Goal: Task Accomplishment & Management: Use online tool/utility

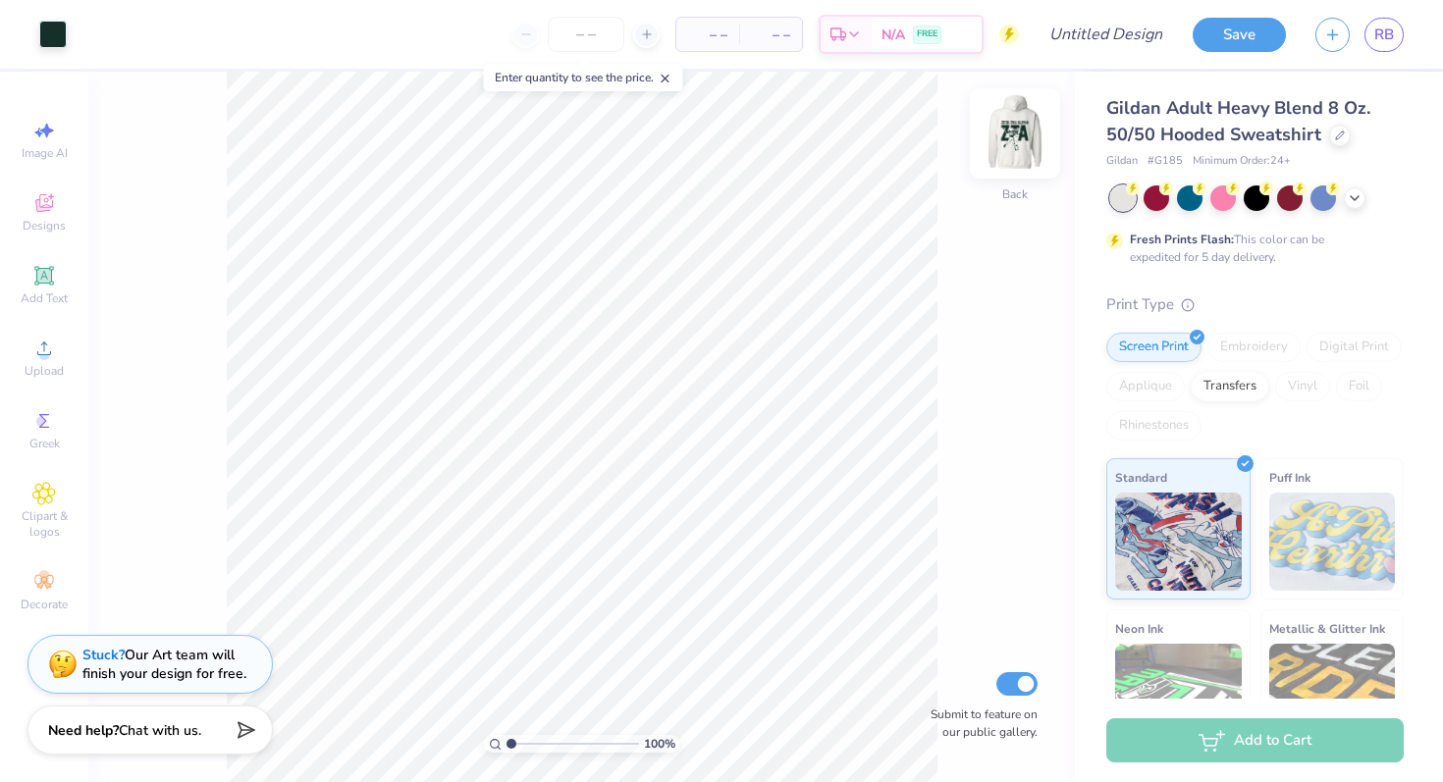
click at [1027, 137] on img at bounding box center [1015, 133] width 79 height 79
type input "6.00"
type input "11.81"
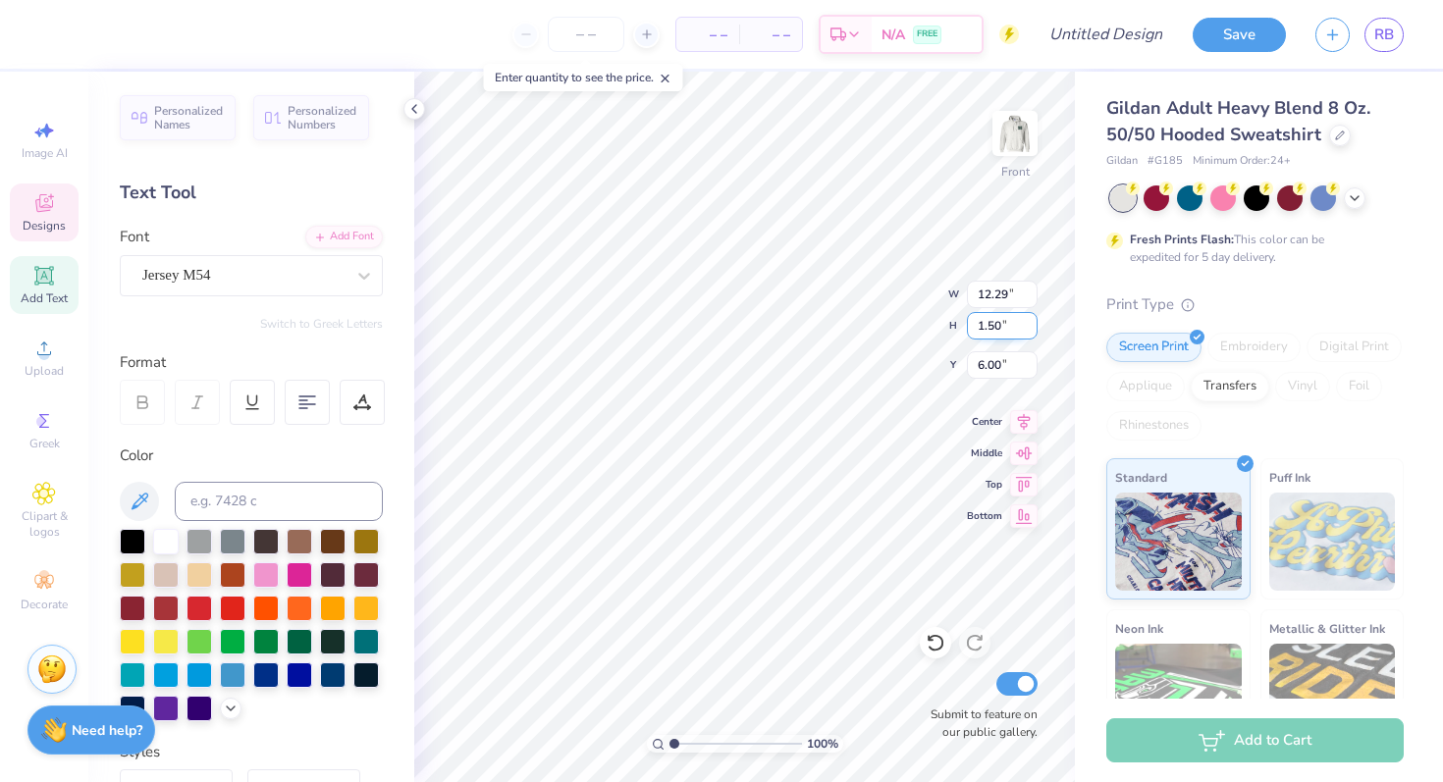
click at [882, 310] on div "100 % Front W 12.29 12.29 " H 1.50 1.50 " Y 6.00 6.00 " Center Middle Top Botto…" at bounding box center [744, 427] width 661 height 711
type textarea "z"
type textarea "Knight Riders"
type input "12.48"
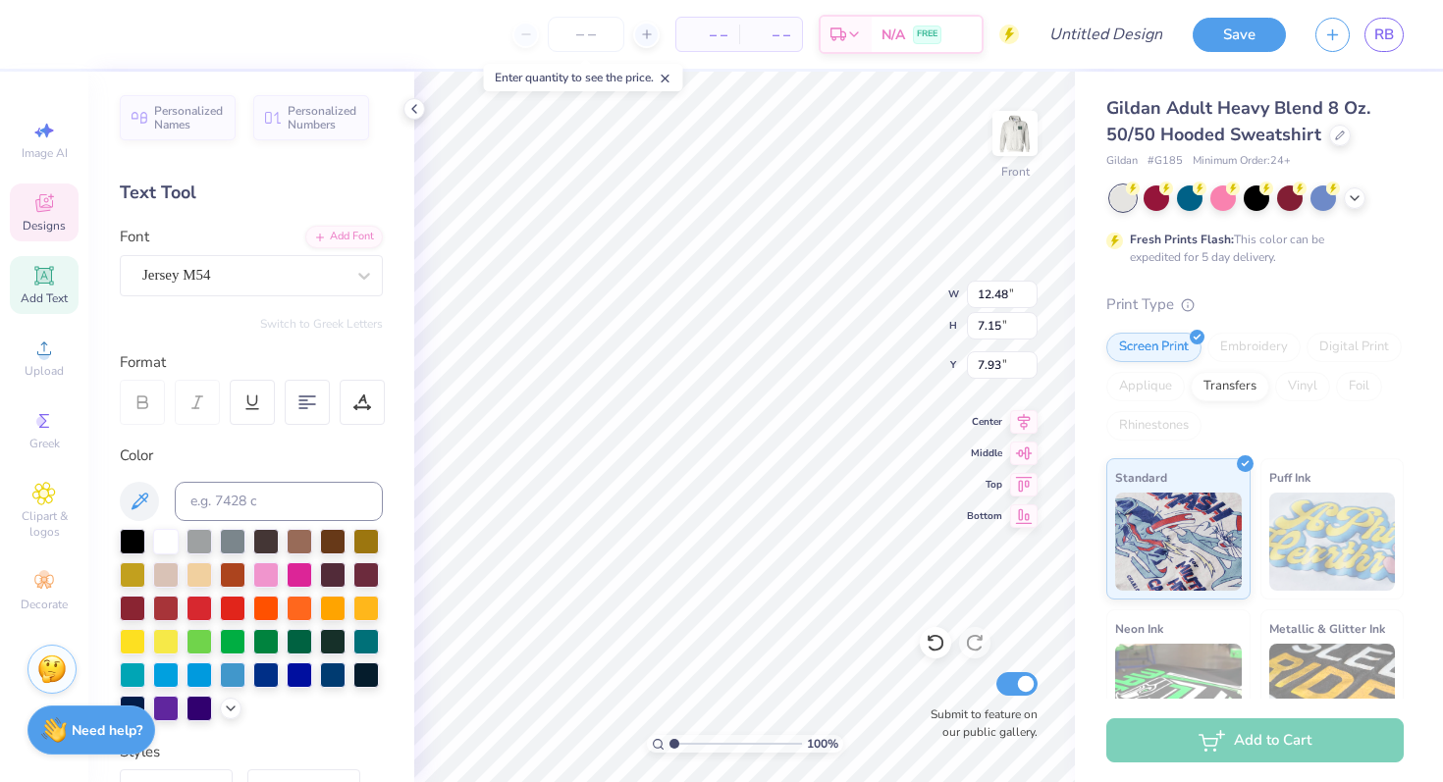
type input "7.15"
type input "7.93"
type input "11.02"
type input "1.50"
type input "6.00"
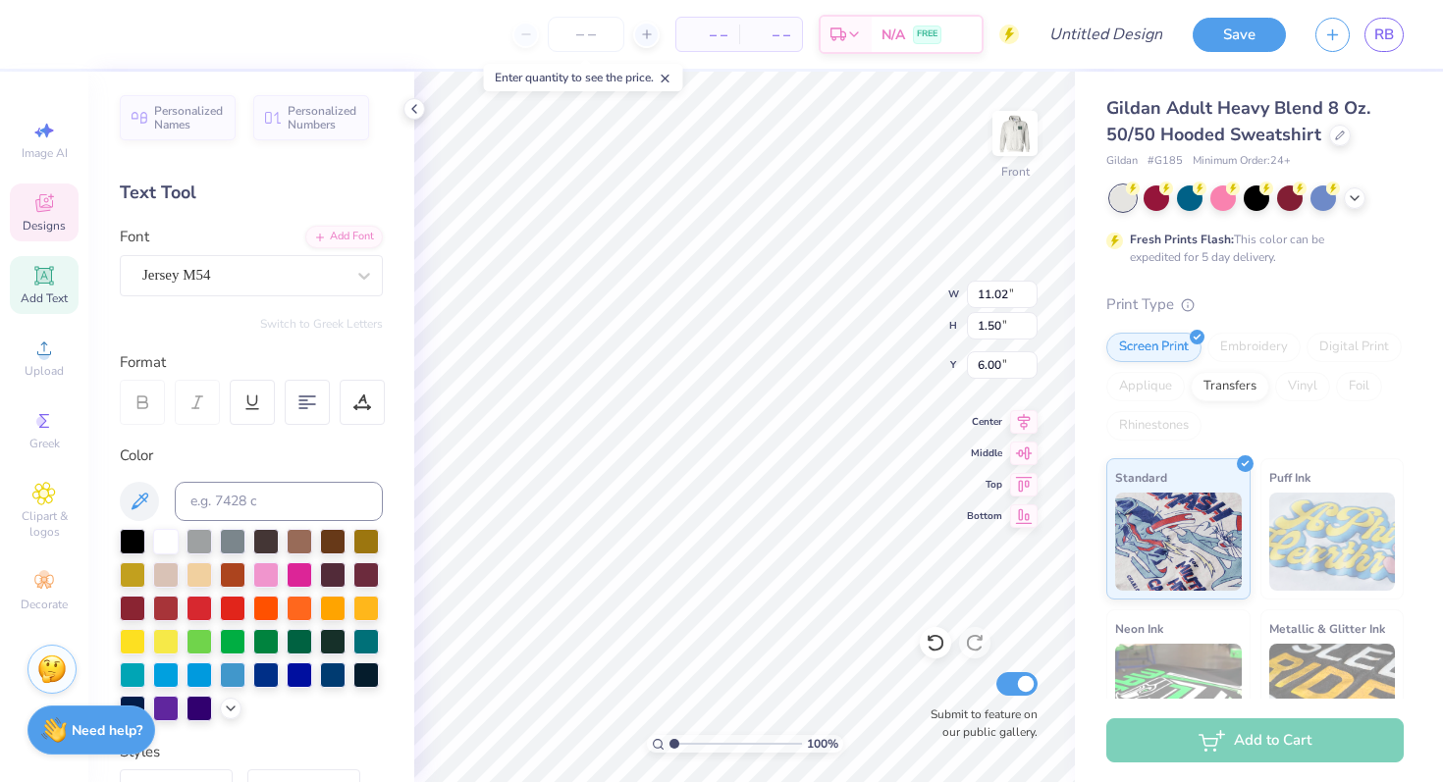
scroll to position [0, 0]
type textarea "K"
type textarea "GF GIrls"
type input "12.48"
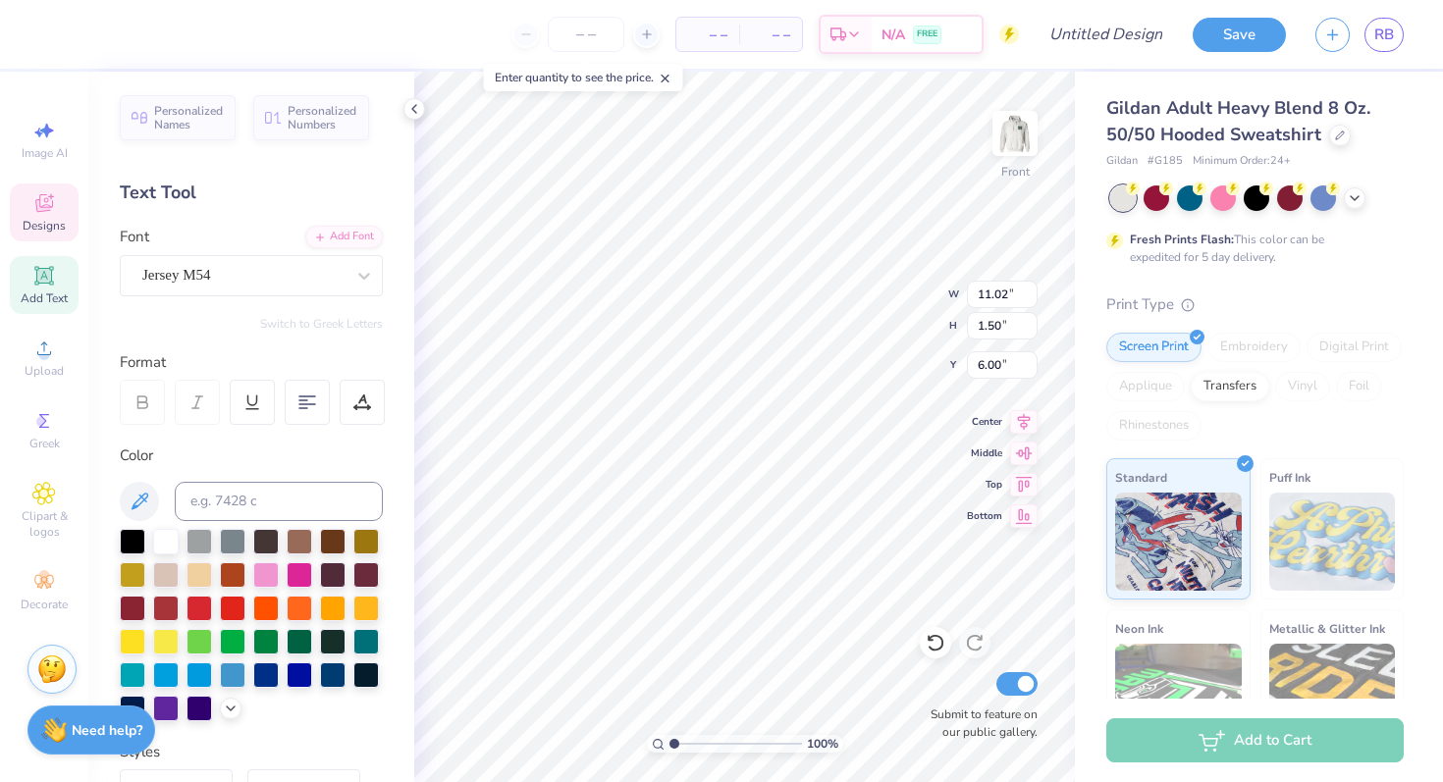
type input "7.15"
type input "7.93"
type textarea "KR"
type textarea "G"
type textarea "Swim and Dive"
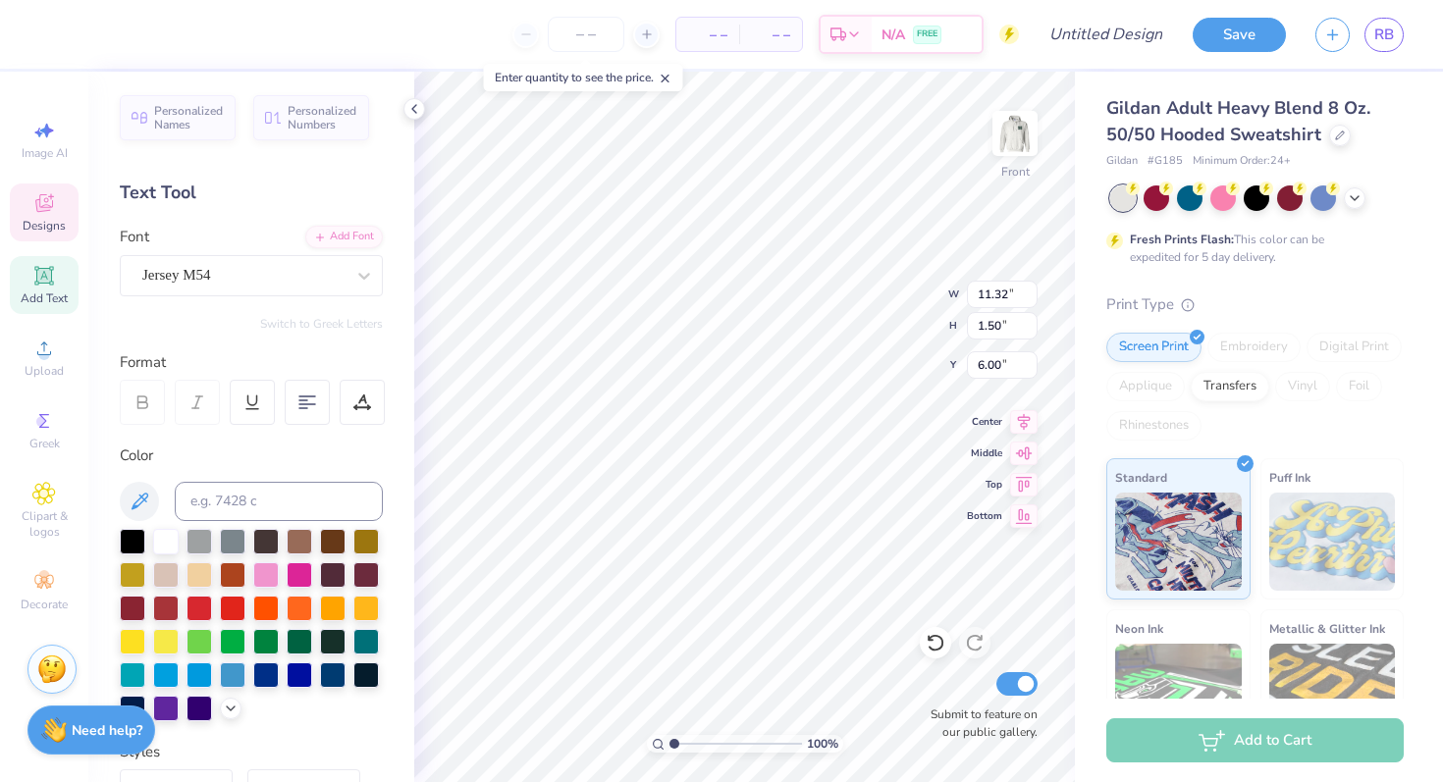
scroll to position [0, 0]
type textarea "S"
type textarea "GF GIrls"
click at [805, 459] on li "Duplicate" at bounding box center [836, 452] width 154 height 38
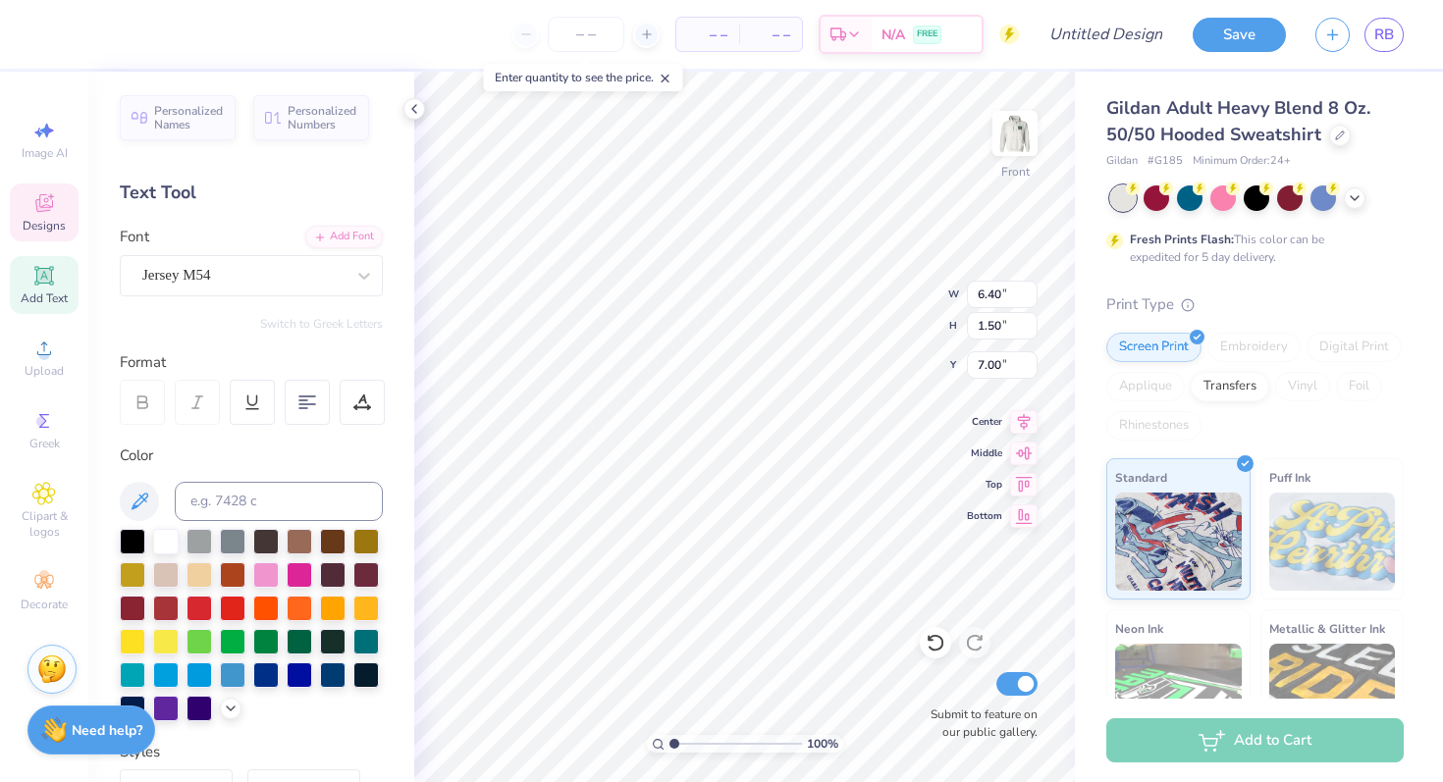
type input "15.55"
type textarea "G"
type textarea "Swim and Dive"
click at [919, 54] on div "Est. Delivery N/A FREE" at bounding box center [901, 37] width 165 height 39
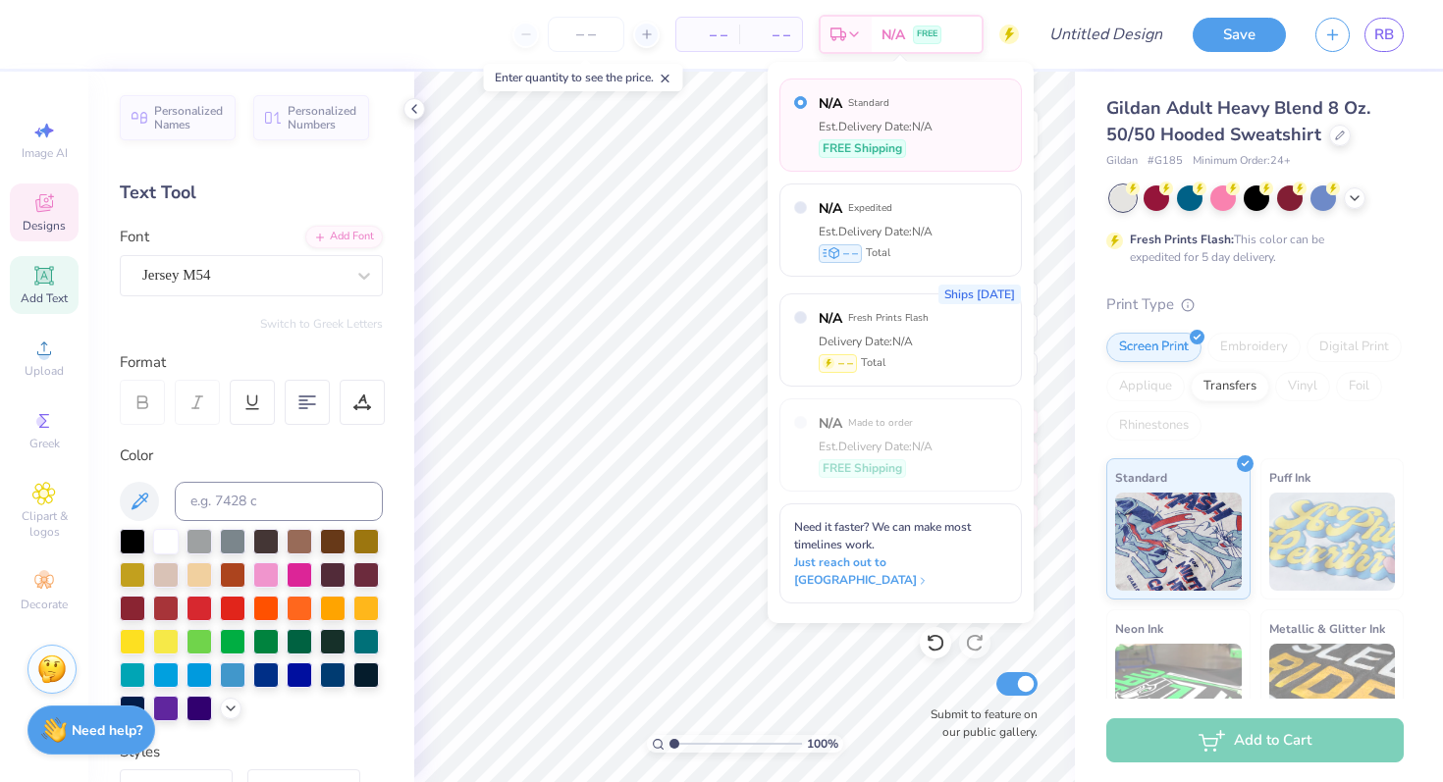
click at [513, 79] on div "Enter quantity to see the price." at bounding box center [583, 77] width 199 height 27
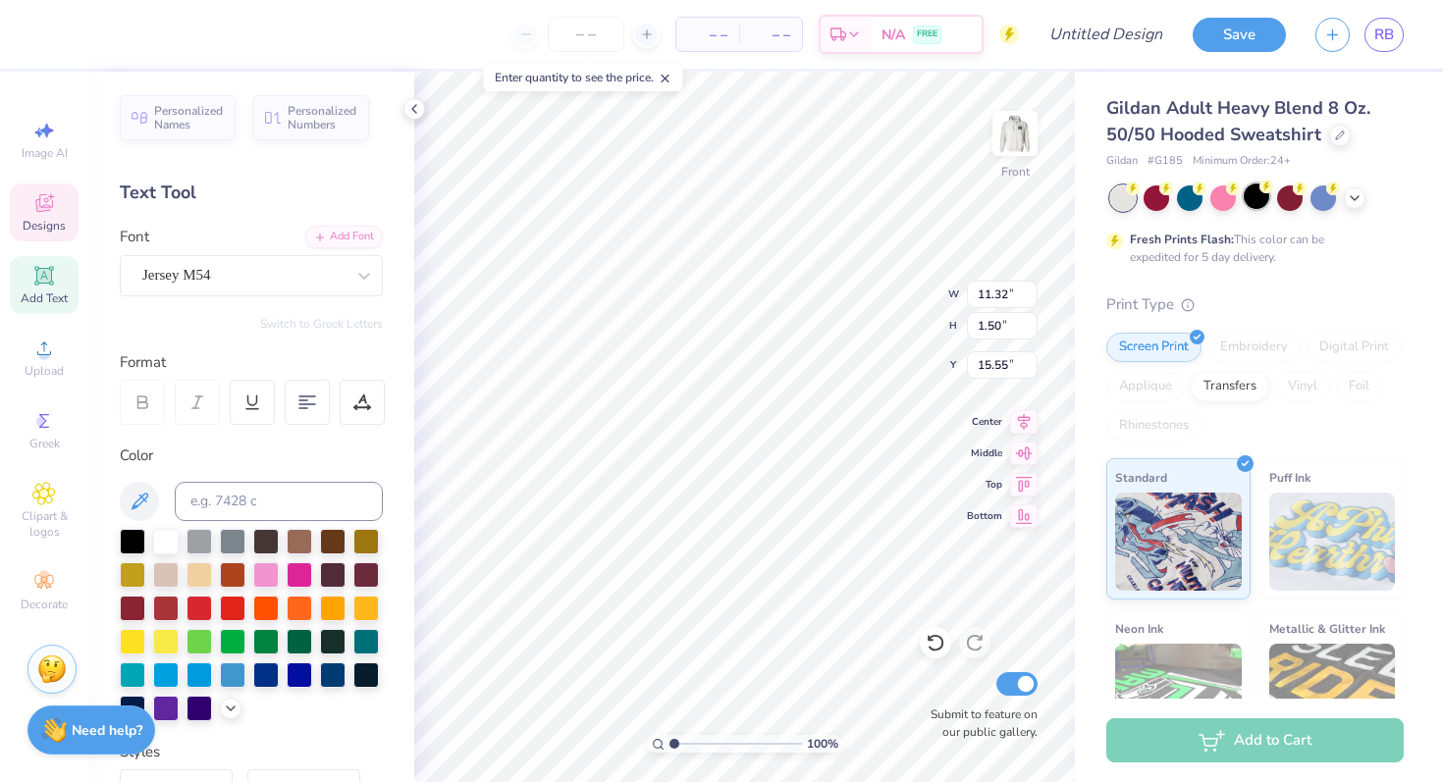
click at [1261, 202] on div at bounding box center [1257, 197] width 26 height 26
type input "9.10"
type input "7.15"
type input "7.94"
click at [163, 541] on div at bounding box center [166, 540] width 26 height 26
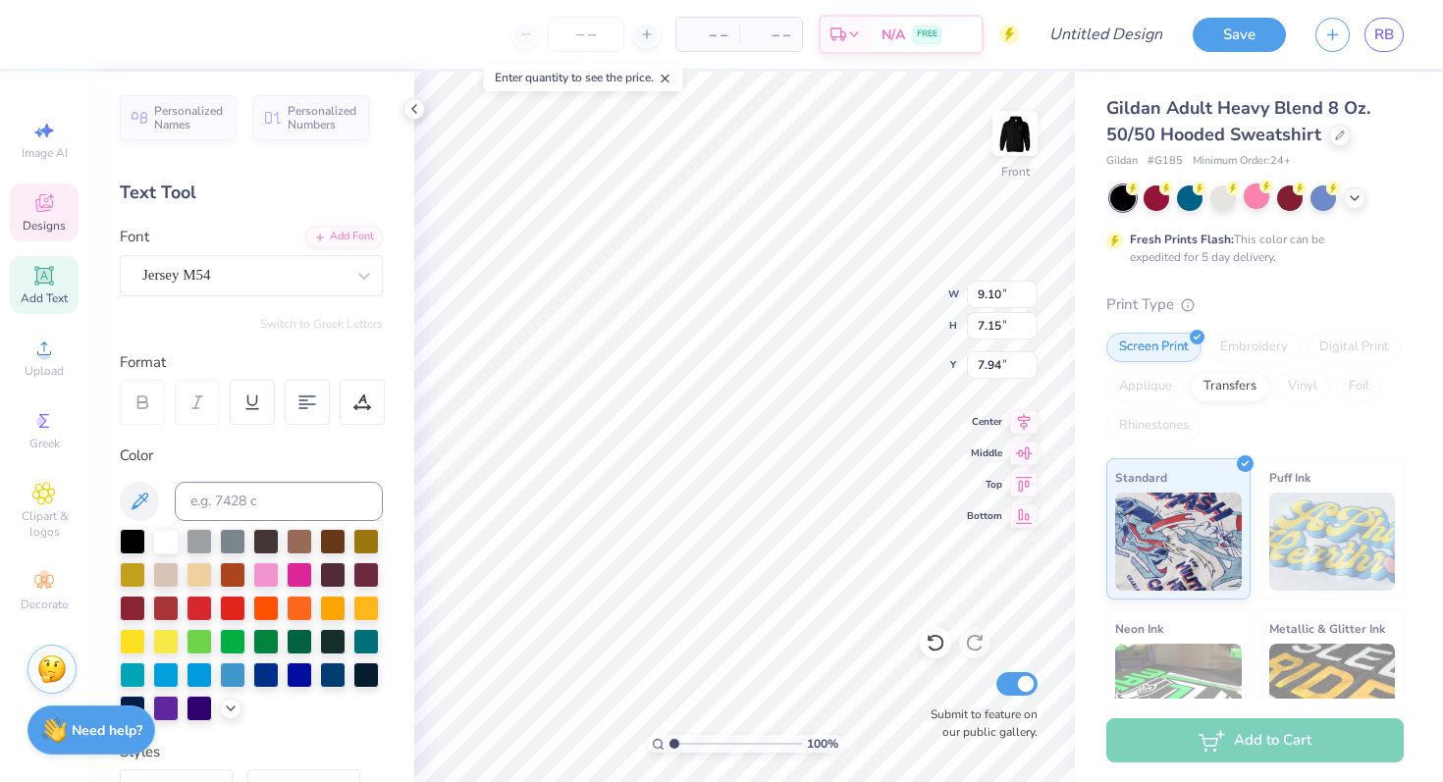
type input "6.40"
type input "1.50"
type input "6.00"
click at [168, 541] on div at bounding box center [166, 540] width 26 height 26
click at [236, 536] on div at bounding box center [233, 540] width 26 height 26
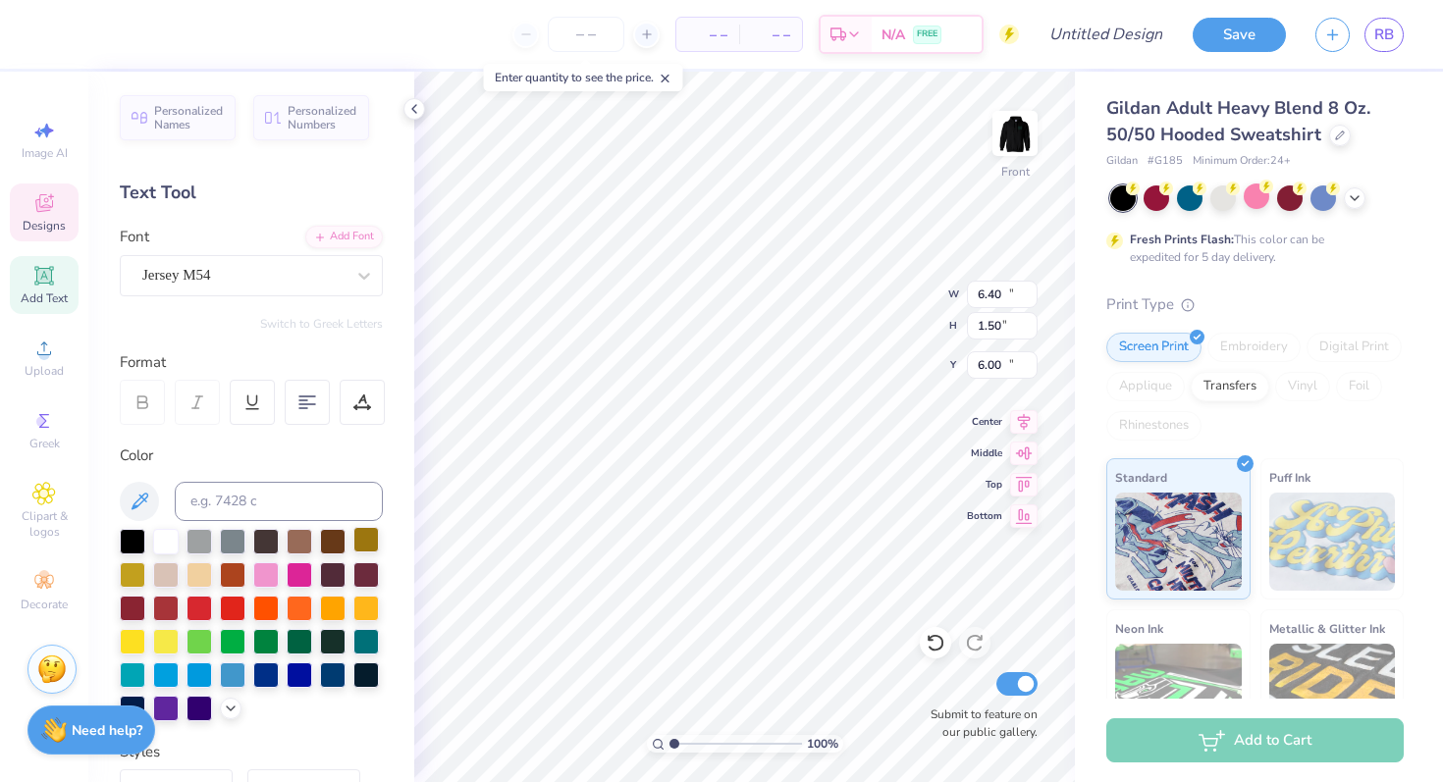
type input "11.32"
type input "15.55"
click at [236, 536] on div at bounding box center [233, 540] width 26 height 26
type textarea "G"
click at [36, 208] on icon at bounding box center [44, 203] width 18 height 18
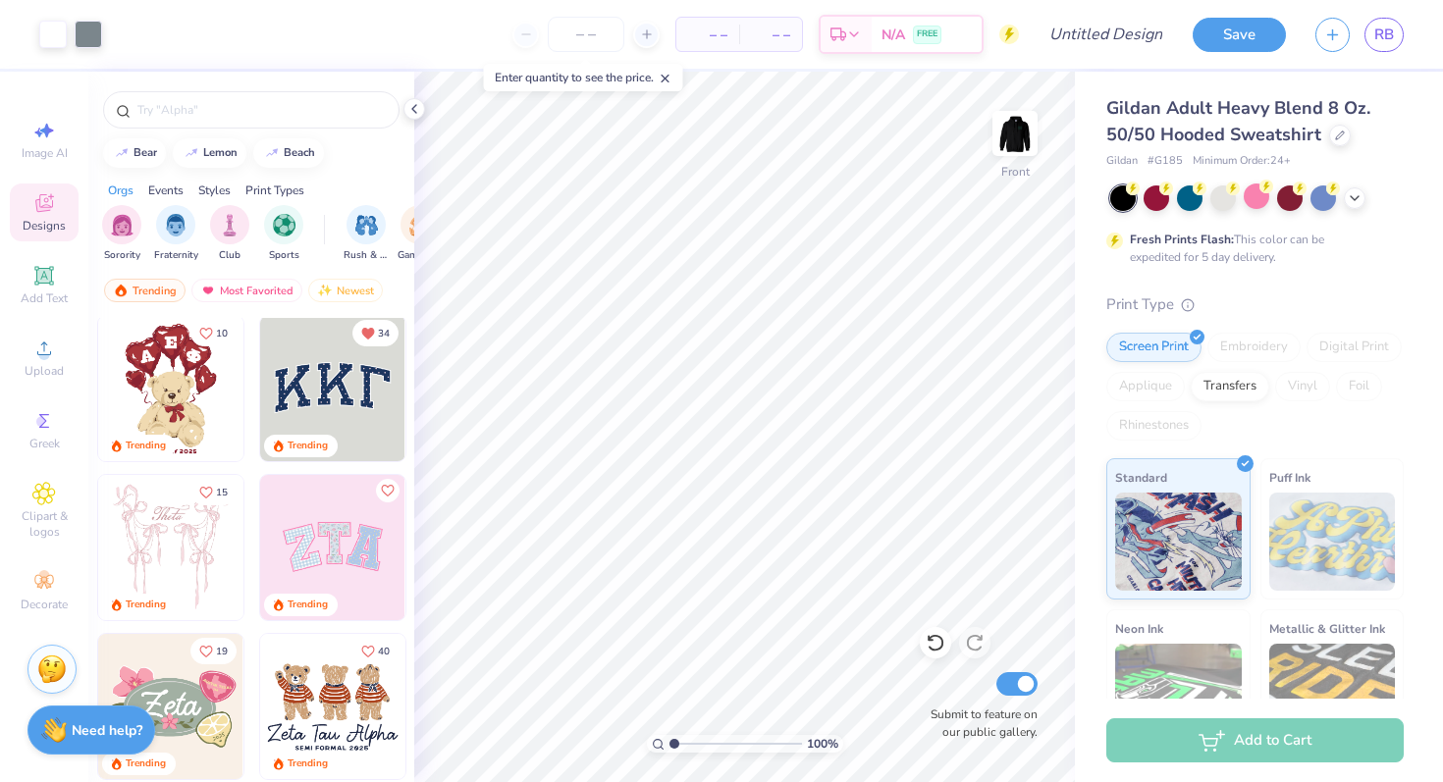
scroll to position [0, 0]
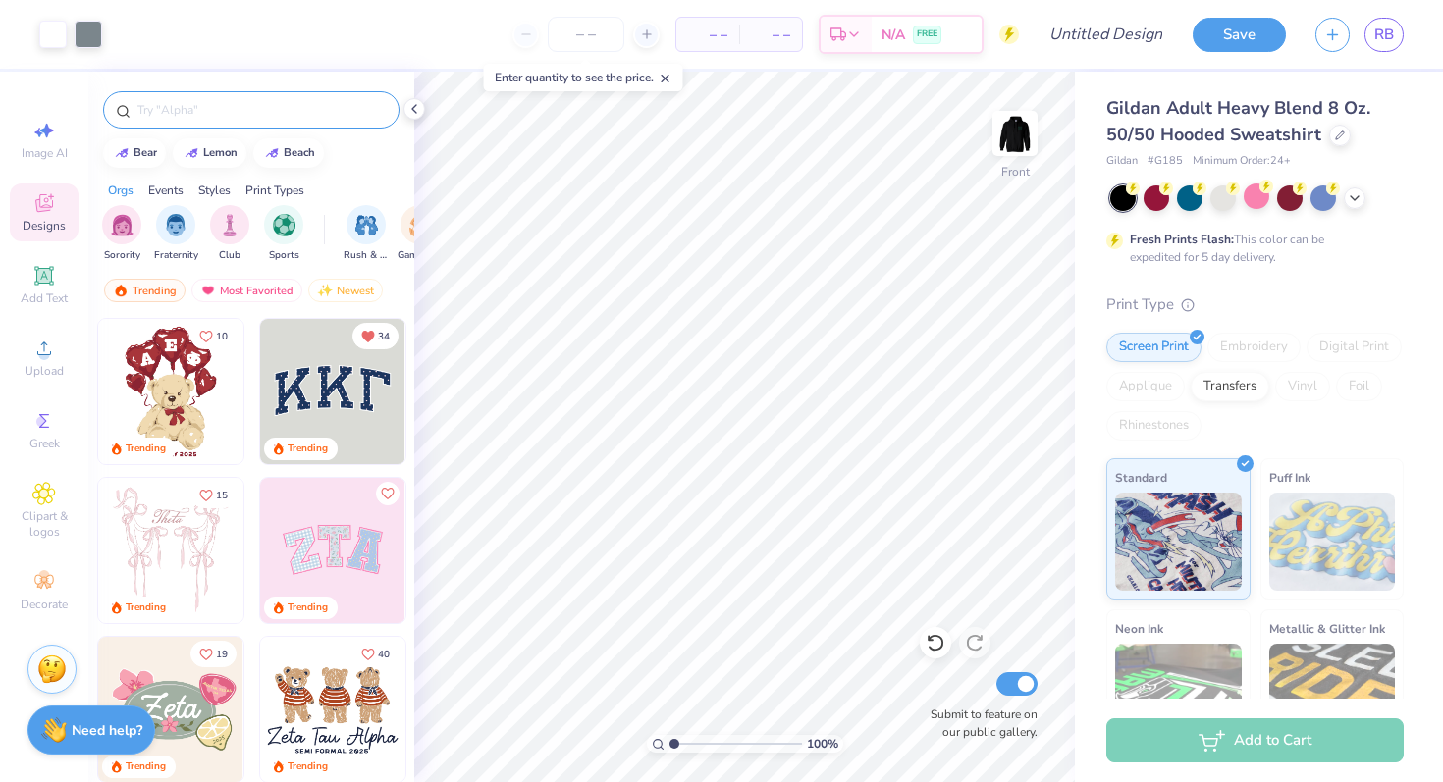
click at [205, 108] on input "text" at bounding box center [260, 110] width 251 height 20
type input "swim"
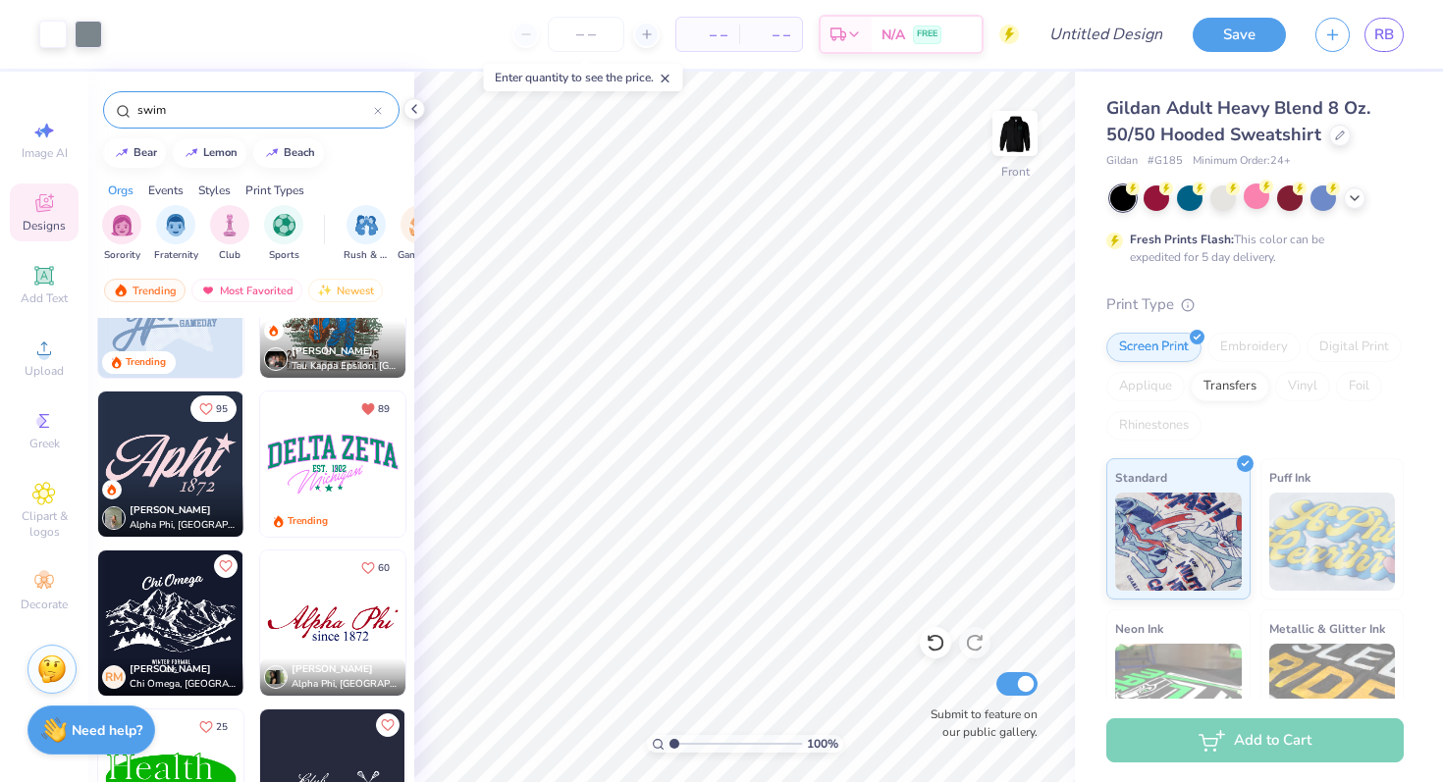
scroll to position [1077, 0]
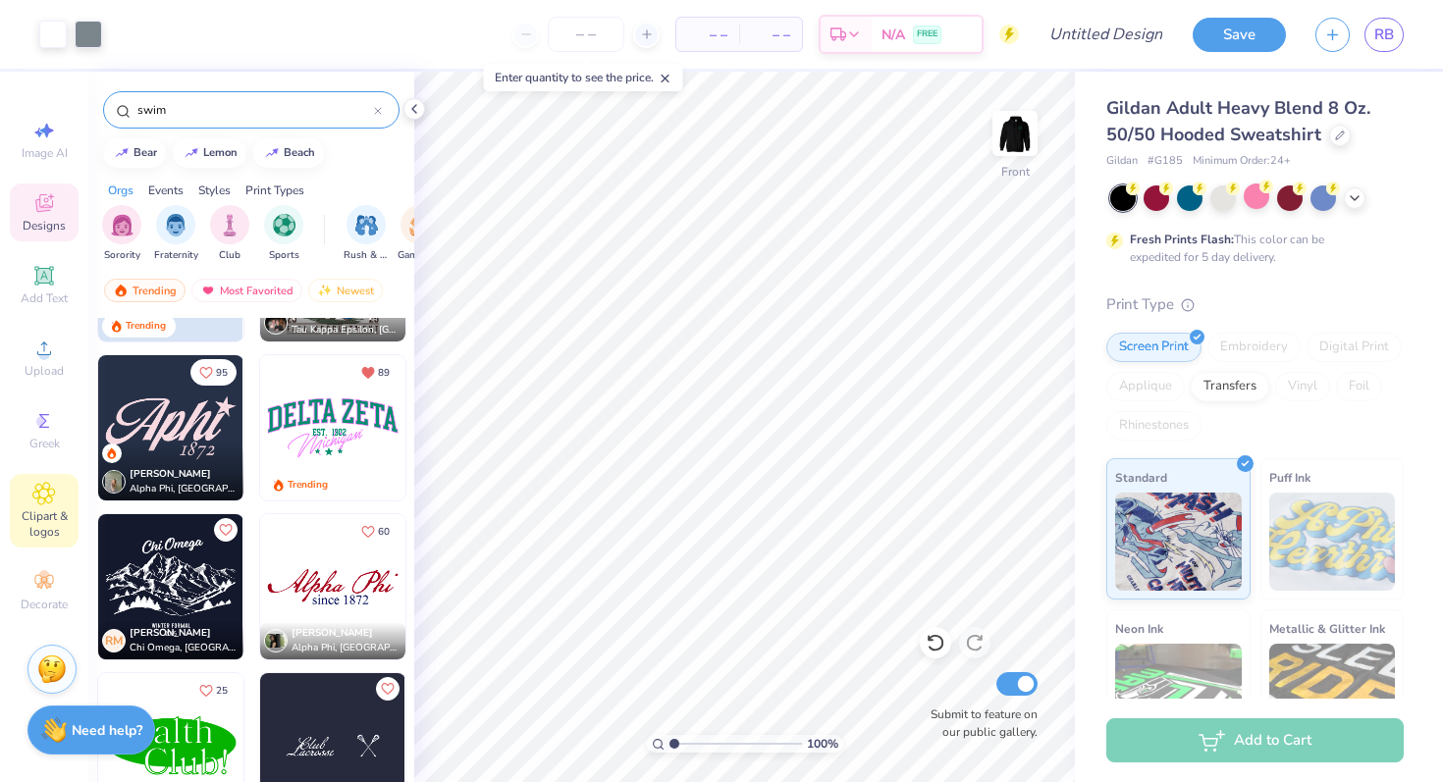
click at [29, 532] on span "Clipart & logos" at bounding box center [44, 523] width 69 height 31
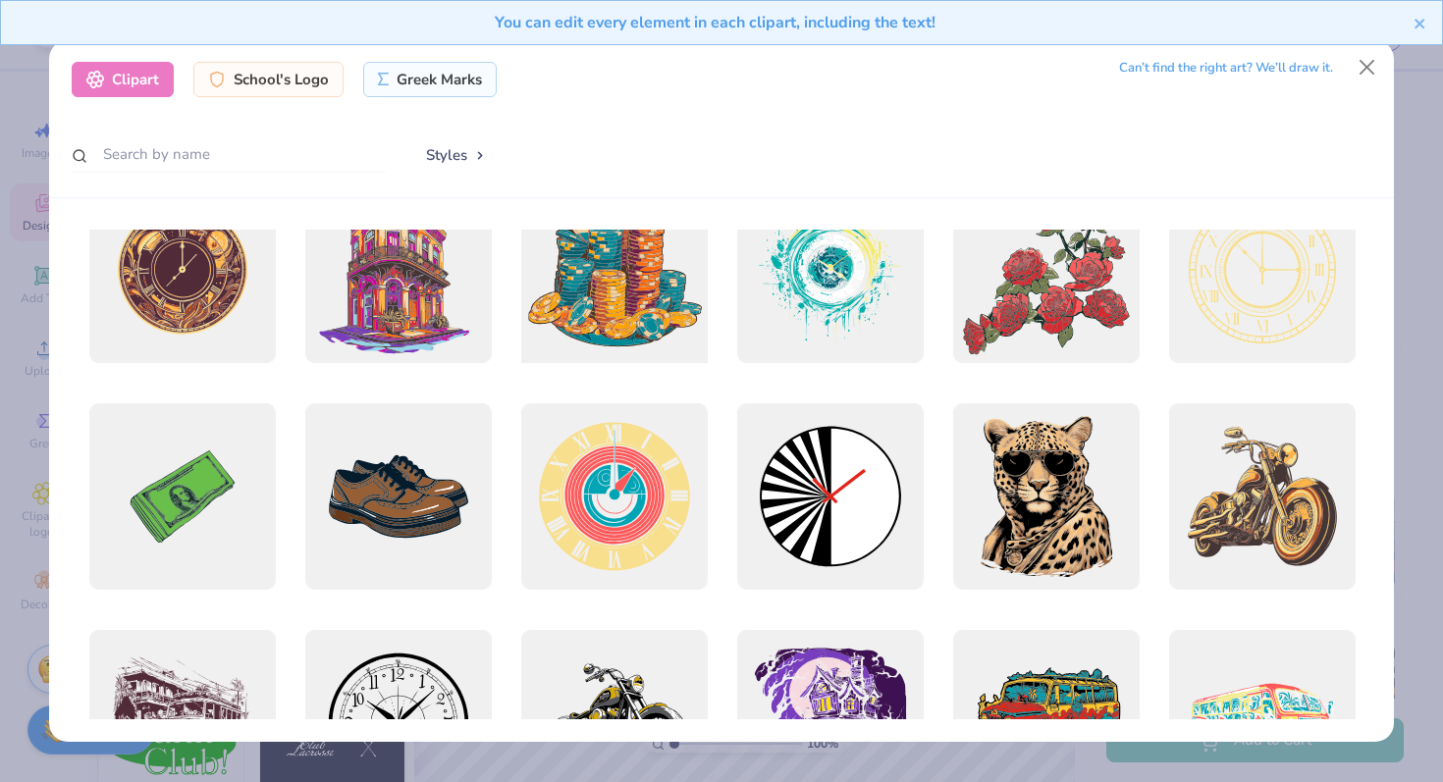
scroll to position [0, 0]
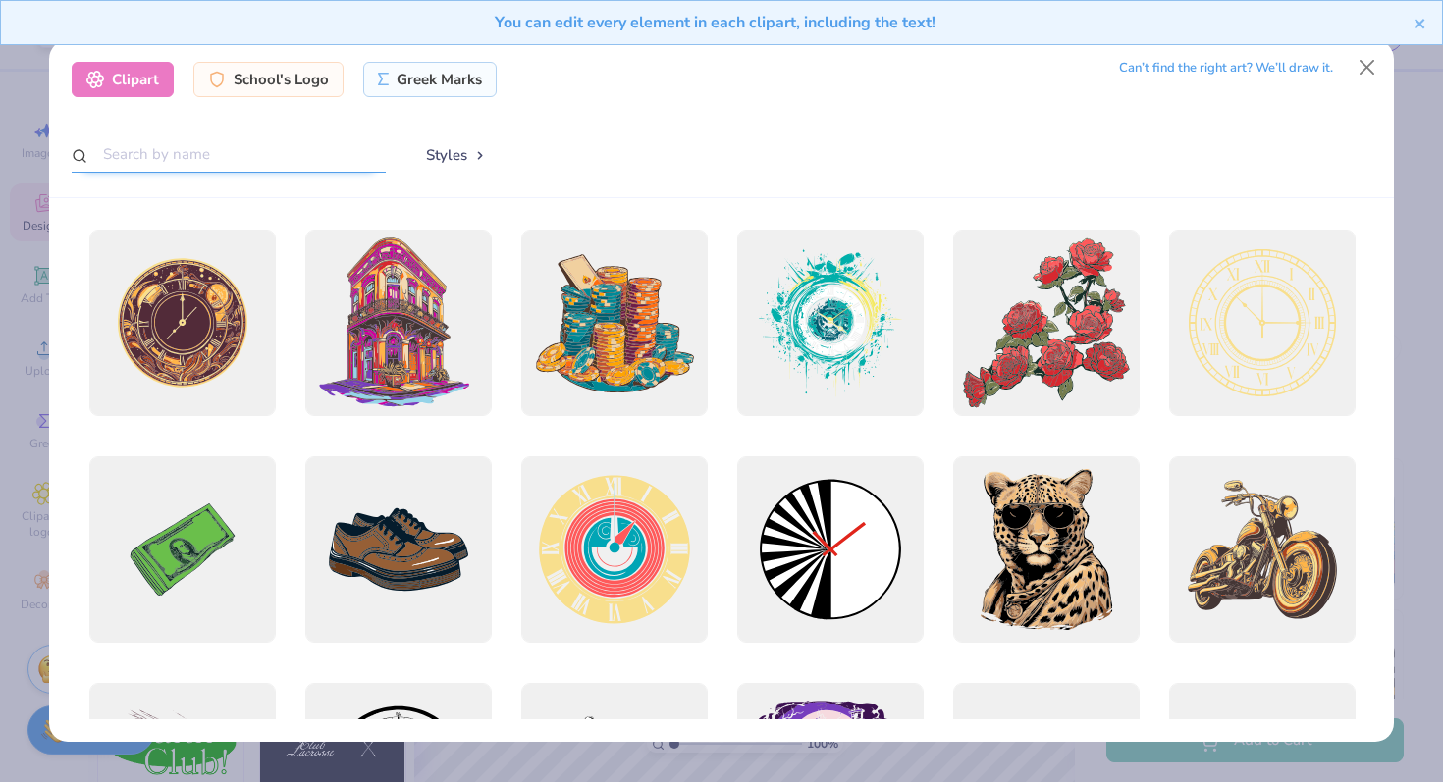
click at [290, 154] on input "text" at bounding box center [229, 154] width 314 height 36
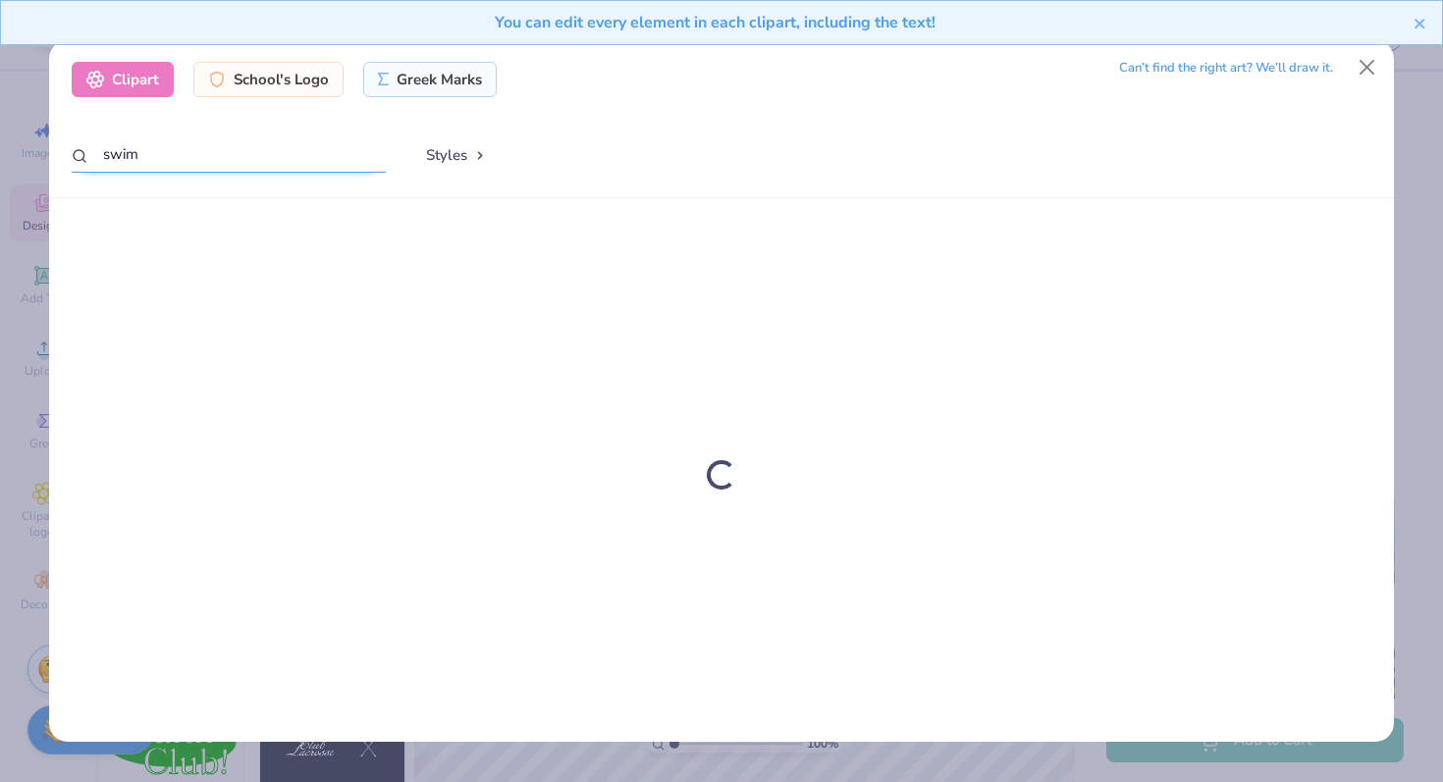
click at [290, 154] on input "swim" at bounding box center [229, 154] width 314 height 36
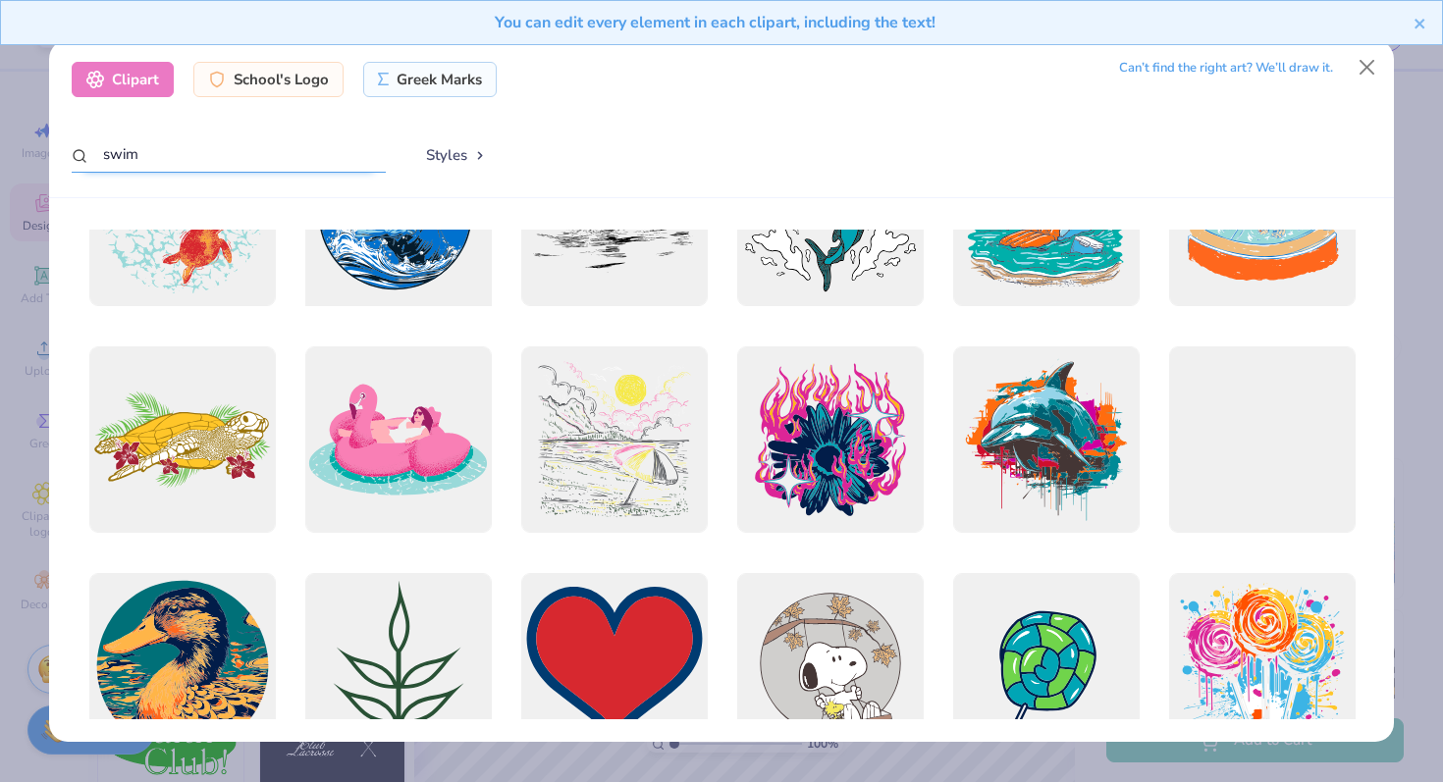
scroll to position [186, 0]
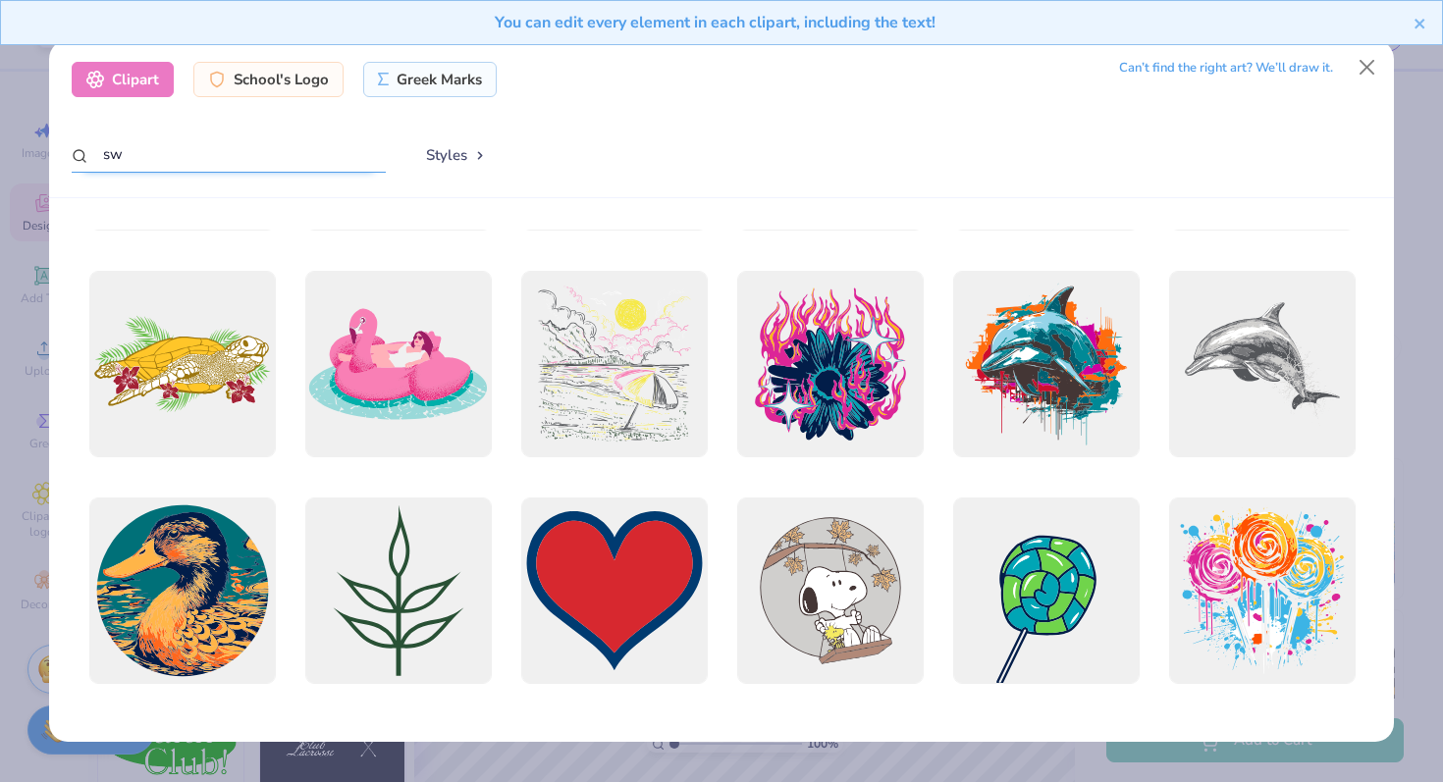
type input "s"
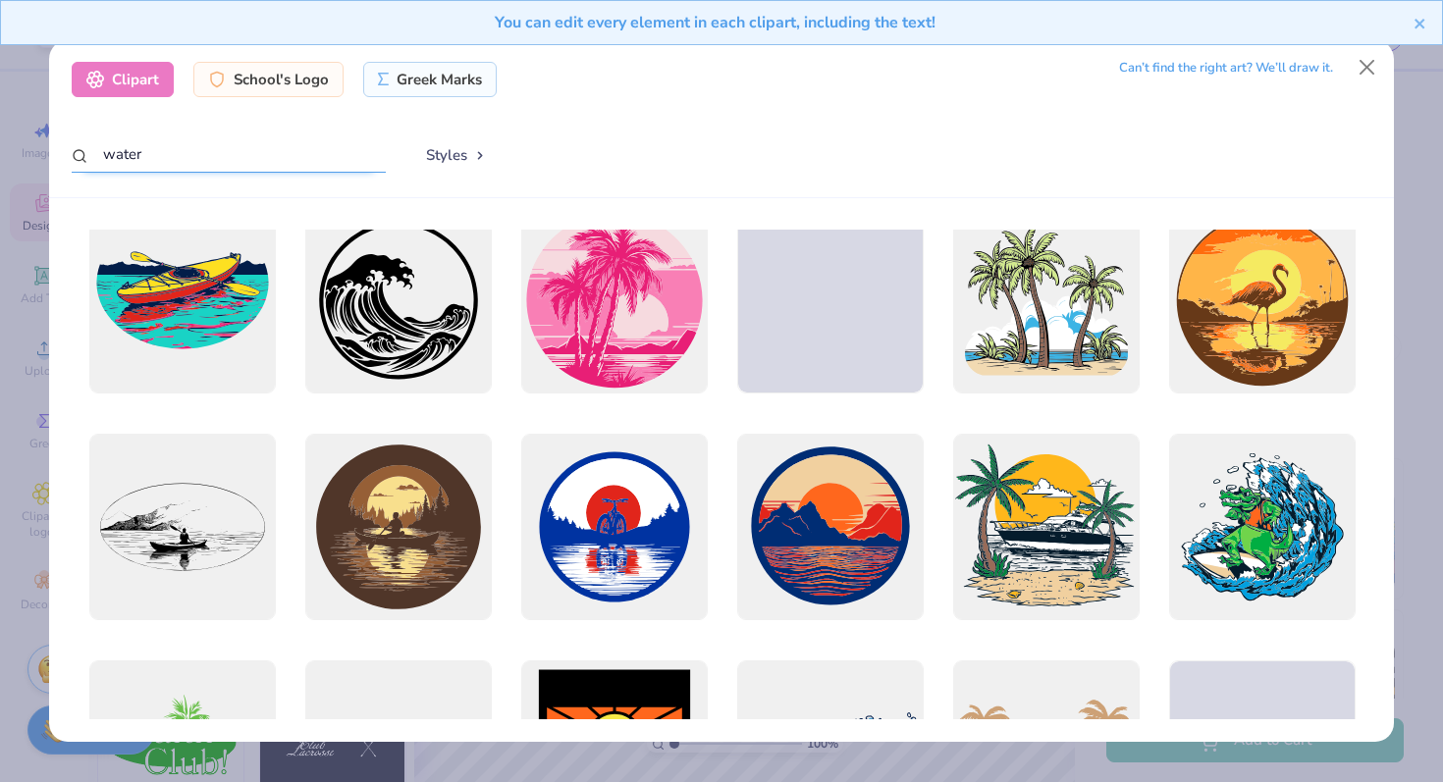
scroll to position [0, 0]
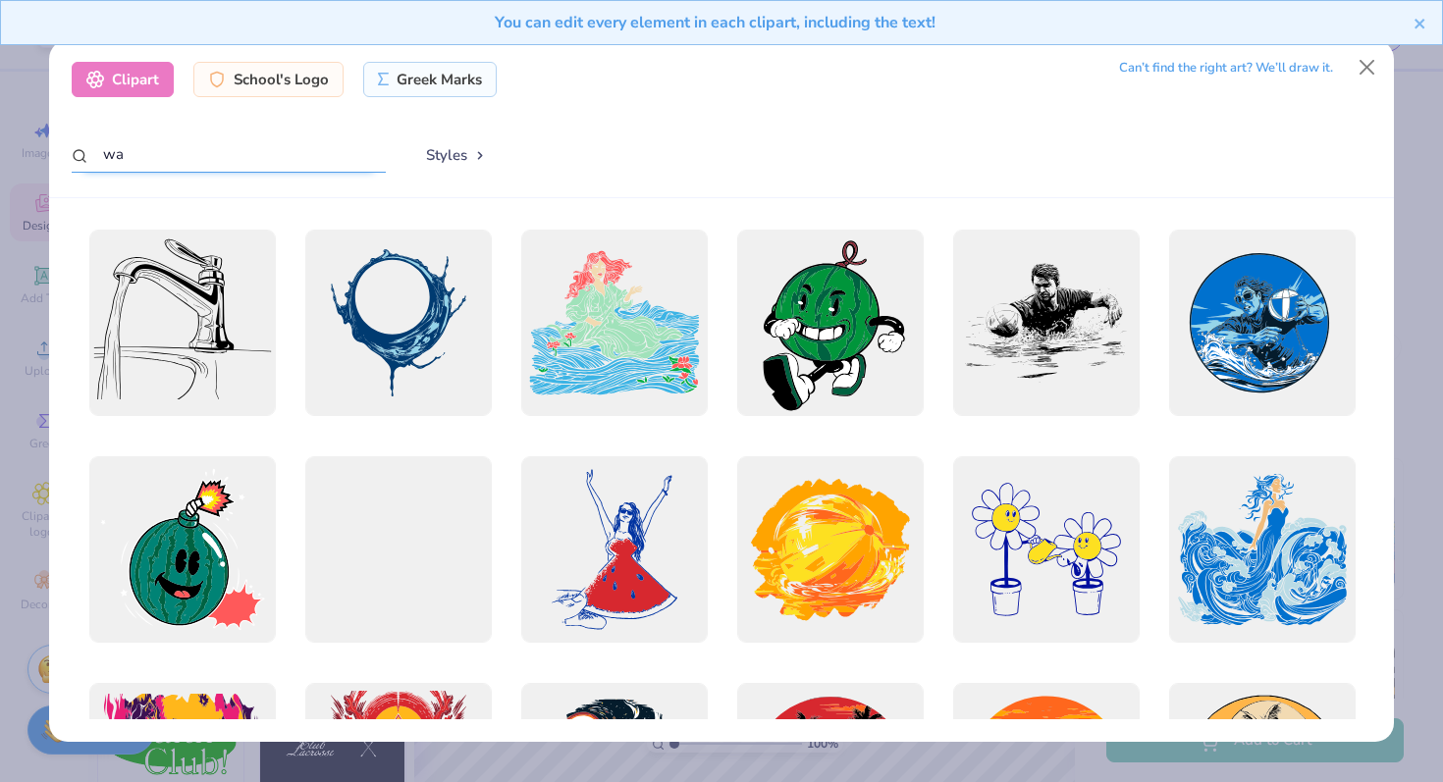
type input "w"
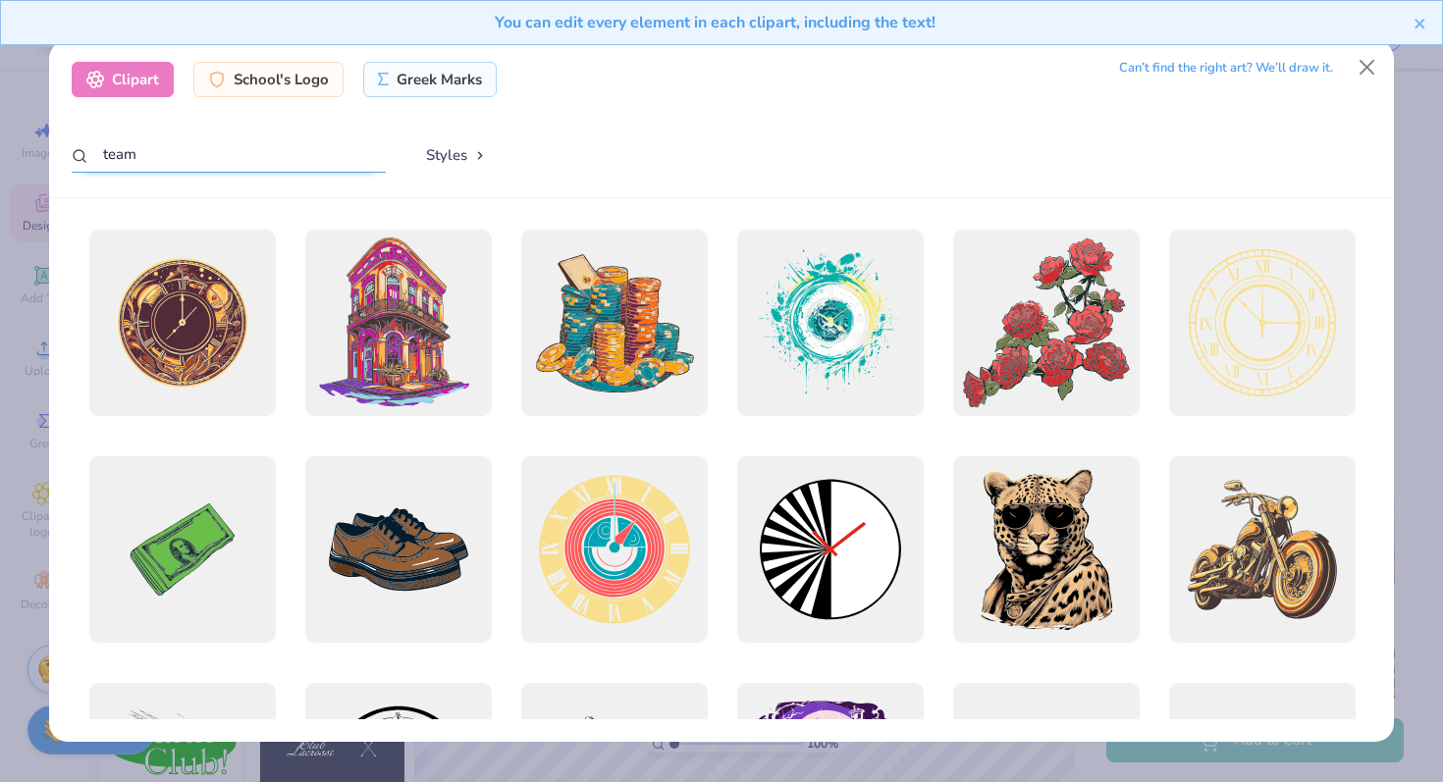
type input "team"
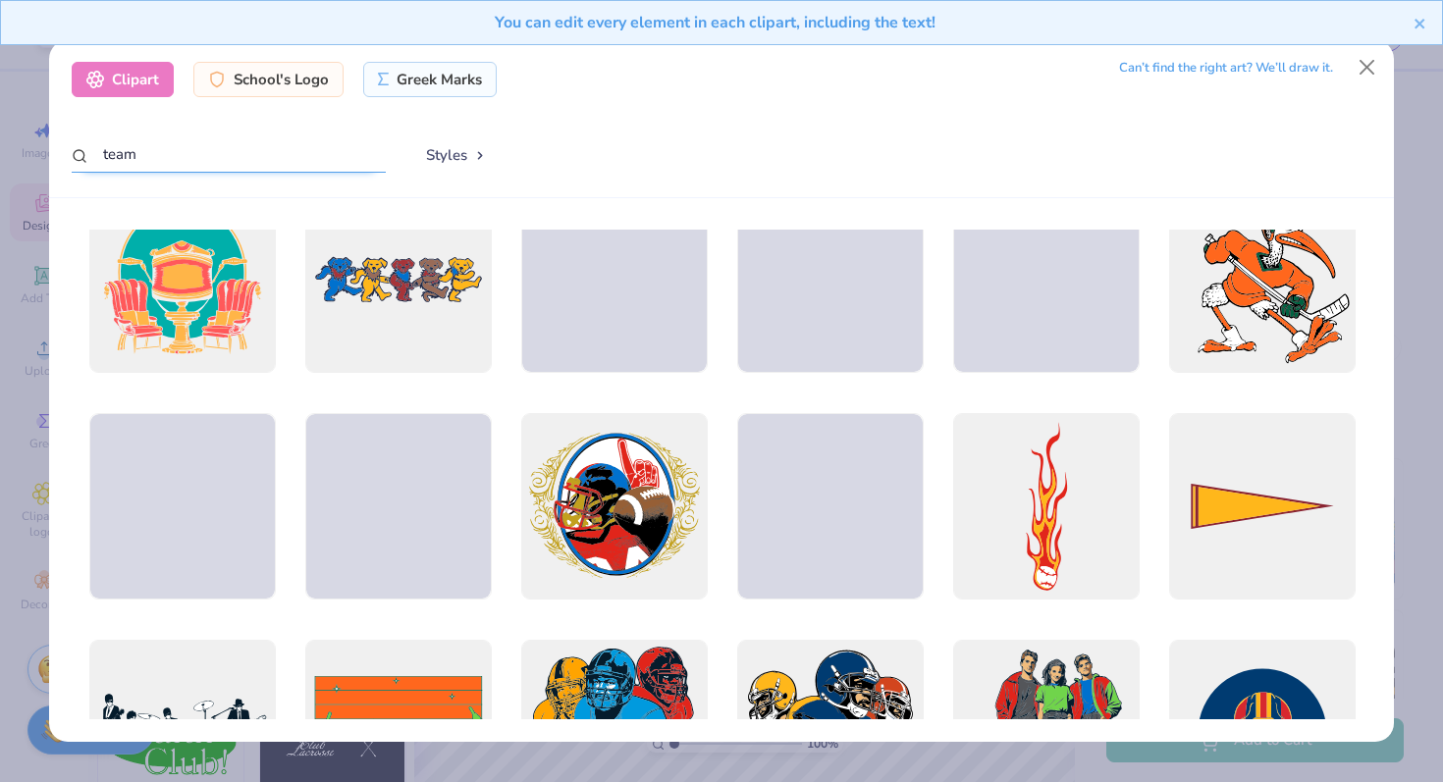
scroll to position [47, 0]
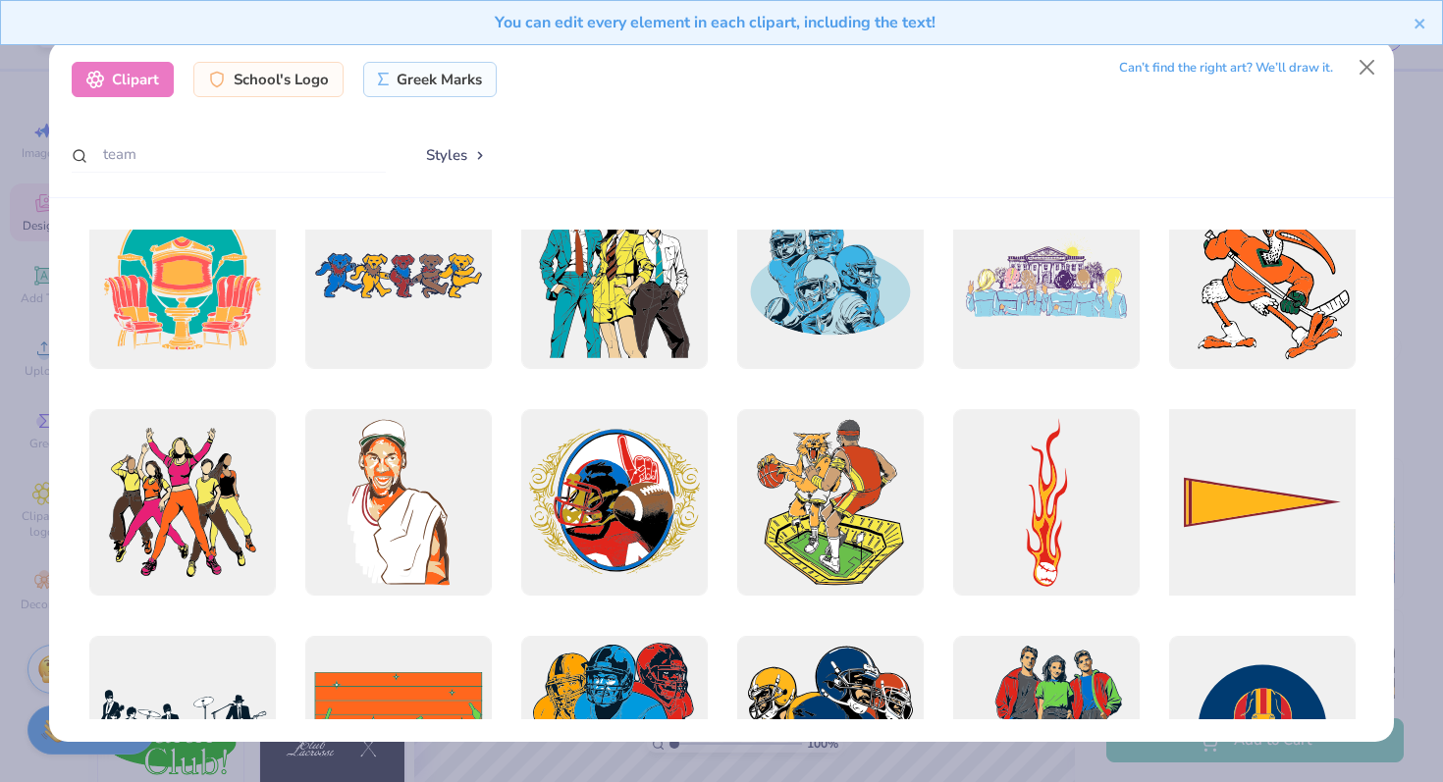
click at [1183, 488] on div at bounding box center [1261, 502] width 205 height 205
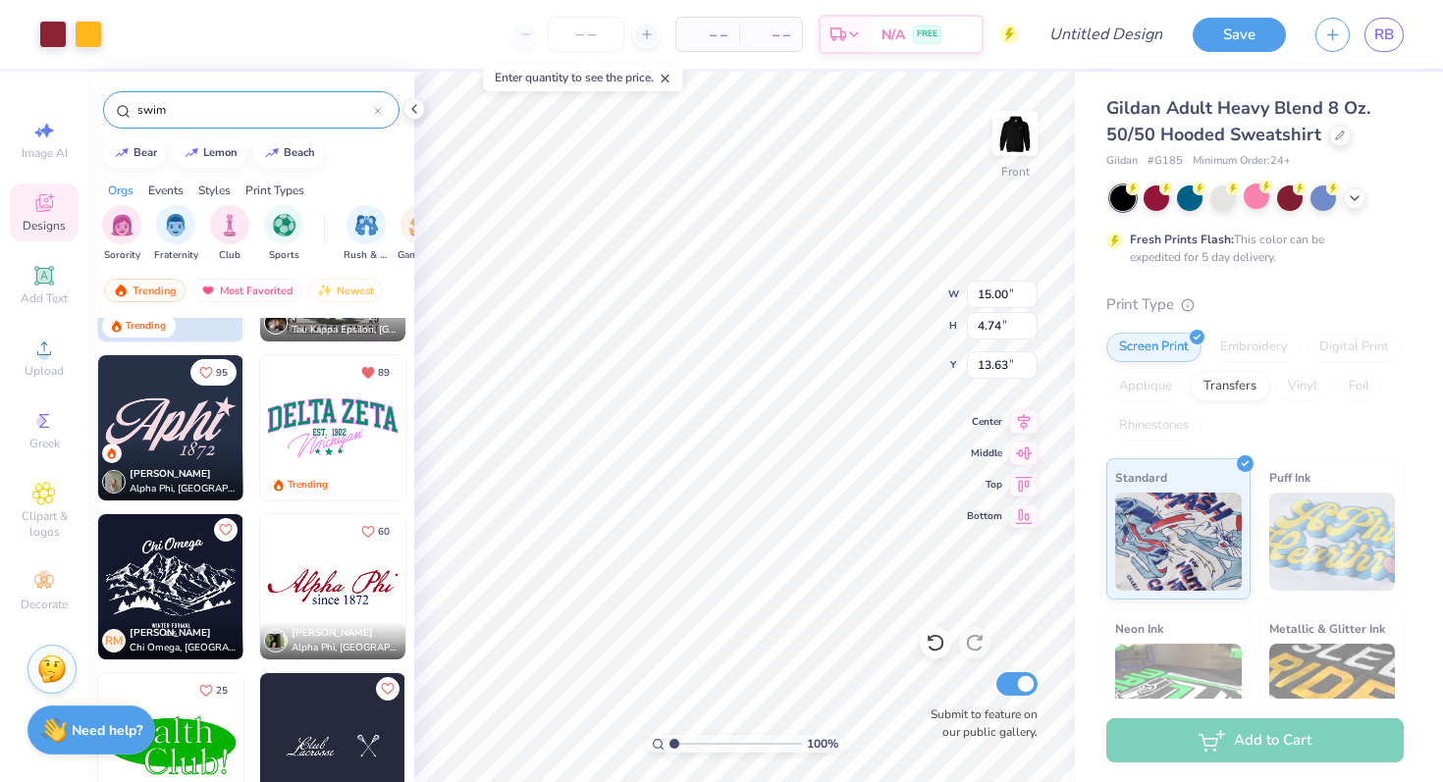
type input "7.44"
type input "2.35"
type input "10.34"
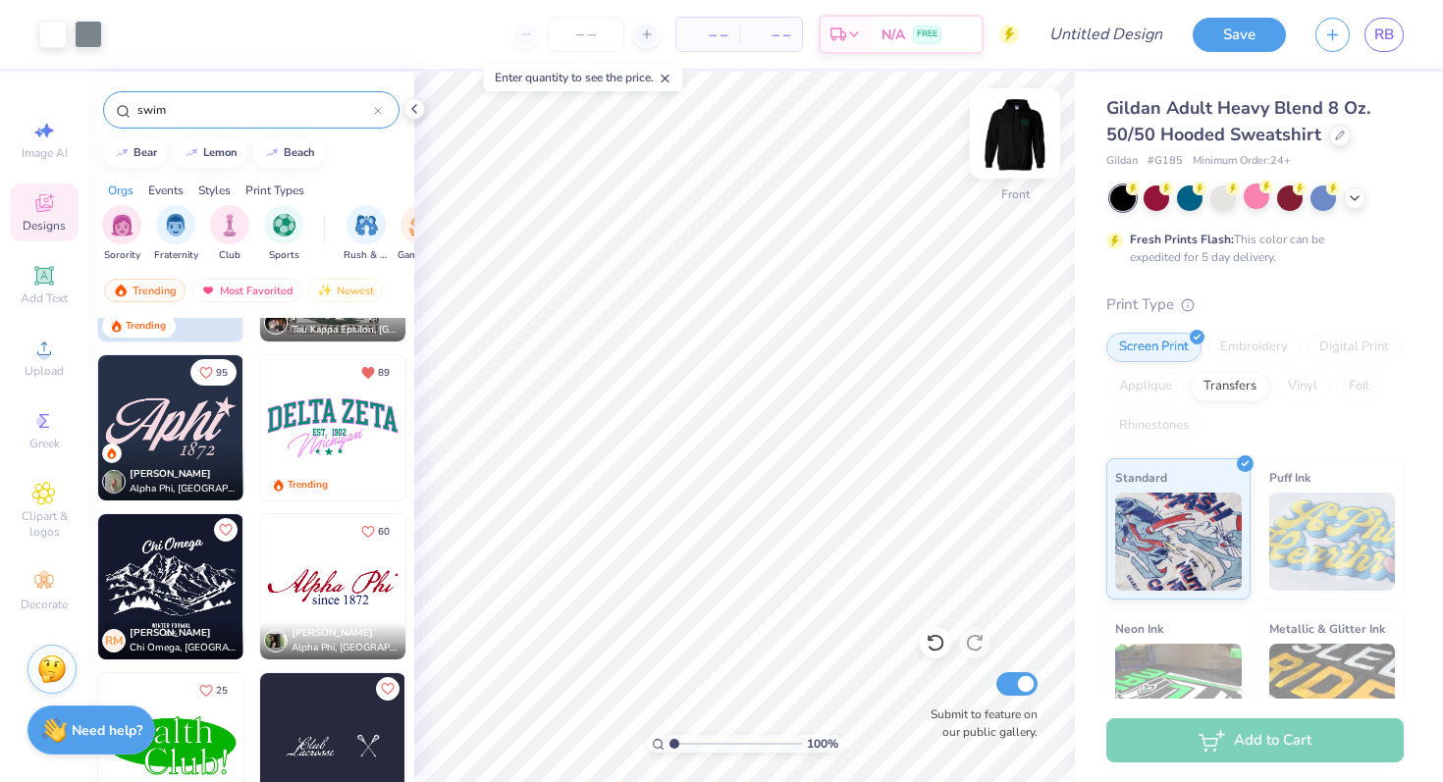
click at [1004, 148] on img at bounding box center [1015, 133] width 79 height 79
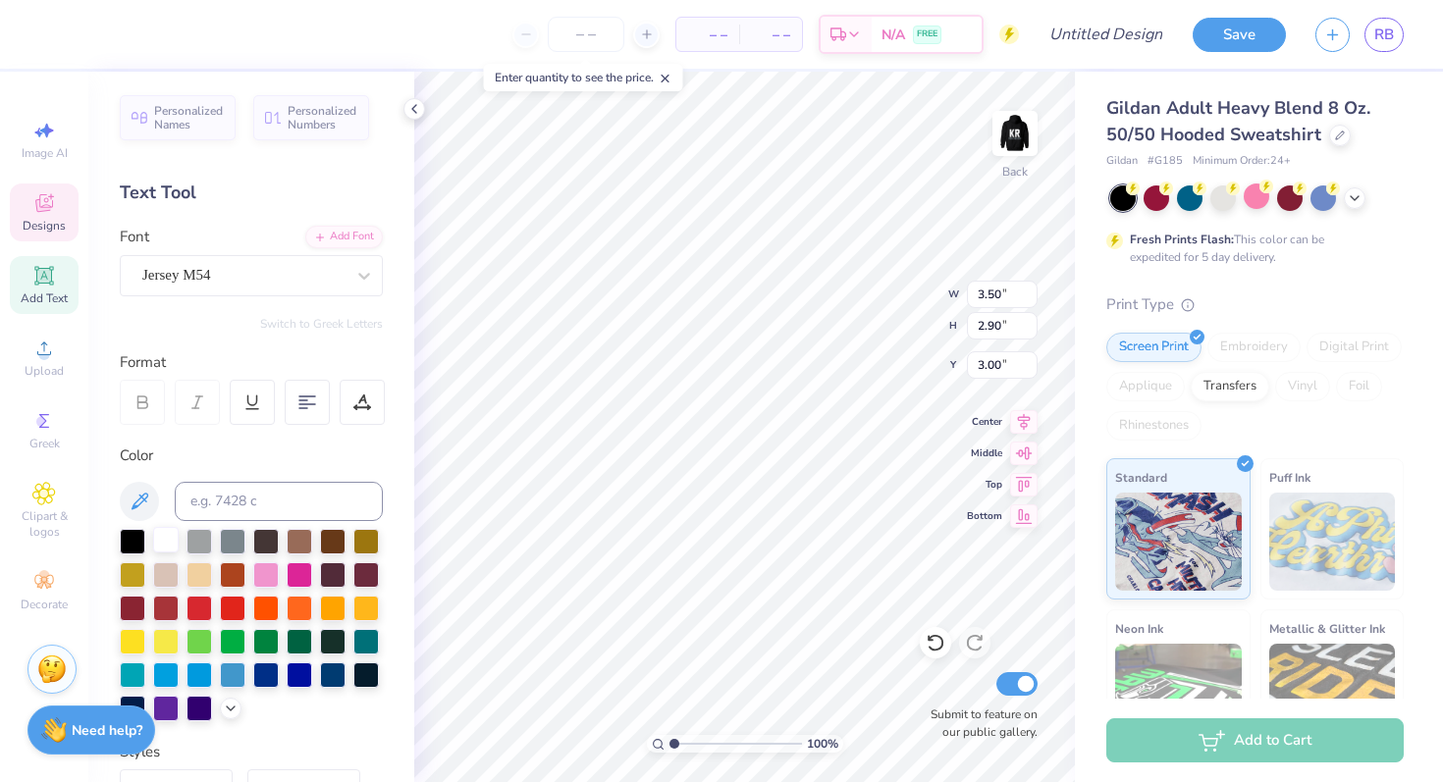
type textarea "25"
click at [170, 540] on div at bounding box center [166, 540] width 26 height 26
type input "2.33"
type input "1.94"
type input "3.95"
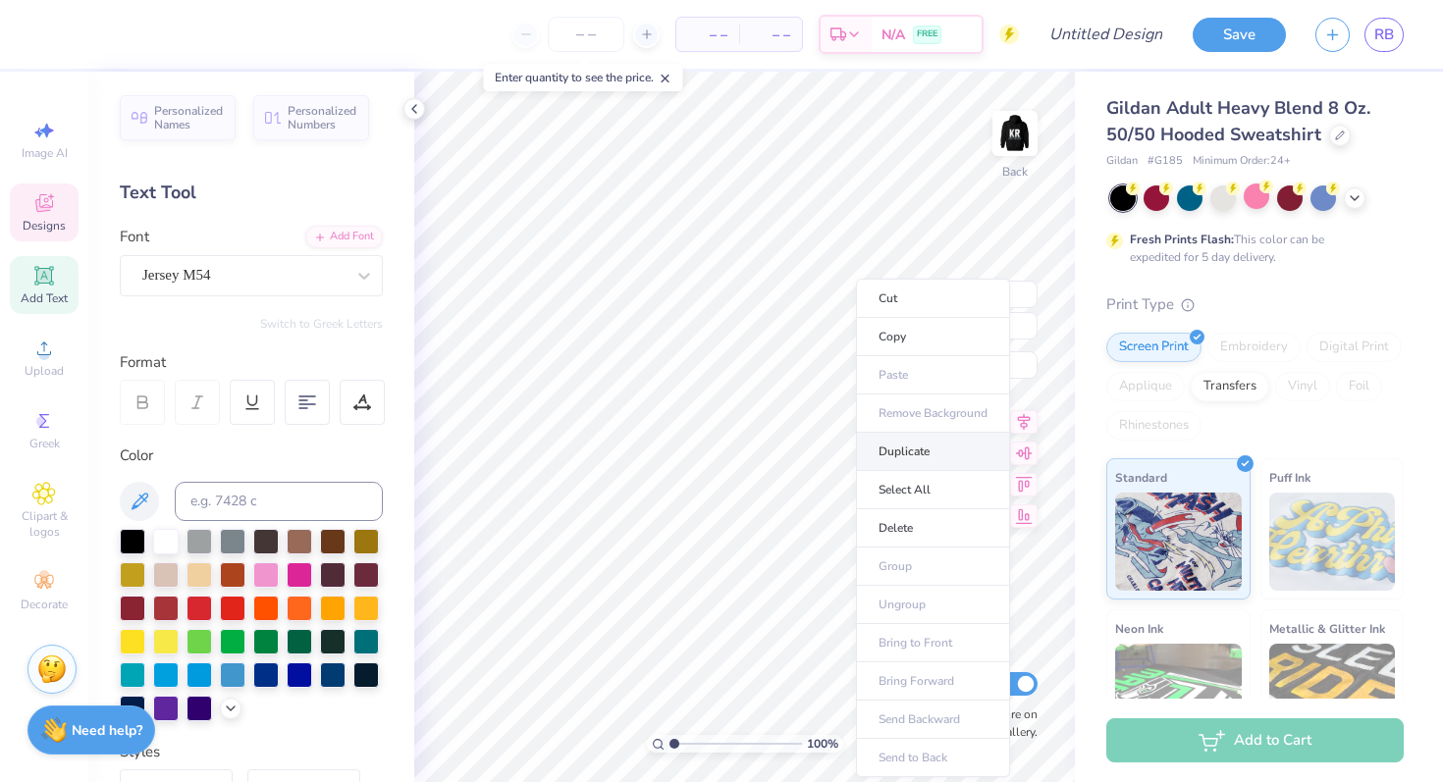
click at [889, 453] on li "Duplicate" at bounding box center [933, 452] width 154 height 38
type input "4.34"
click at [877, 451] on li "Duplicate" at bounding box center [911, 452] width 154 height 38
type input "4.34"
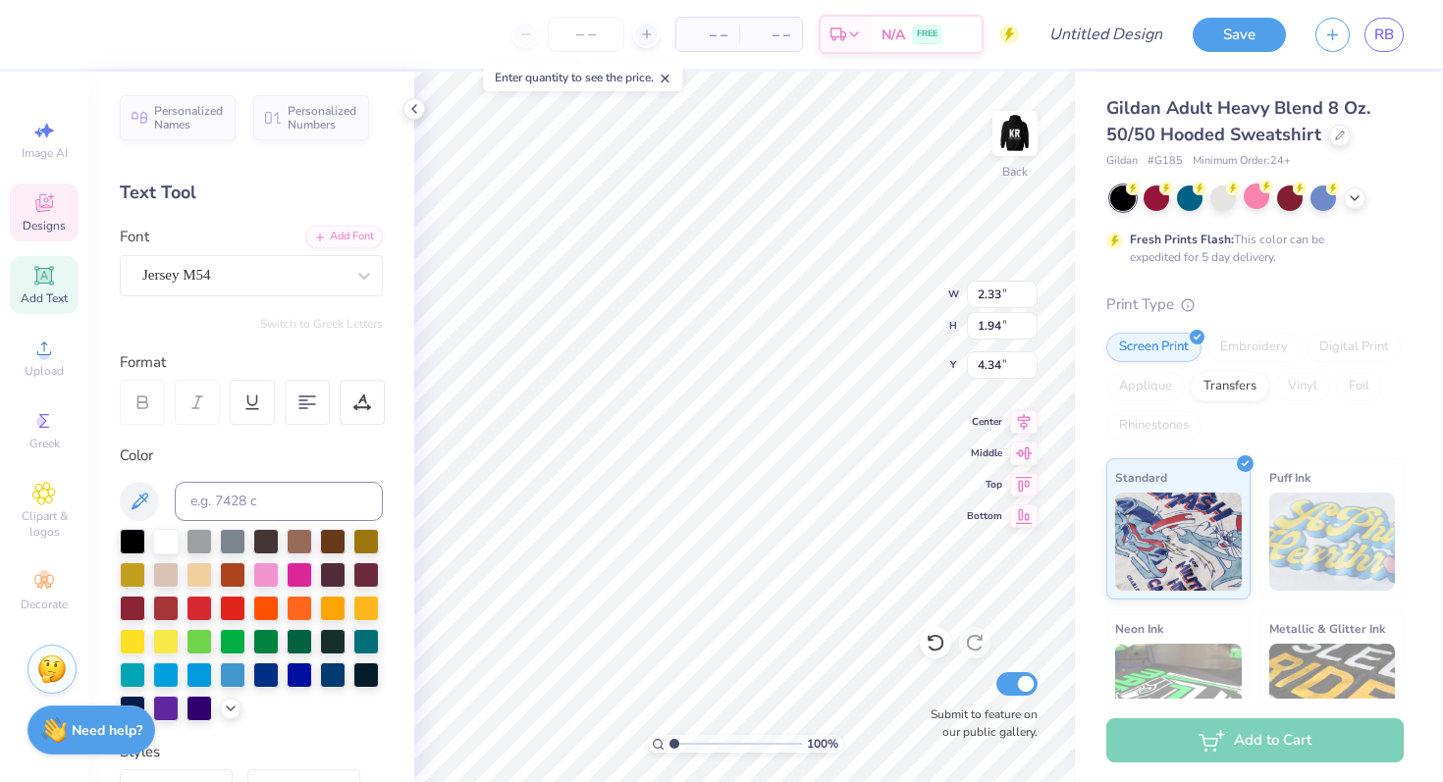
type textarea "l"
type textarea "kr"
type input "5.00"
type input "3.40"
type input "2.53"
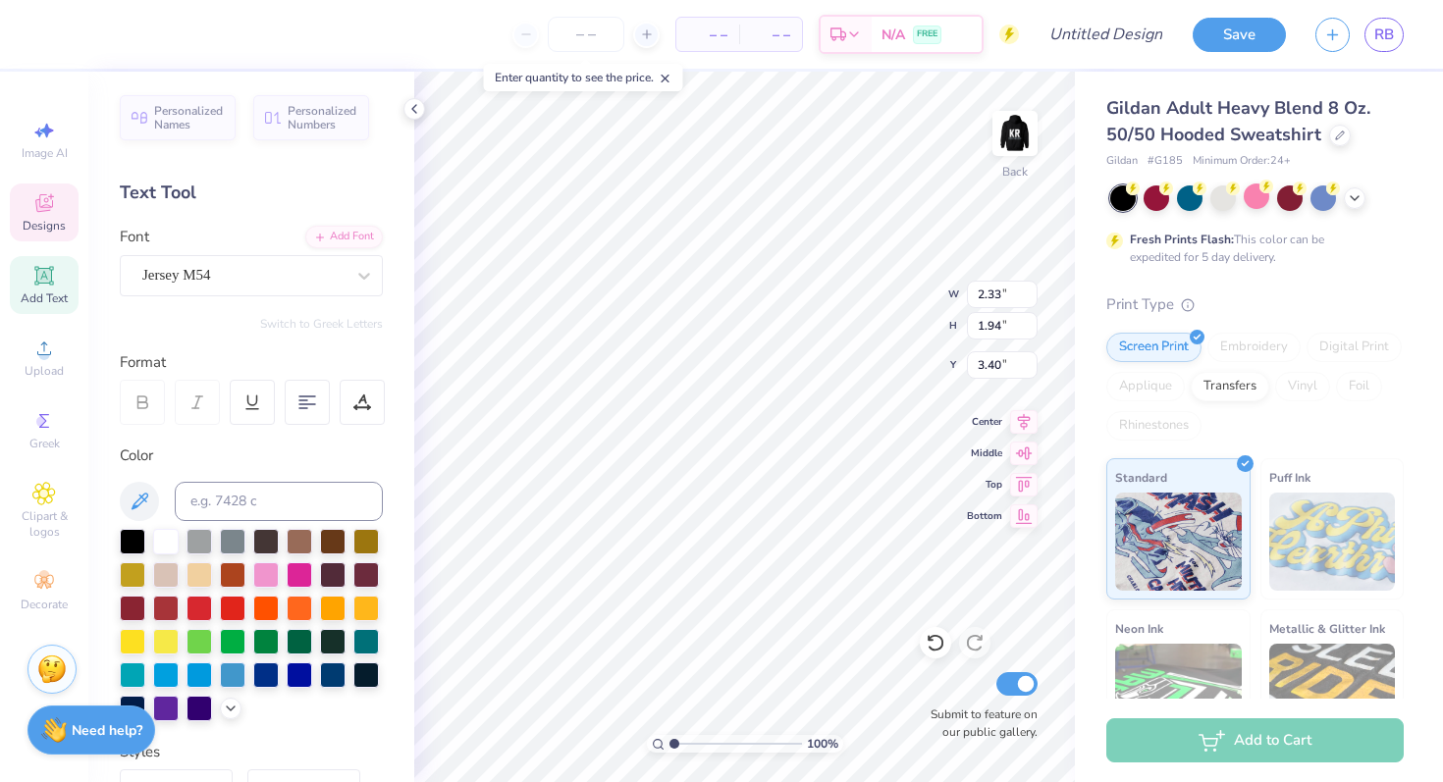
type input "2.10"
type input "3.24"
type input "3.00"
type input "1.06"
type input "4.74"
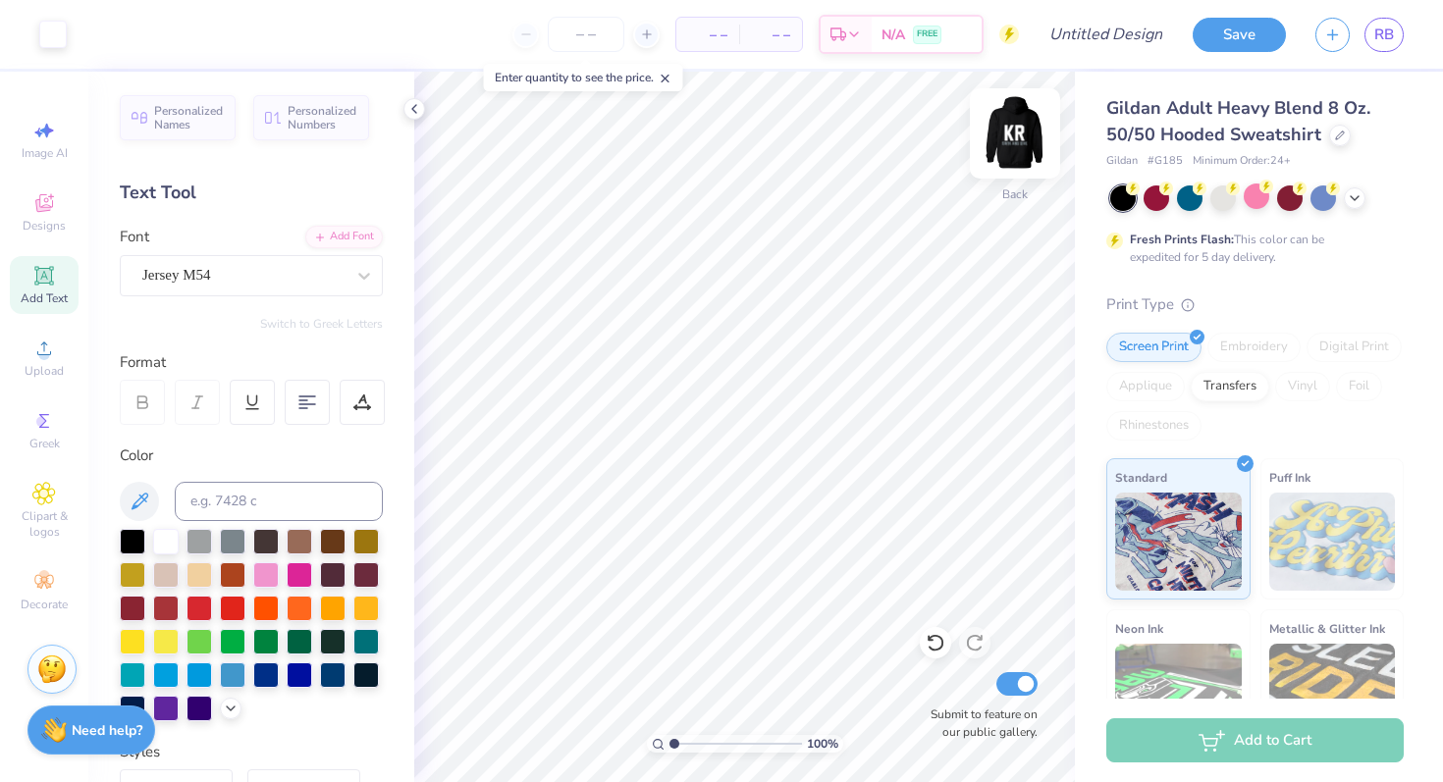
click at [1012, 136] on img at bounding box center [1015, 133] width 79 height 79
type input "6.48"
type input "11.32"
type input "1.50"
type input "14.76"
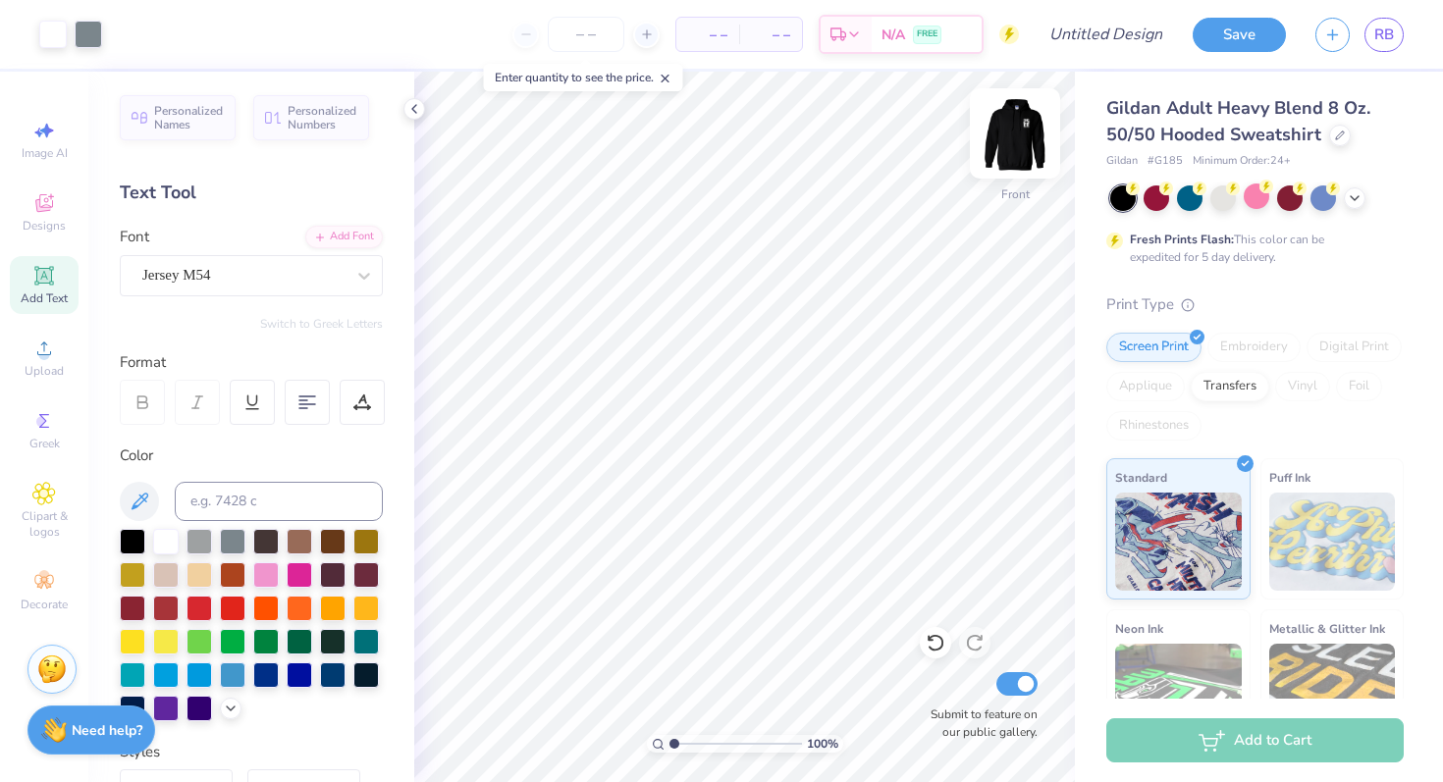
click at [1017, 133] on img at bounding box center [1015, 133] width 79 height 79
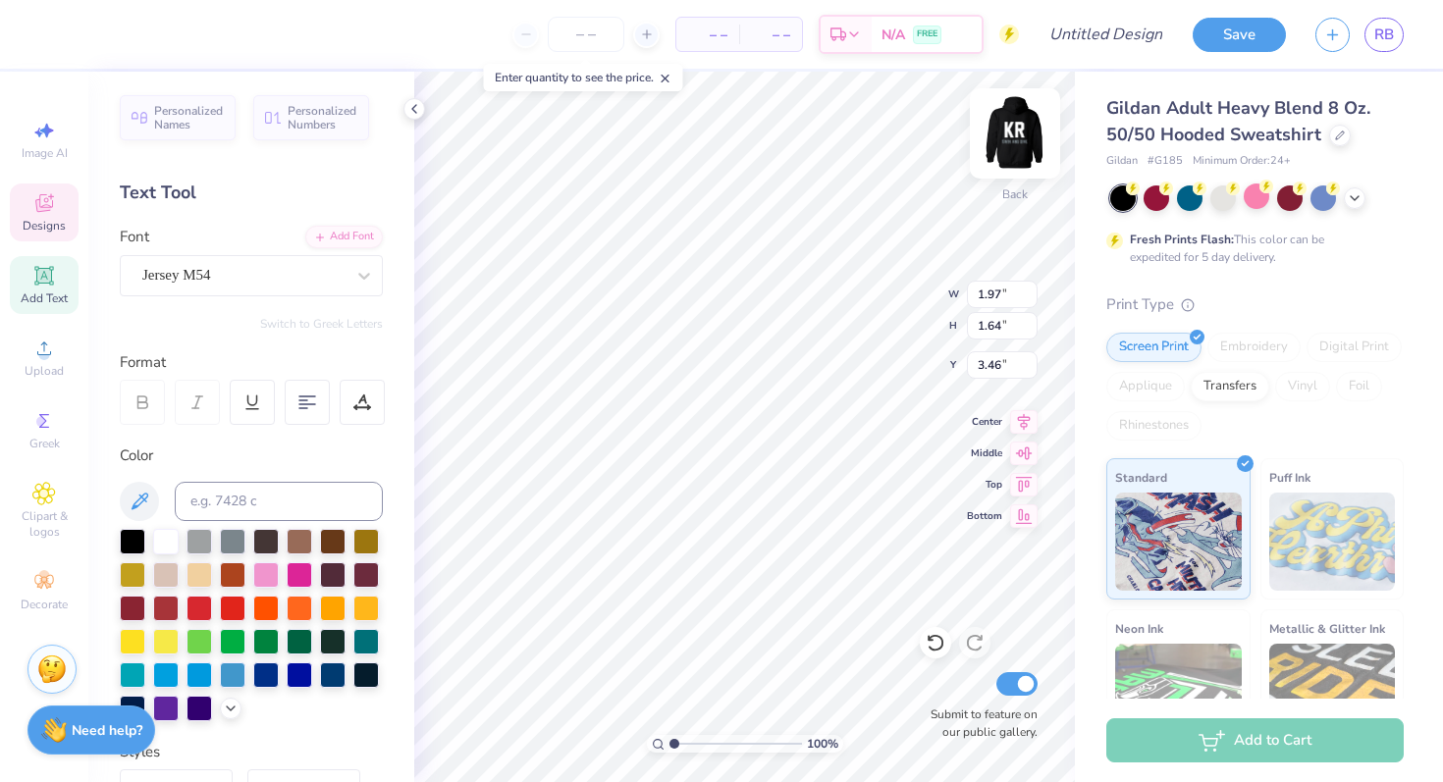
type input "1.97"
type input "1.64"
type input "3.46"
type input "2.03"
type input "1.60"
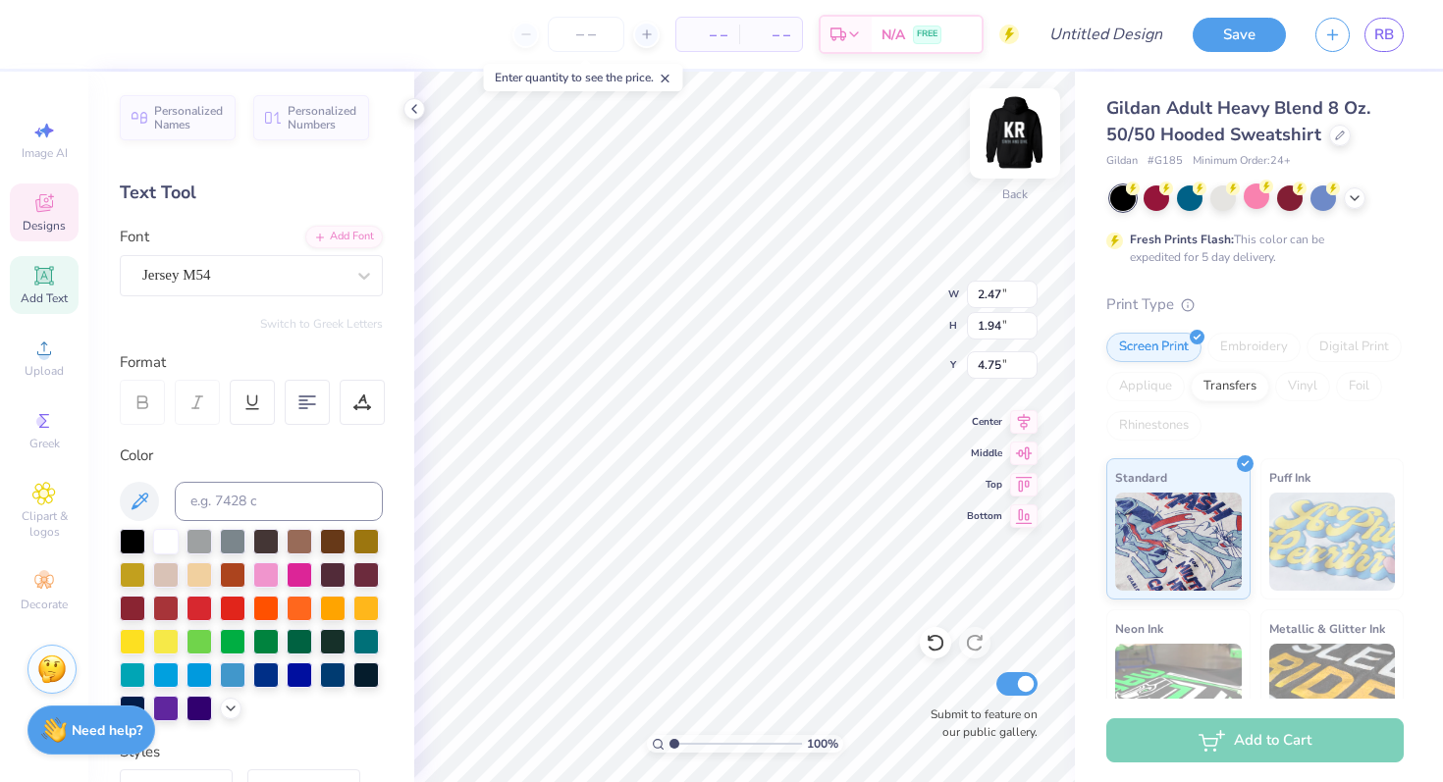
type input "5.10"
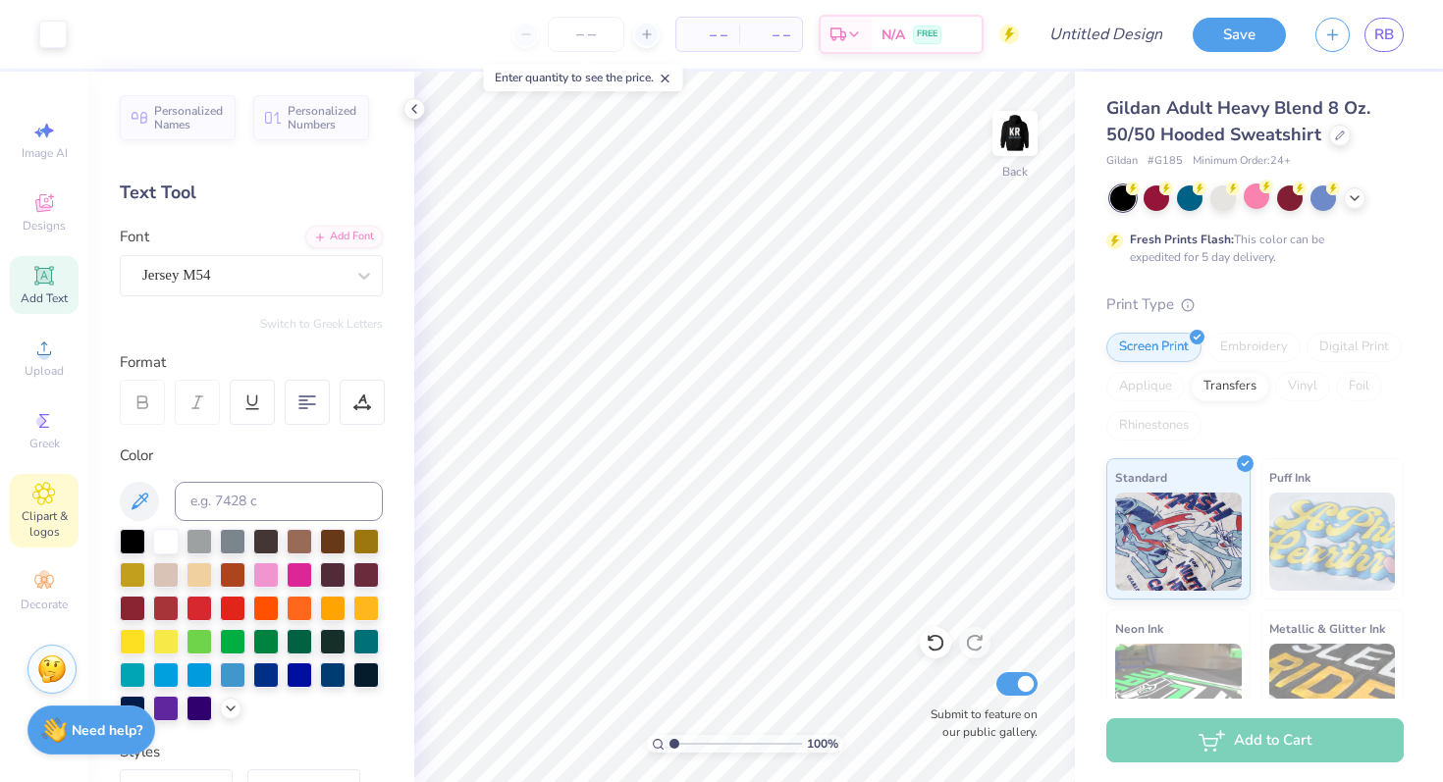
click at [44, 507] on div "Clipart & logos" at bounding box center [44, 511] width 69 height 74
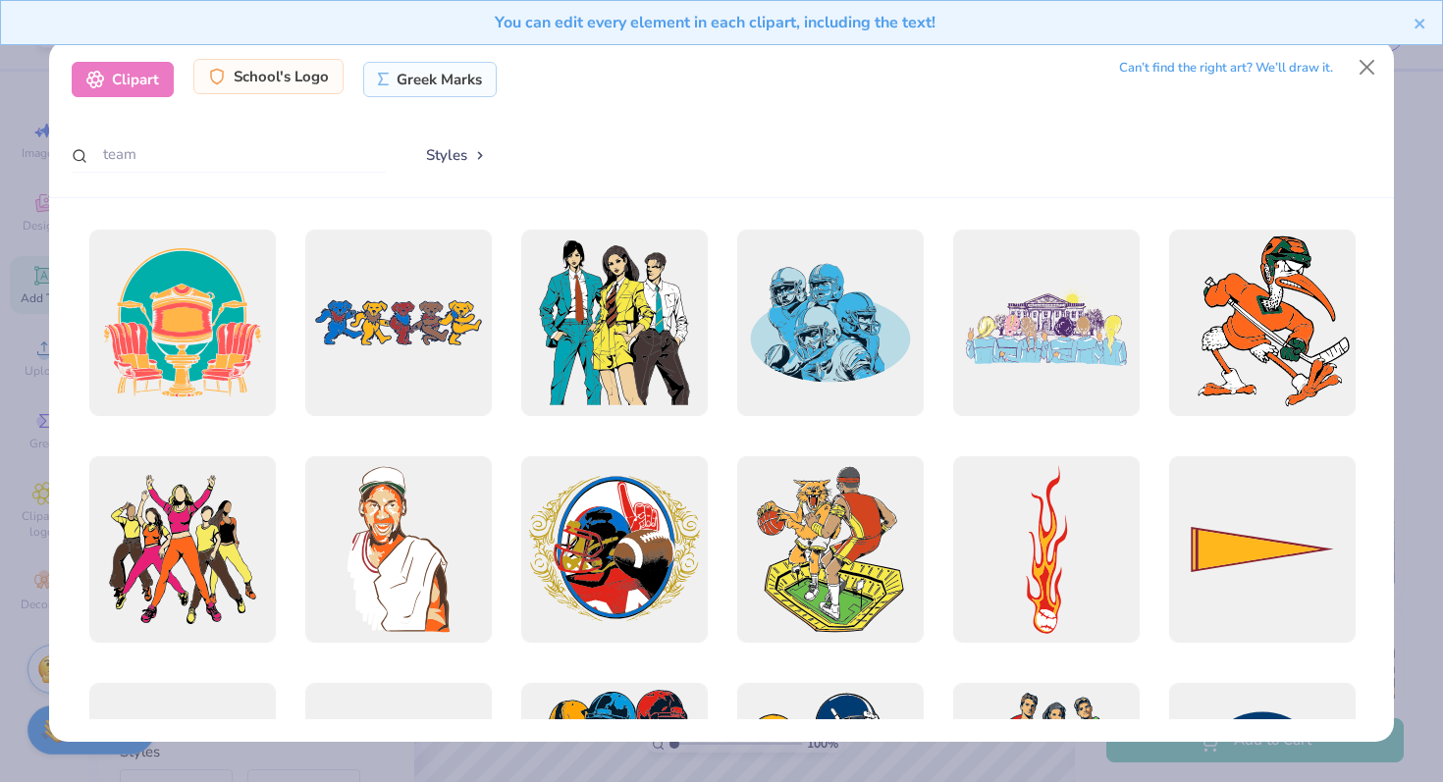
click at [282, 82] on div "School's Logo" at bounding box center [268, 76] width 150 height 35
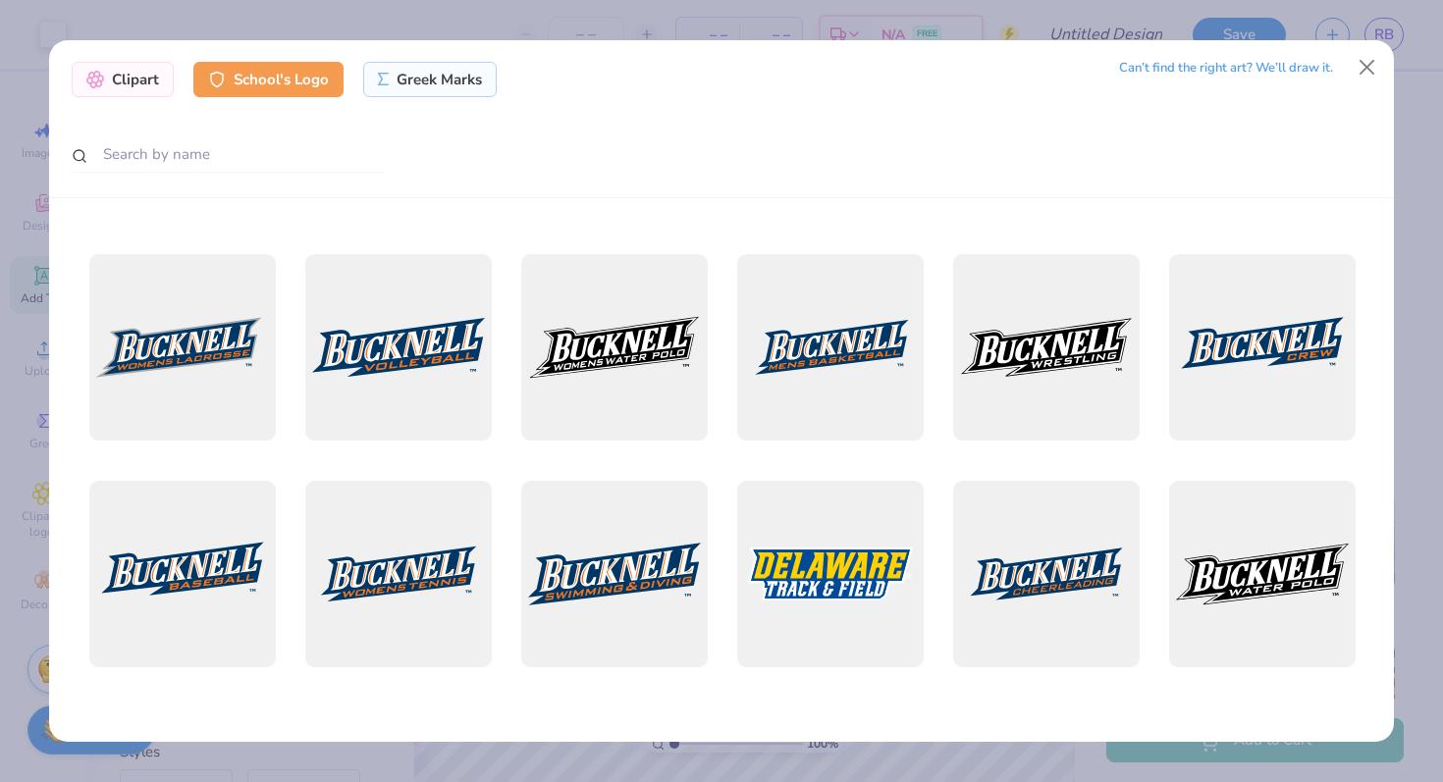
scroll to position [0, 0]
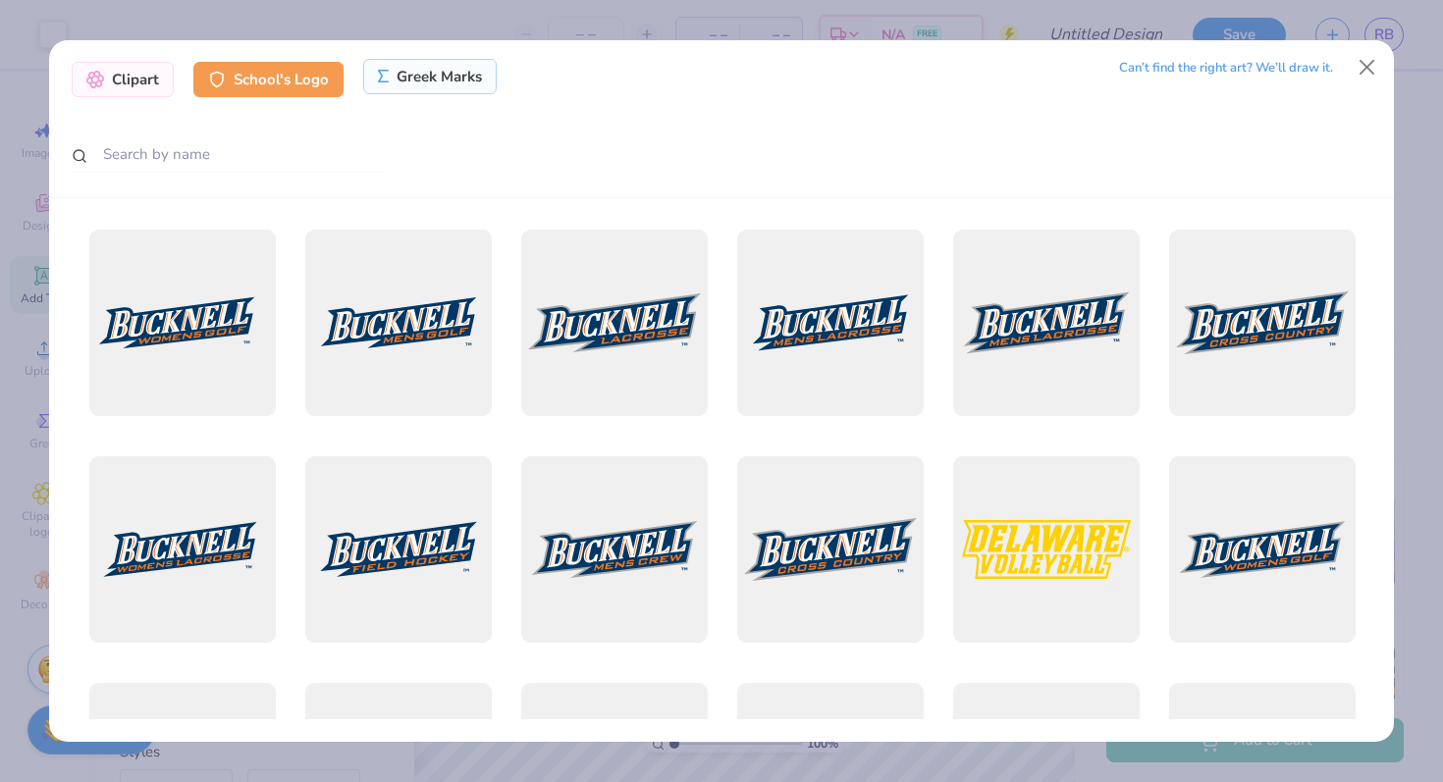
click at [429, 87] on div "Greek Marks" at bounding box center [430, 76] width 134 height 35
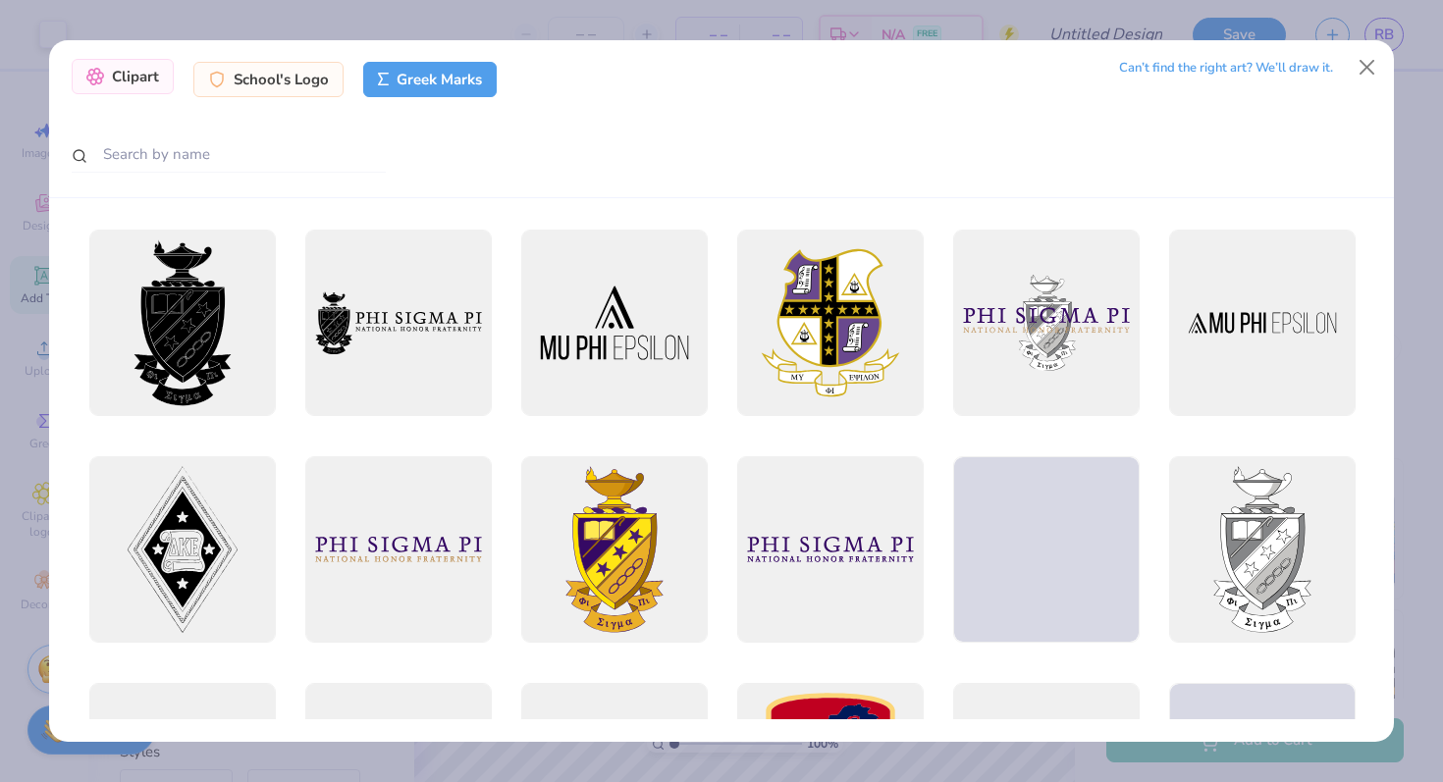
click at [157, 81] on div "Clipart" at bounding box center [123, 76] width 102 height 35
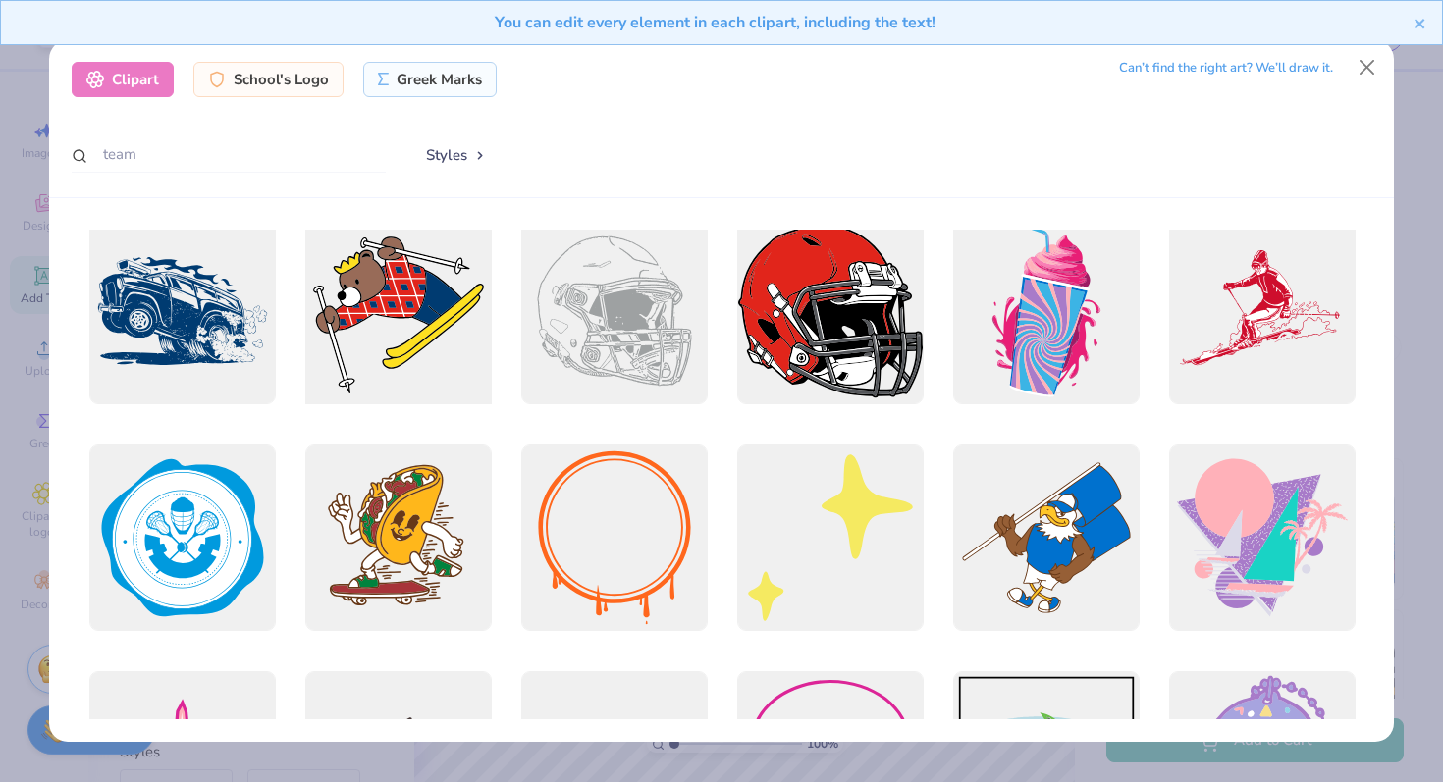
scroll to position [1435, 0]
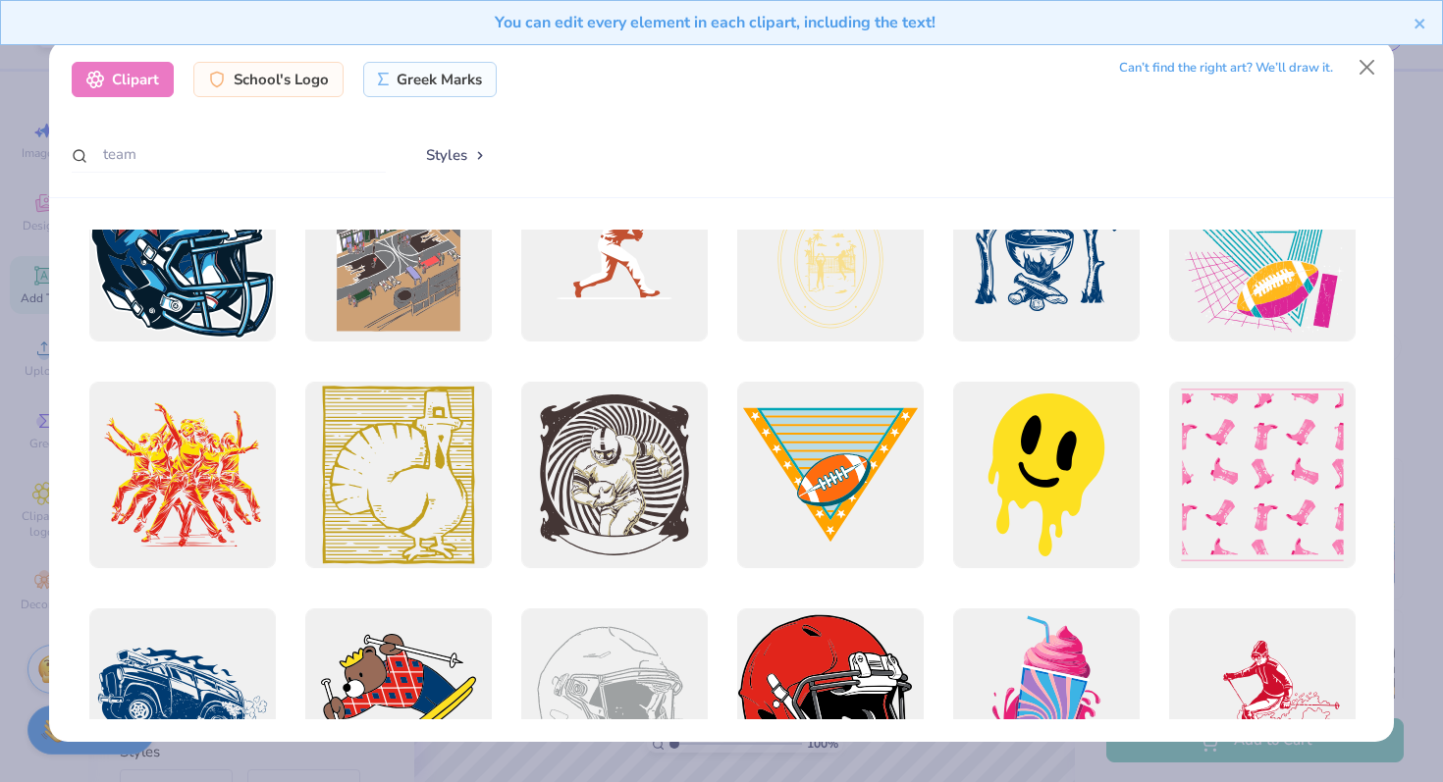
click at [387, 149] on div "team Styles" at bounding box center [722, 155] width 1301 height 38
click at [374, 150] on input "team" at bounding box center [229, 154] width 314 height 36
type input "t"
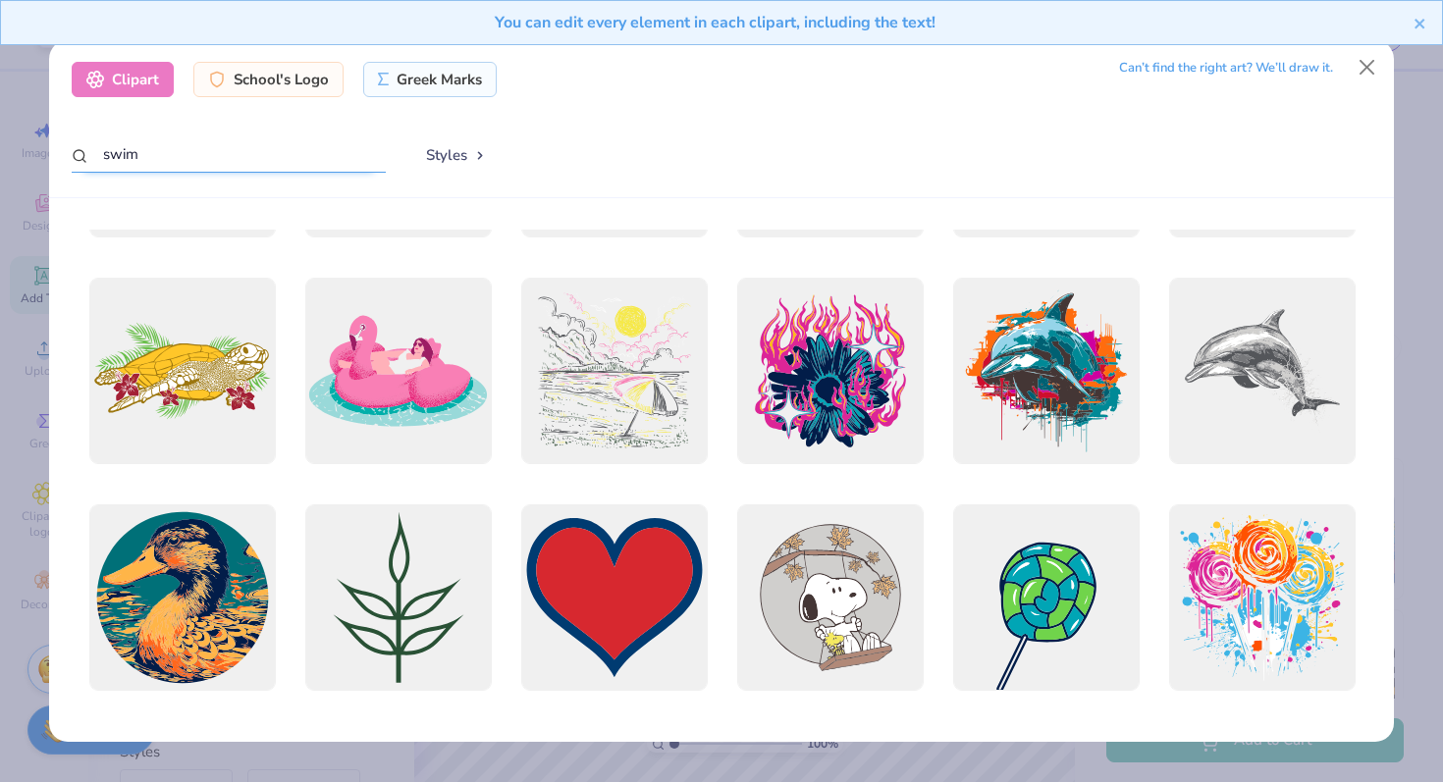
scroll to position [0, 0]
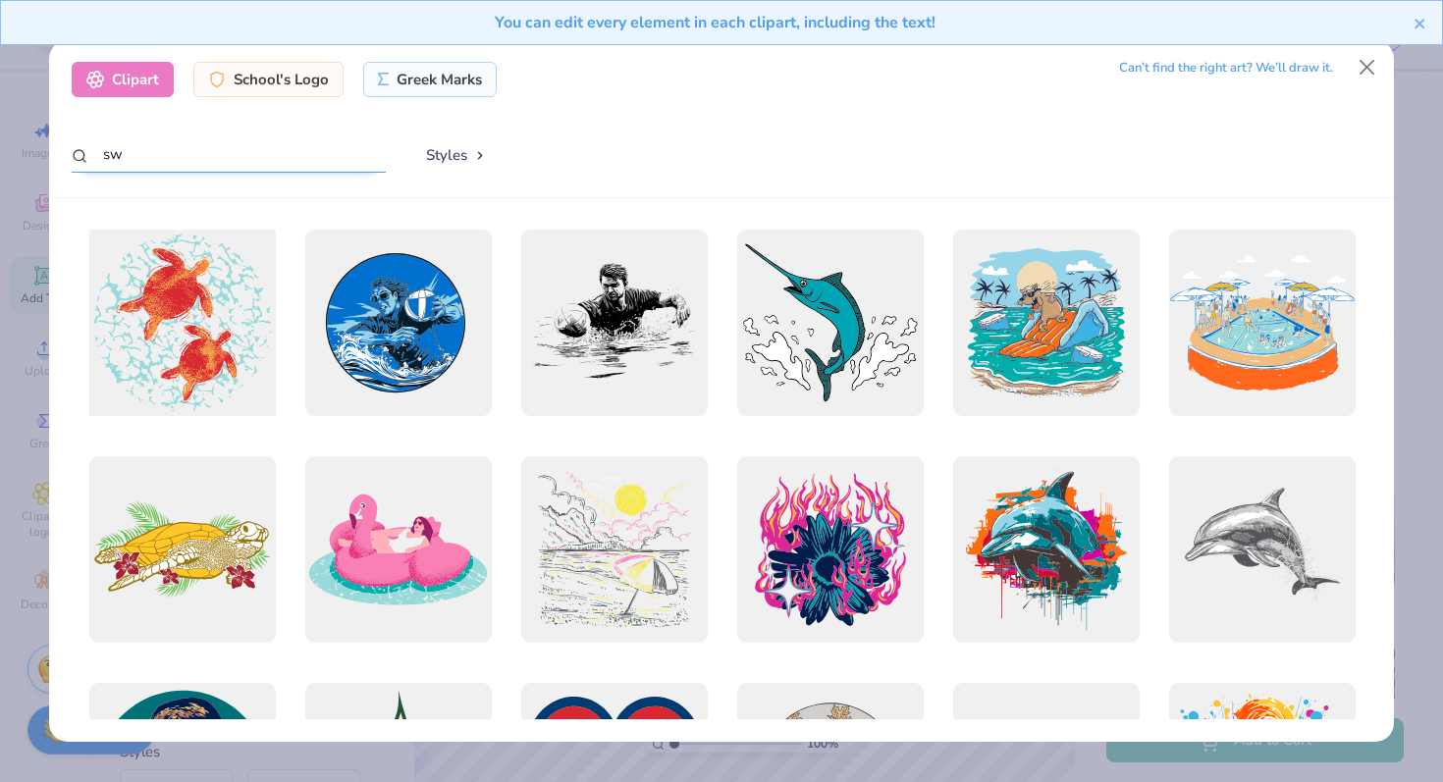
type input "s"
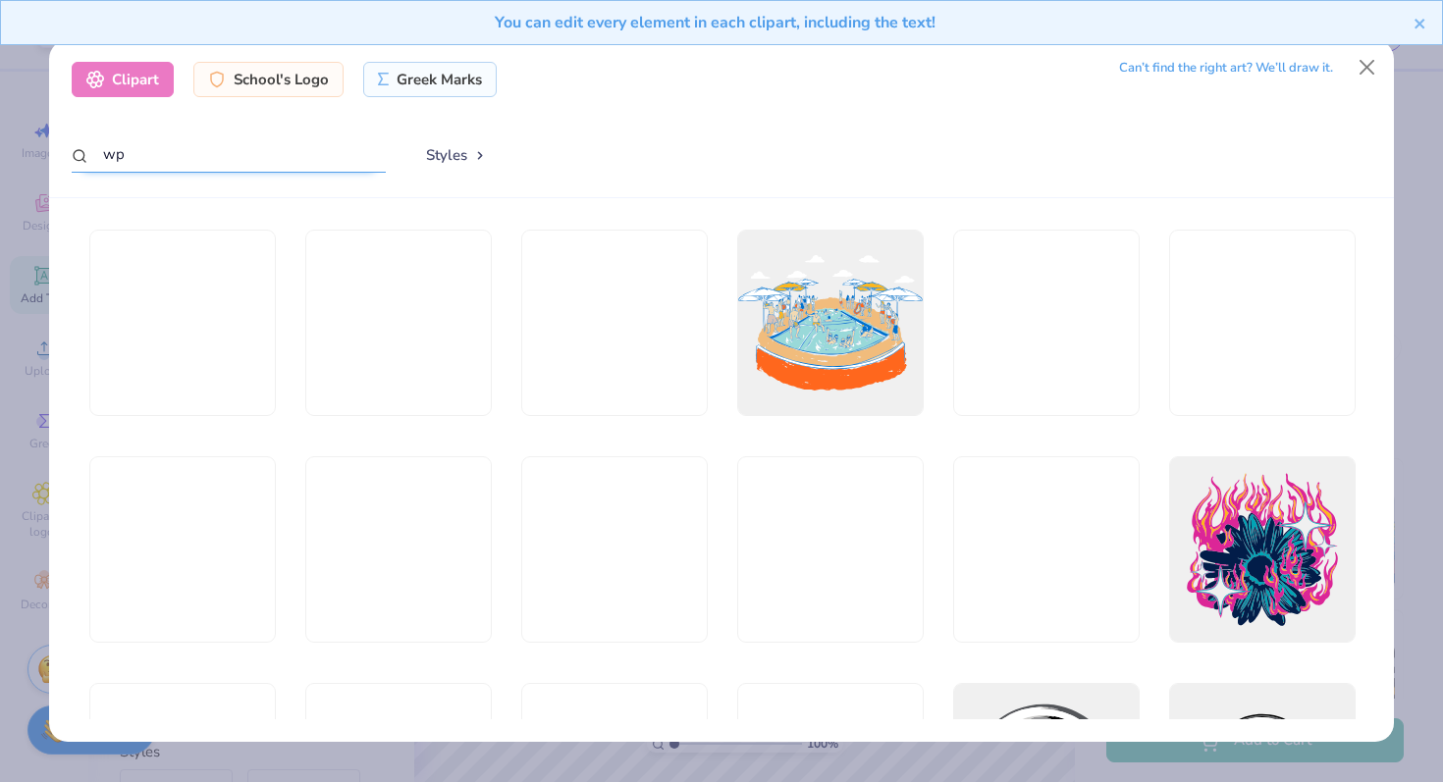
type input "w"
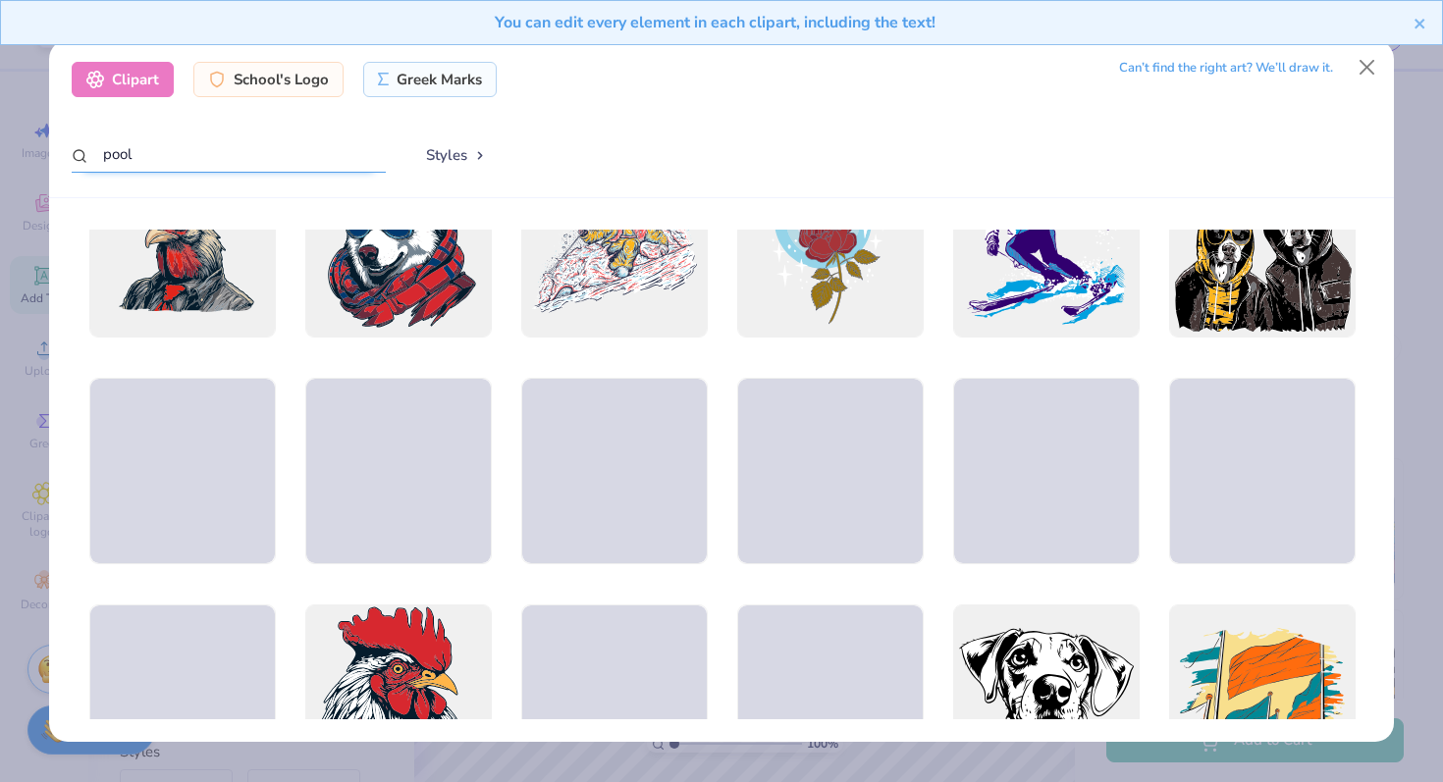
scroll to position [2123, 0]
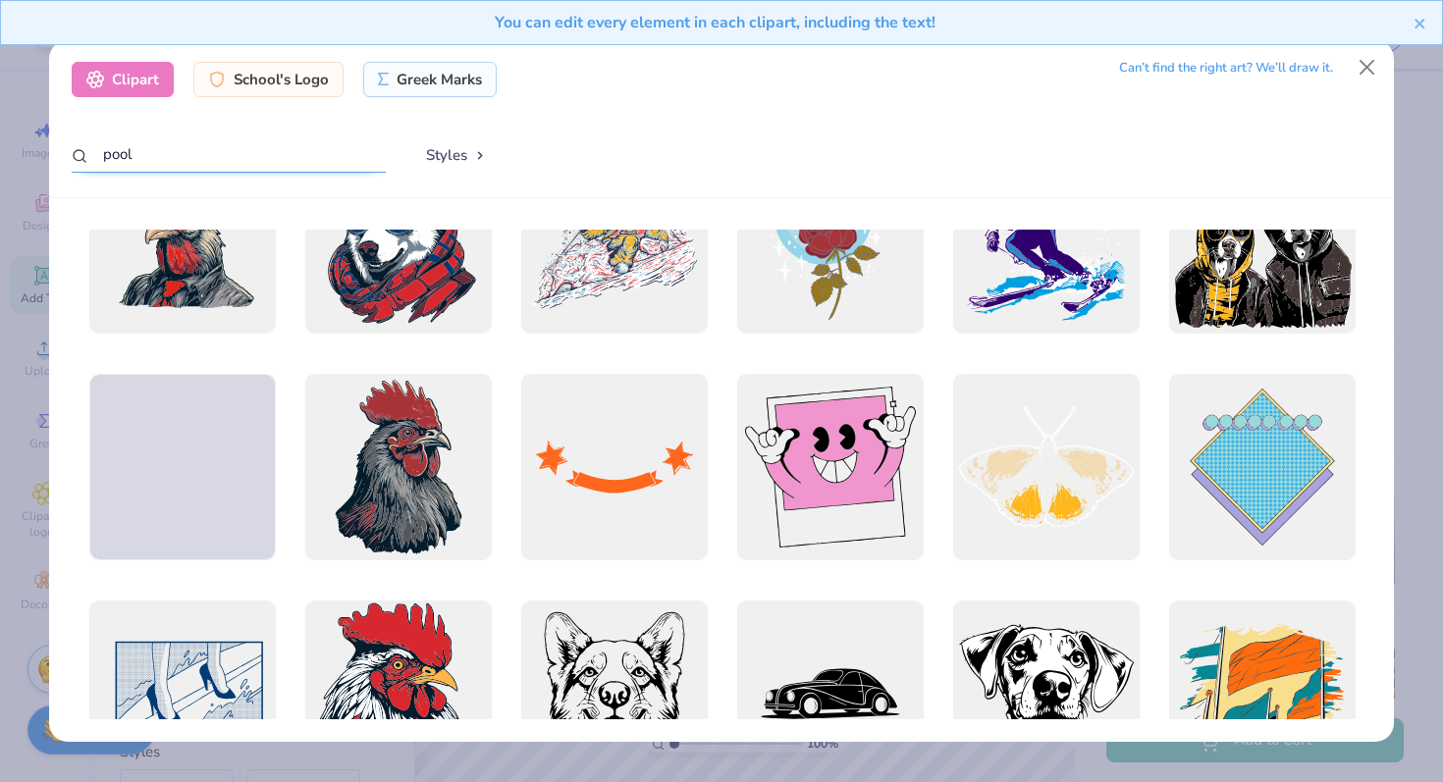
click at [364, 150] on input "pool" at bounding box center [229, 154] width 314 height 36
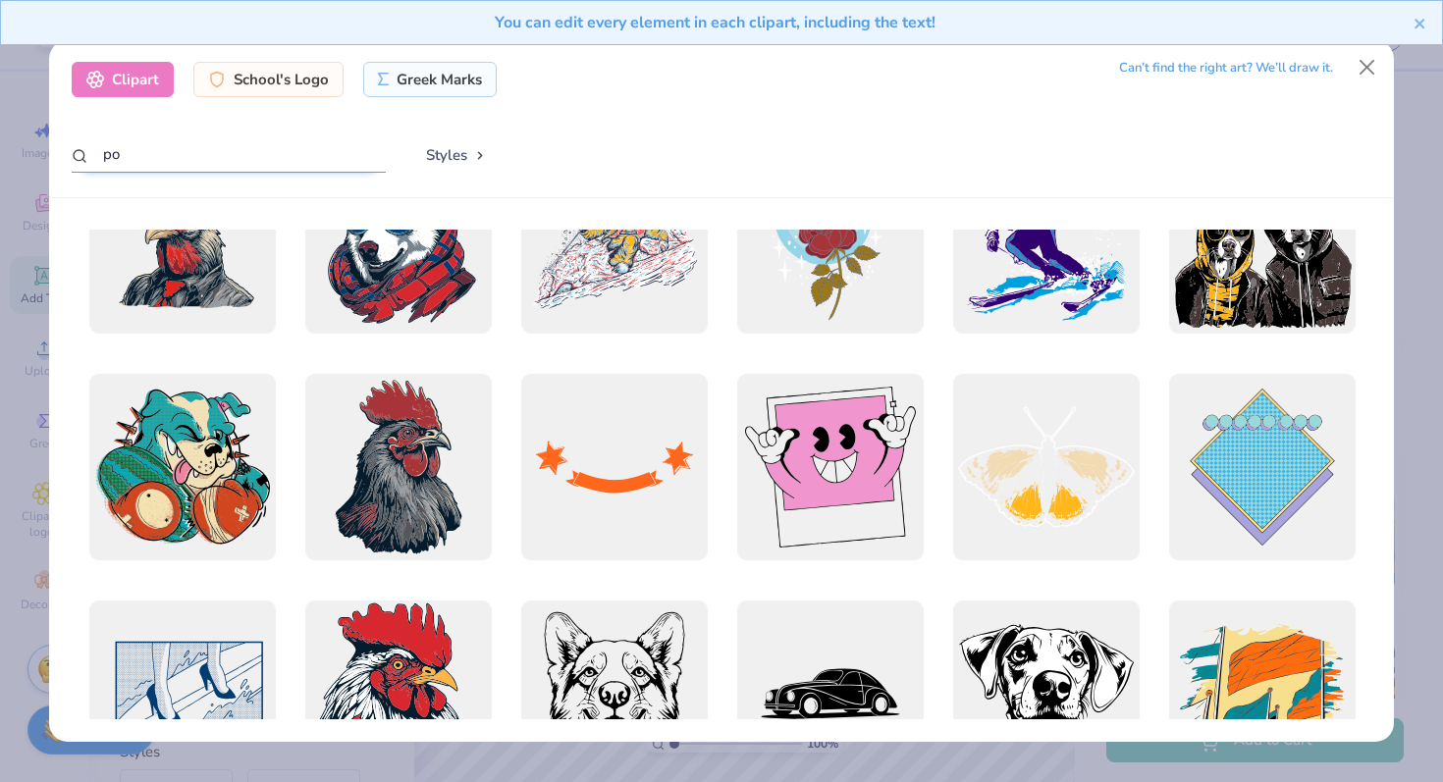
type input "p"
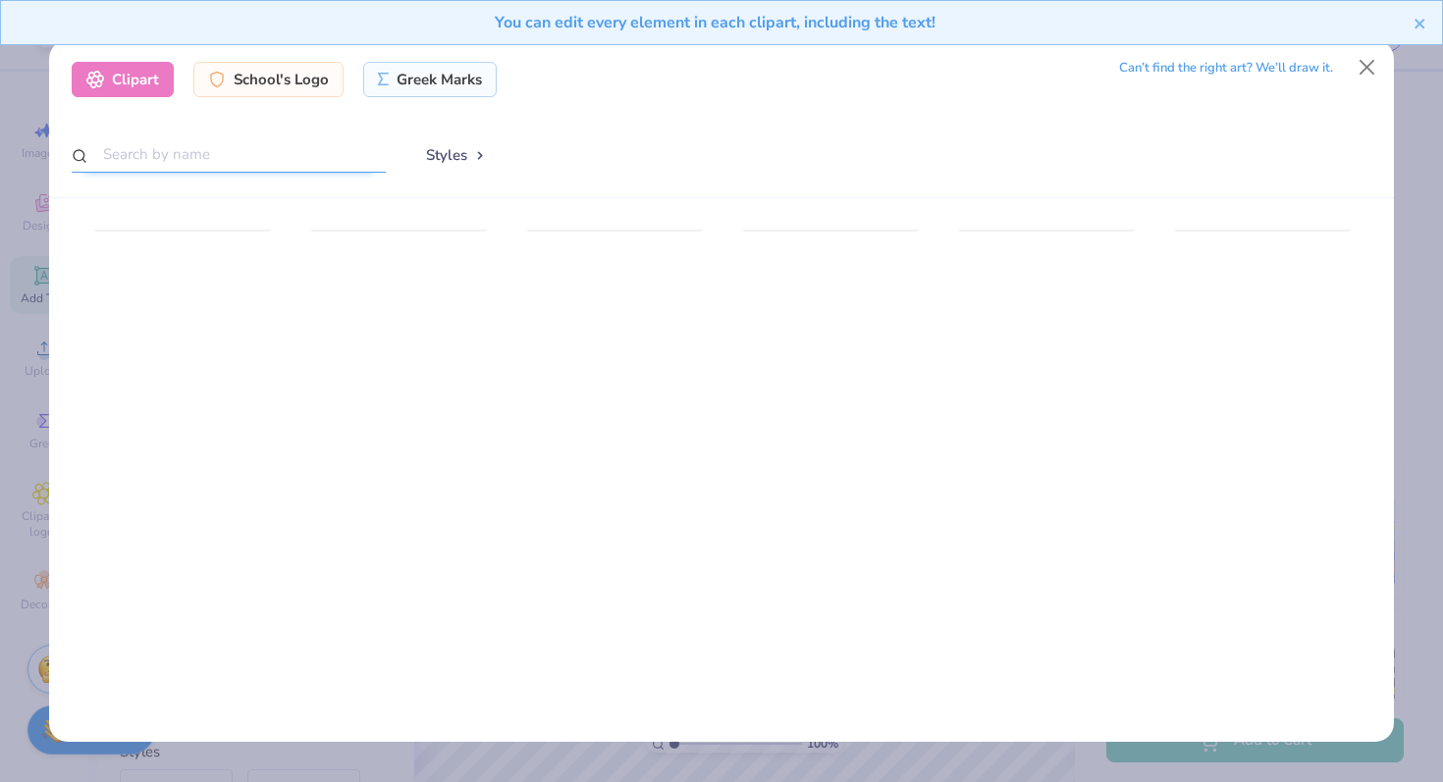
type input "k"
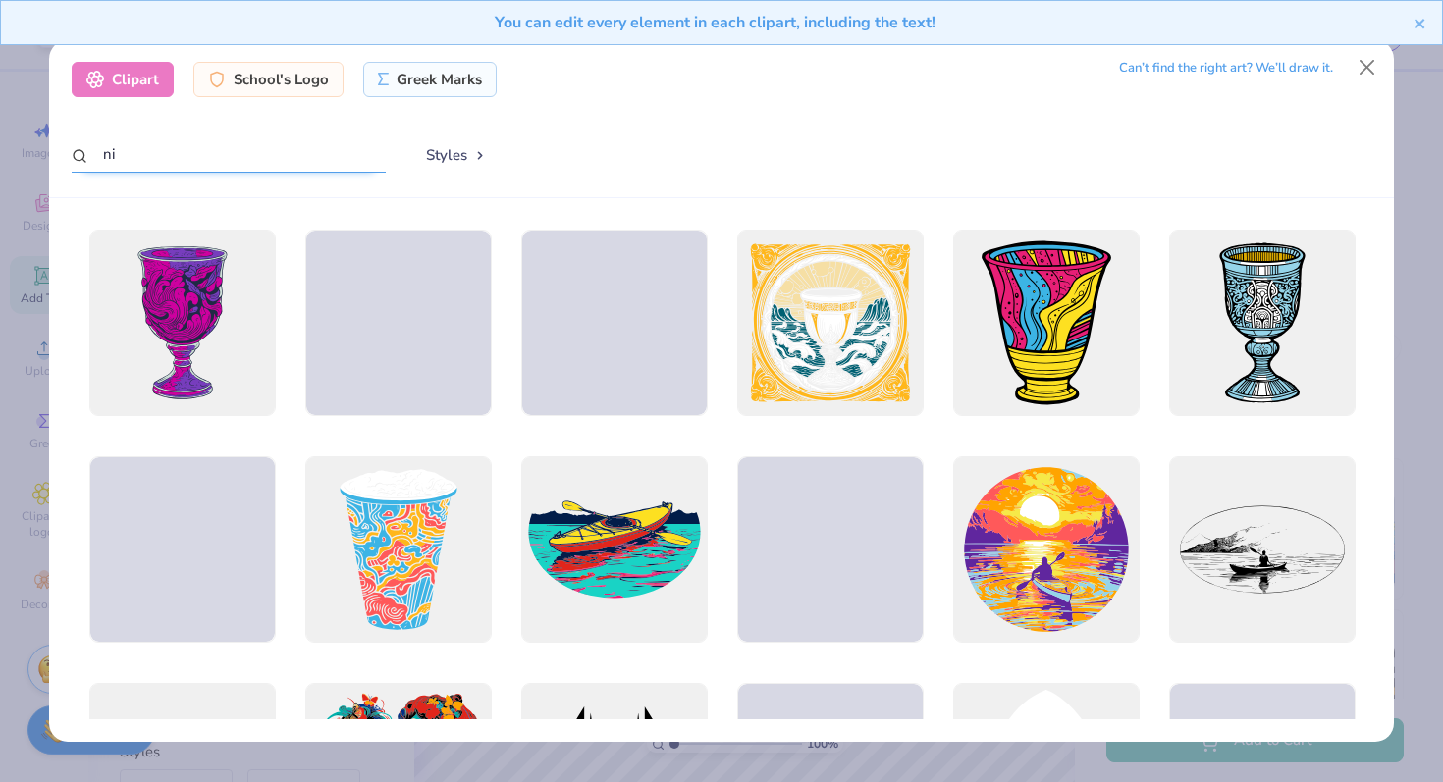
type input "n"
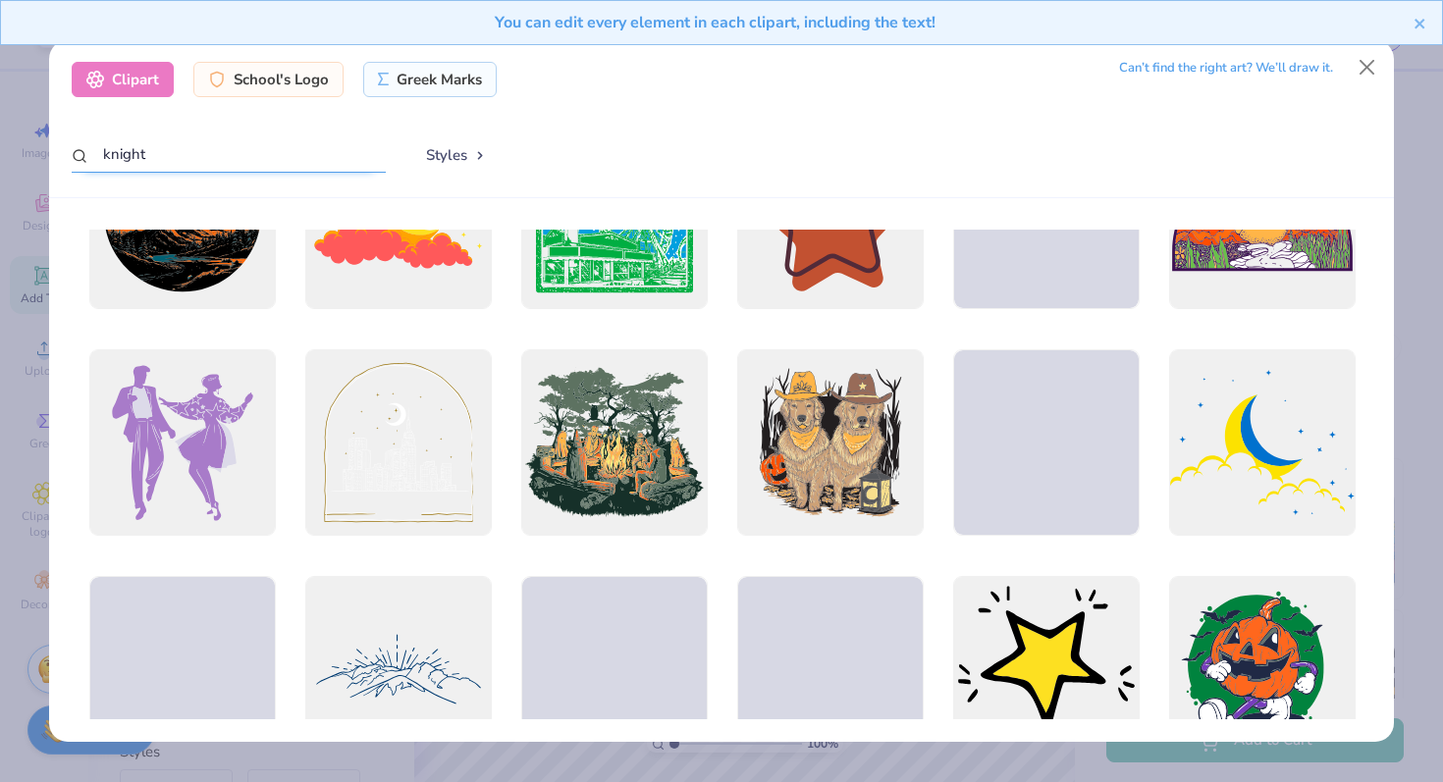
scroll to position [1037, 0]
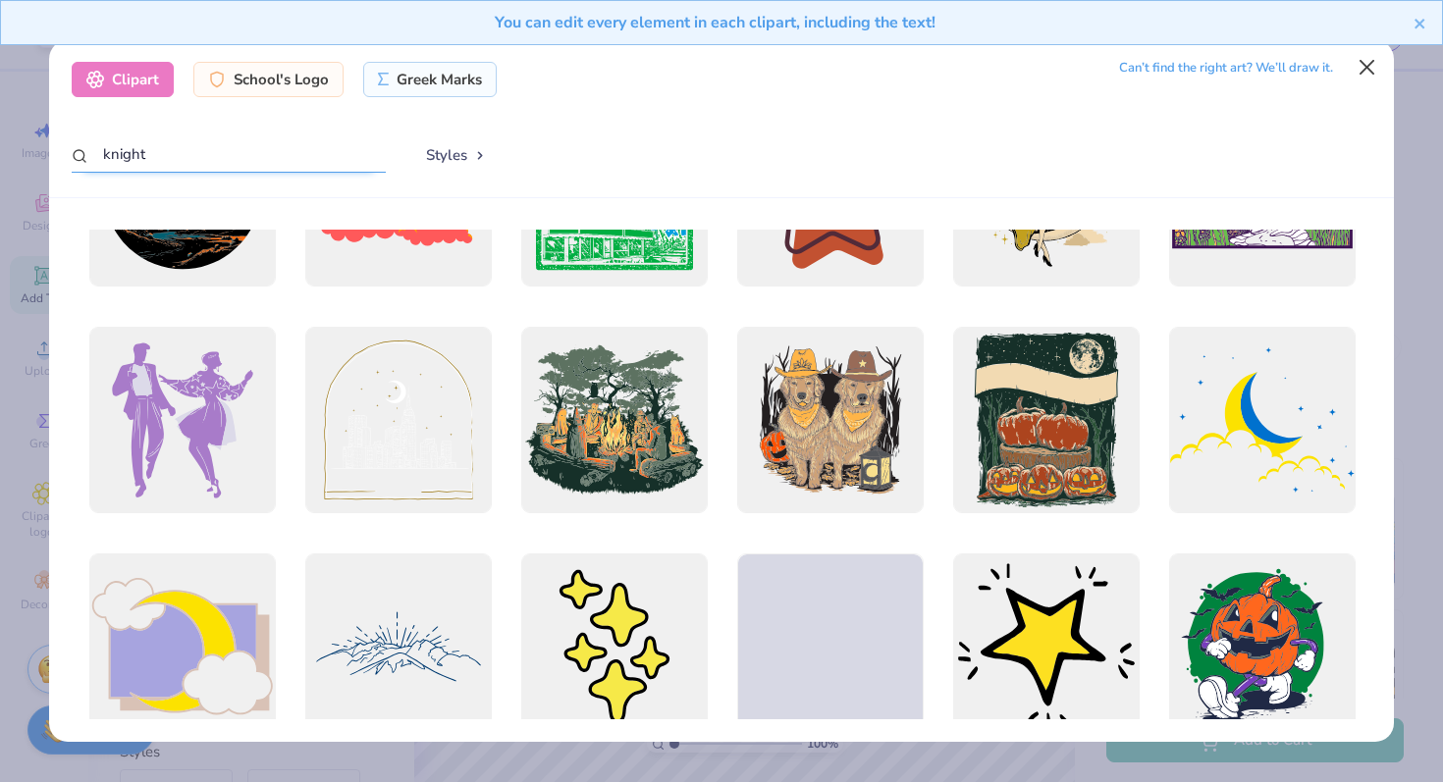
type input "knight"
click at [1375, 69] on button "Close" at bounding box center [1367, 67] width 37 height 37
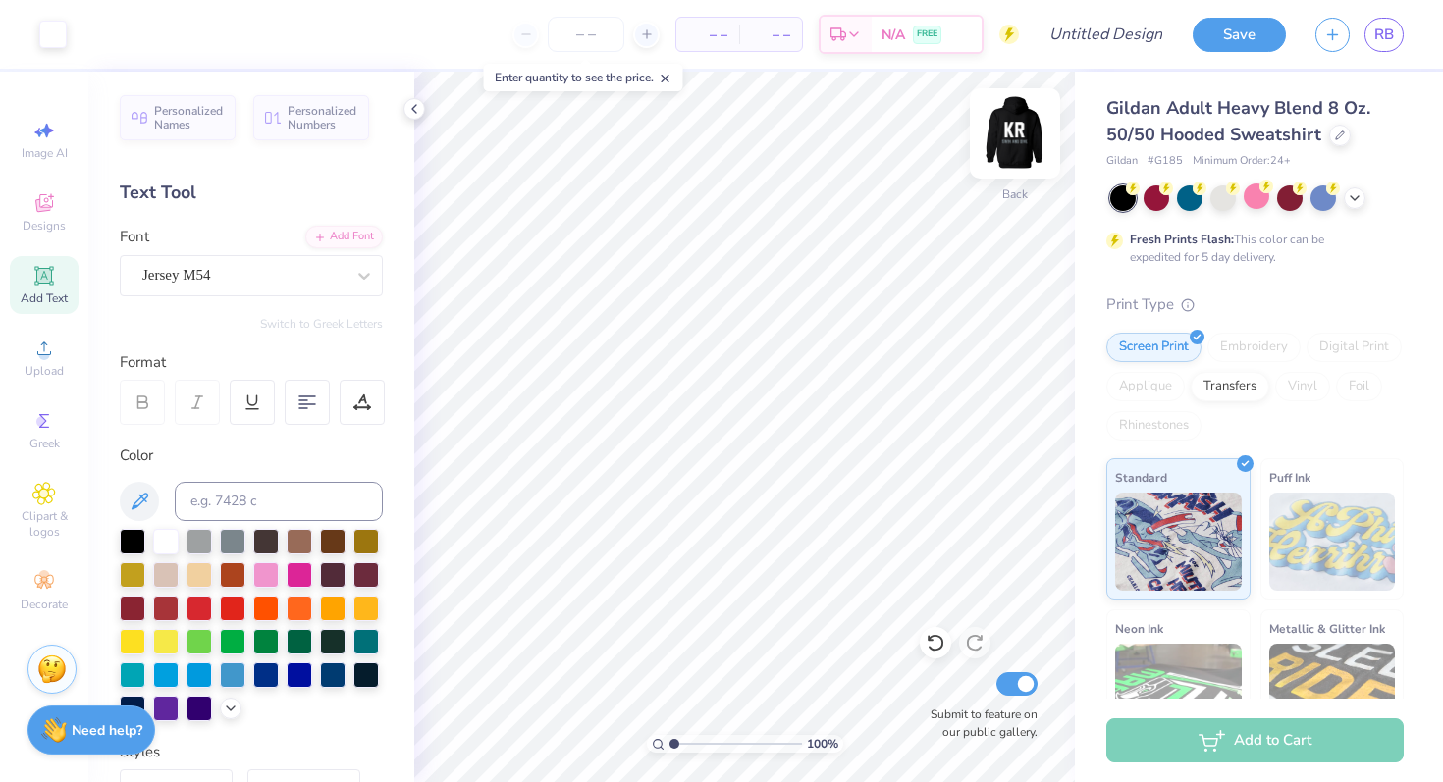
click at [1014, 122] on img at bounding box center [1015, 133] width 79 height 79
click at [1102, 44] on input "Design Title" at bounding box center [1130, 34] width 96 height 39
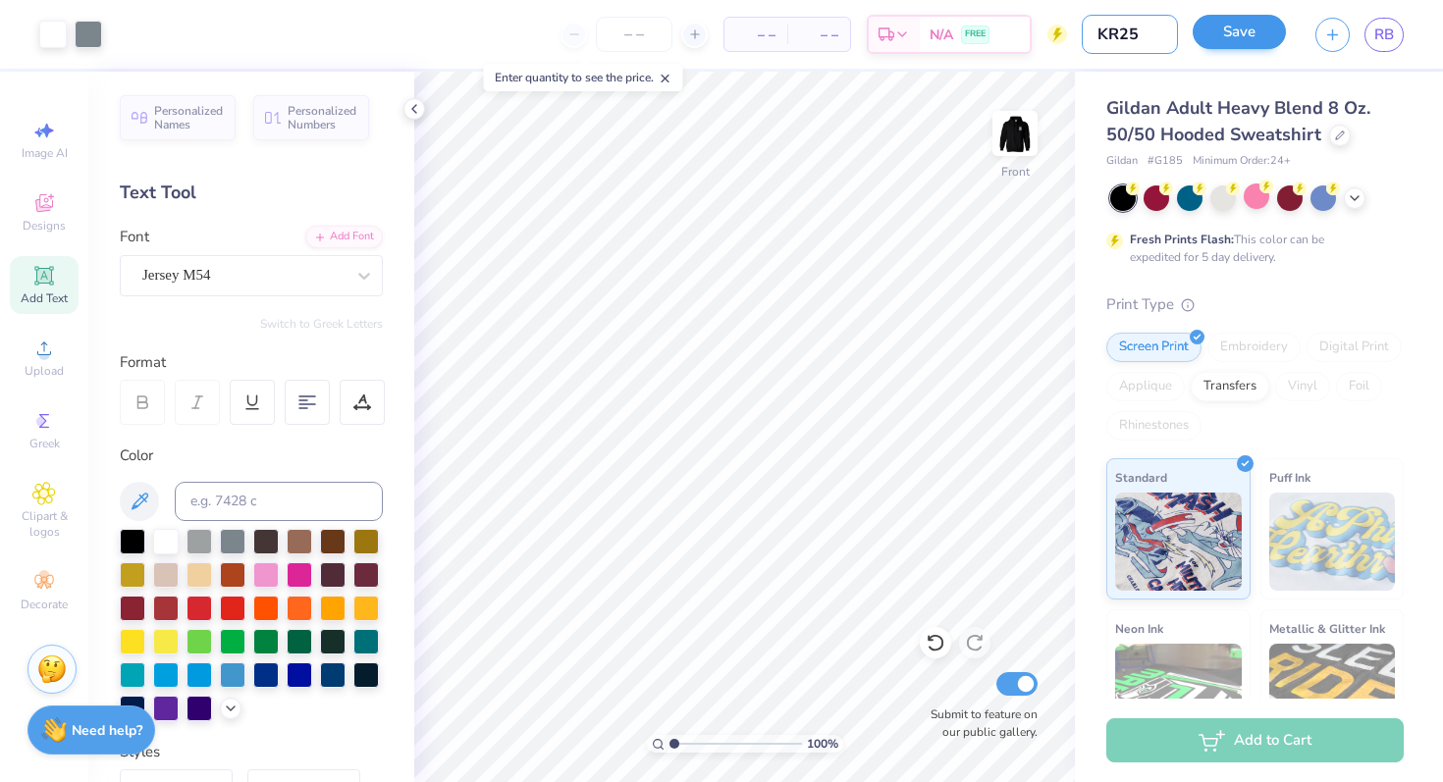
type input "KR25"
click at [1238, 28] on button "Save" at bounding box center [1239, 32] width 93 height 34
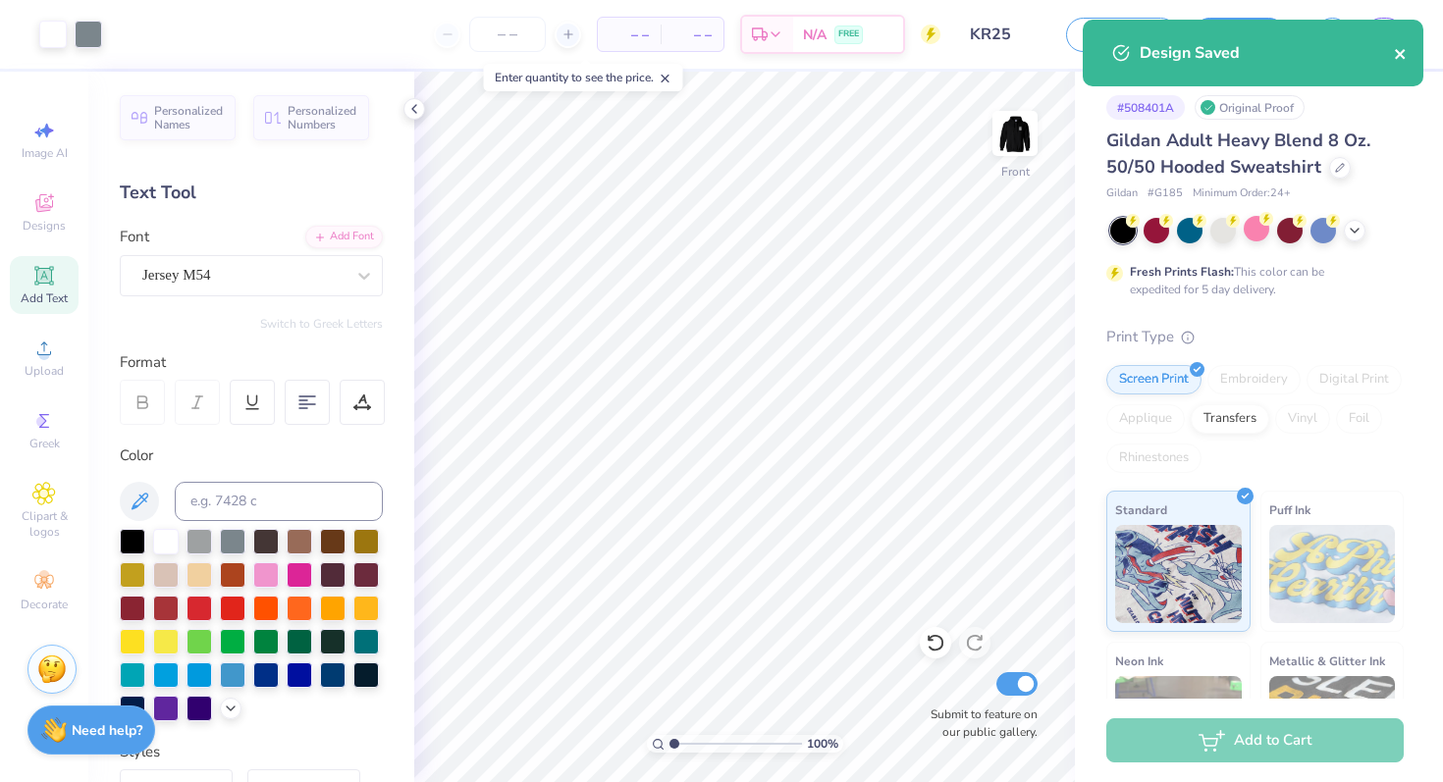
click at [1403, 52] on icon "close" at bounding box center [1400, 54] width 10 height 10
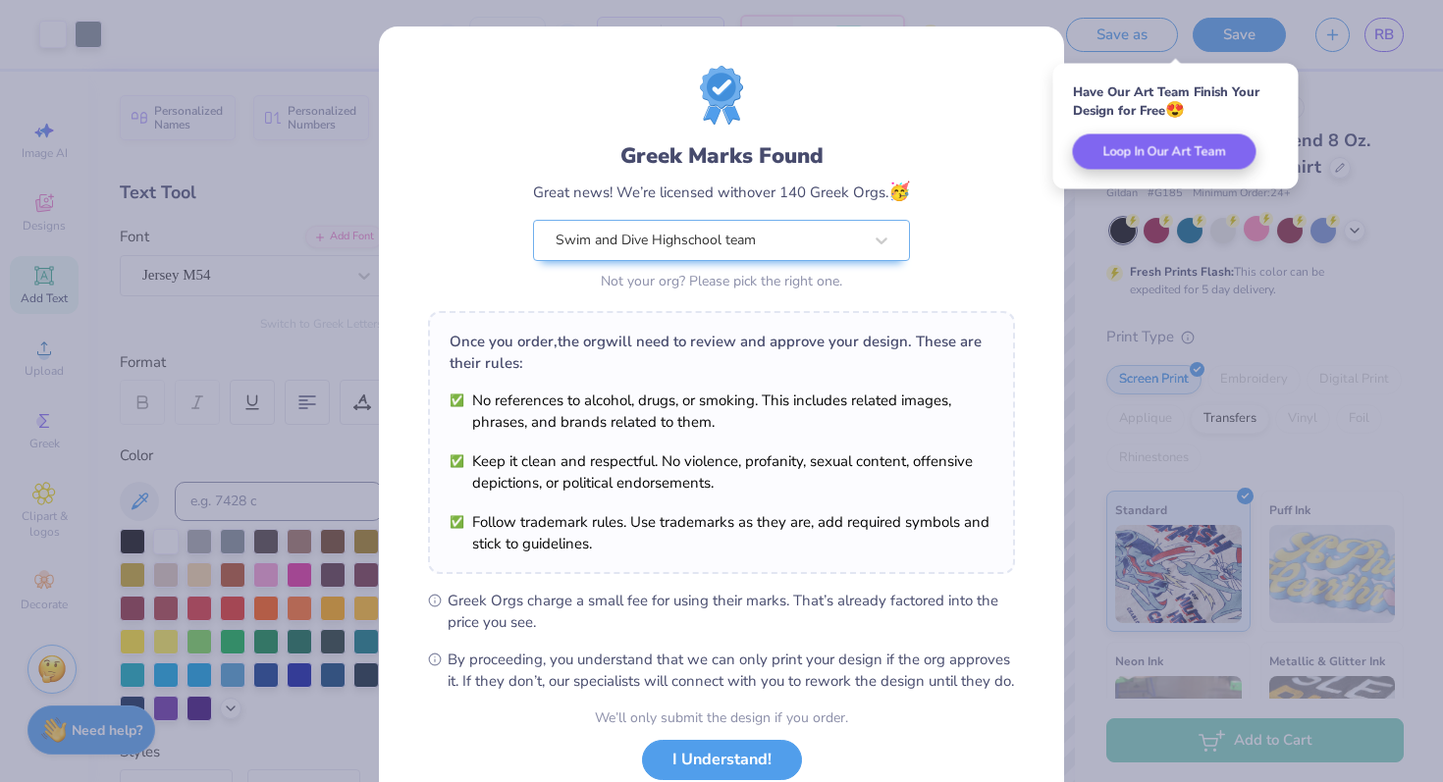
click at [1391, 27] on div "Greek Marks Found Great news! We’re licensed with over 140 Greek Orgs. 🥳 Swim a…" at bounding box center [721, 391] width 1443 height 782
click at [1113, 337] on div "Greek Marks Found Great news! We’re licensed with over 140 Greek Orgs. 🥳 Swim a…" at bounding box center [721, 391] width 1443 height 782
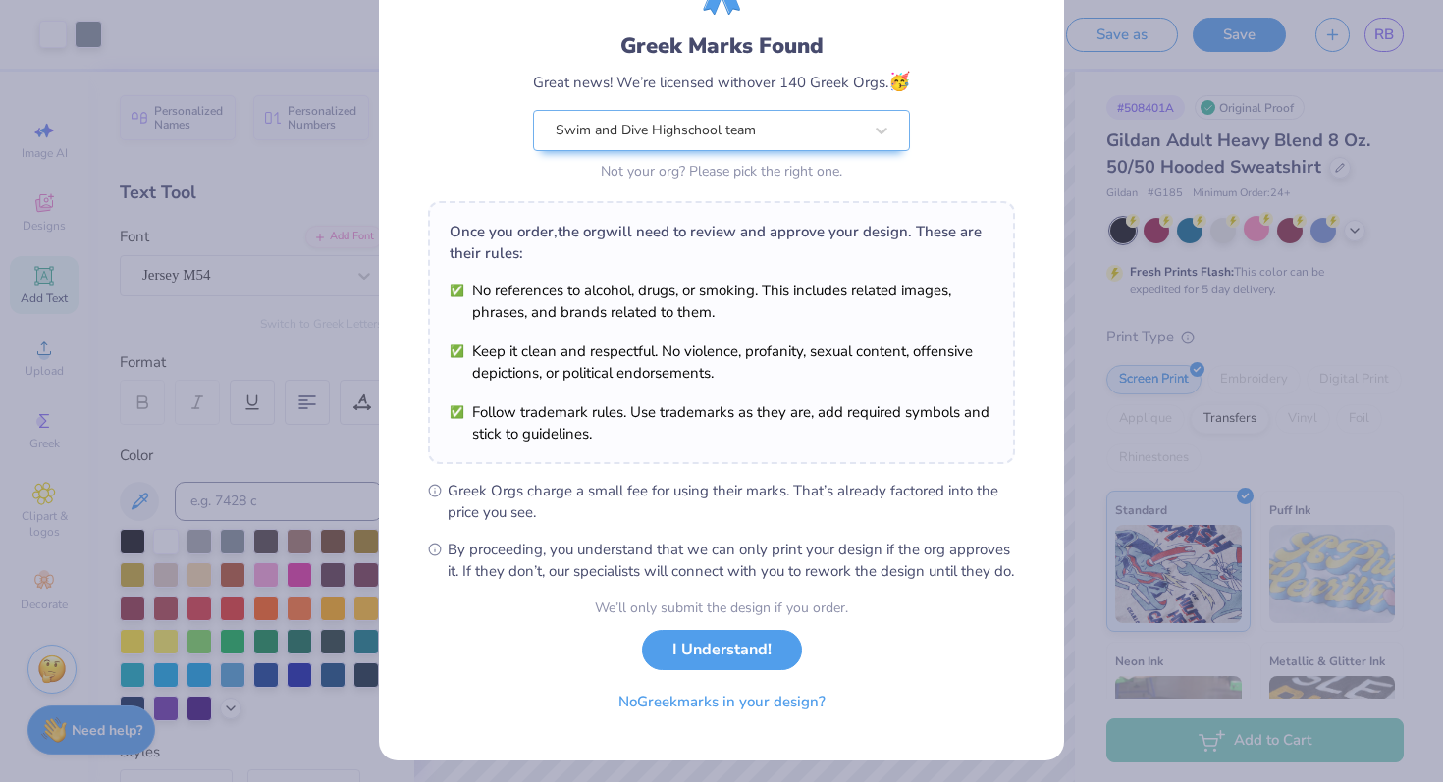
scroll to position [136, 0]
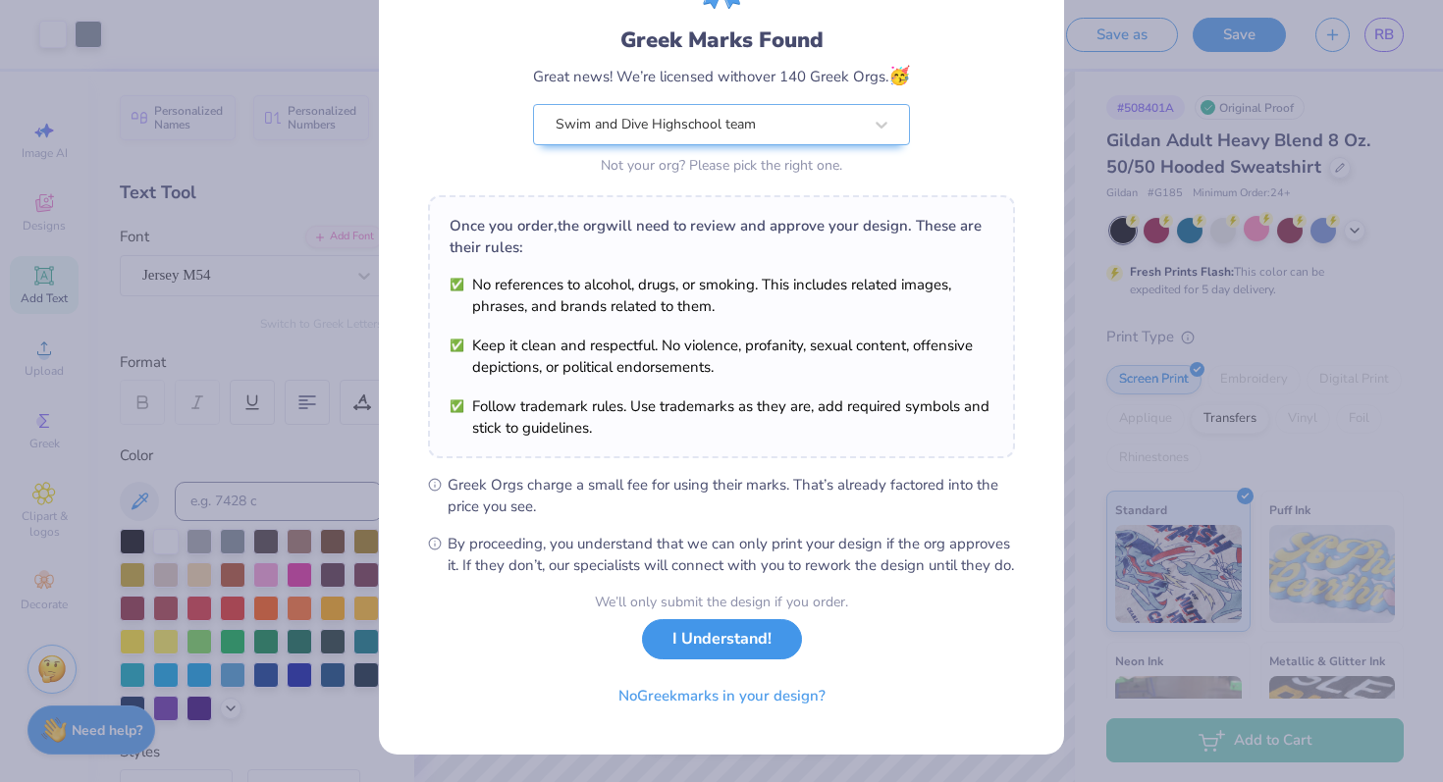
click at [737, 645] on button "I Understand!" at bounding box center [722, 639] width 160 height 40
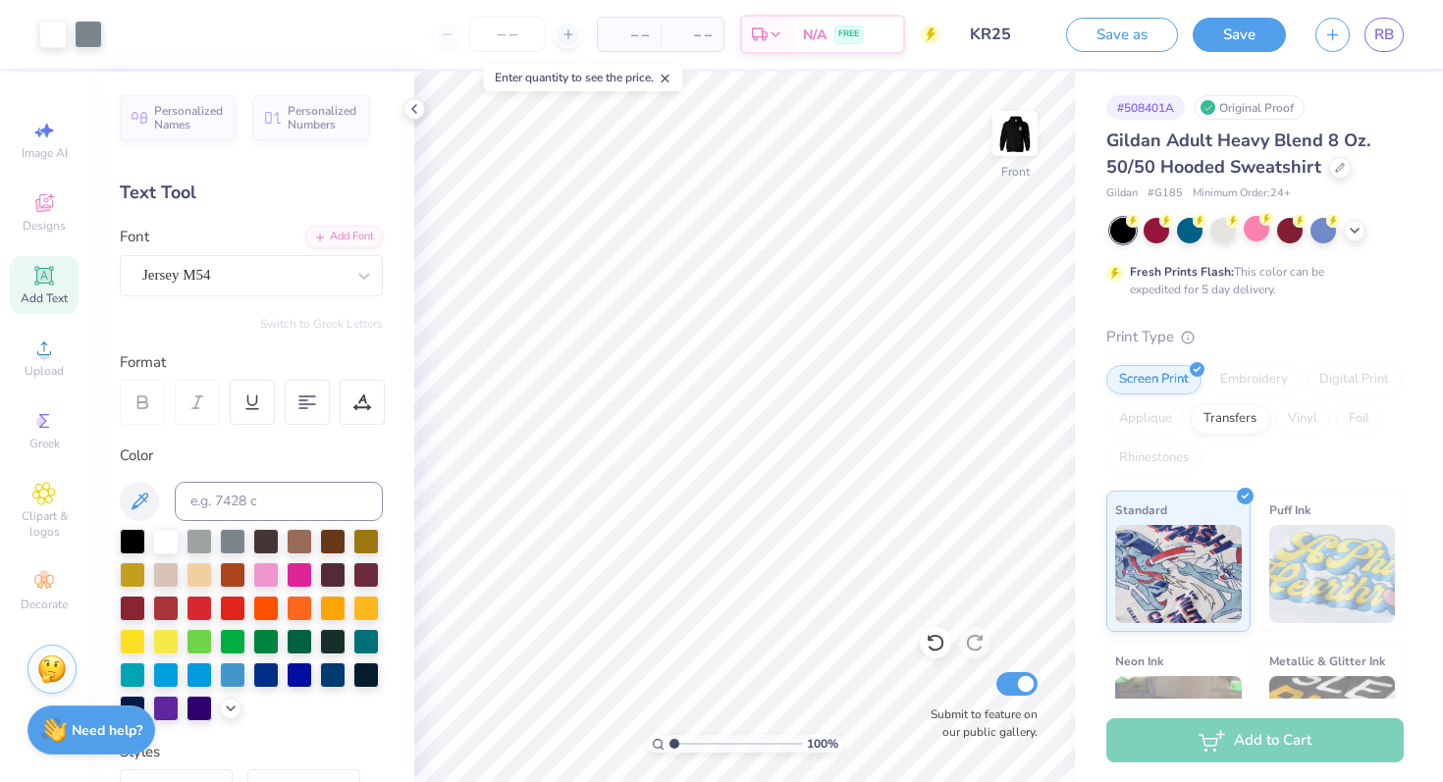
scroll to position [0, 0]
click at [1390, 30] on span "RB" at bounding box center [1384, 35] width 20 height 23
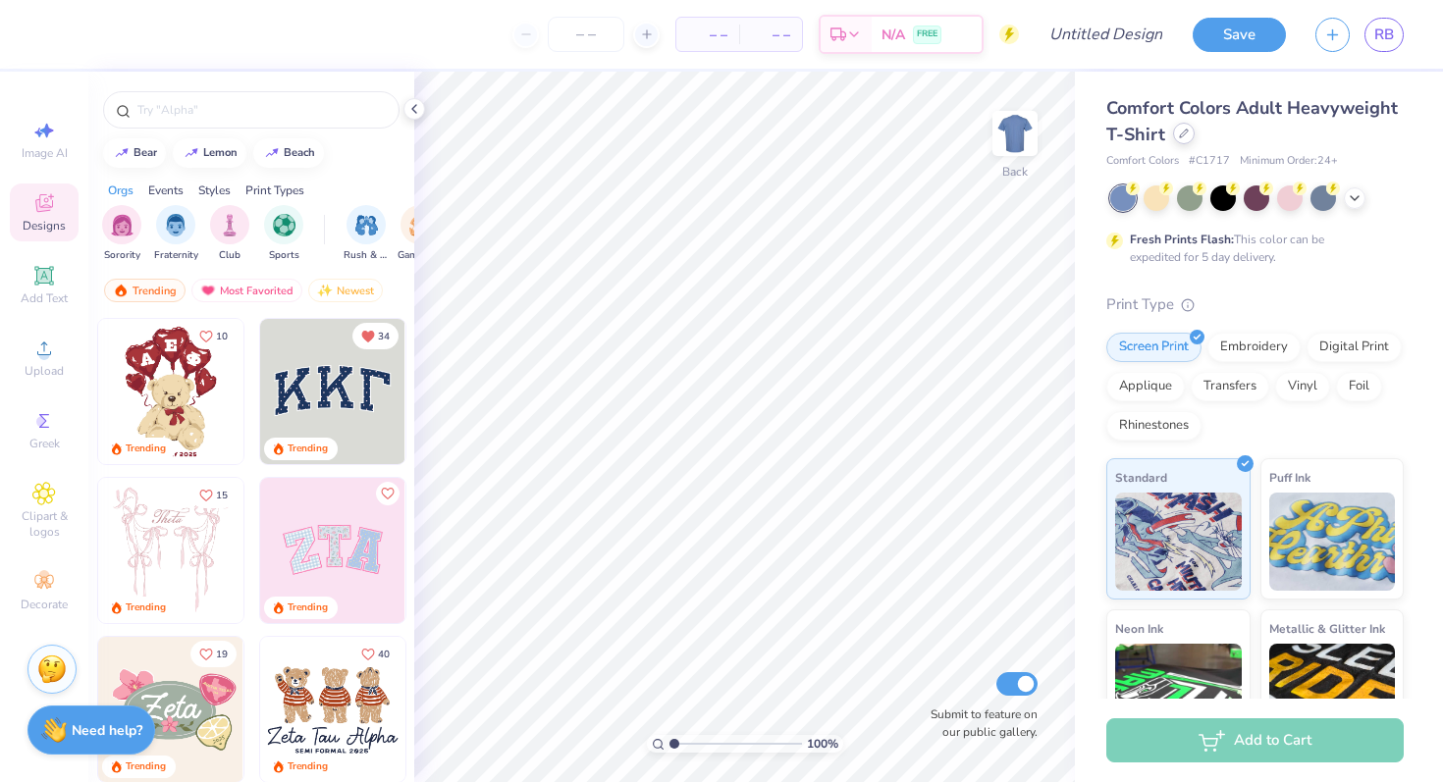
click at [1185, 134] on icon at bounding box center [1184, 134] width 10 height 10
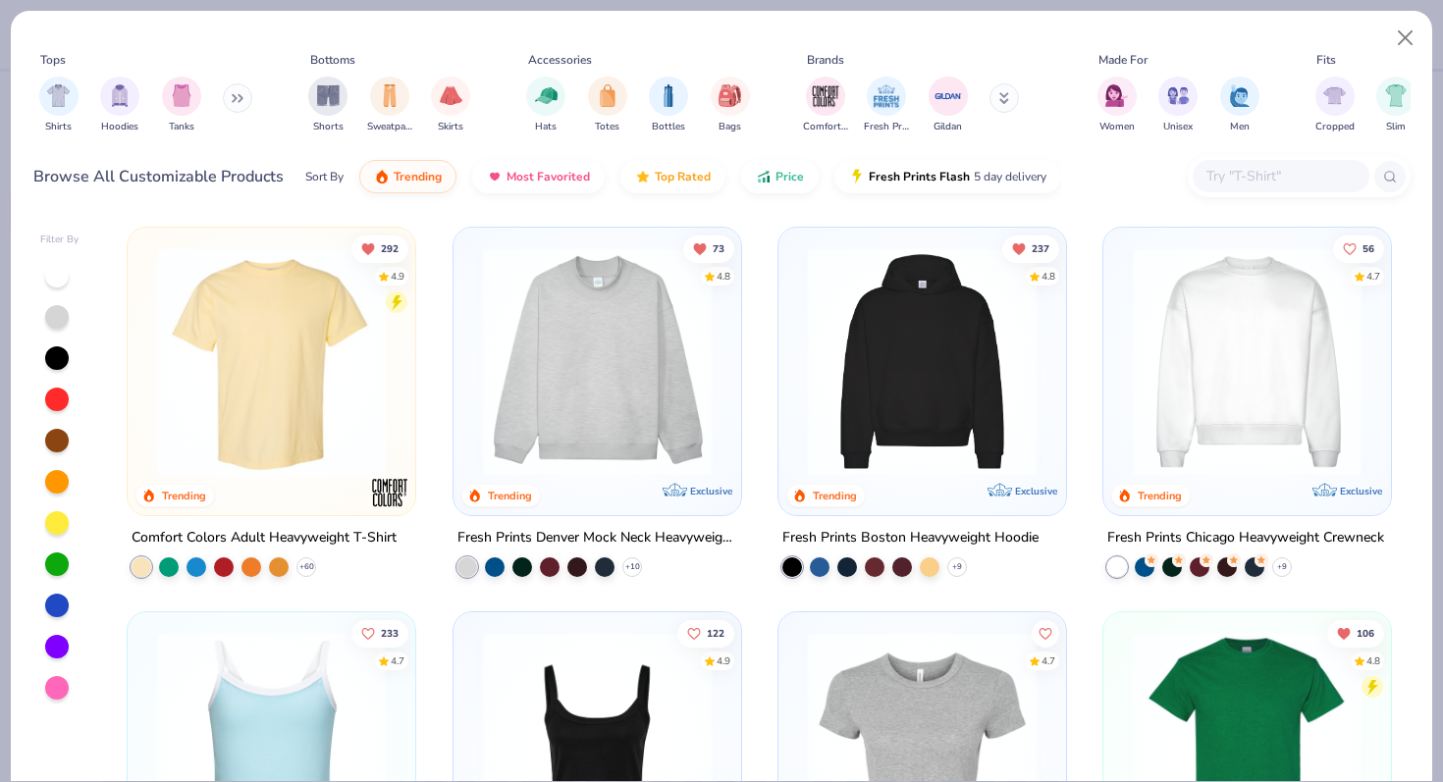
click at [902, 360] on img at bounding box center [922, 361] width 248 height 229
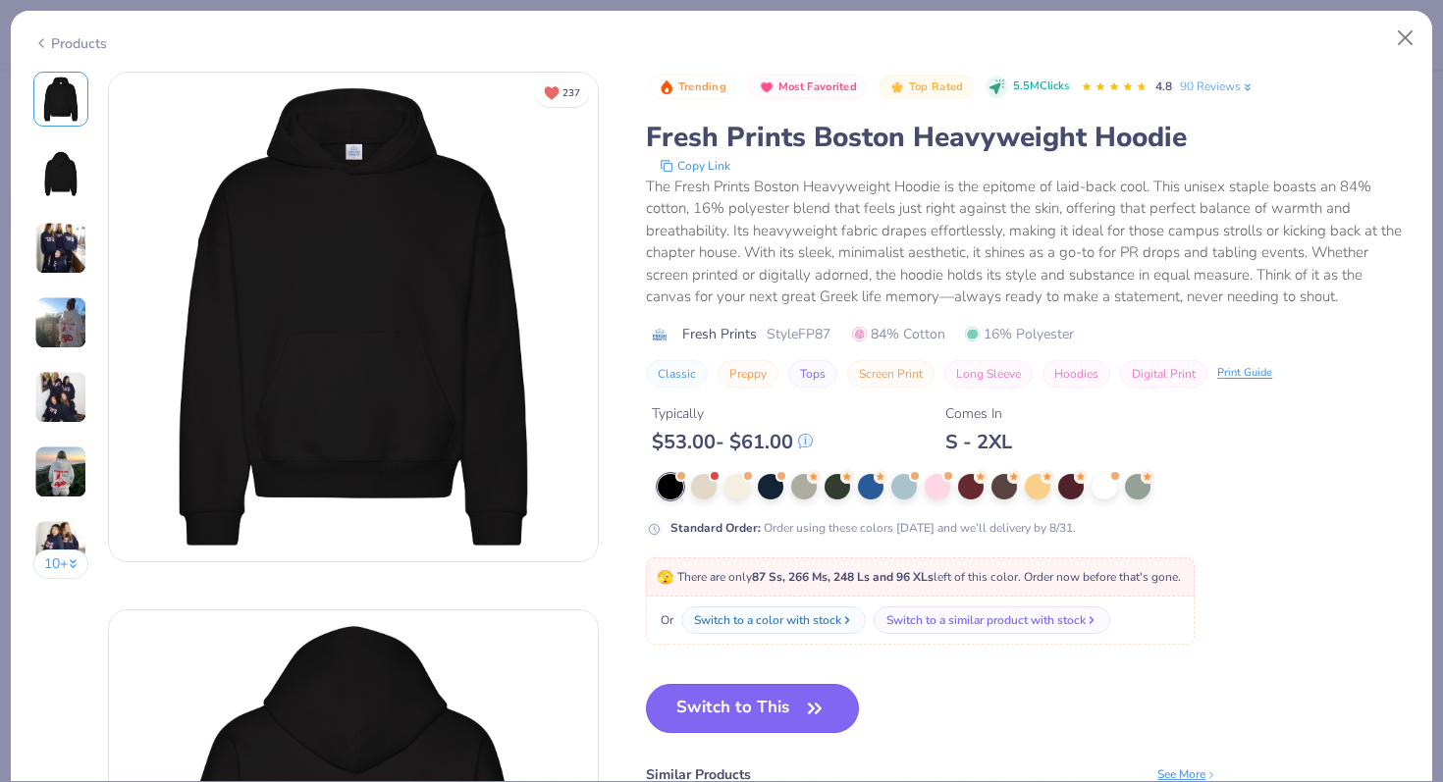
click at [691, 701] on button "Switch to This" at bounding box center [752, 708] width 213 height 49
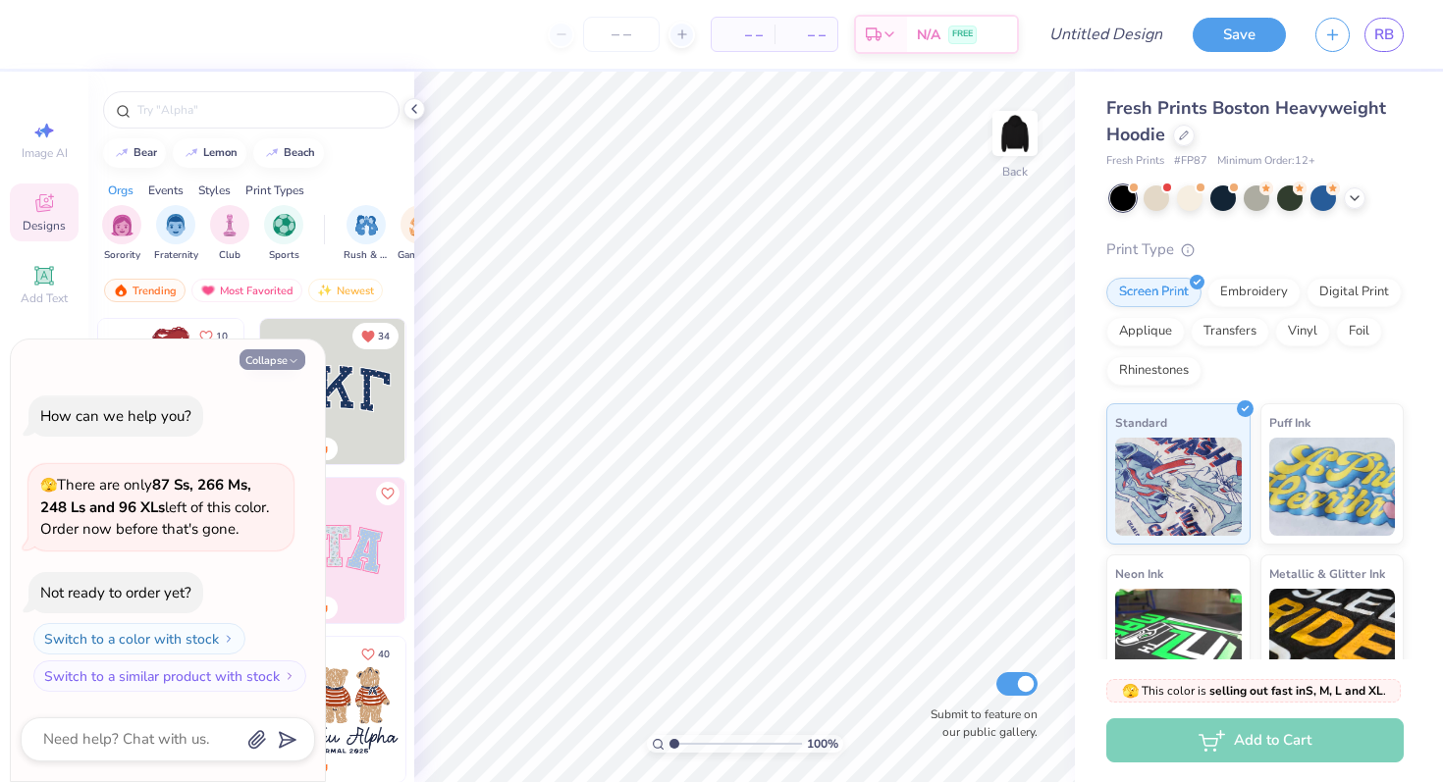
click at [264, 361] on button "Collapse" at bounding box center [273, 359] width 66 height 21
type textarea "x"
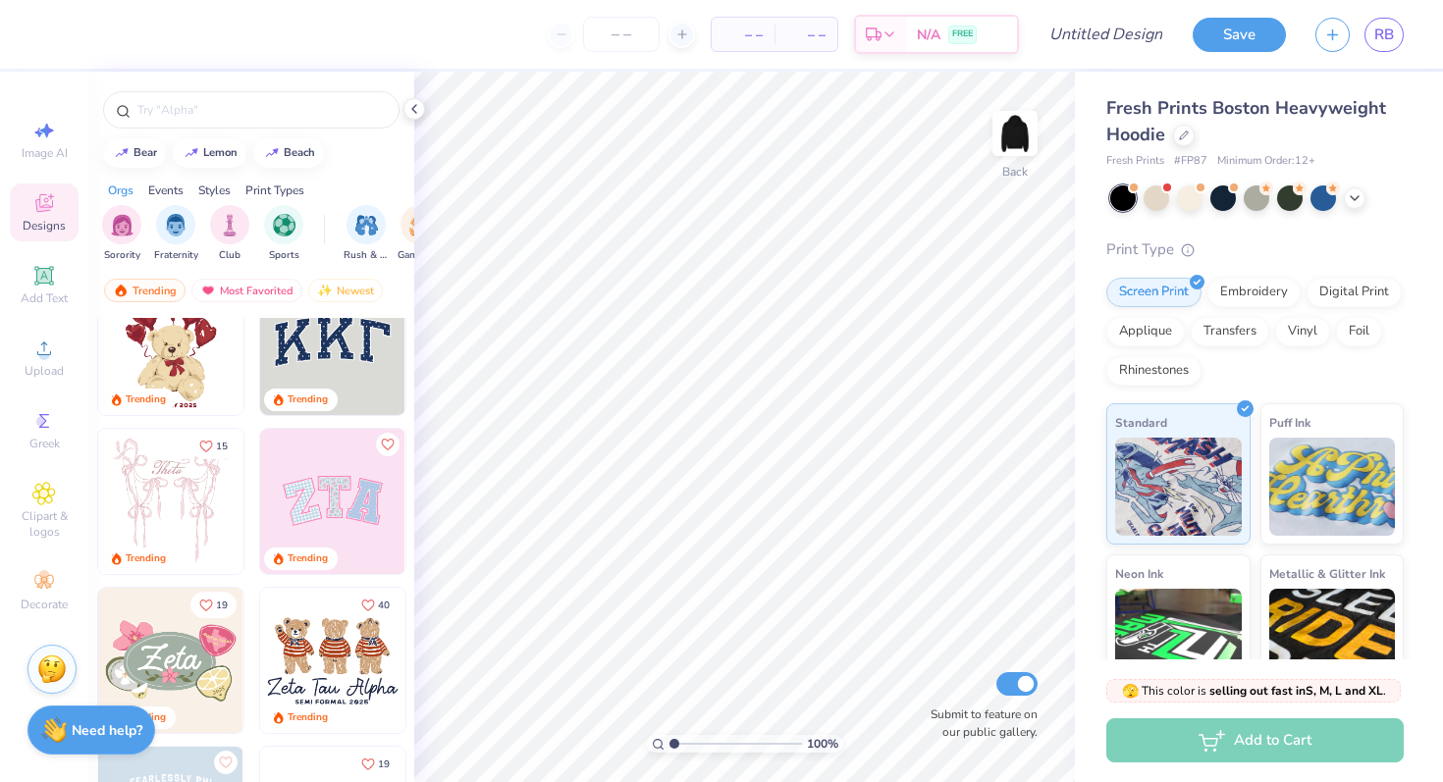
scroll to position [53, 0]
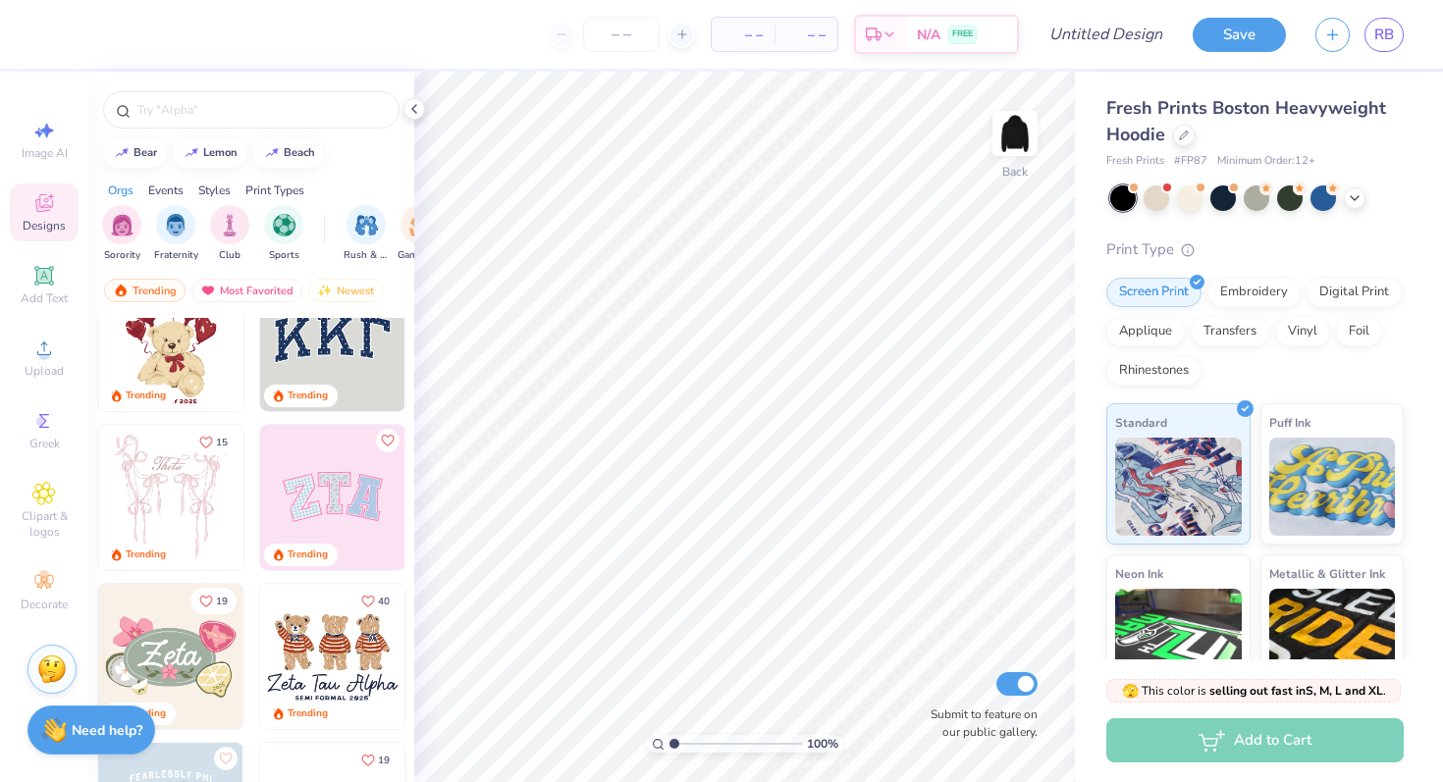
click at [346, 346] on img at bounding box center [332, 338] width 145 height 145
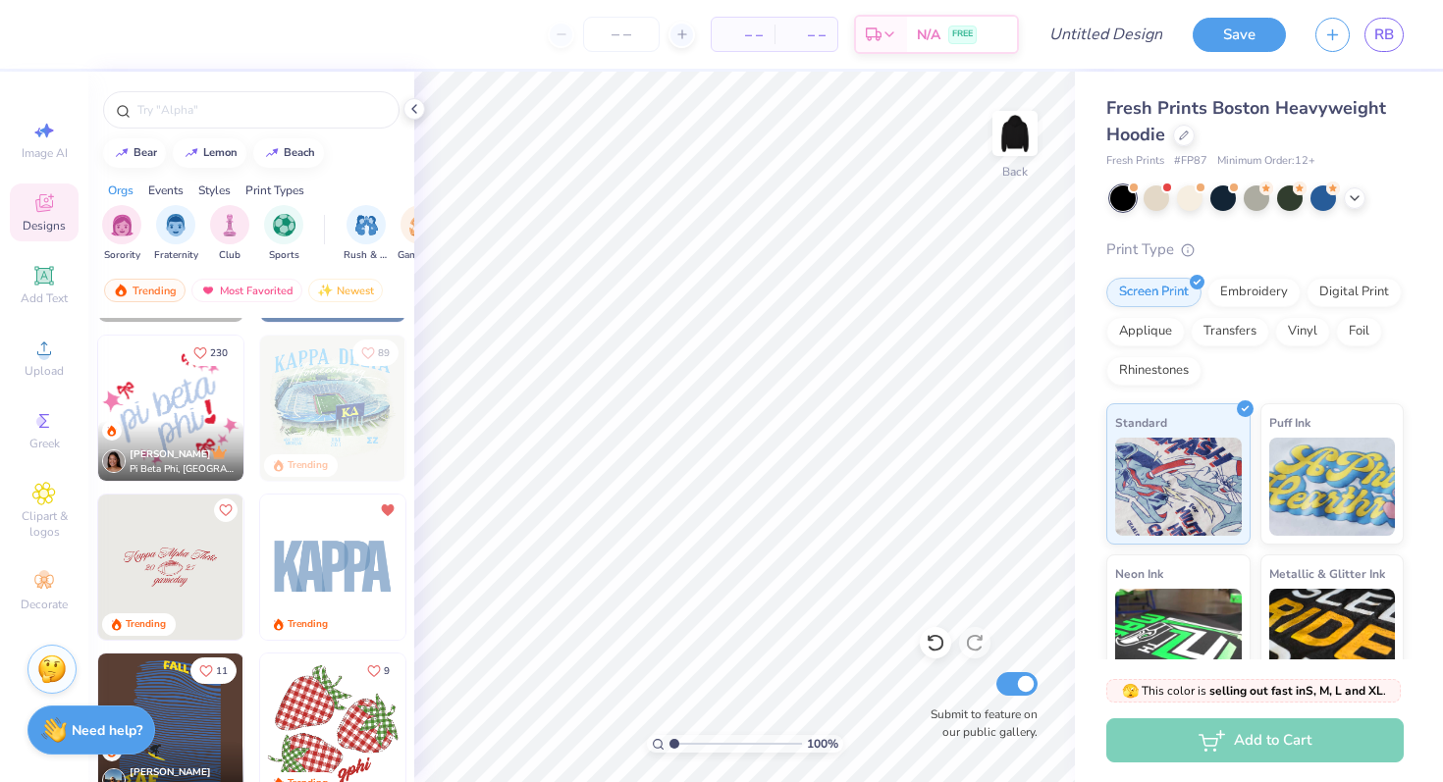
scroll to position [2434, 0]
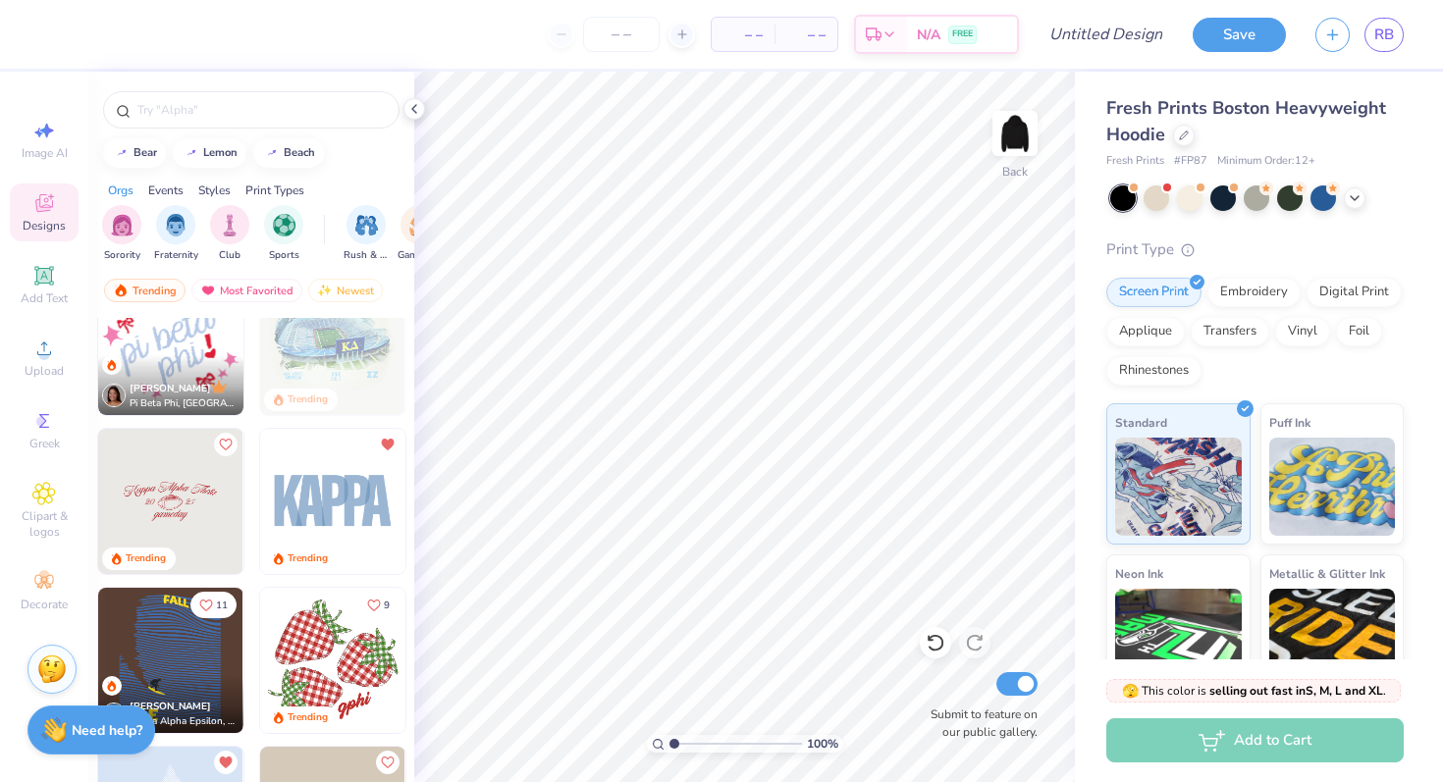
click at [321, 492] on img at bounding box center [332, 501] width 145 height 145
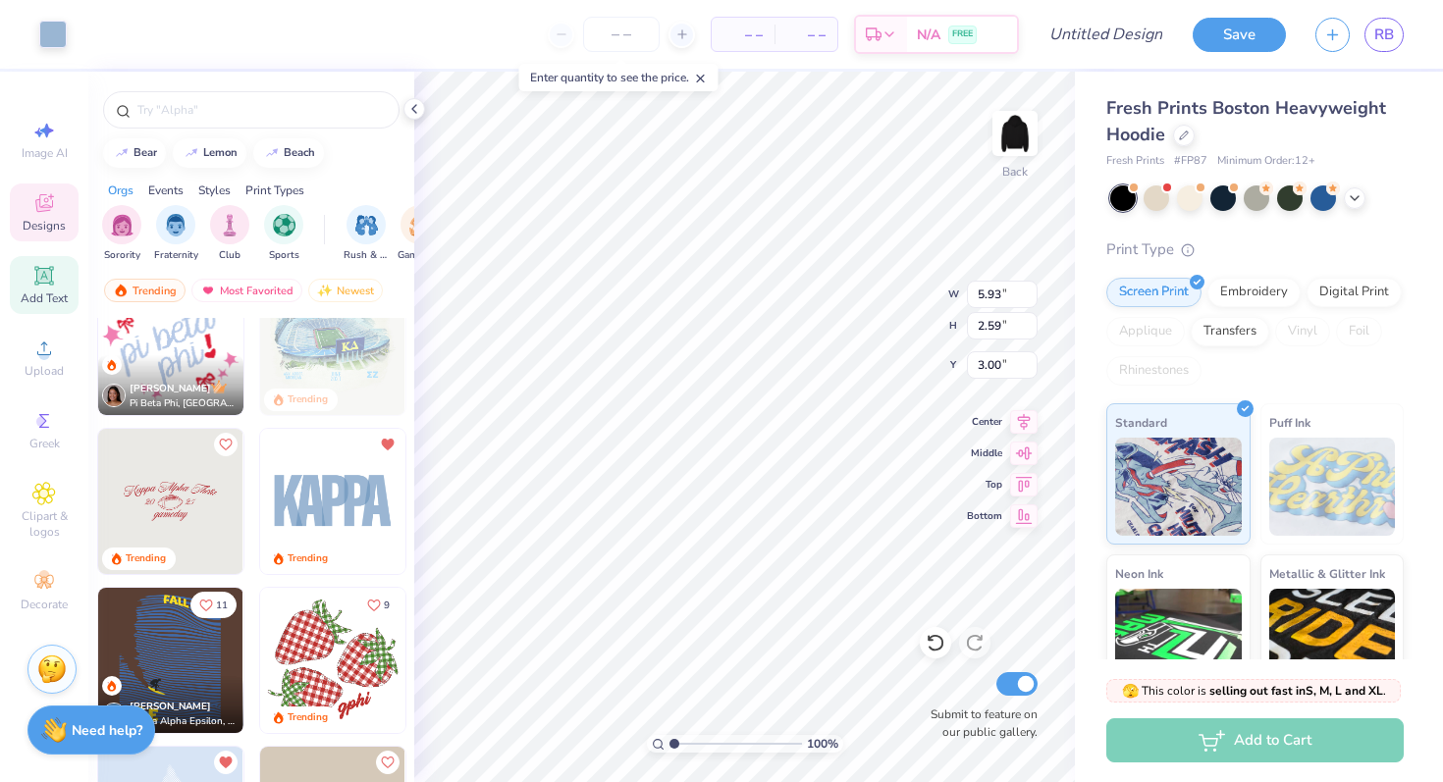
click at [33, 299] on span "Add Text" at bounding box center [44, 299] width 47 height 16
type input "7.05"
type input "2.04"
type input "5.73"
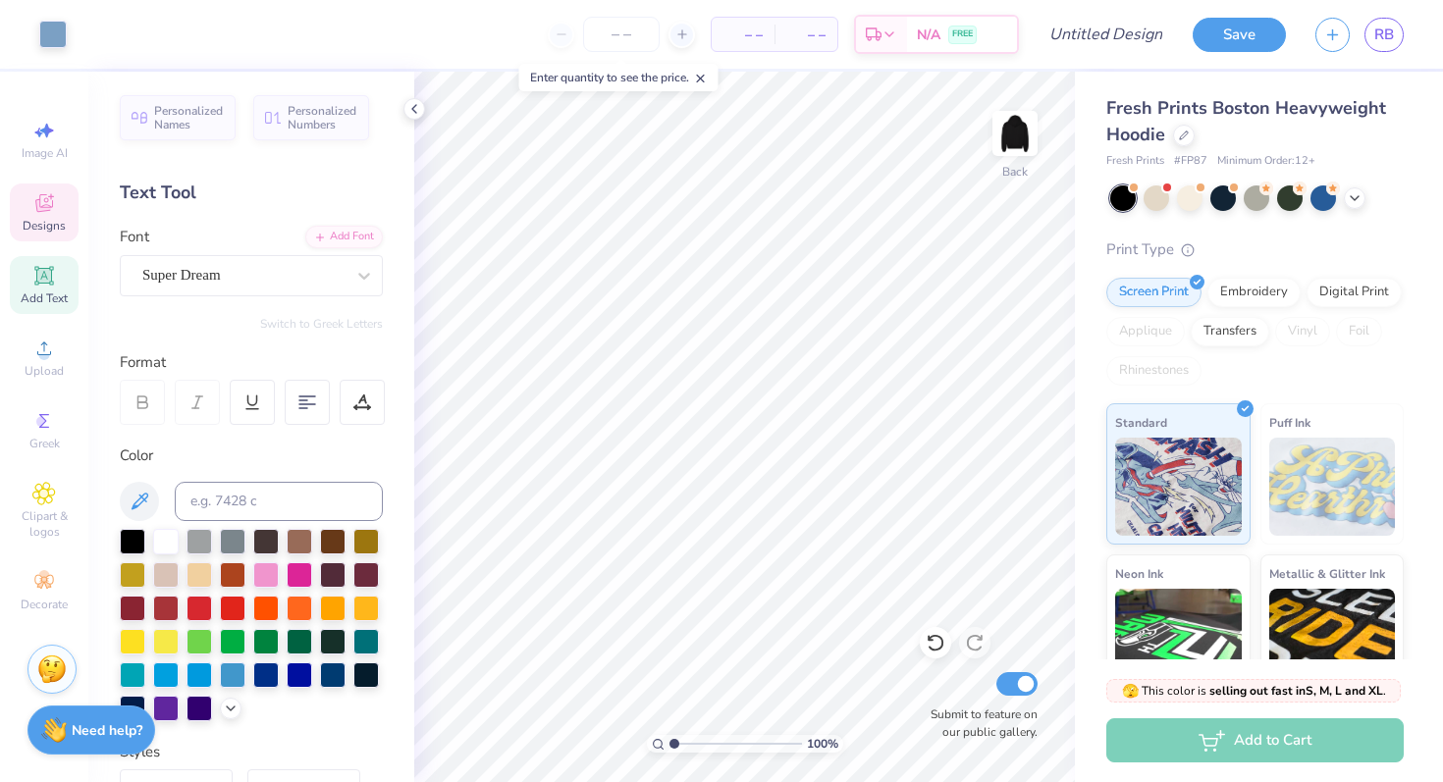
click at [30, 221] on span "Designs" at bounding box center [44, 226] width 43 height 16
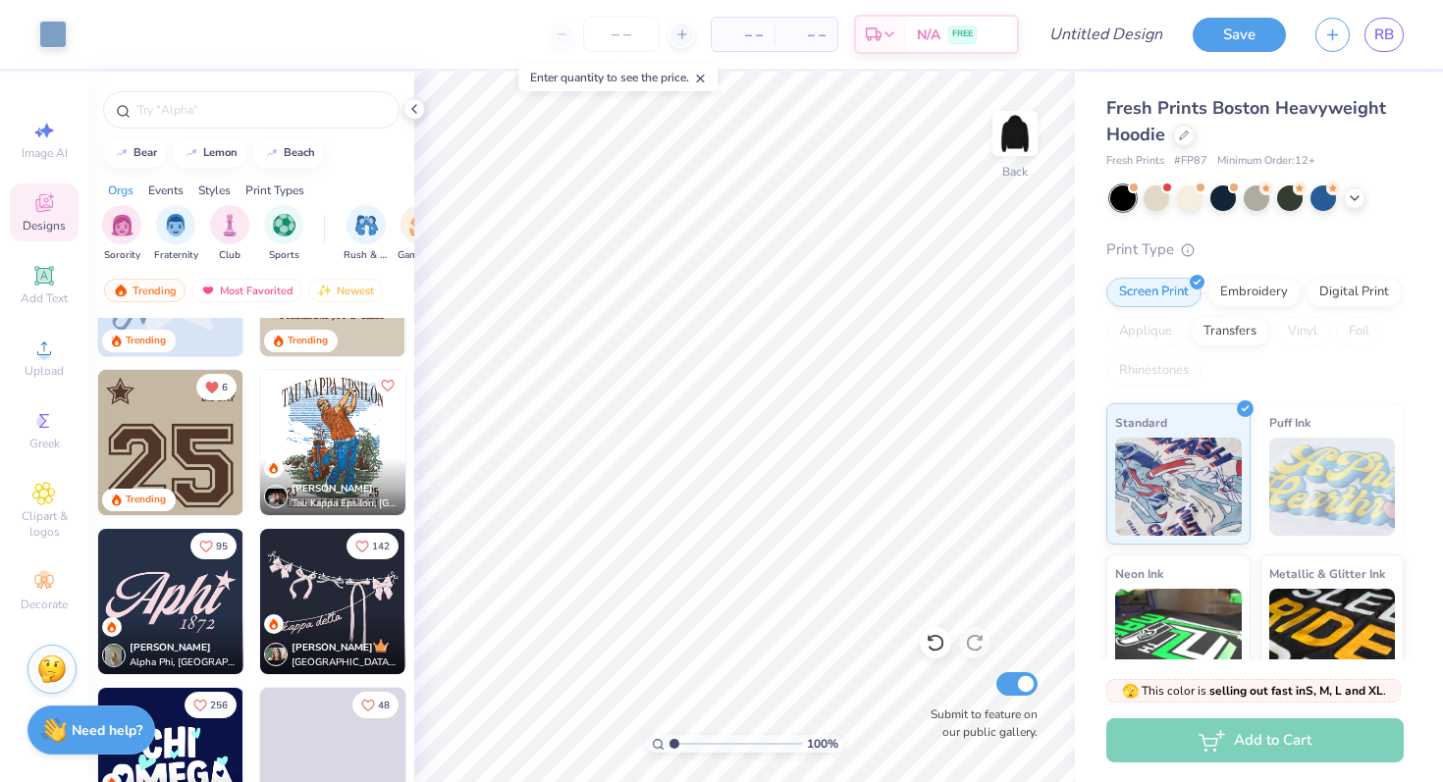
scroll to position [3024, 0]
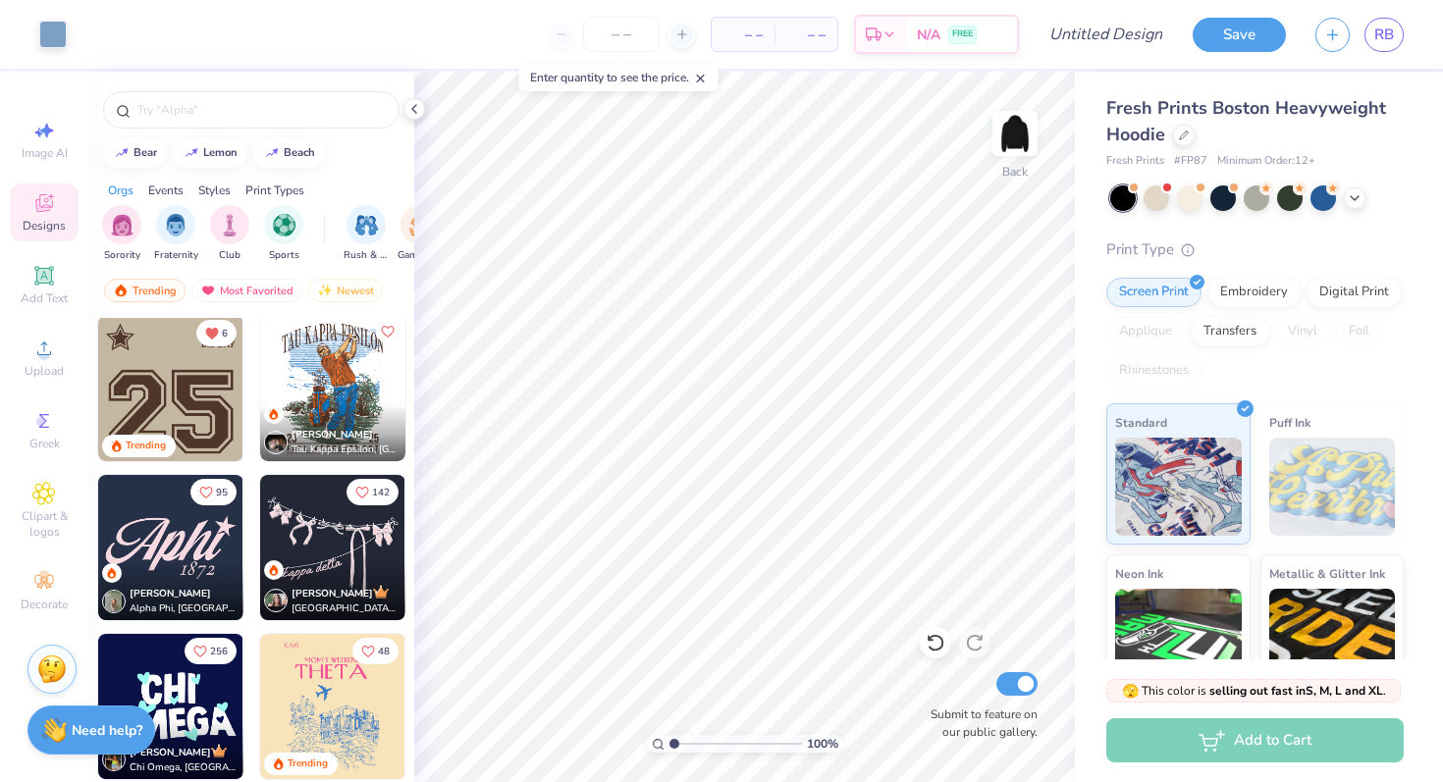
click at [177, 364] on img at bounding box center [170, 388] width 145 height 145
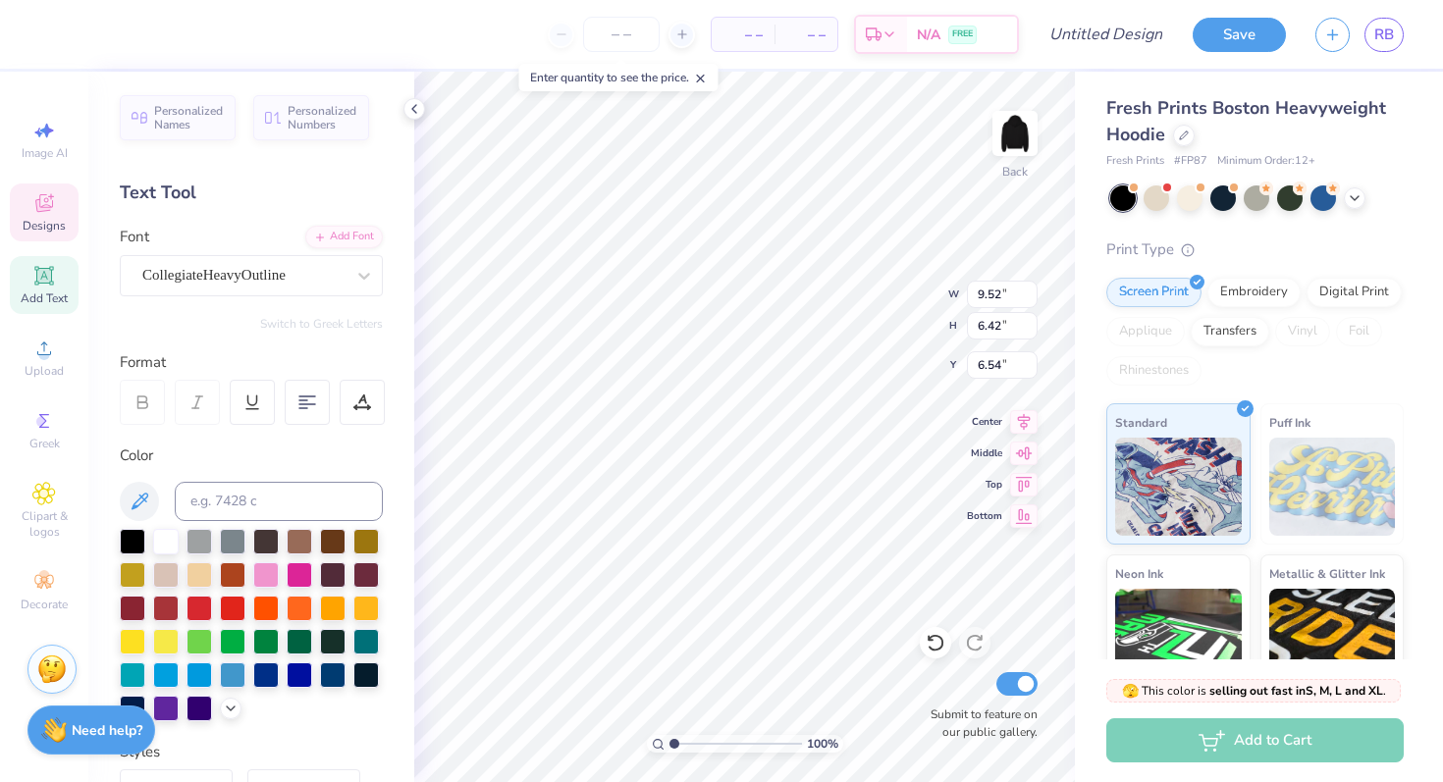
type input "2.68"
type input "0.89"
type input "3.00"
type textarea "KR"
type input "2.56"
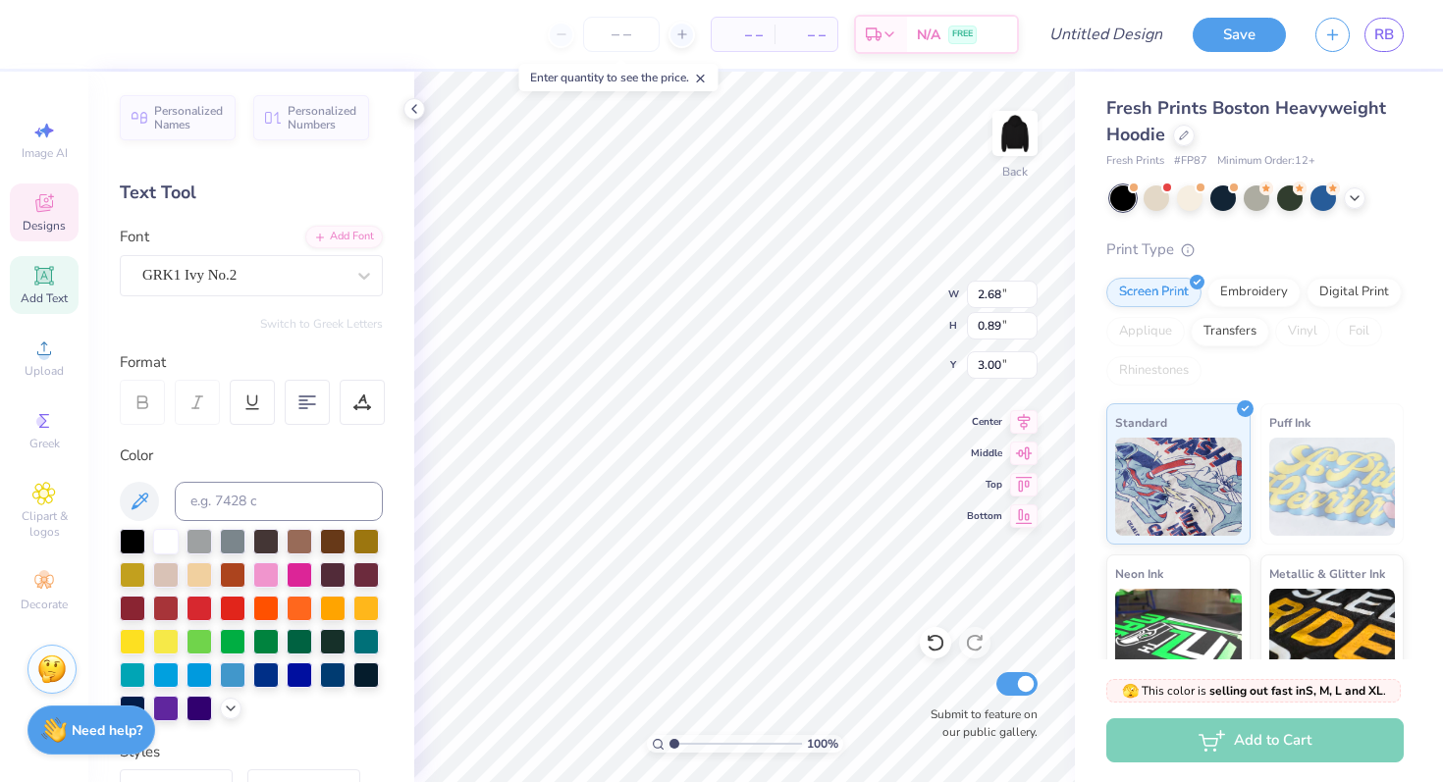
type input "0.51"
type input "4.31"
type textarea "b"
type textarea "Swim Dive"
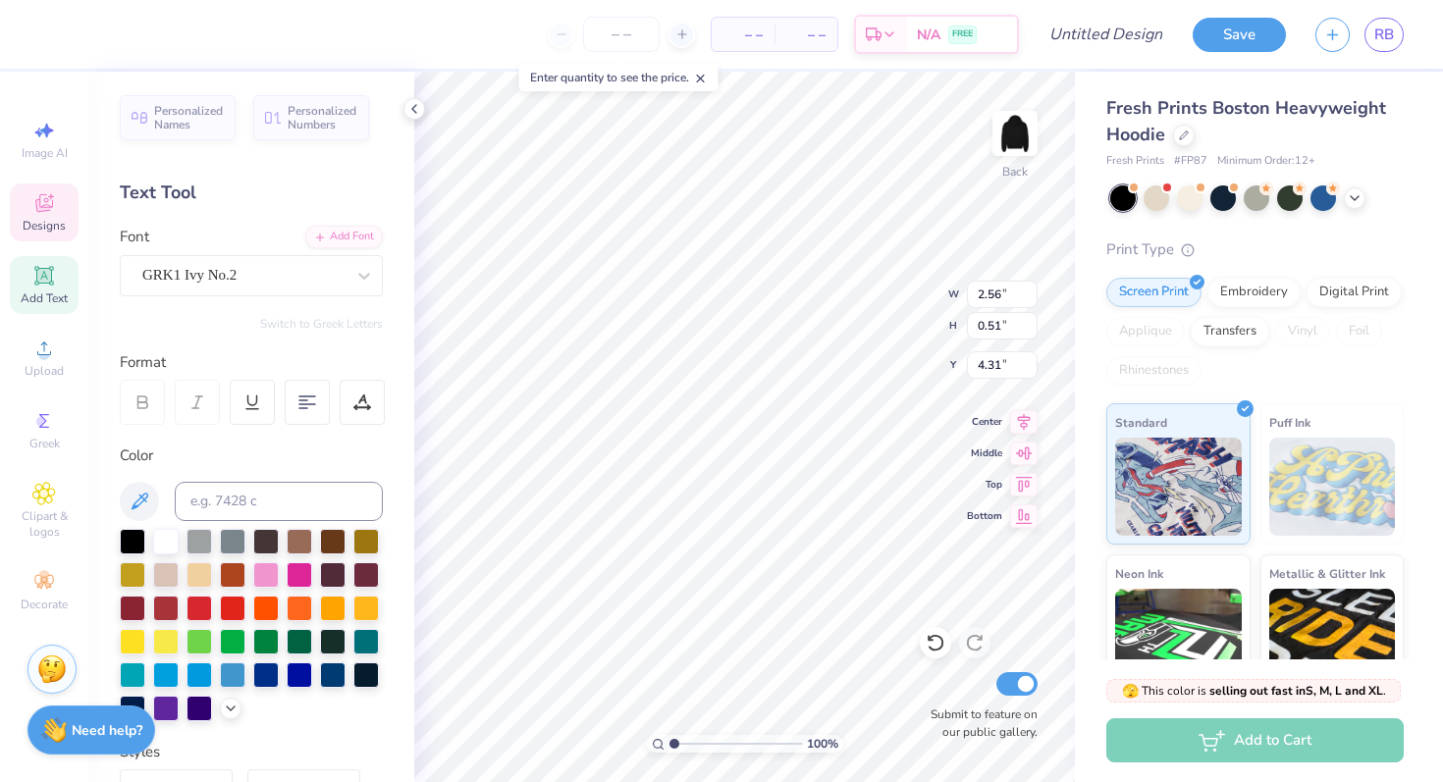
scroll to position [0, 2]
type input "2.16"
type input "2.07"
type input "3.00"
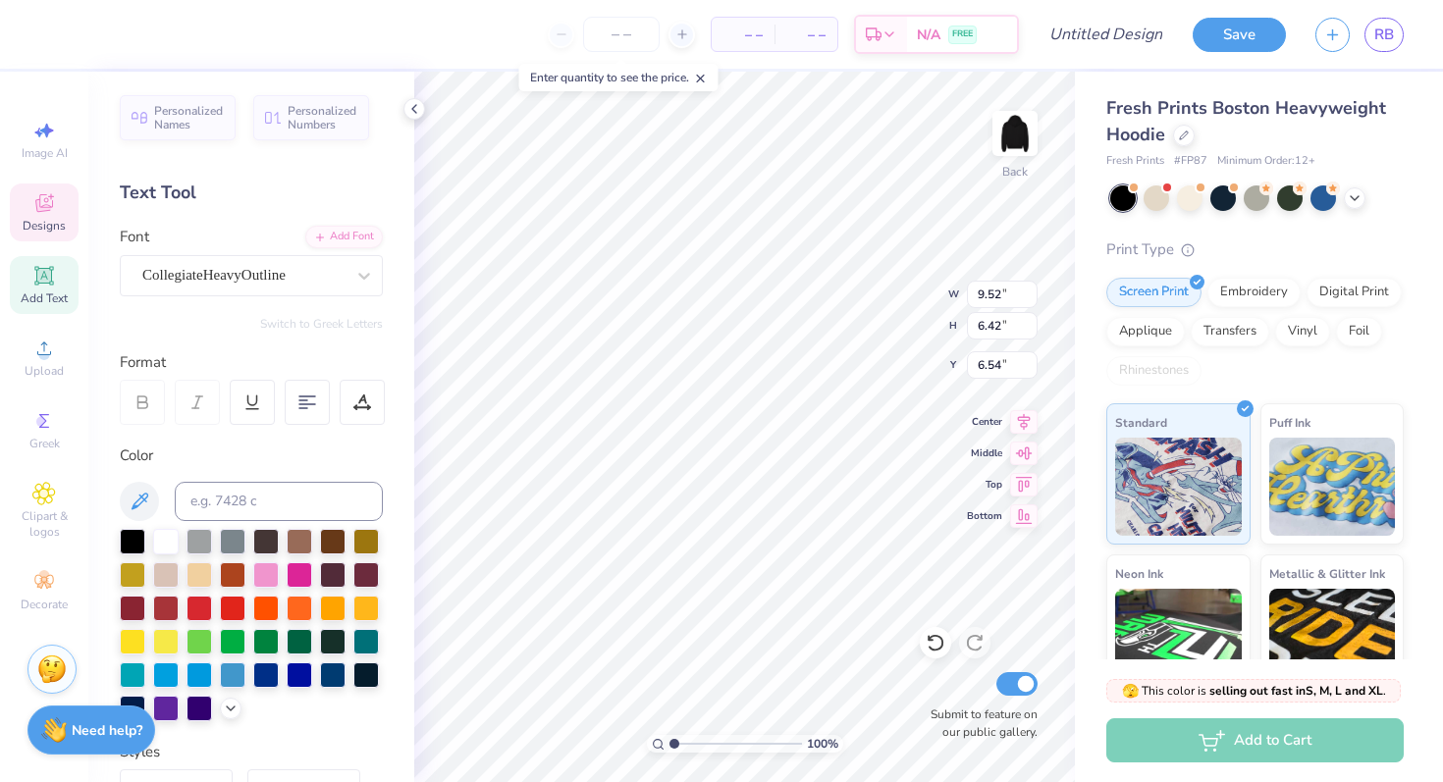
type input "5.89"
type input "6.08"
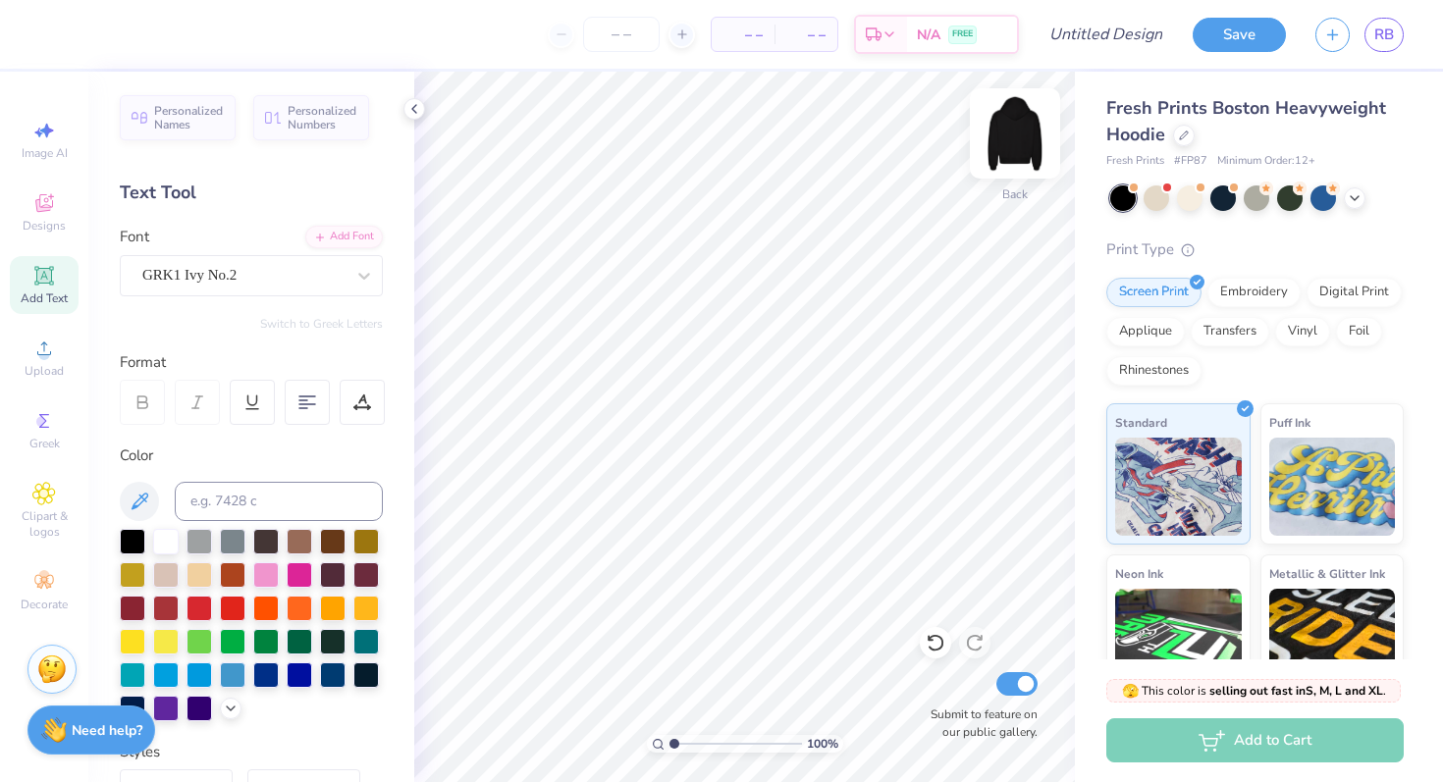
click at [1018, 123] on img at bounding box center [1015, 133] width 79 height 79
click at [47, 200] on icon at bounding box center [44, 203] width 24 height 24
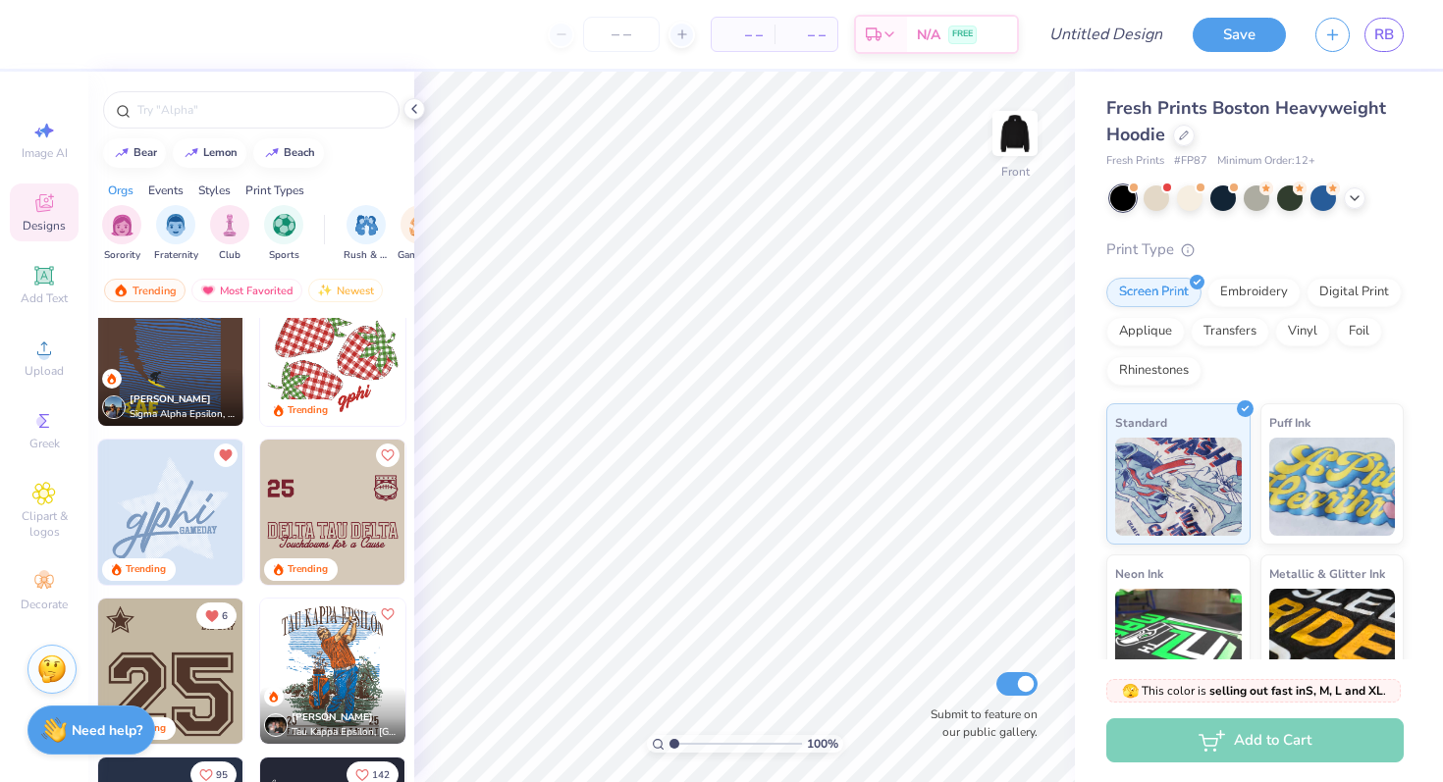
scroll to position [2867, 0]
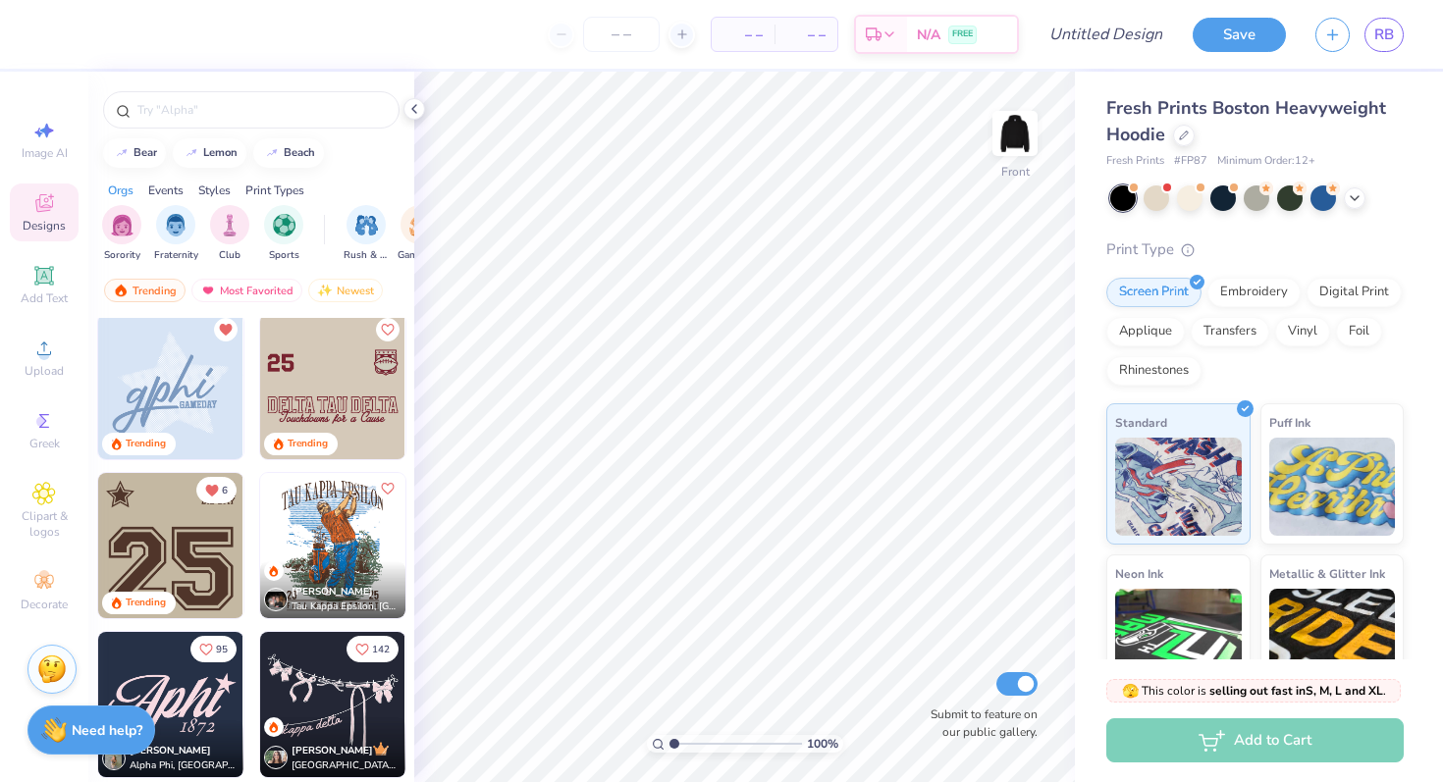
click at [188, 524] on img at bounding box center [170, 545] width 145 height 145
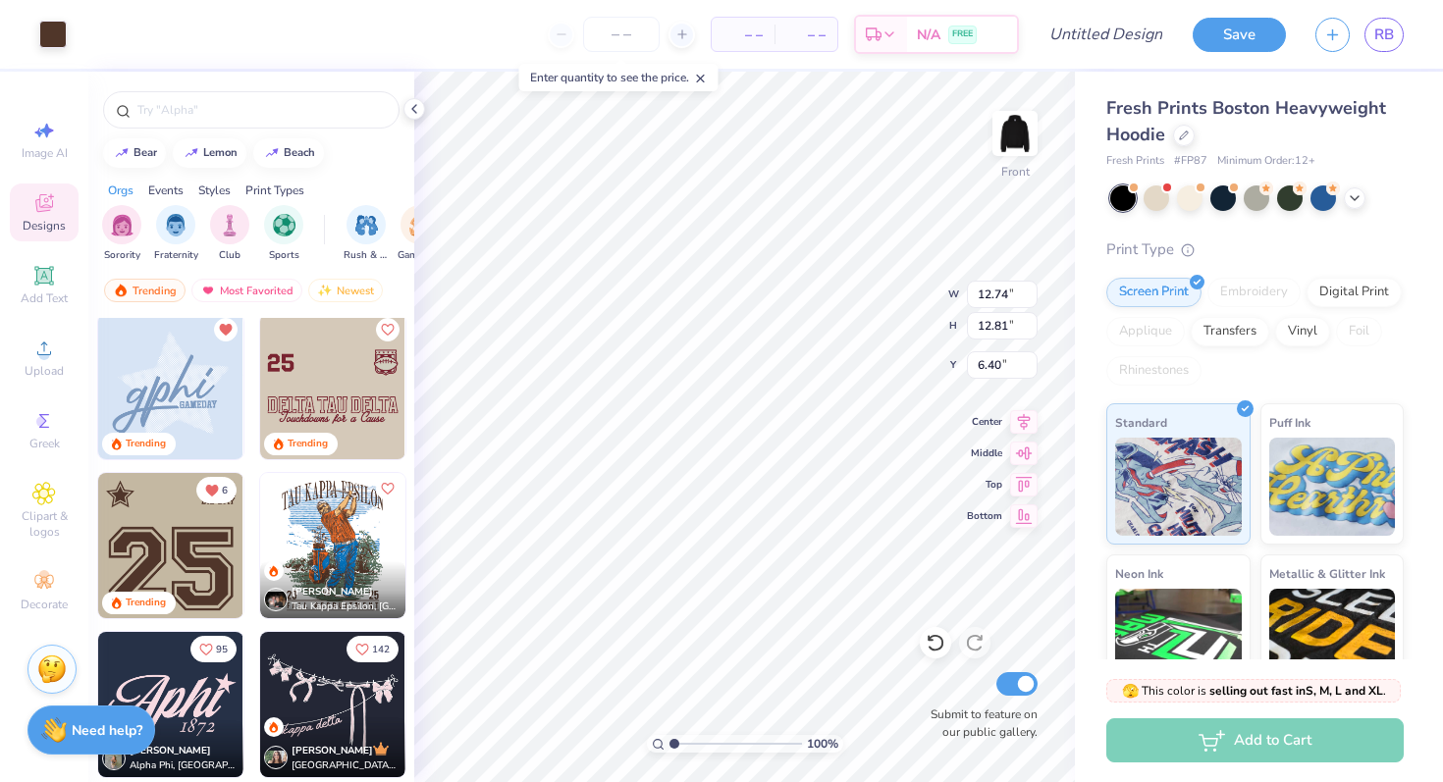
type input "6.41"
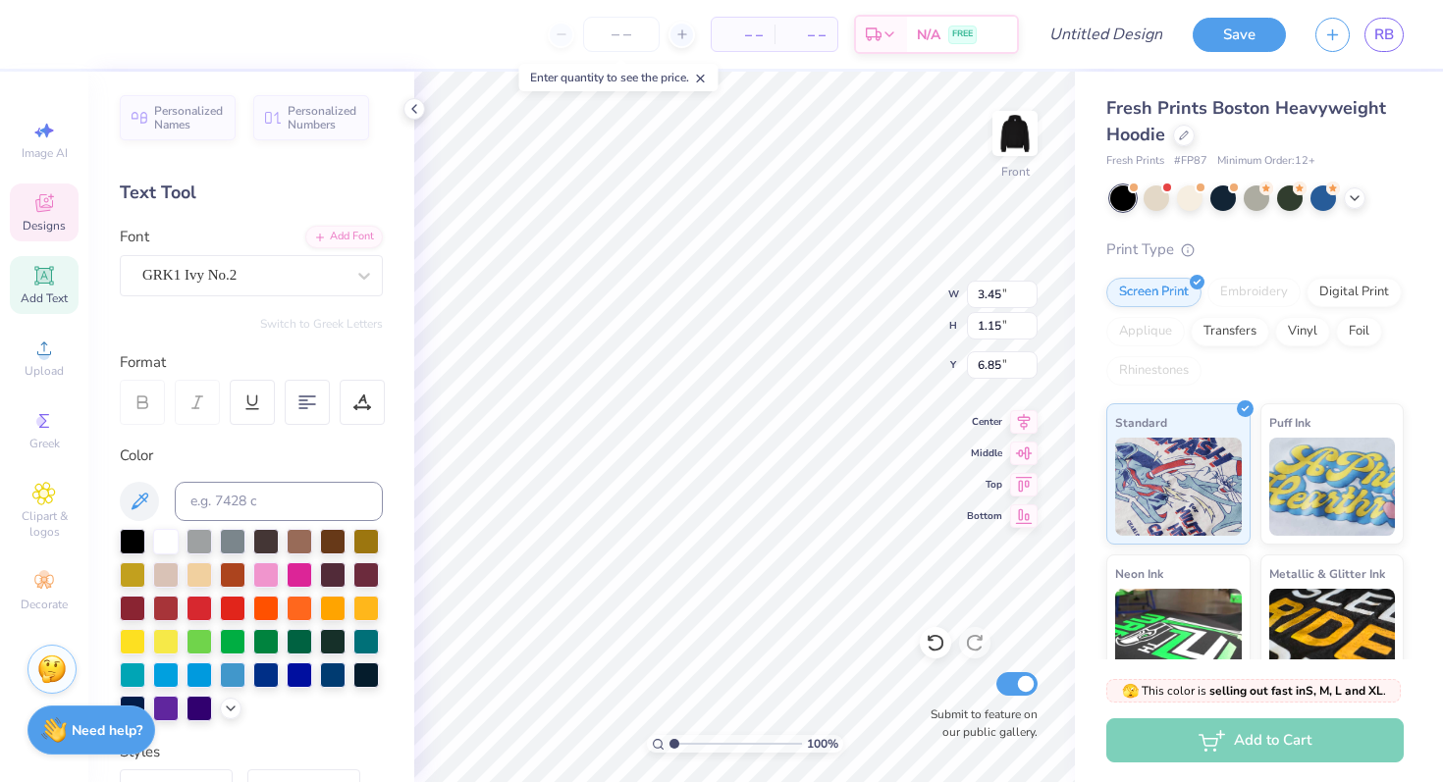
type textarea "L"
type textarea "J"
type textarea "Kr"
type input "3.29"
type input "0.65"
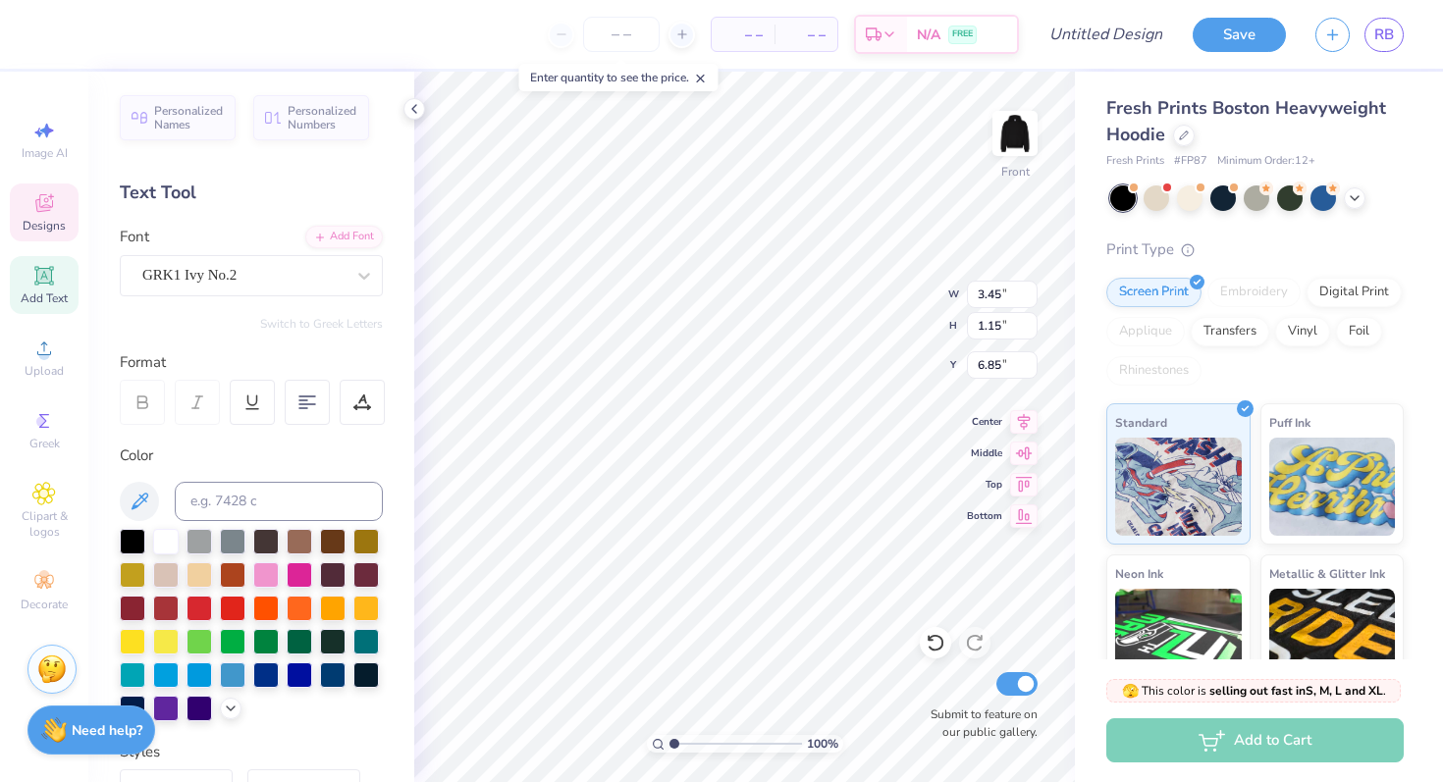
type input "8.09"
type textarea "b"
type textarea "Swim Dive"
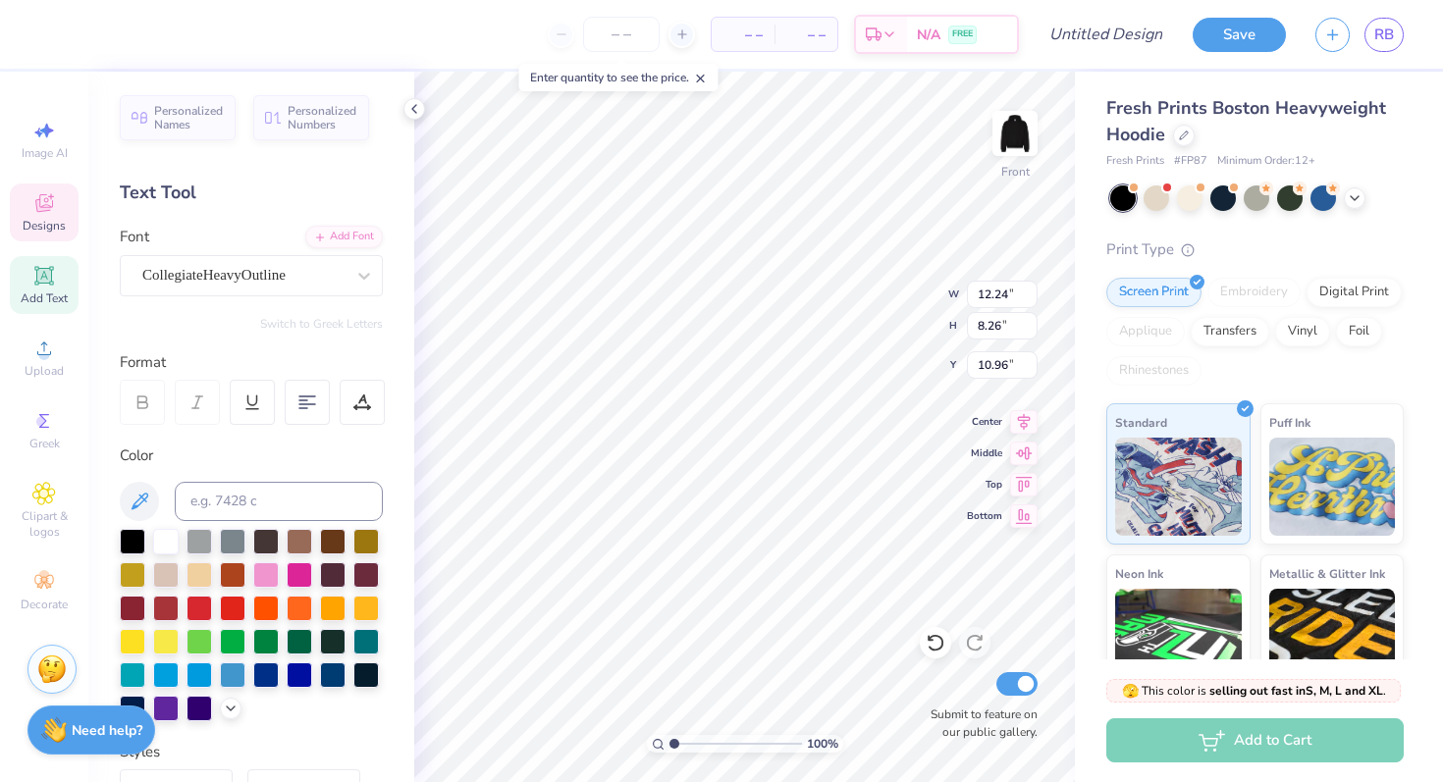
type input "10.13"
click at [165, 529] on div at bounding box center [166, 540] width 26 height 26
click at [199, 531] on div at bounding box center [199, 540] width 26 height 26
type input "2.77"
type input "2.66"
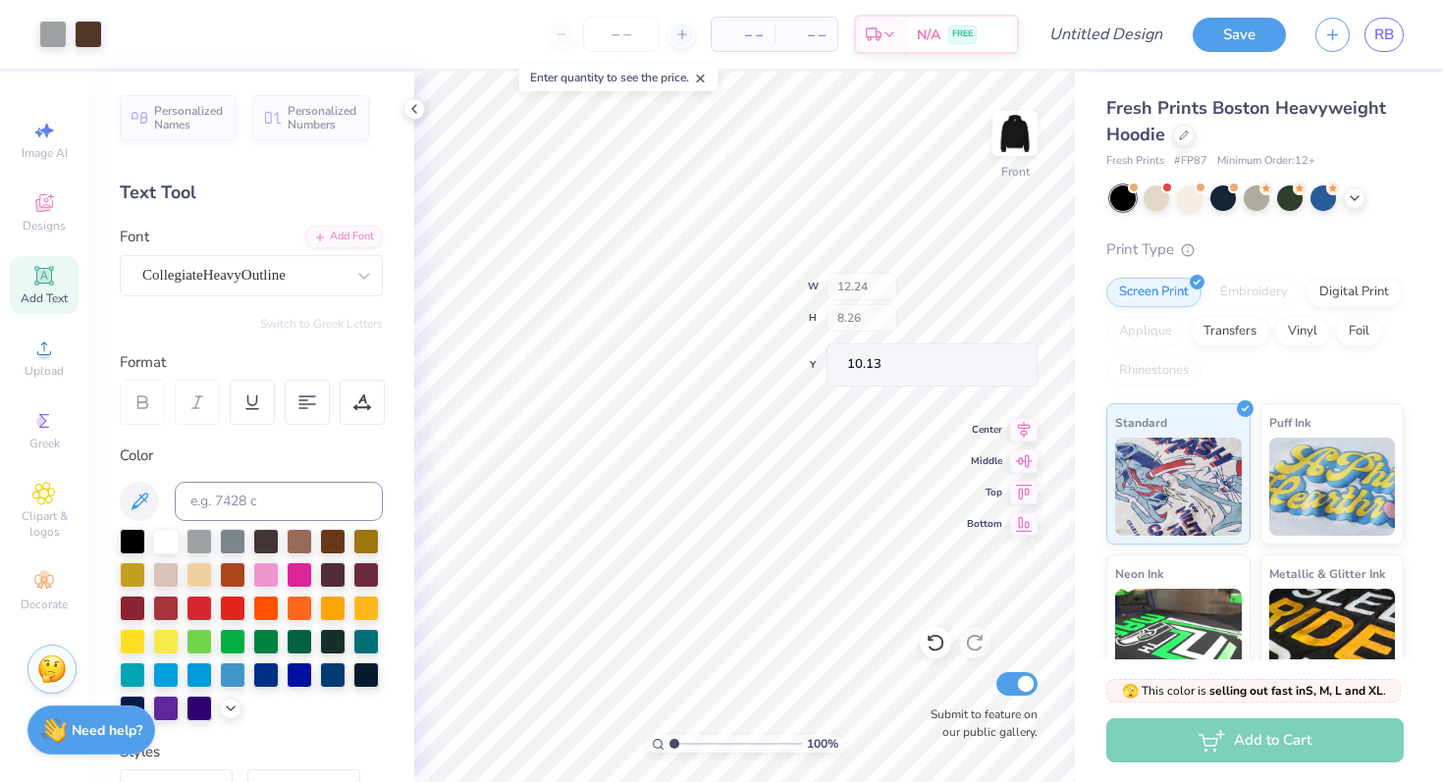
type input "6.41"
click at [165, 543] on div at bounding box center [166, 540] width 26 height 26
type input "12.24"
type input "8.26"
type input "10.14"
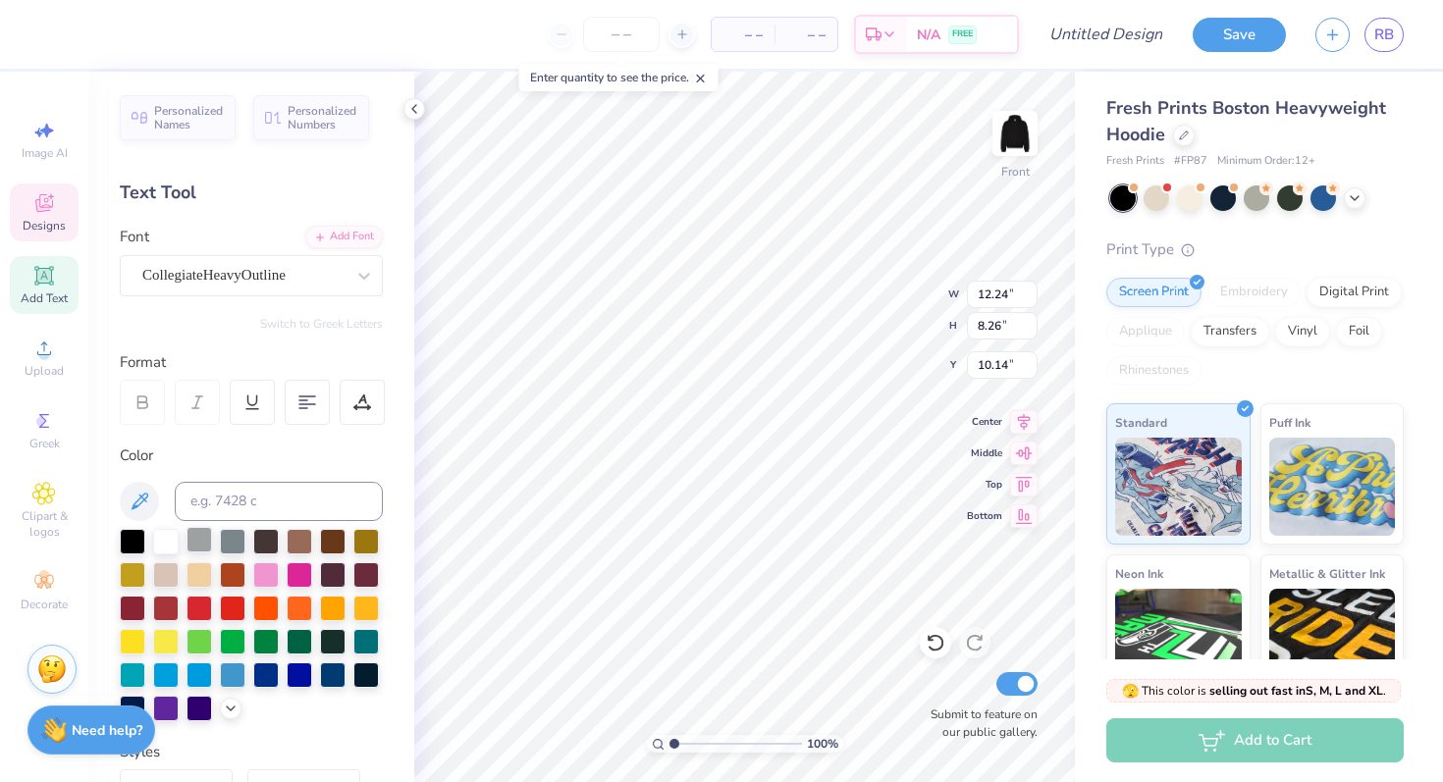
click at [206, 535] on div at bounding box center [199, 540] width 26 height 26
type input "2.77"
type input "2.66"
type input "6.41"
click at [168, 545] on div at bounding box center [166, 540] width 26 height 26
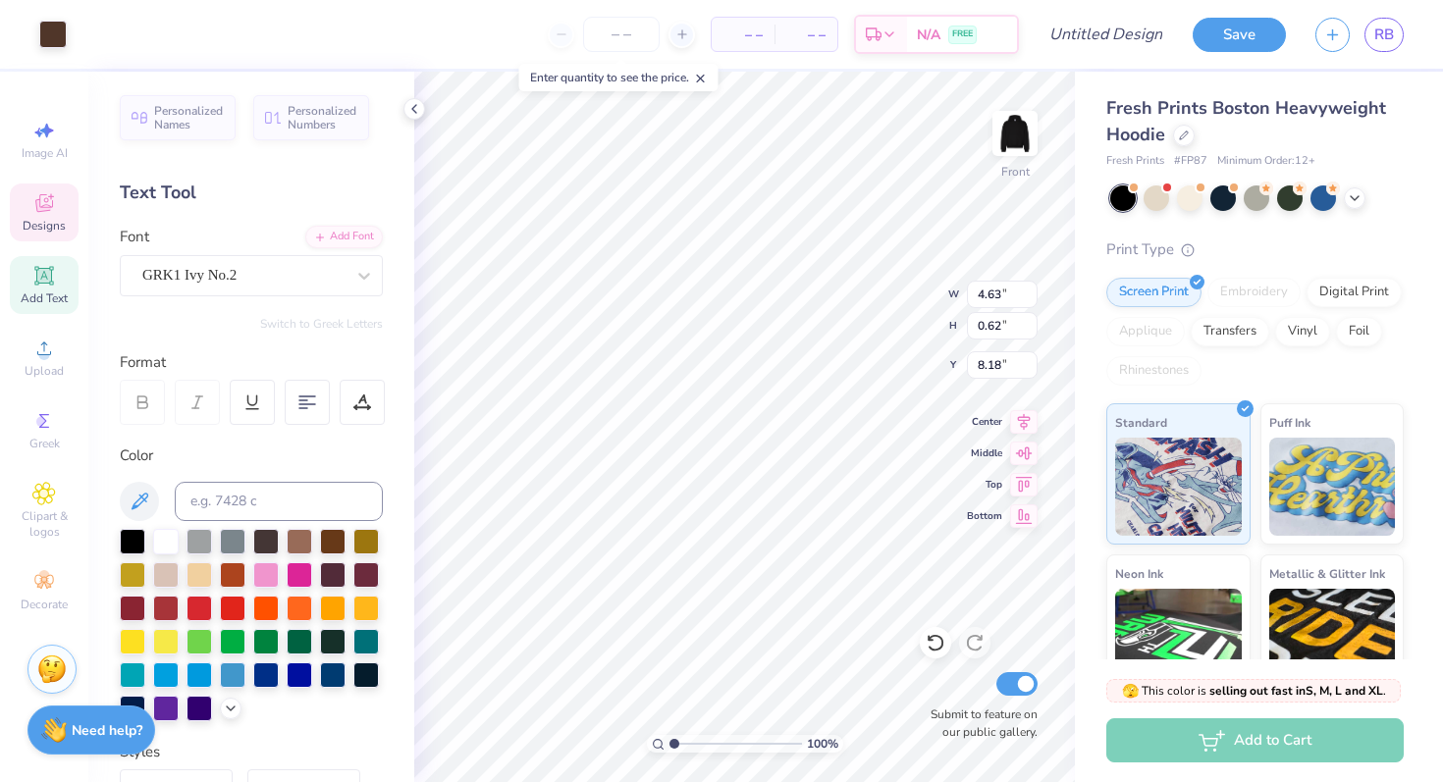
type input "4.63"
type input "0.62"
type input "8.18"
click at [161, 541] on div at bounding box center [166, 540] width 26 height 26
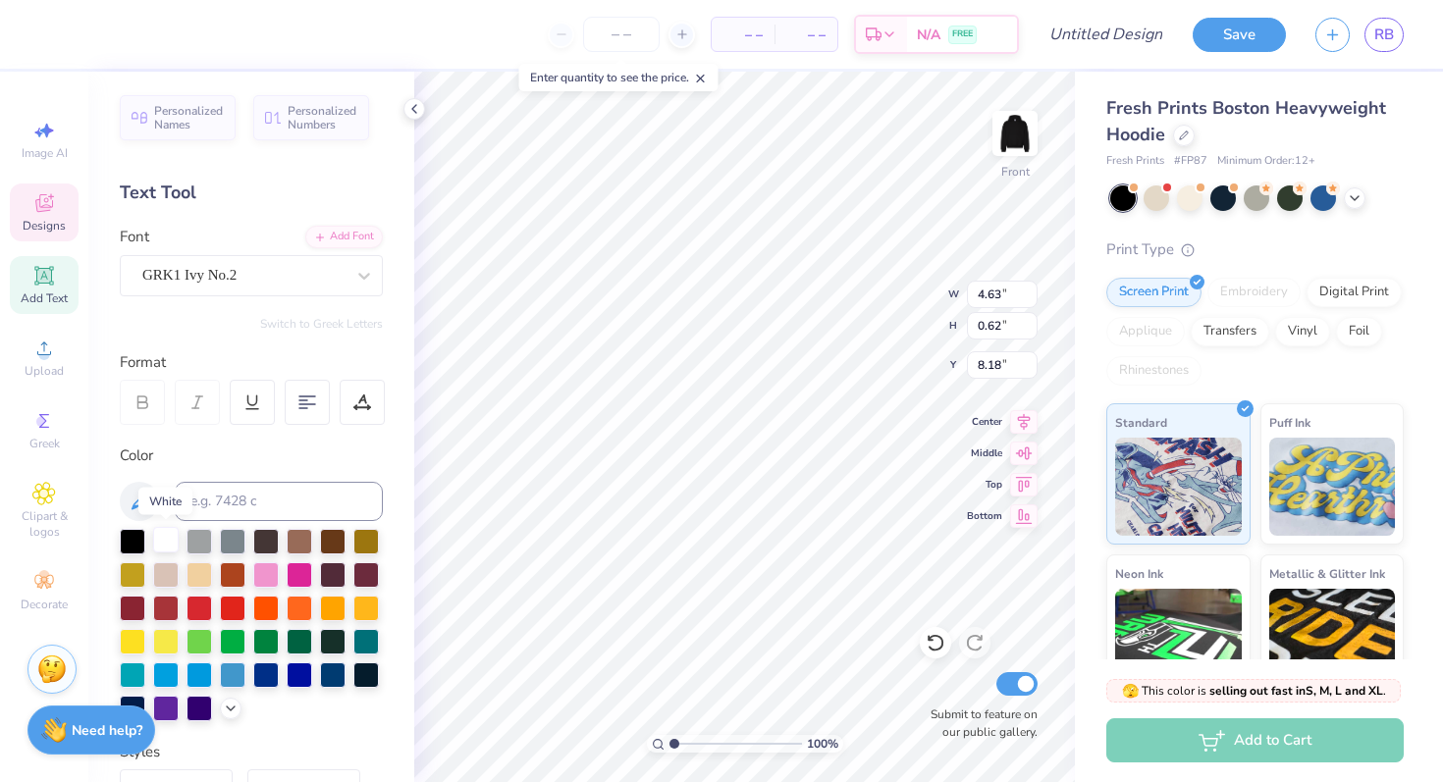
click at [161, 541] on div at bounding box center [166, 540] width 26 height 26
type input "2.04"
type input "1.13"
type input "6.99"
click at [164, 541] on div at bounding box center [166, 540] width 26 height 26
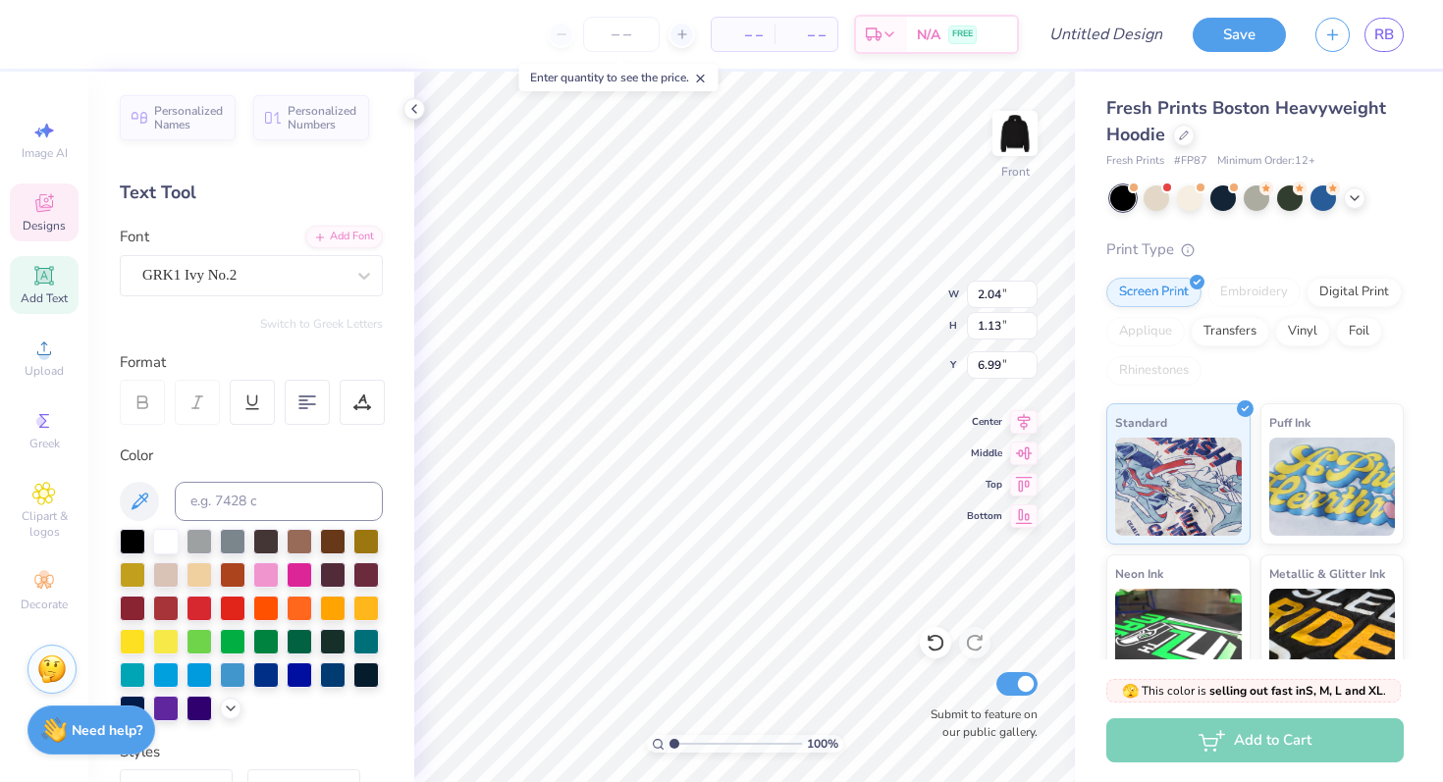
type input "2.77"
type input "2.66"
type input "6.22"
click at [157, 547] on div at bounding box center [166, 540] width 26 height 26
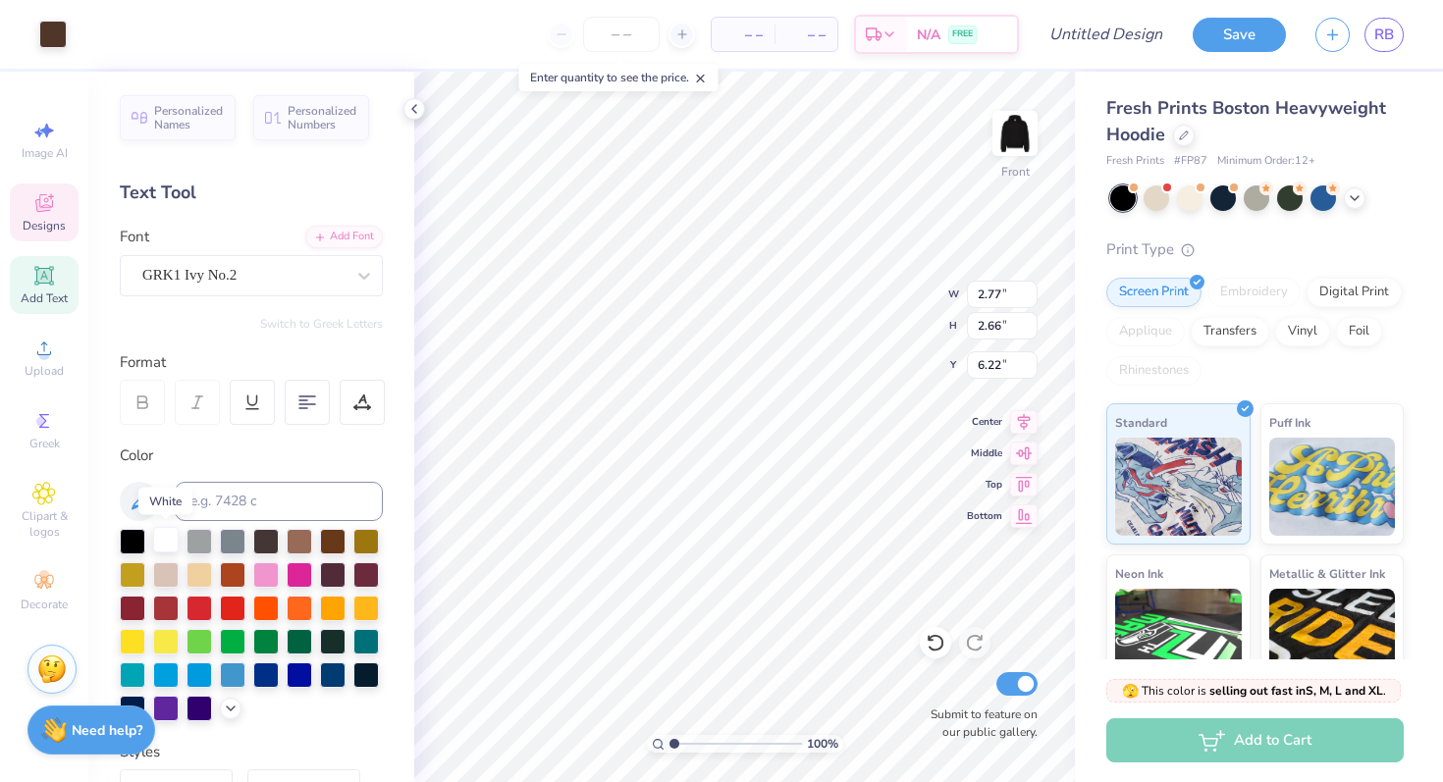
click at [157, 547] on div at bounding box center [166, 540] width 26 height 26
click at [174, 536] on div at bounding box center [166, 540] width 26 height 26
click at [183, 536] on div at bounding box center [251, 625] width 263 height 192
click at [193, 538] on div at bounding box center [199, 540] width 26 height 26
click at [161, 544] on div at bounding box center [166, 540] width 26 height 26
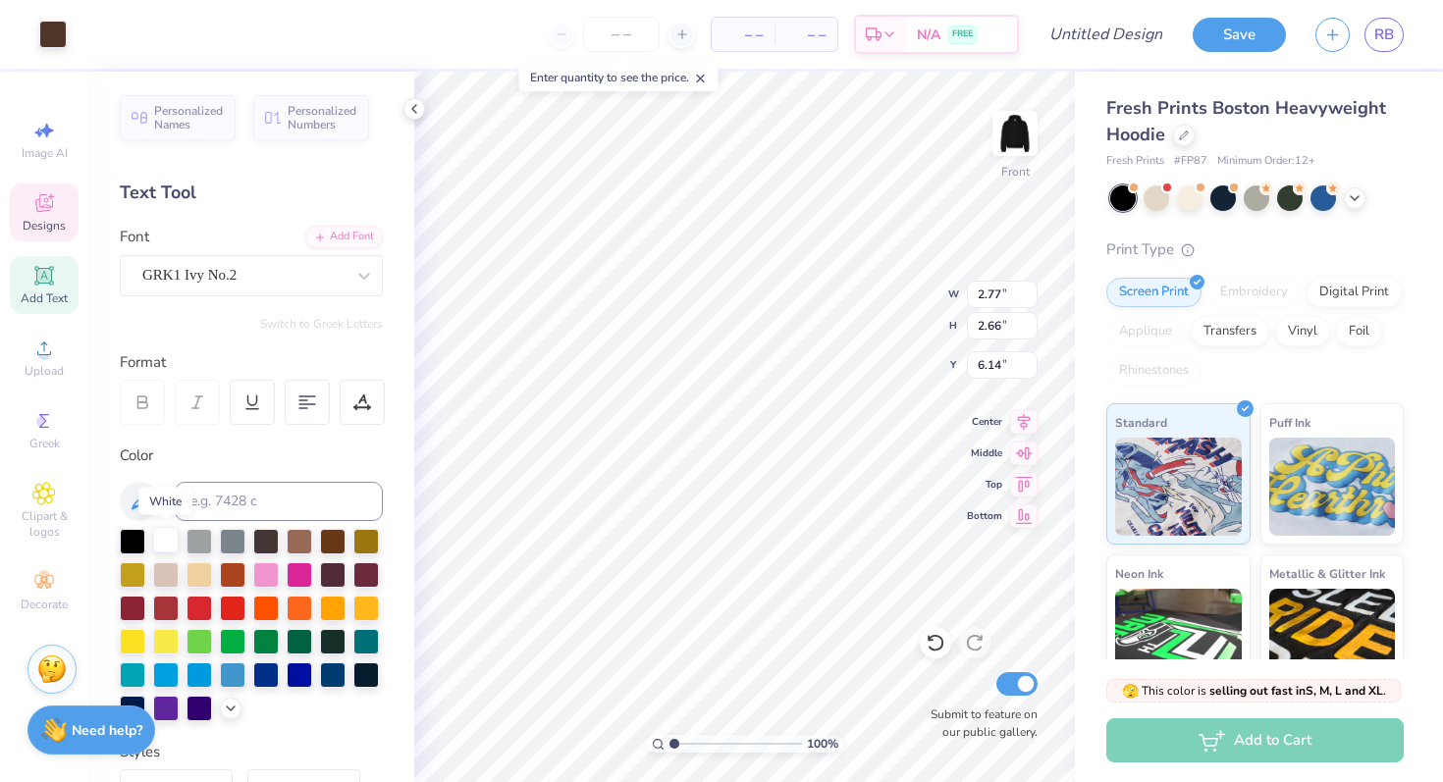
click at [161, 544] on div at bounding box center [166, 540] width 26 height 26
type input "9.56"
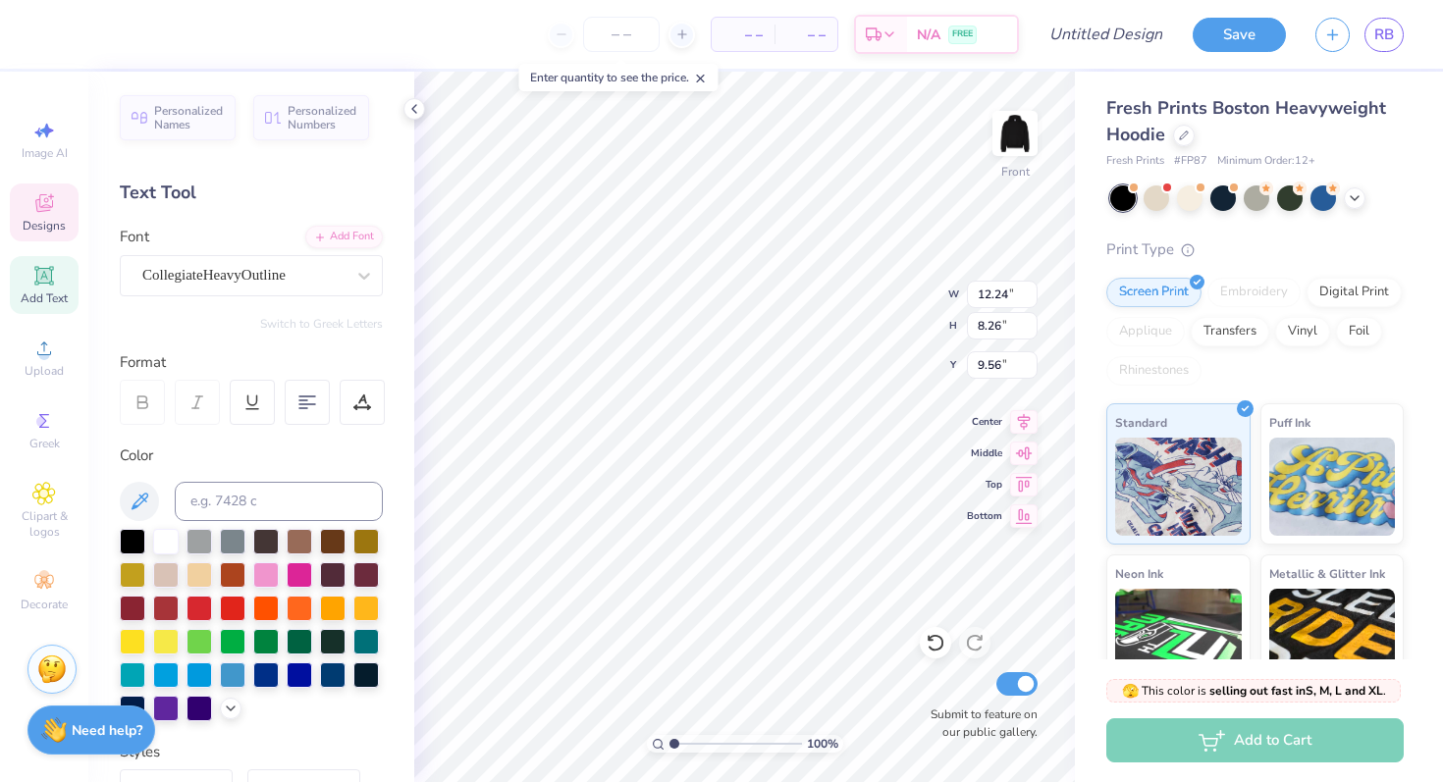
type input "4.63"
type input "0.62"
type input "8.18"
click at [325, 268] on div "GRK1 Ivy No.2" at bounding box center [243, 275] width 206 height 30
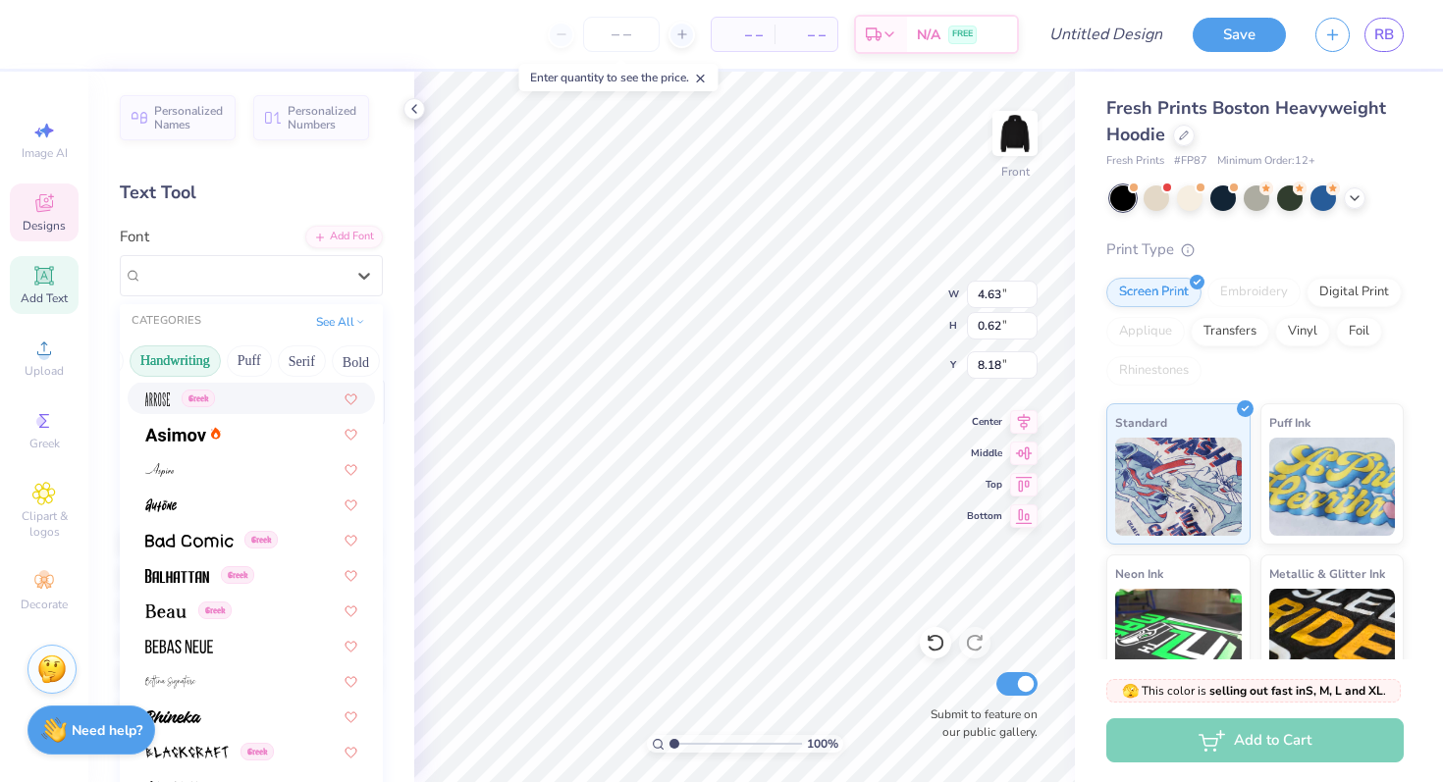
scroll to position [0, 66]
click at [240, 358] on button "Puff" at bounding box center [241, 361] width 45 height 31
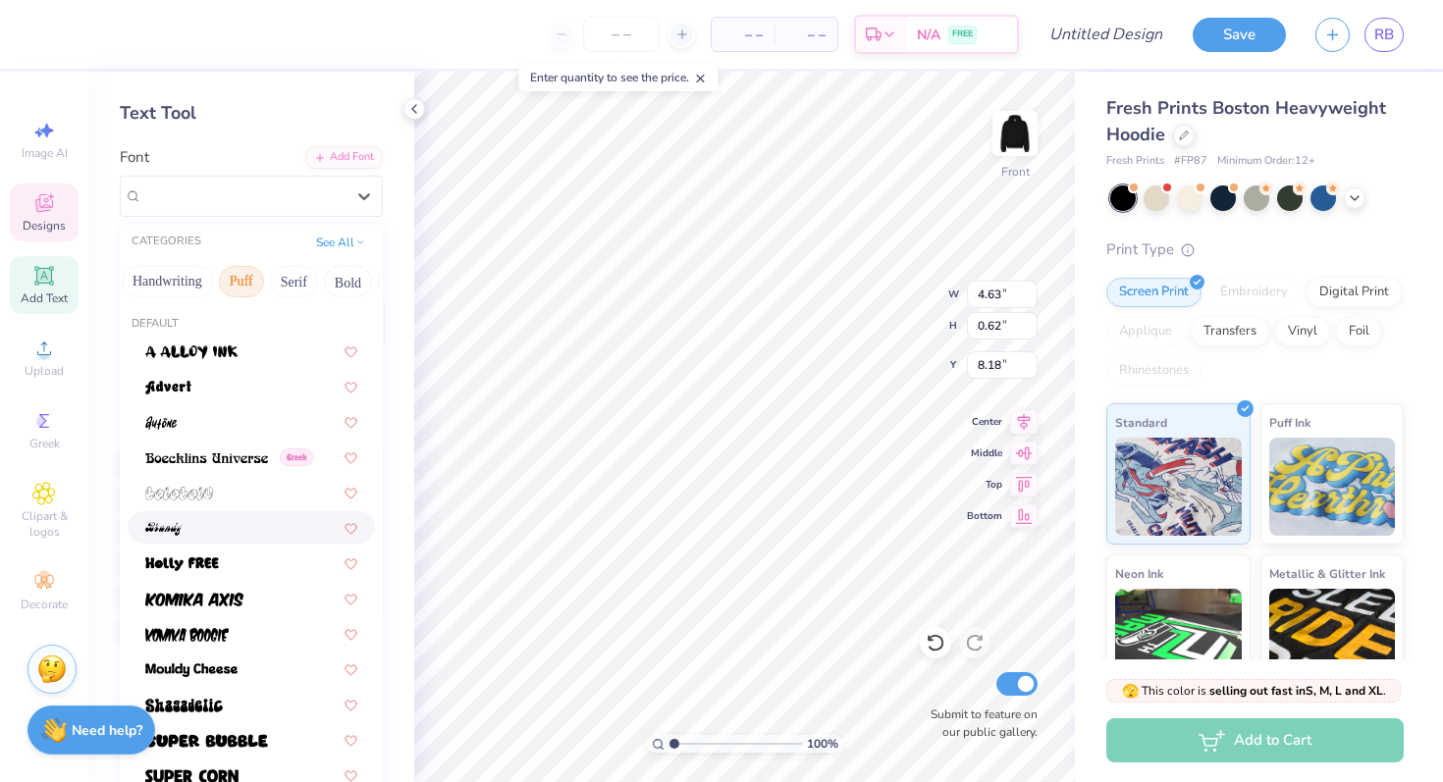
scroll to position [86, 0]
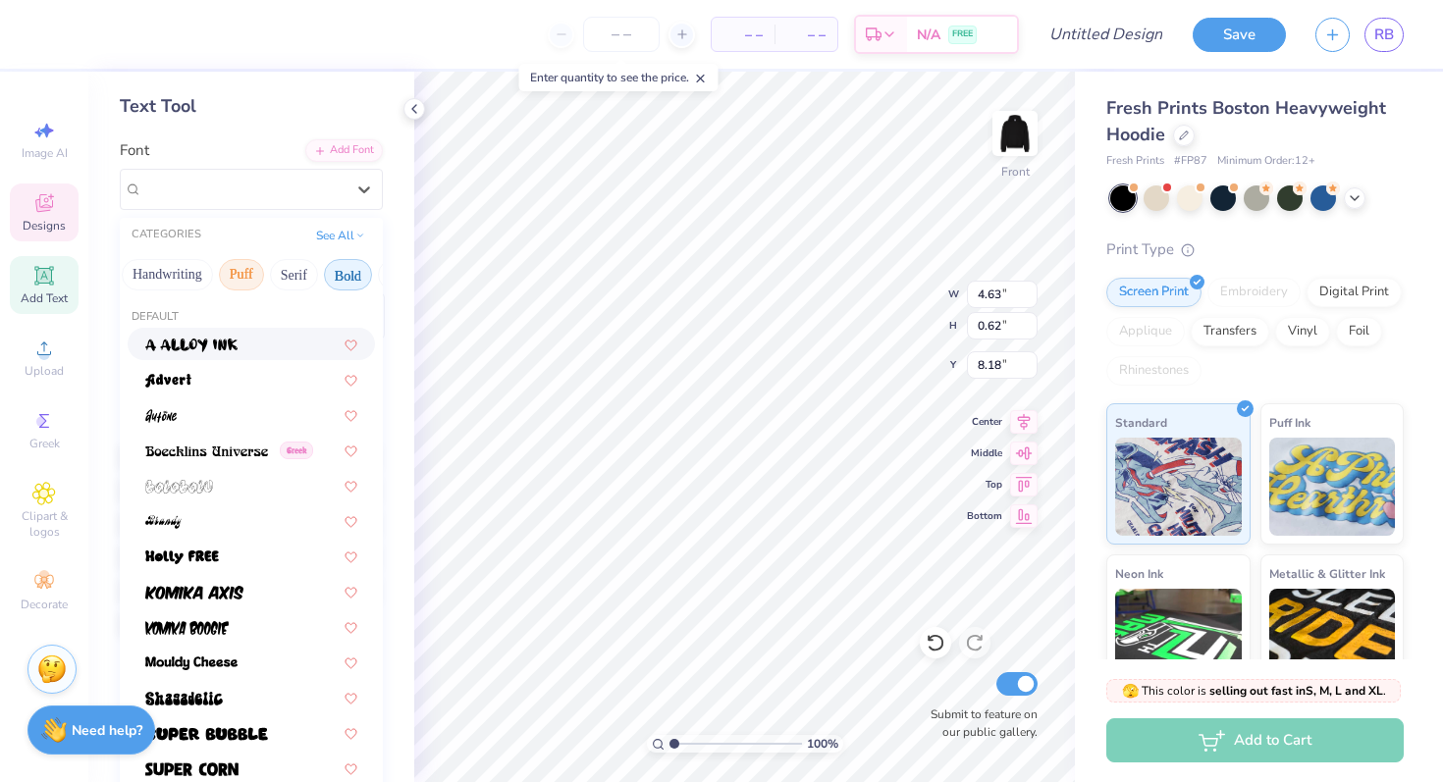
click at [352, 271] on button "Bold" at bounding box center [348, 274] width 48 height 31
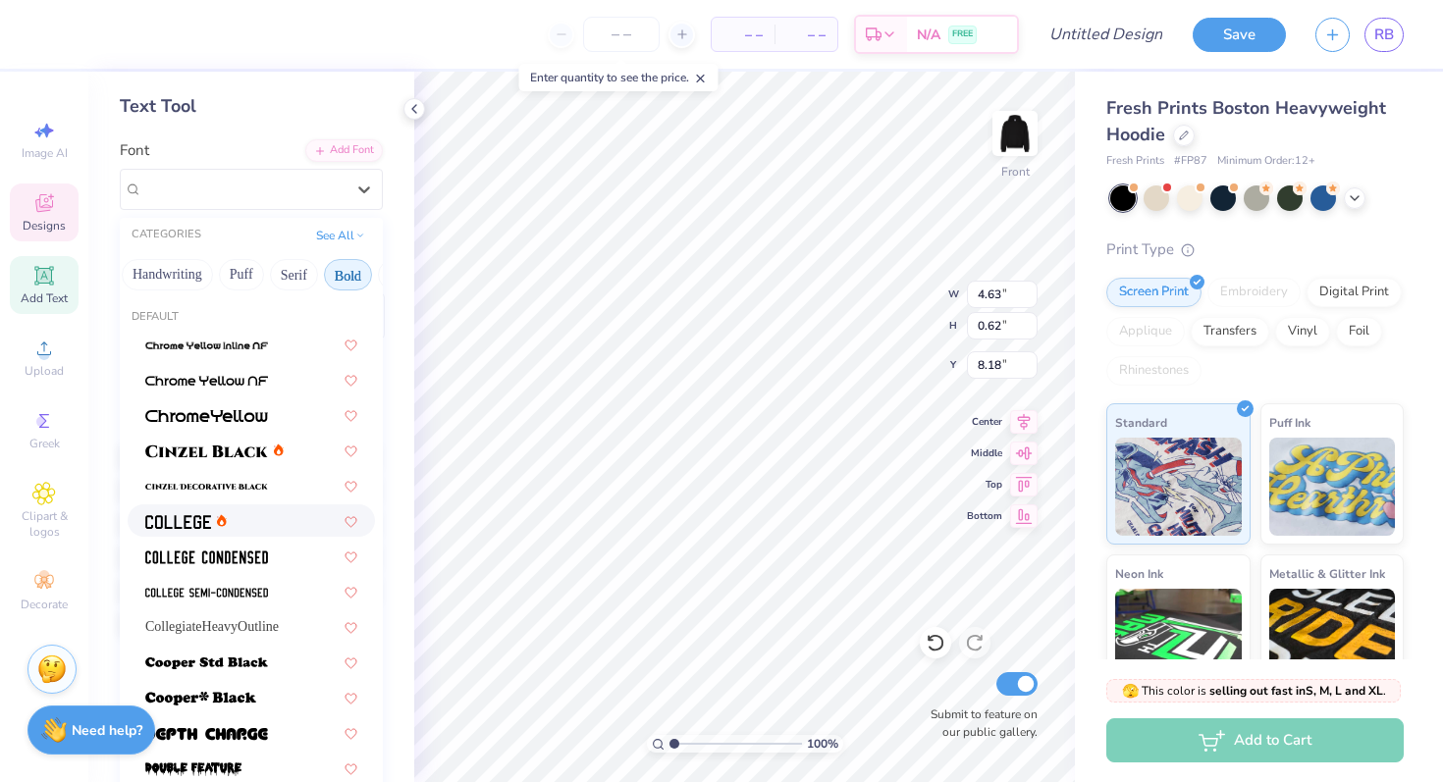
click at [183, 517] on img at bounding box center [178, 522] width 66 height 14
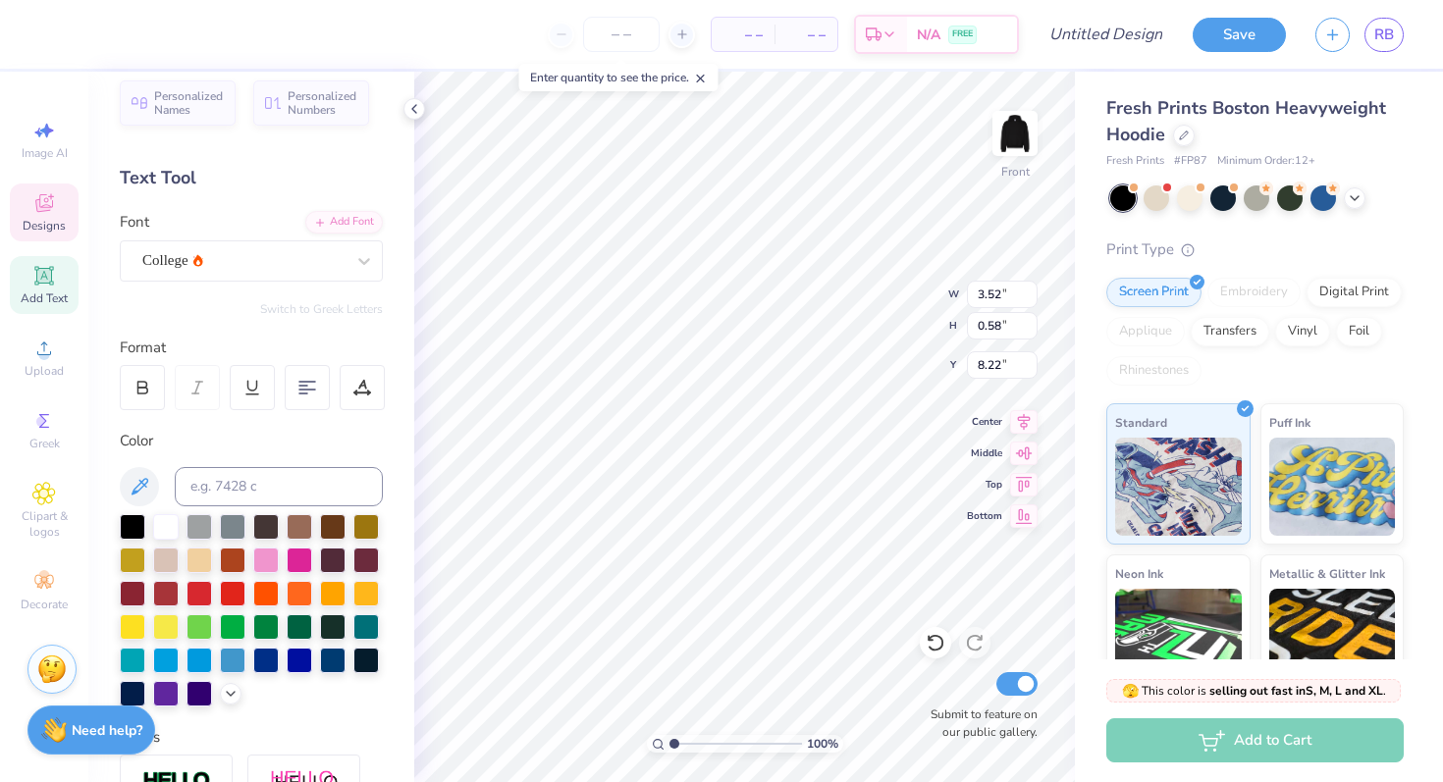
scroll to position [0, 0]
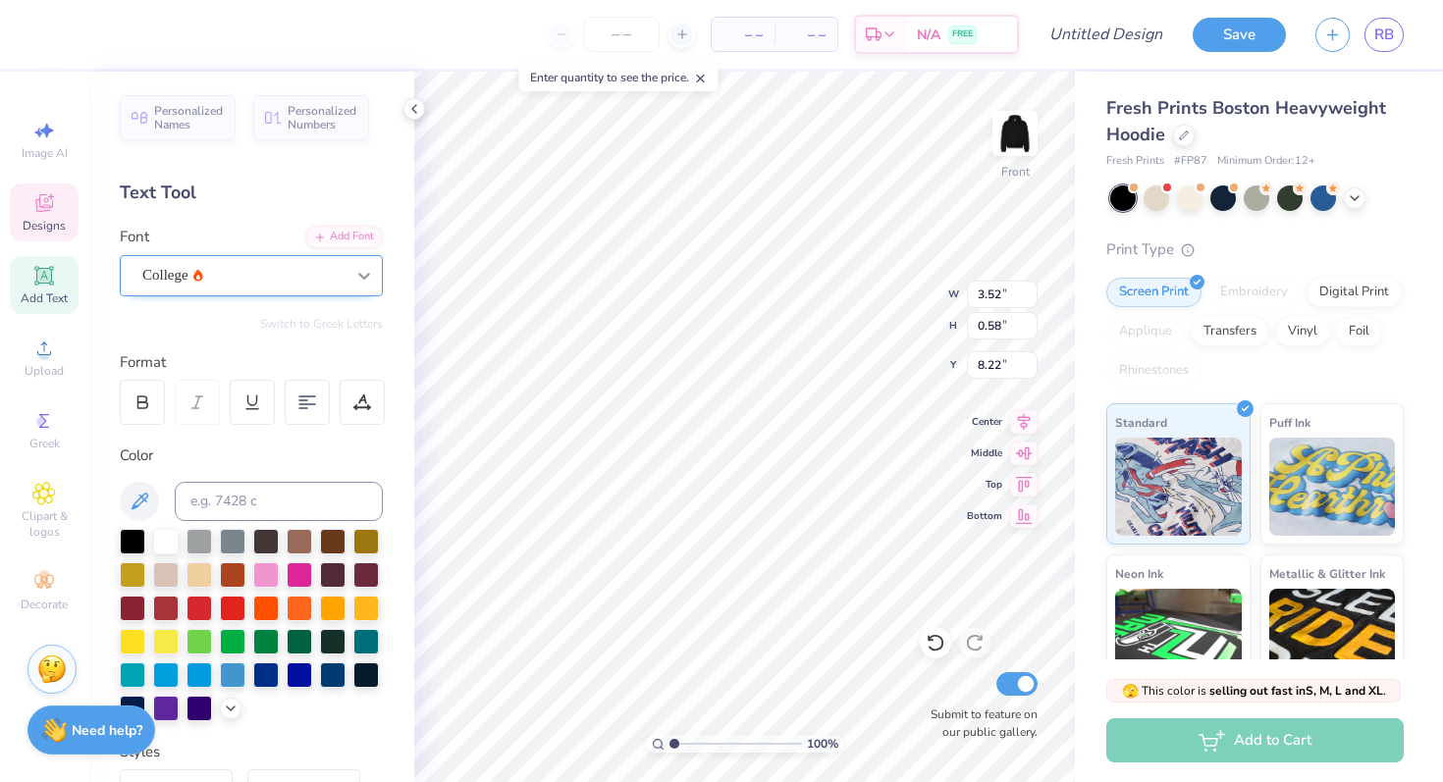
type input "4.50"
type input "0.74"
type input "8.06"
type input "8.43"
type input "9.76"
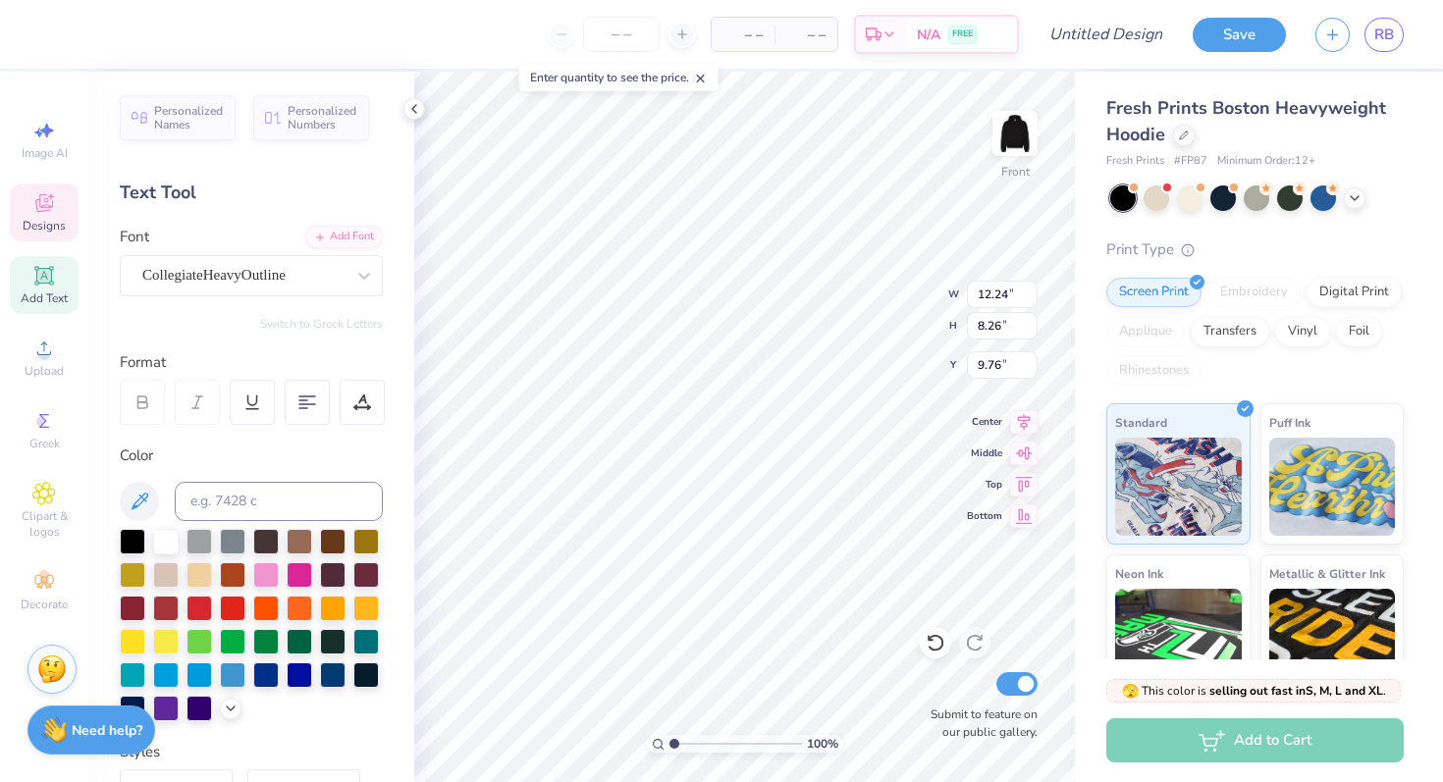
type input "2.77"
type input "2.66"
type input "6.14"
click at [46, 30] on div at bounding box center [52, 32] width 27 height 27
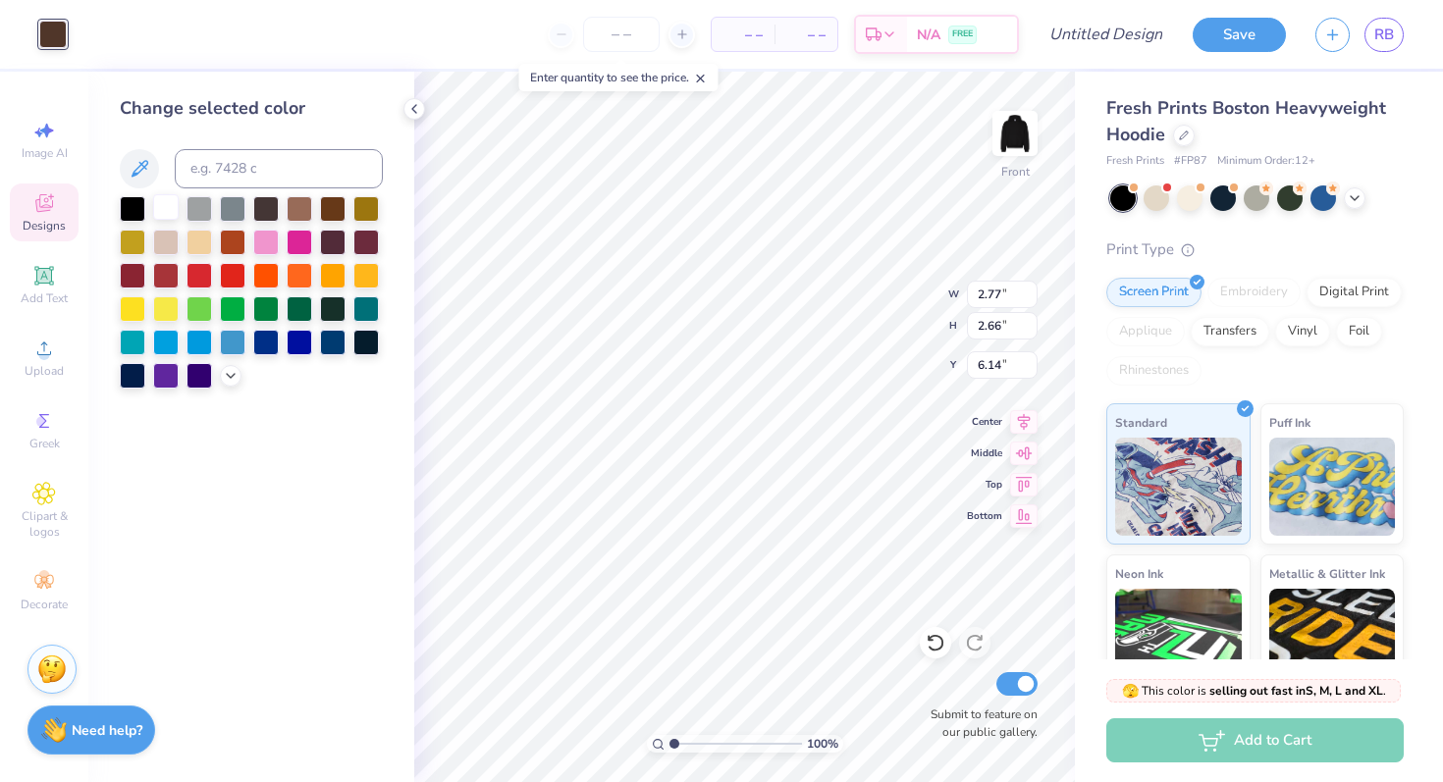
click at [160, 195] on div at bounding box center [166, 207] width 26 height 26
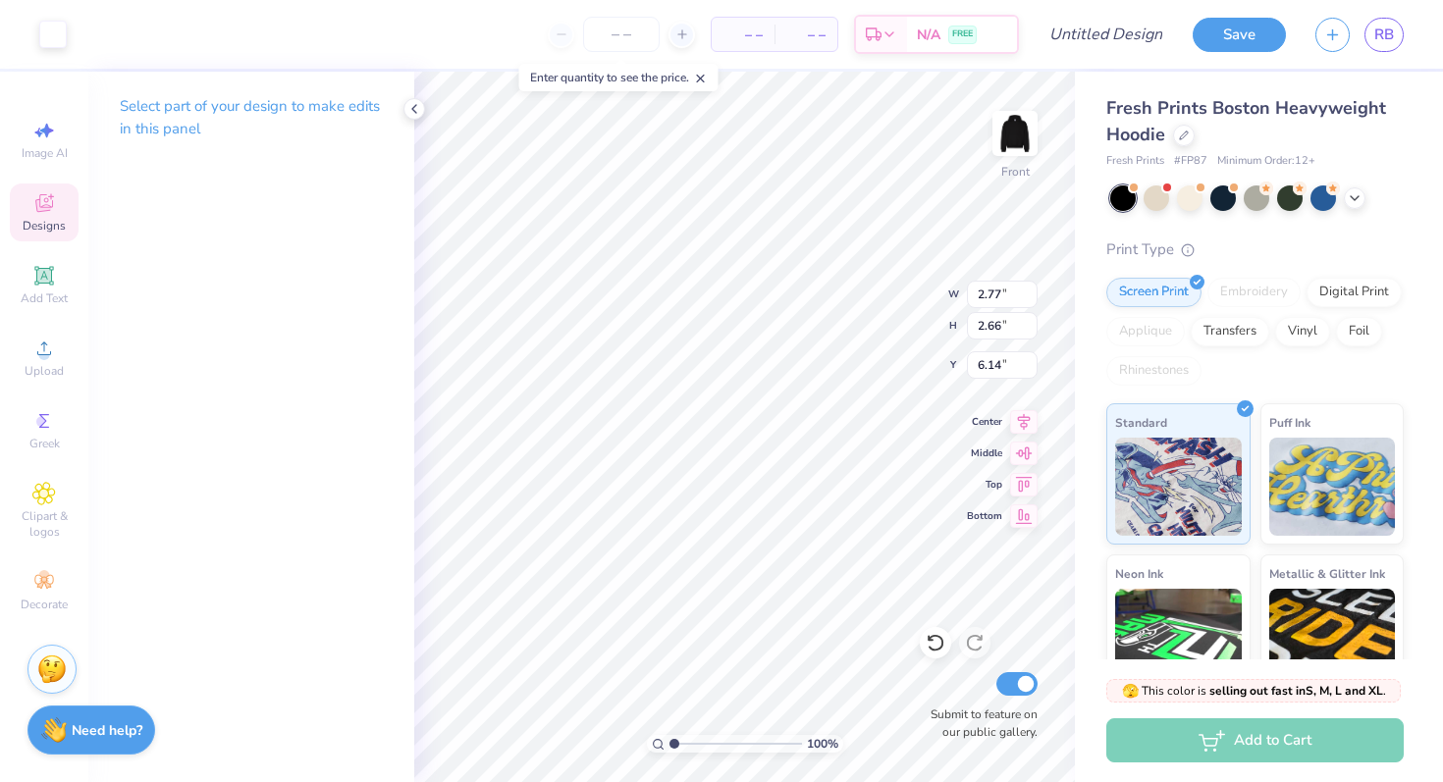
type input "6.51"
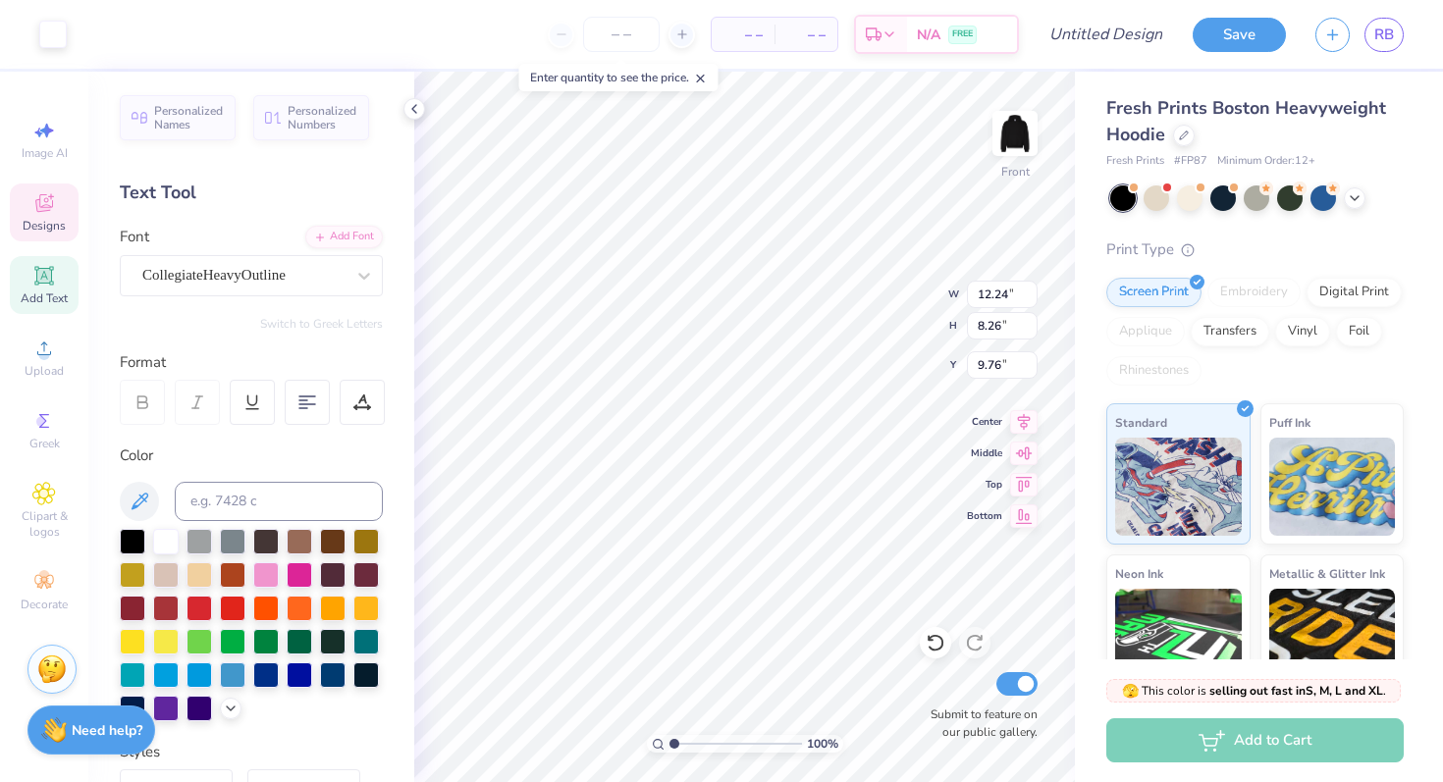
type input "9.77"
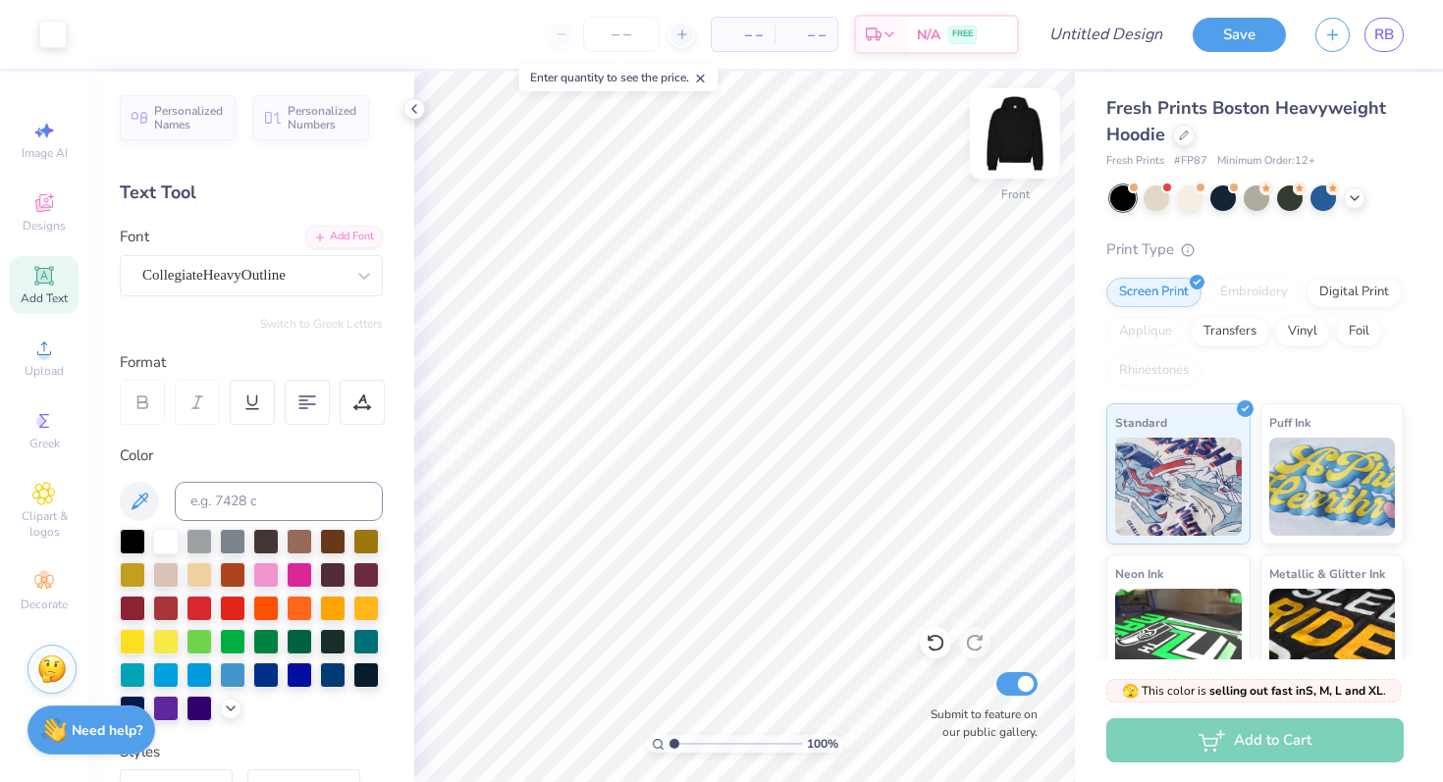
click at [1014, 150] on img at bounding box center [1015, 133] width 79 height 79
click at [1017, 128] on img at bounding box center [1015, 133] width 79 height 79
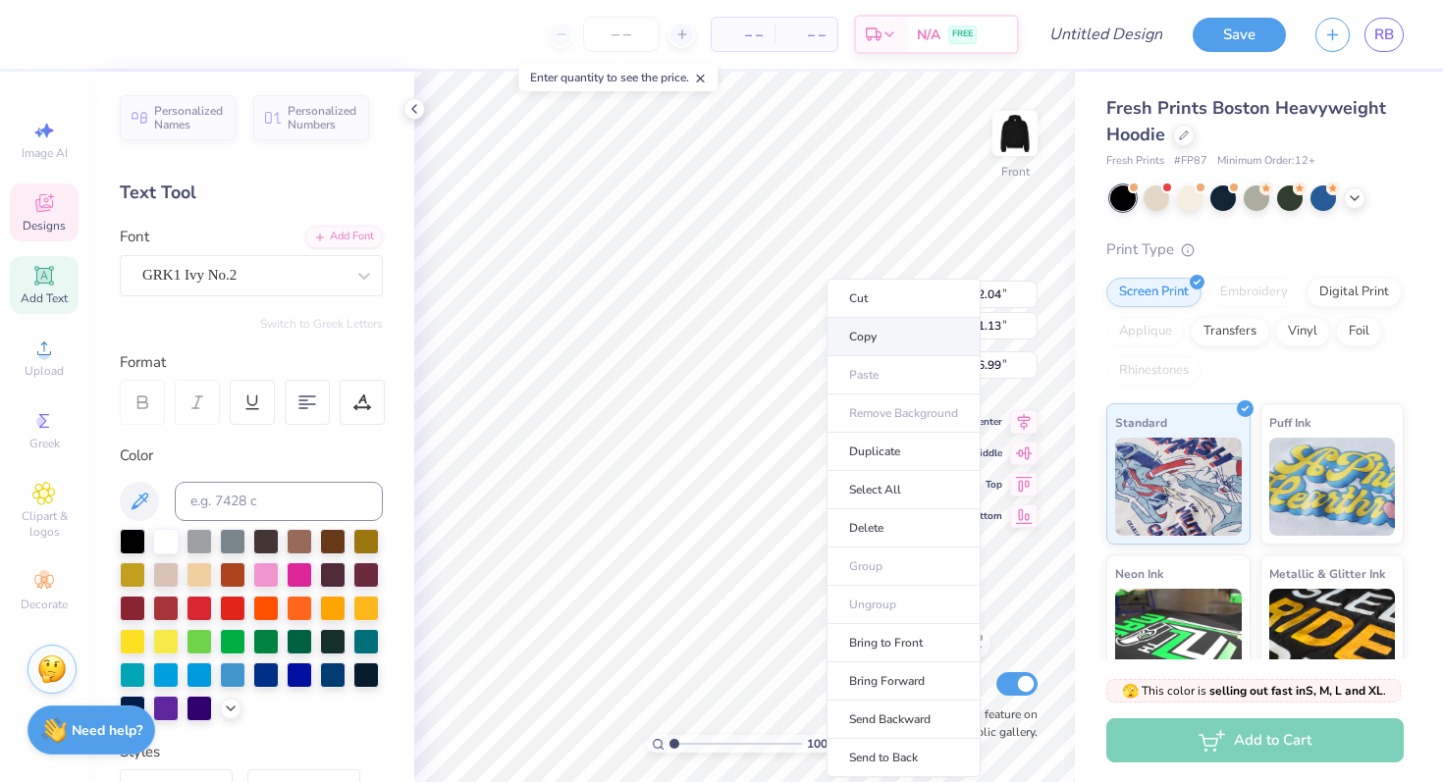
click at [868, 345] on li "Copy" at bounding box center [903, 337] width 154 height 38
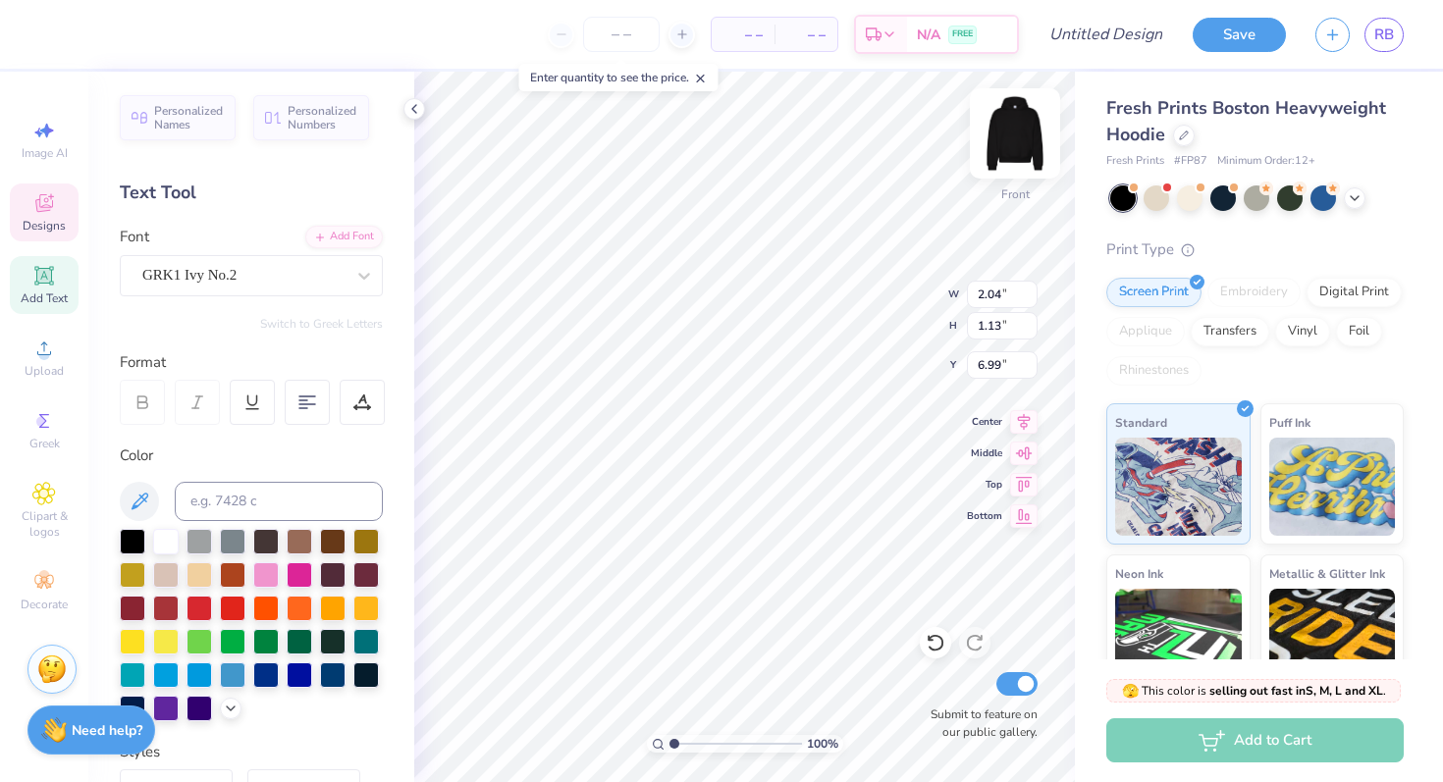
click at [1015, 135] on img at bounding box center [1015, 133] width 79 height 79
type input "3.69"
click at [1015, 122] on img at bounding box center [1015, 133] width 79 height 79
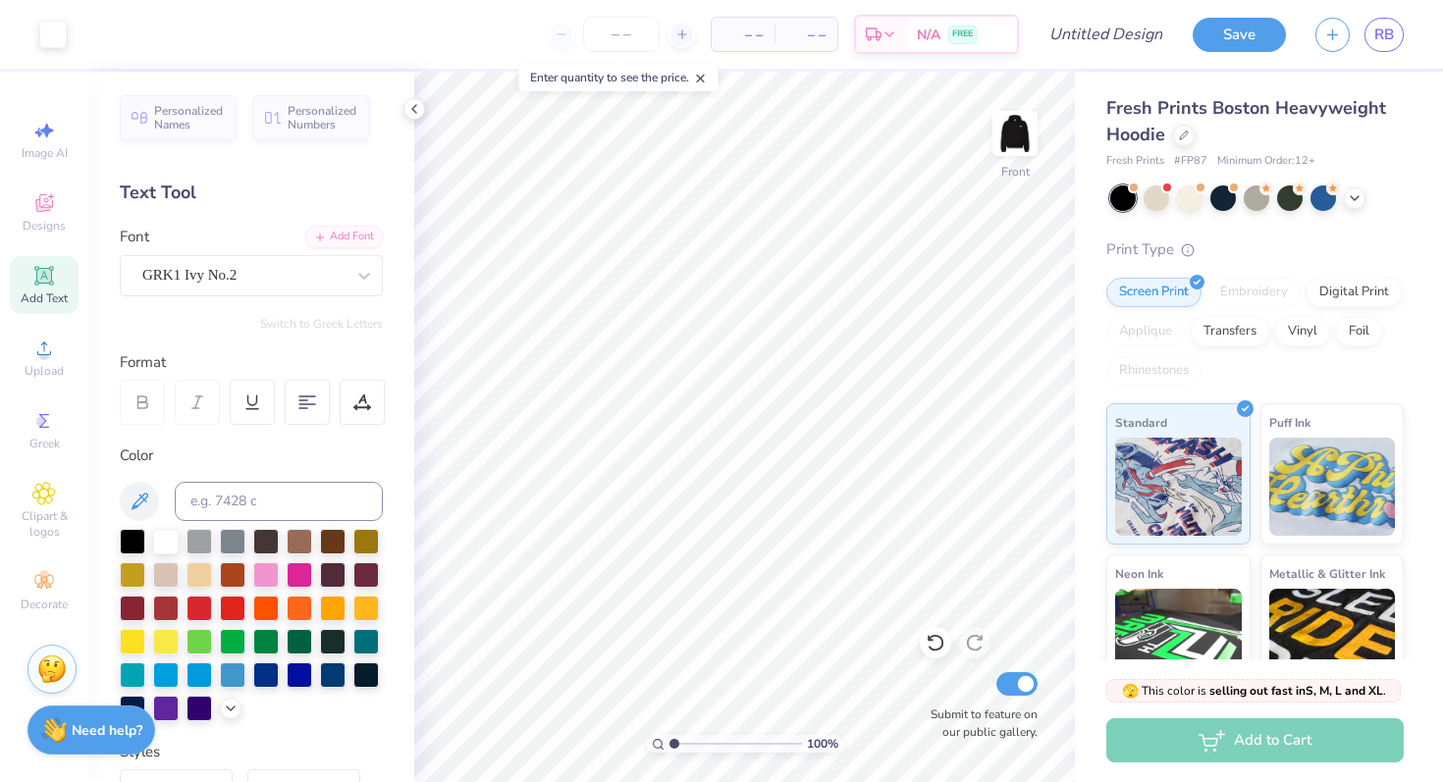
click at [1015, 122] on img at bounding box center [1014, 133] width 39 height 39
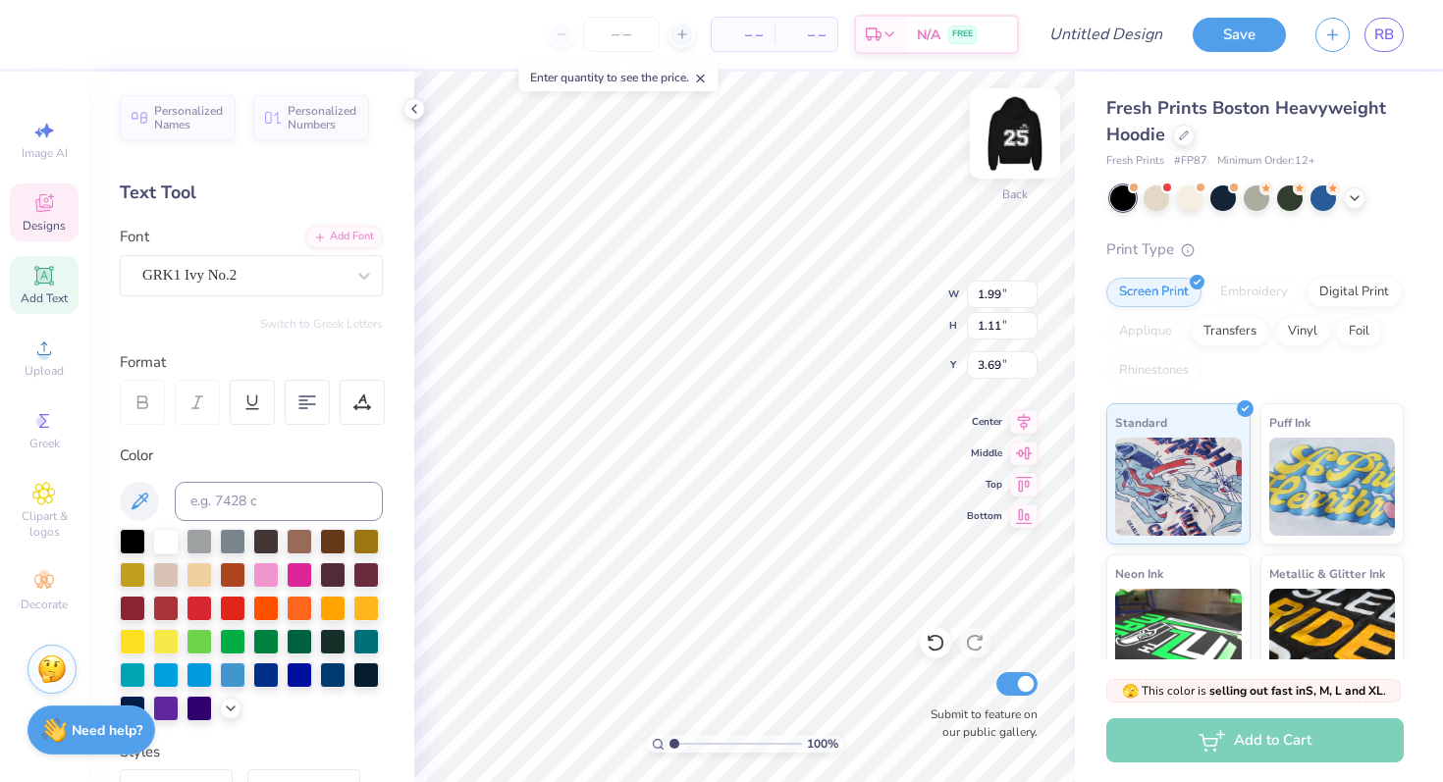
type input "2.73"
type input "1.52"
type input "3.28"
click at [999, 147] on img at bounding box center [1015, 133] width 79 height 79
type input "5.98"
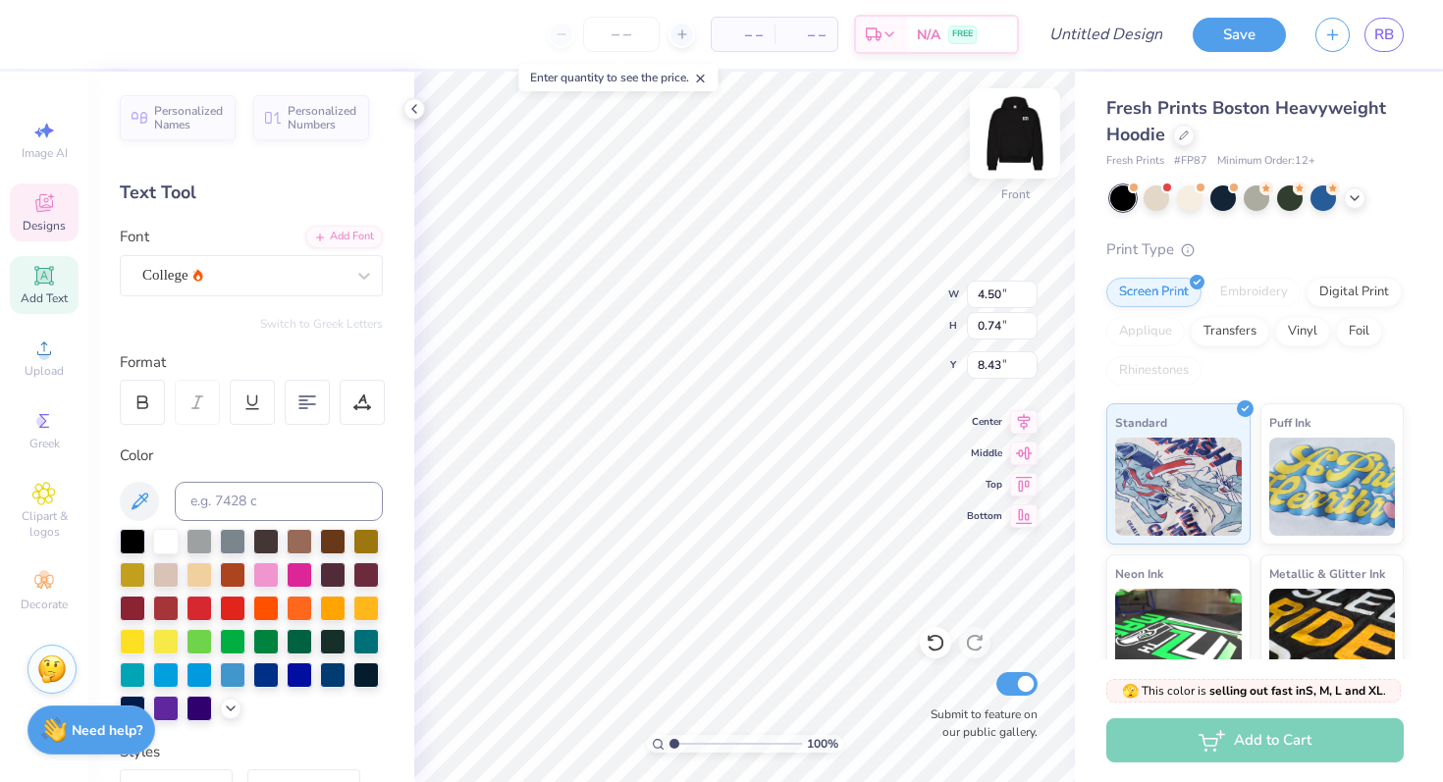
type input "7.59"
type input "12.24"
type input "8.26"
type input "8.80"
type input "7.19"
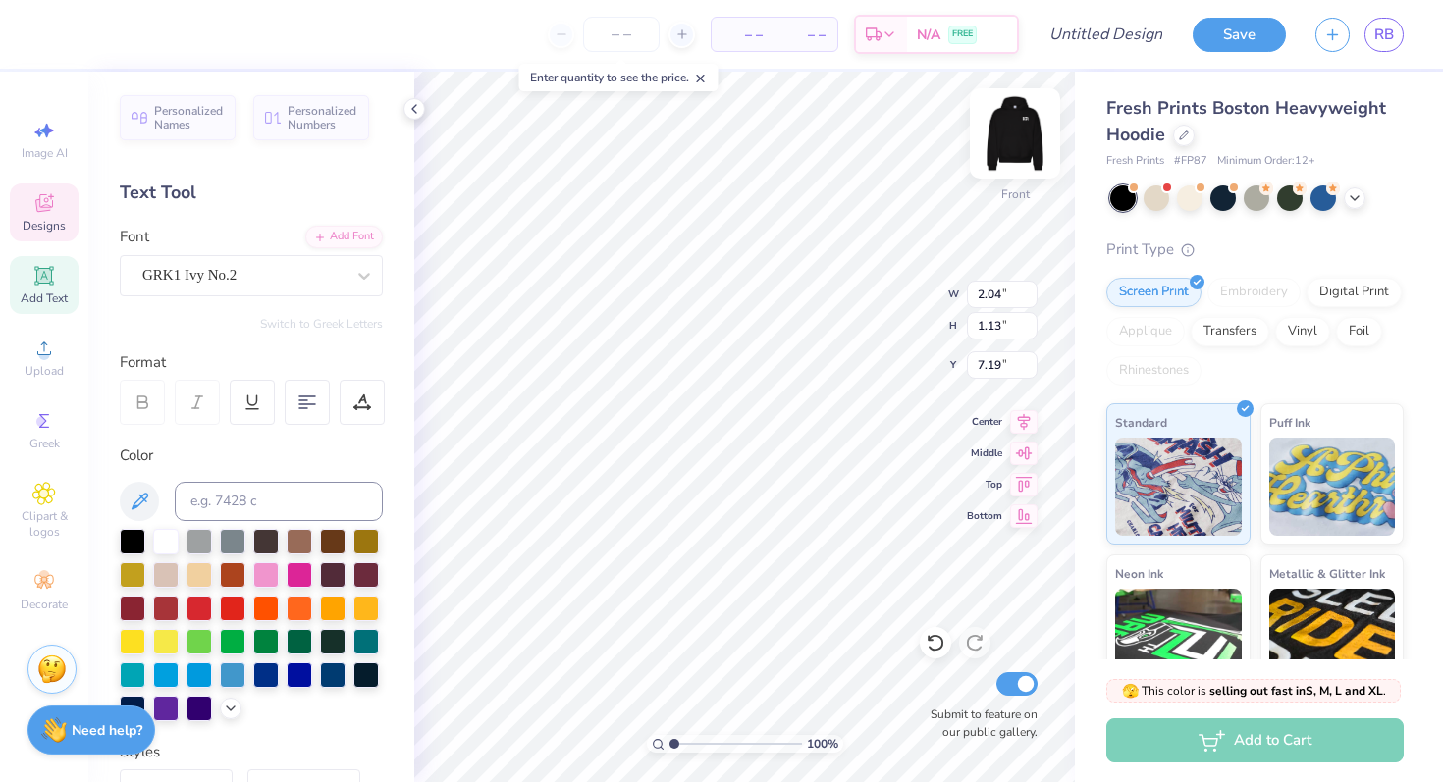
type input "6.13"
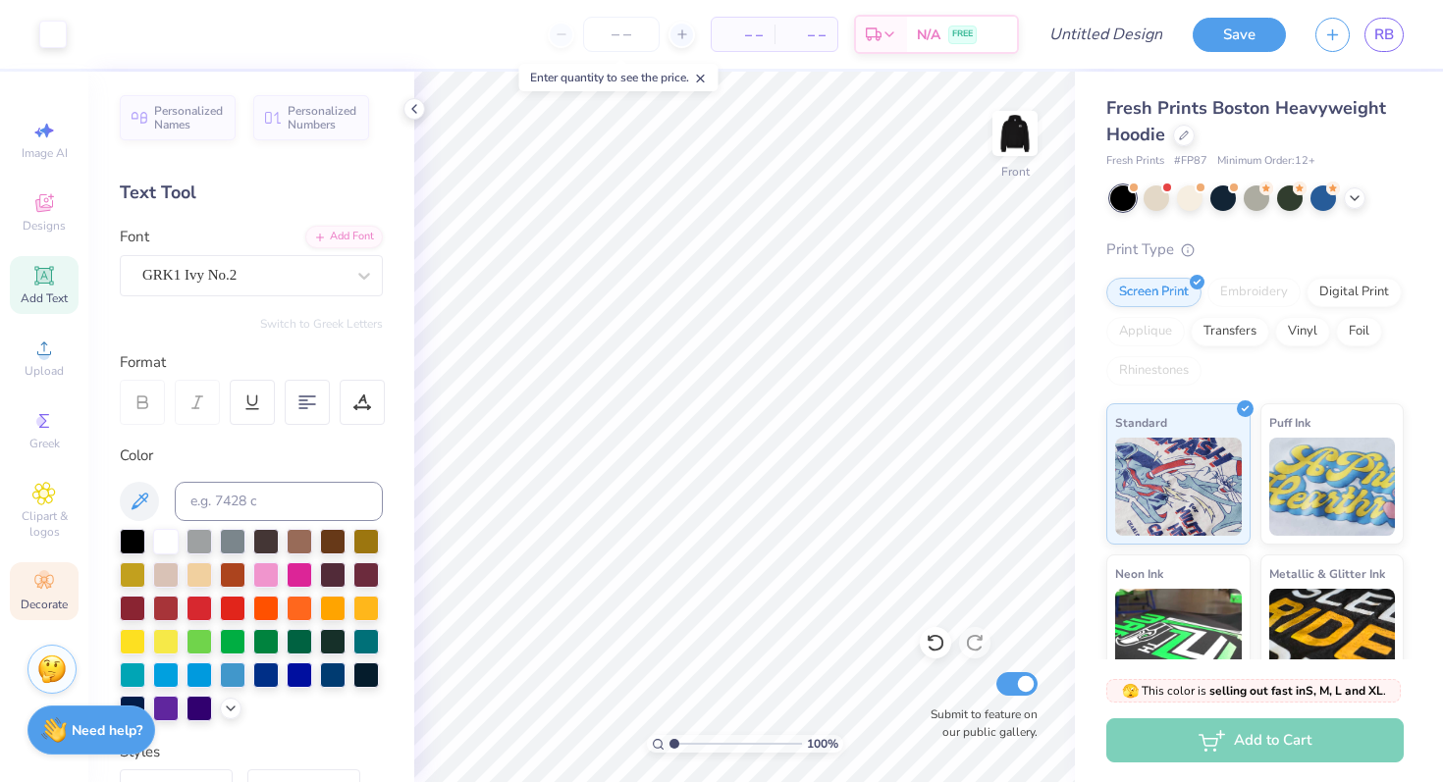
click at [36, 597] on span "Decorate" at bounding box center [44, 605] width 47 height 16
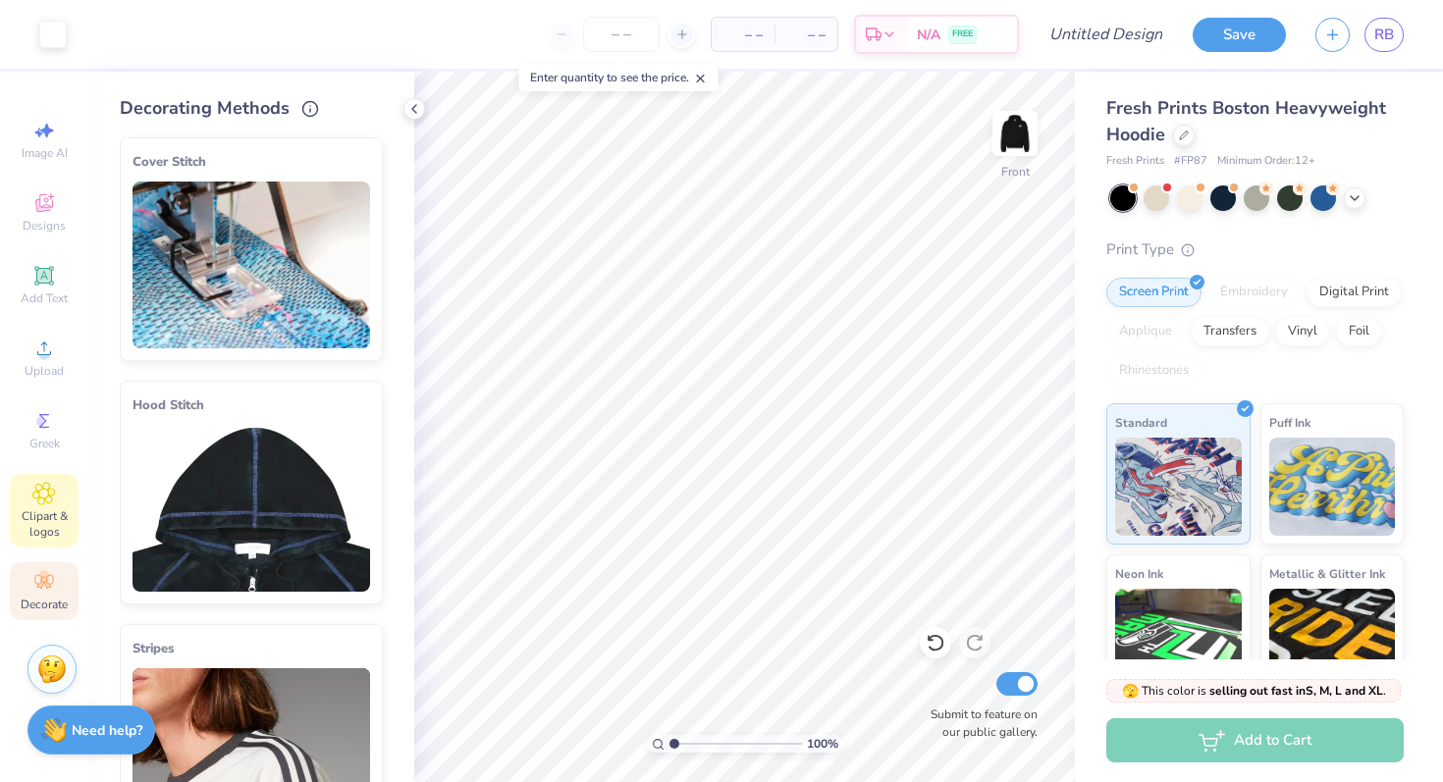
click at [56, 504] on div "Clipart & logos" at bounding box center [44, 511] width 69 height 74
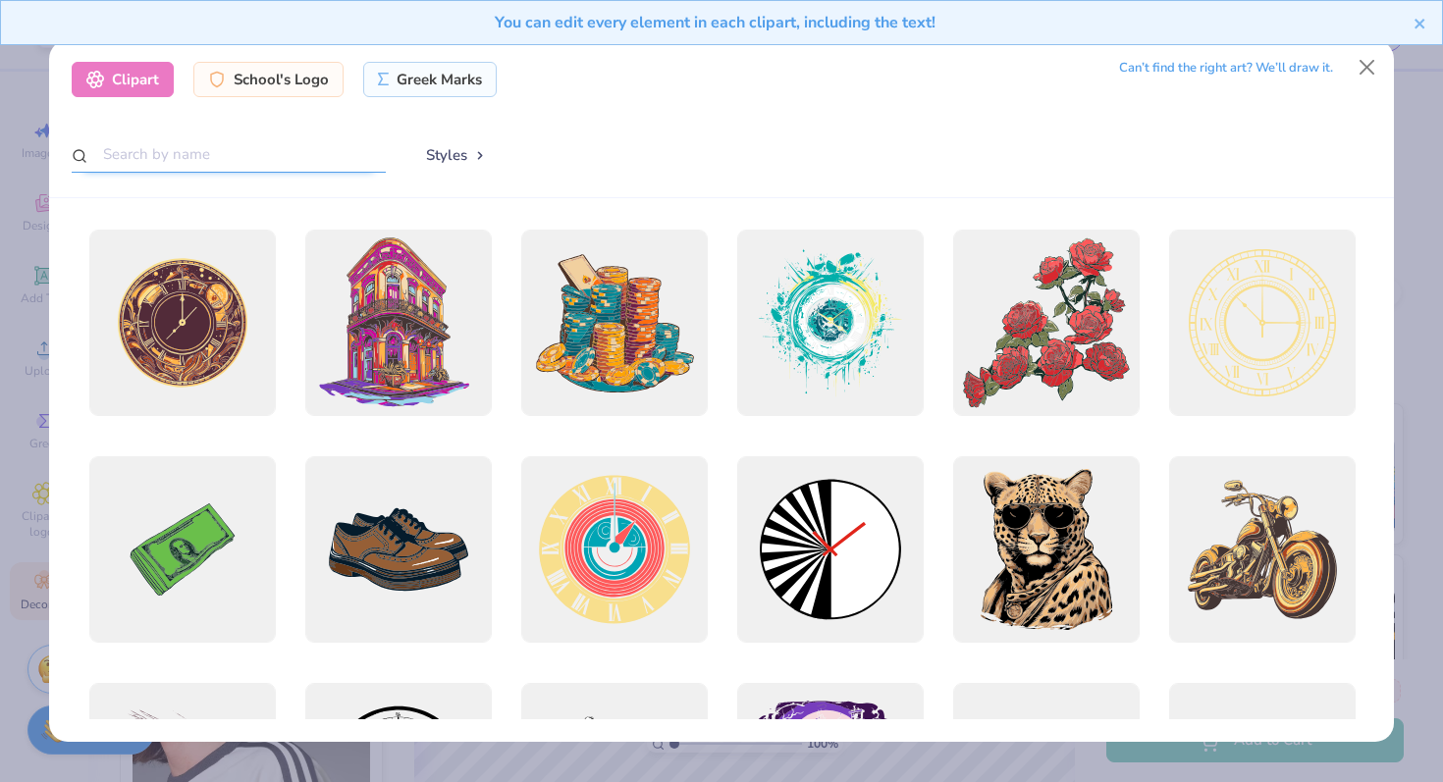
click at [259, 157] on input "text" at bounding box center [229, 154] width 314 height 36
type input "star"
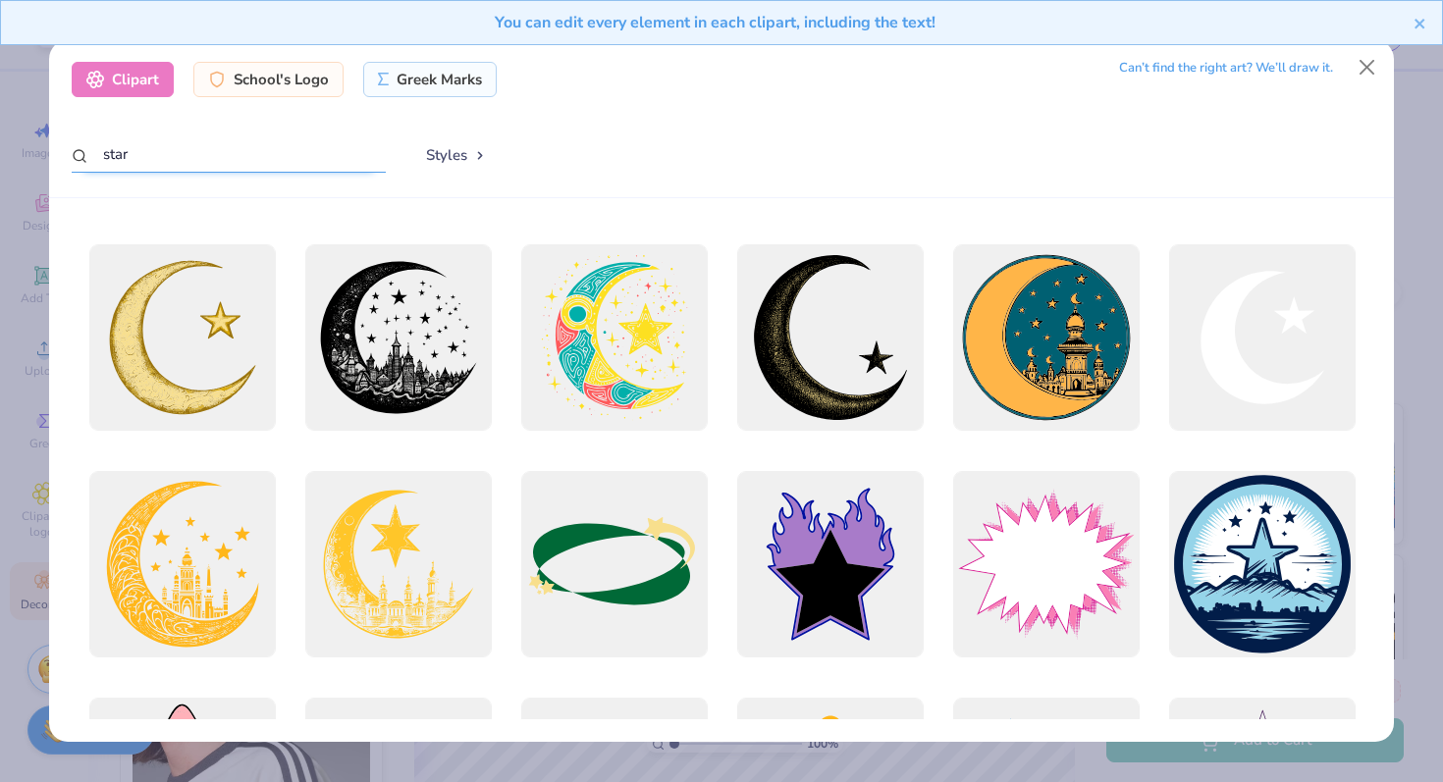
scroll to position [206, 0]
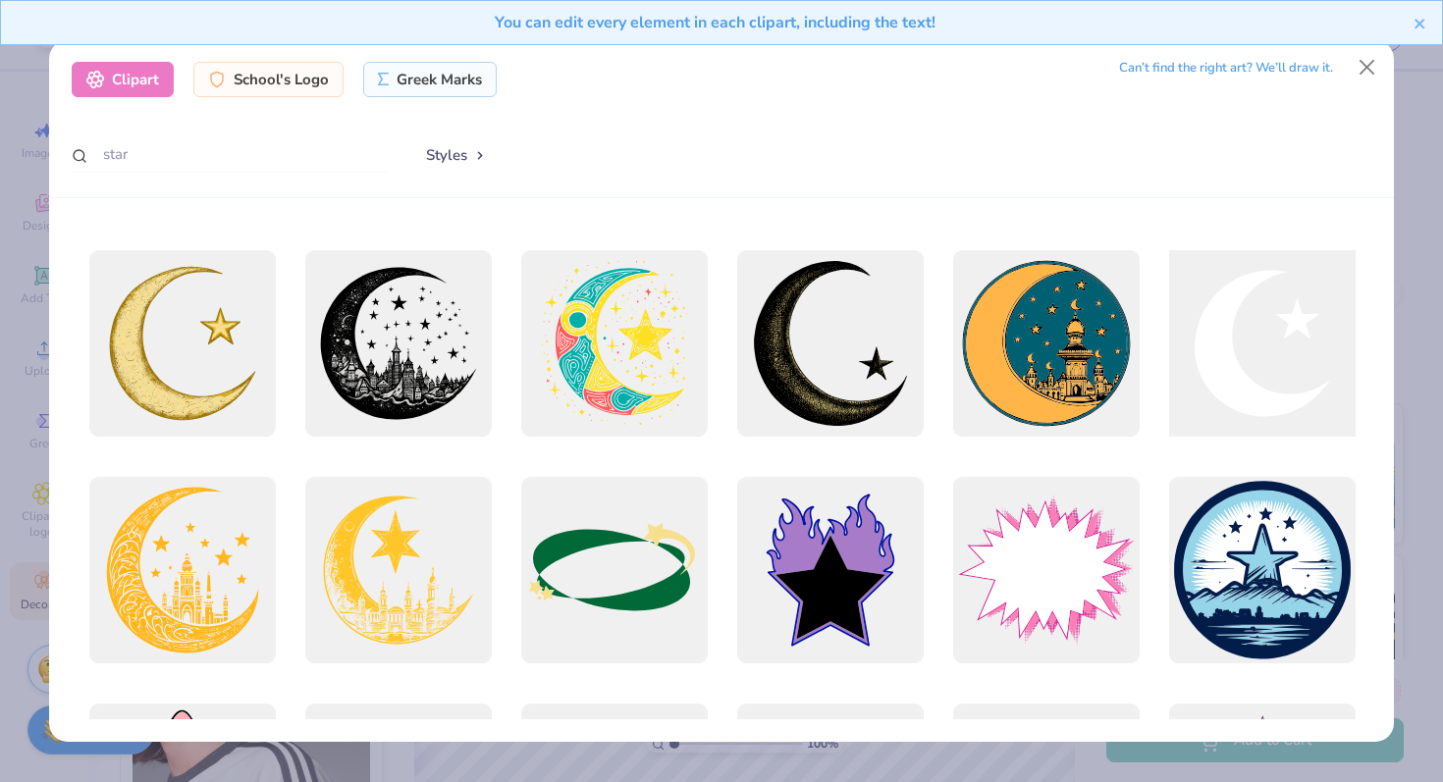
click at [1312, 342] on div at bounding box center [1261, 343] width 205 height 205
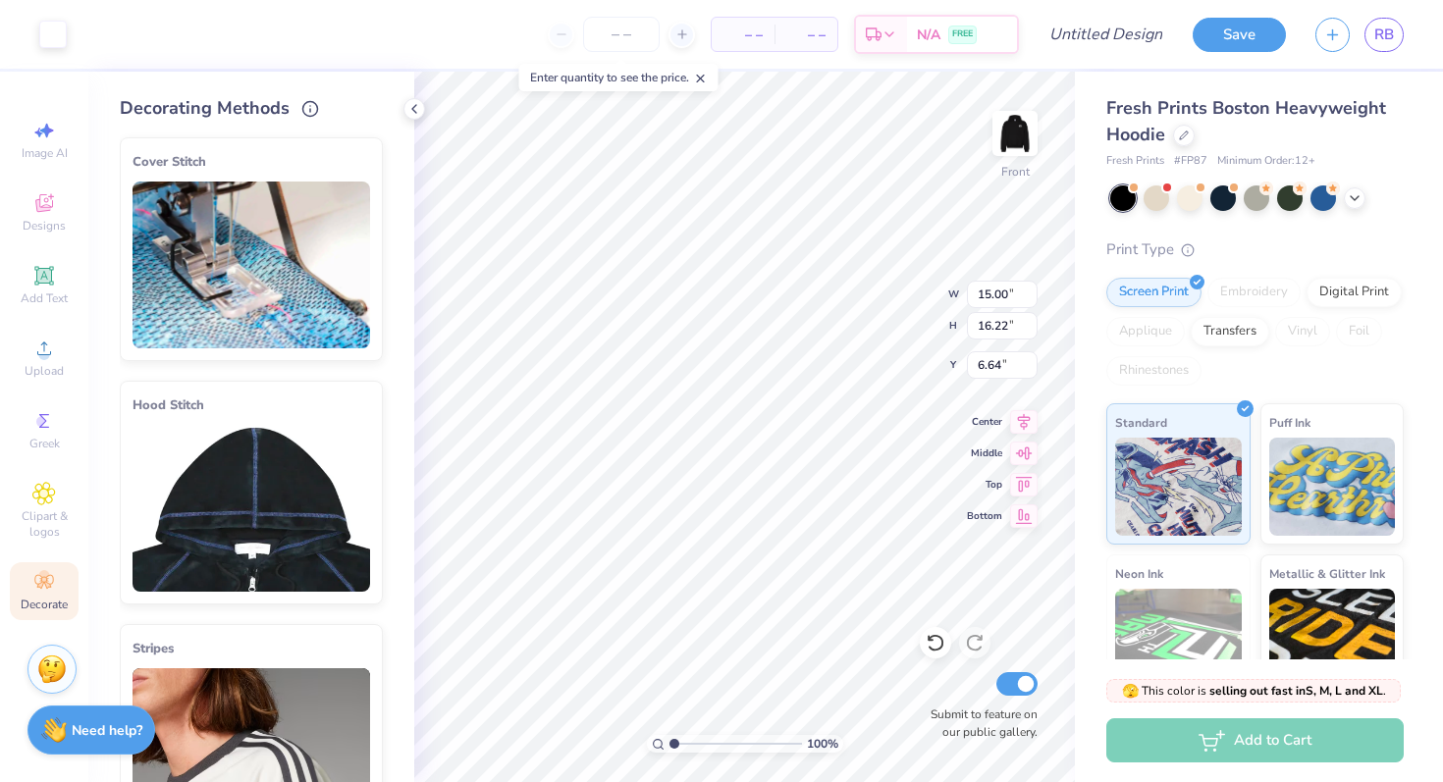
type input "2.09"
type input "2.25"
type input "6.07"
click at [1132, 27] on input "Design Title" at bounding box center [1130, 34] width 96 height 39
type input "W"
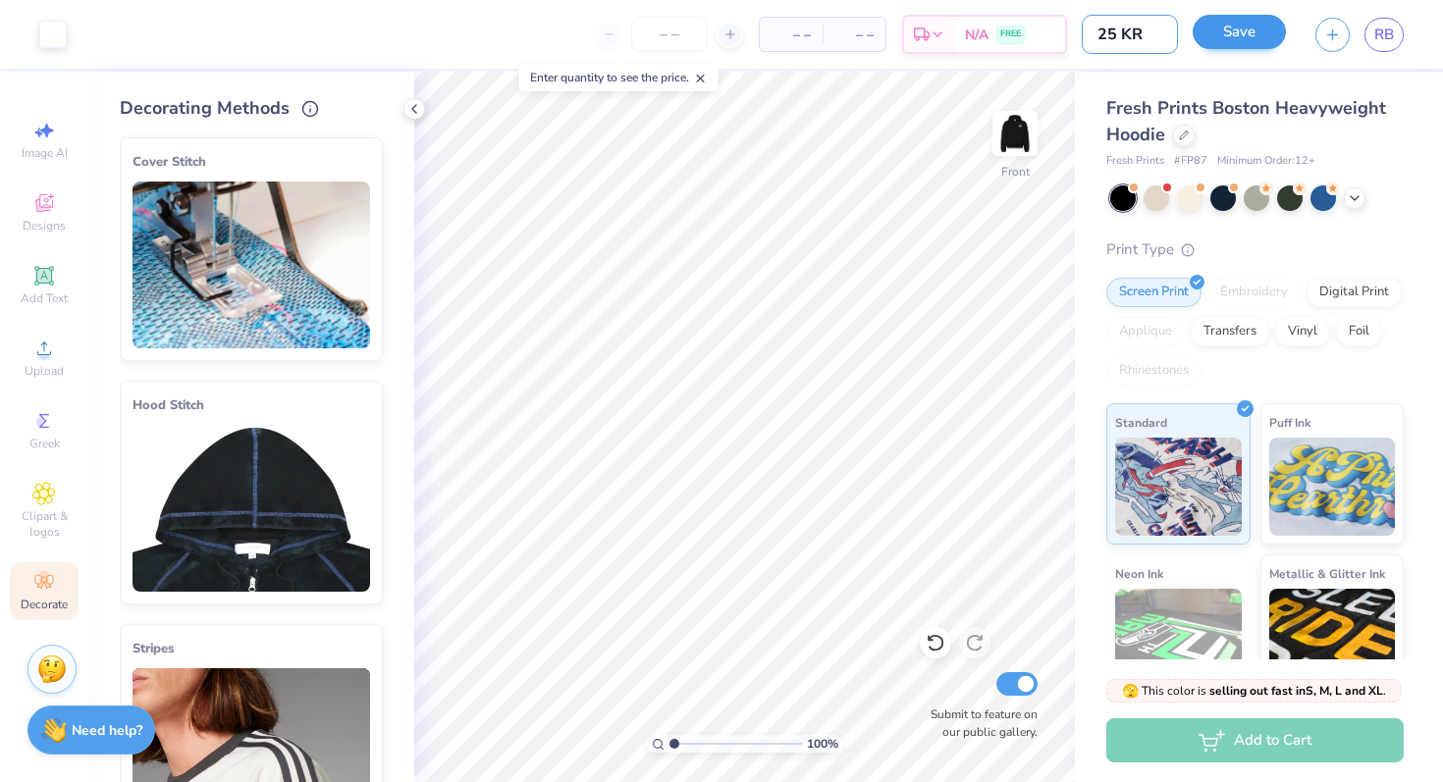
type input "25 KR"
click at [1252, 32] on button "Save" at bounding box center [1239, 32] width 93 height 34
click at [1240, 35] on div "Save" at bounding box center [1239, 35] width 93 height 34
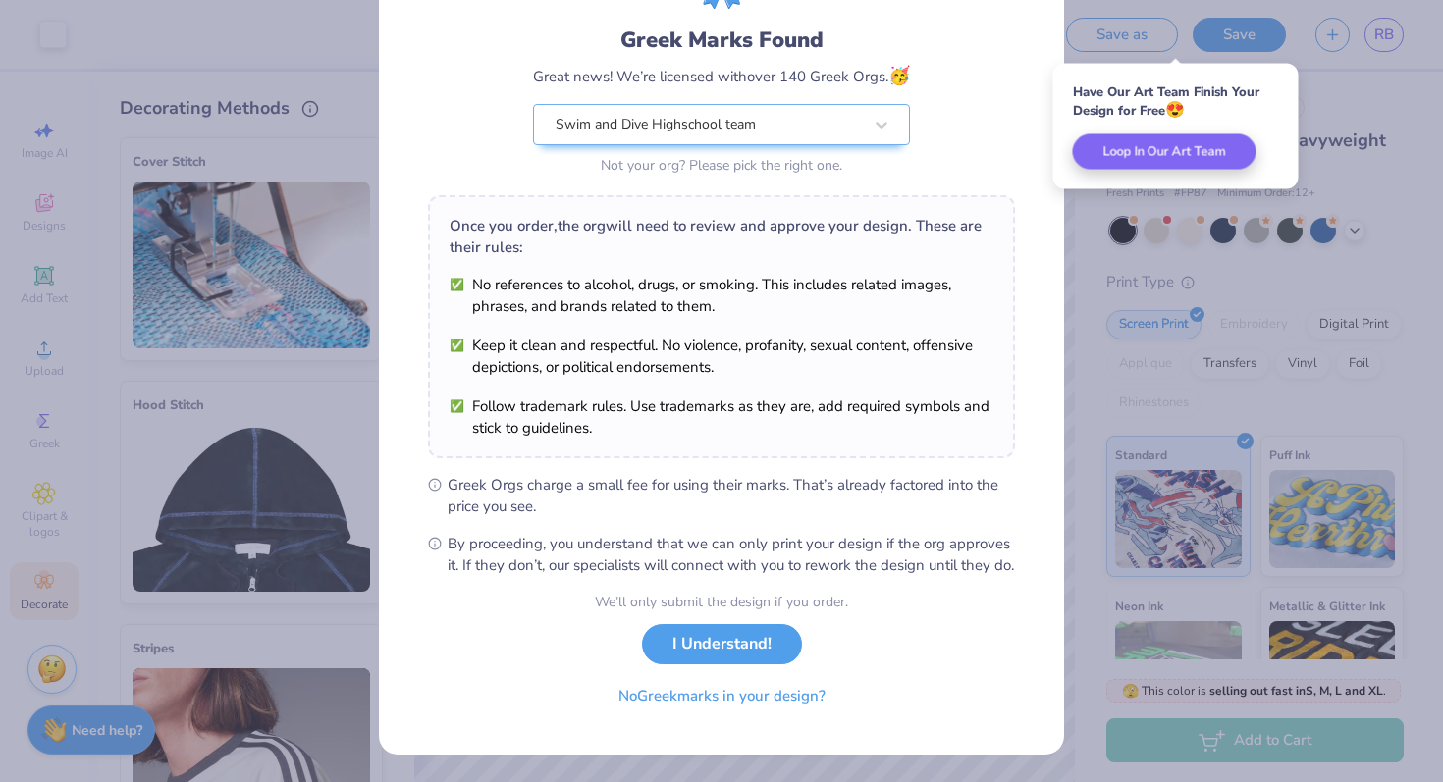
scroll to position [136, 0]
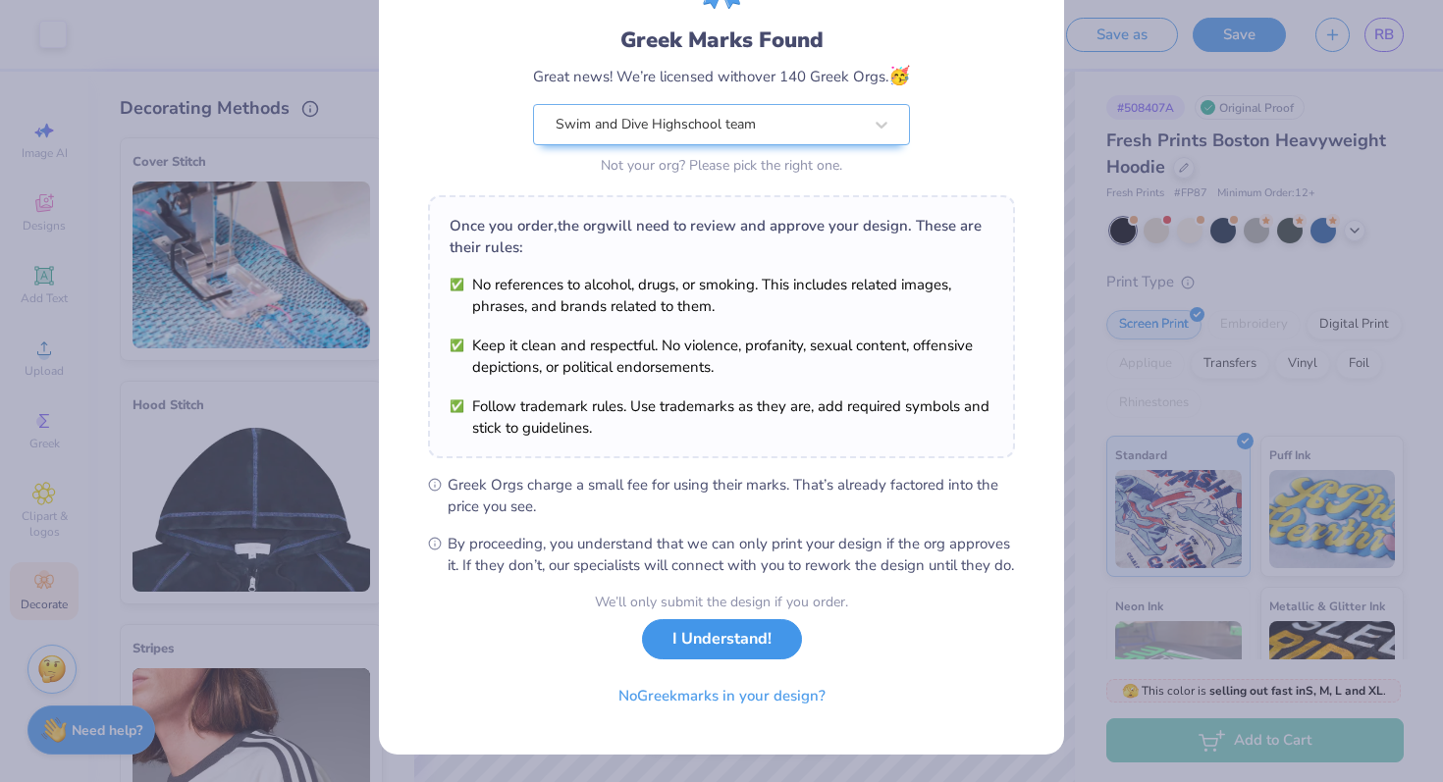
click at [707, 640] on button "I Understand!" at bounding box center [722, 639] width 160 height 40
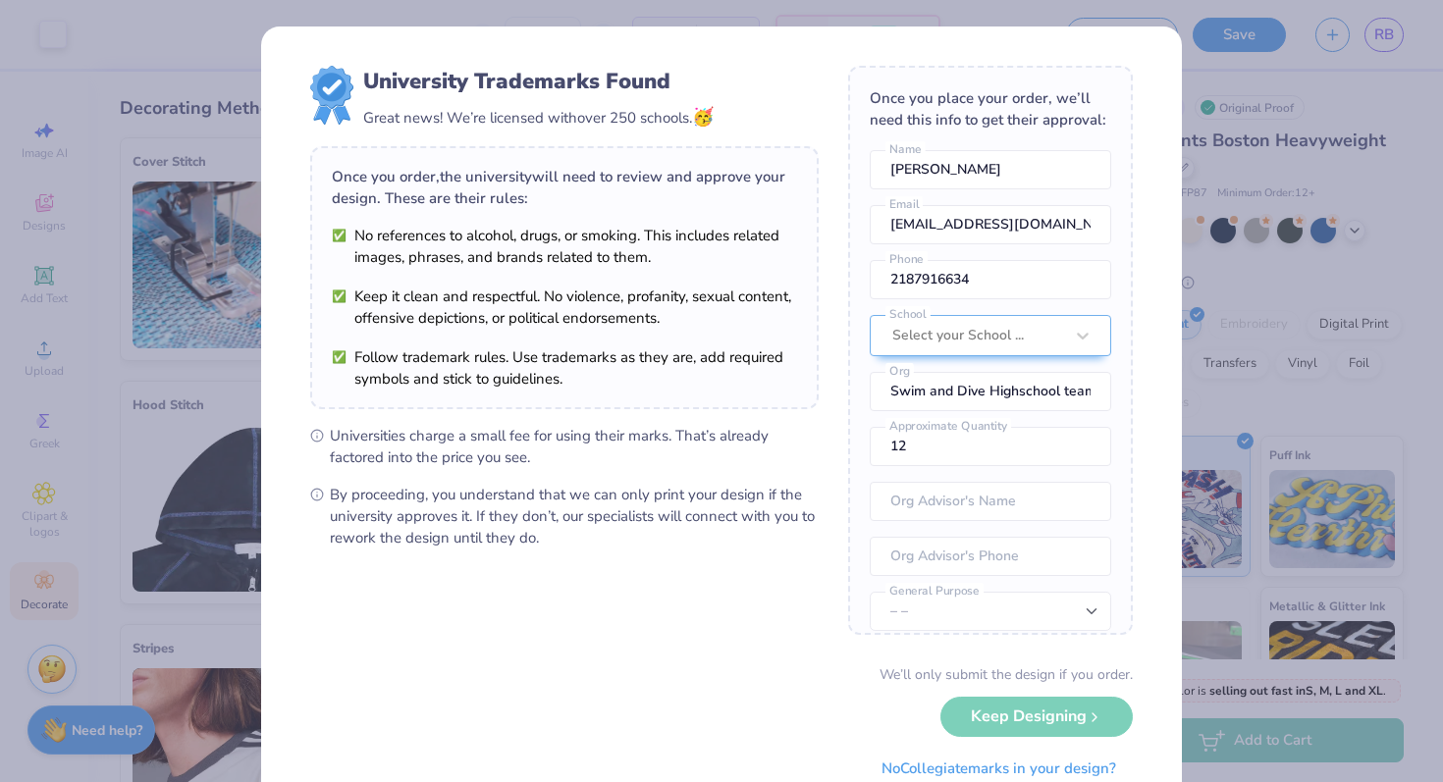
click at [1304, 380] on div "University Trademarks Found Great news! We’re licensed with over 250 schools. 🥳…" at bounding box center [721, 391] width 1443 height 782
click at [1087, 722] on div "We’ll only submit the design if you order. Keep Designing No Collegiate marks i…" at bounding box center [721, 727] width 823 height 124
click at [1104, 718] on div "We’ll only submit the design if you order. Keep Designing No Collegiate marks i…" at bounding box center [721, 727] width 823 height 124
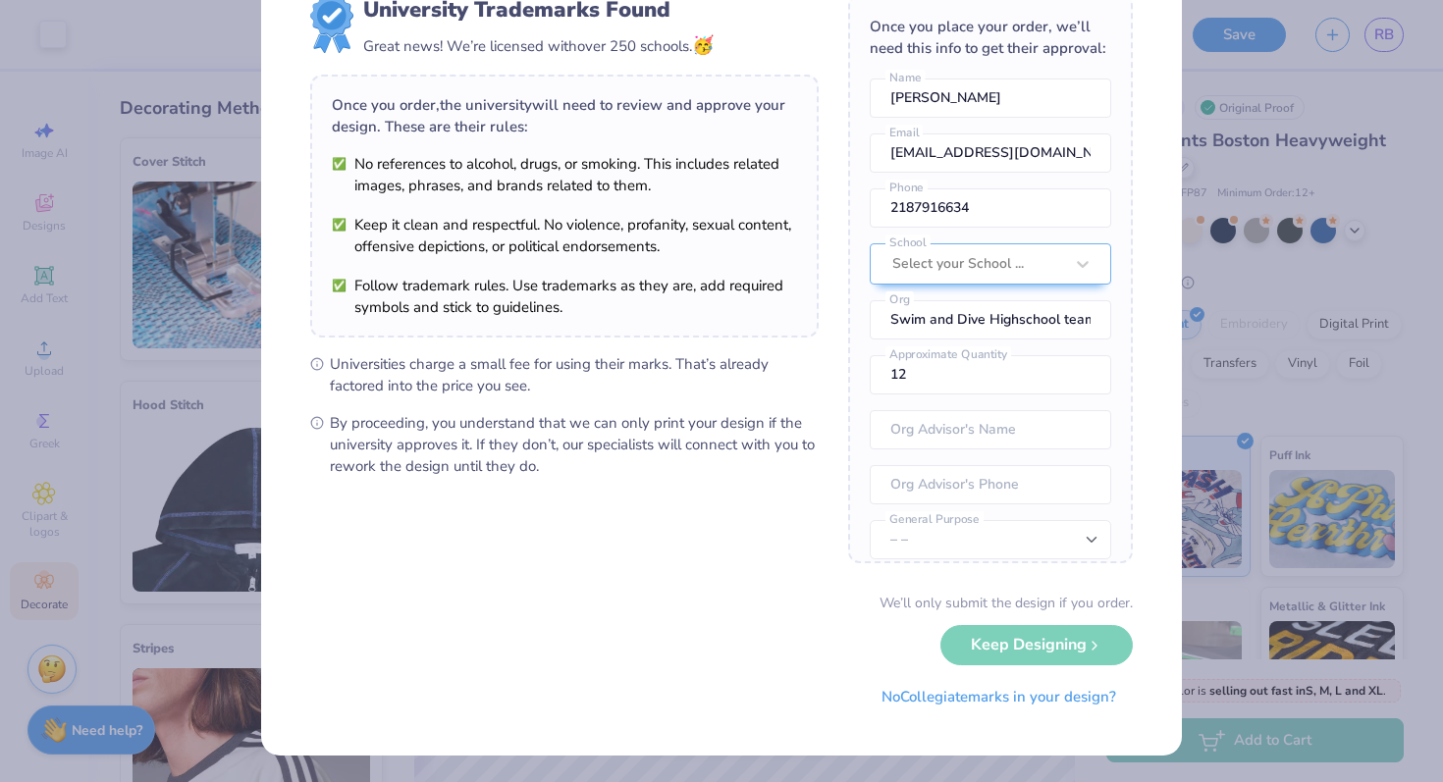
click at [1310, 491] on div "University Trademarks Found Great news! We’re licensed with over 250 schools. 🥳…" at bounding box center [721, 391] width 1443 height 782
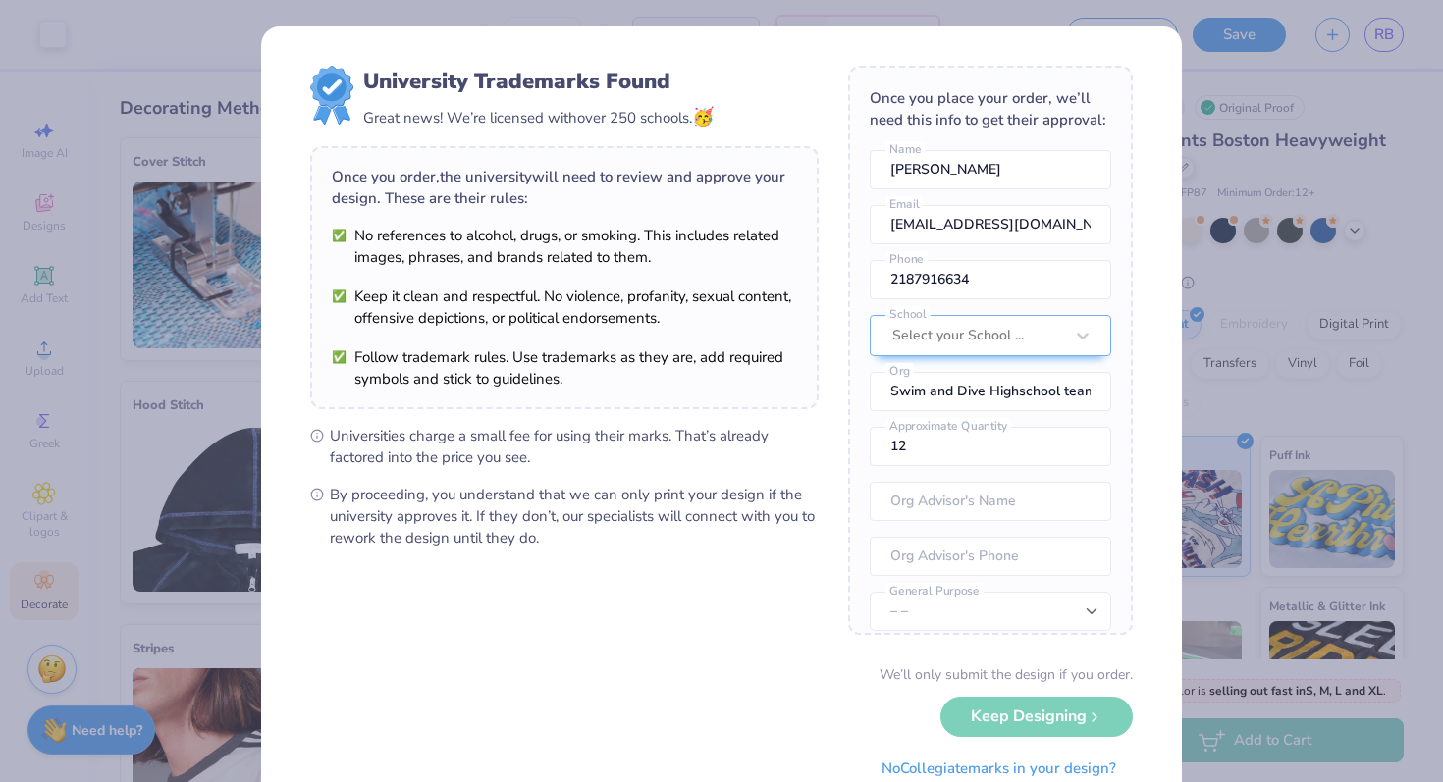
click at [230, 65] on div "University Trademarks Found Great news! We’re licensed with over 250 schools. 🥳…" at bounding box center [721, 391] width 1443 height 782
click at [484, 137] on div "University Trademarks Found Great news! We’re licensed with over 250 schools. 🥳…" at bounding box center [564, 307] width 508 height 483
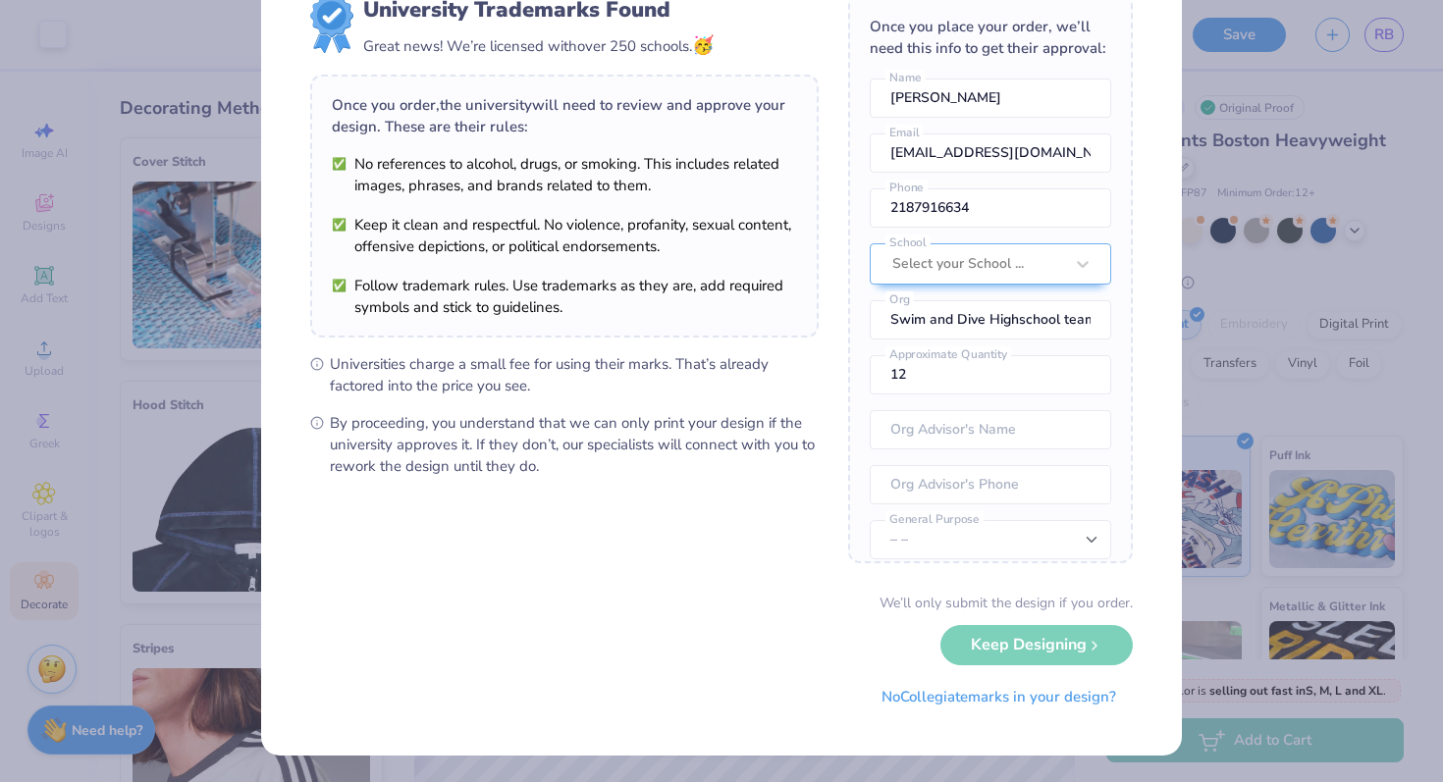
click at [1066, 653] on div "We’ll only submit the design if you order. Keep Designing No Collegiate marks i…" at bounding box center [721, 655] width 823 height 124
click at [1027, 641] on div "We’ll only submit the design if you order. Keep Designing No Collegiate marks i…" at bounding box center [721, 655] width 823 height 124
click at [1069, 654] on div "We’ll only submit the design if you order. Keep Designing No Collegiate marks i…" at bounding box center [721, 655] width 823 height 124
click at [964, 699] on button "No Collegiate marks in your design?" at bounding box center [999, 692] width 268 height 40
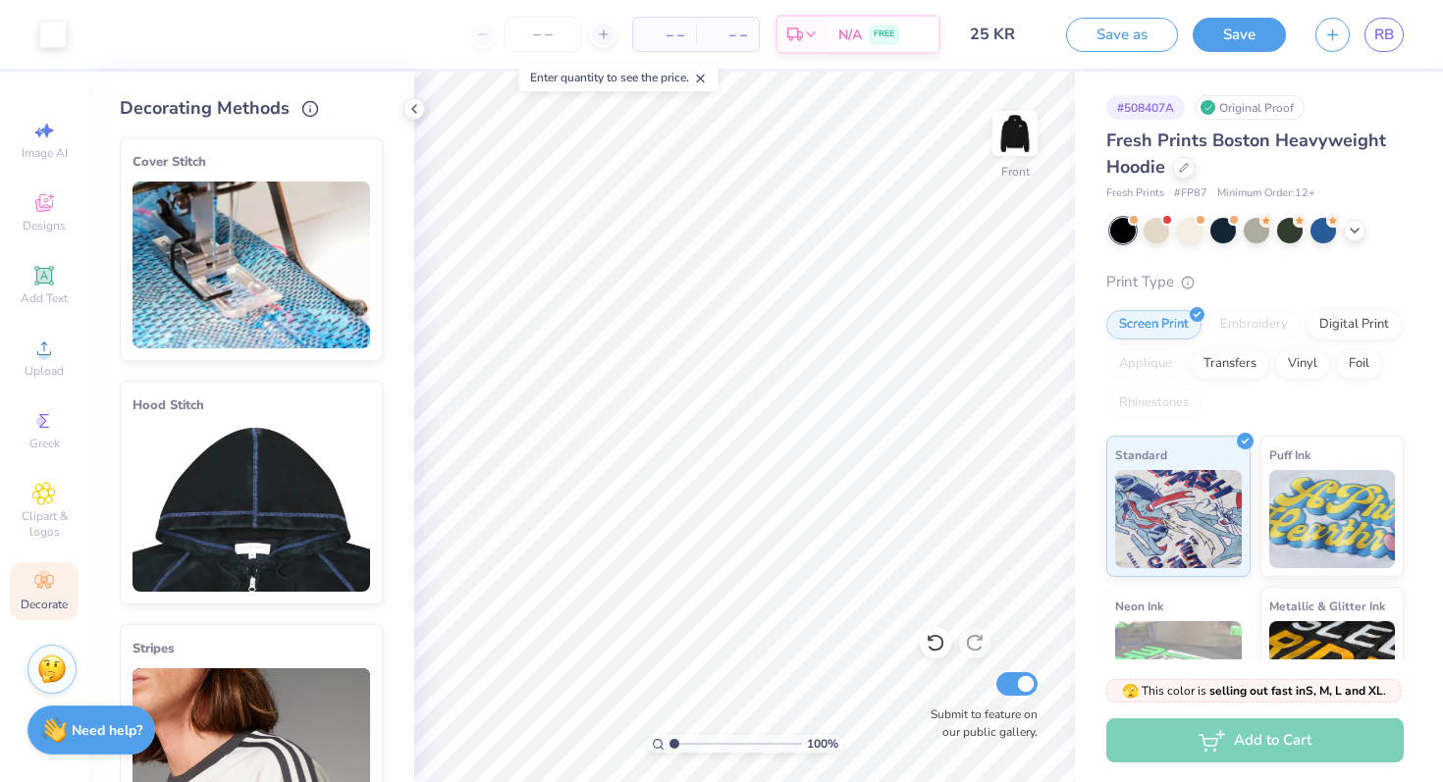
scroll to position [0, 0]
click at [1382, 46] on link "RB" at bounding box center [1383, 35] width 39 height 34
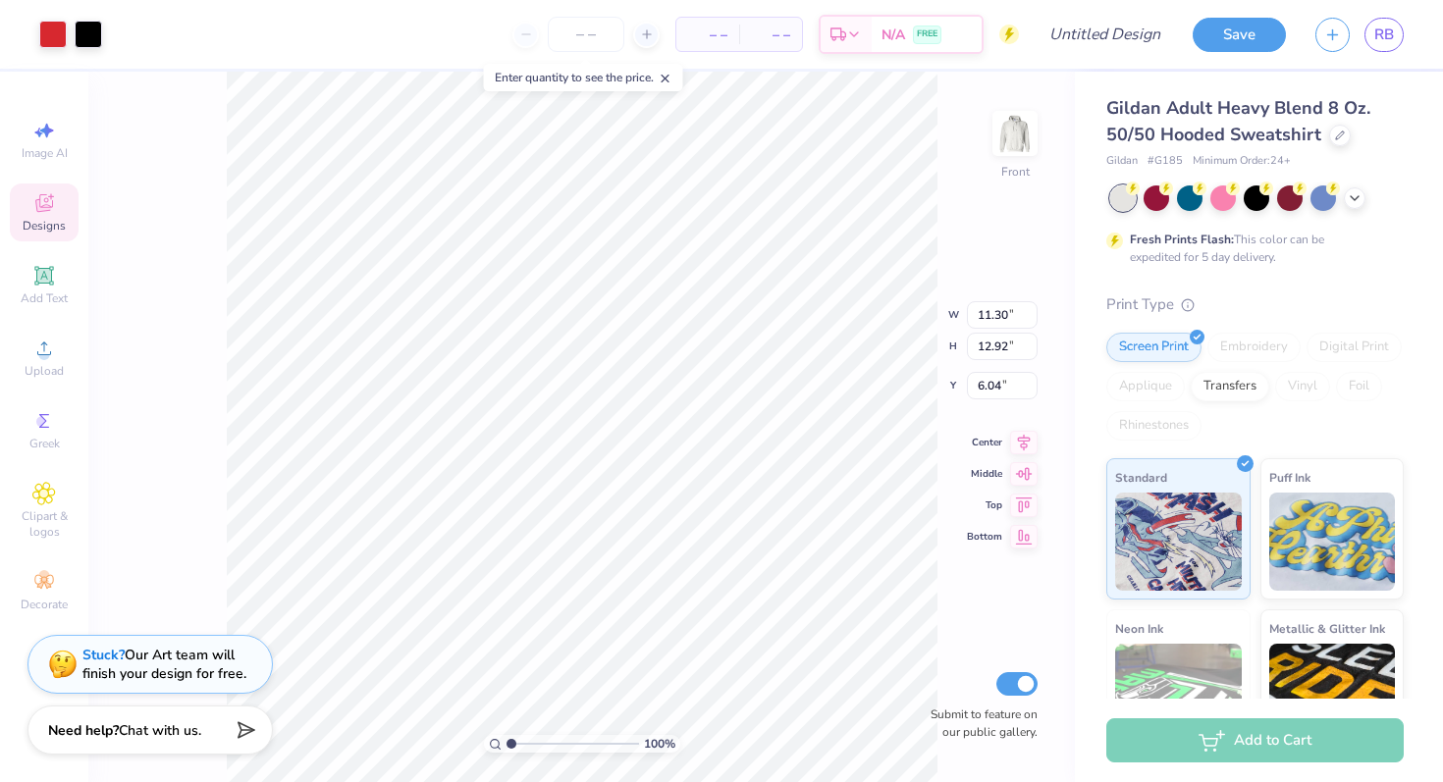
type input "6.00"
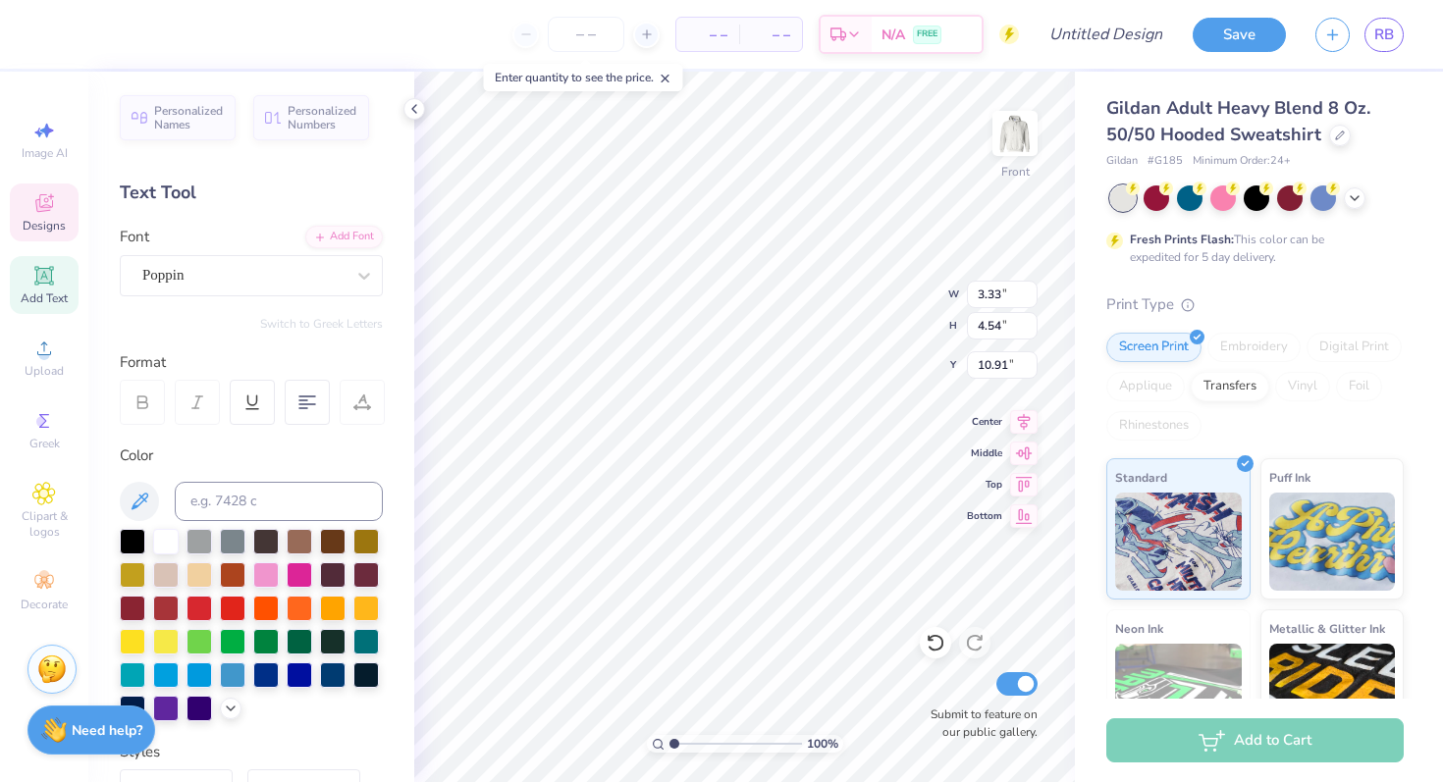
type input "3.94"
type input "4.88"
type input "12.22"
type textarea "A"
type textarea "K"
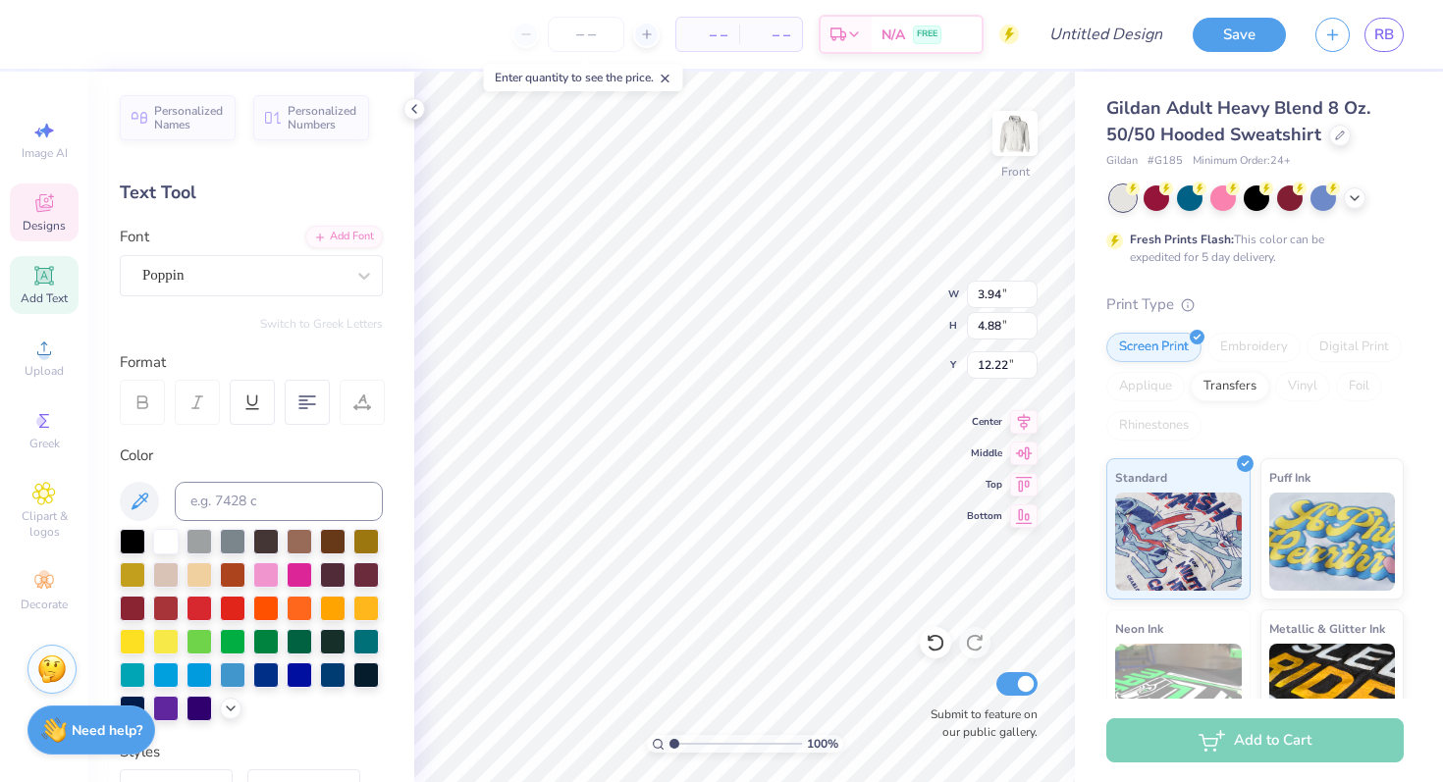
type input "3.84"
type input "4.78"
type input "11.18"
type textarea "R"
type input "3.33"
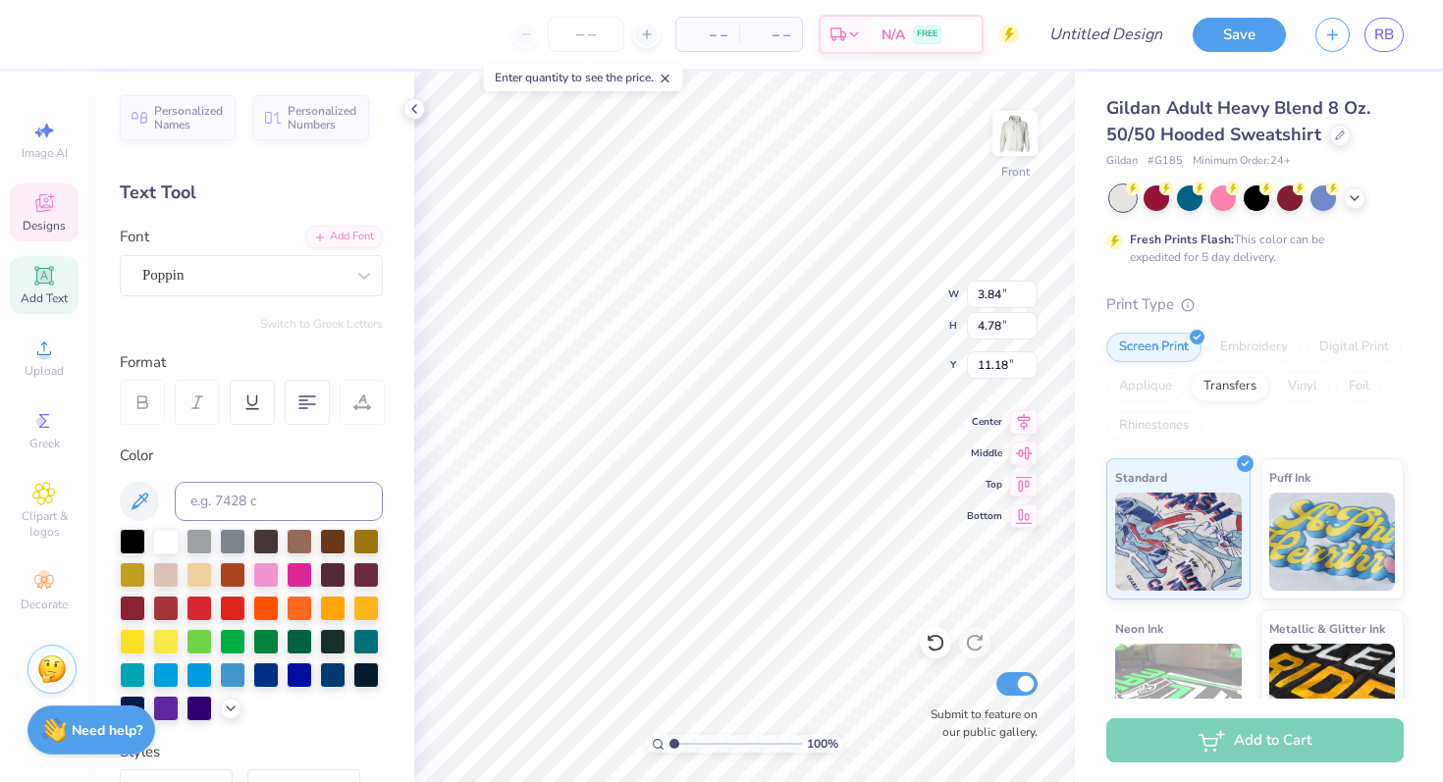
type input "4.54"
type input "10.91"
type input "11.29"
type input "4.21"
type input "4.53"
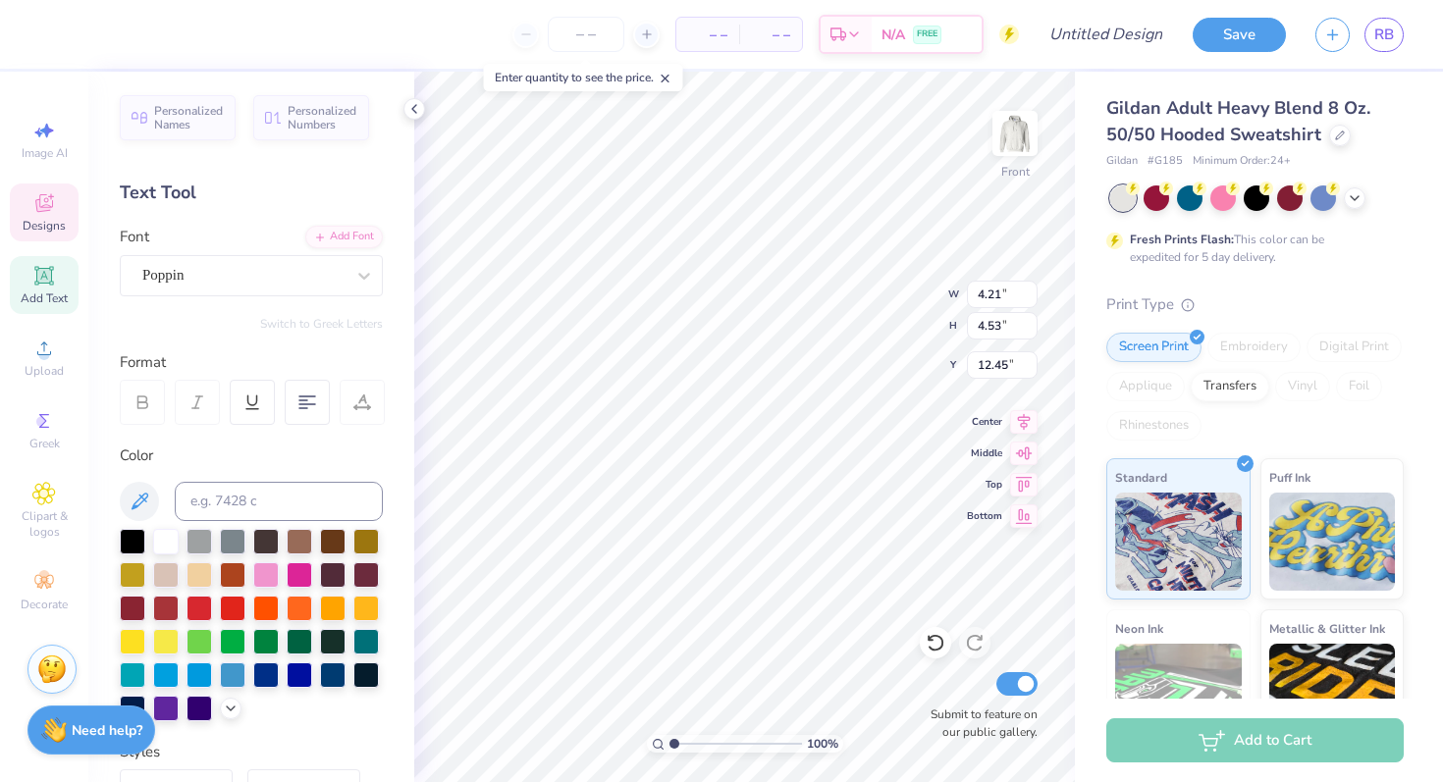
type input "12.37"
type input "11.47"
type input "4.14"
type input "4.71"
type input "10.47"
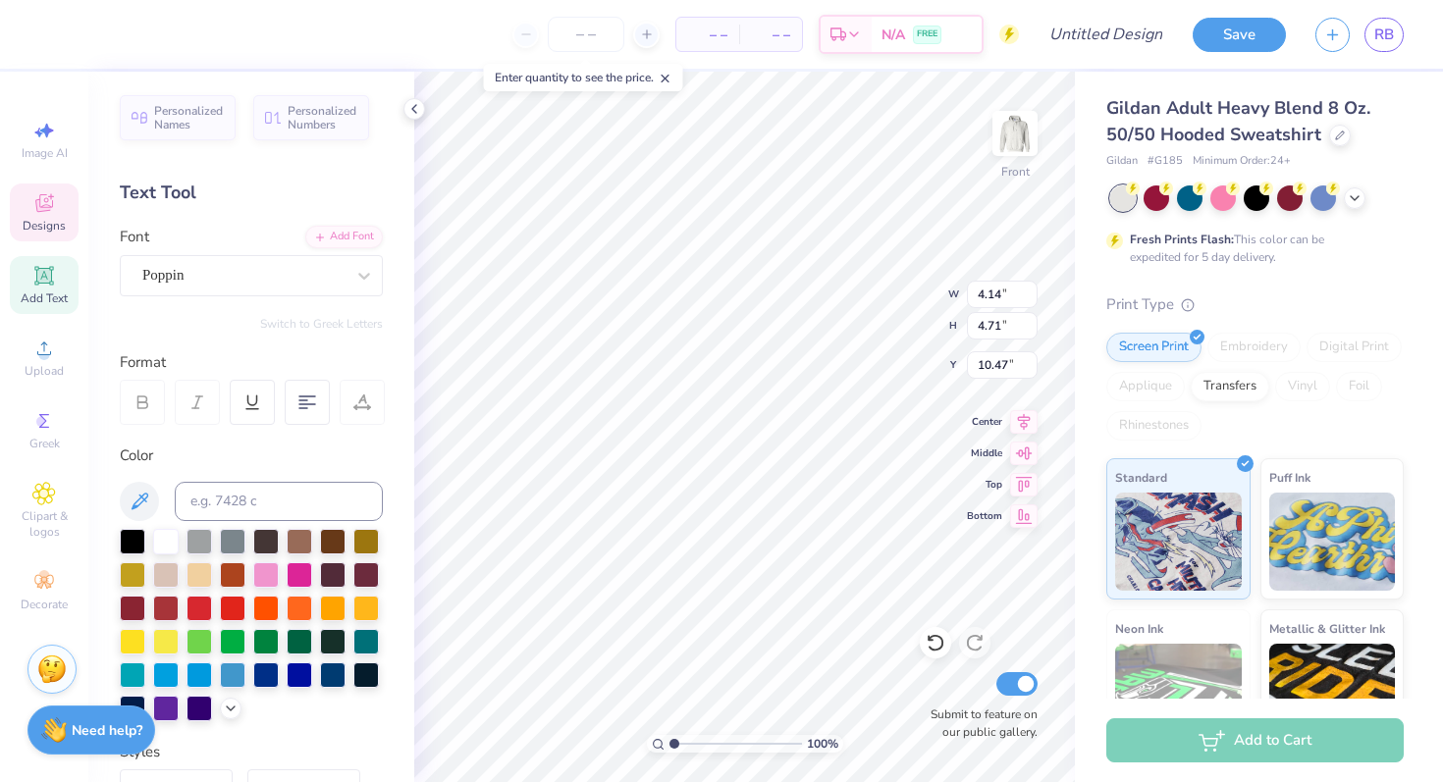
type input "4.21"
type input "4.53"
type input "11.47"
type input "4.14"
type input "4.71"
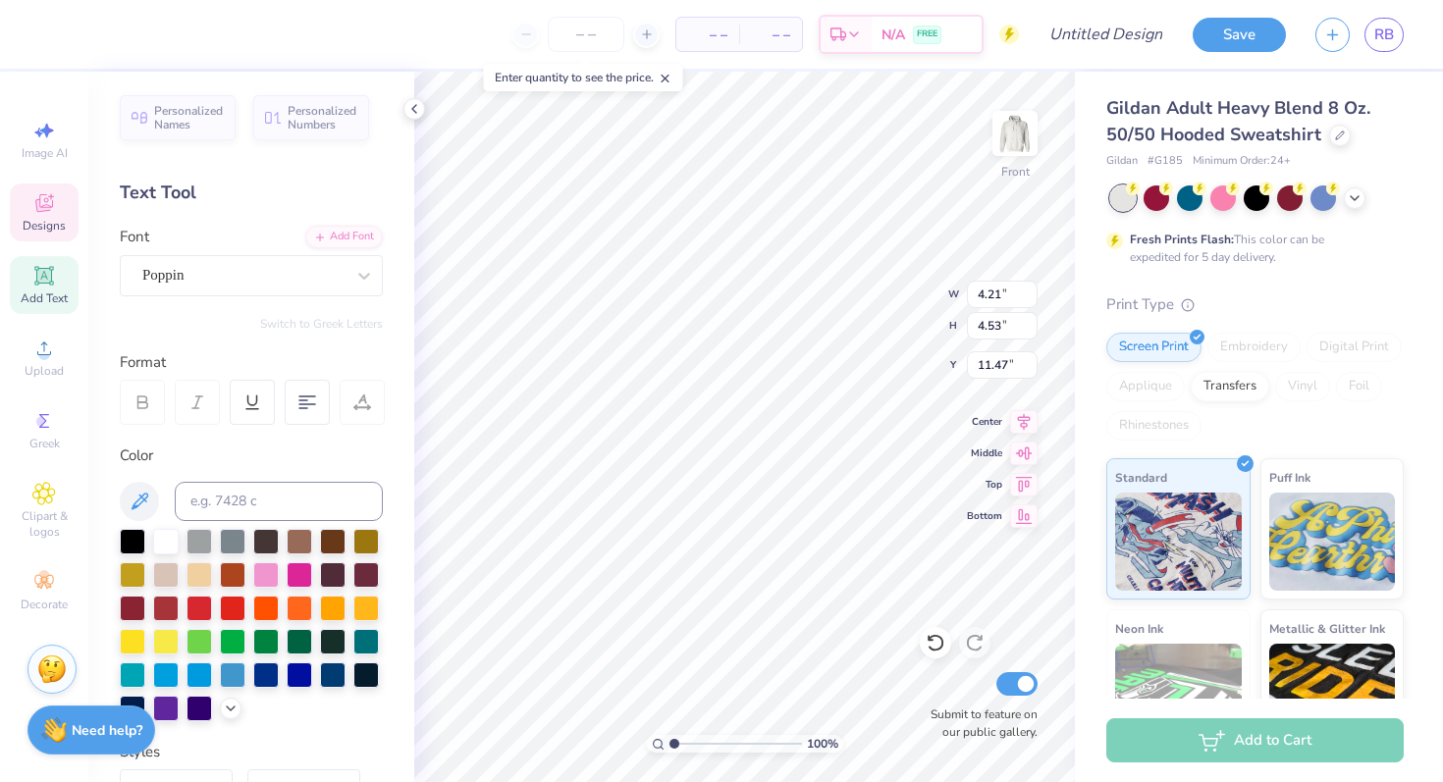
type input "10.47"
type input "4.48"
type input "4.81"
type input "11.63"
type input "12.10"
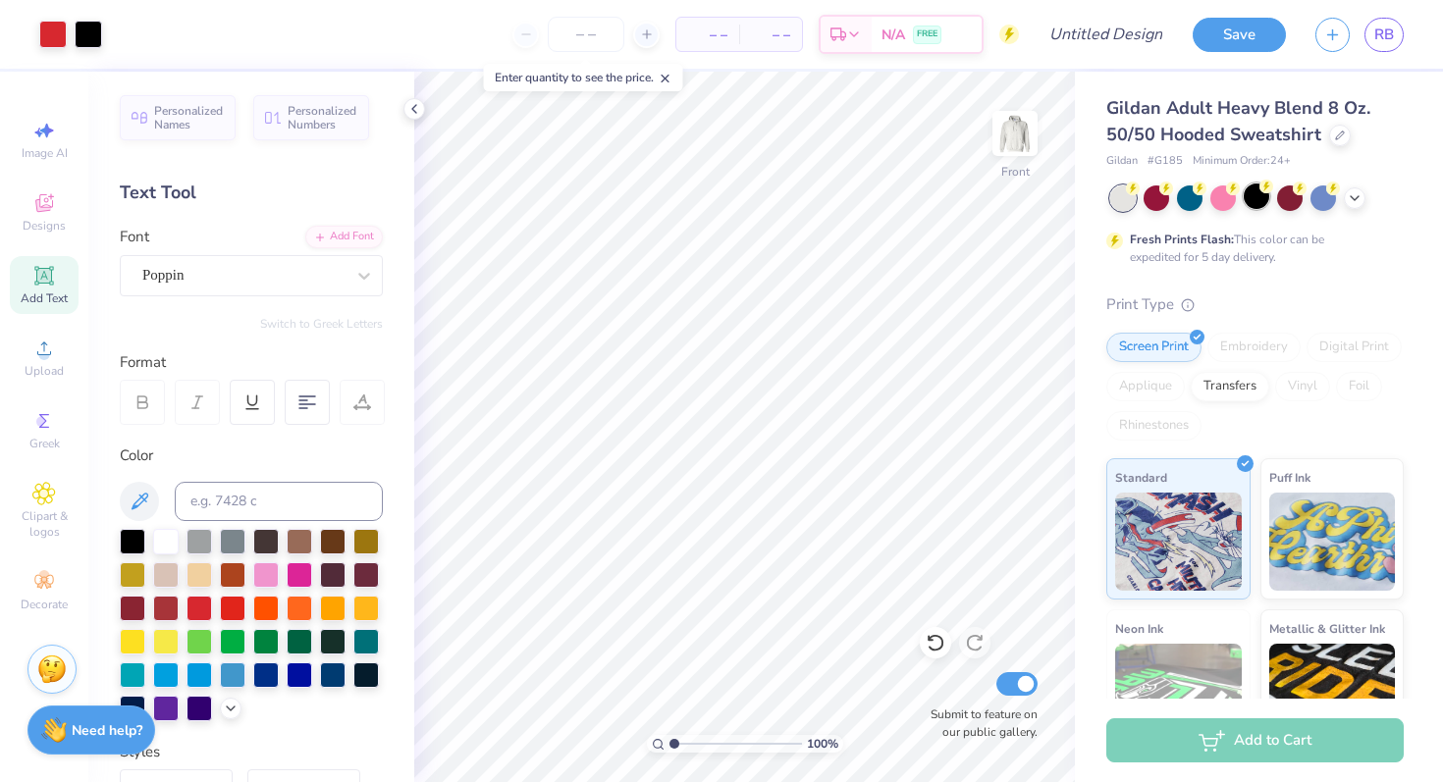
click at [1252, 197] on div at bounding box center [1257, 197] width 26 height 26
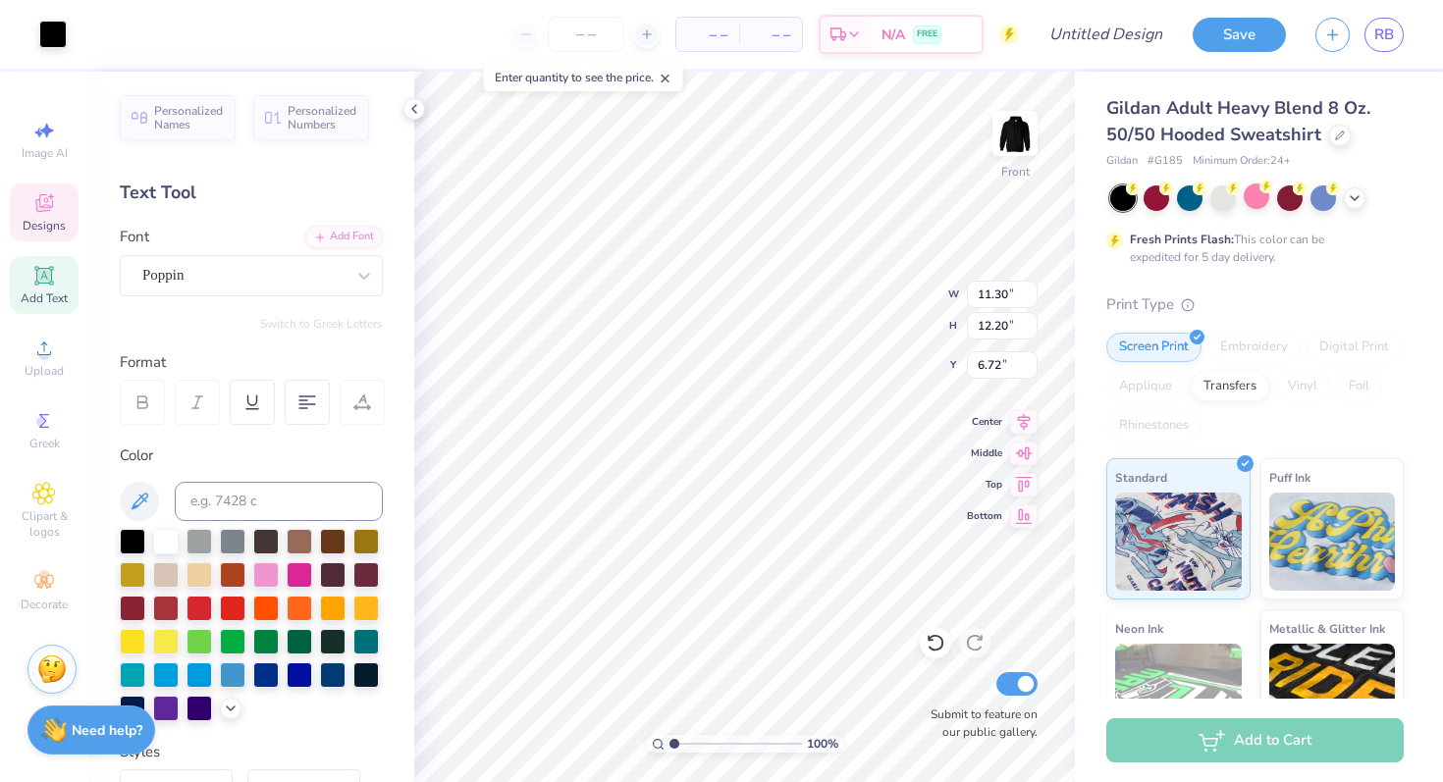
type input "6.88"
click at [164, 538] on div at bounding box center [166, 540] width 26 height 26
type input "4.14"
type input "4.71"
type input "11.29"
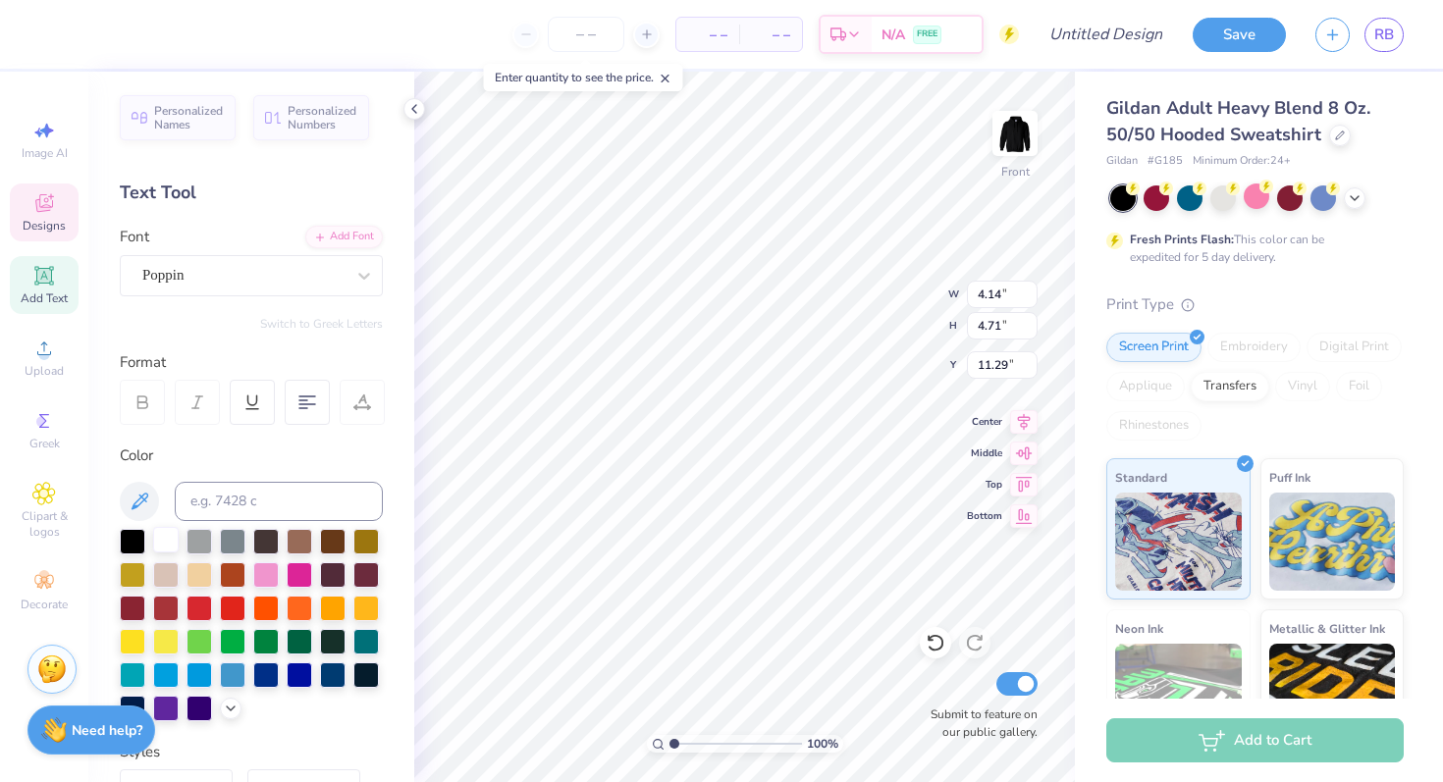
click at [177, 546] on div at bounding box center [166, 540] width 26 height 26
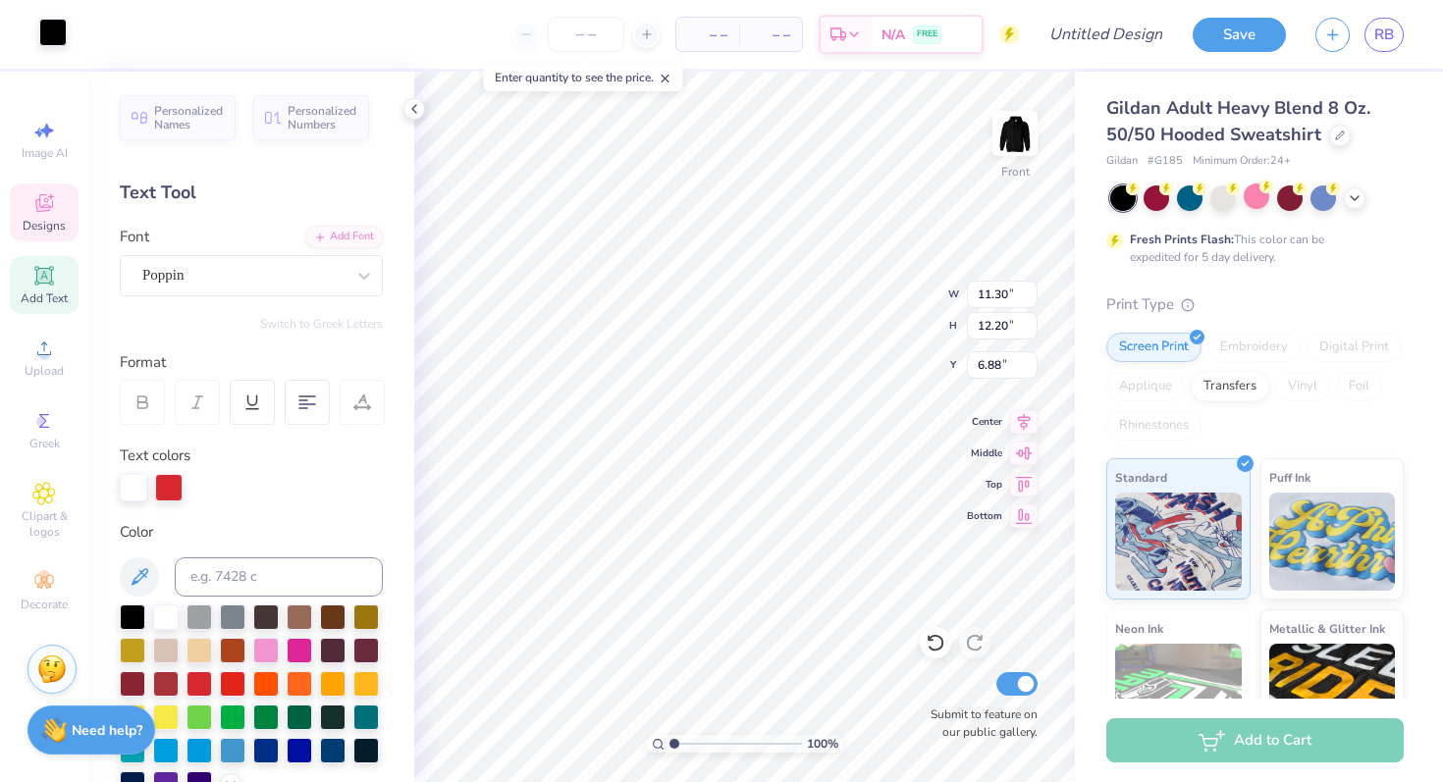
click at [49, 36] on div at bounding box center [52, 32] width 27 height 27
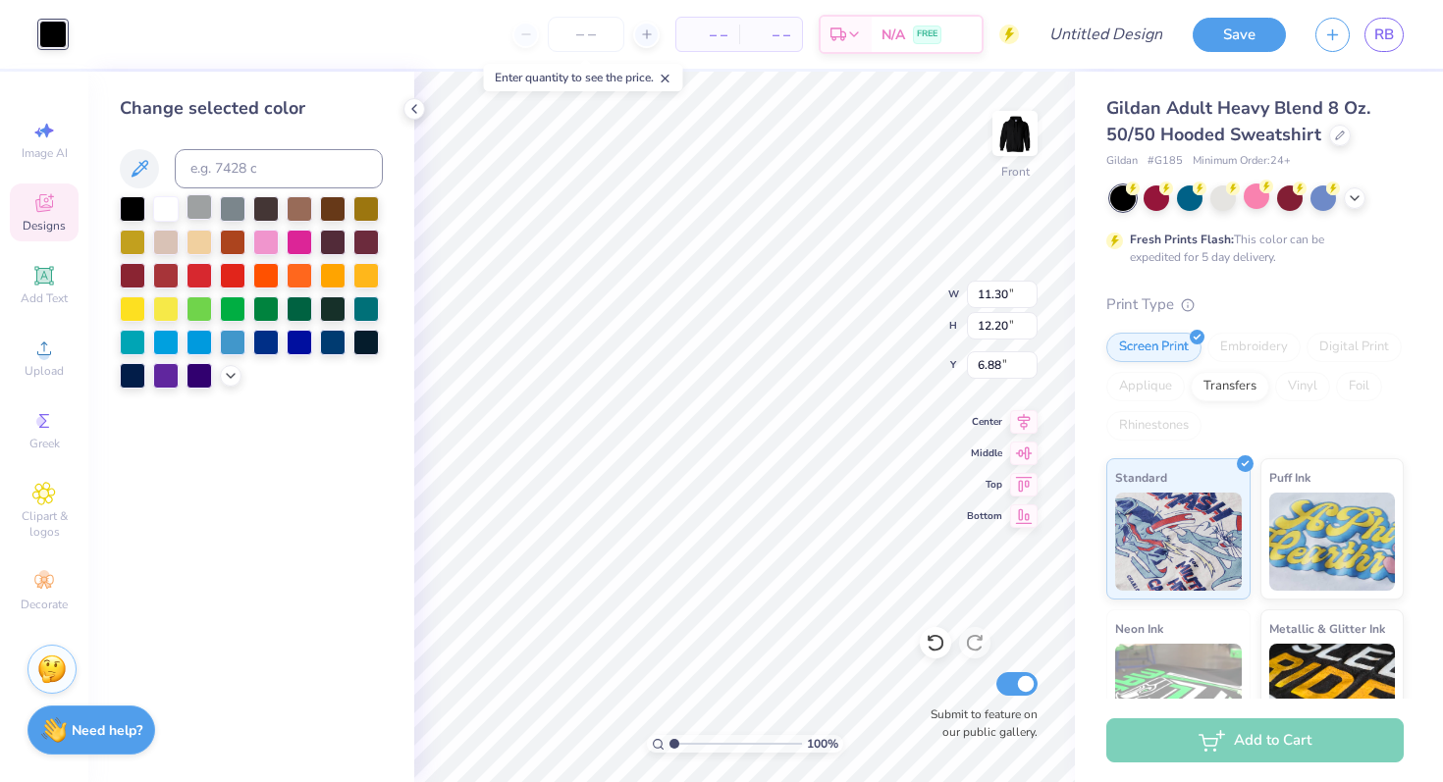
click at [200, 209] on div at bounding box center [199, 207] width 26 height 26
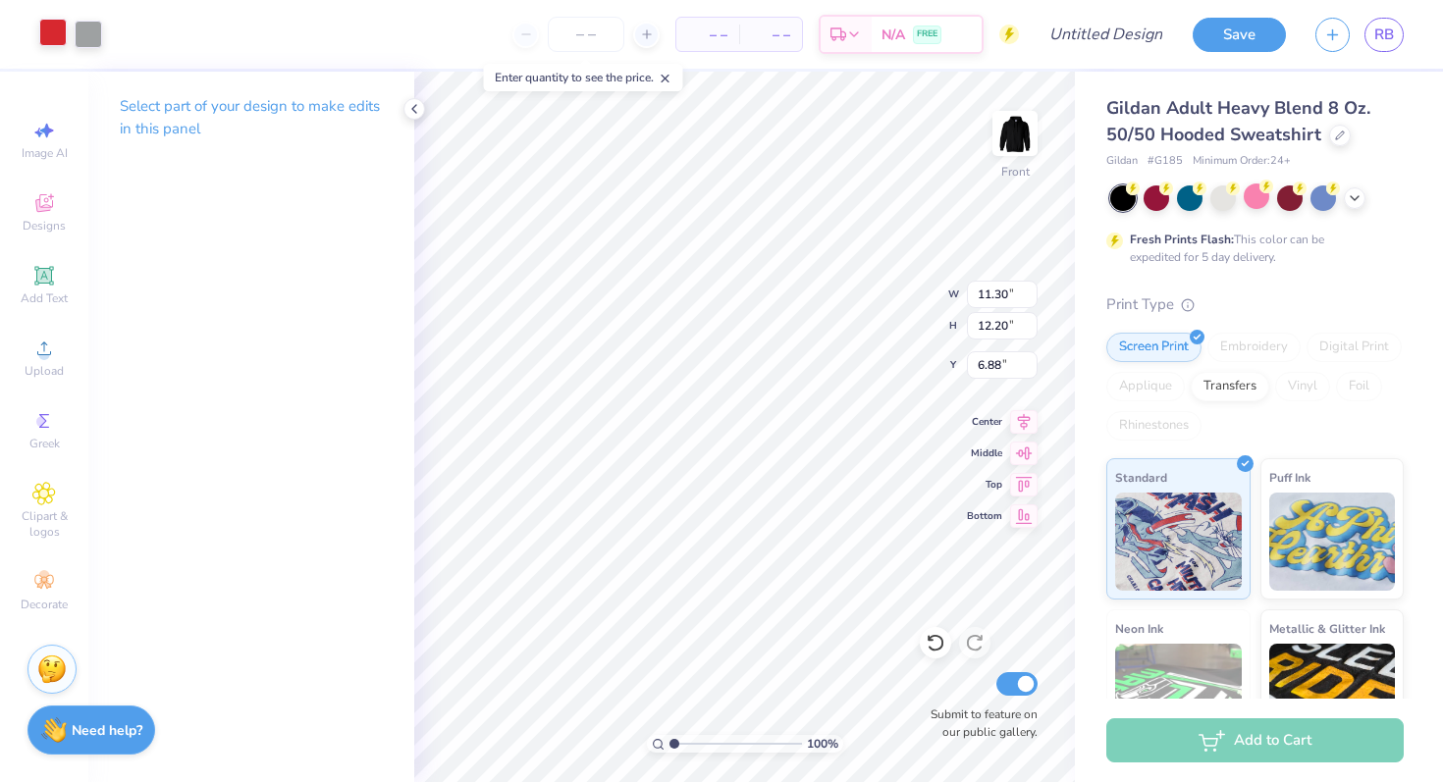
click at [65, 34] on div at bounding box center [52, 32] width 27 height 27
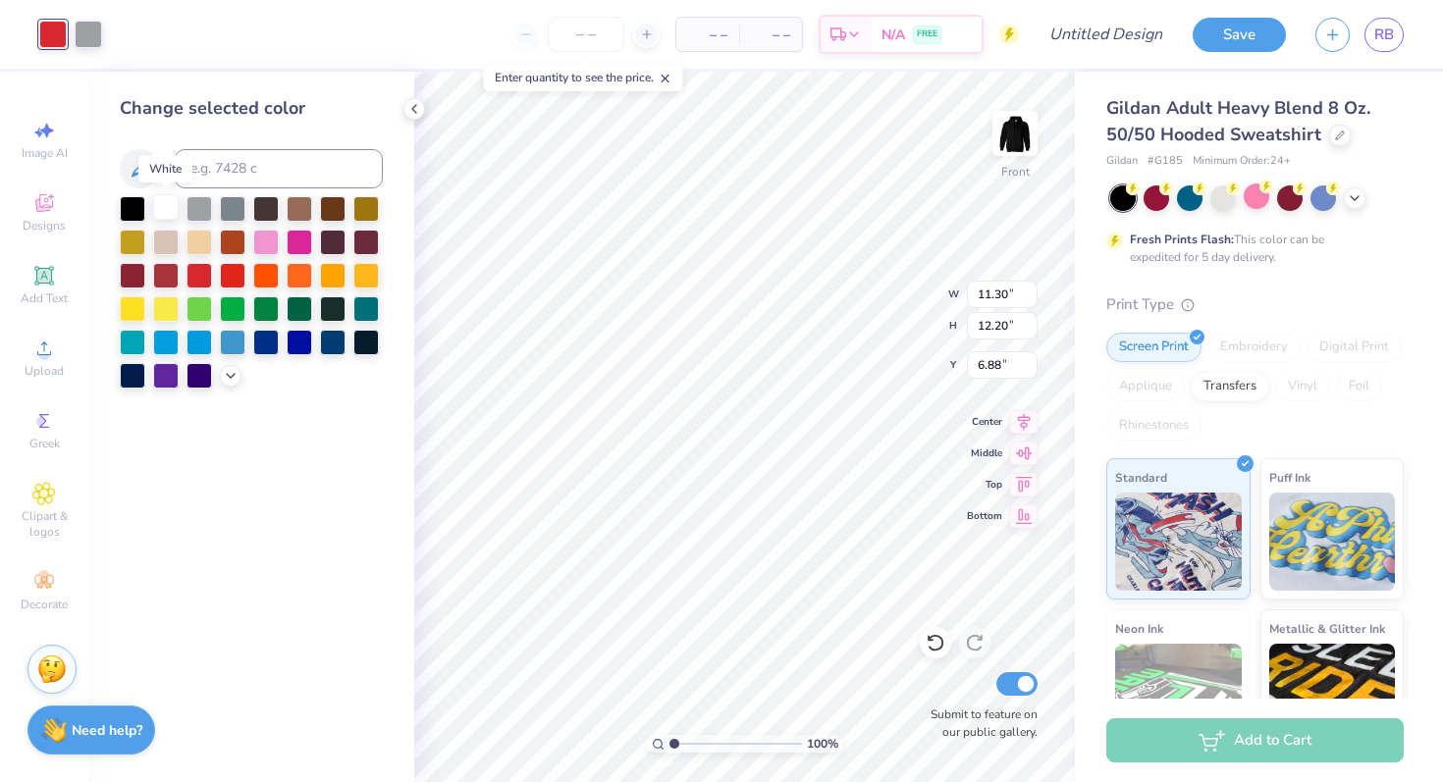
click at [175, 208] on div at bounding box center [166, 207] width 26 height 26
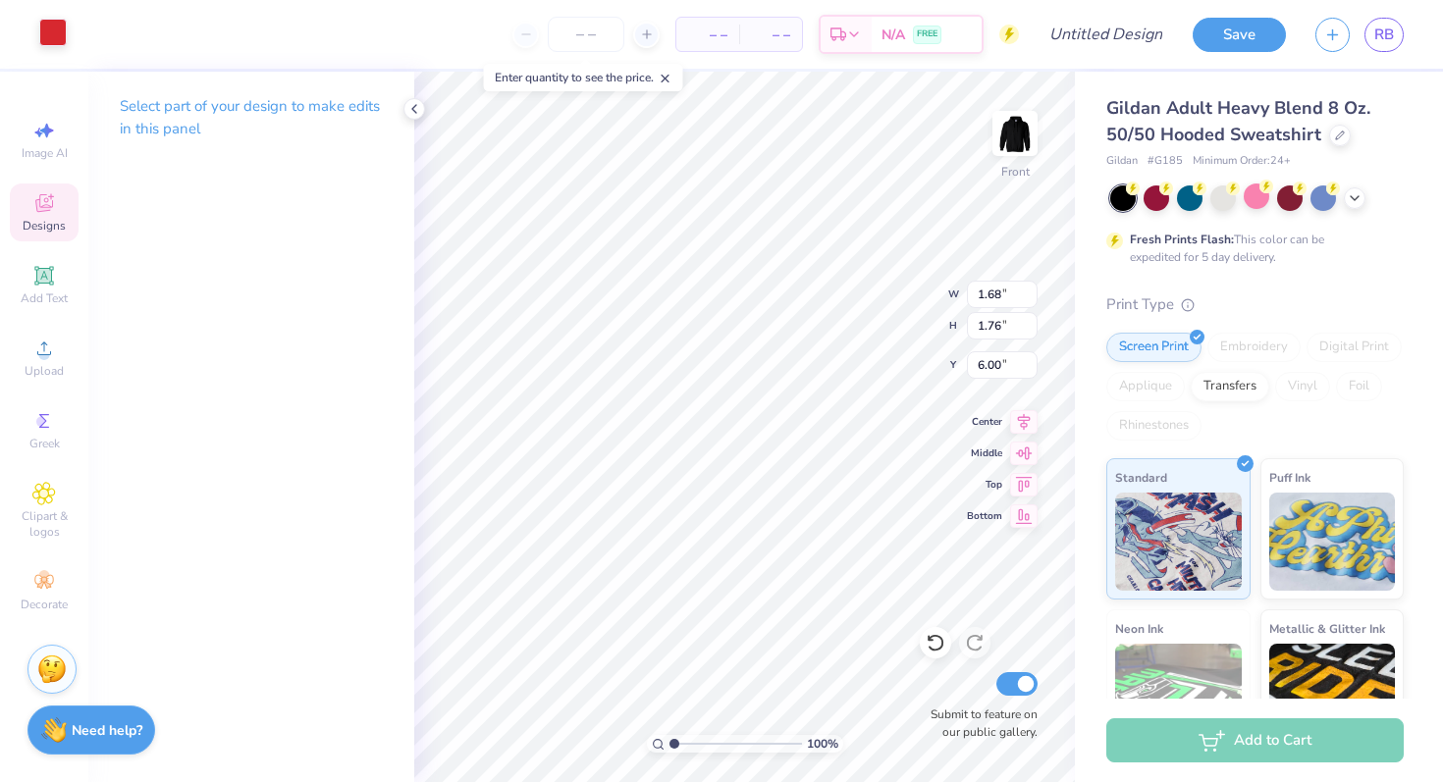
click at [42, 36] on div at bounding box center [52, 32] width 27 height 27
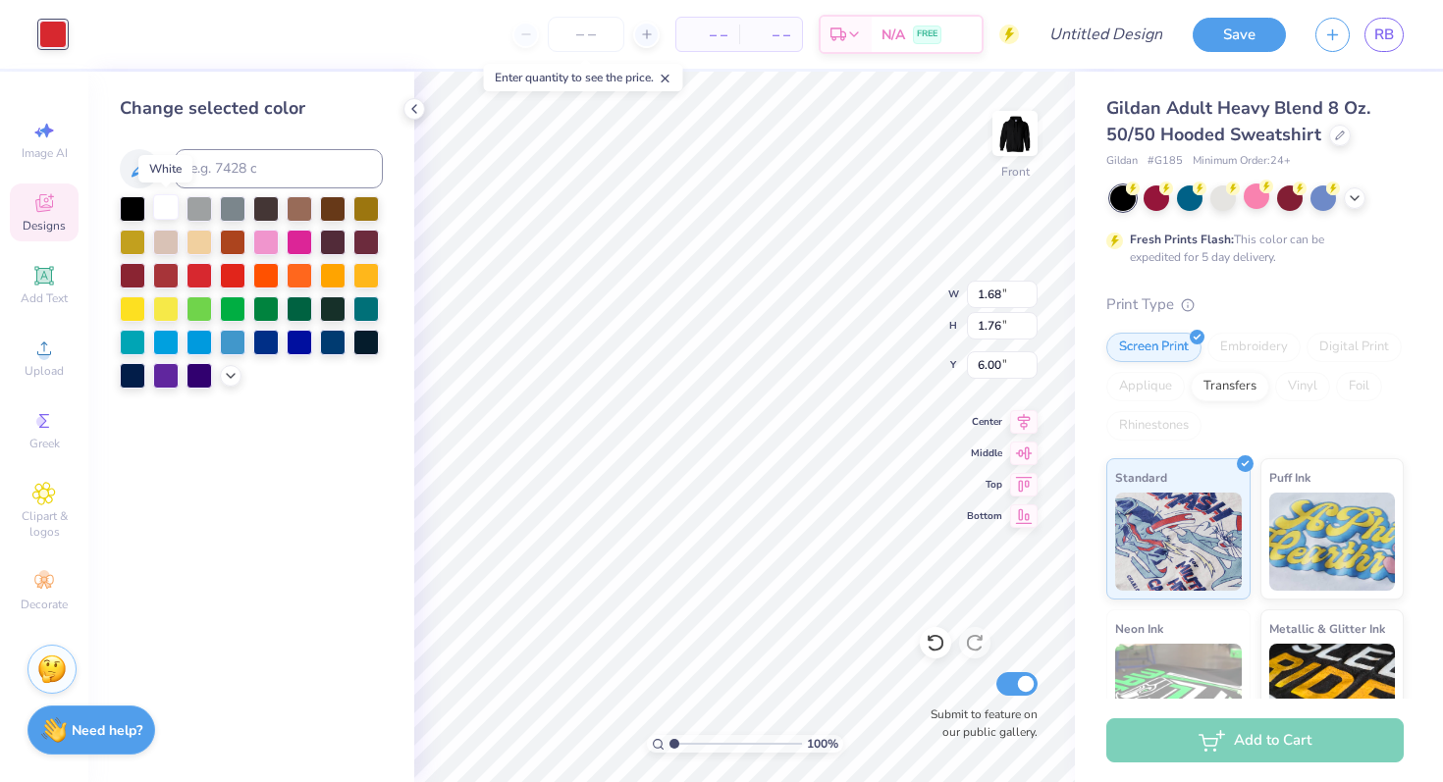
click at [157, 214] on div at bounding box center [166, 207] width 26 height 26
click at [135, 210] on div at bounding box center [133, 207] width 26 height 26
click at [195, 212] on div at bounding box center [199, 207] width 26 height 26
type input "1.80"
type input "1.79"
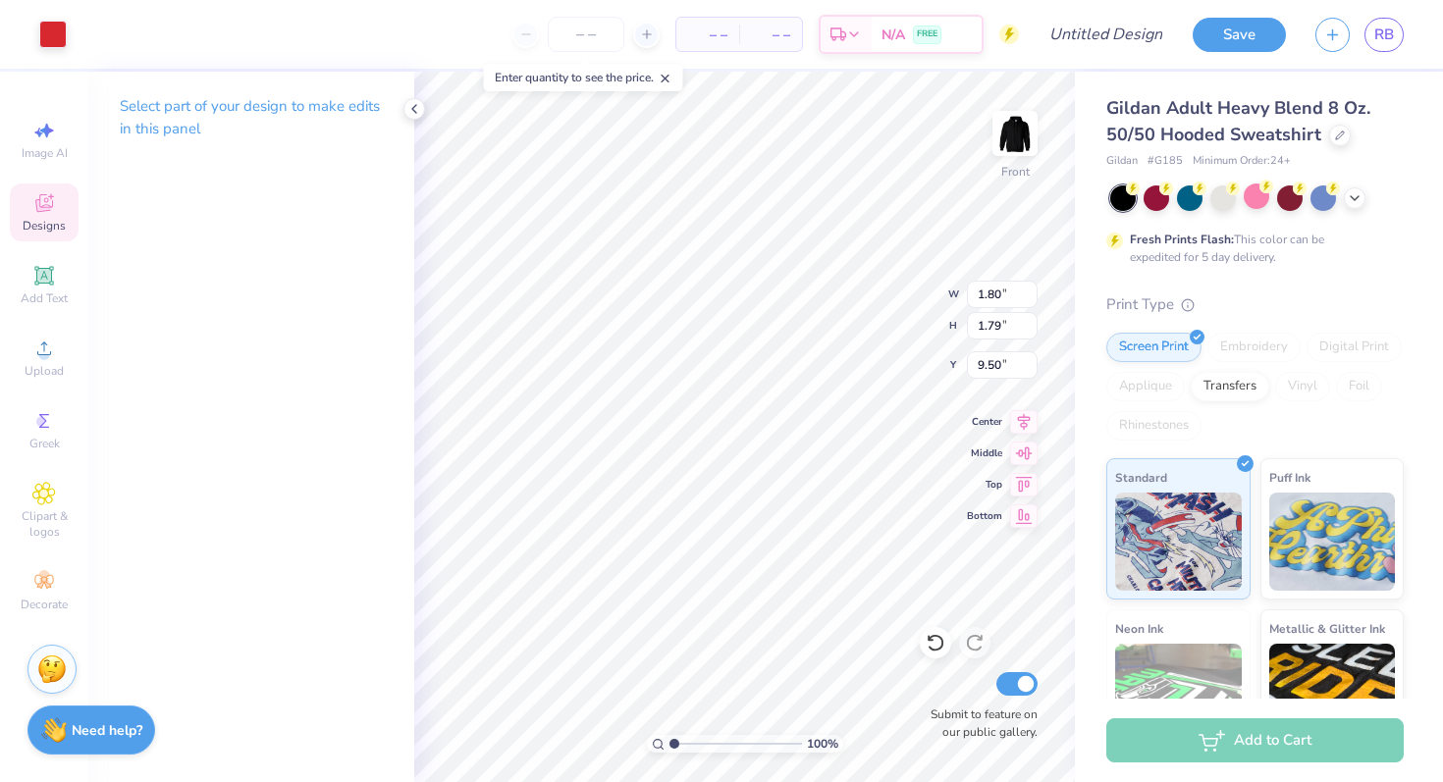
type input "9.49"
click at [64, 34] on div at bounding box center [52, 32] width 27 height 27
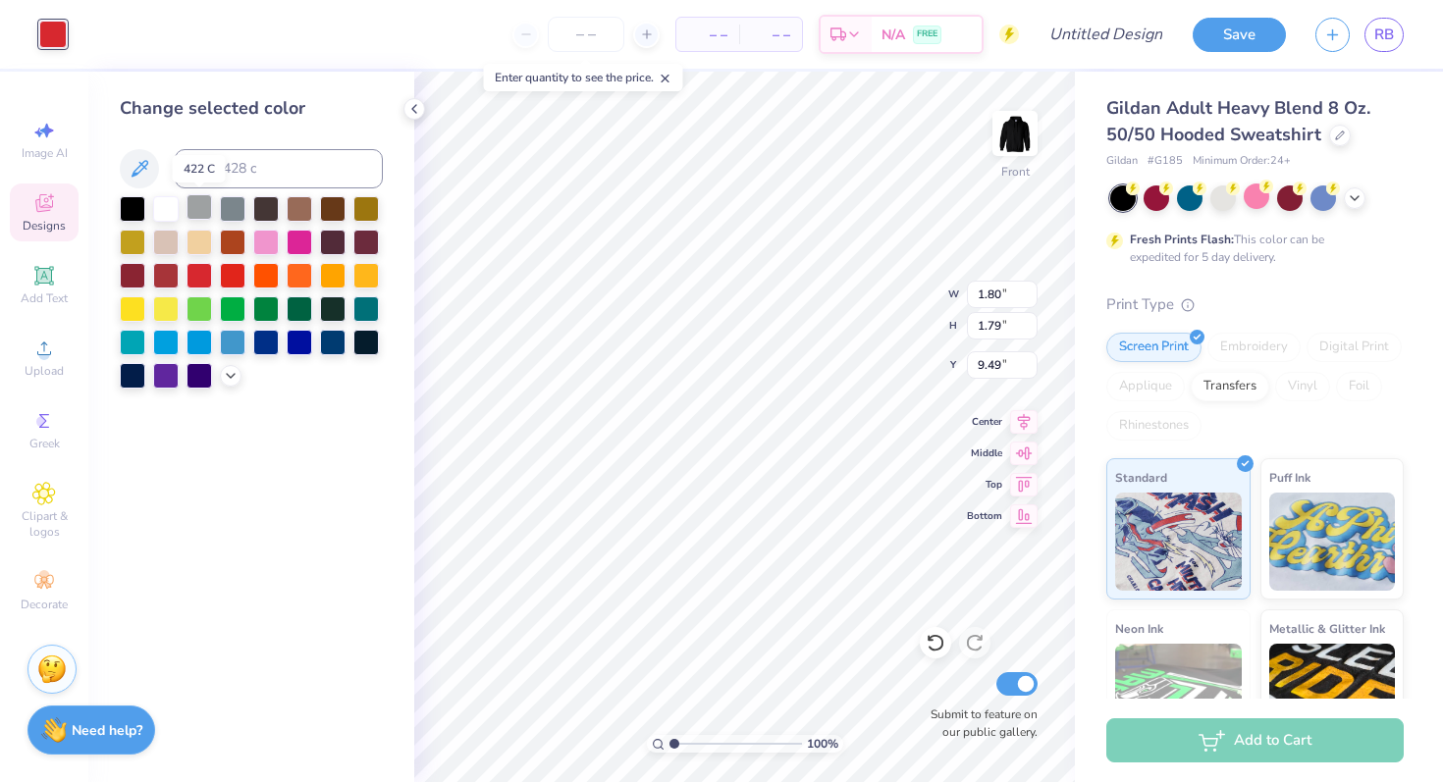
click at [196, 208] on div at bounding box center [199, 207] width 26 height 26
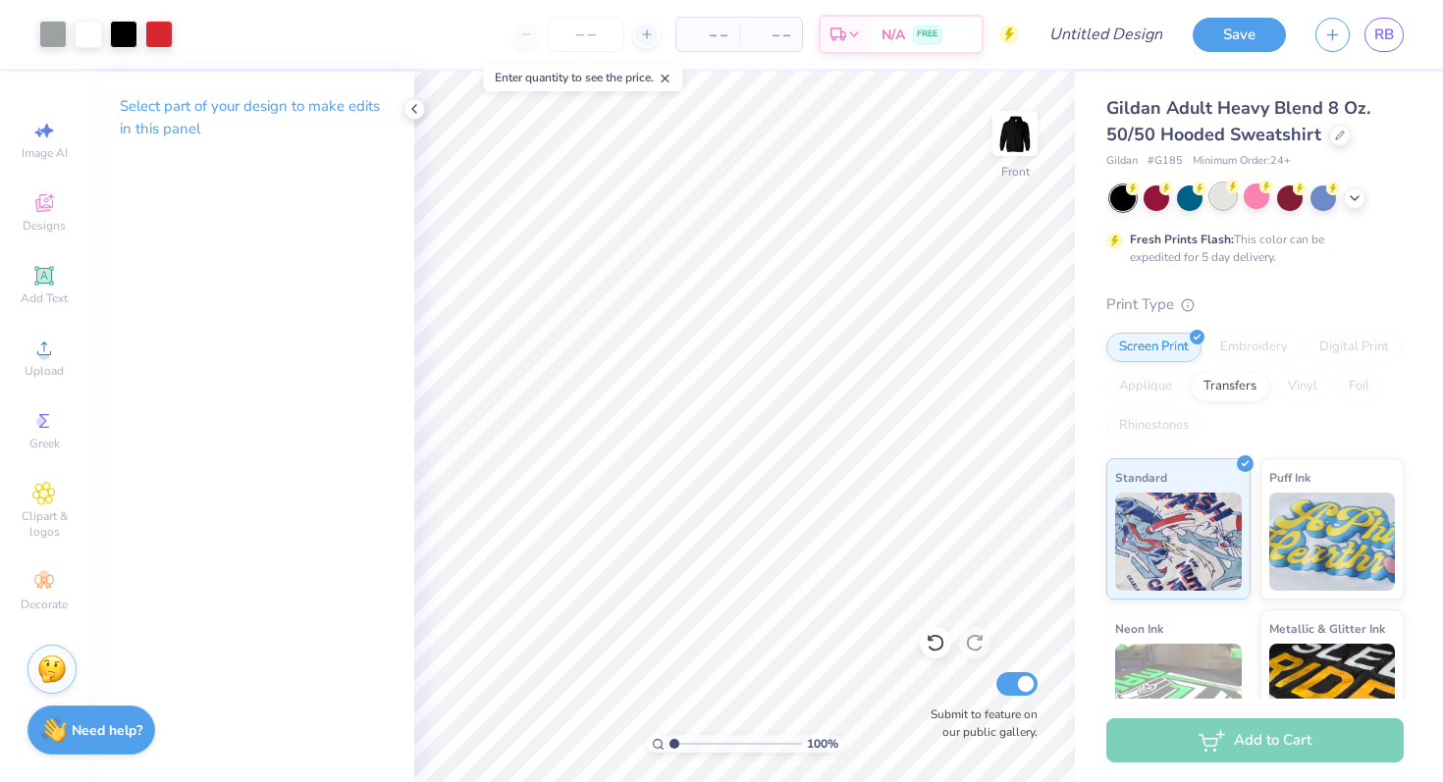
click at [1213, 198] on div at bounding box center [1223, 197] width 26 height 26
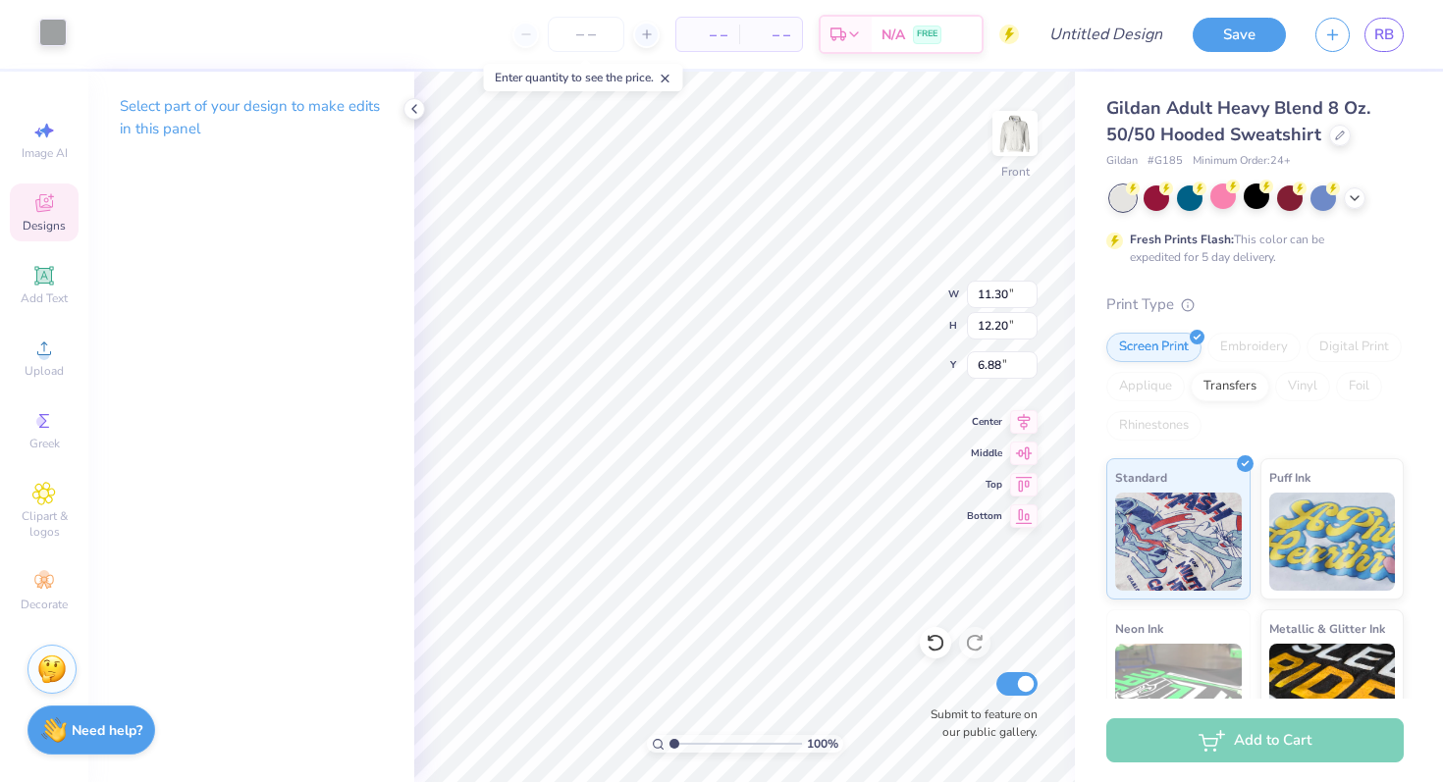
click at [46, 27] on div at bounding box center [52, 32] width 27 height 27
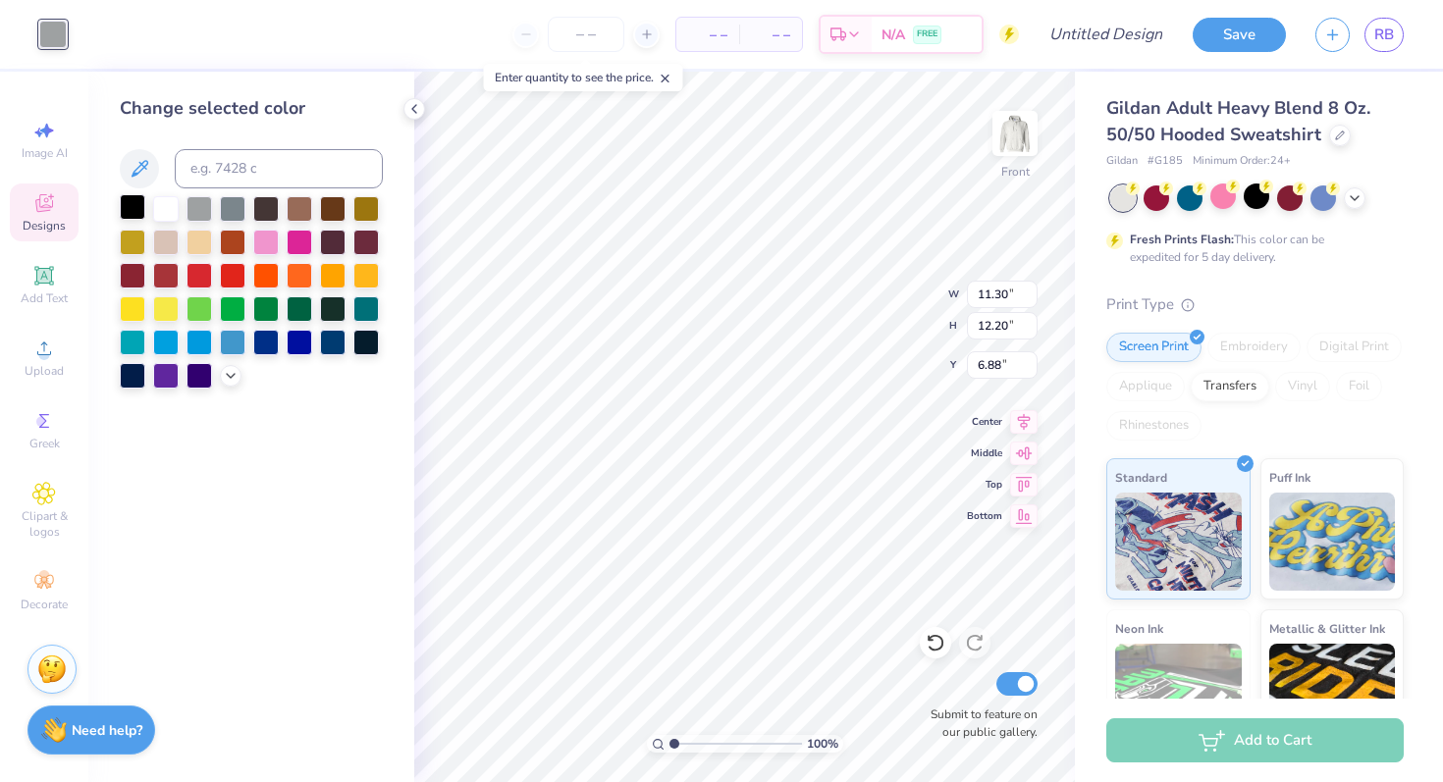
click at [133, 207] on div at bounding box center [133, 207] width 26 height 26
type input "1.68"
type input "1.76"
type input "6.00"
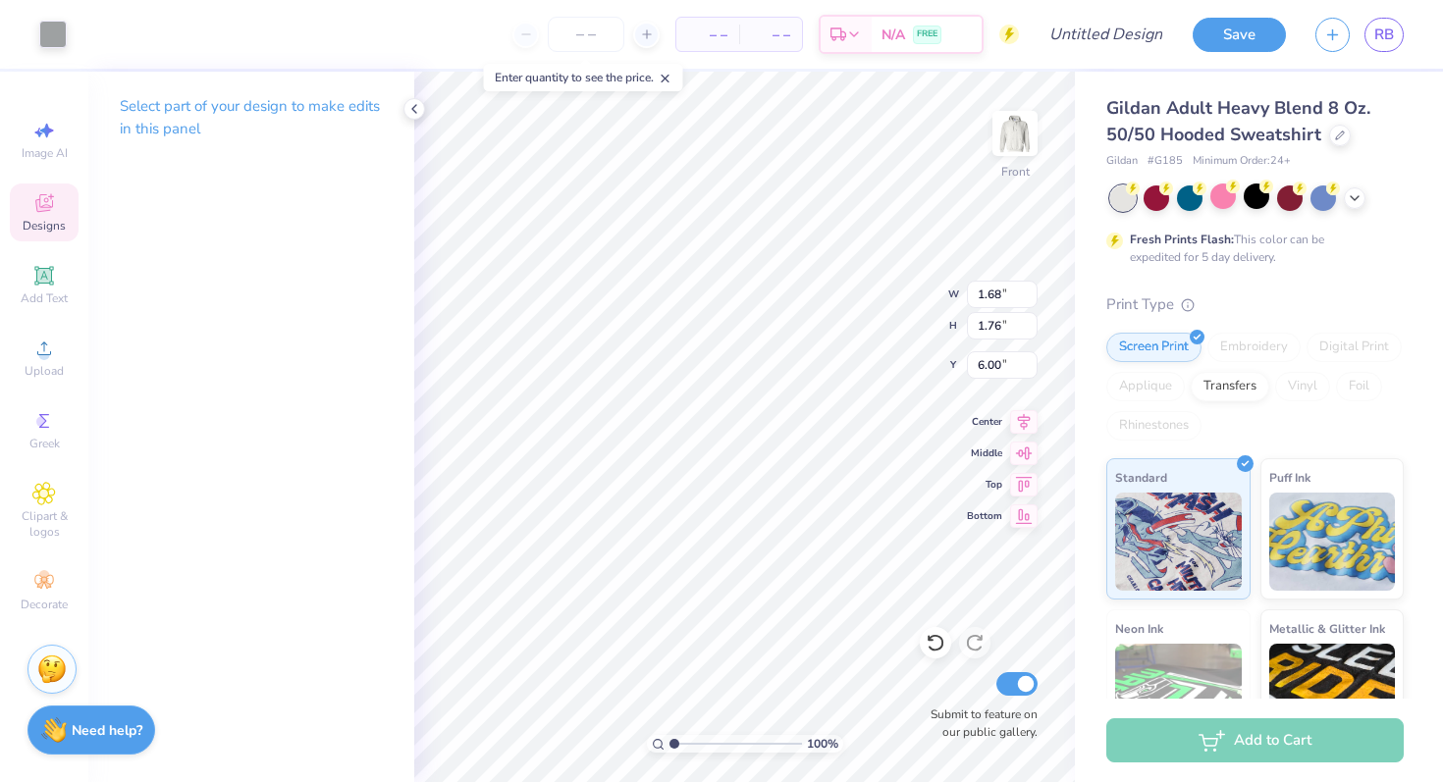
type input "4.48"
type input "4.81"
type input "12.11"
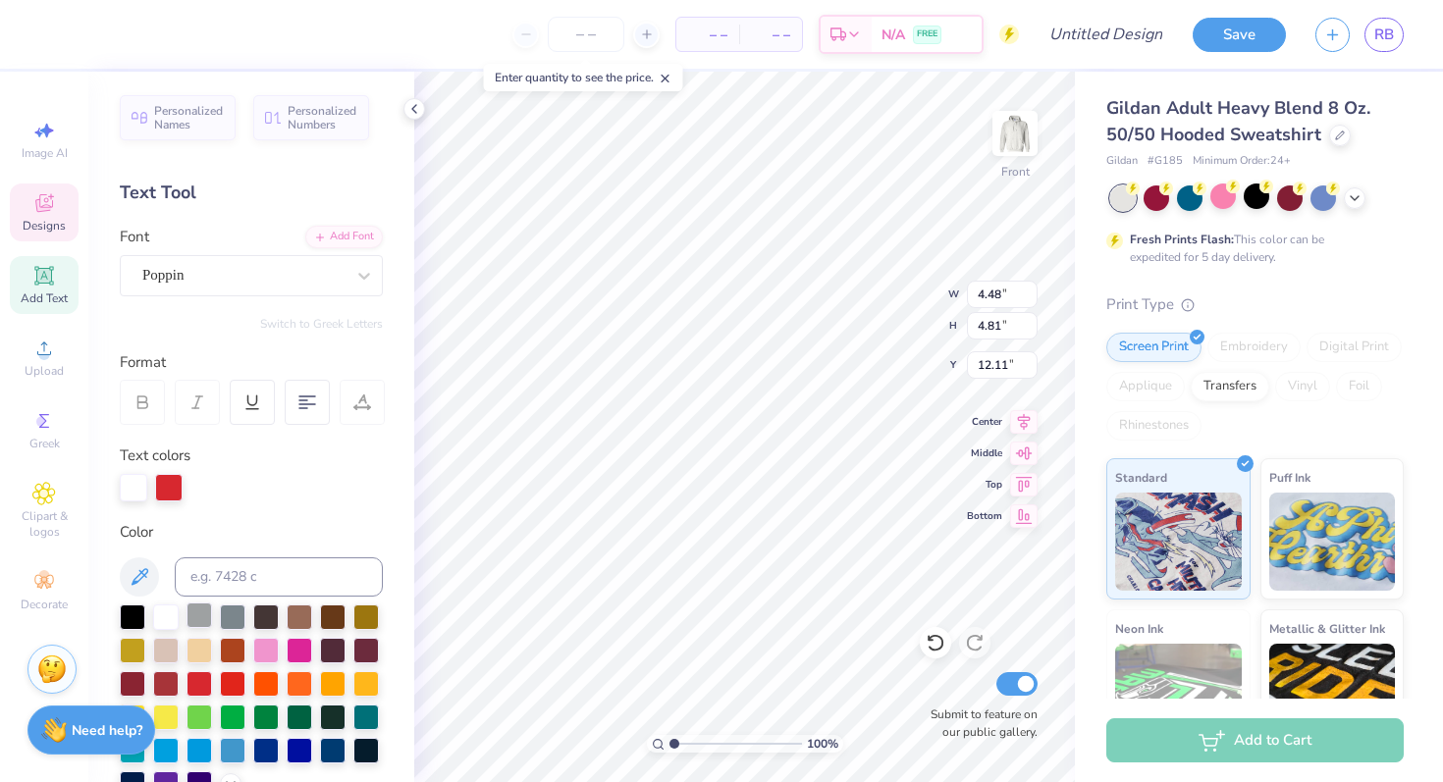
click at [203, 627] on div at bounding box center [199, 616] width 26 height 26
type input "4.14"
type input "4.71"
type input "11.29"
click at [195, 626] on div at bounding box center [199, 616] width 26 height 26
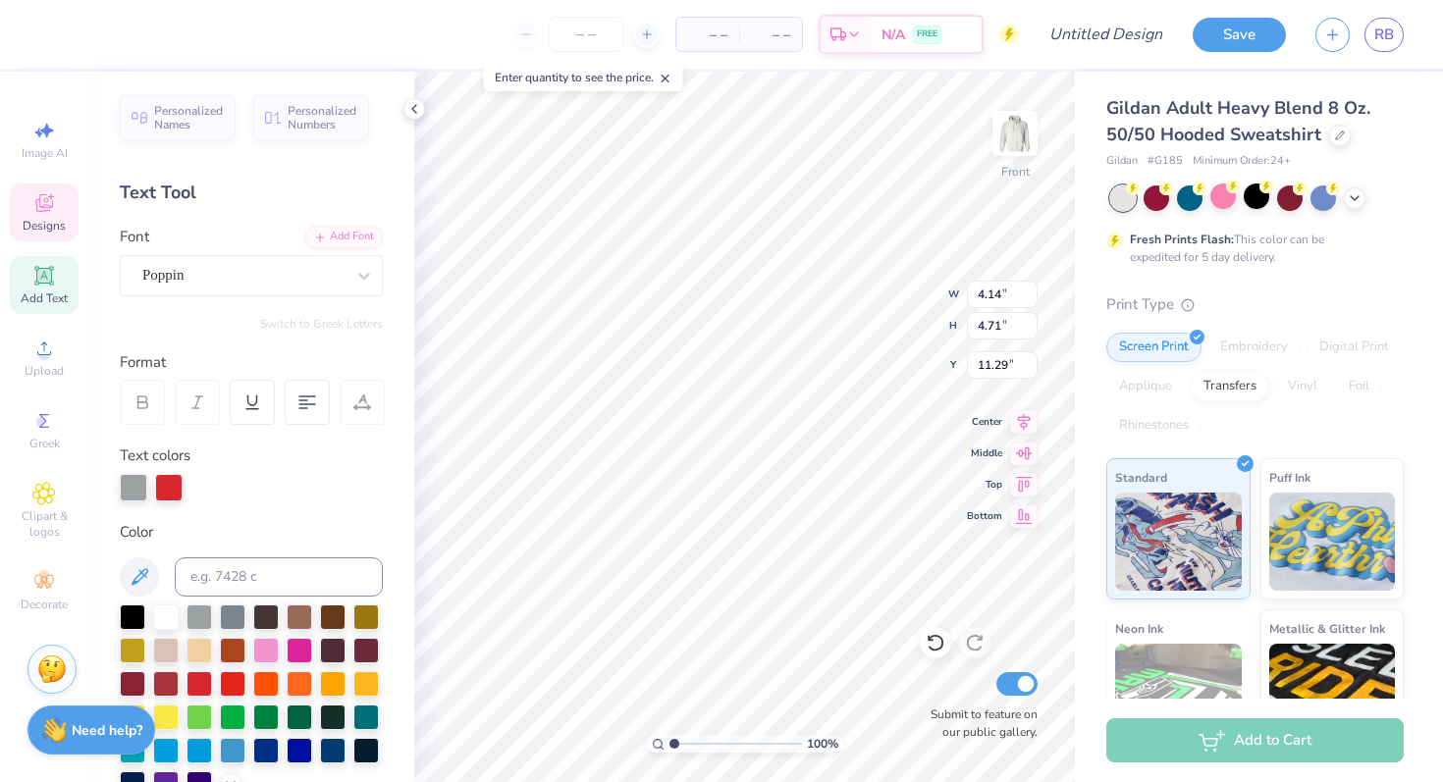
type input "1.68"
type input "1.76"
type input "6.00"
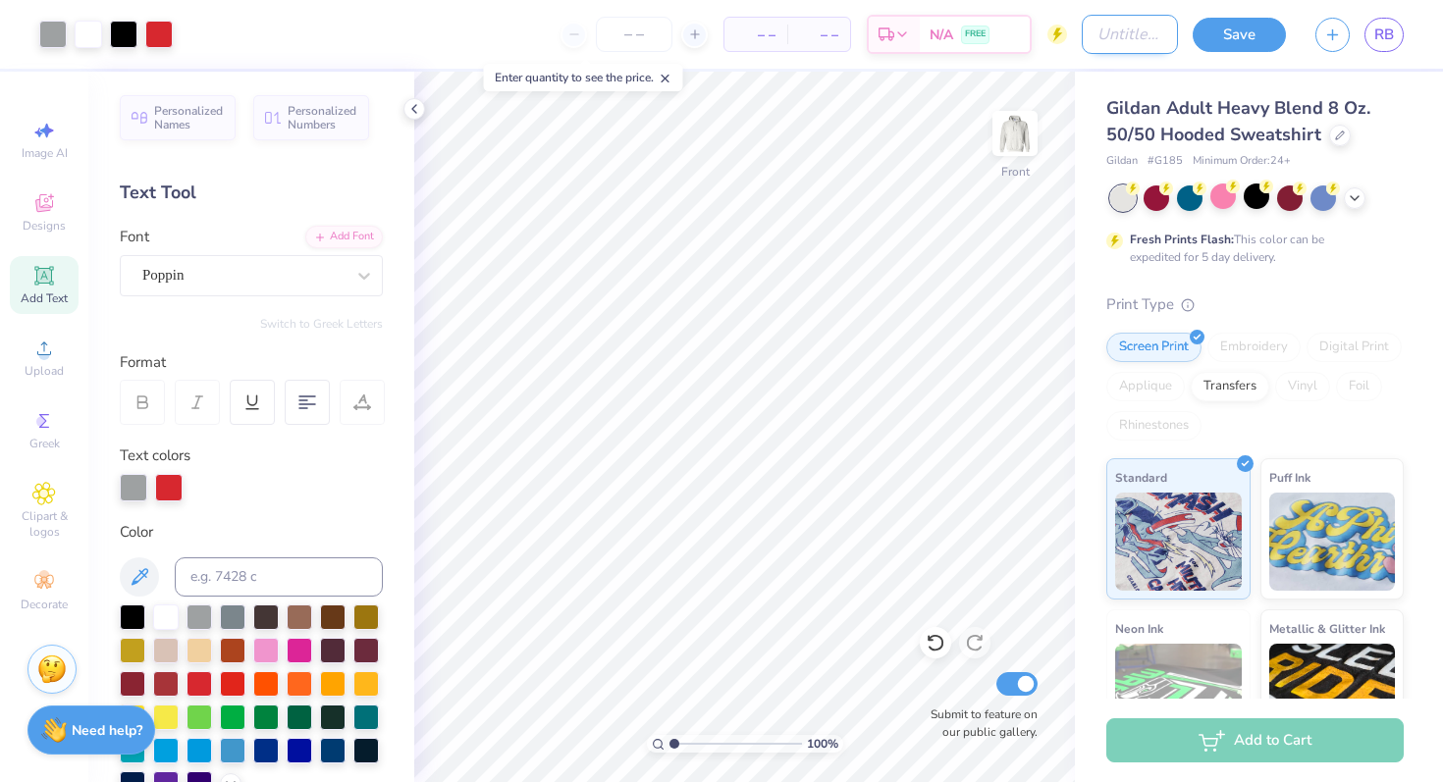
click at [1100, 28] on input "Design Title" at bounding box center [1130, 34] width 96 height 39
type input "KR star"
click at [995, 159] on div at bounding box center [1015, 133] width 90 height 90
click at [1019, 132] on img at bounding box center [1015, 133] width 79 height 79
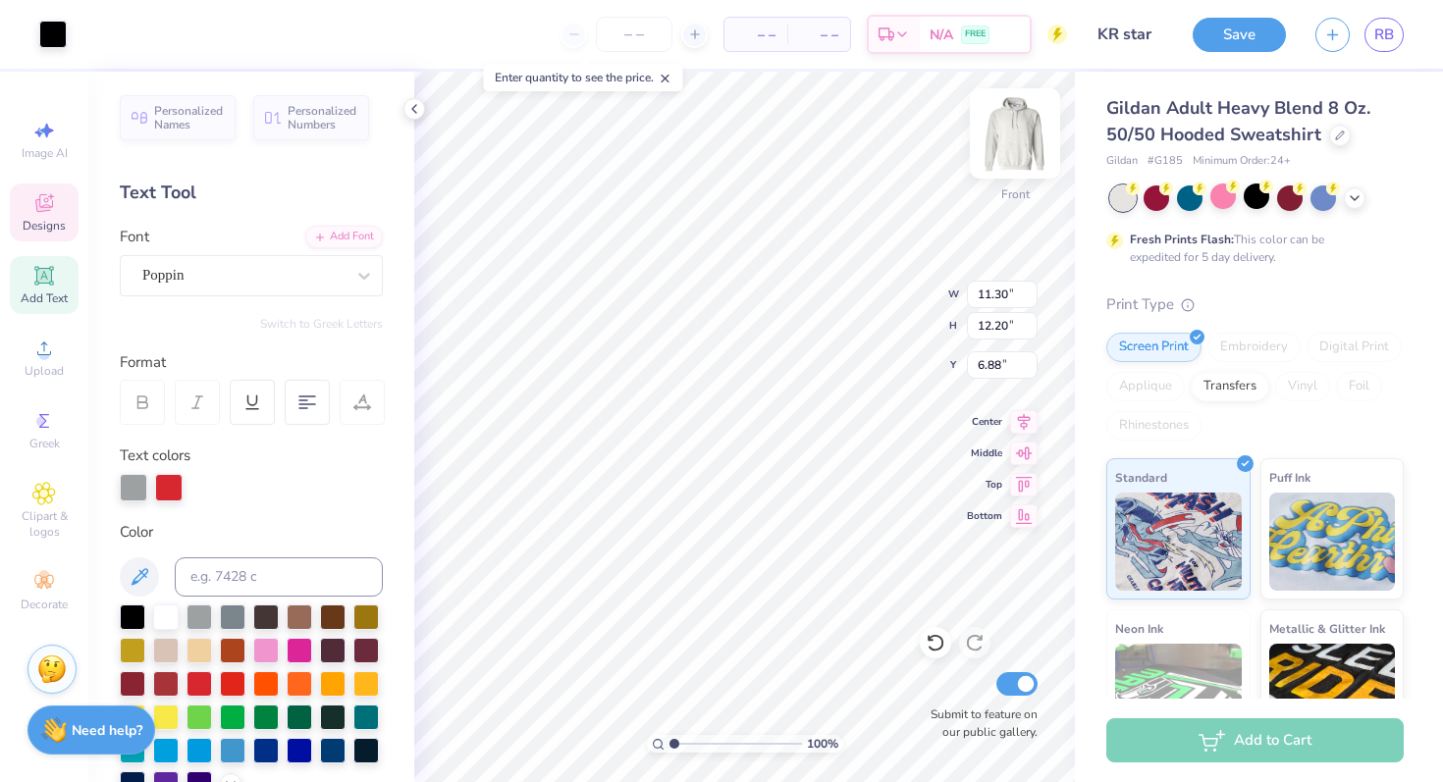
click at [1023, 160] on img at bounding box center [1015, 133] width 79 height 79
click at [1033, 168] on img at bounding box center [1015, 133] width 79 height 79
click at [1006, 145] on img at bounding box center [1015, 133] width 79 height 79
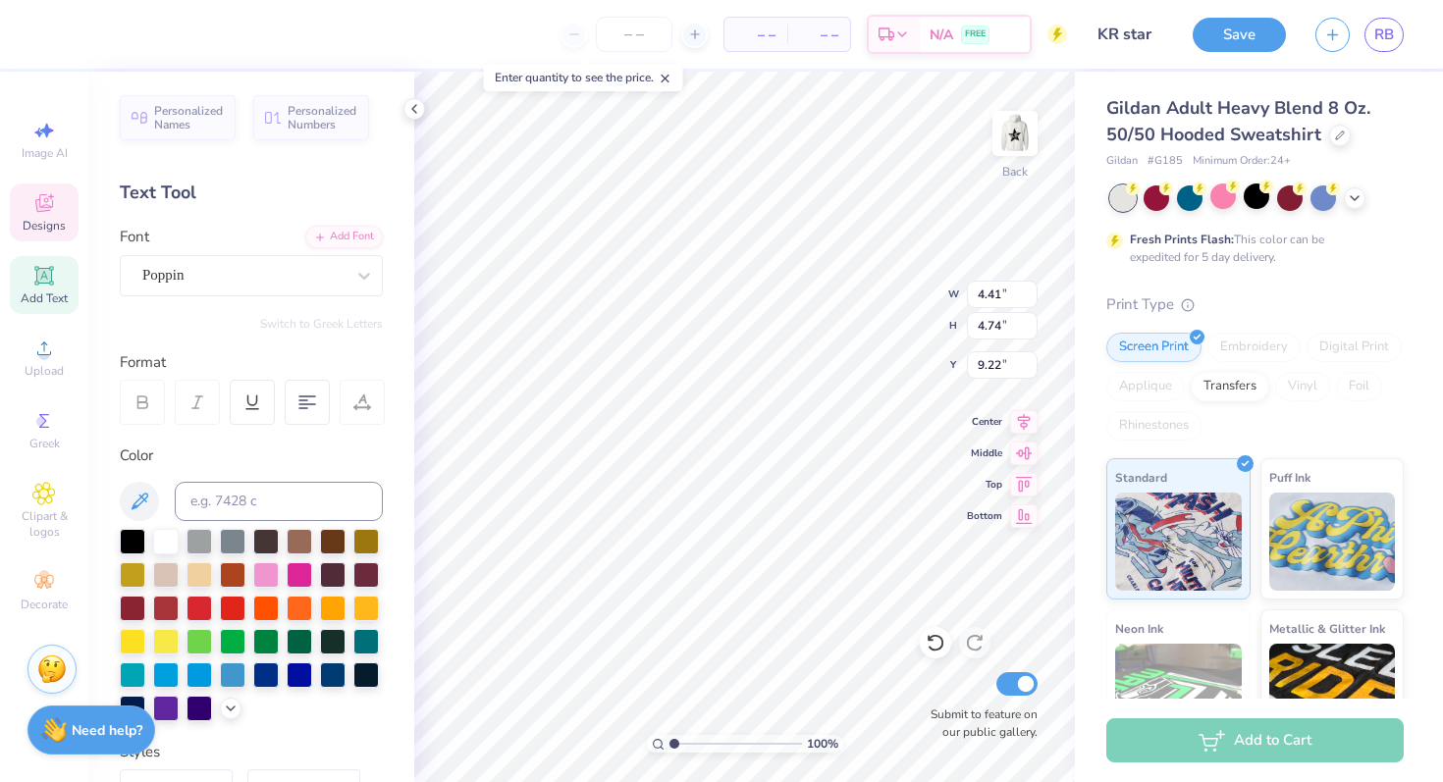
click at [1006, 145] on img at bounding box center [1014, 133] width 39 height 39
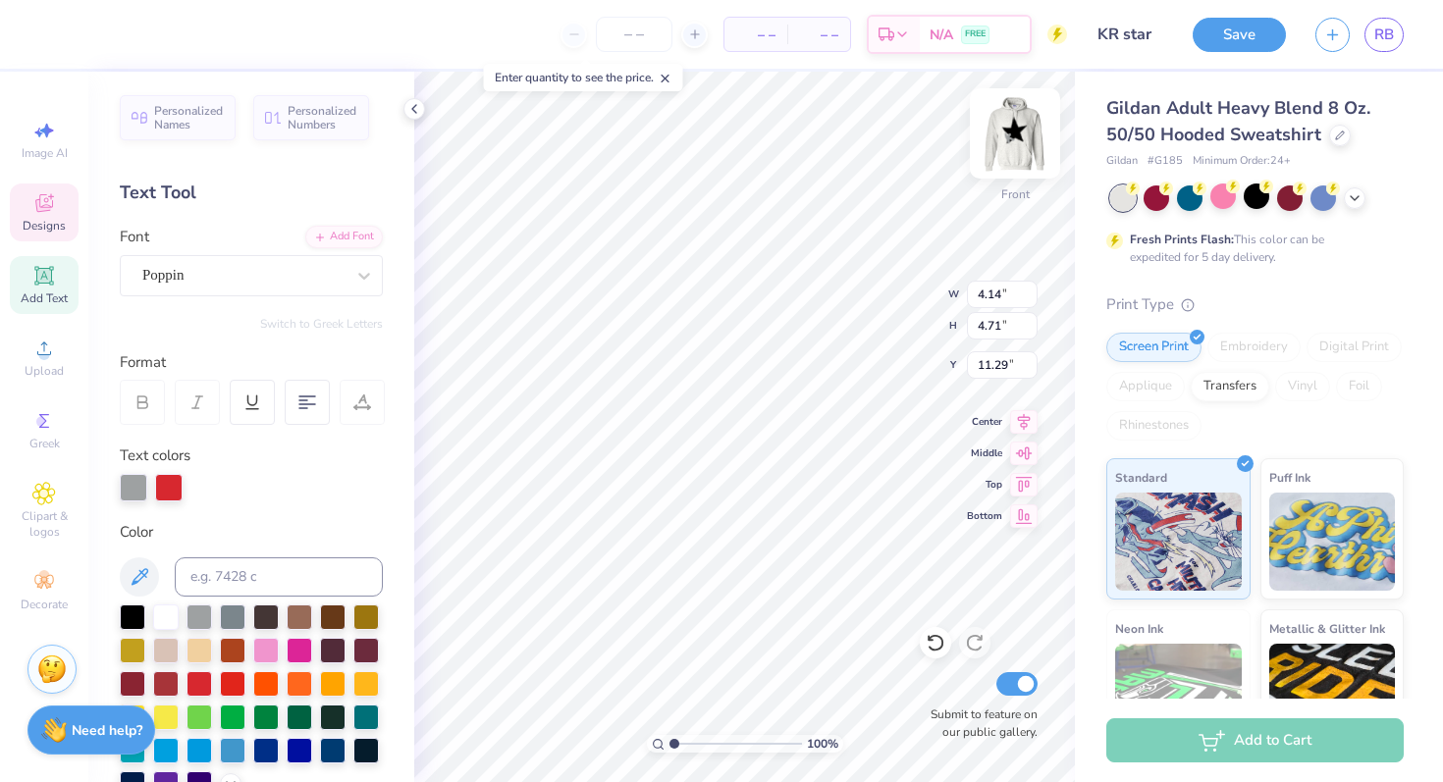
click at [1011, 152] on img at bounding box center [1015, 133] width 79 height 79
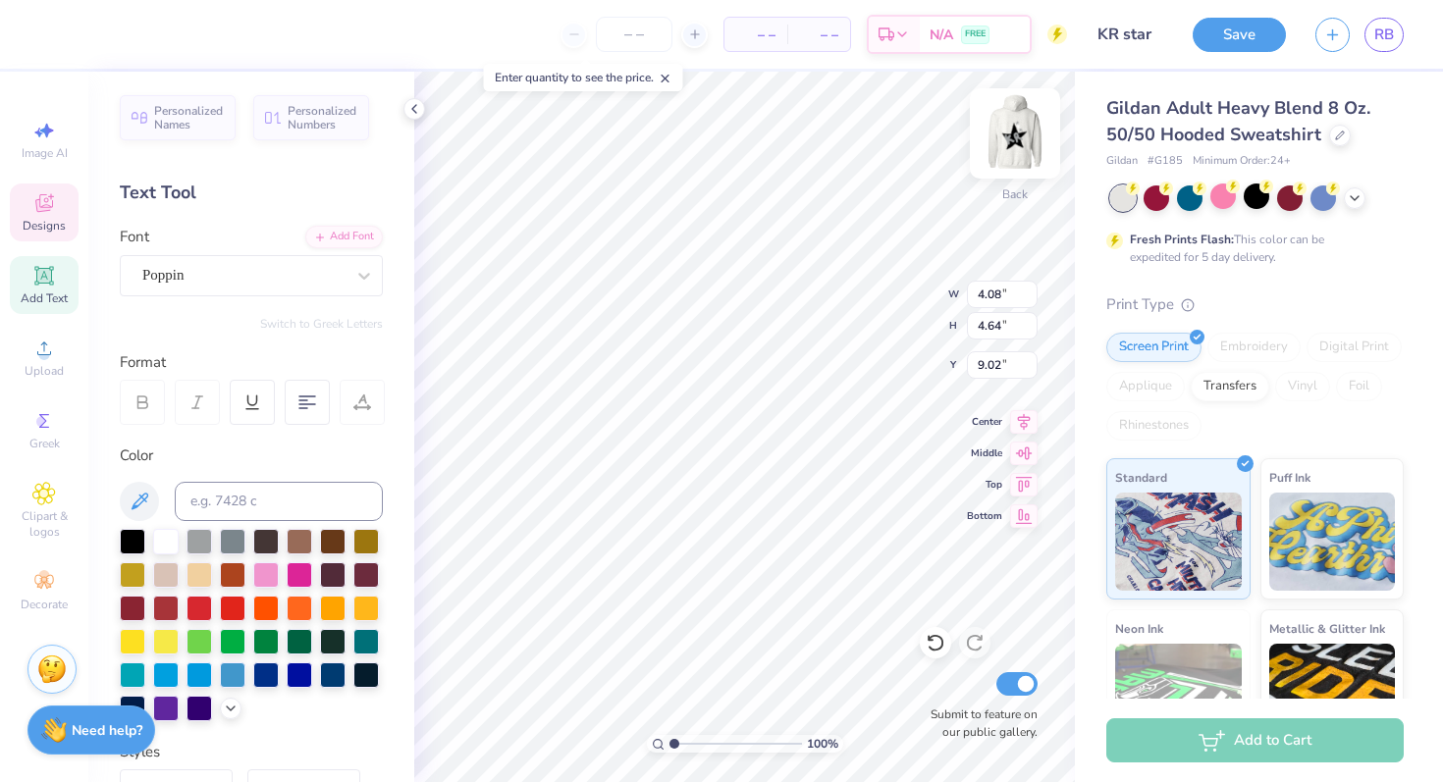
type input "5.63"
type input "4.41"
type input "4.74"
type input "6.73"
type input "7.25"
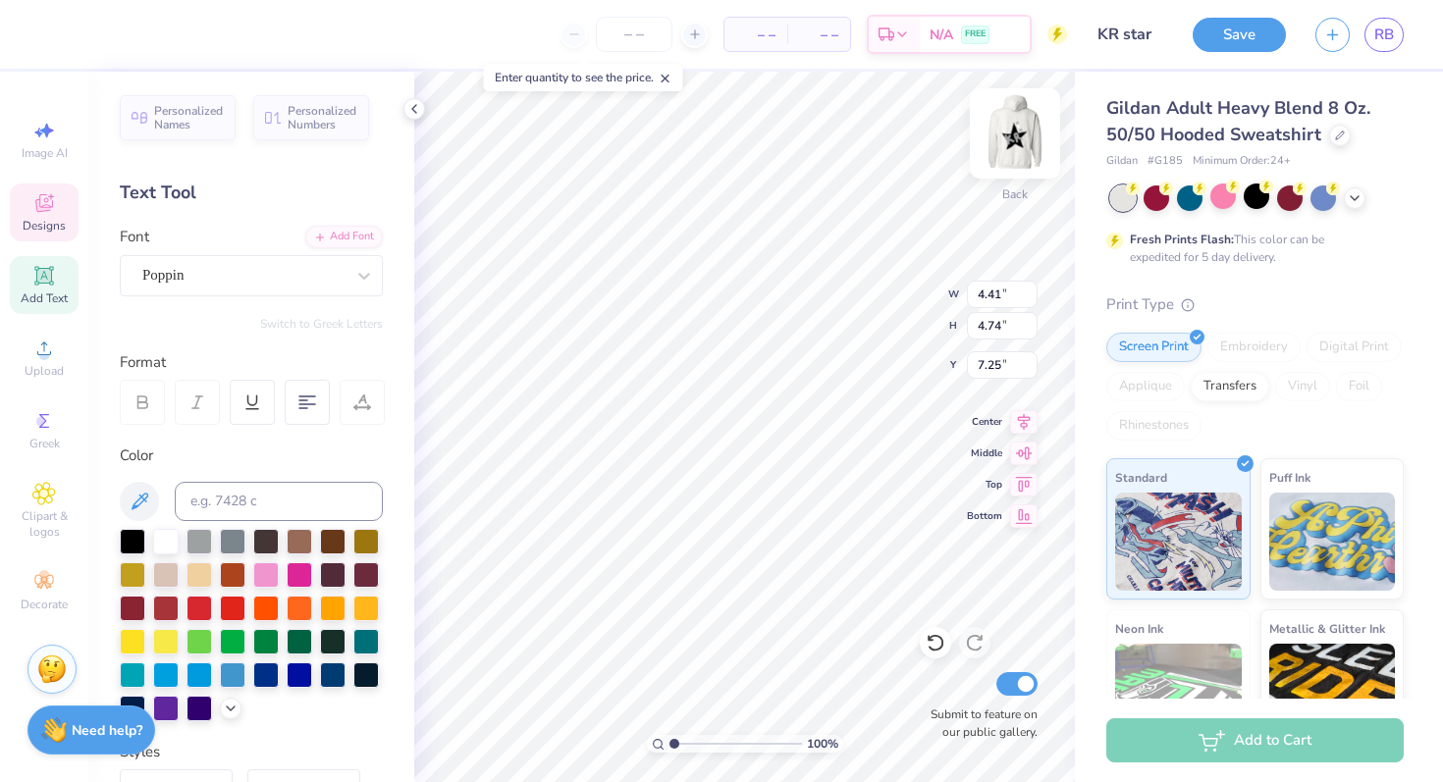
type input "4.08"
type input "4.64"
type input "5.63"
type input "4.41"
type input "4.74"
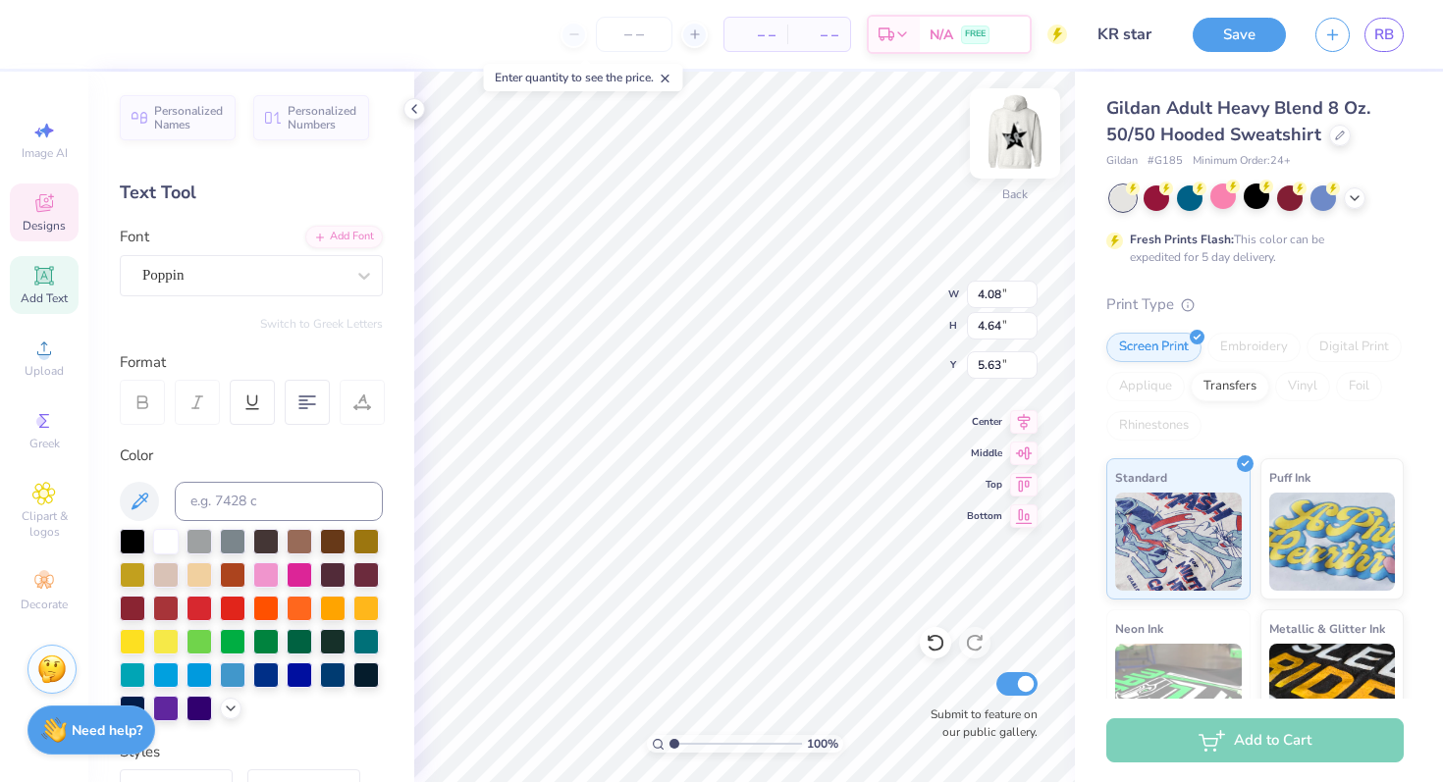
type input "7.25"
type input "11.13"
type input "12.02"
type input "1.98"
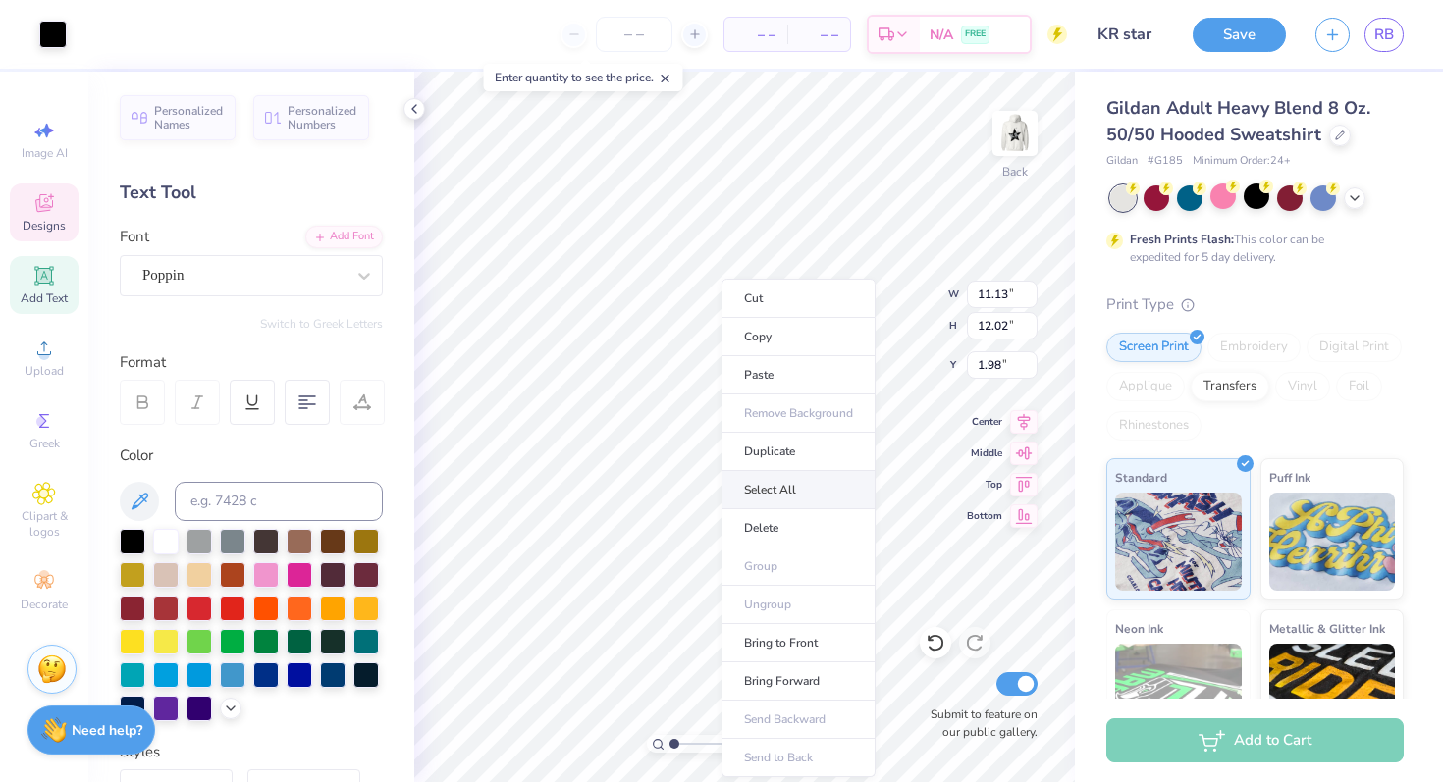
click at [812, 486] on li "Select All" at bounding box center [798, 490] width 154 height 38
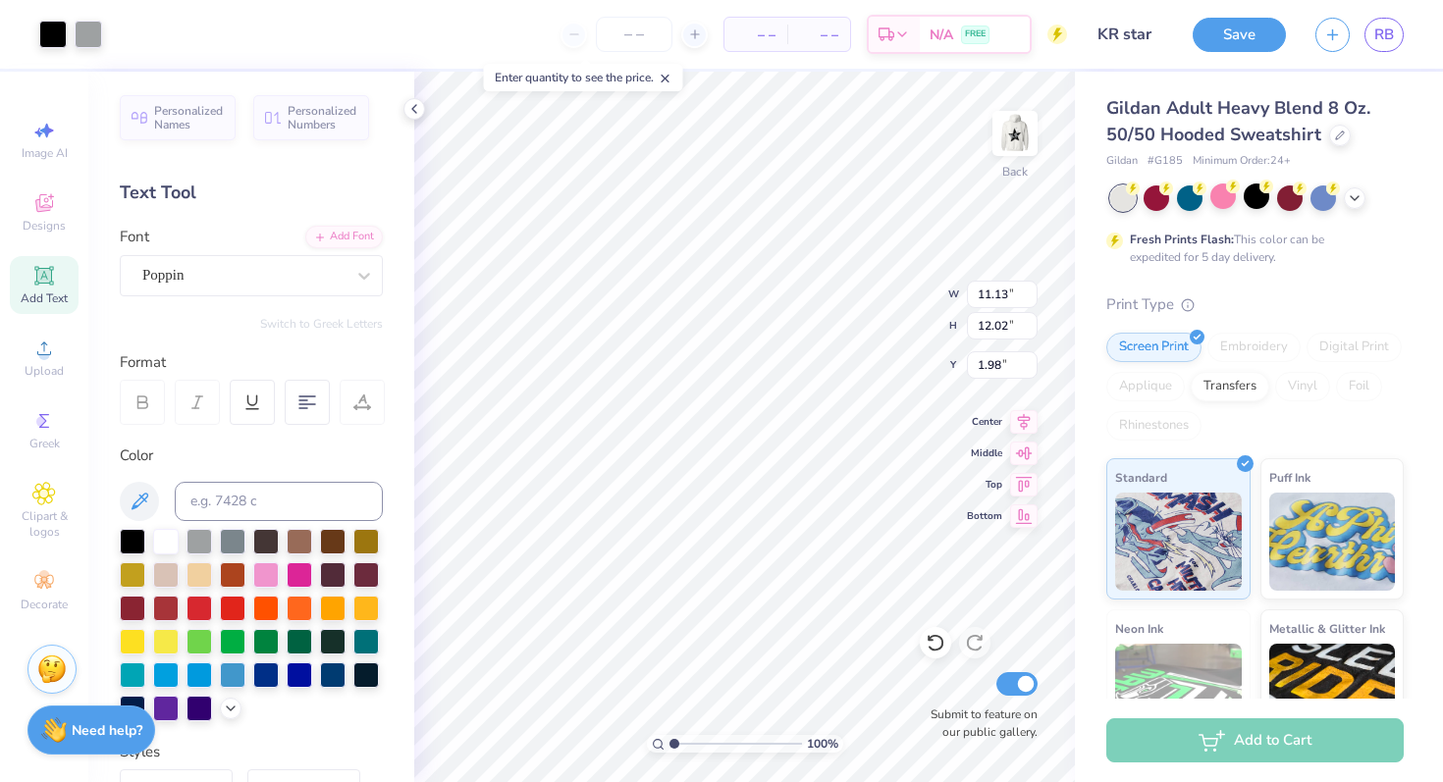
type input "4.33"
type input "4.68"
type input "9.32"
type input "4.02"
type input "4.34"
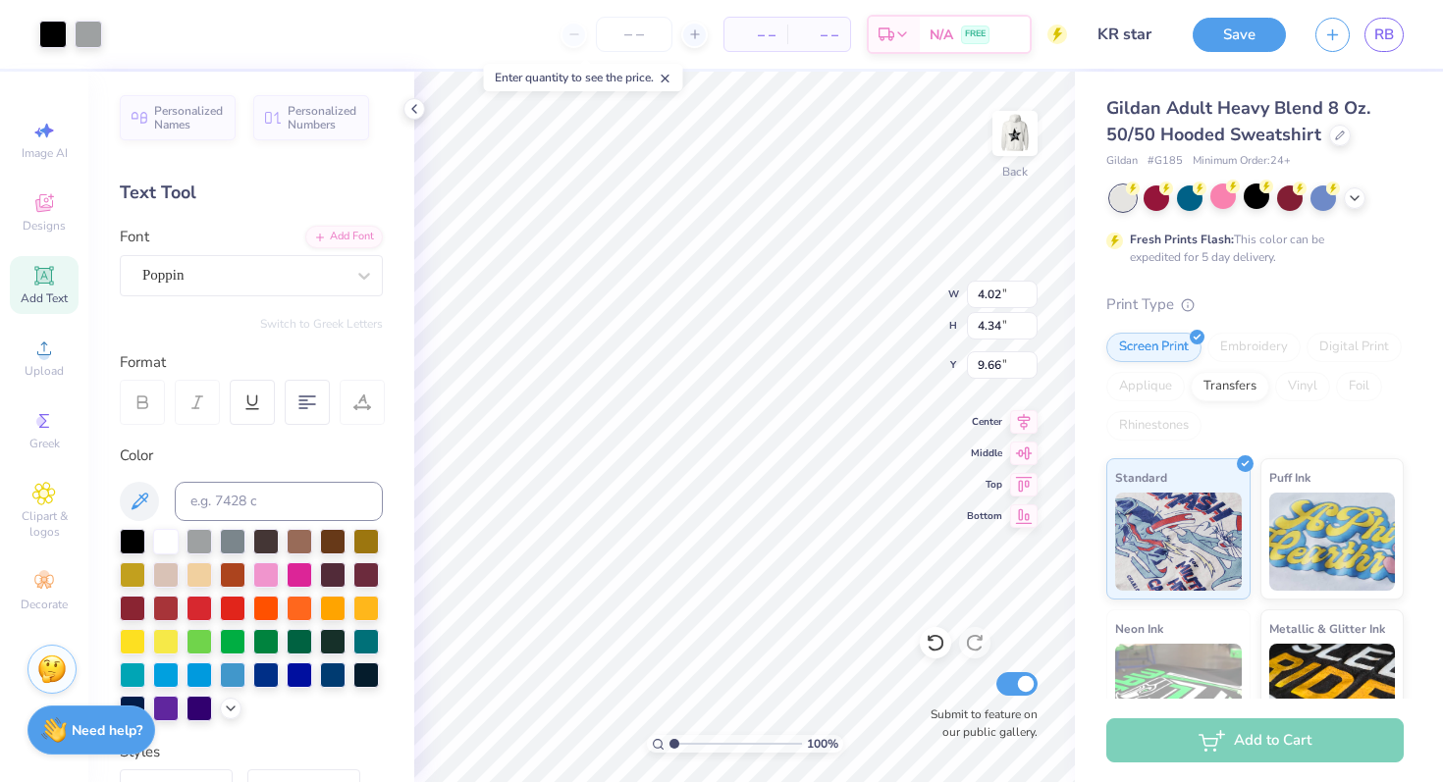
type input "2.58"
click at [1018, 148] on img at bounding box center [1015, 133] width 79 height 79
click at [1018, 148] on img at bounding box center [1014, 133] width 39 height 39
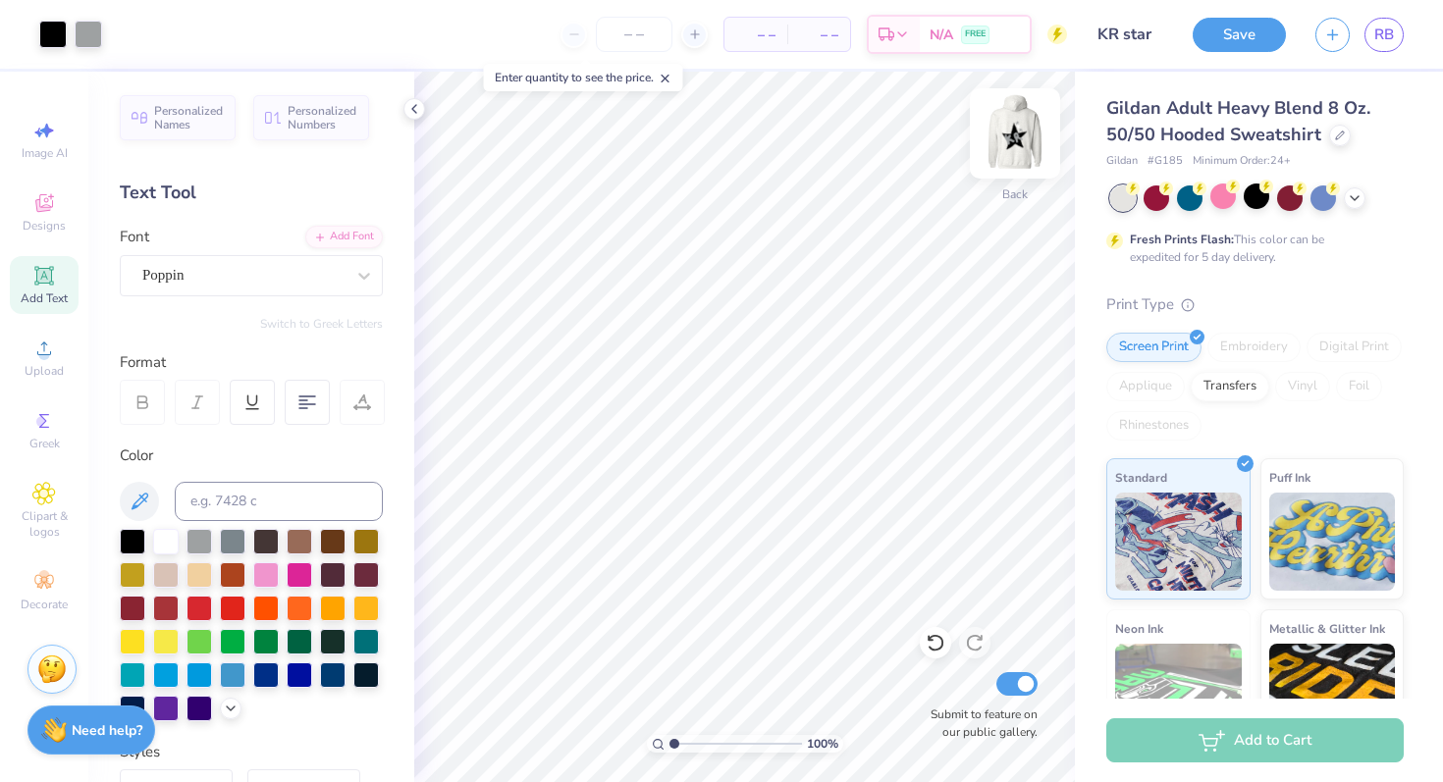
click at [1013, 139] on img at bounding box center [1015, 133] width 79 height 79
click at [1013, 139] on img at bounding box center [1014, 133] width 39 height 39
click at [1040, 145] on img at bounding box center [1015, 133] width 79 height 79
click at [1227, 39] on button "Save" at bounding box center [1239, 32] width 93 height 34
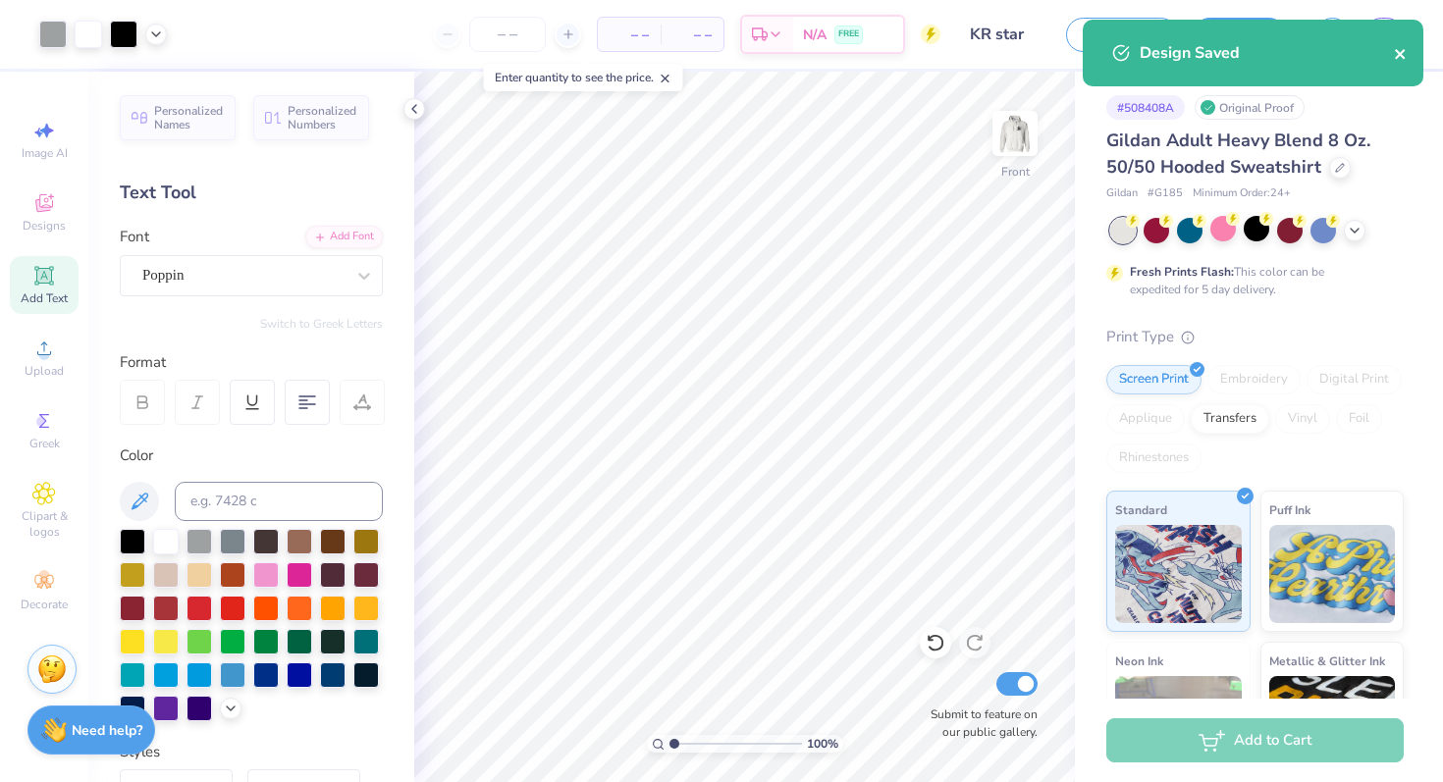
click at [1407, 48] on icon "close" at bounding box center [1401, 54] width 14 height 16
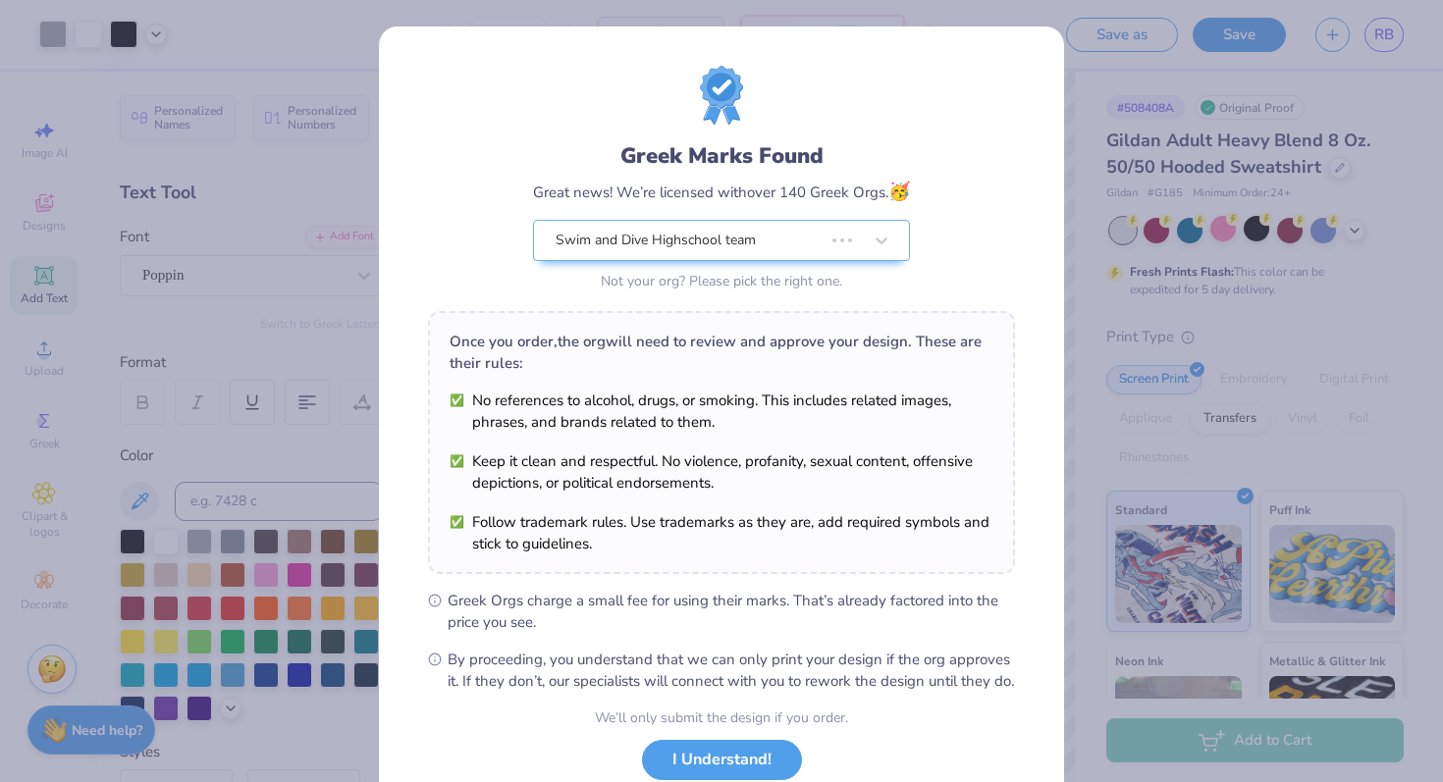
click at [1386, 24] on div "Design Saved" at bounding box center [1253, 20] width 348 height 8
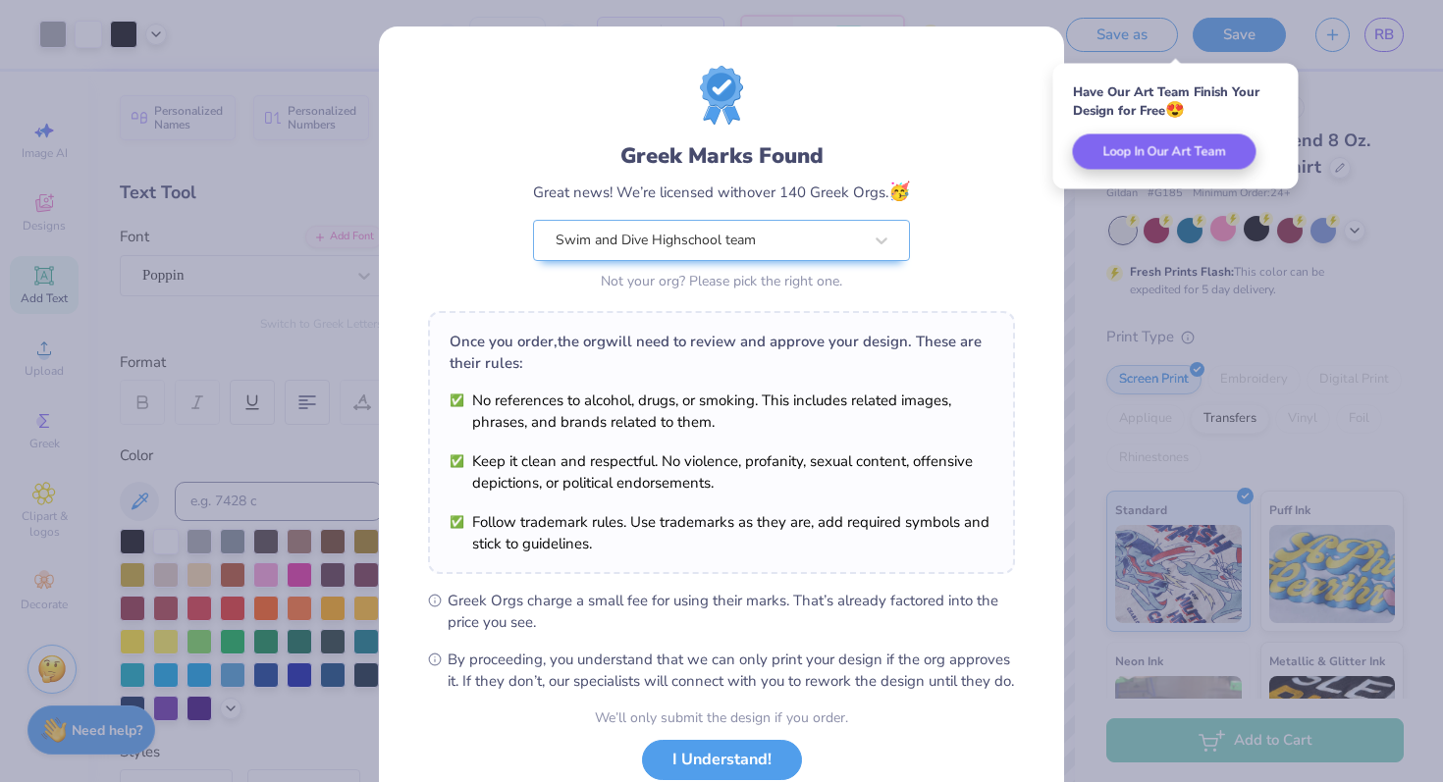
click at [1386, 33] on div "Greek Marks Found Great news! We’re licensed with over 140 Greek Orgs. 🥳 Swim a…" at bounding box center [721, 391] width 1443 height 782
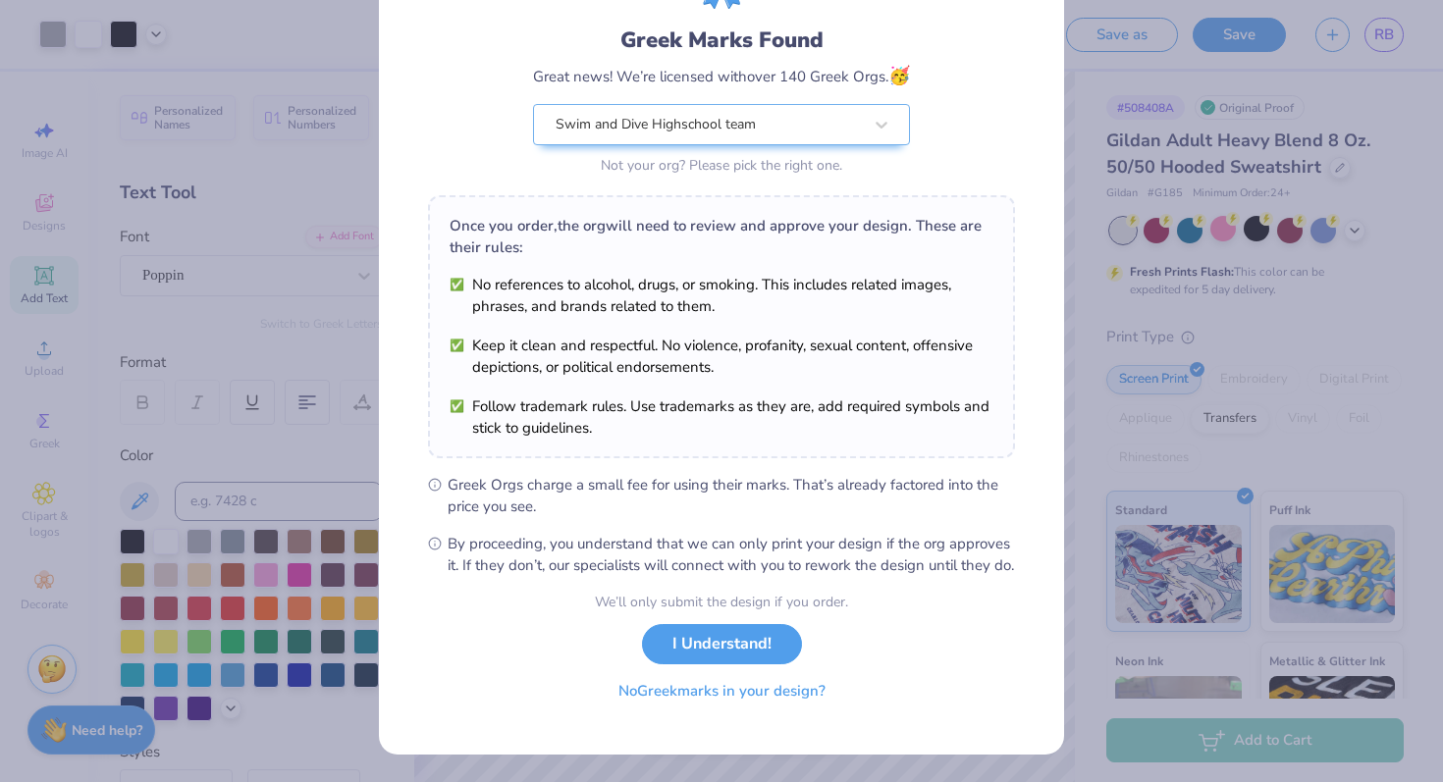
click at [681, 707] on button "No Greek marks in your design?" at bounding box center [722, 691] width 240 height 40
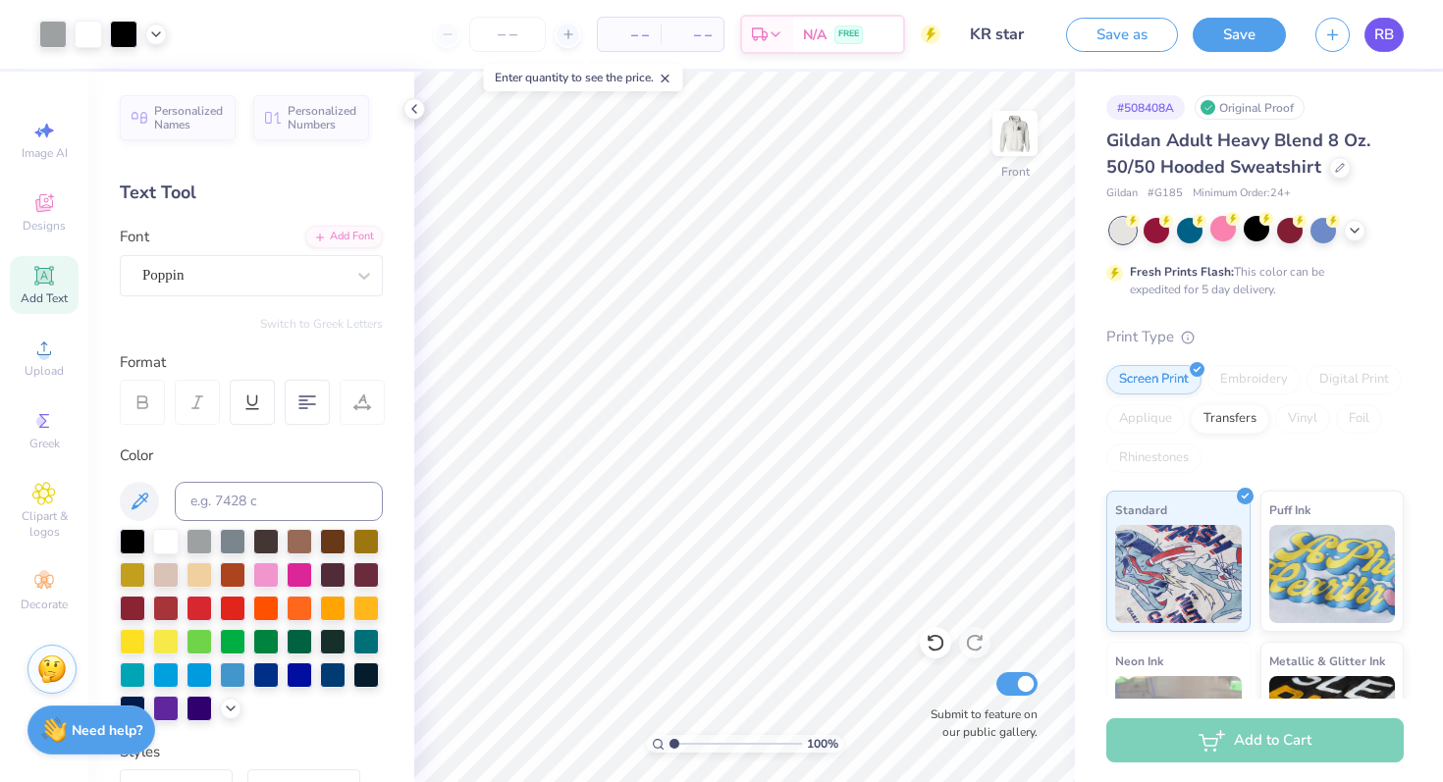
click at [1390, 40] on span "RB" at bounding box center [1384, 35] width 20 height 23
click at [1390, 29] on span "RB" at bounding box center [1384, 35] width 20 height 23
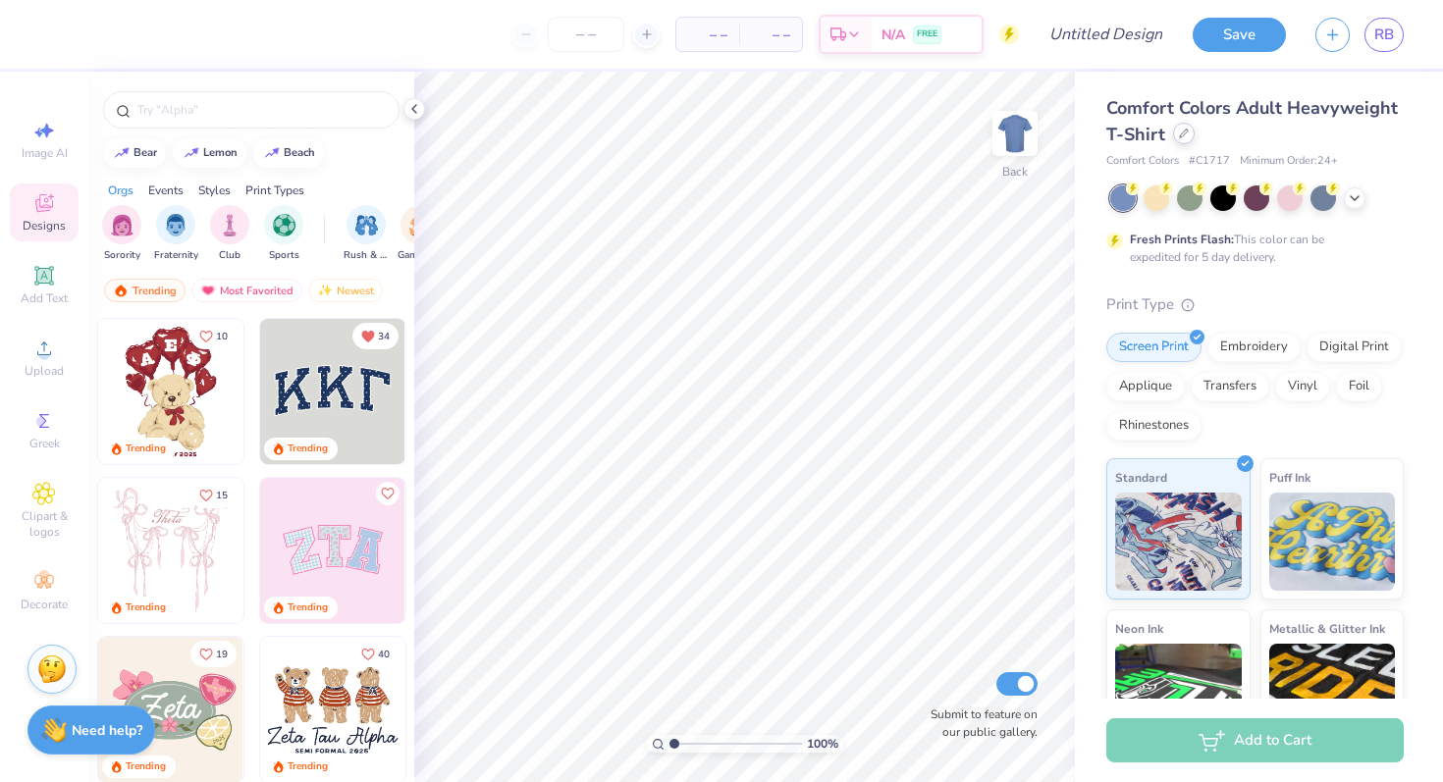
click at [1183, 135] on icon at bounding box center [1184, 134] width 10 height 10
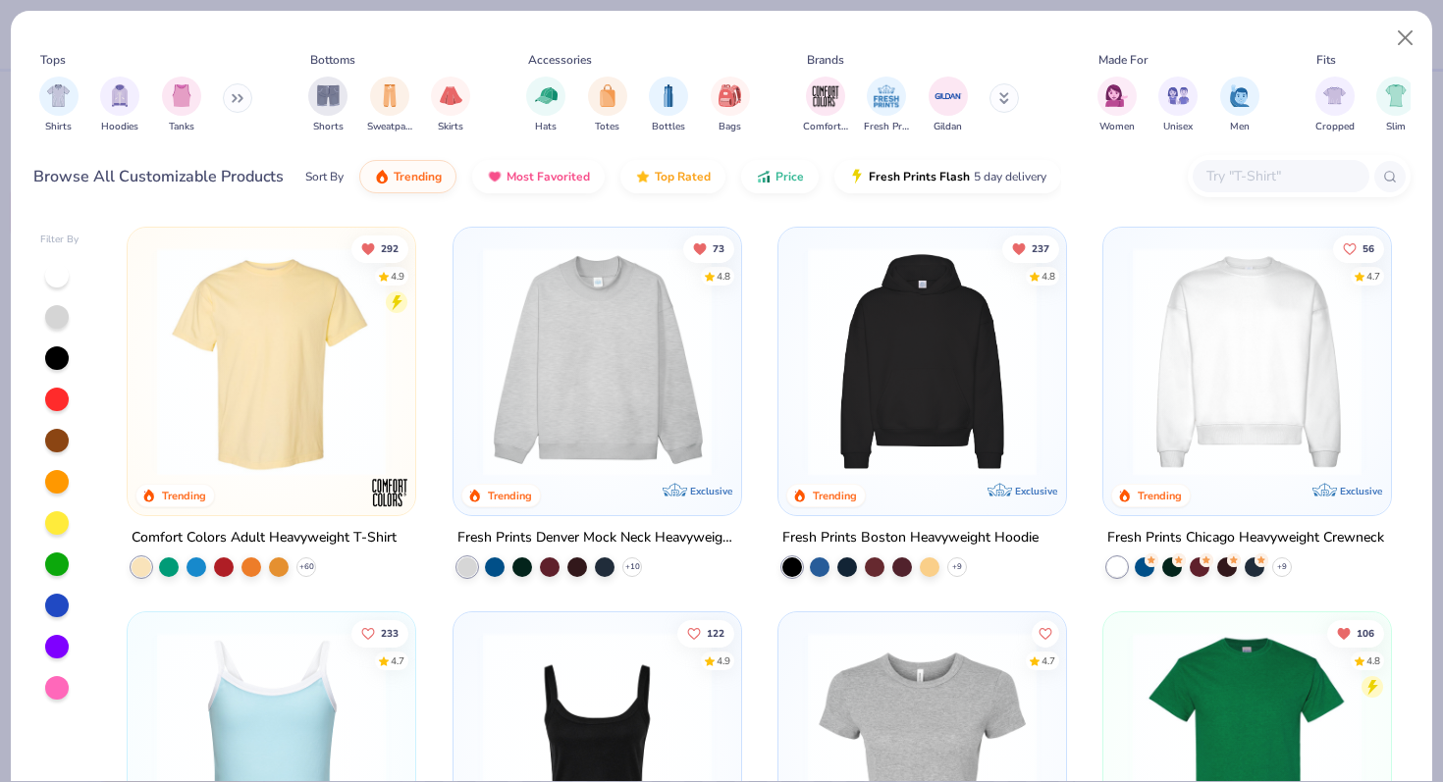
scroll to position [43, 0]
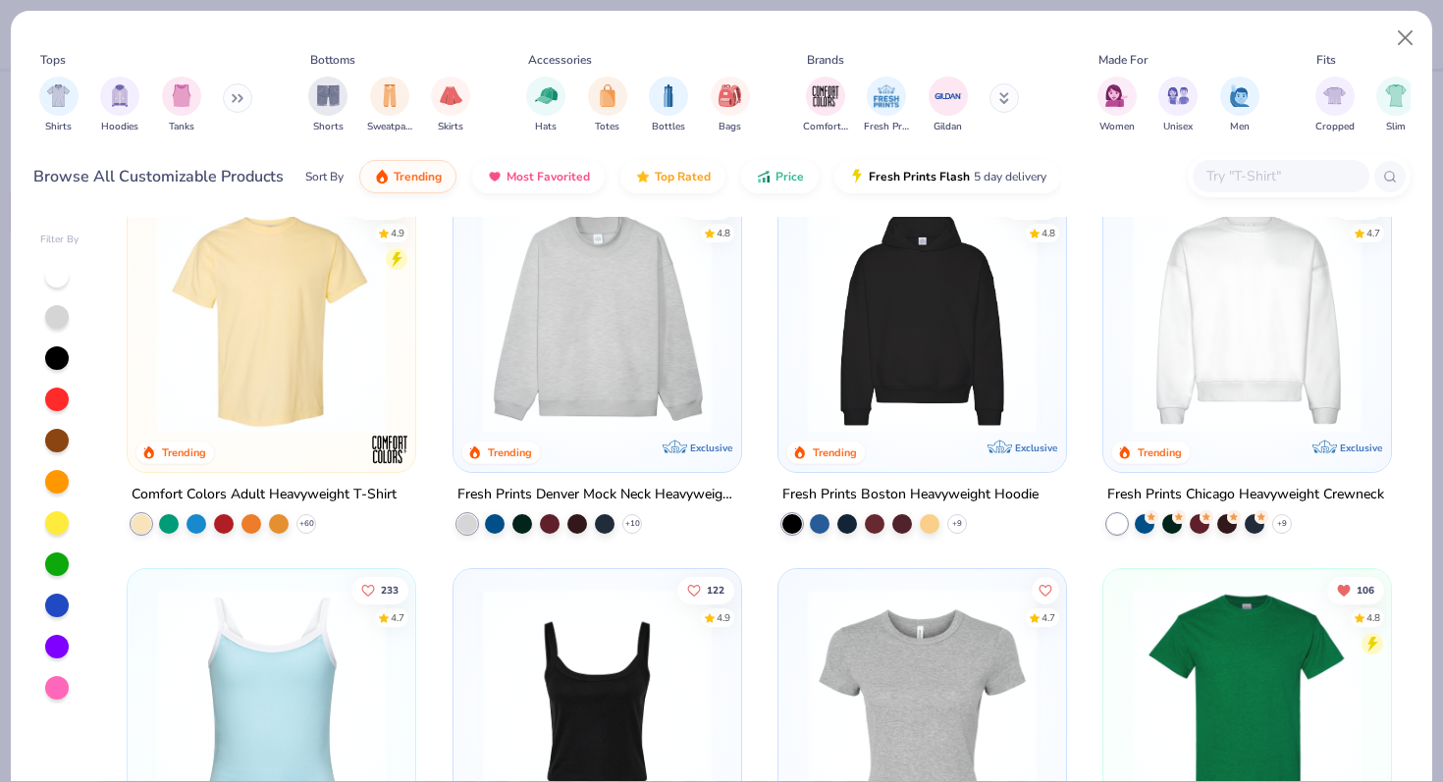
click at [868, 348] on img at bounding box center [922, 318] width 248 height 229
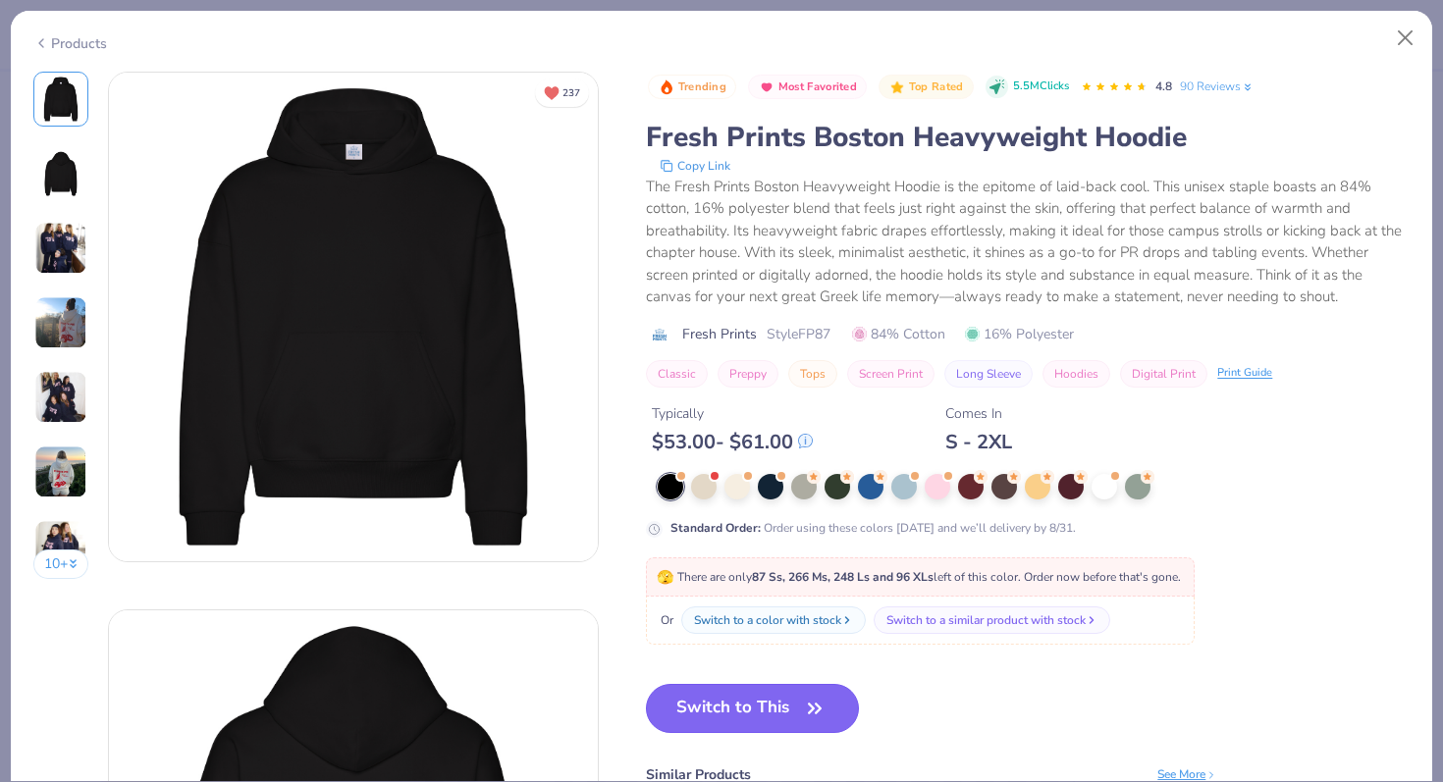
click at [725, 710] on button "Switch to This" at bounding box center [752, 708] width 213 height 49
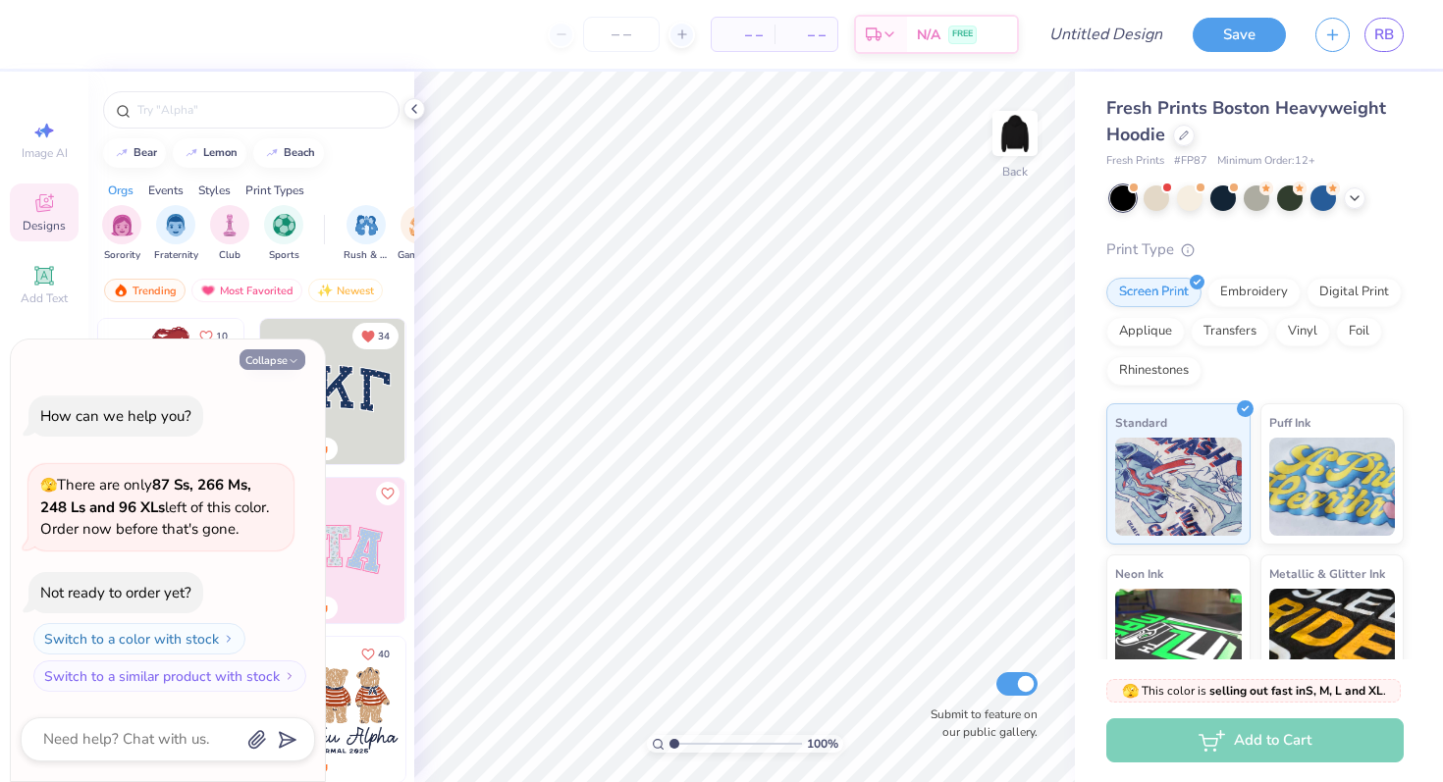
click at [273, 363] on button "Collapse" at bounding box center [273, 359] width 66 height 21
type textarea "x"
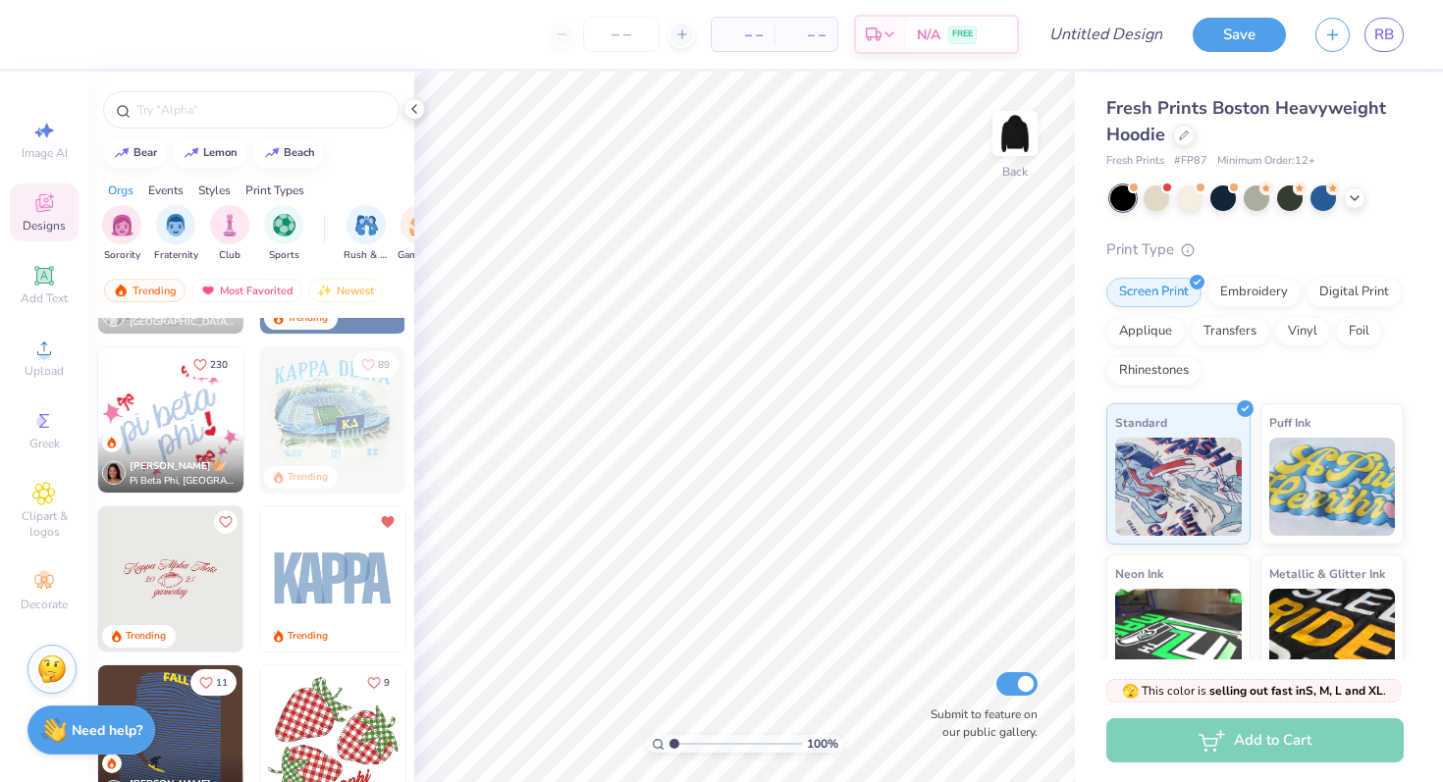
scroll to position [2369, 0]
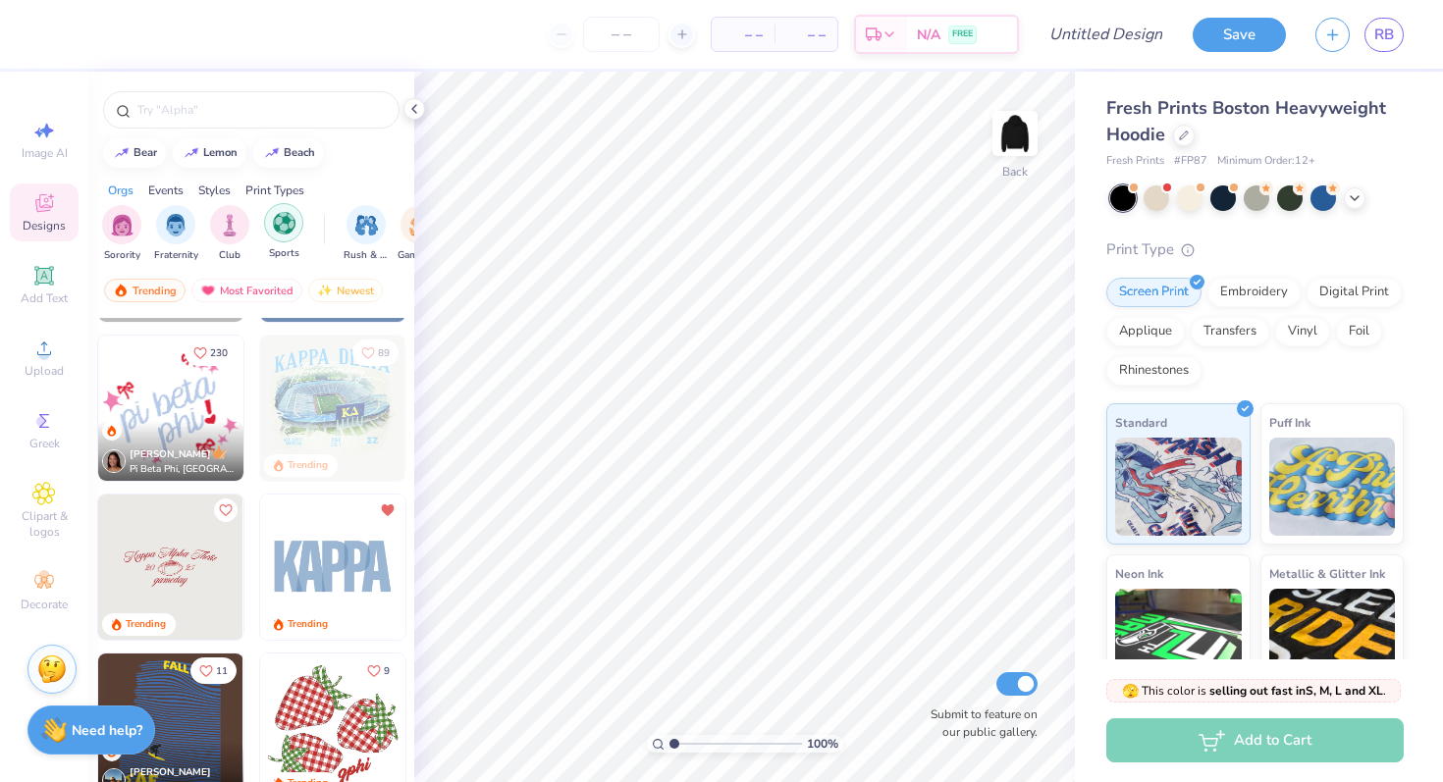
click at [294, 233] on div "filter for Sports" at bounding box center [283, 222] width 39 height 39
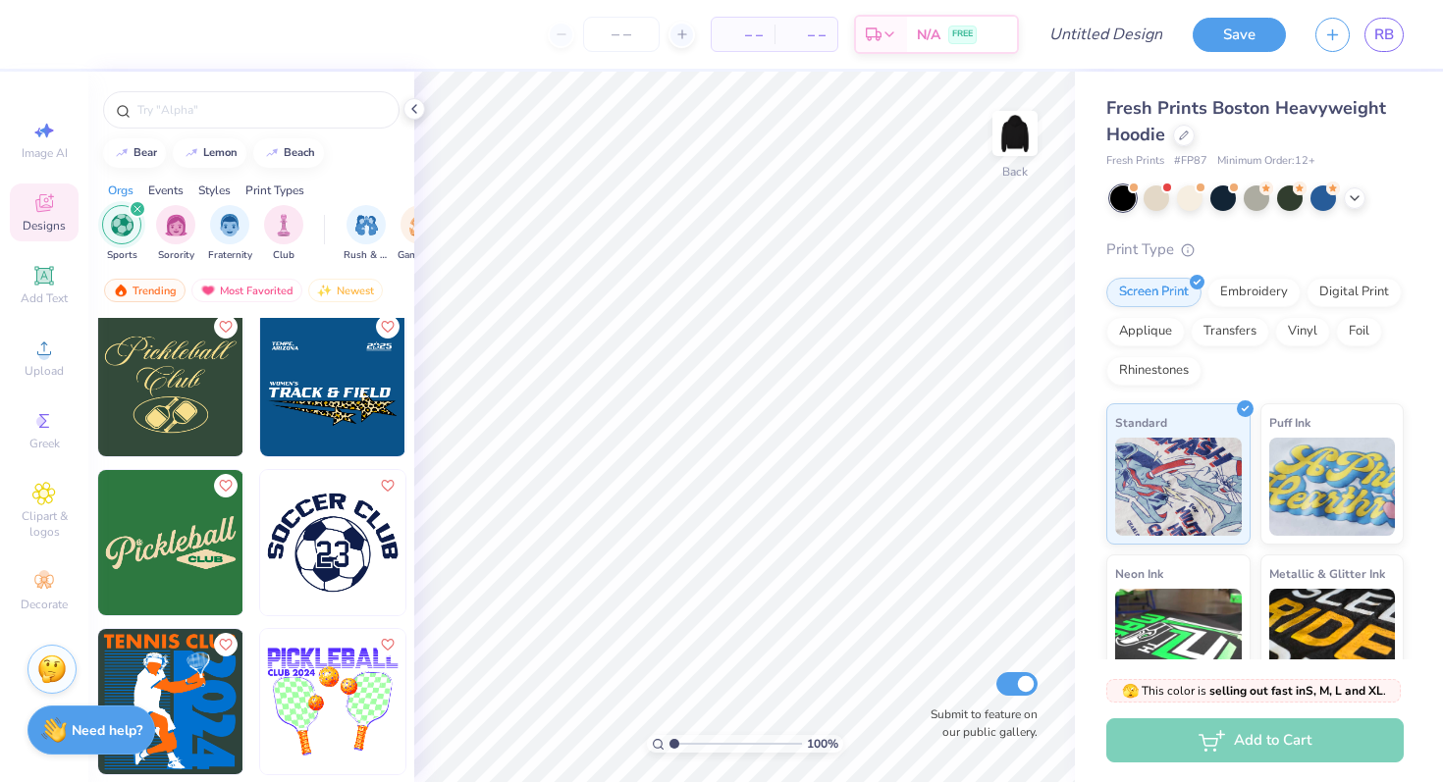
scroll to position [166, 0]
click at [366, 390] on img at bounding box center [332, 384] width 145 height 145
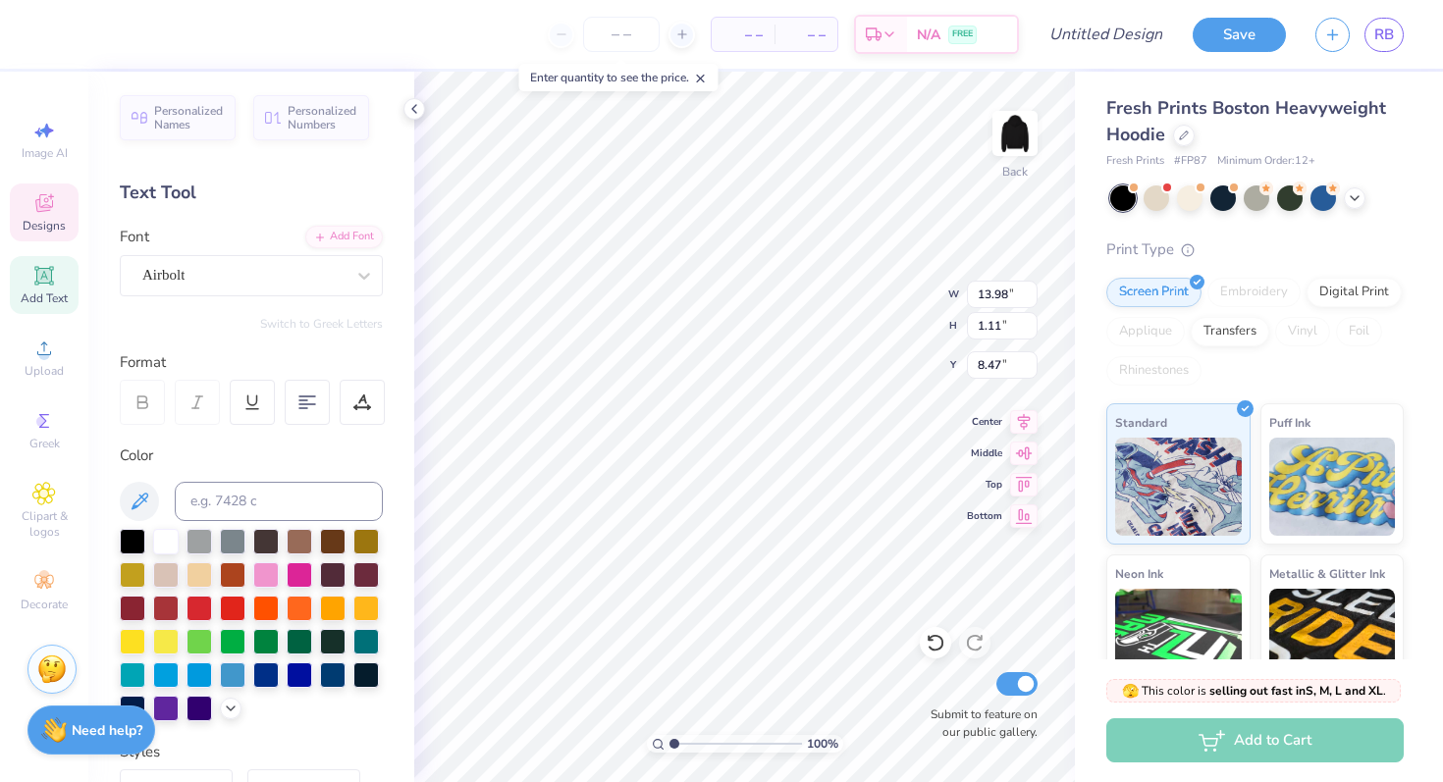
scroll to position [0, 0]
type textarea "T"
type textarea "Knightriders"
type input "9.71"
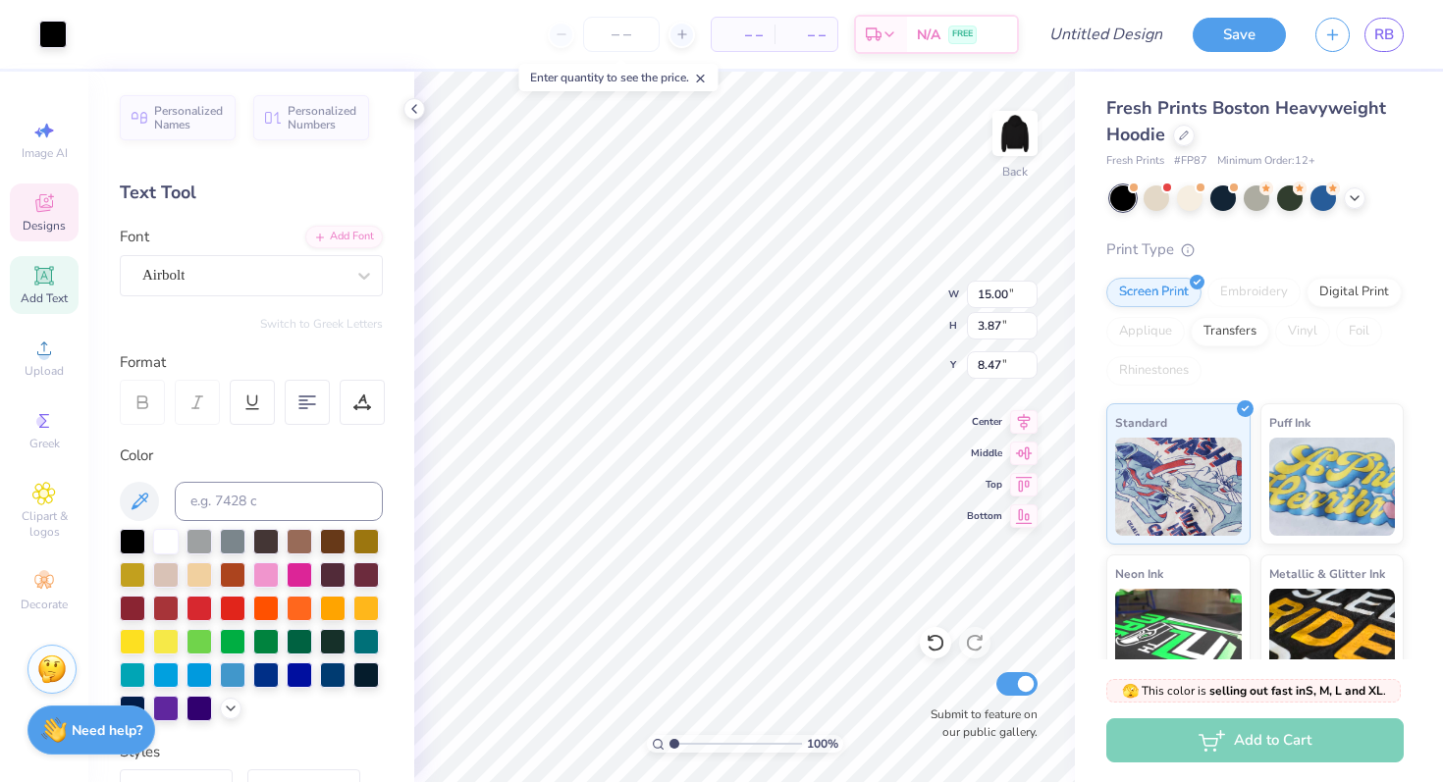
type input "2.53"
type input "10.19"
type input "9.64"
type input "2.51"
type input "10.20"
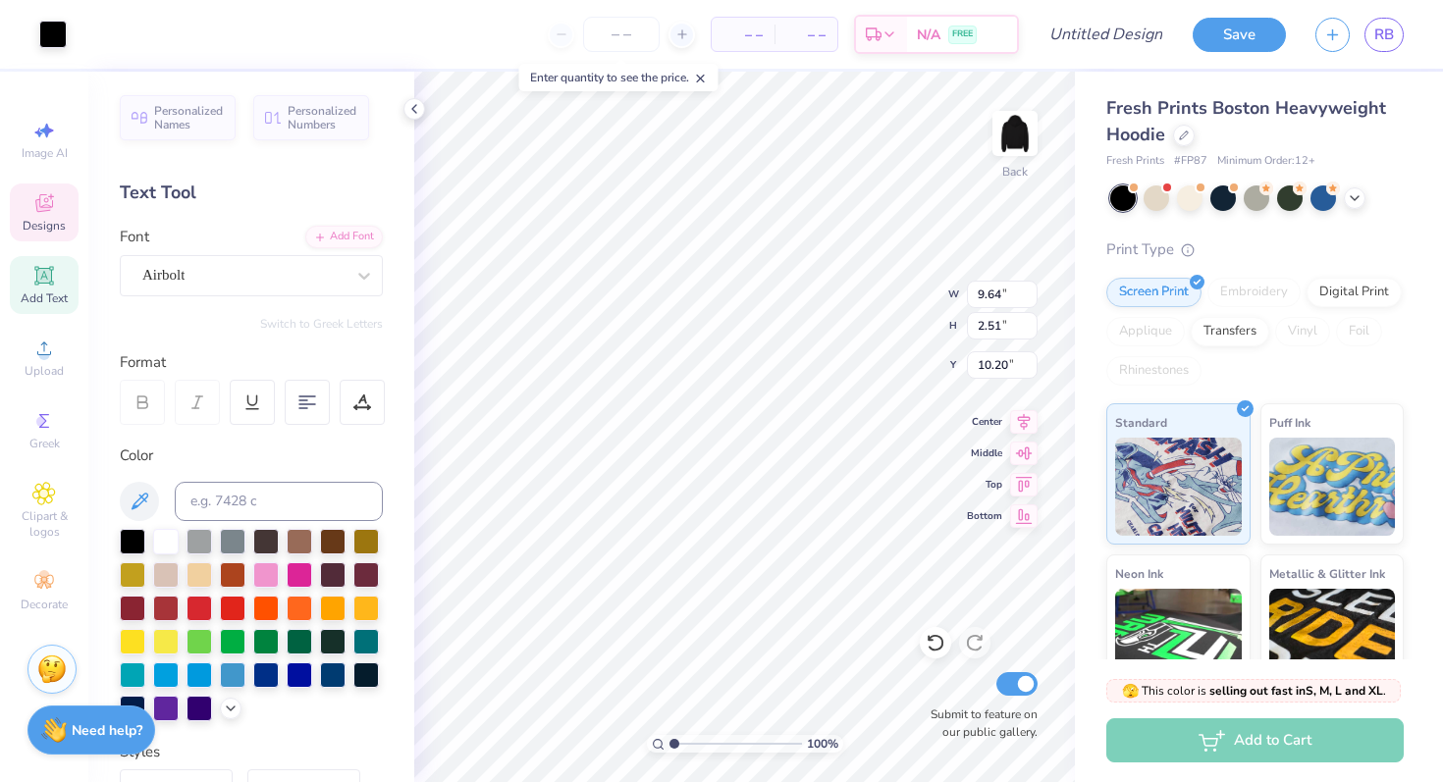
type input "9.67"
type input "2.52"
type input "10.20"
click at [64, 19] on div at bounding box center [52, 32] width 27 height 27
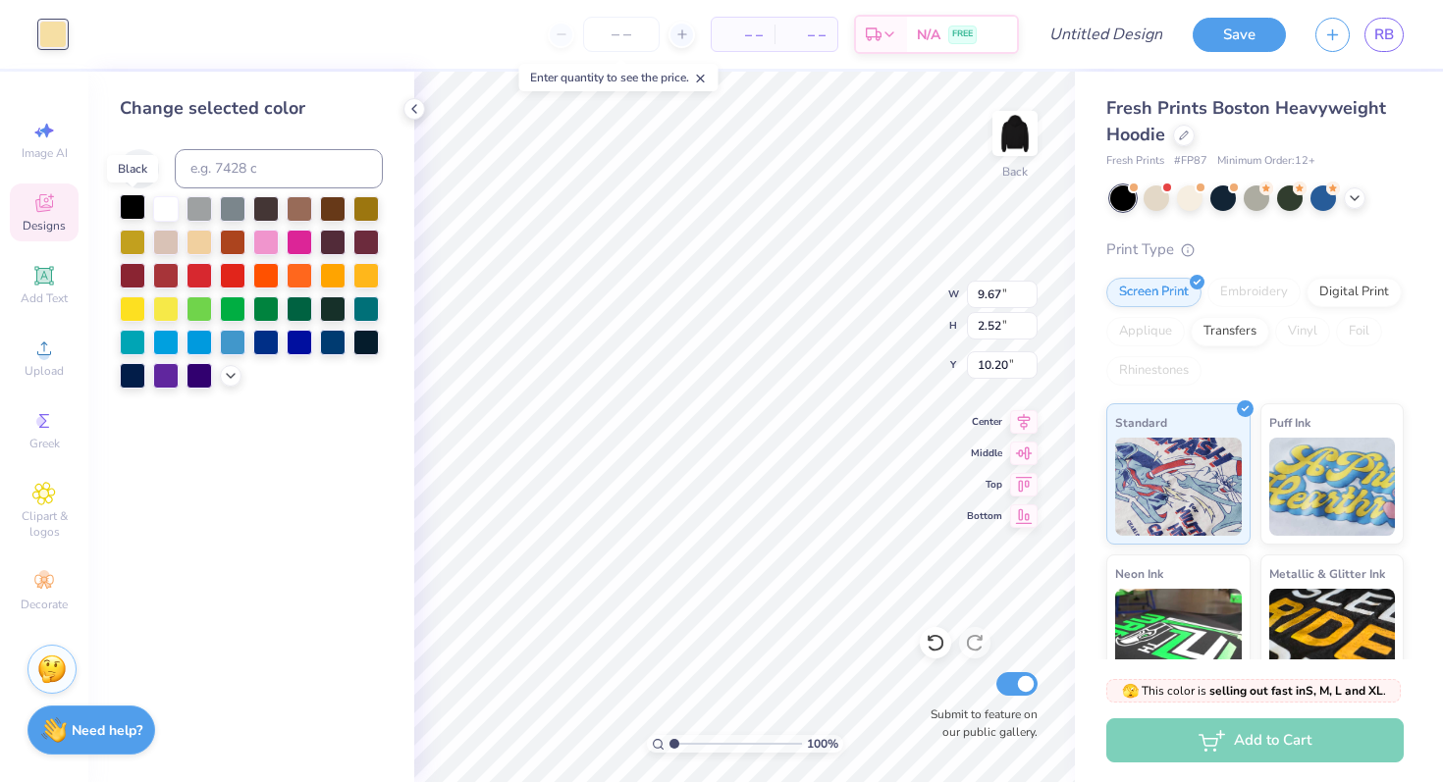
click at [130, 209] on div at bounding box center [133, 207] width 26 height 26
click at [238, 205] on div at bounding box center [233, 207] width 26 height 26
click at [186, 201] on div at bounding box center [199, 207] width 26 height 26
click at [171, 198] on div at bounding box center [166, 207] width 26 height 26
click at [209, 206] on div at bounding box center [199, 207] width 26 height 26
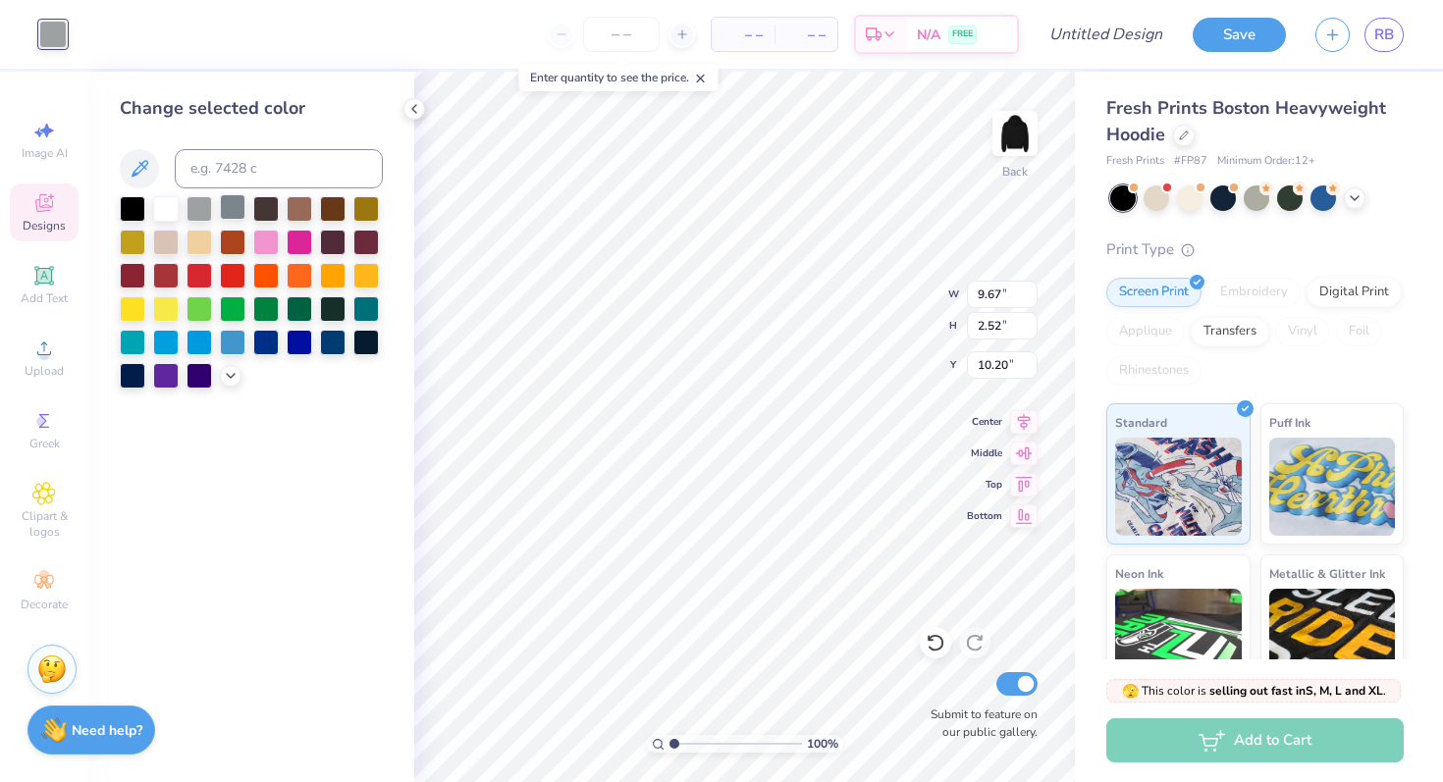
click at [234, 200] on div at bounding box center [233, 207] width 26 height 26
type input "14.97"
type input "3.86"
type input "8.48"
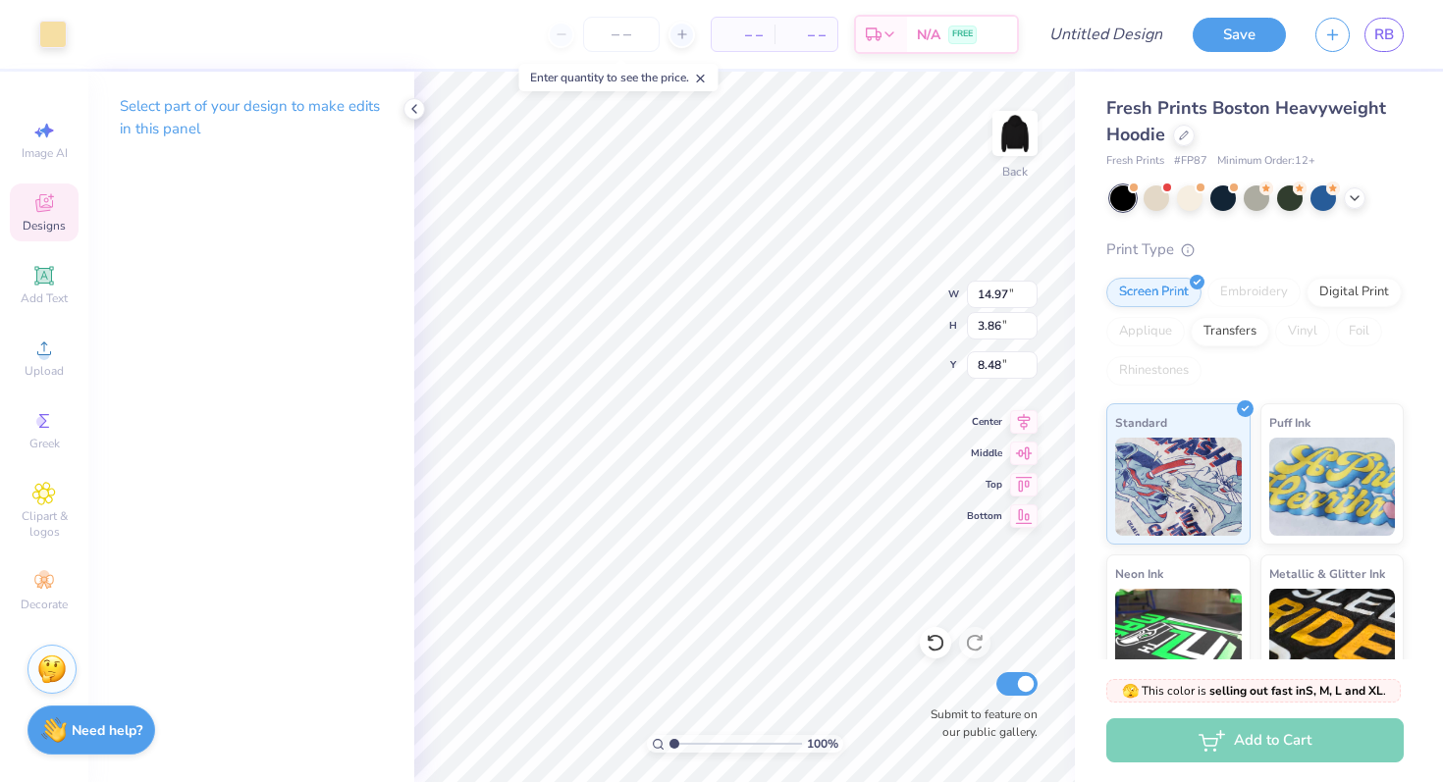
type input "15.00"
type input "3.87"
type input "8.47"
click at [123, 20] on div at bounding box center [123, 32] width 27 height 27
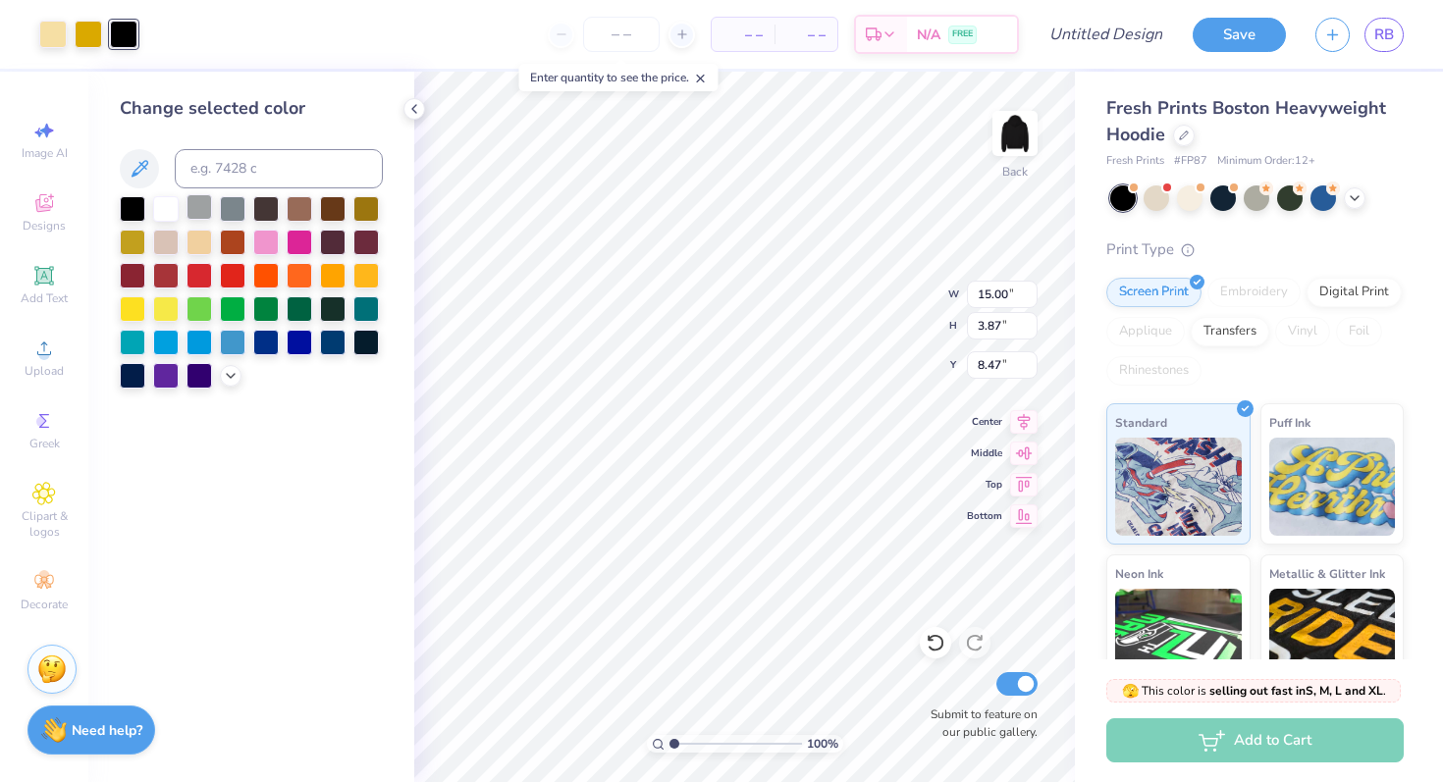
click at [198, 205] on div at bounding box center [199, 207] width 26 height 26
click at [237, 203] on div at bounding box center [233, 207] width 26 height 26
click at [96, 39] on div at bounding box center [88, 32] width 27 height 27
click at [235, 212] on div at bounding box center [233, 207] width 26 height 26
click at [57, 36] on div at bounding box center [52, 32] width 27 height 27
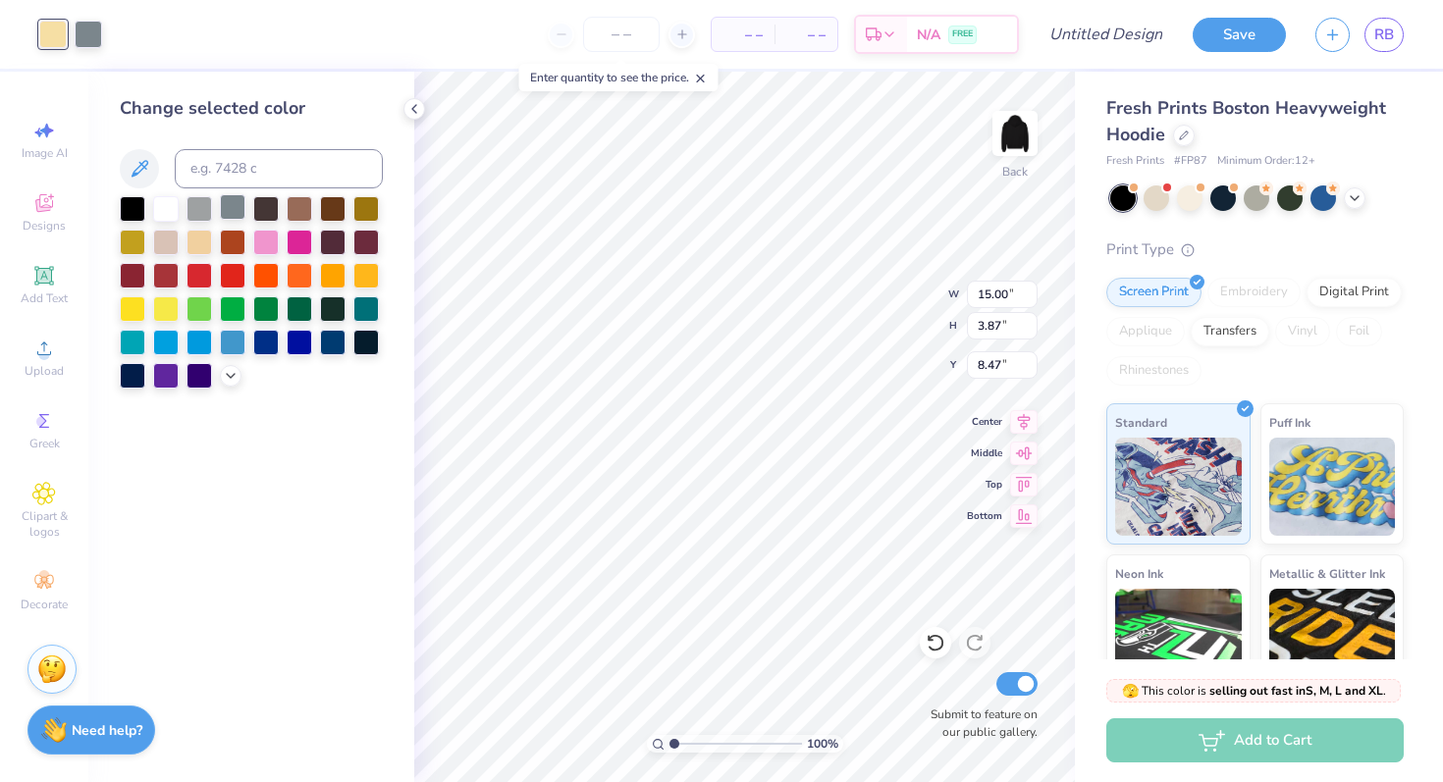
click at [230, 202] on div at bounding box center [233, 207] width 26 height 26
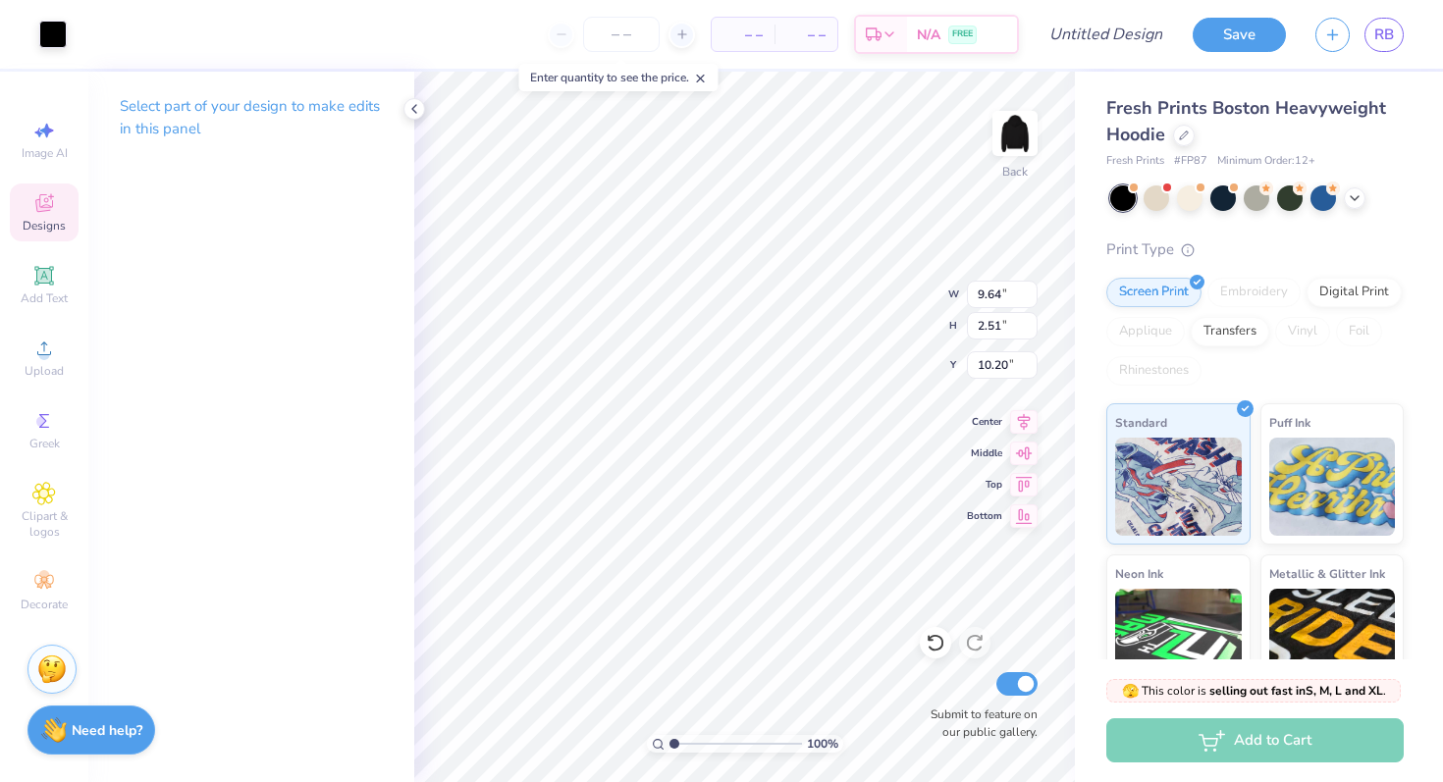
type input "10.21"
click at [45, 31] on div at bounding box center [52, 32] width 27 height 27
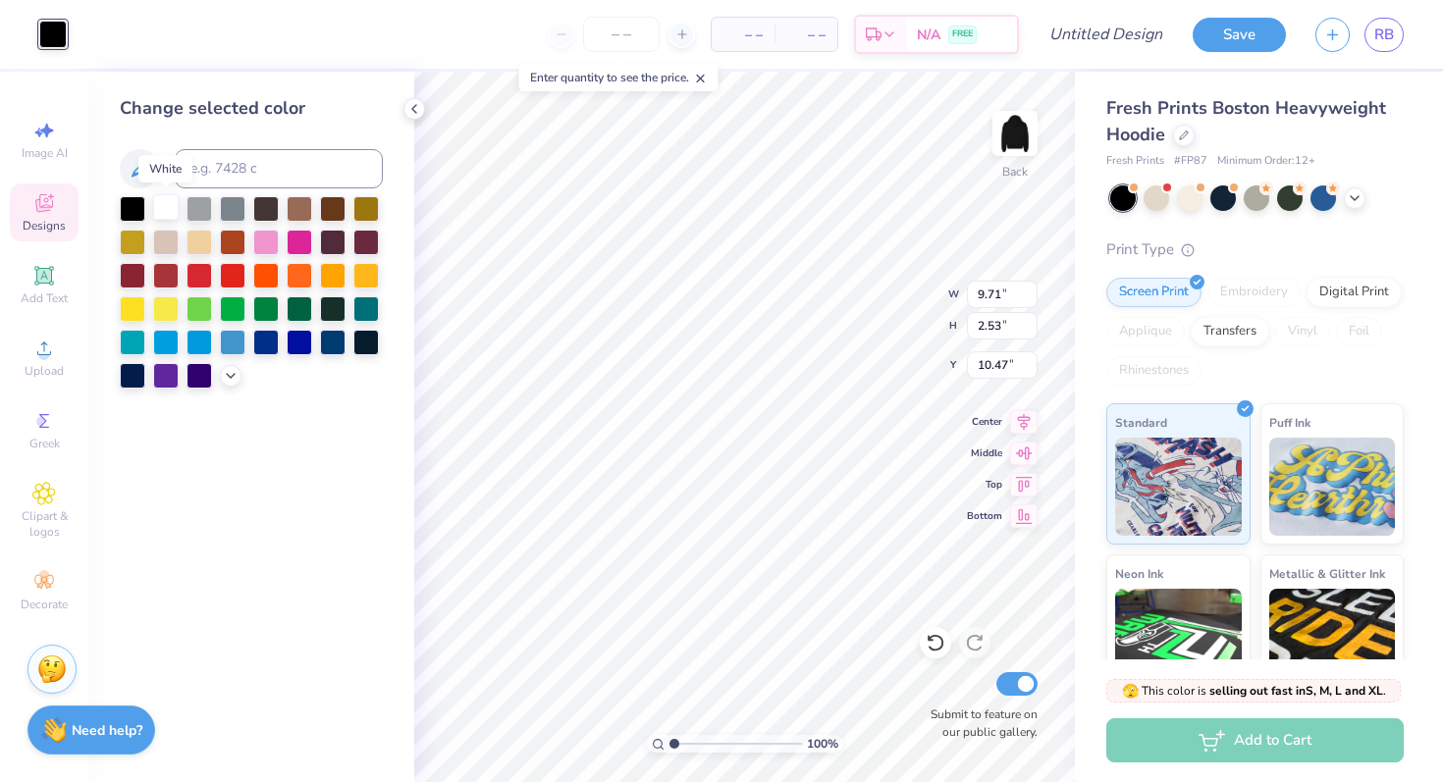
click at [166, 211] on div at bounding box center [166, 207] width 26 height 26
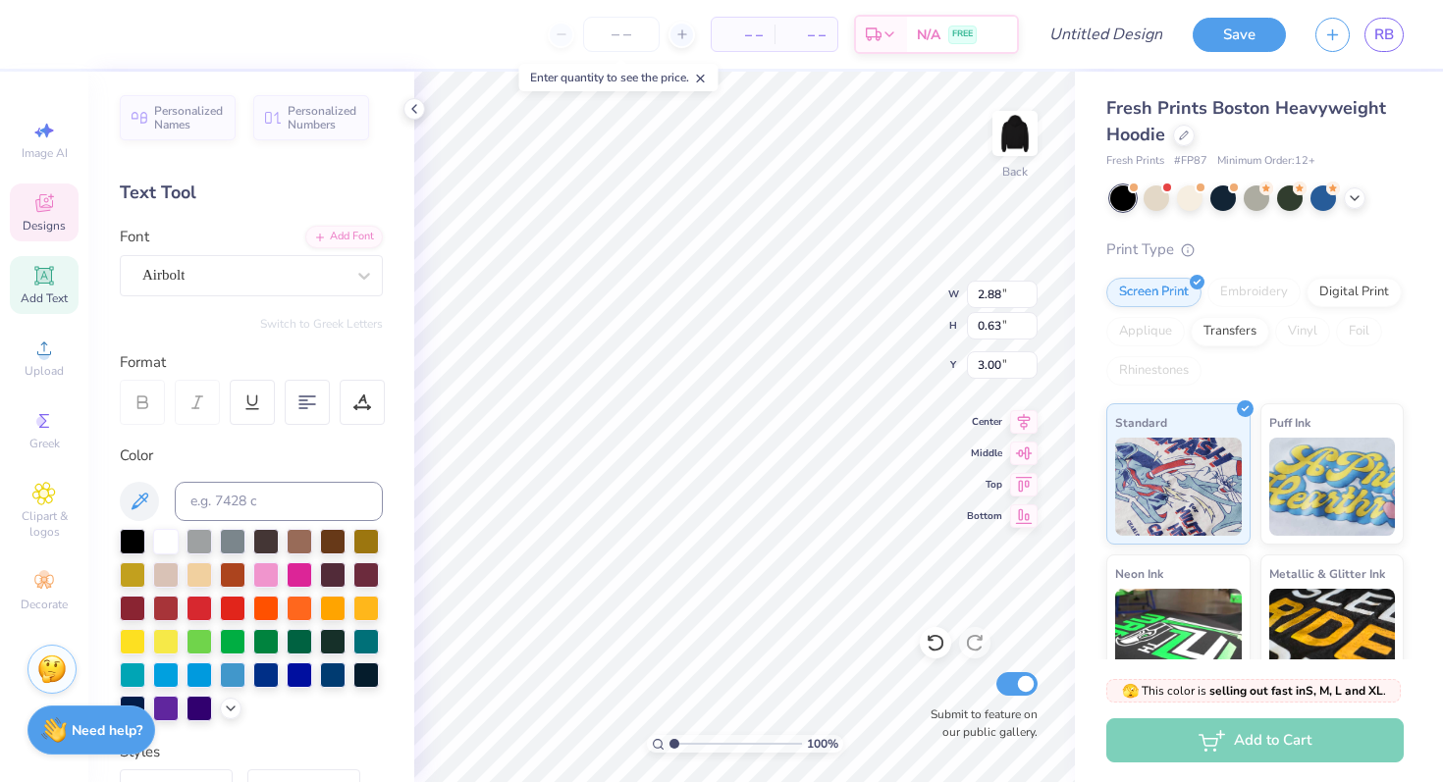
type input "0.84"
type input "0.79"
type input "3.10"
click at [42, 26] on div at bounding box center [52, 32] width 27 height 27
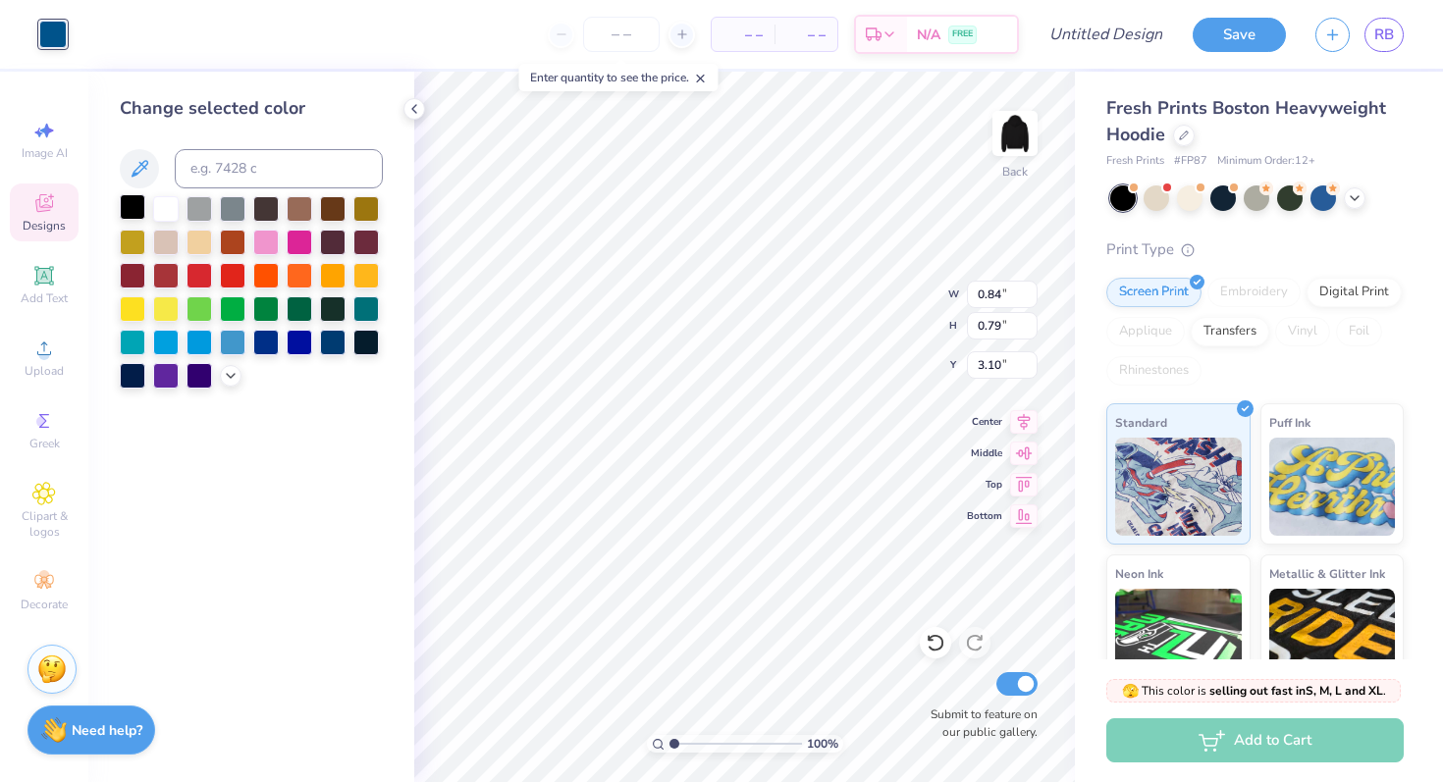
click at [132, 205] on div at bounding box center [133, 207] width 26 height 26
click at [188, 206] on div at bounding box center [199, 207] width 26 height 26
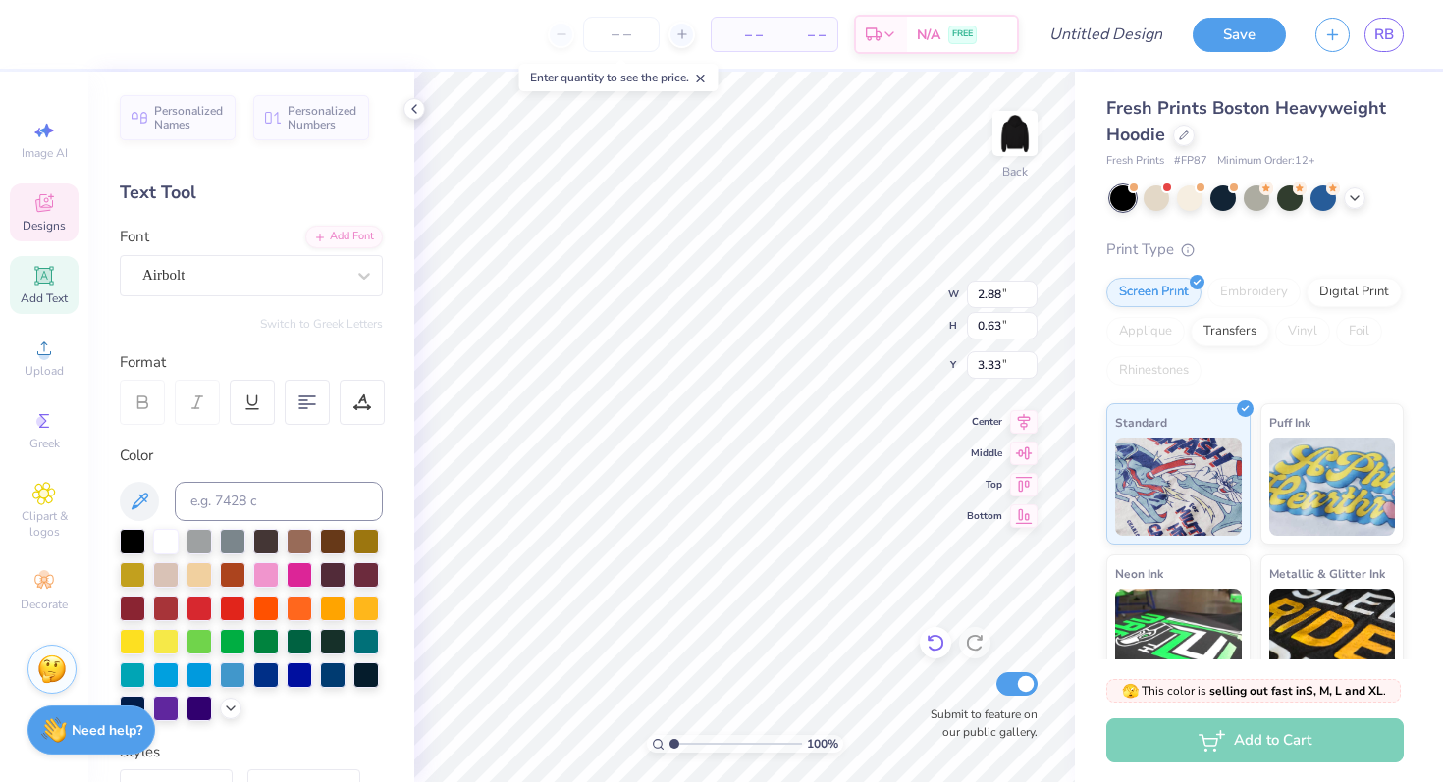
click at [938, 640] on icon at bounding box center [936, 643] width 20 height 20
type input "3.00"
type input "3.95"
type input "3.00"
type input "3.25"
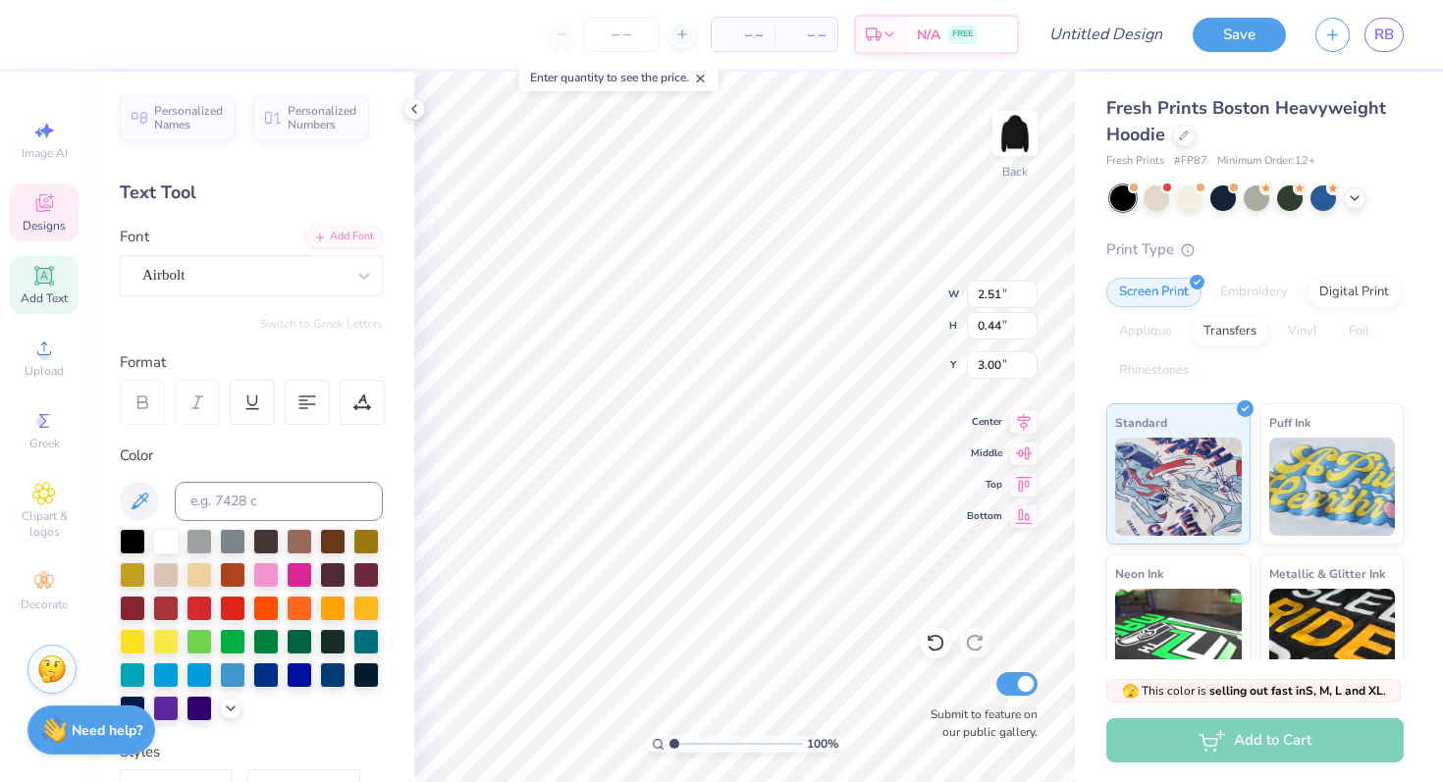
type input "0.43"
type input "7.61"
type textarea "G"
type textarea "Girls swim and Dive"
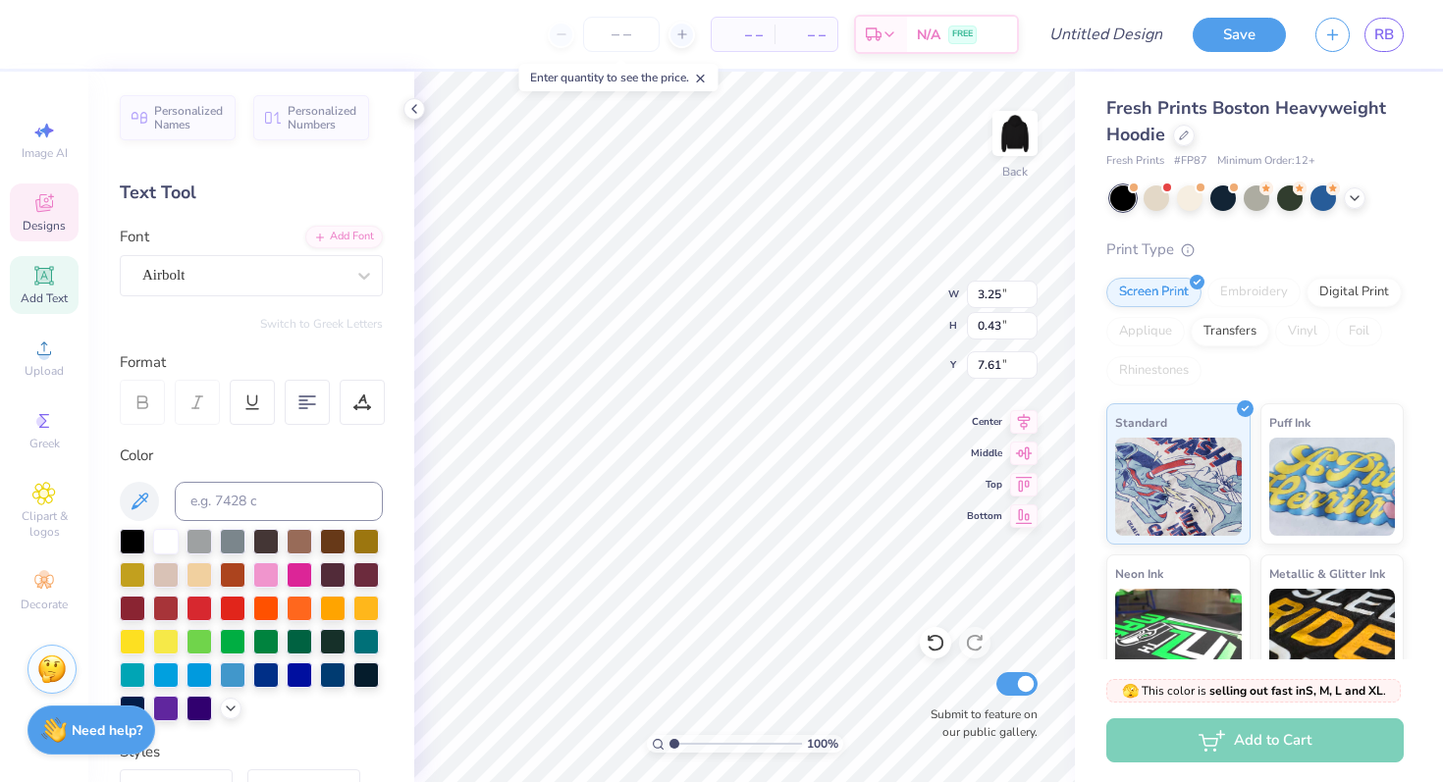
scroll to position [0, 6]
type input "7.59"
type textarea "GFG swim and Dive"
type input "0.87"
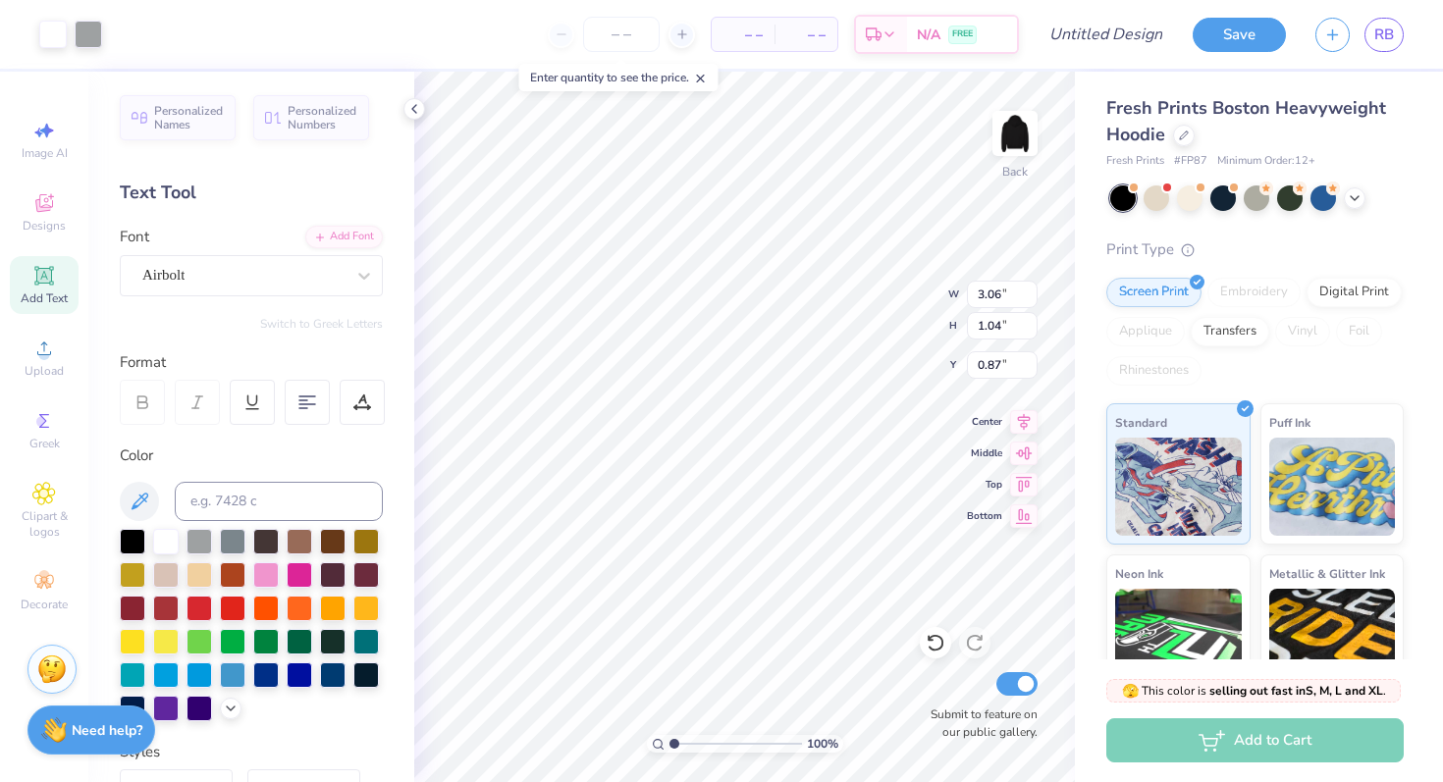
type input "3.00"
type input "8.34"
type input "4.39"
type input "1.59"
type input "0.35"
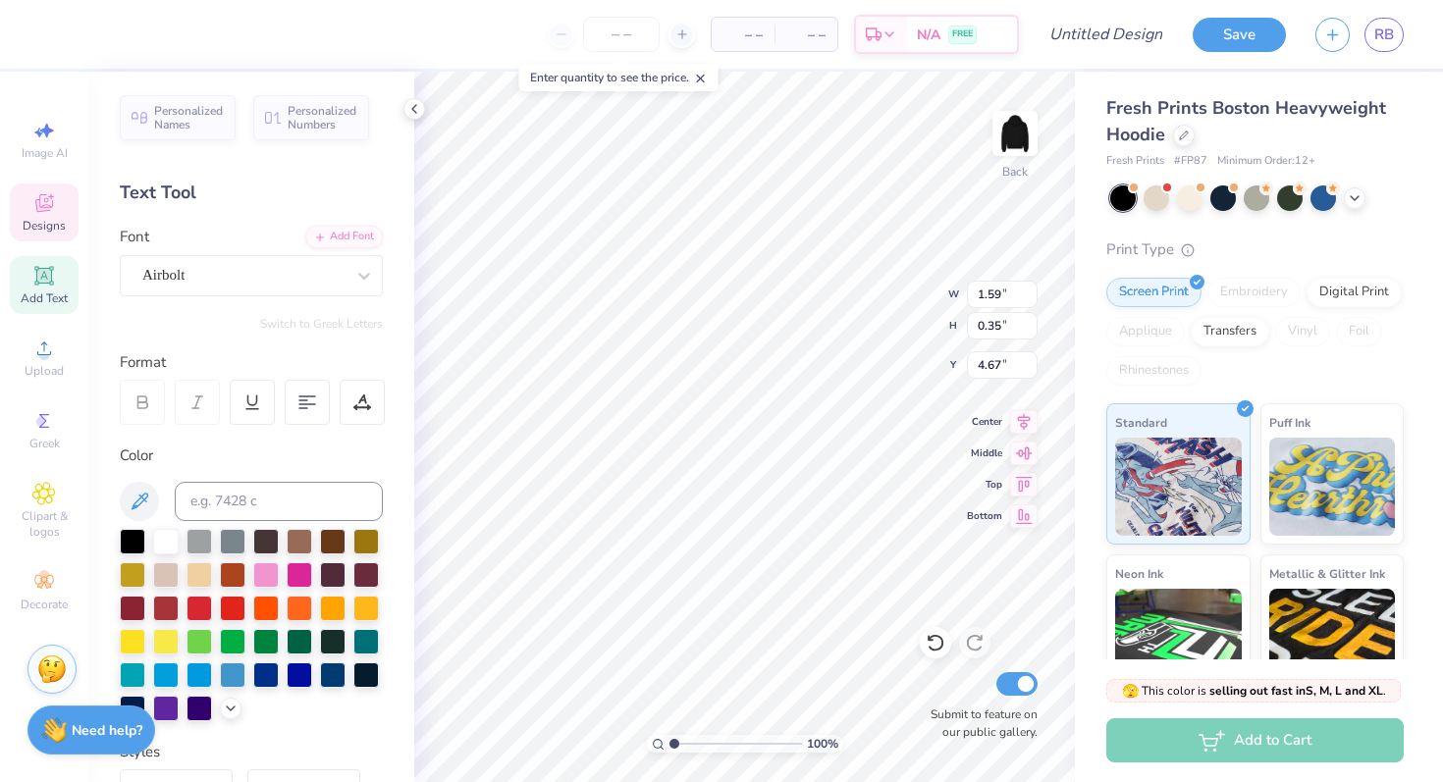
type input "7.39"
type input "1.63"
type input "0.67"
type input "7.23"
type input "7.68"
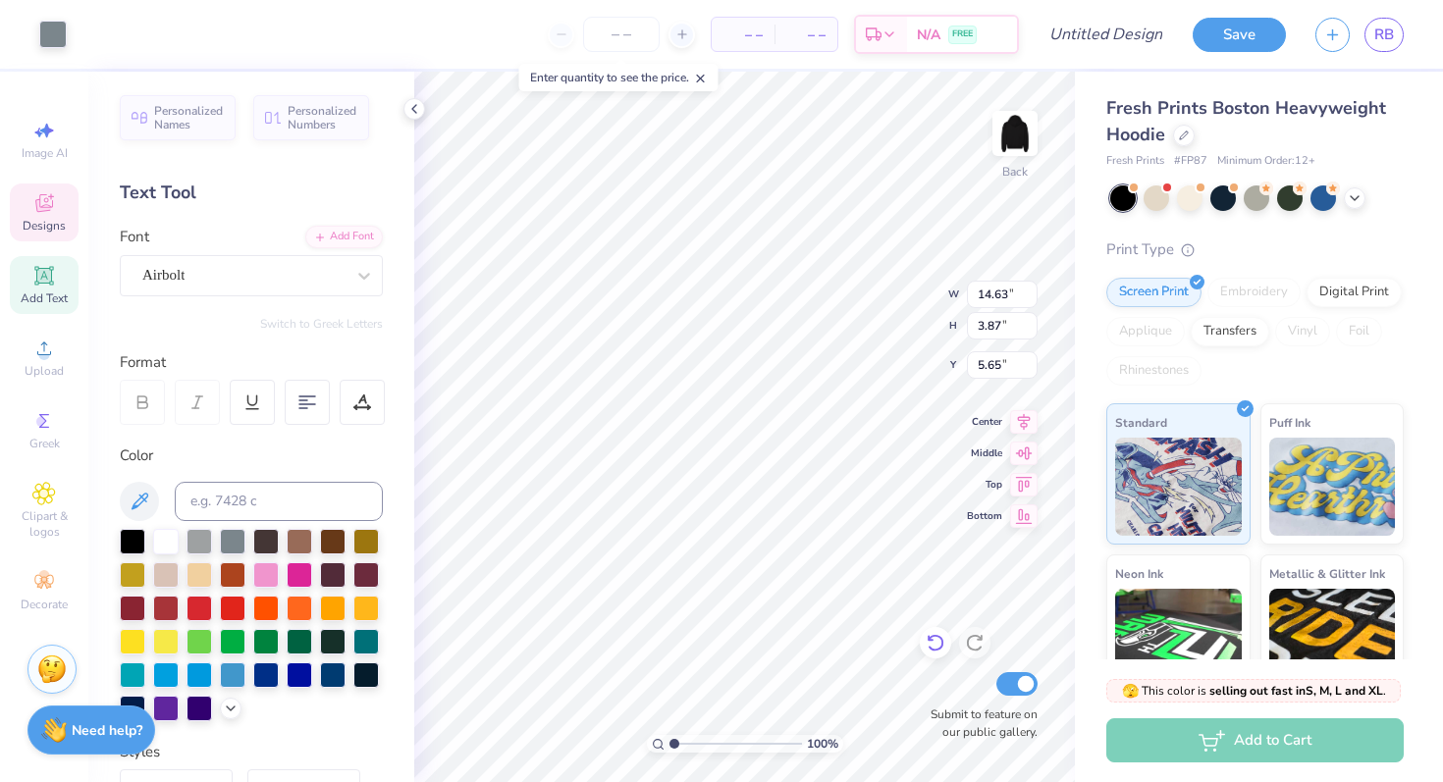
click at [936, 647] on icon at bounding box center [936, 643] width 20 height 20
type input "5.39"
type input "7.67"
type input "7.57"
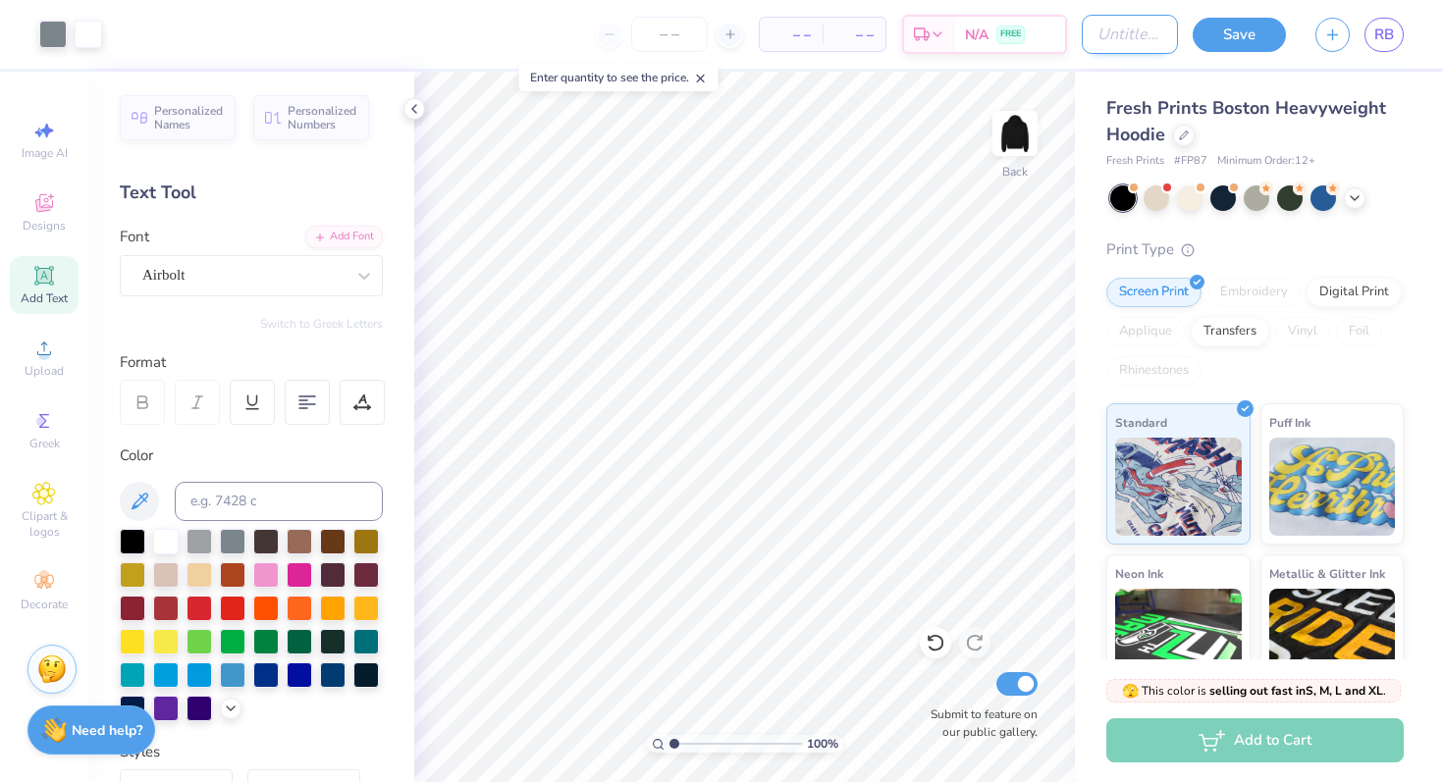
click at [1094, 30] on input "Design Title" at bounding box center [1130, 34] width 96 height 39
type input "KR shoot star"
click at [1229, 45] on button "Save" at bounding box center [1239, 32] width 93 height 34
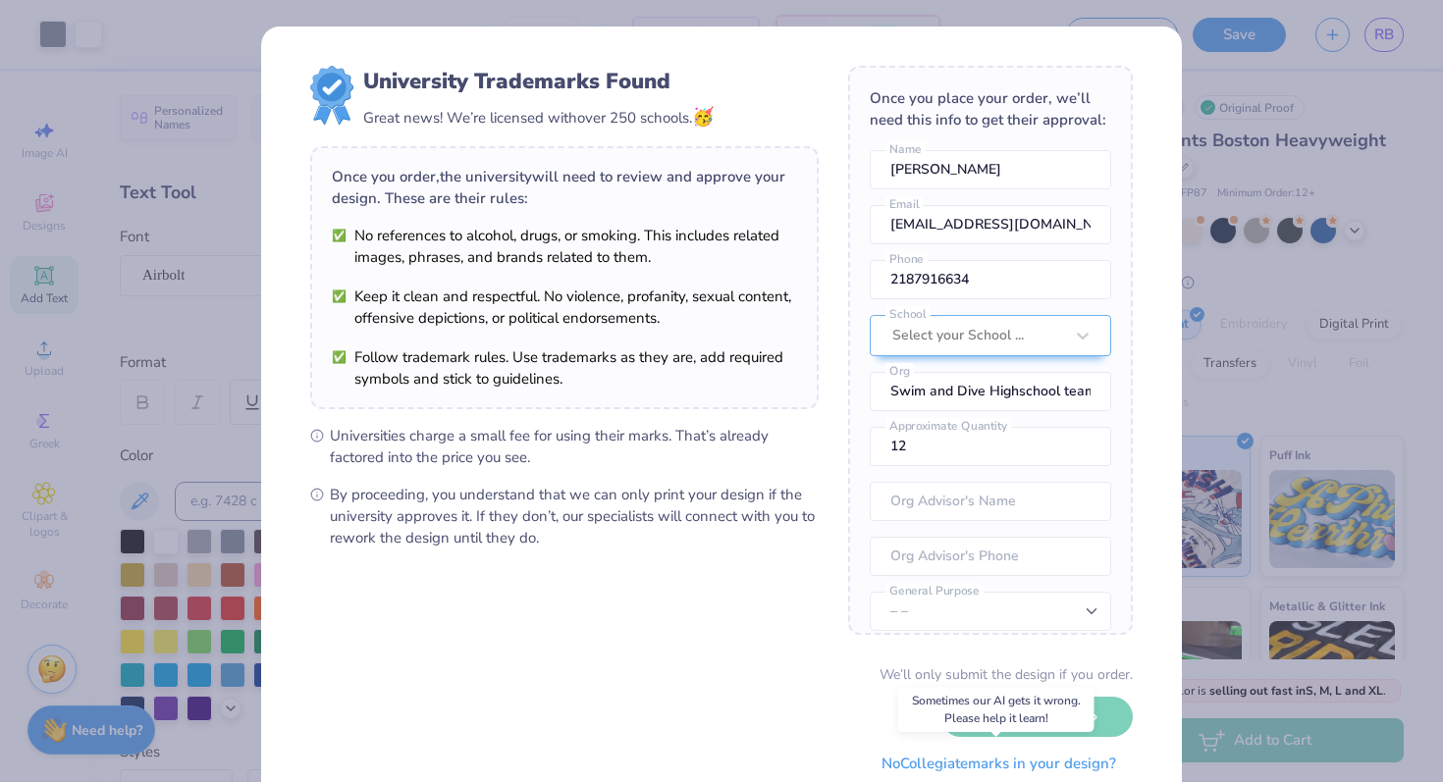
click at [935, 772] on button "No Collegiate marks in your design?" at bounding box center [999, 764] width 268 height 40
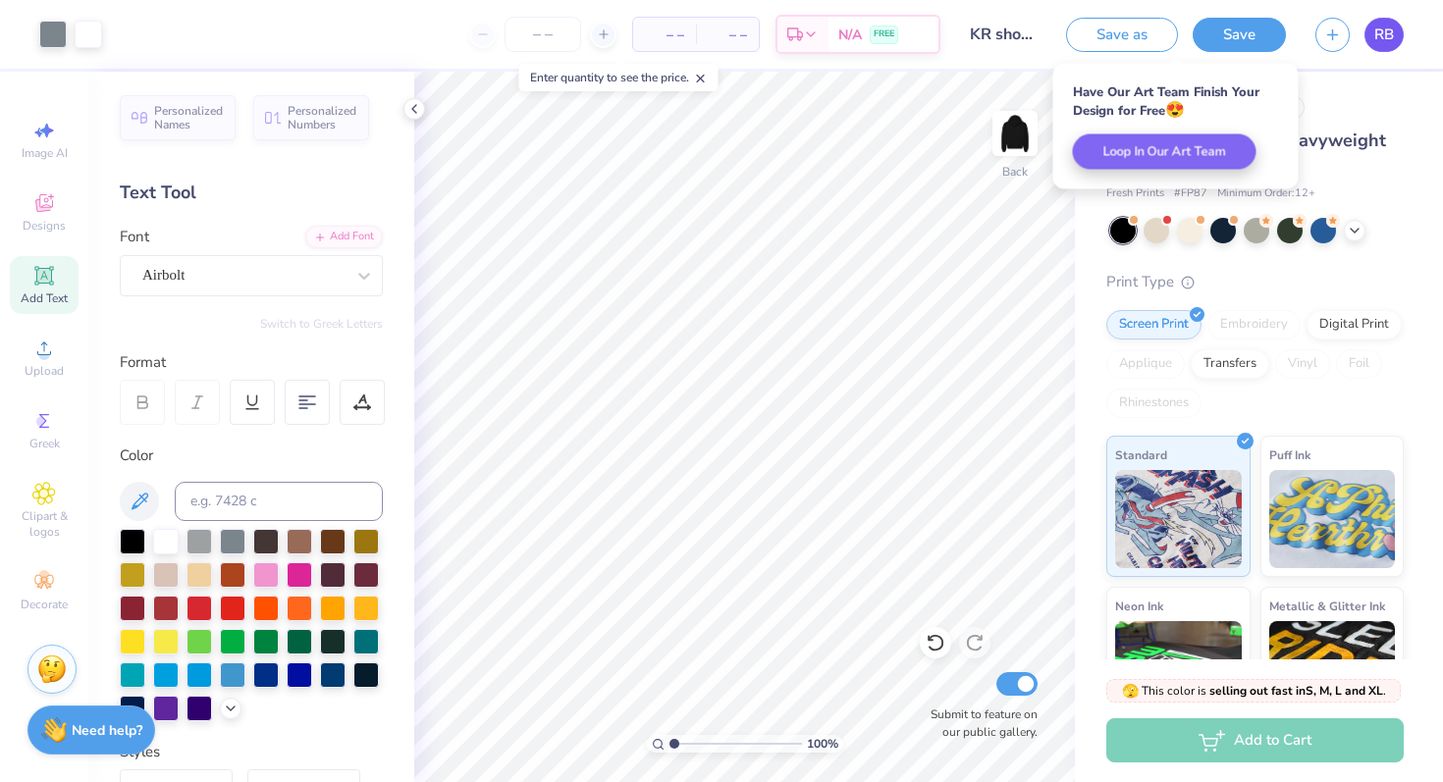
click at [1378, 29] on span "RB" at bounding box center [1384, 35] width 20 height 23
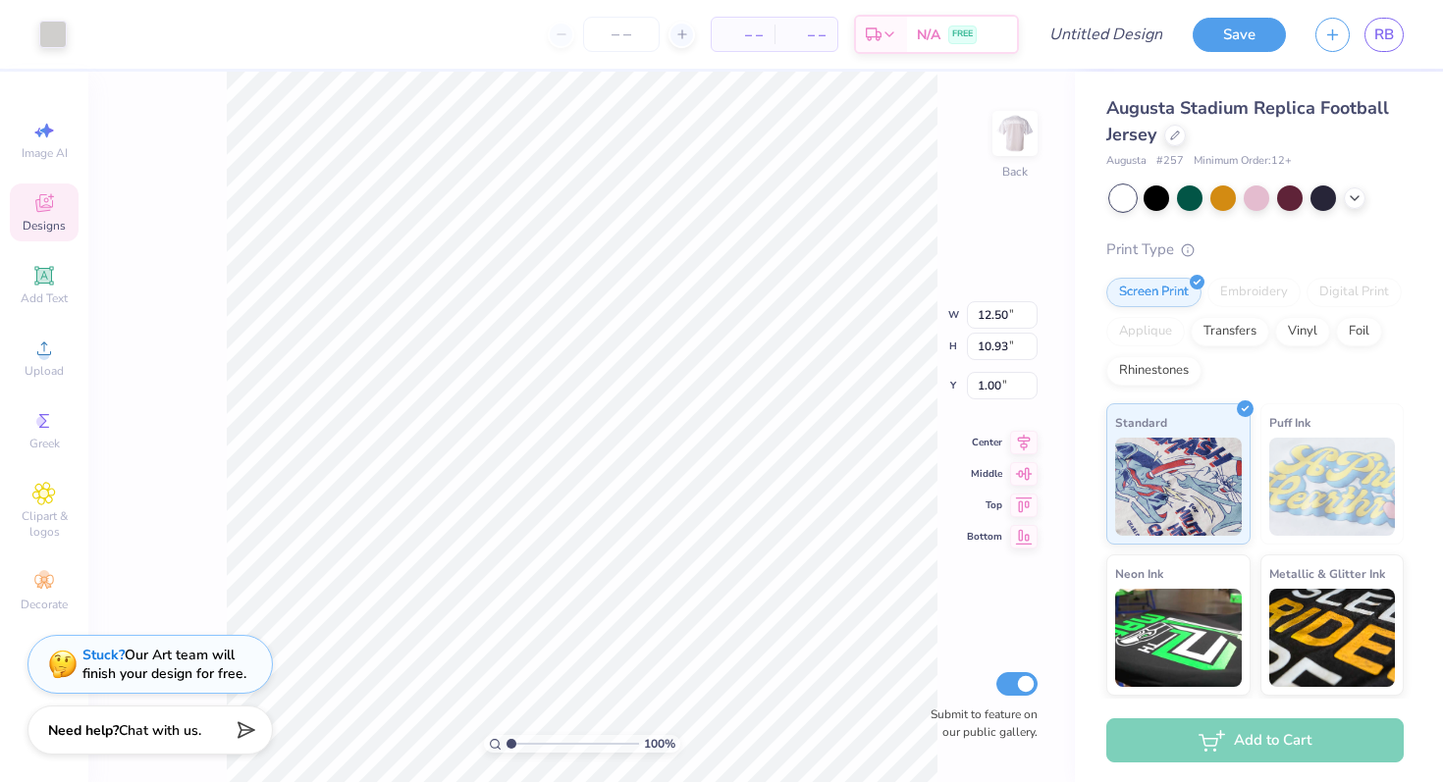
type input "1.07"
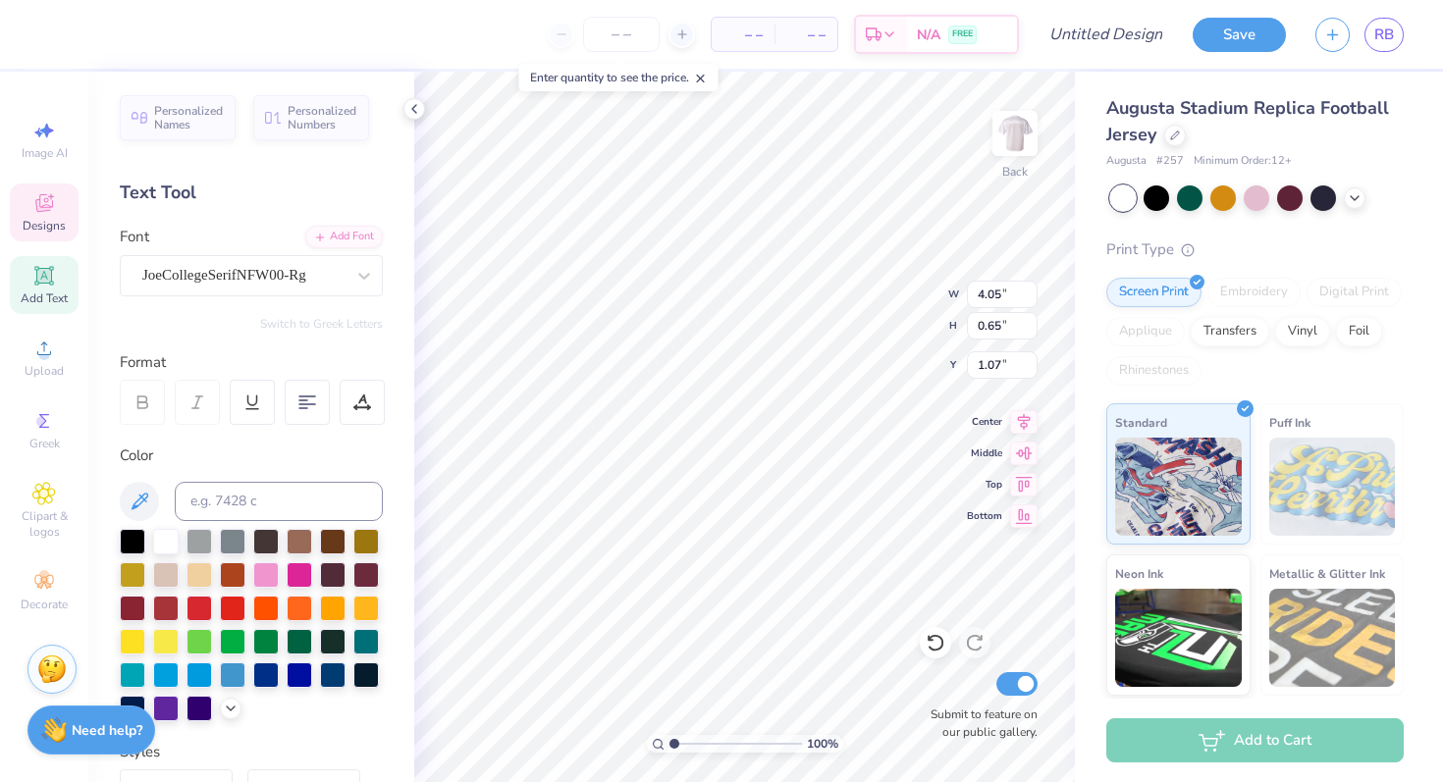
type textarea "T"
type textarea "Knight Riders"
type input "7.73"
type input "1.89"
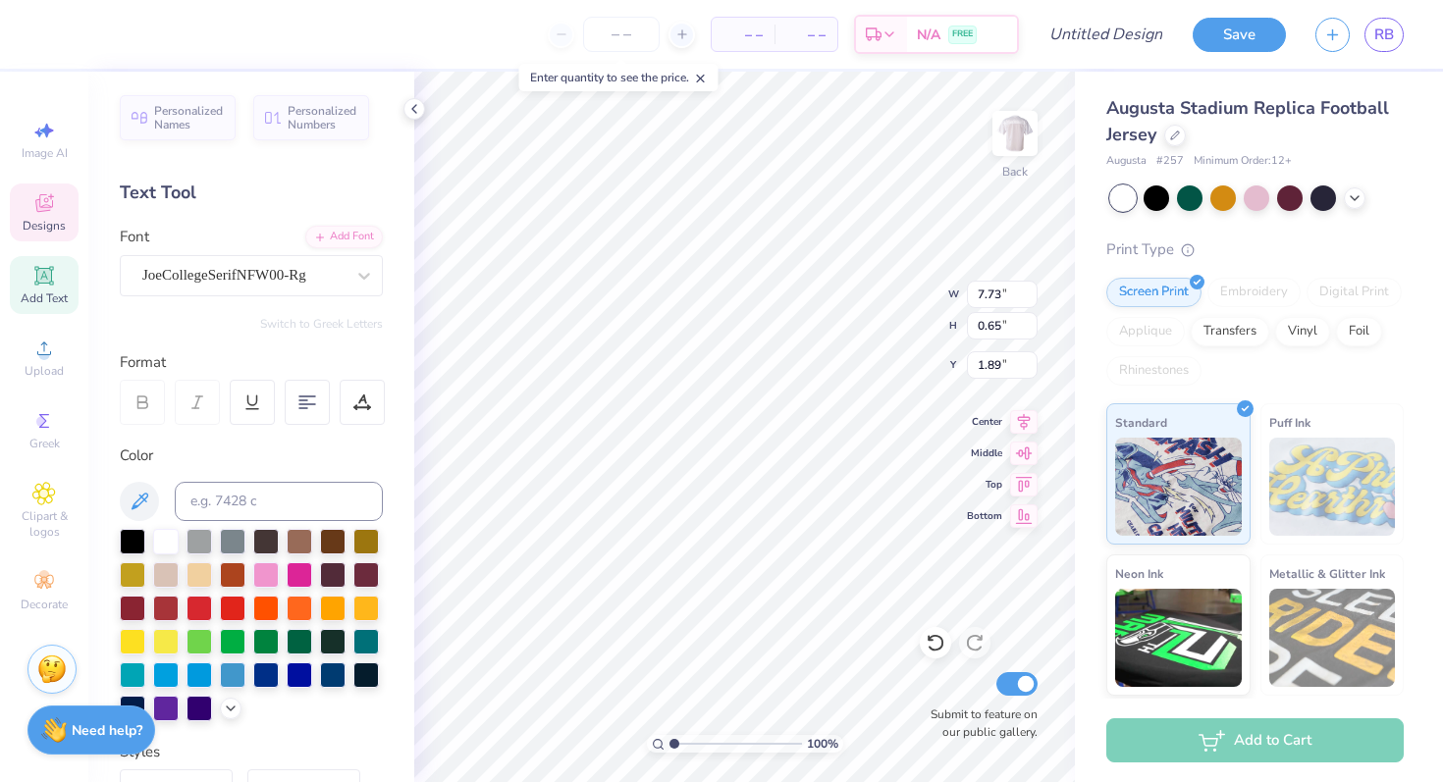
scroll to position [0, 0]
type textarea "P"
type textarea "Swim and dive"
click at [1146, 193] on div at bounding box center [1157, 197] width 26 height 26
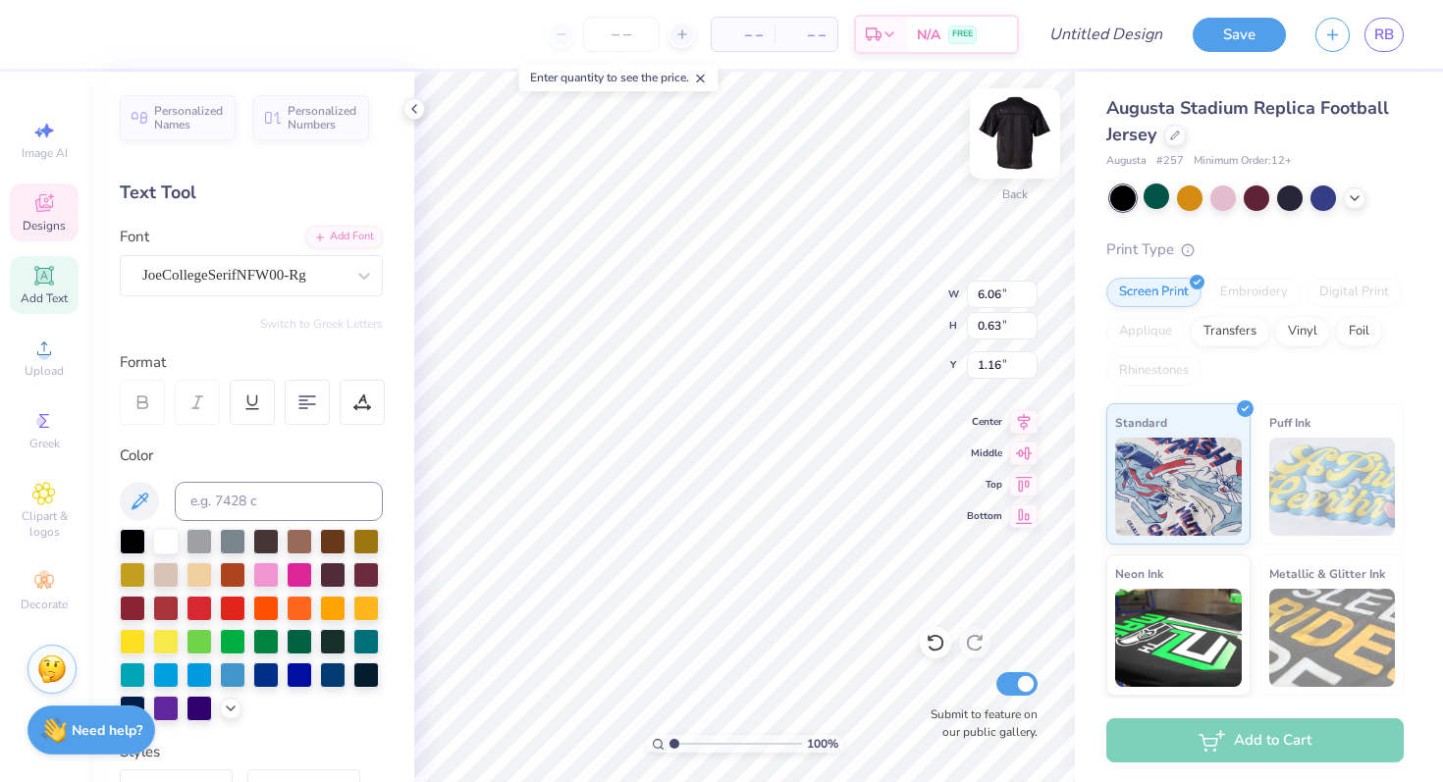
click at [1011, 186] on div "Back" at bounding box center [1015, 195] width 26 height 18
click at [1029, 142] on img at bounding box center [1015, 133] width 79 height 79
type input "1.35"
click at [1178, 140] on div at bounding box center [1175, 134] width 22 height 22
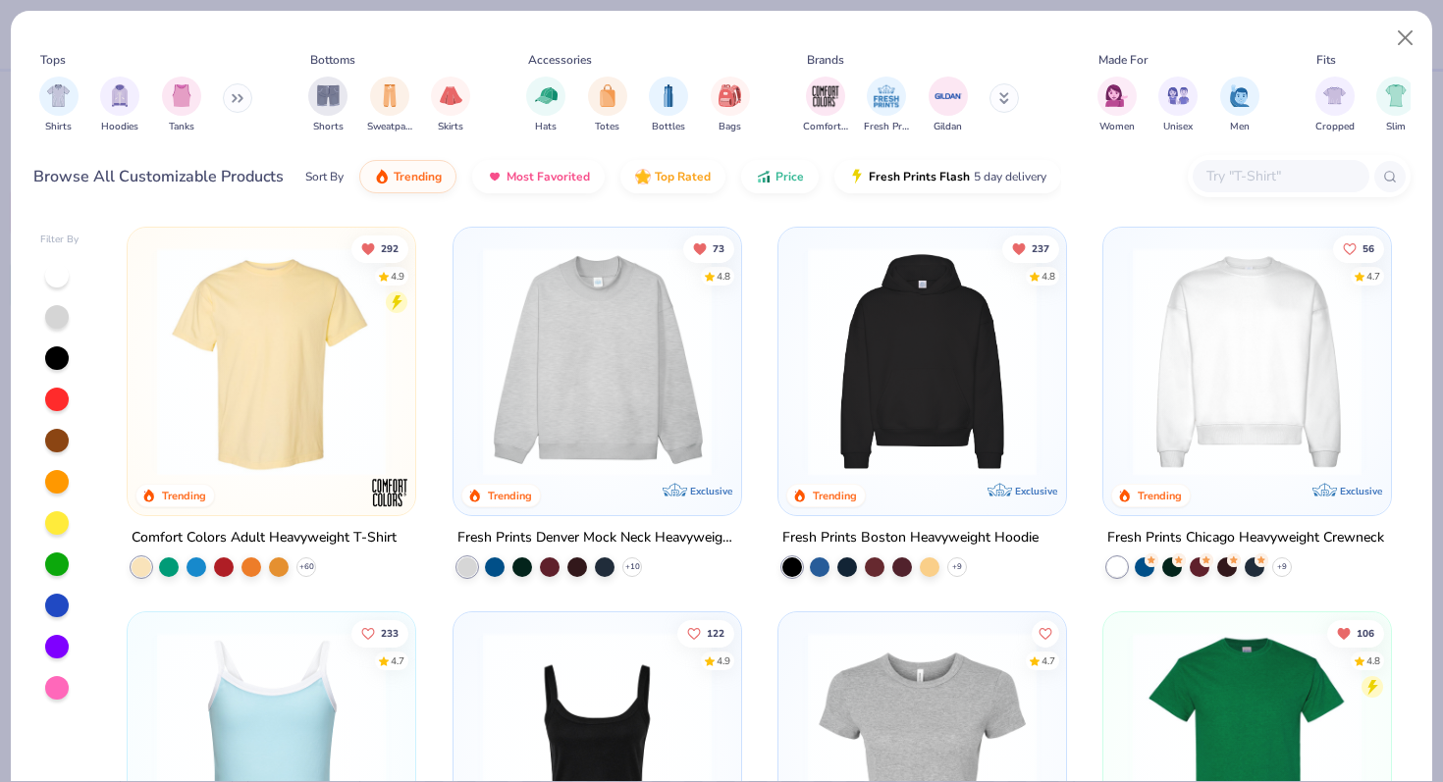
click at [942, 340] on img at bounding box center [922, 361] width 248 height 229
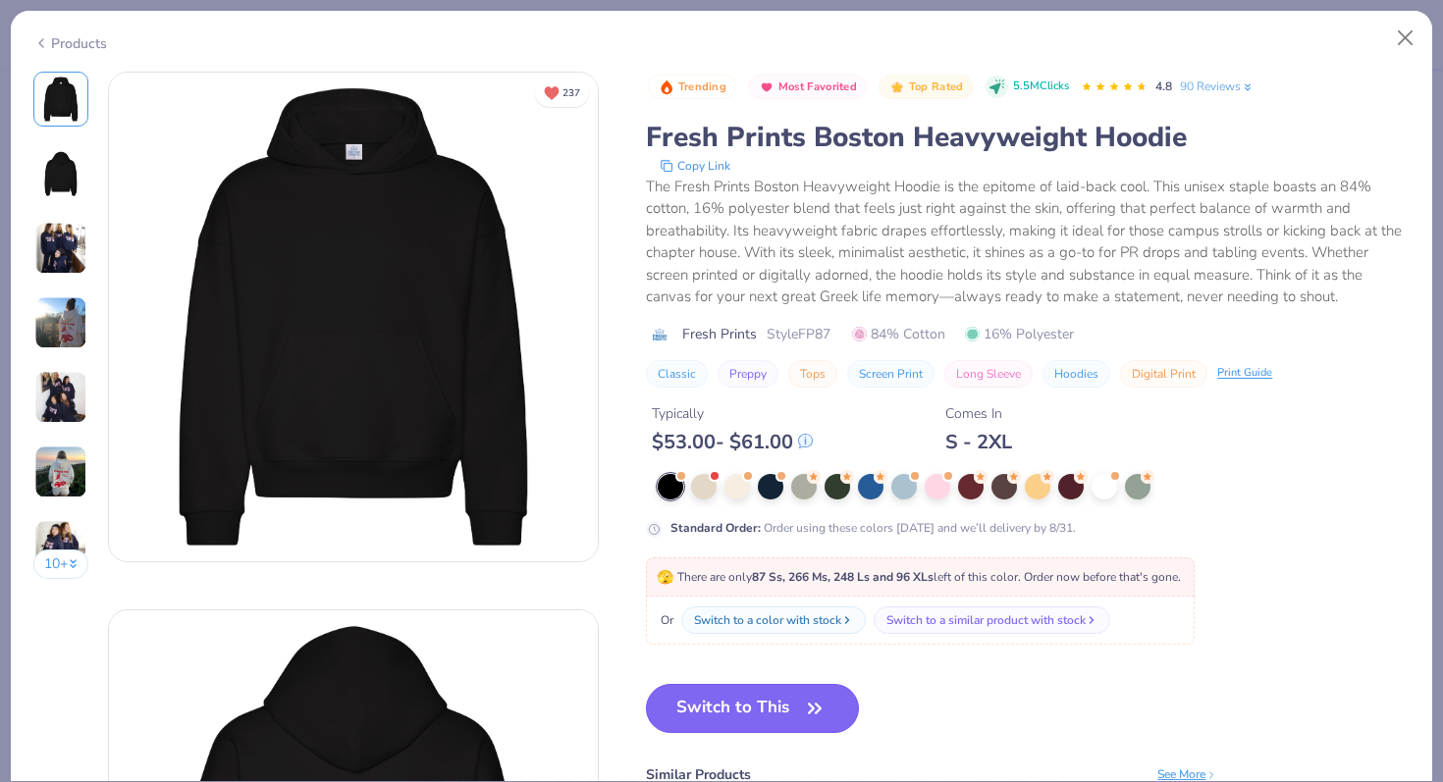
click at [746, 714] on button "Switch to This" at bounding box center [752, 708] width 213 height 49
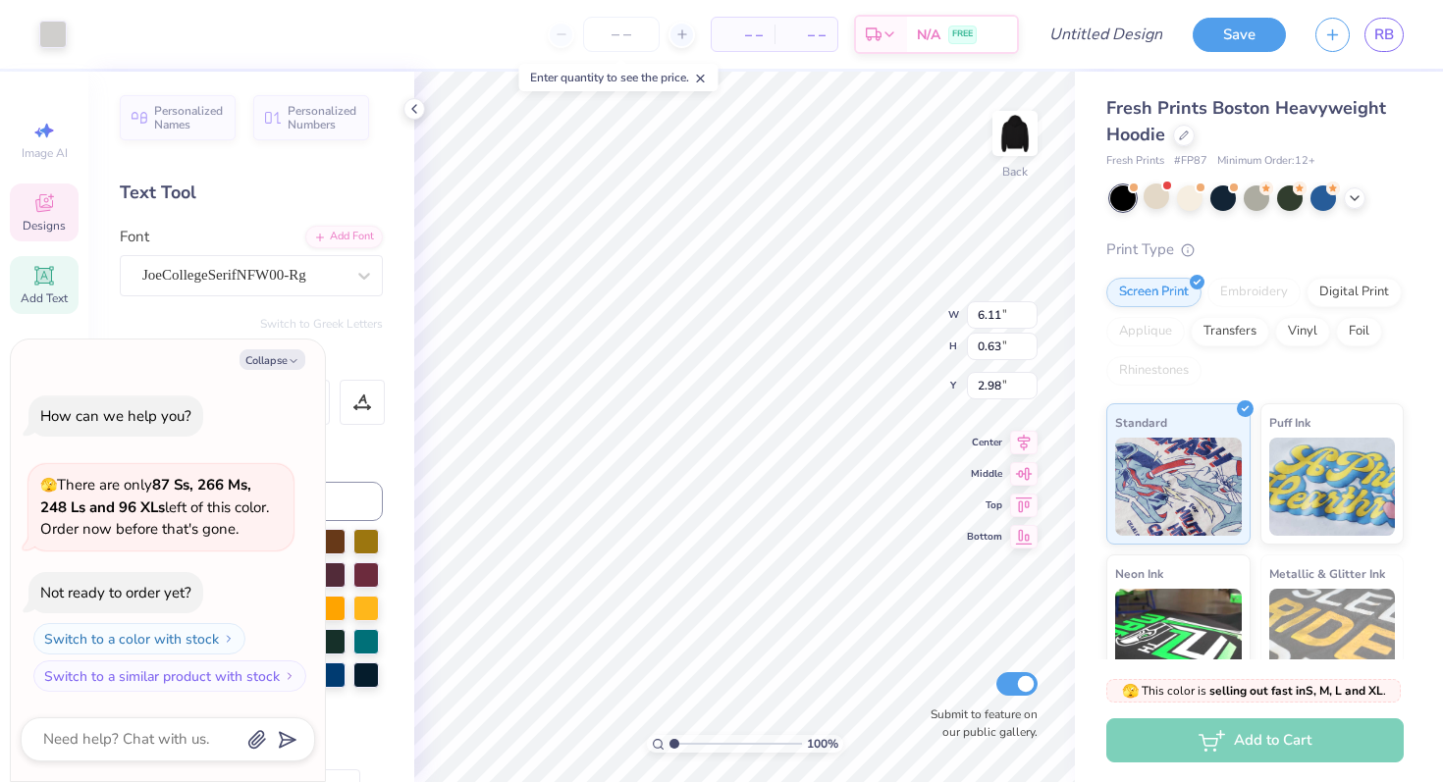
type textarea "x"
type input "3.00"
type textarea "x"
type input "3.80"
type textarea "x"
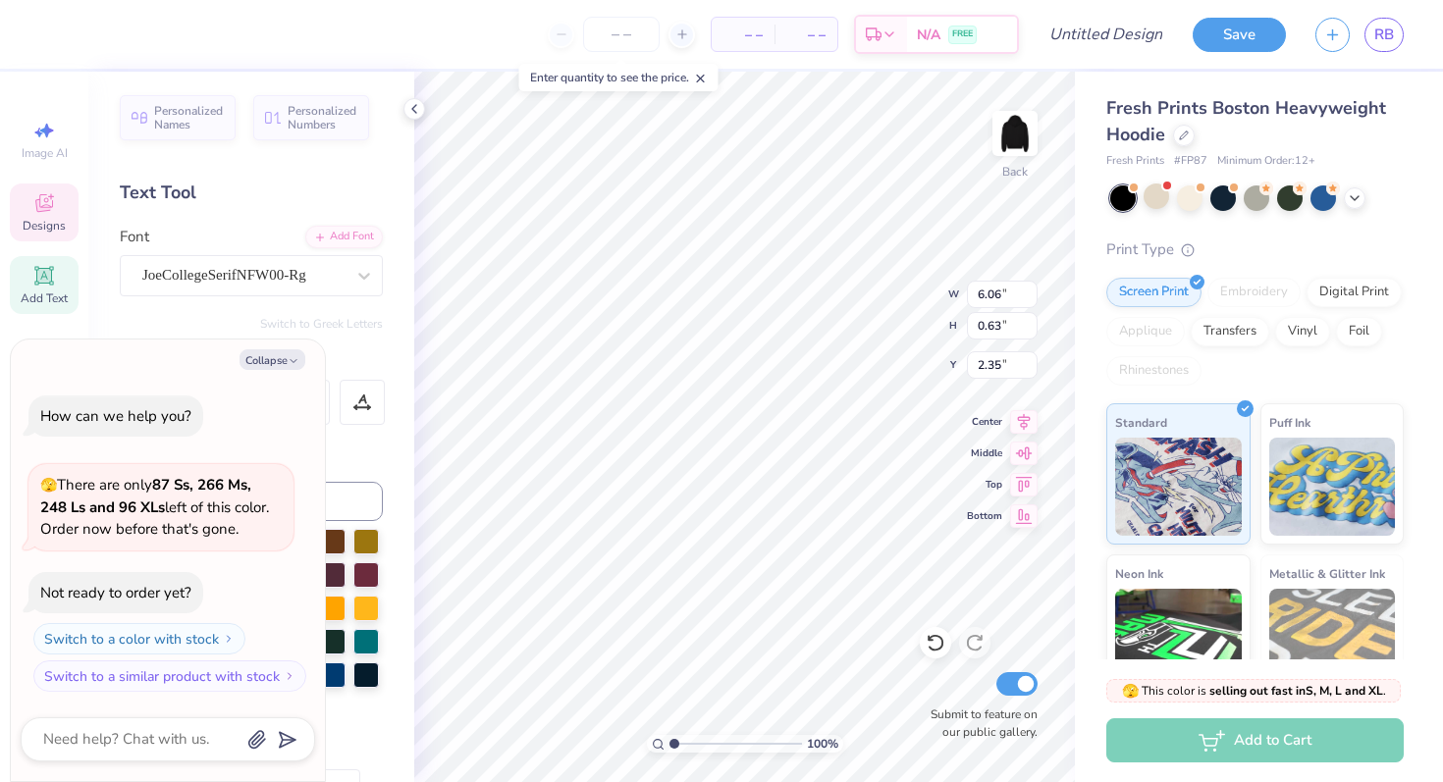
type input "3.00"
type textarea "x"
type textarea "KnightRiders"
click at [1023, 511] on icon at bounding box center [1023, 514] width 27 height 24
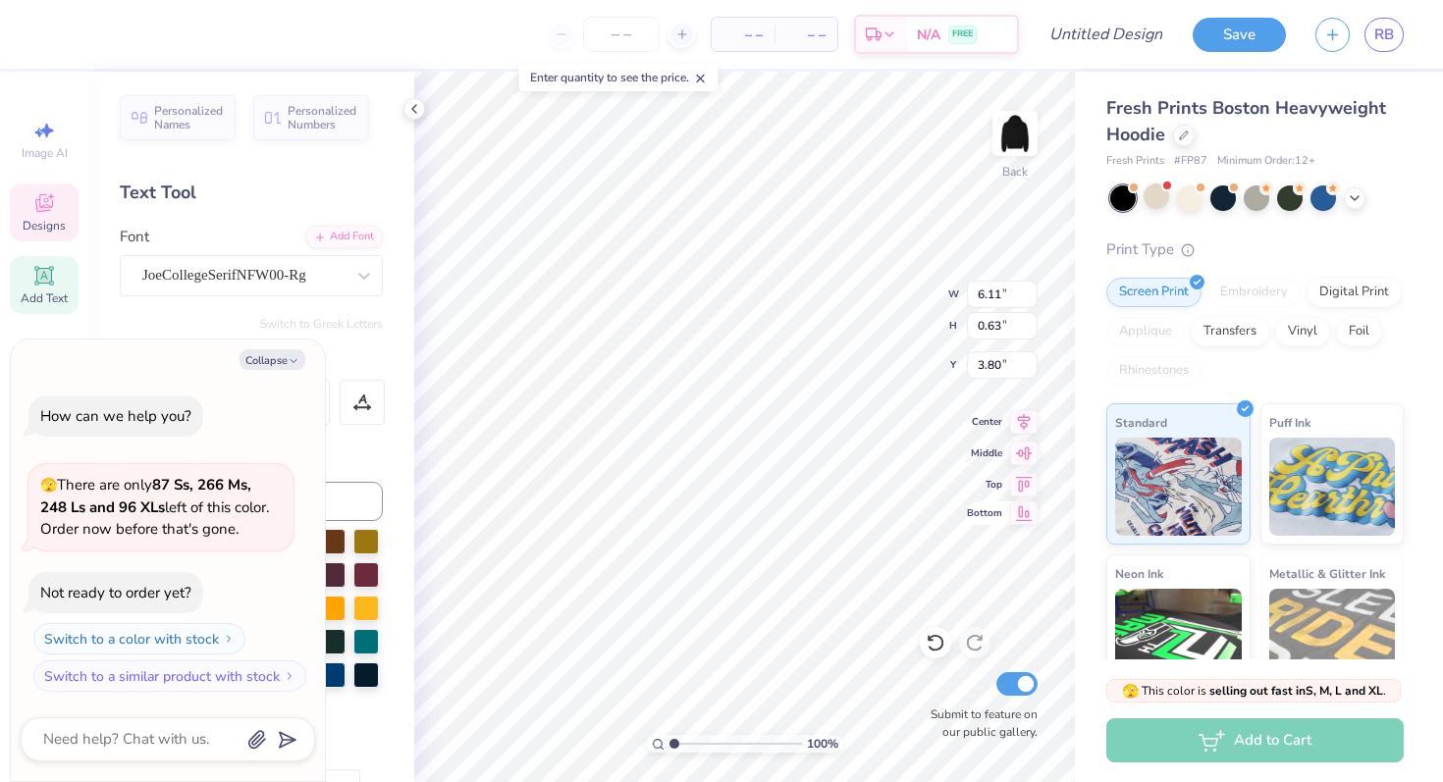
type textarea "x"
type input "12.37"
type textarea "x"
type input "6.11"
type input "12.37"
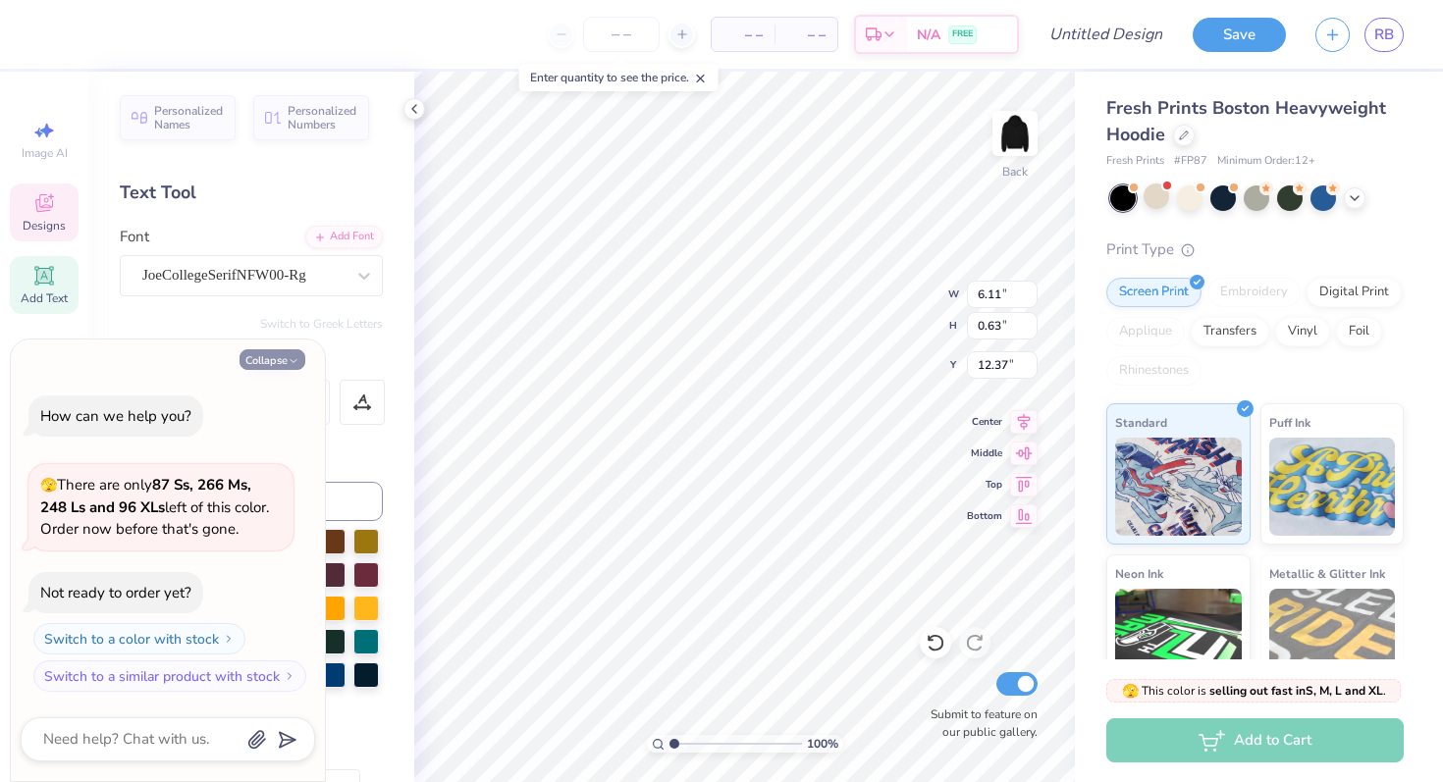
click at [284, 354] on button "Collapse" at bounding box center [273, 359] width 66 height 21
type textarea "x"
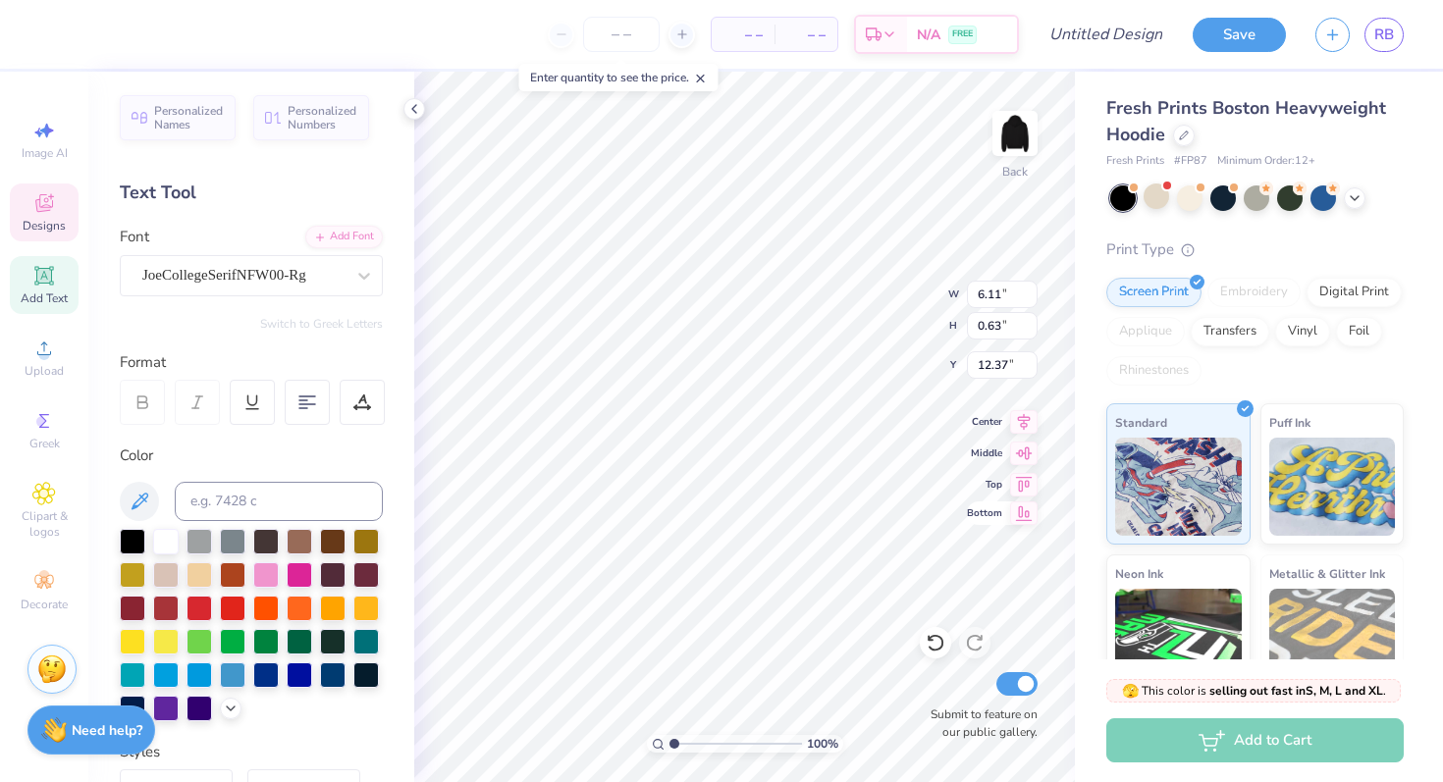
click at [1021, 514] on icon at bounding box center [1023, 514] width 27 height 24
type input "12.50"
type input "8.88"
type input "4.12"
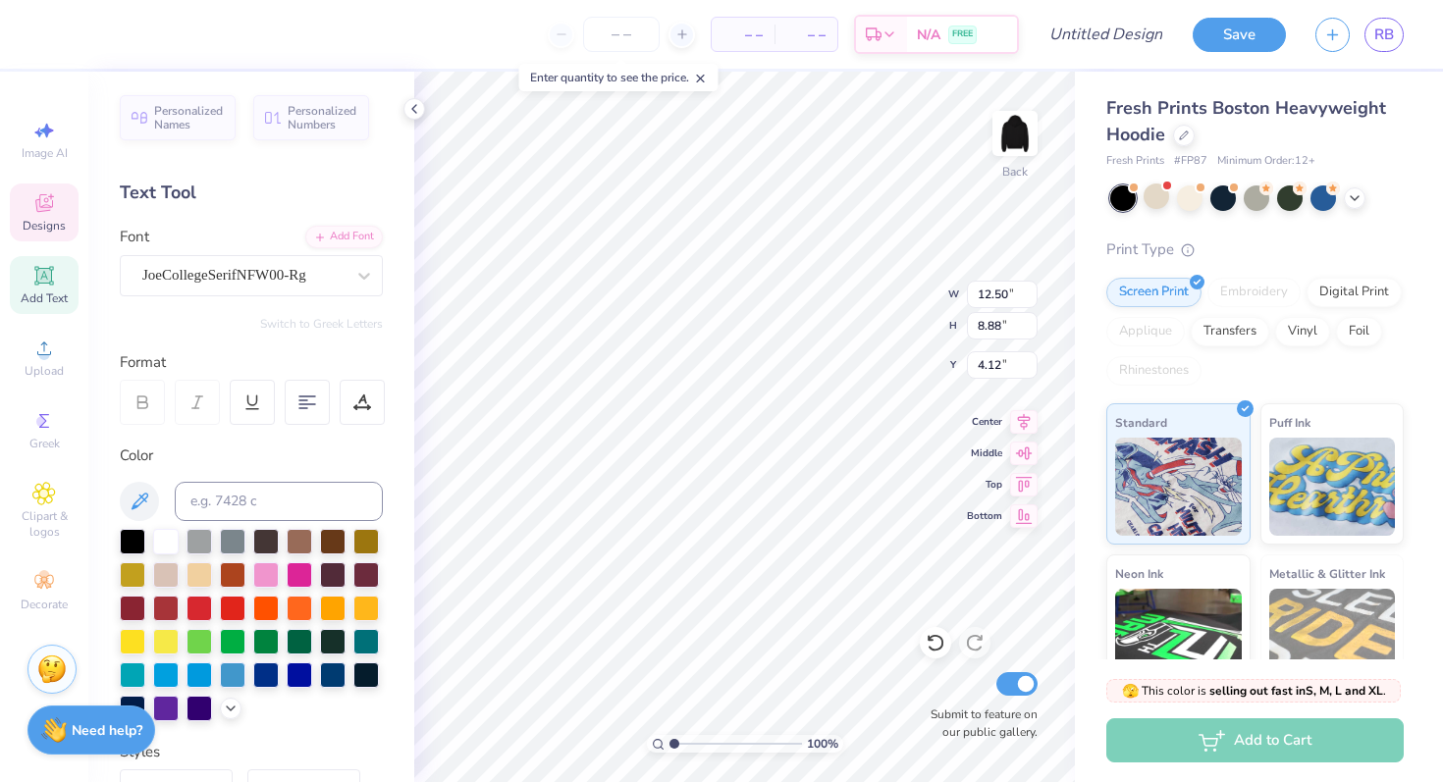
type input "5.86"
type input "0.63"
type input "2.37"
type input "12.50"
type input "8.88"
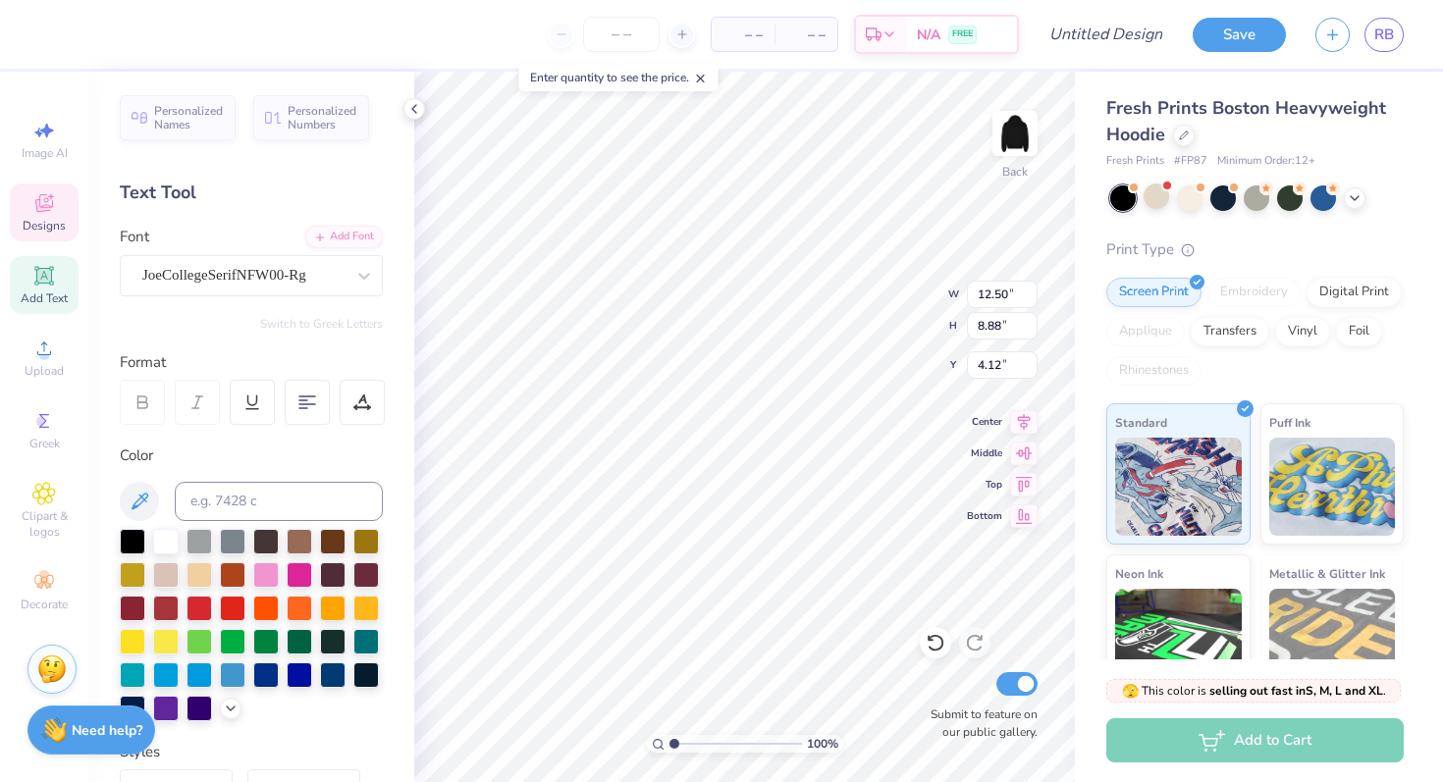
type input "3.49"
type input "12.59"
type input "8.94"
type input "3.41"
type input "11.61"
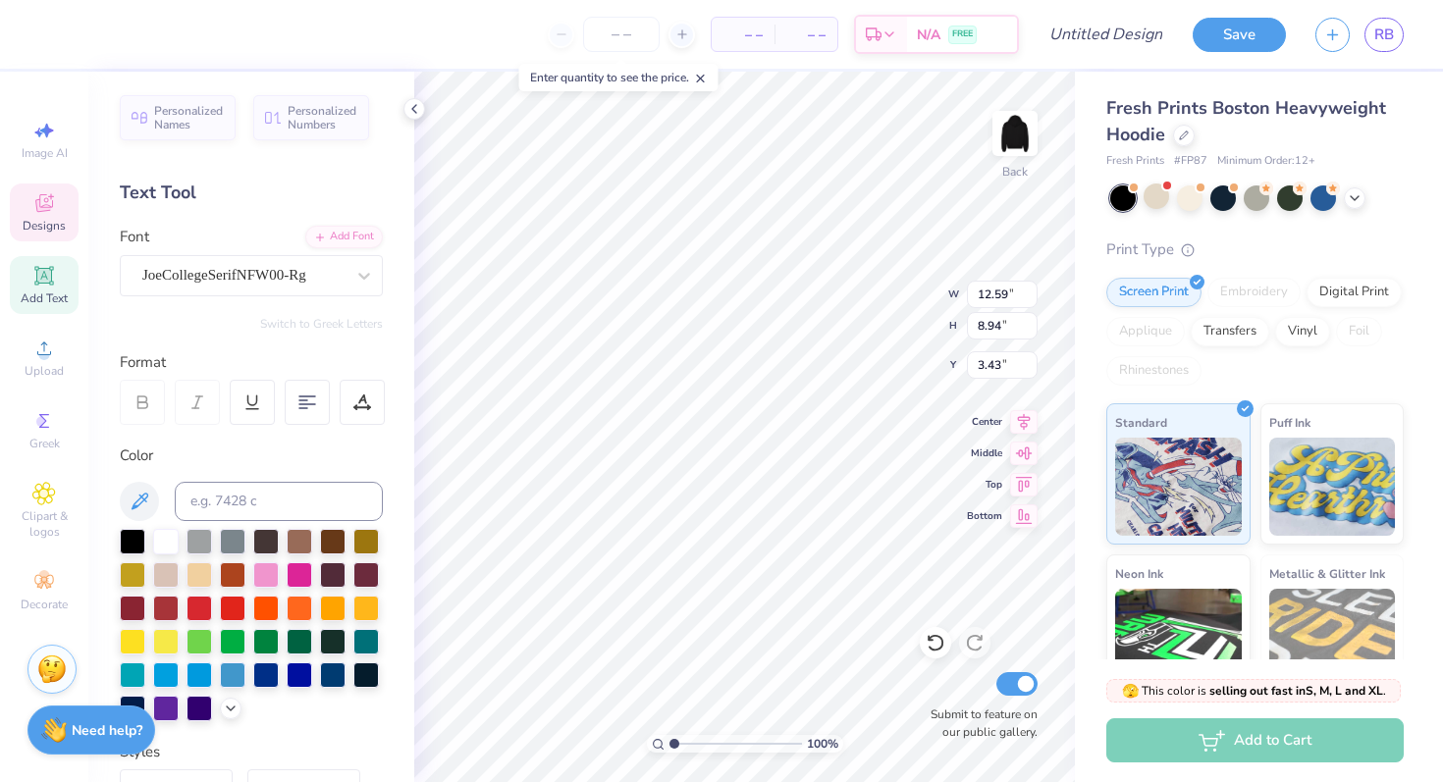
type input "8.25"
type input "3.53"
type input "11.61"
type input "8.25"
type input "3.53"
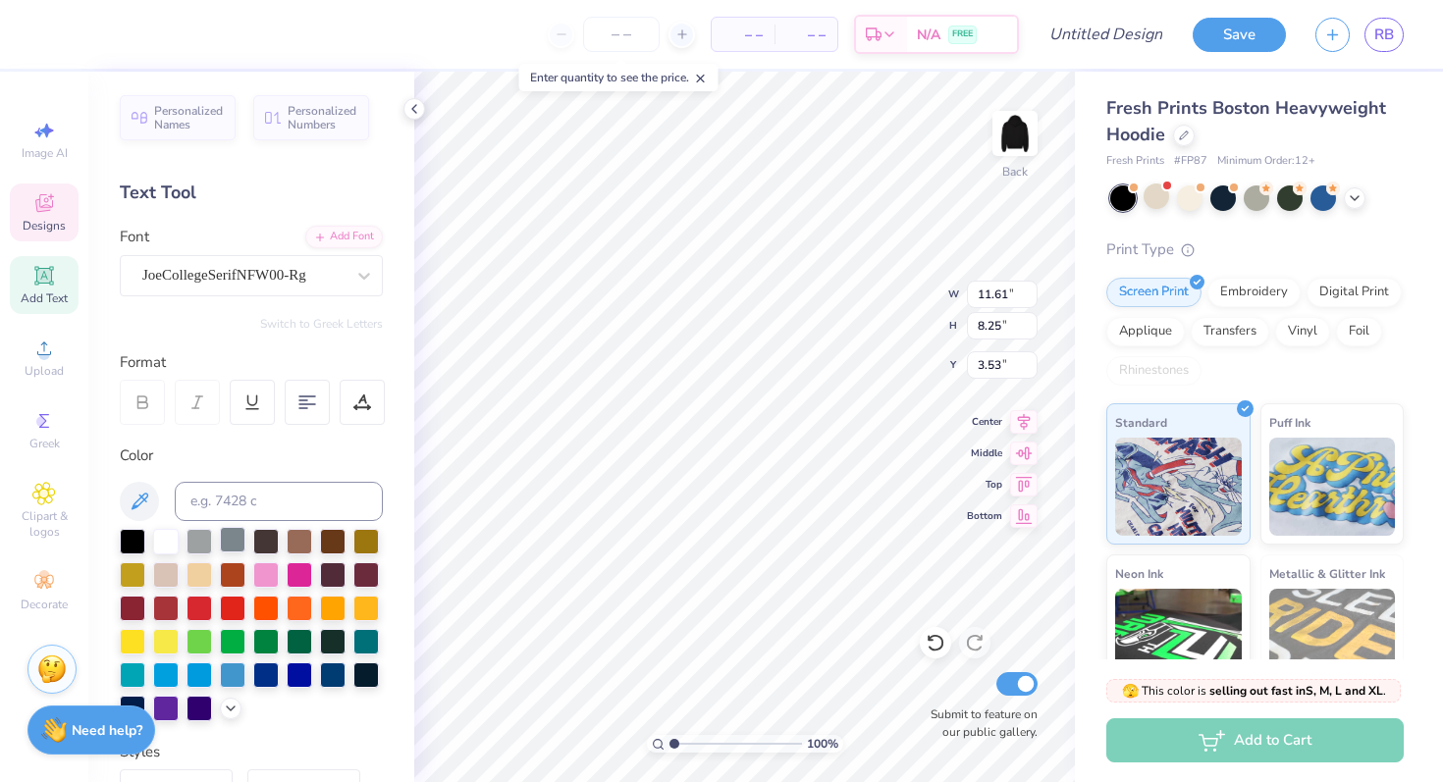
click at [234, 543] on div at bounding box center [233, 540] width 26 height 26
type input "11.55"
type input "8.31"
type input "4.65"
click at [198, 540] on div at bounding box center [199, 540] width 26 height 26
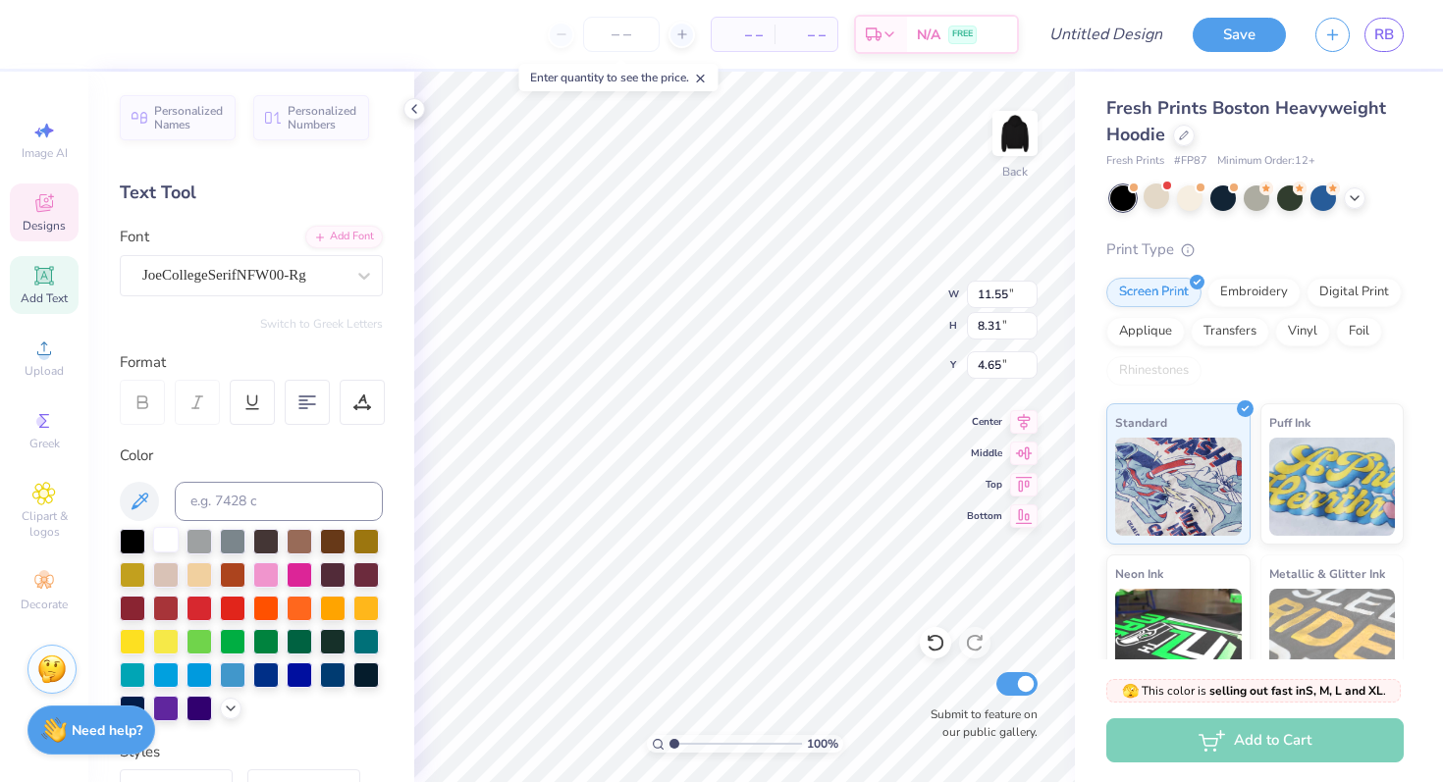
click at [172, 547] on div at bounding box center [166, 540] width 26 height 26
click at [208, 544] on div at bounding box center [199, 540] width 26 height 26
type input "3.57"
type input "3.40"
click at [163, 529] on div at bounding box center [166, 540] width 26 height 26
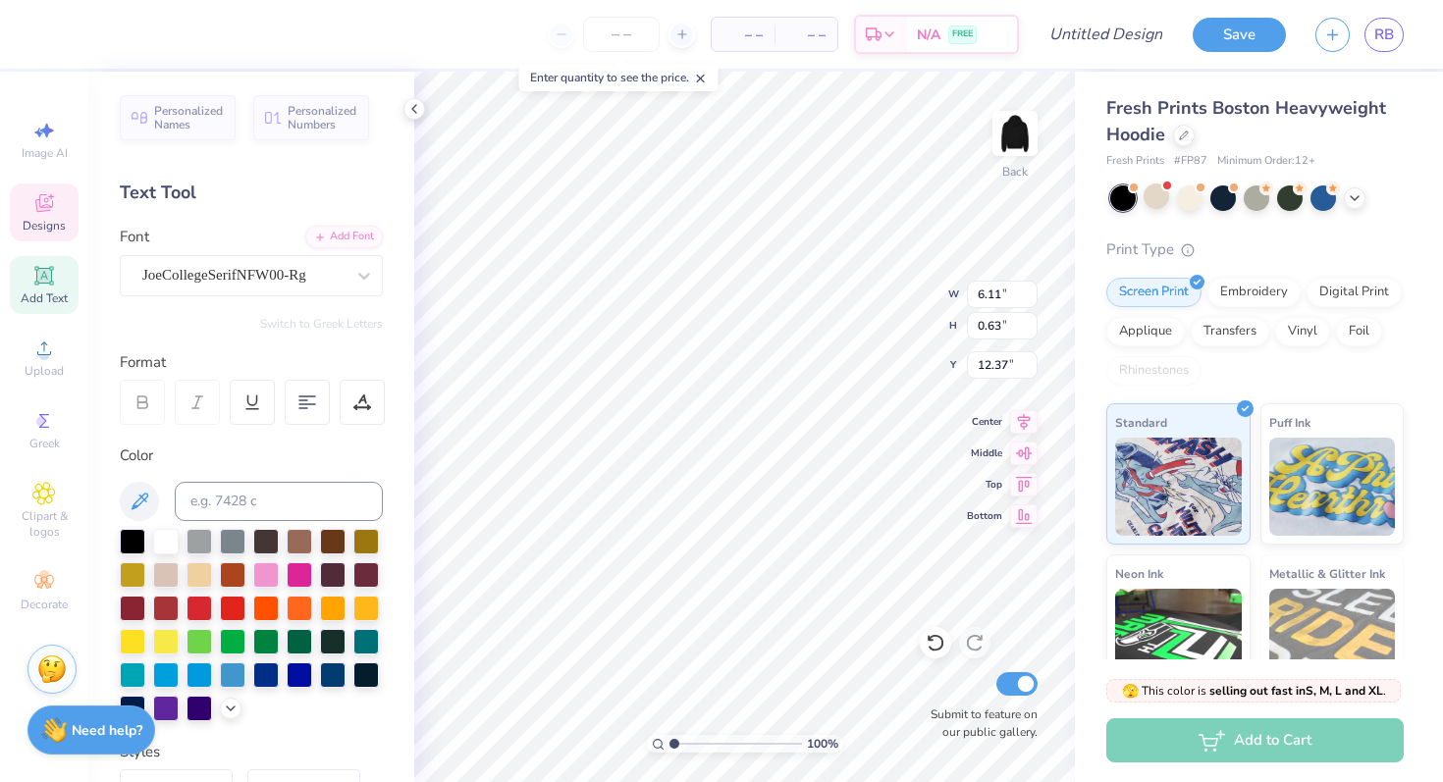
type input "6.11"
type input "12.37"
click at [158, 537] on div at bounding box center [166, 540] width 26 height 26
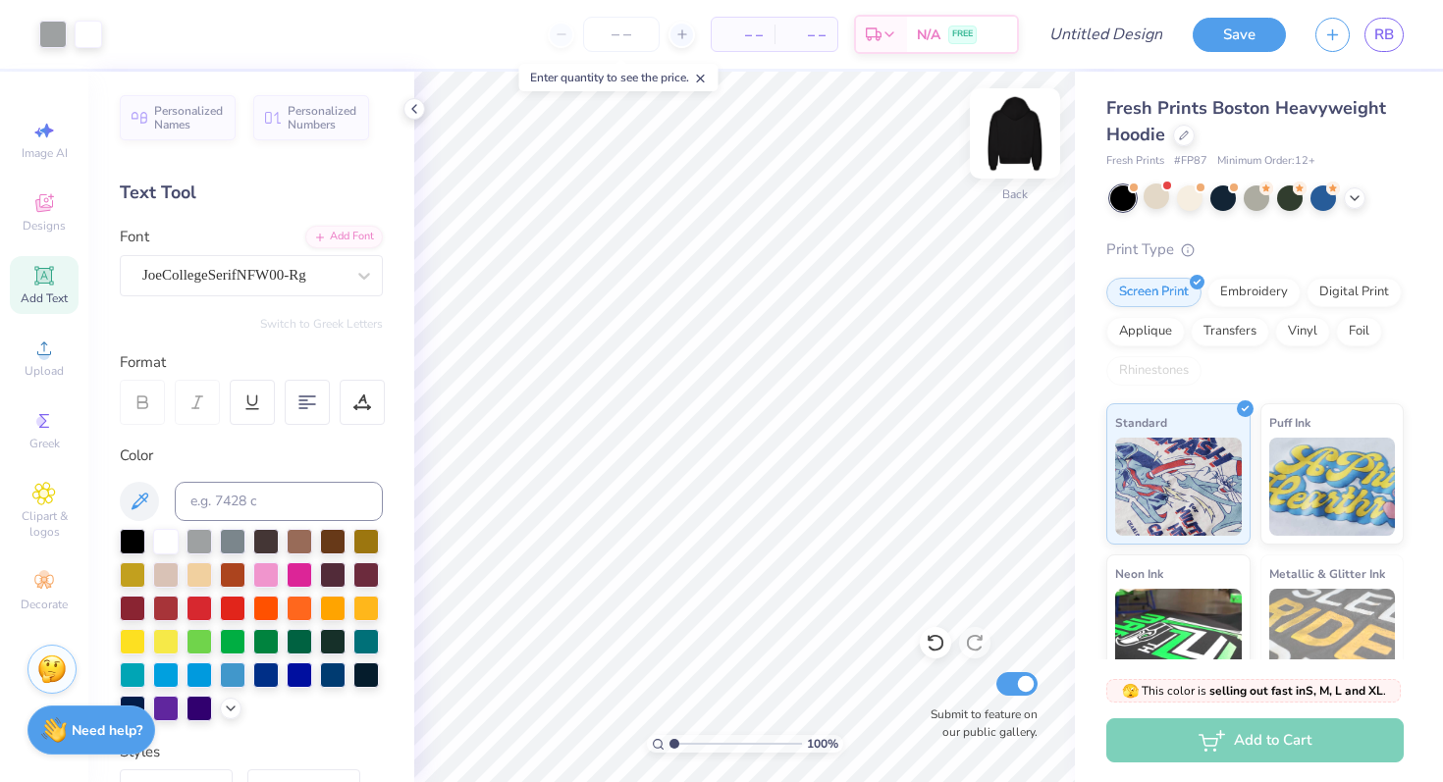
click at [1008, 135] on img at bounding box center [1015, 133] width 79 height 79
click at [1005, 135] on img at bounding box center [1015, 133] width 79 height 79
click at [997, 131] on img at bounding box center [1015, 133] width 79 height 79
type textarea "[PERSON_NAME]"
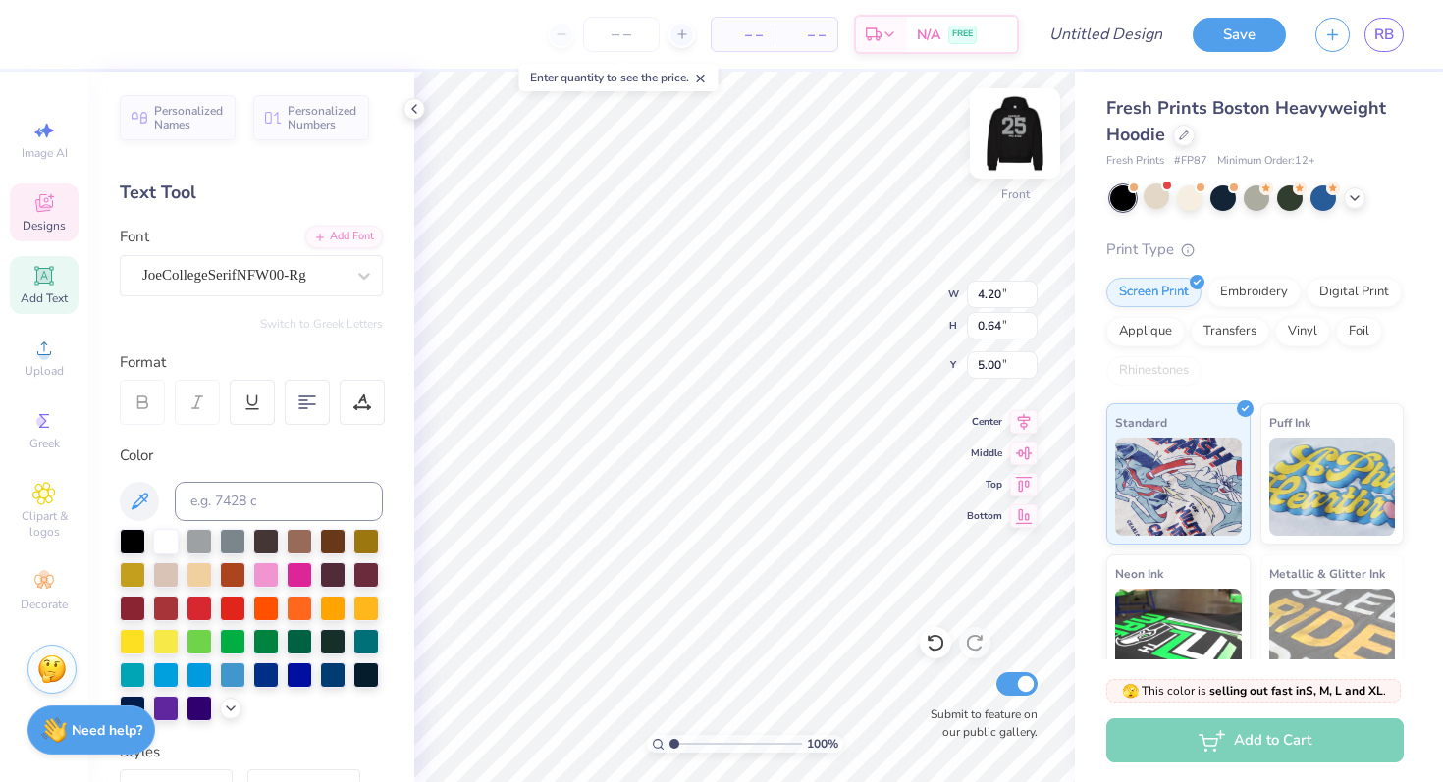
type input "10.37"
type input "1.59"
type input "5.32"
click at [1001, 140] on img at bounding box center [1015, 133] width 79 height 79
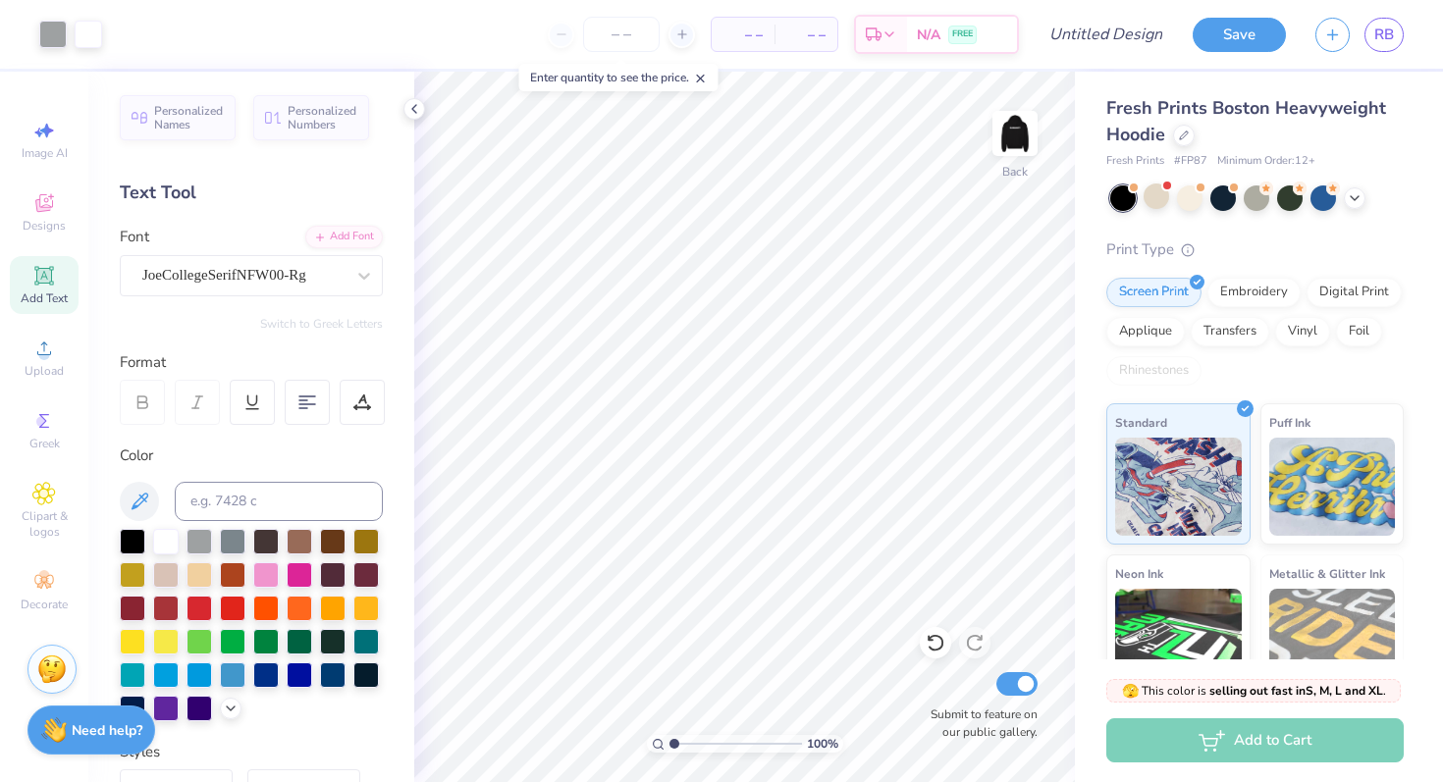
click at [1001, 140] on img at bounding box center [1014, 133] width 39 height 39
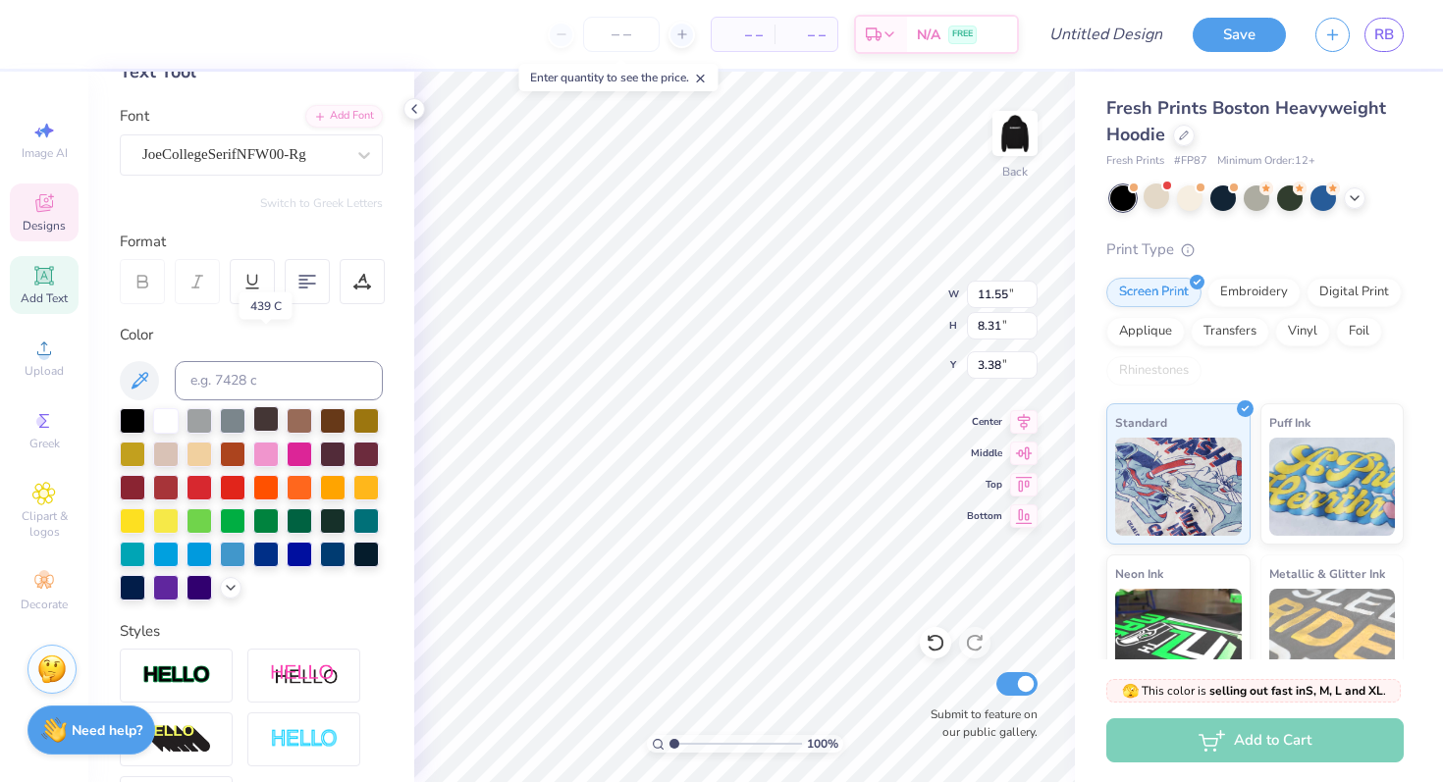
scroll to position [358, 0]
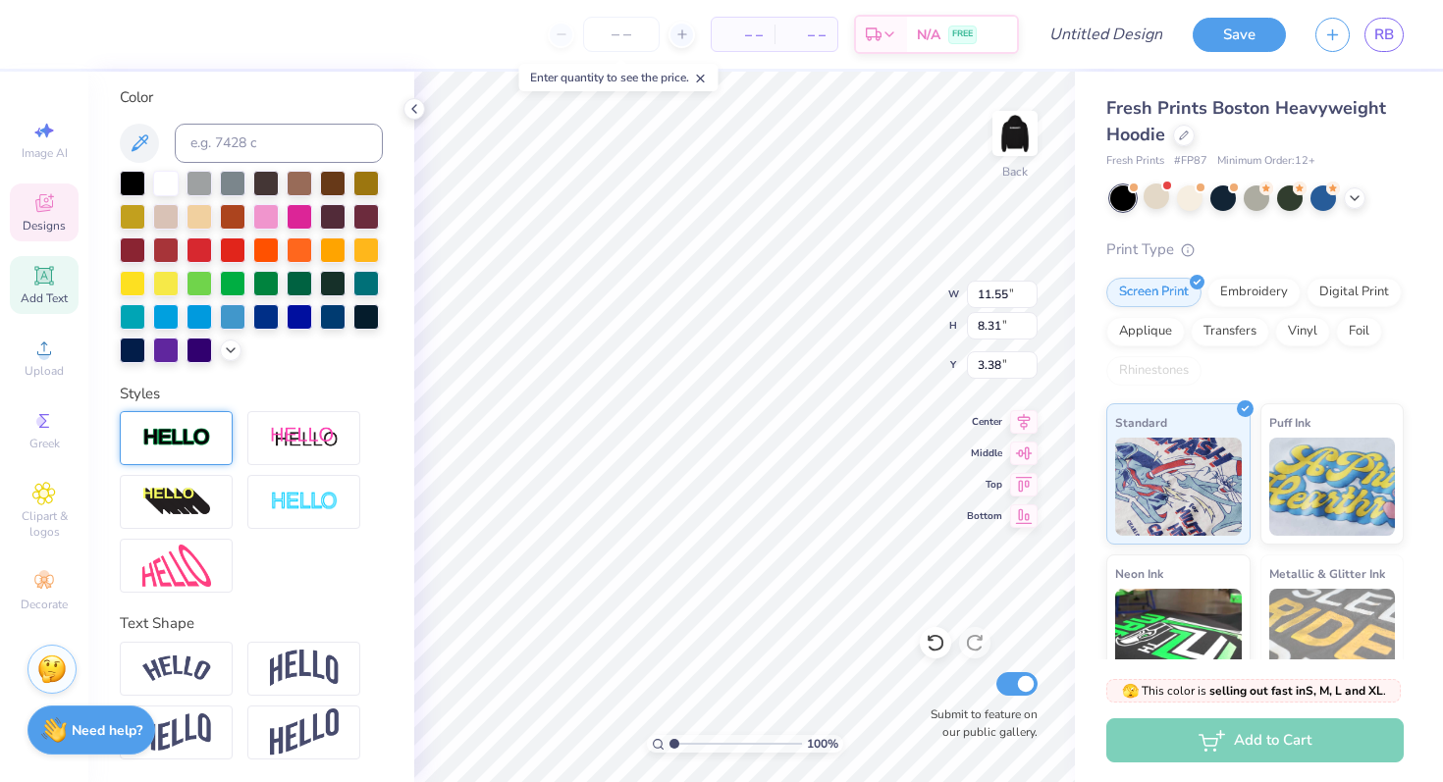
click at [195, 440] on img at bounding box center [176, 438] width 69 height 23
type input "11.58"
type input "8.34"
type input "3.37"
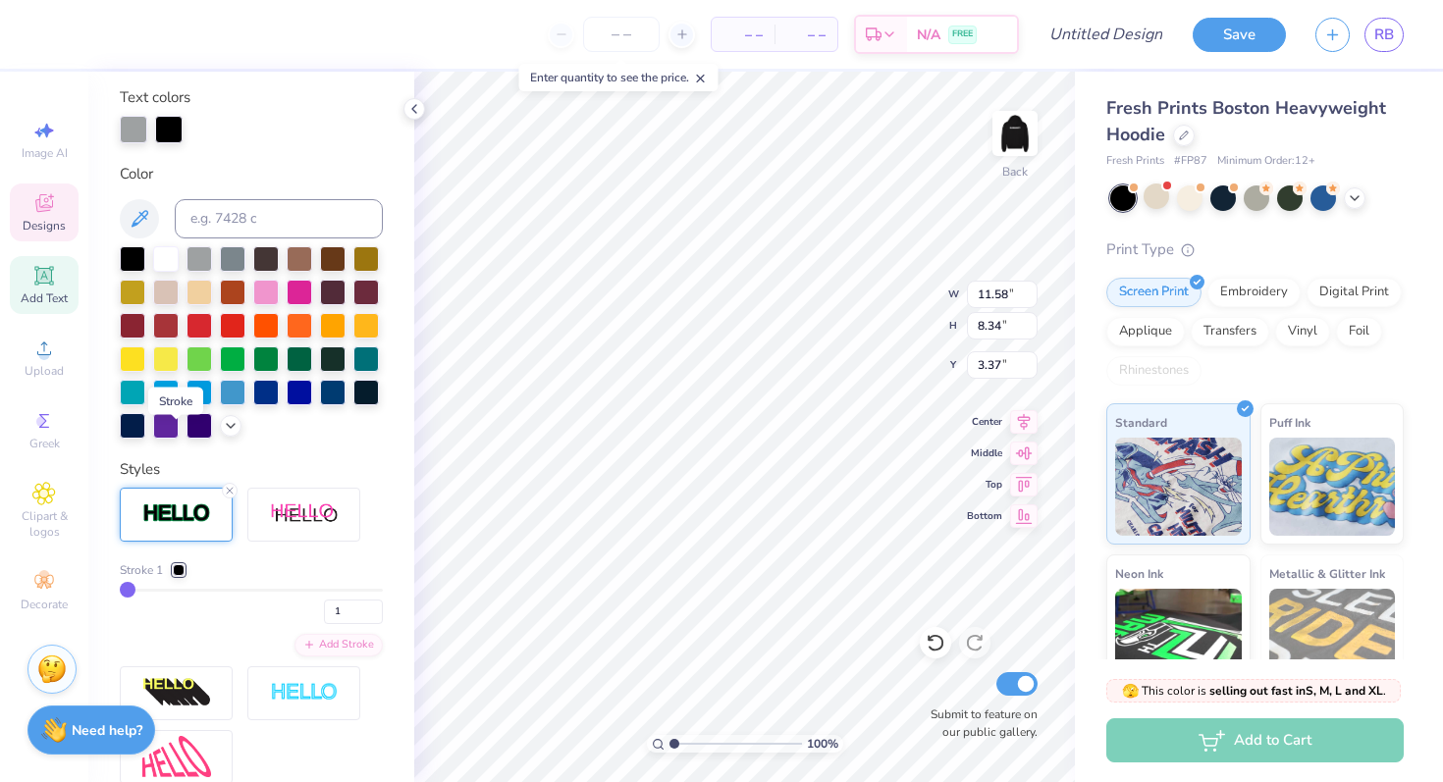
scroll to position [435, 0]
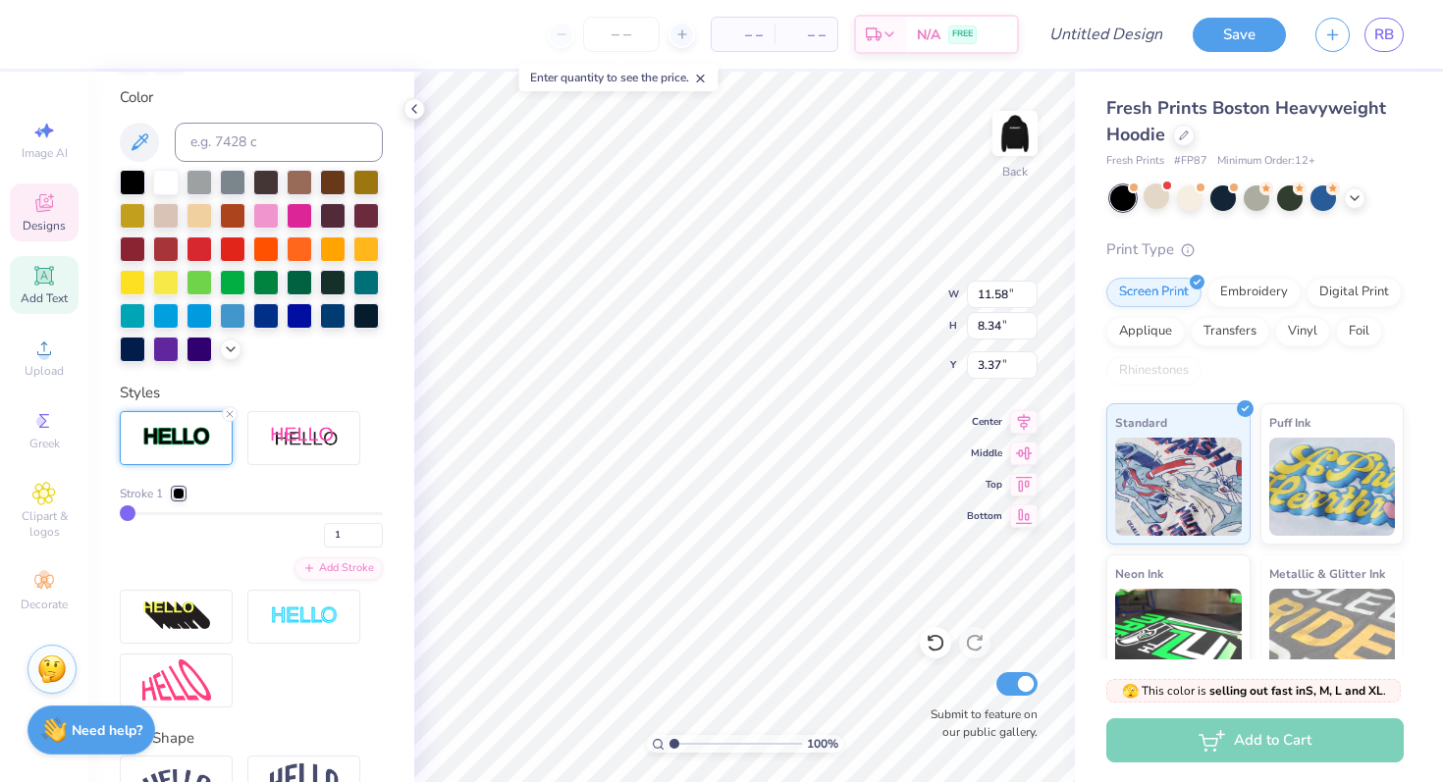
click at [178, 492] on div at bounding box center [179, 494] width 12 height 12
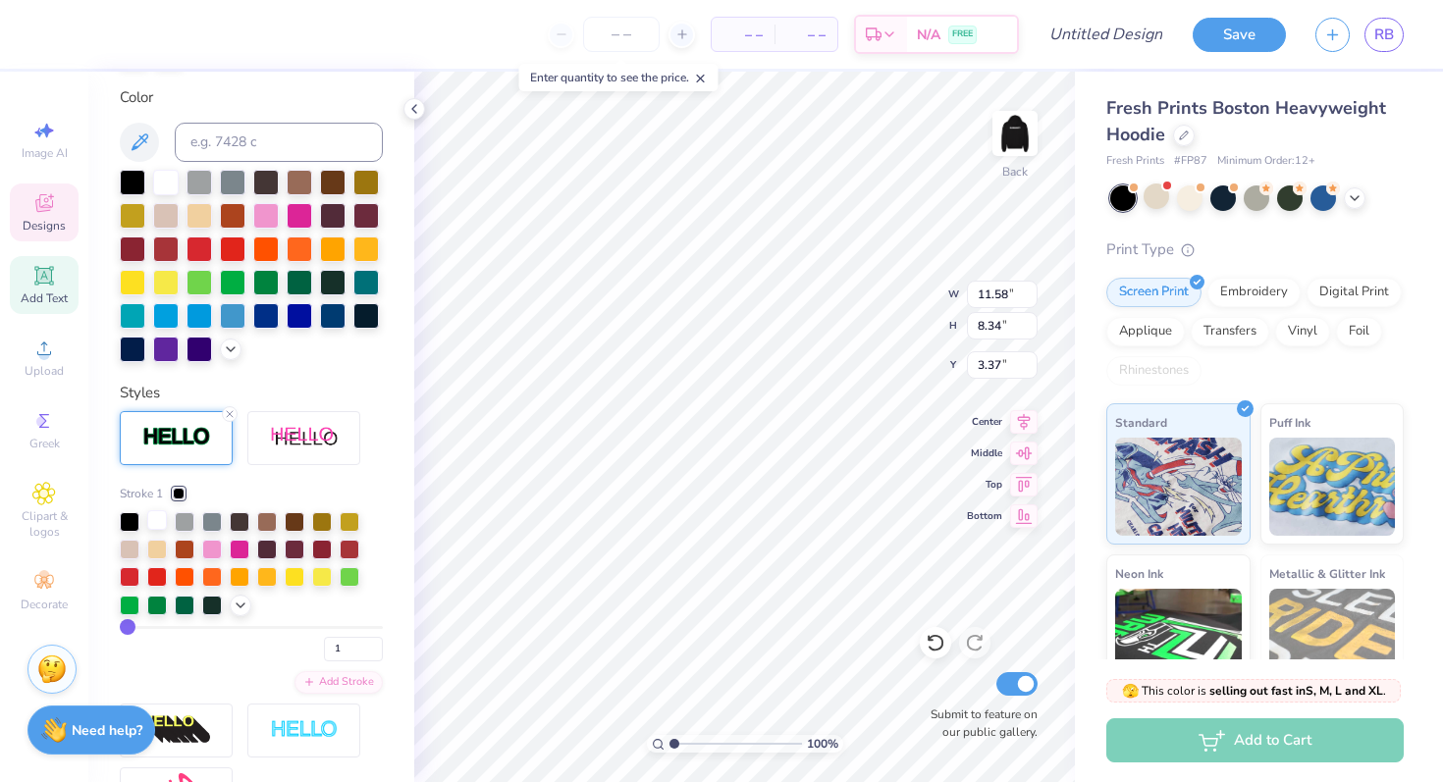
click at [164, 520] on div at bounding box center [157, 520] width 20 height 20
click at [934, 642] on icon at bounding box center [936, 643] width 20 height 20
click at [983, 638] on icon at bounding box center [975, 643] width 20 height 20
type input "2"
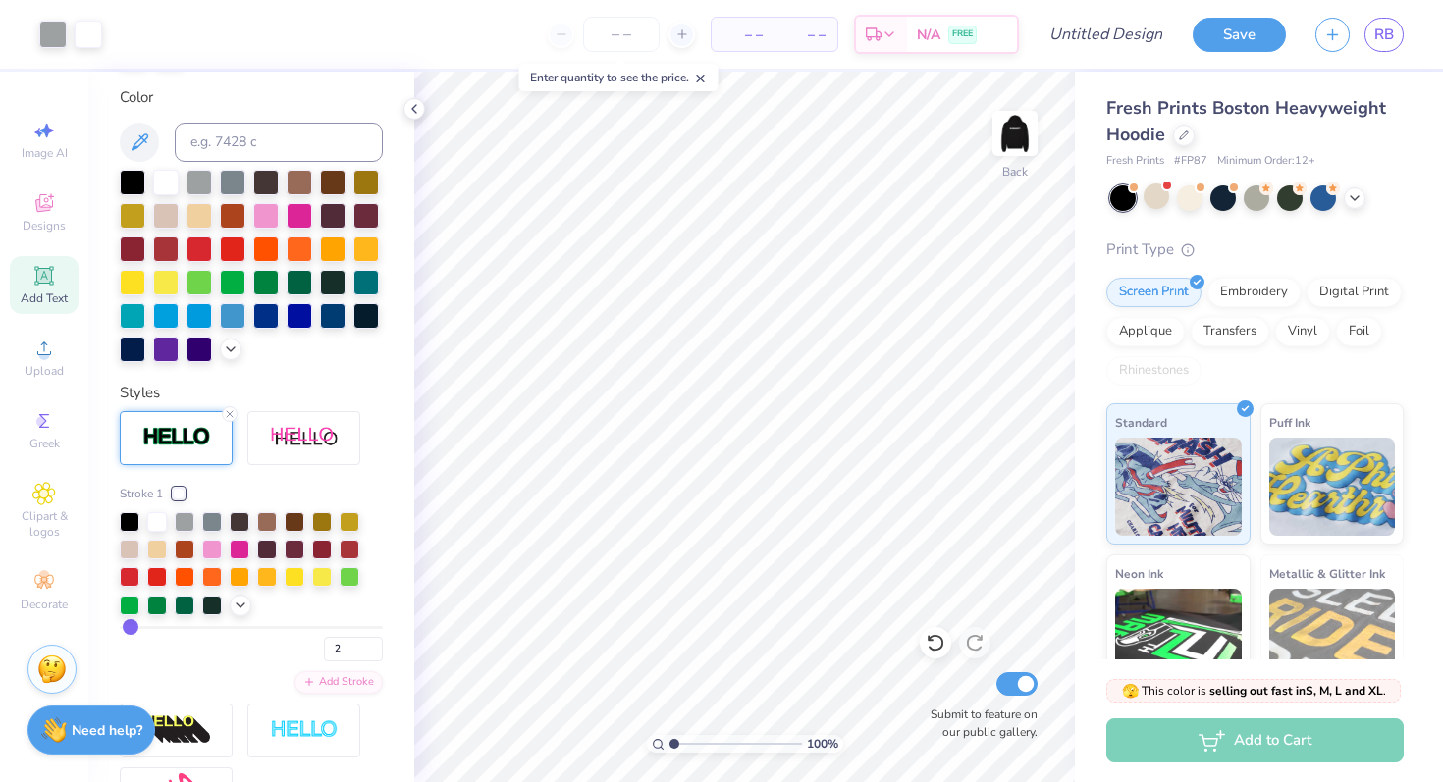
type input "3"
type input "5"
type input "10"
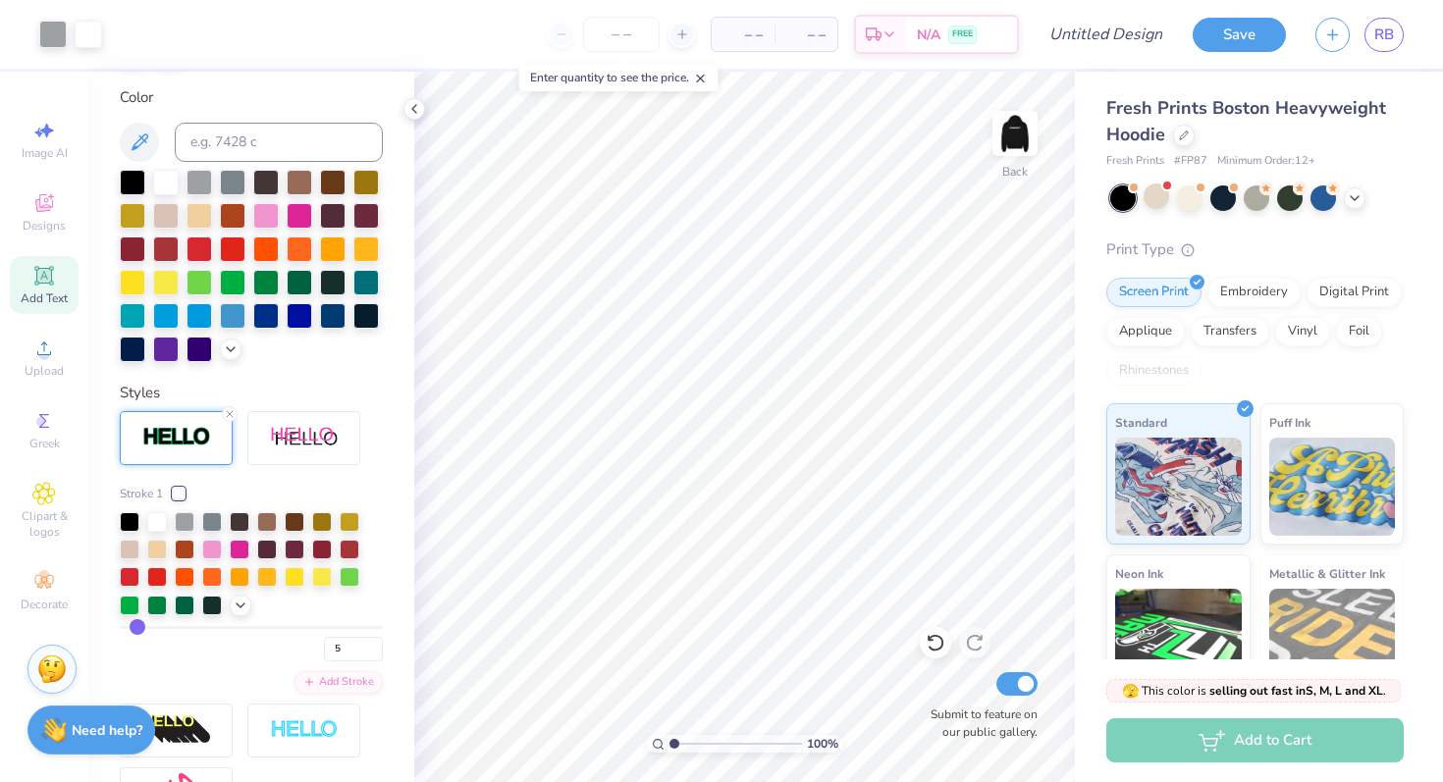
type input "10"
type input "14"
type input "20"
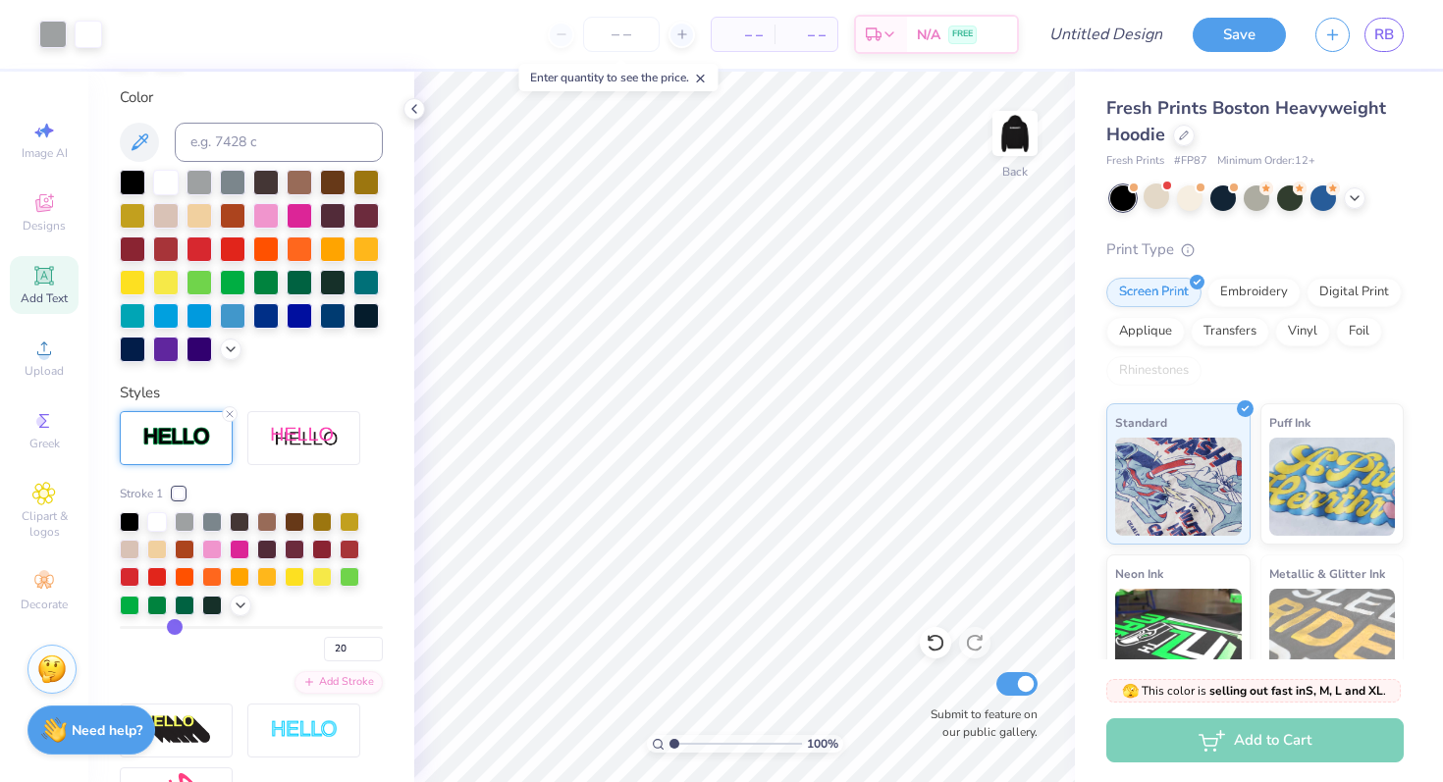
type input "26"
type input "31"
type input "34"
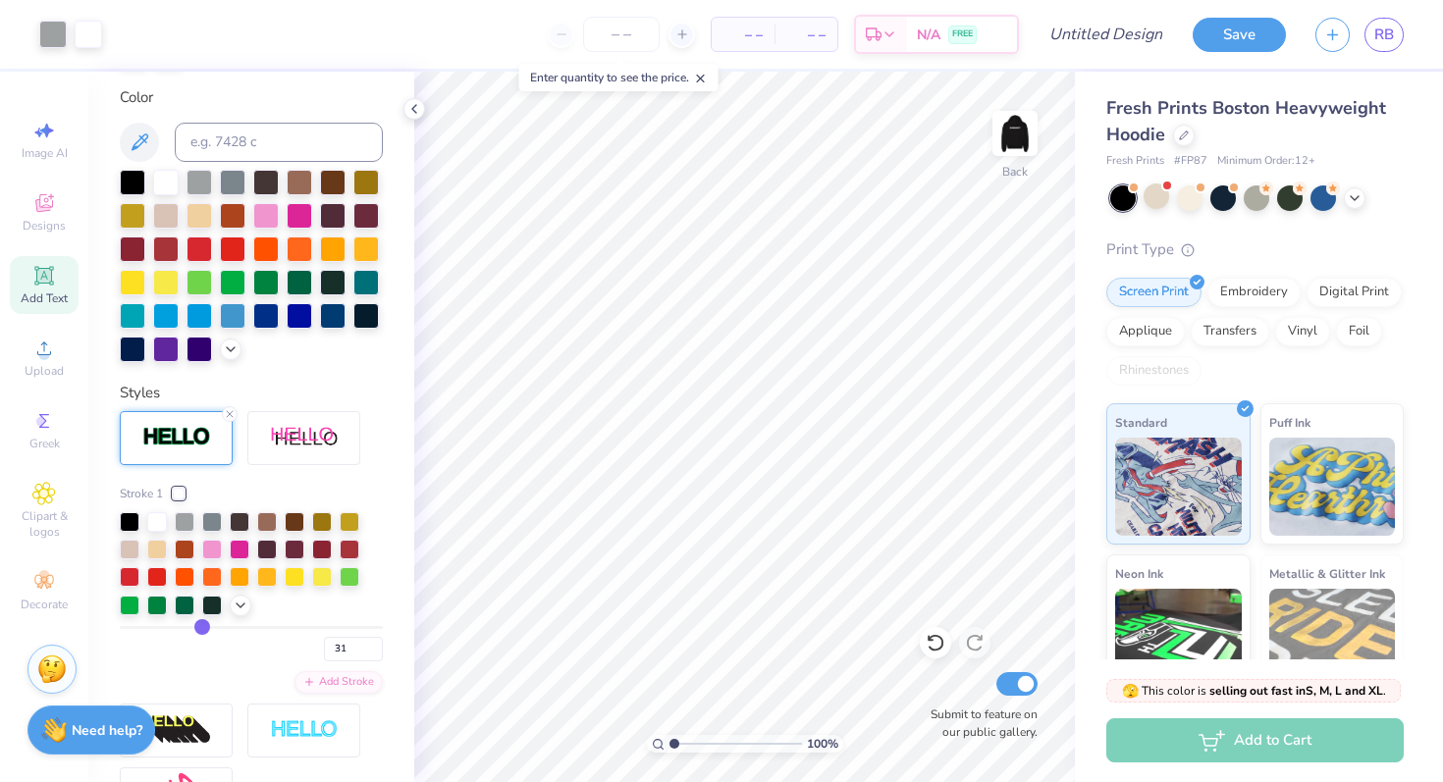
type input "34"
type input "36"
type input "38"
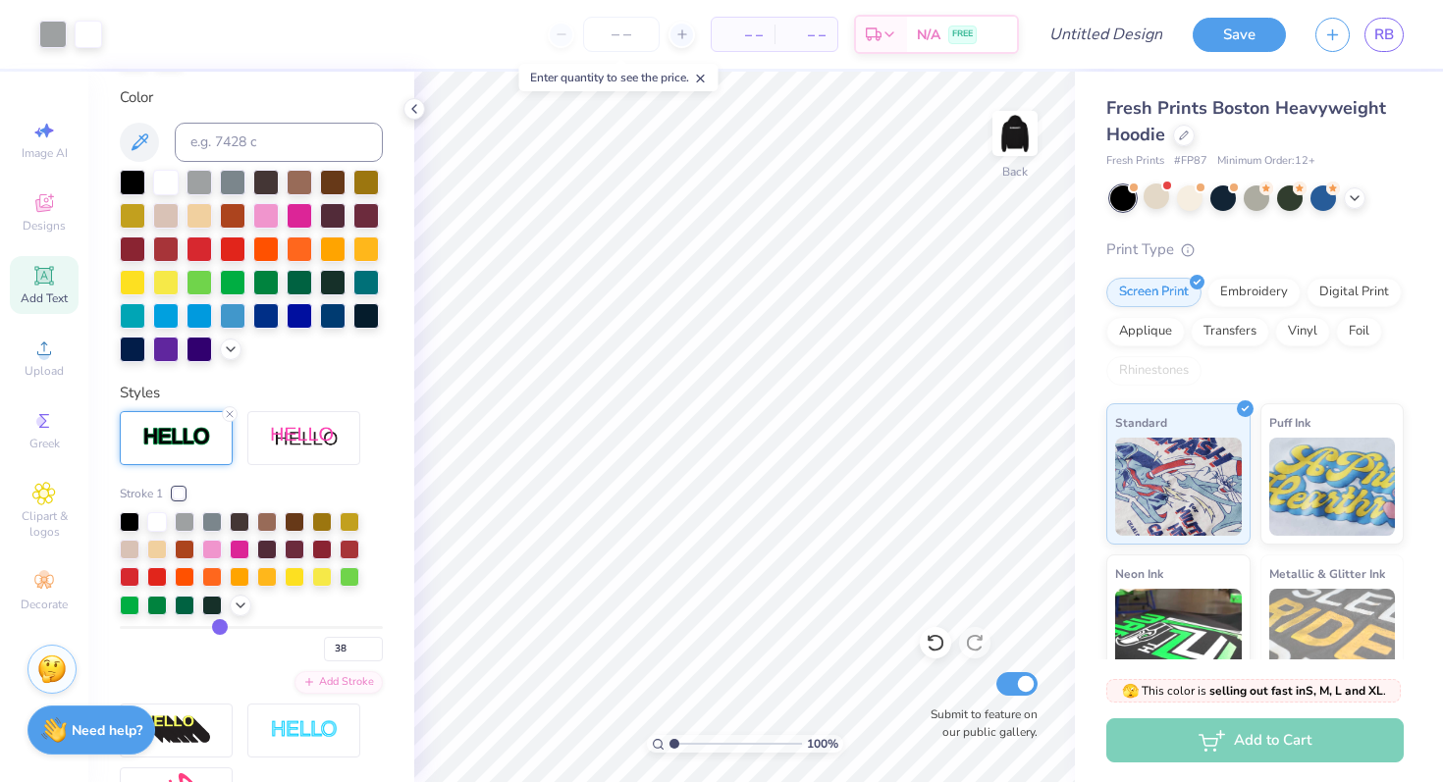
type input "40"
type input "41"
type input "42"
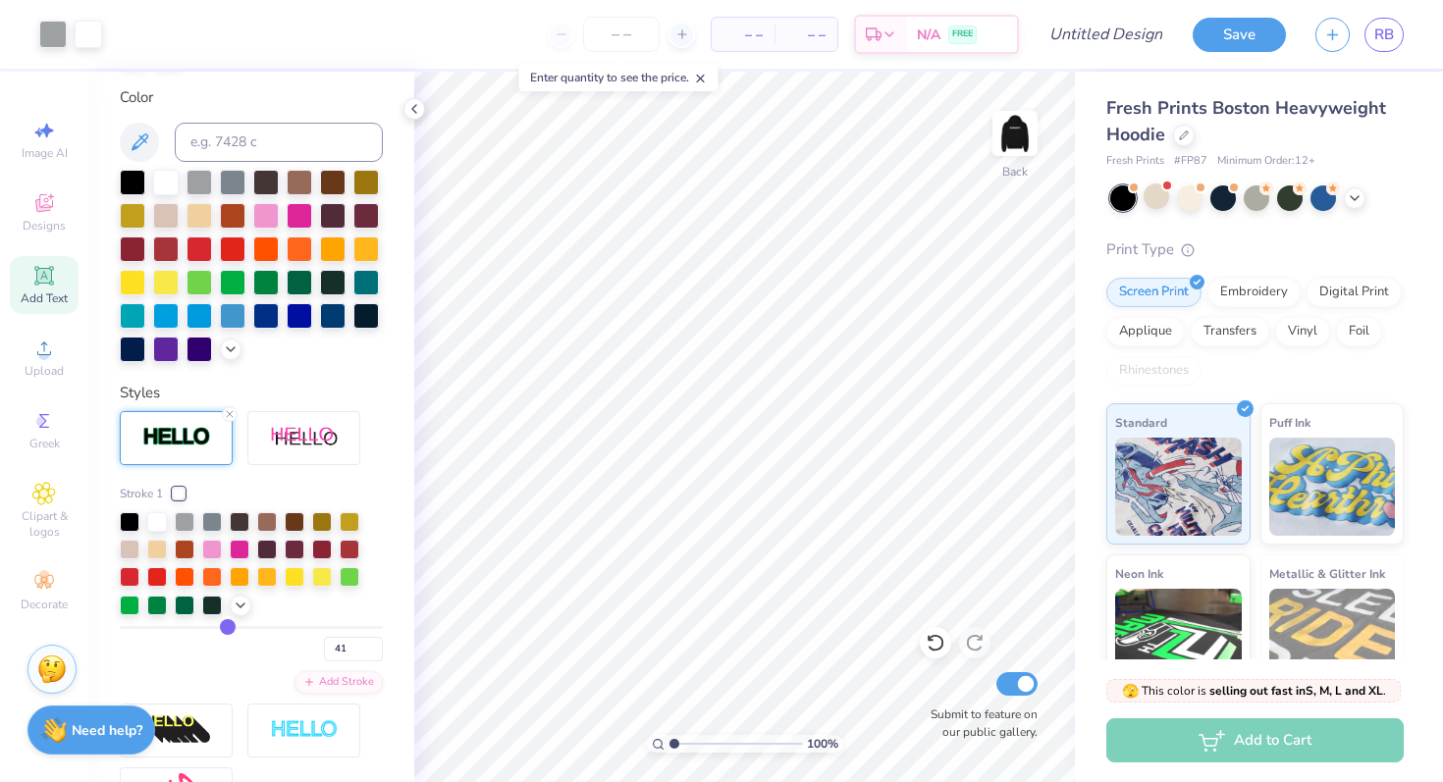
type input "42"
type input "43"
type input "44"
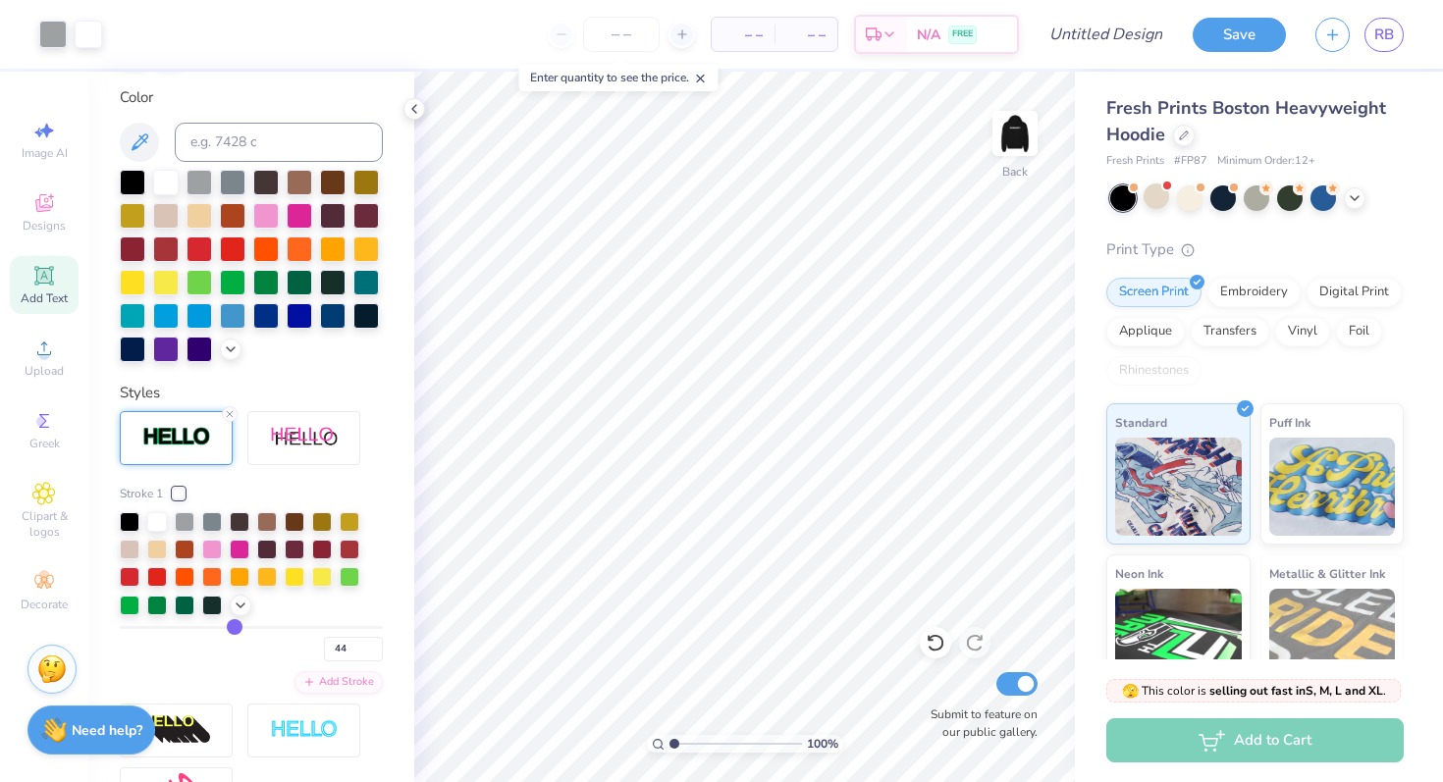
drag, startPoint x: 129, startPoint y: 626, endPoint x: 231, endPoint y: 627, distance: 102.1
type input "42"
type input "40"
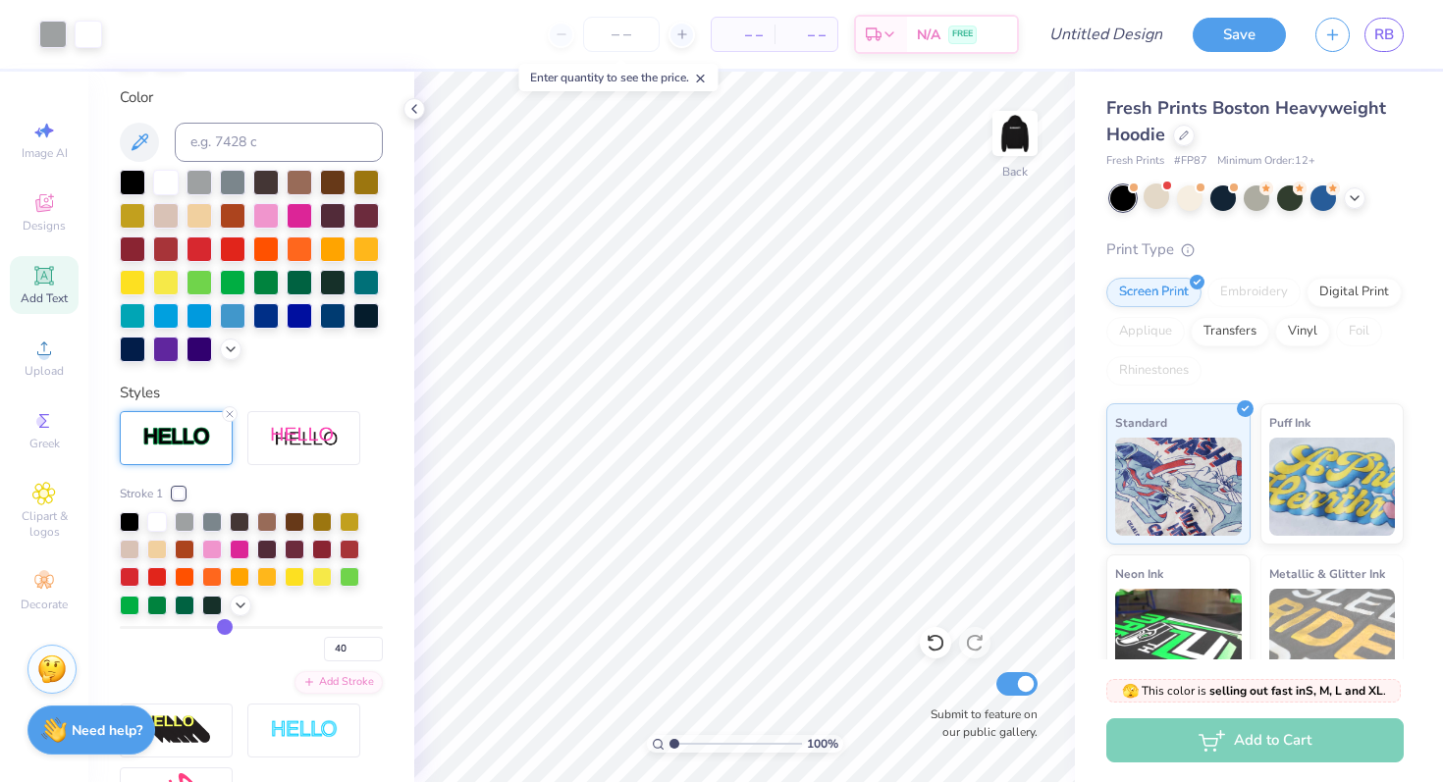
type input "37"
type input "35"
type input "32"
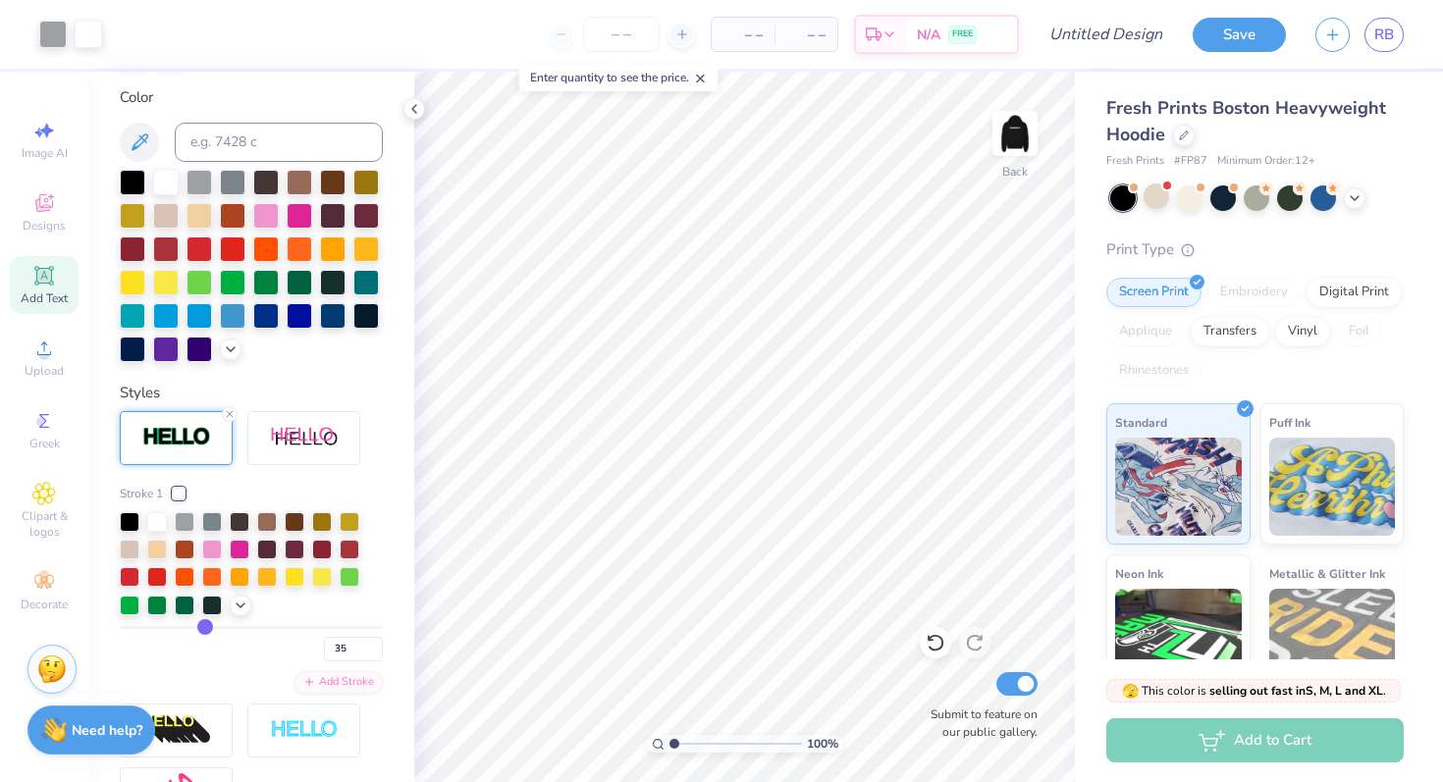
type input "32"
type input "30"
type input "28"
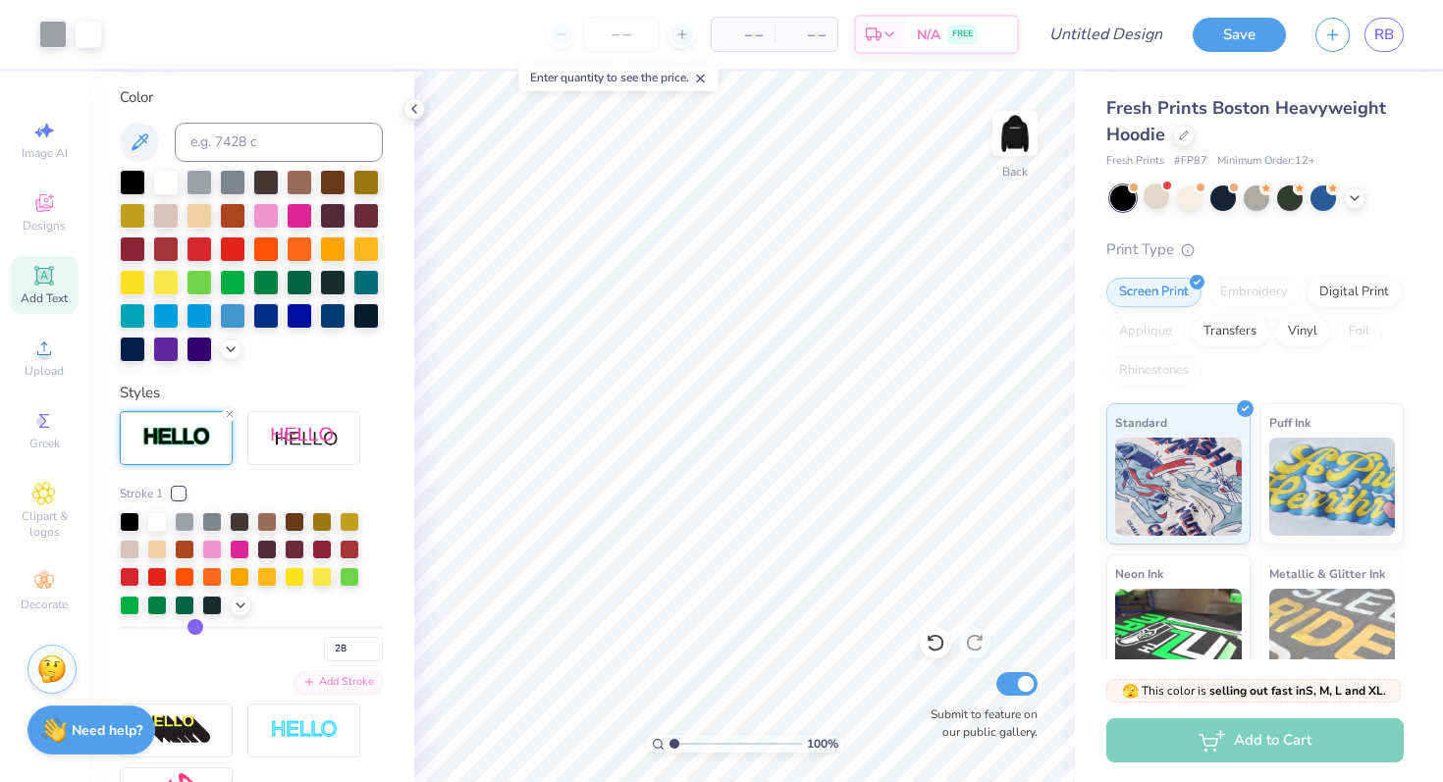
type input "27"
type input "25"
type input "23"
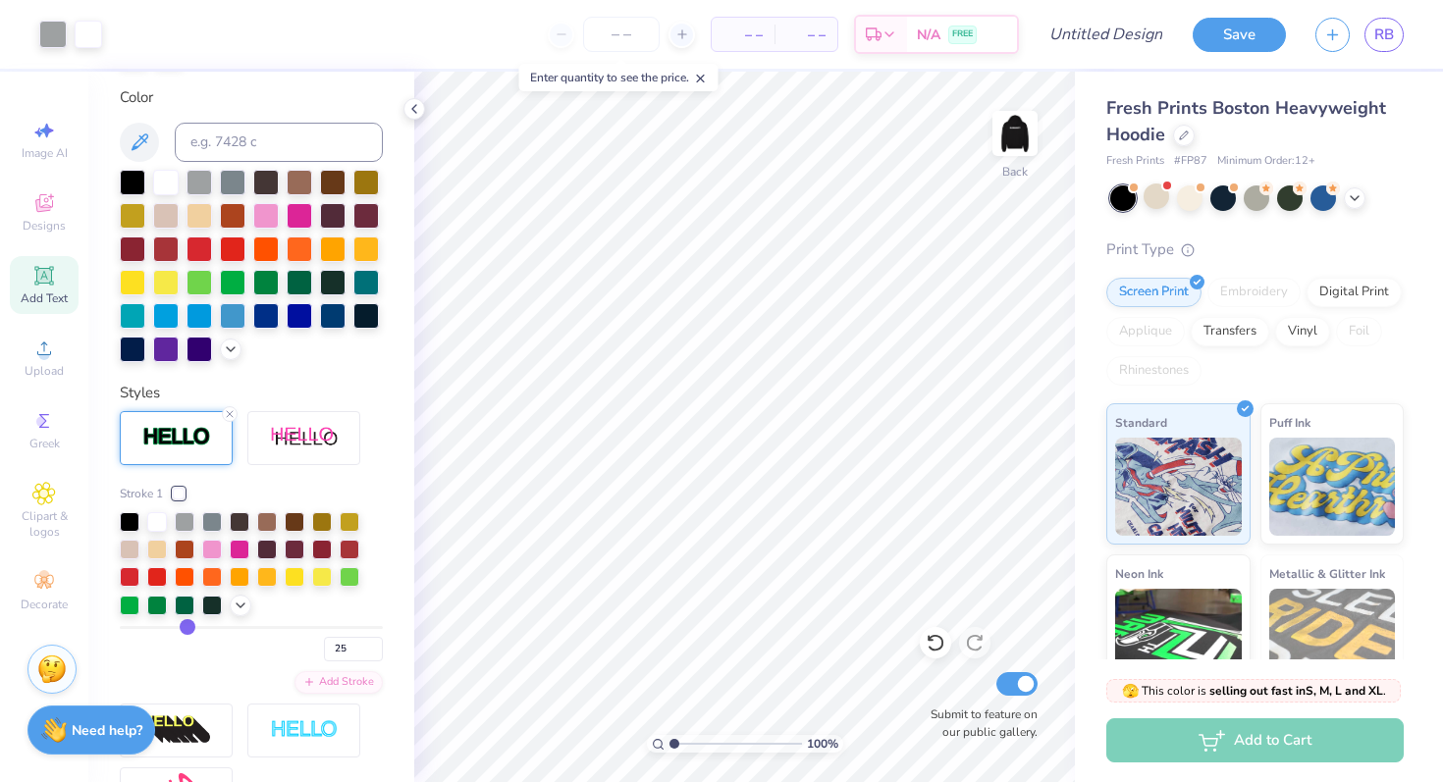
type input "23"
type input "22"
type input "20"
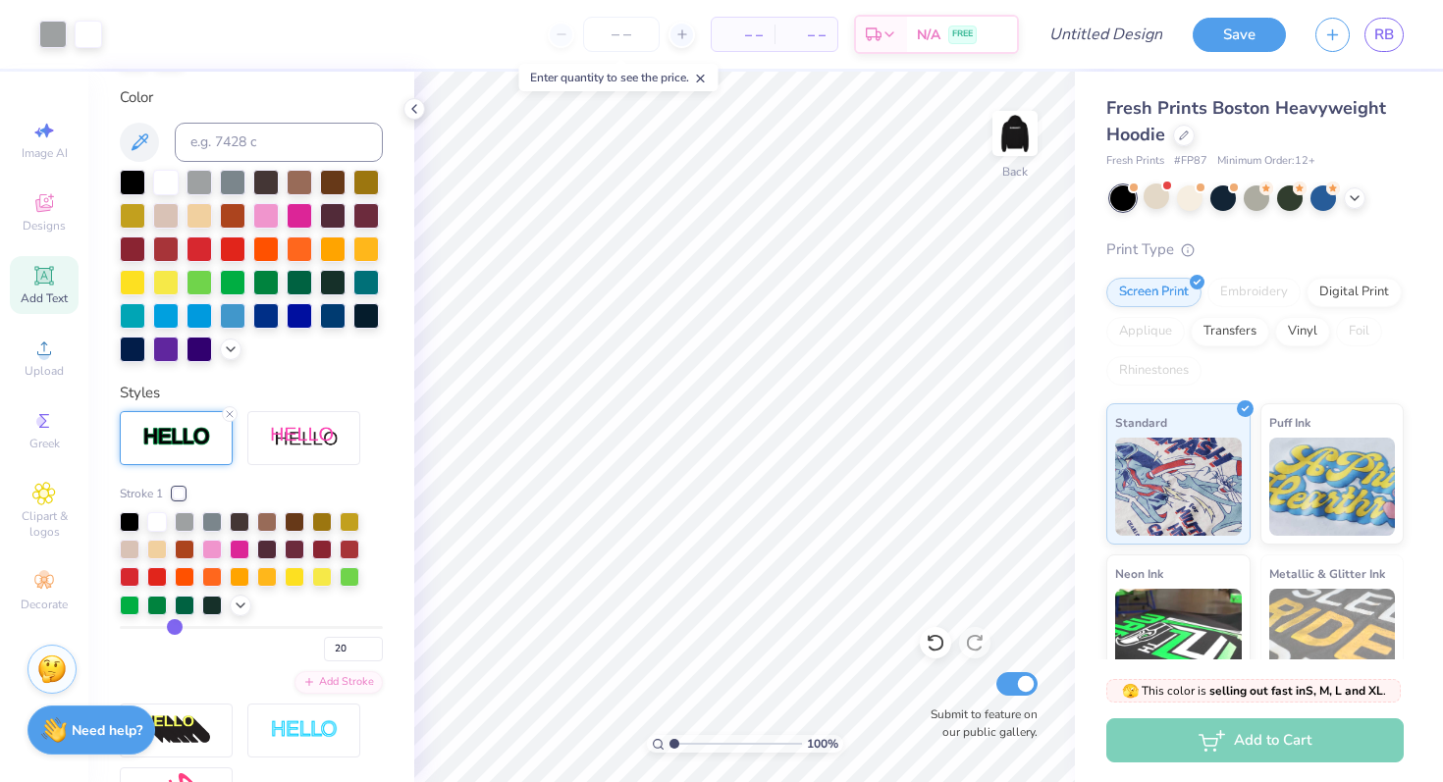
type input "18"
type input "17"
type input "16"
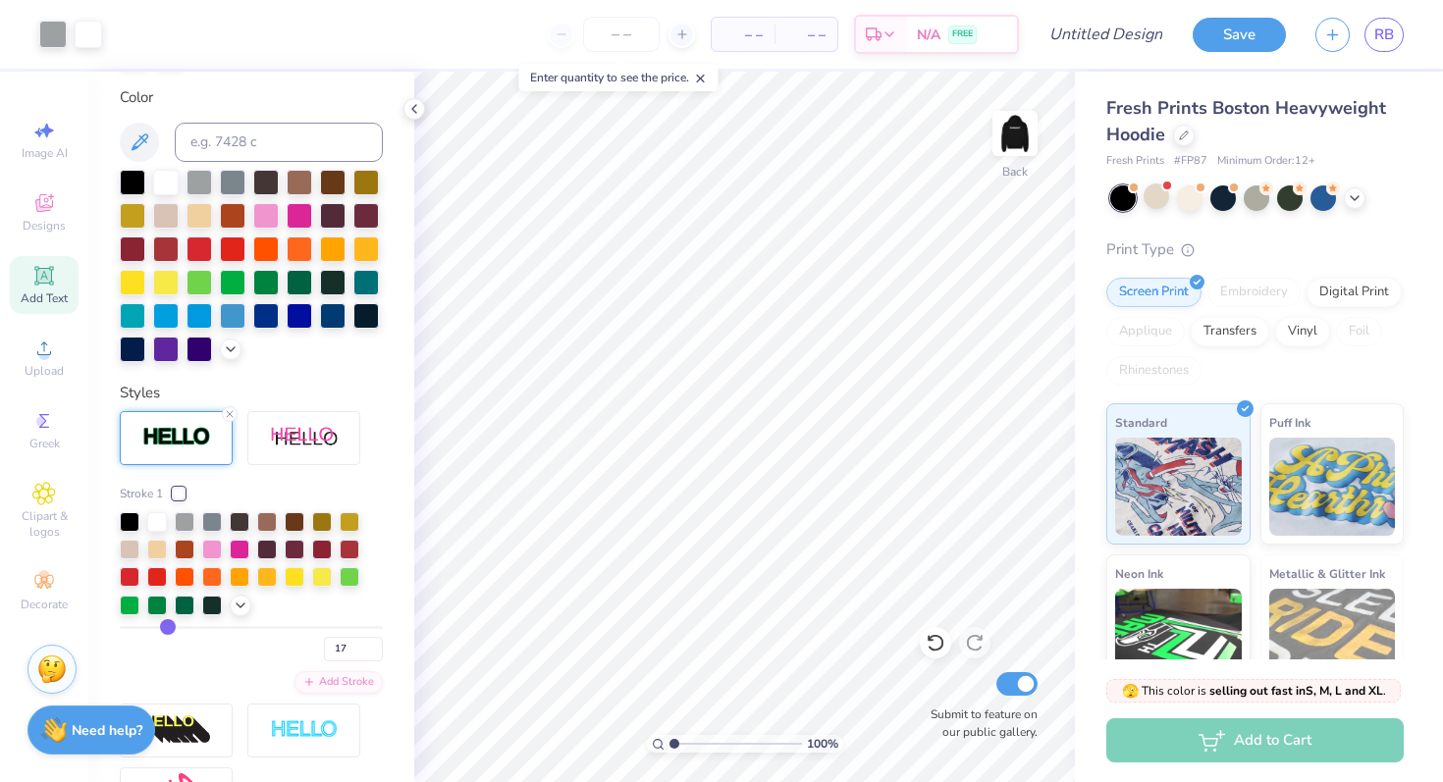
type input "16"
type input "15"
type input "14"
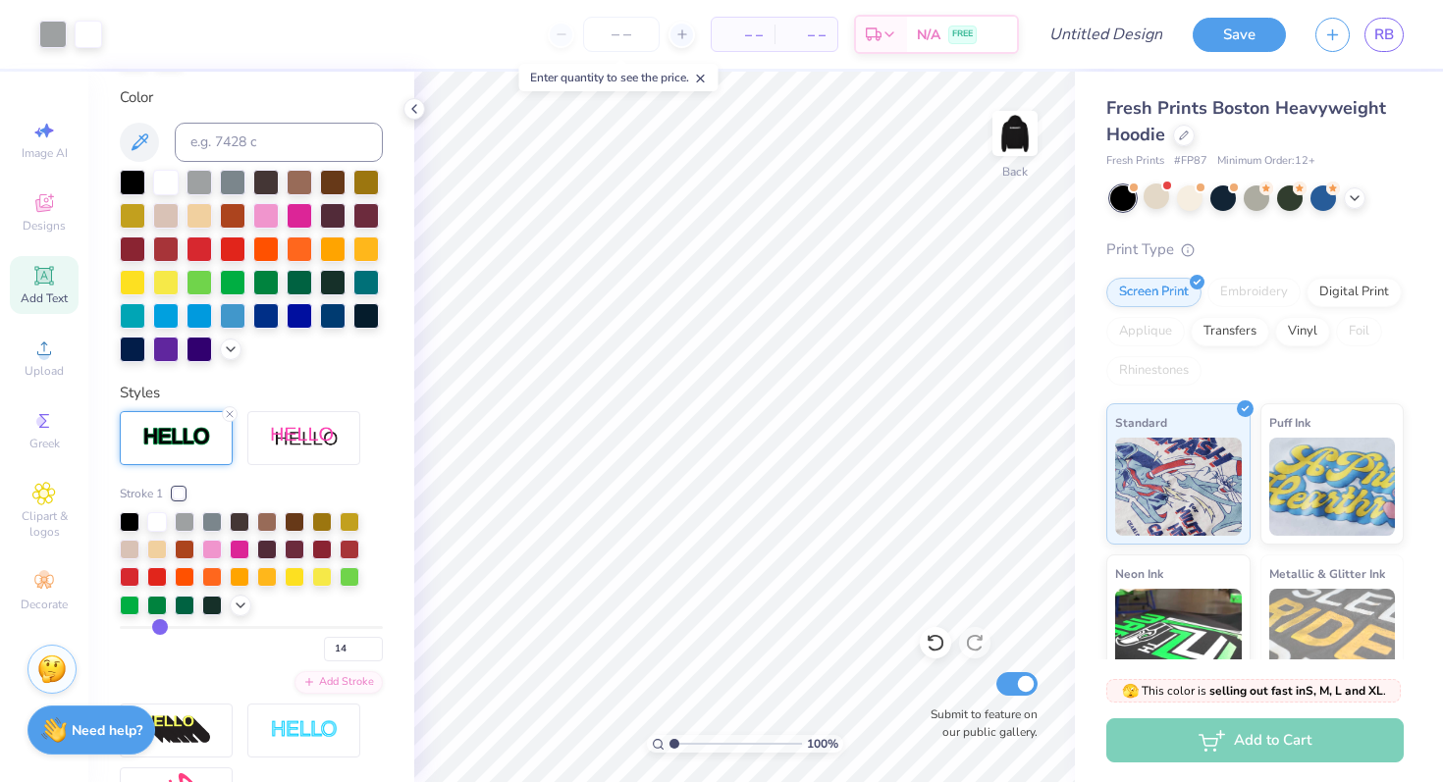
type input "13"
type input "12"
type input "11"
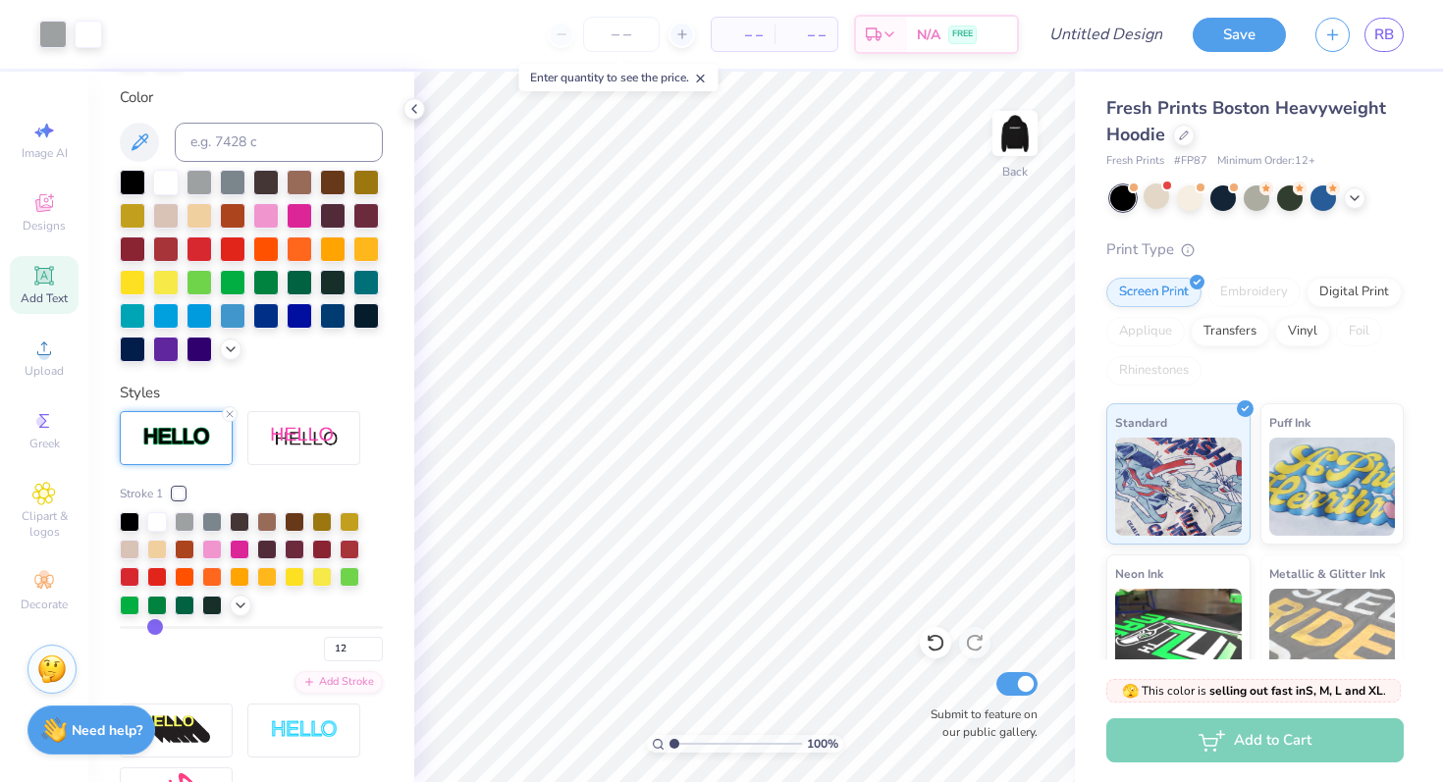
type input "11"
type input "10"
type input "9"
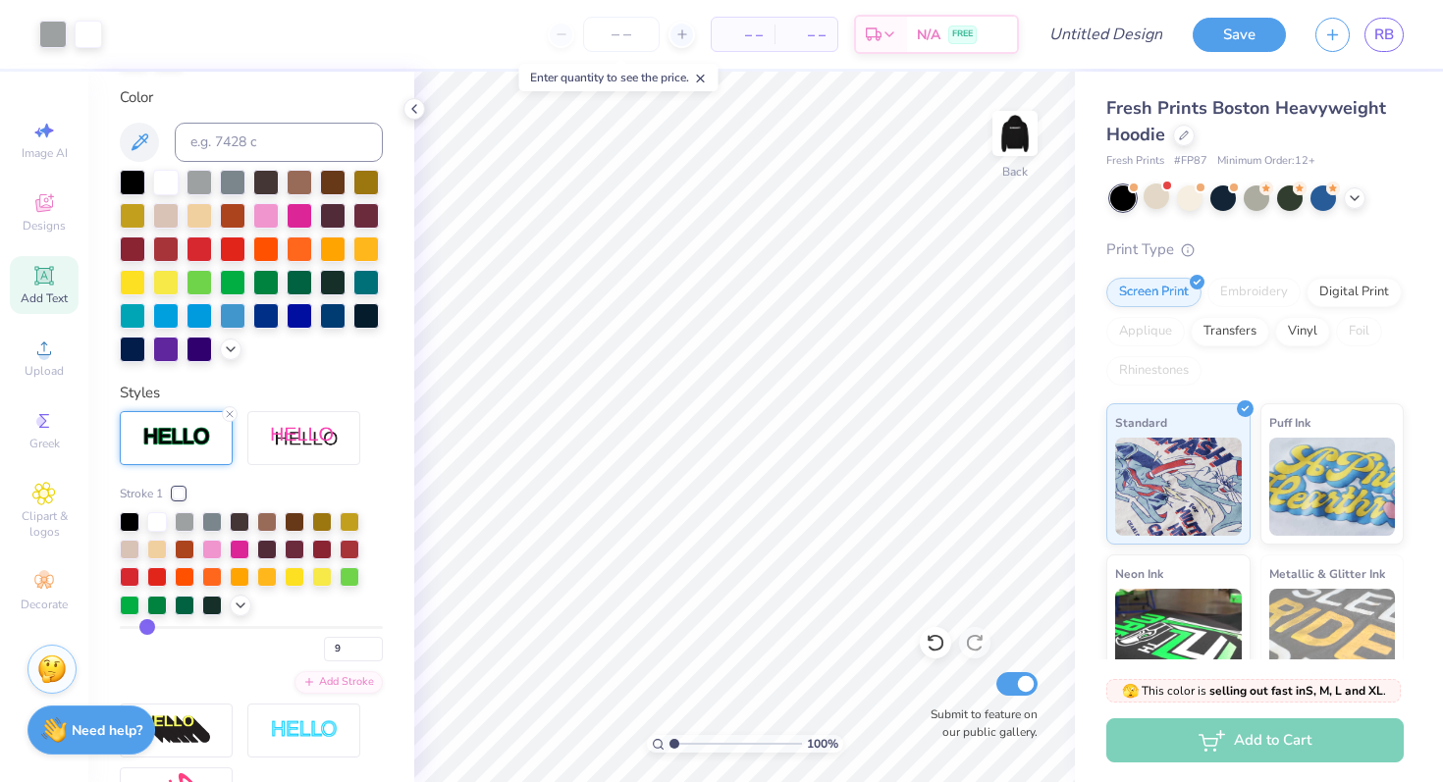
type input "8"
type input "6"
type input "5"
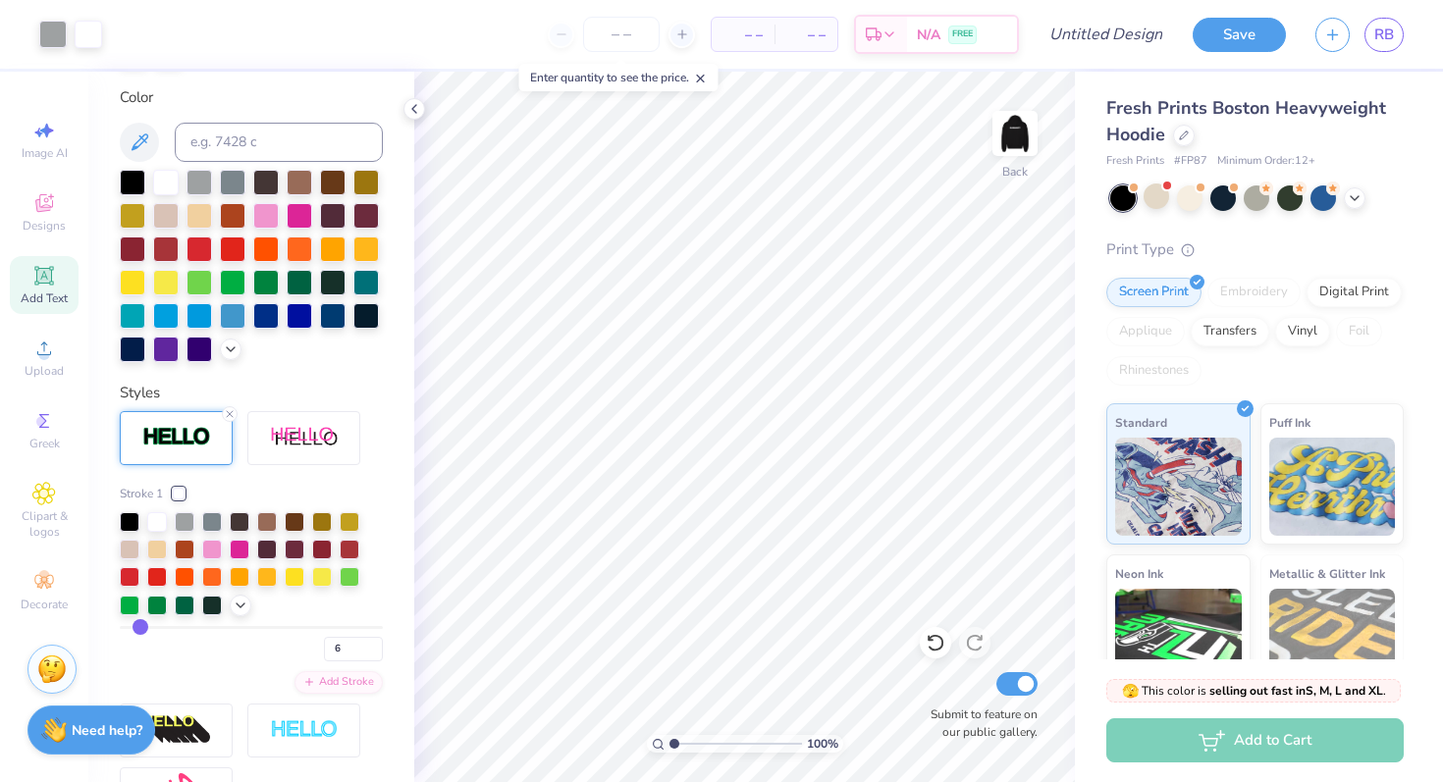
type input "5"
type input "4"
type input "3"
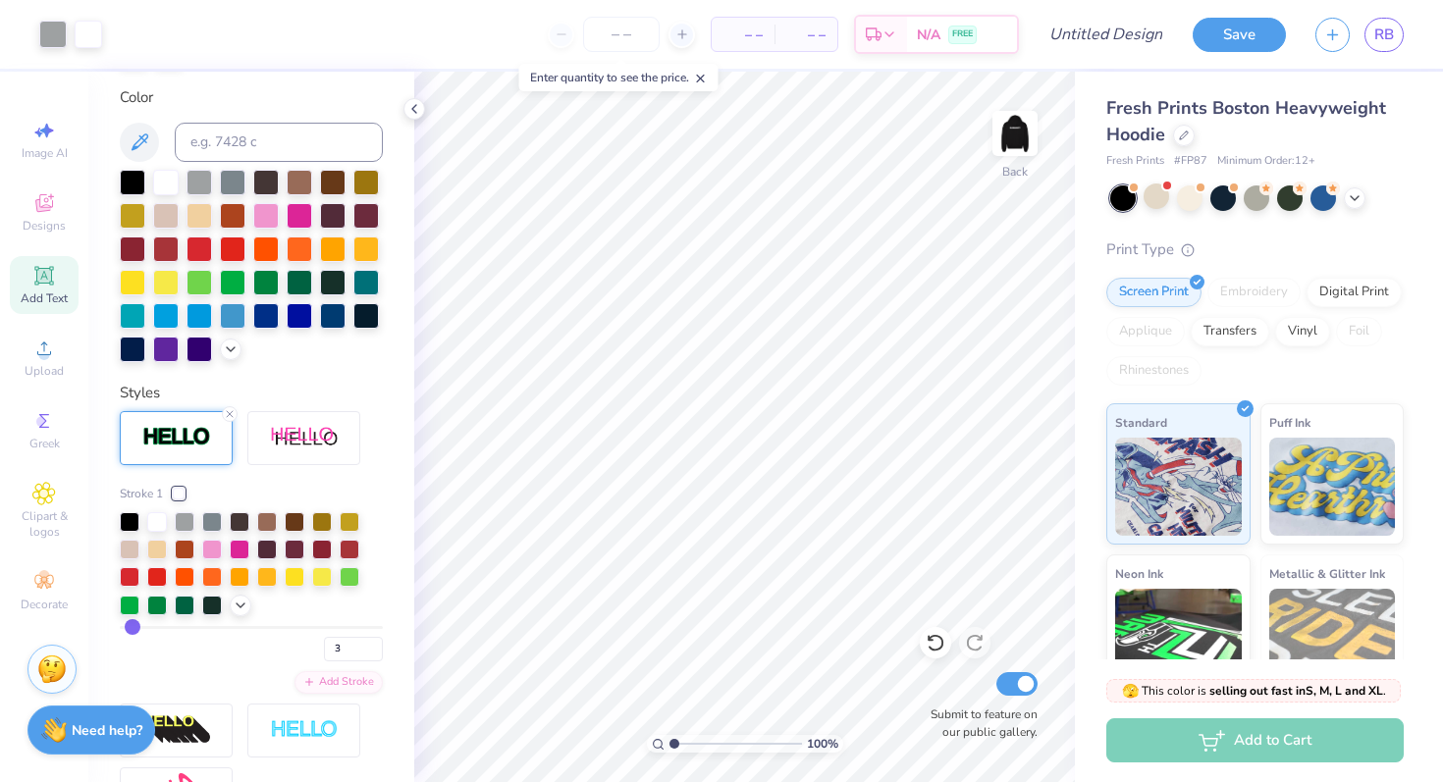
drag, startPoint x: 231, startPoint y: 627, endPoint x: 133, endPoint y: 623, distance: 98.2
type input "3"
click at [133, 626] on input "range" at bounding box center [251, 627] width 263 height 3
type input "5"
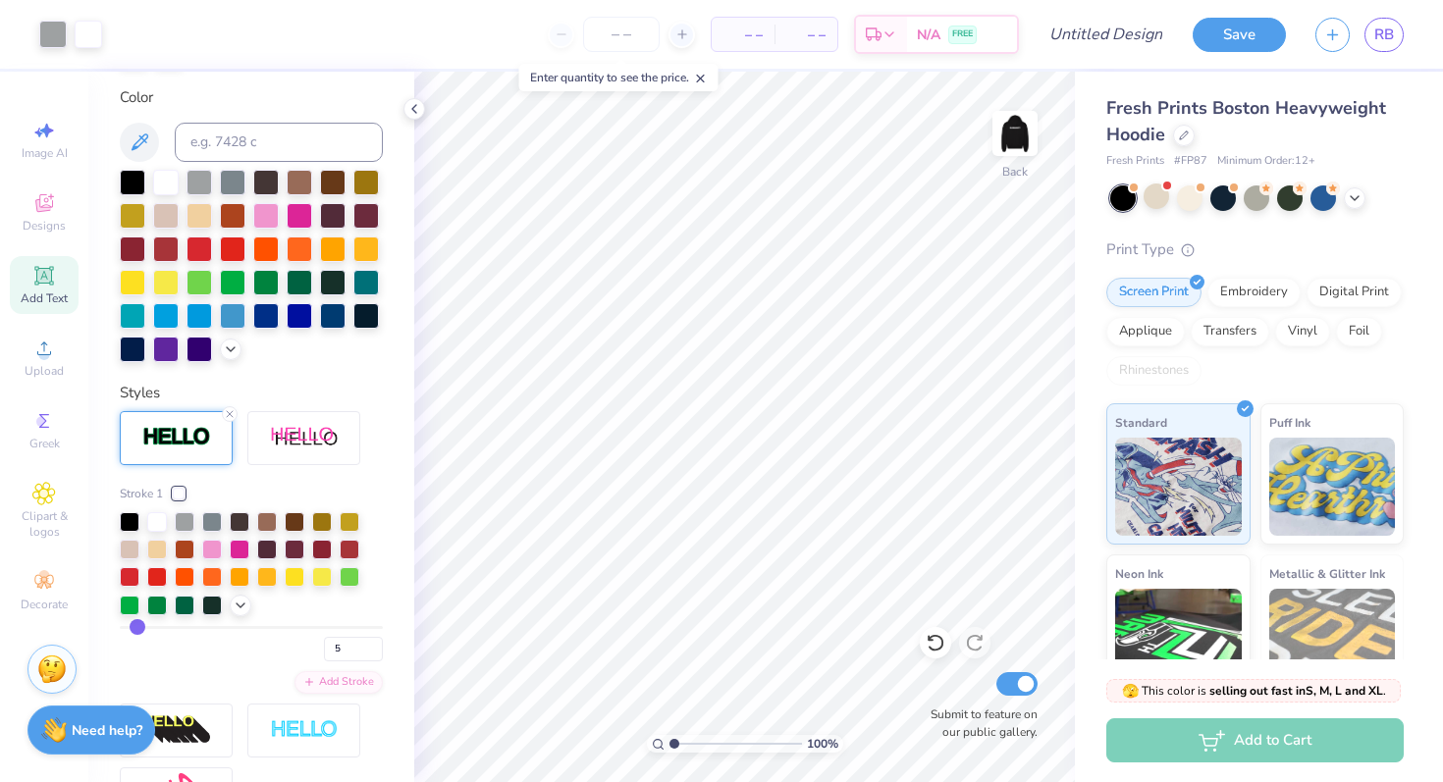
type input "4"
type input "3"
type input "2"
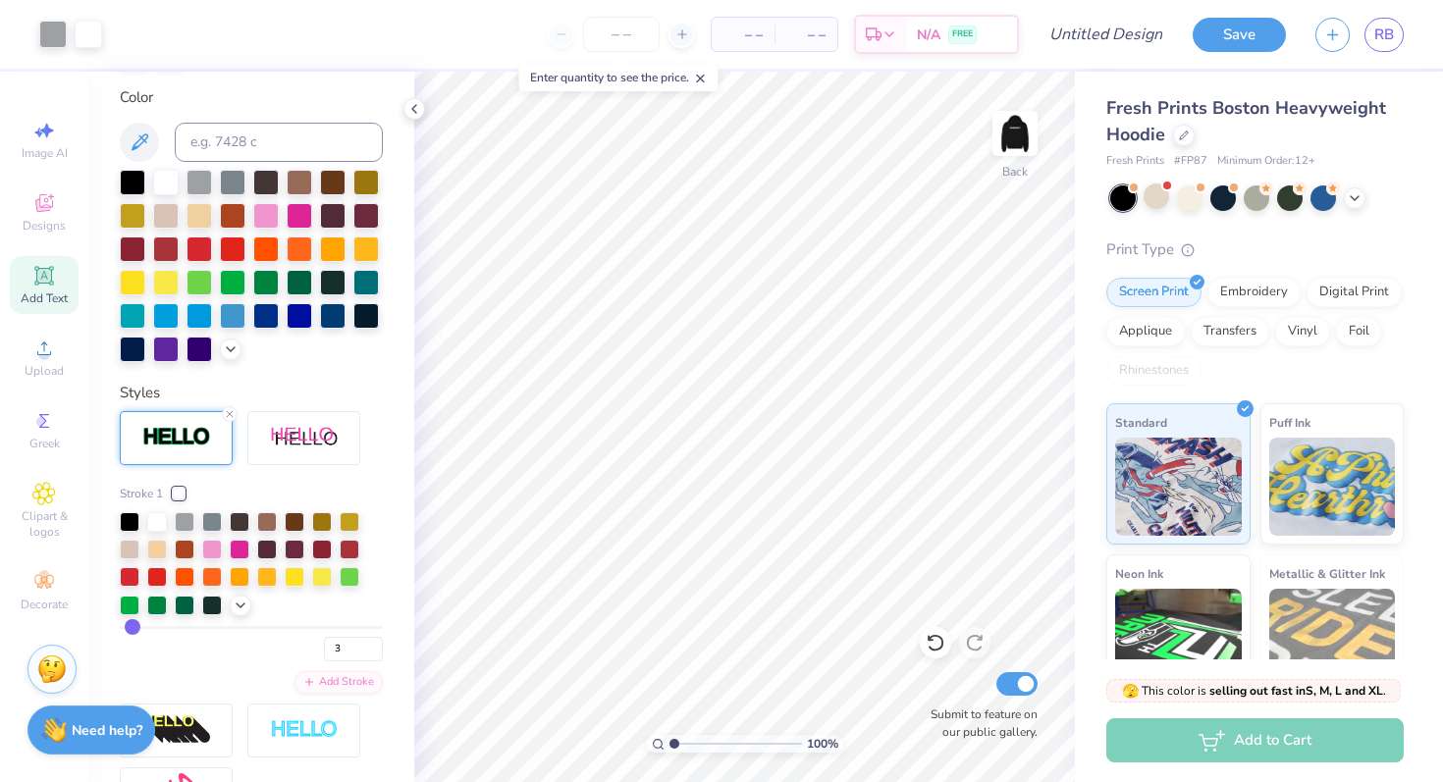
type input "2"
type input "1"
drag, startPoint x: 136, startPoint y: 627, endPoint x: 109, endPoint y: 626, distance: 27.5
type input "1"
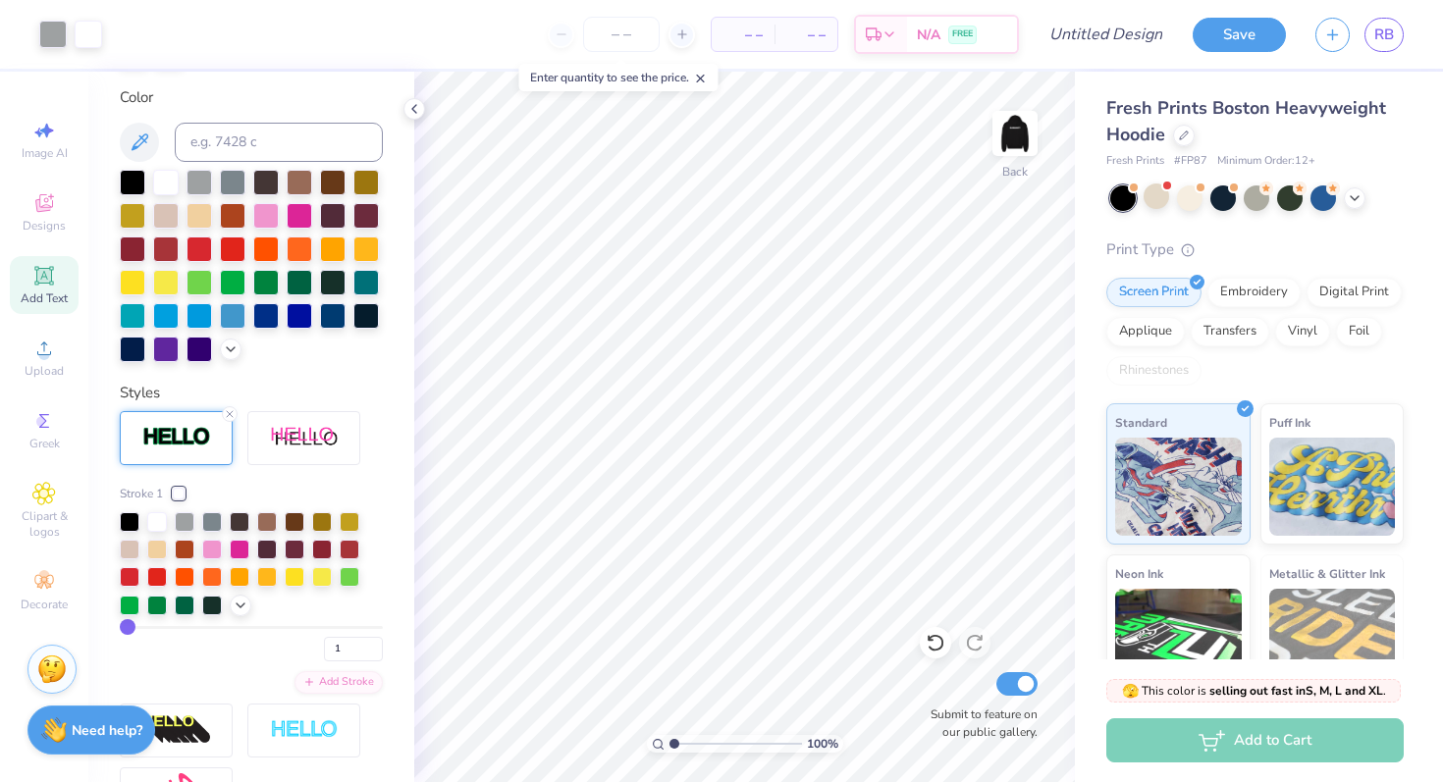
click at [120, 626] on input "range" at bounding box center [251, 627] width 263 height 3
click at [1018, 142] on img at bounding box center [1015, 133] width 79 height 79
click at [1019, 138] on img at bounding box center [1015, 133] width 79 height 79
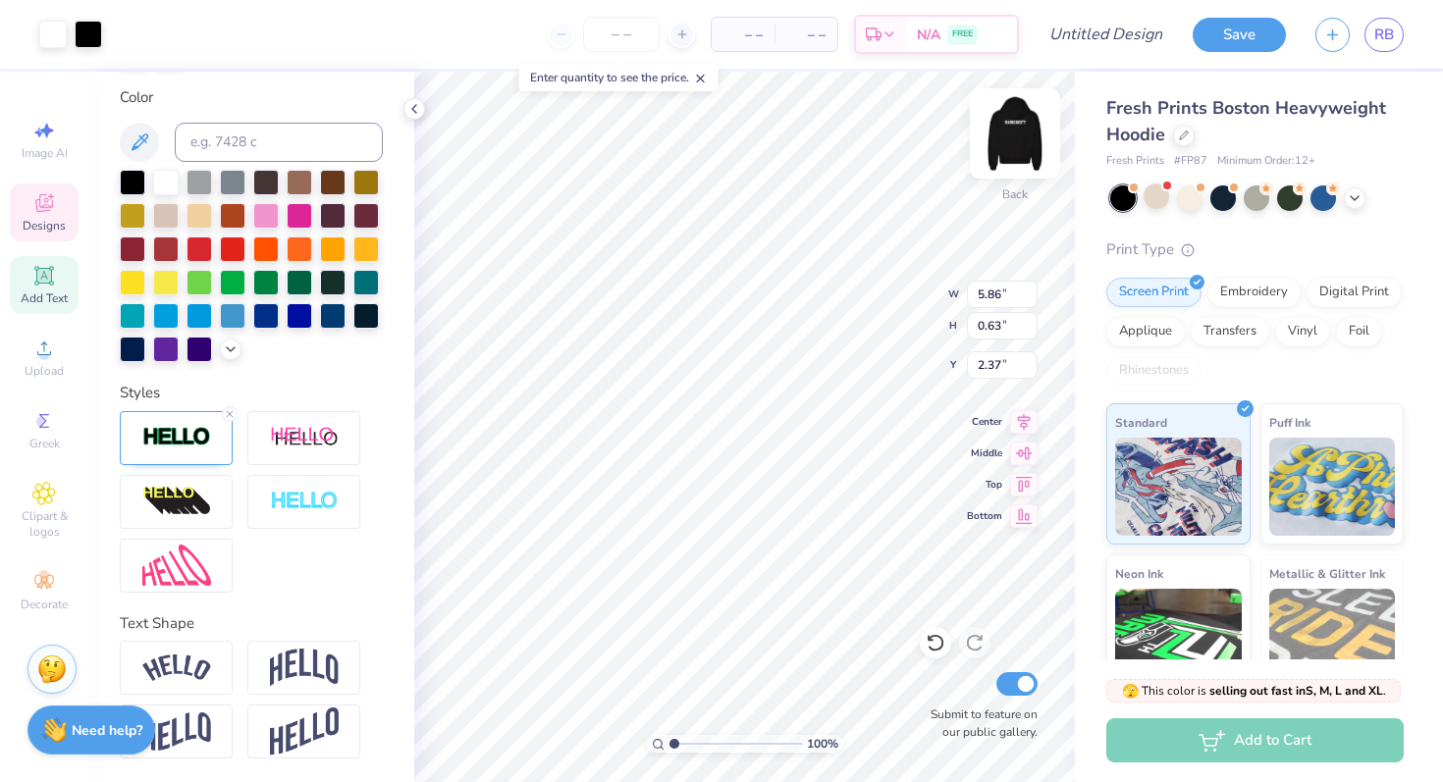
type input "5.89"
type input "0.66"
type input "2.35"
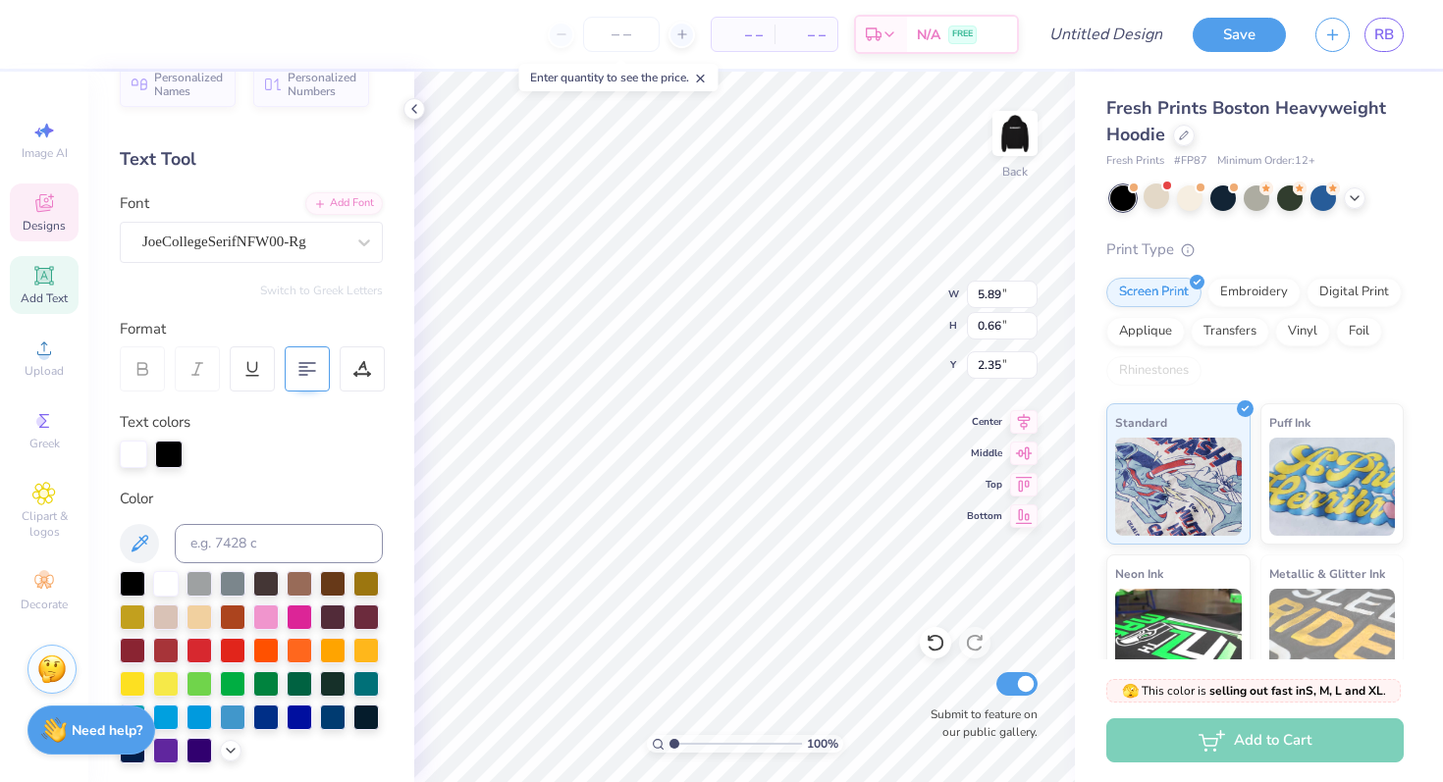
scroll to position [0, 0]
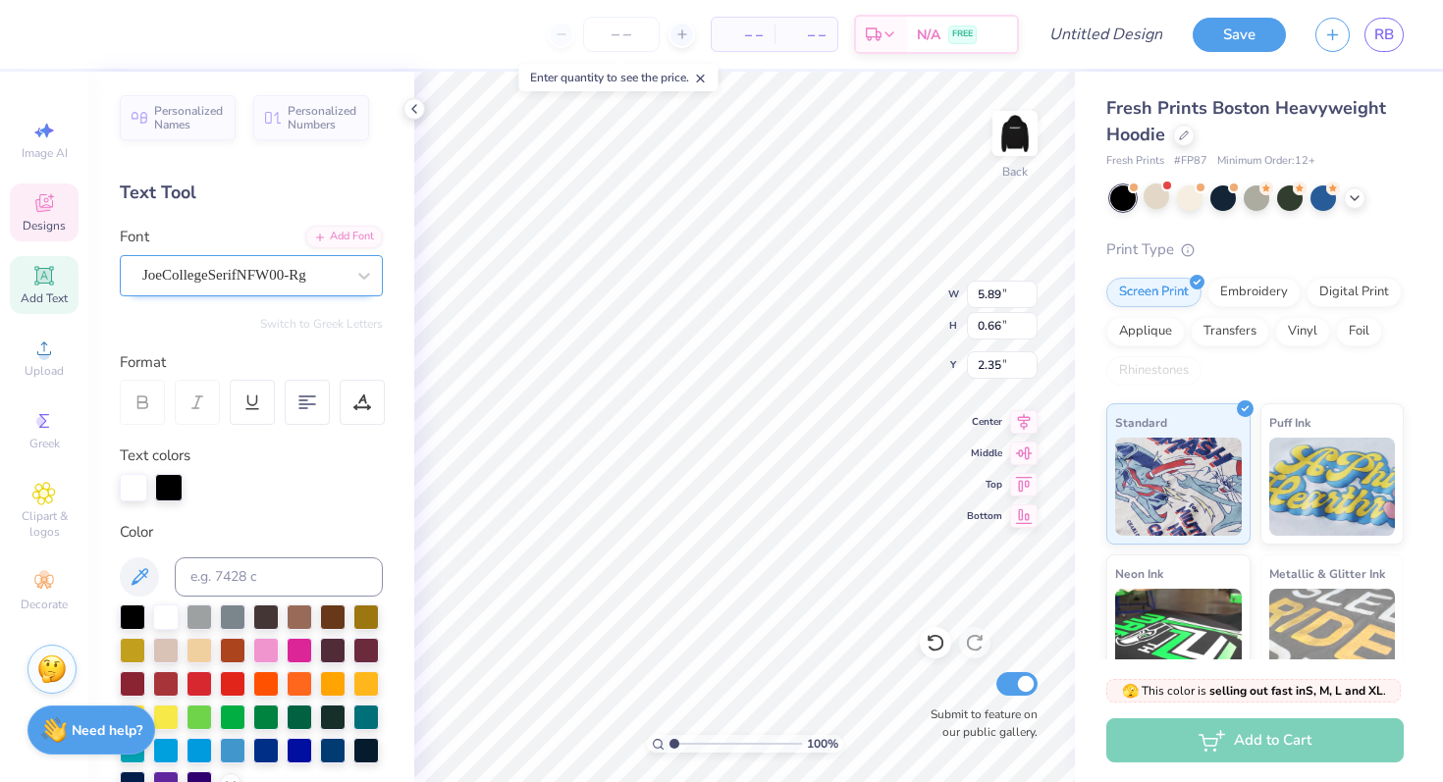
click at [274, 292] on div "JoeCollegeSerifNFW00-Rg" at bounding box center [251, 275] width 263 height 41
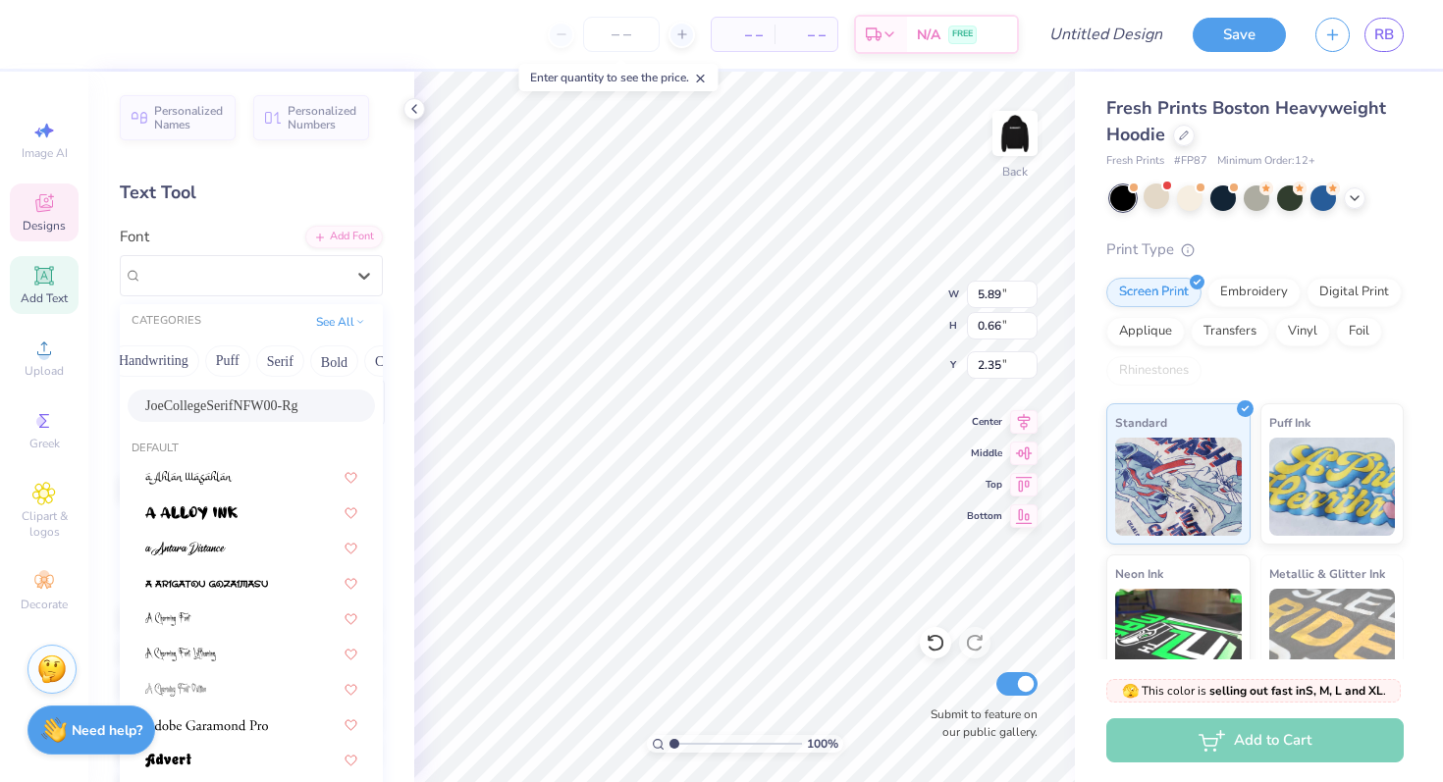
scroll to position [0, 89]
click at [327, 367] on button "Bold" at bounding box center [324, 361] width 48 height 31
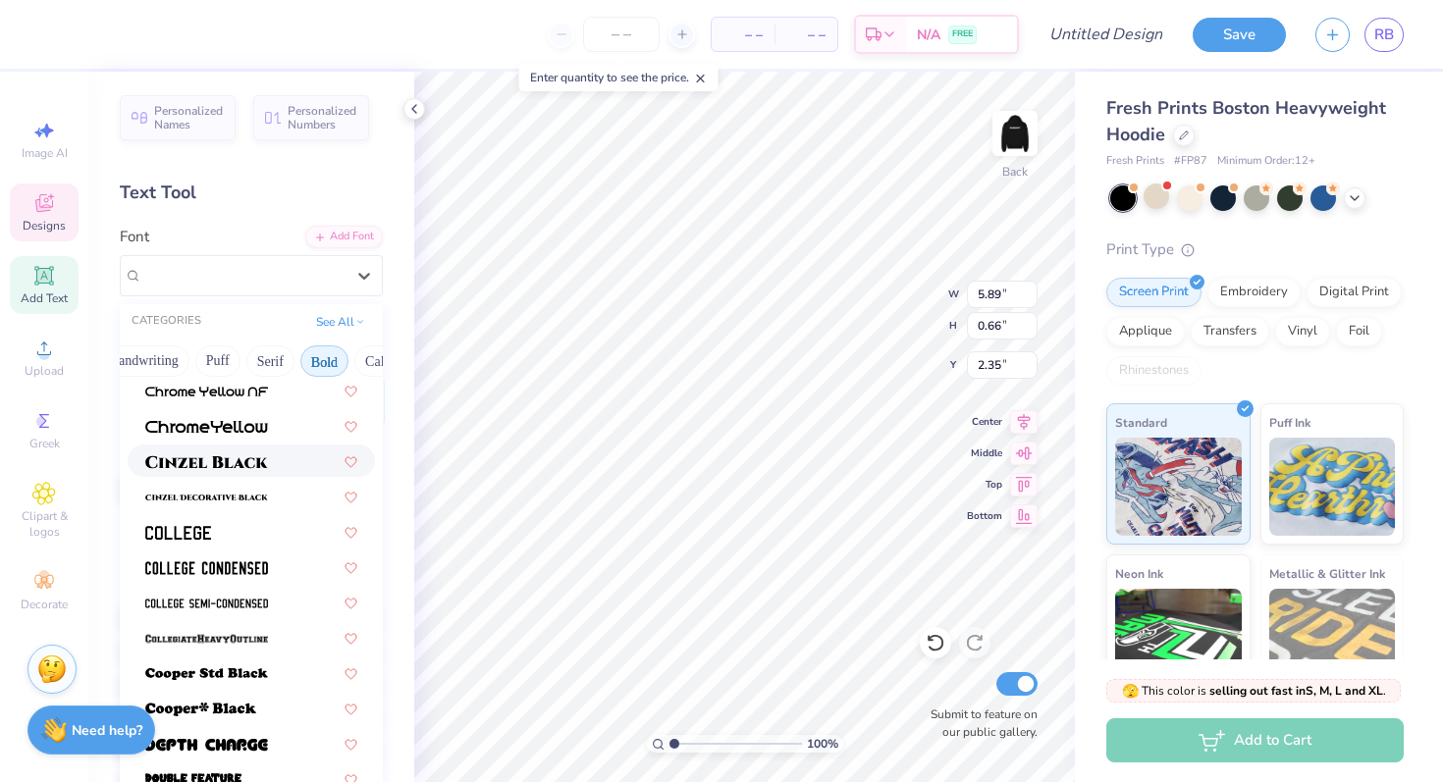
scroll to position [80, 0]
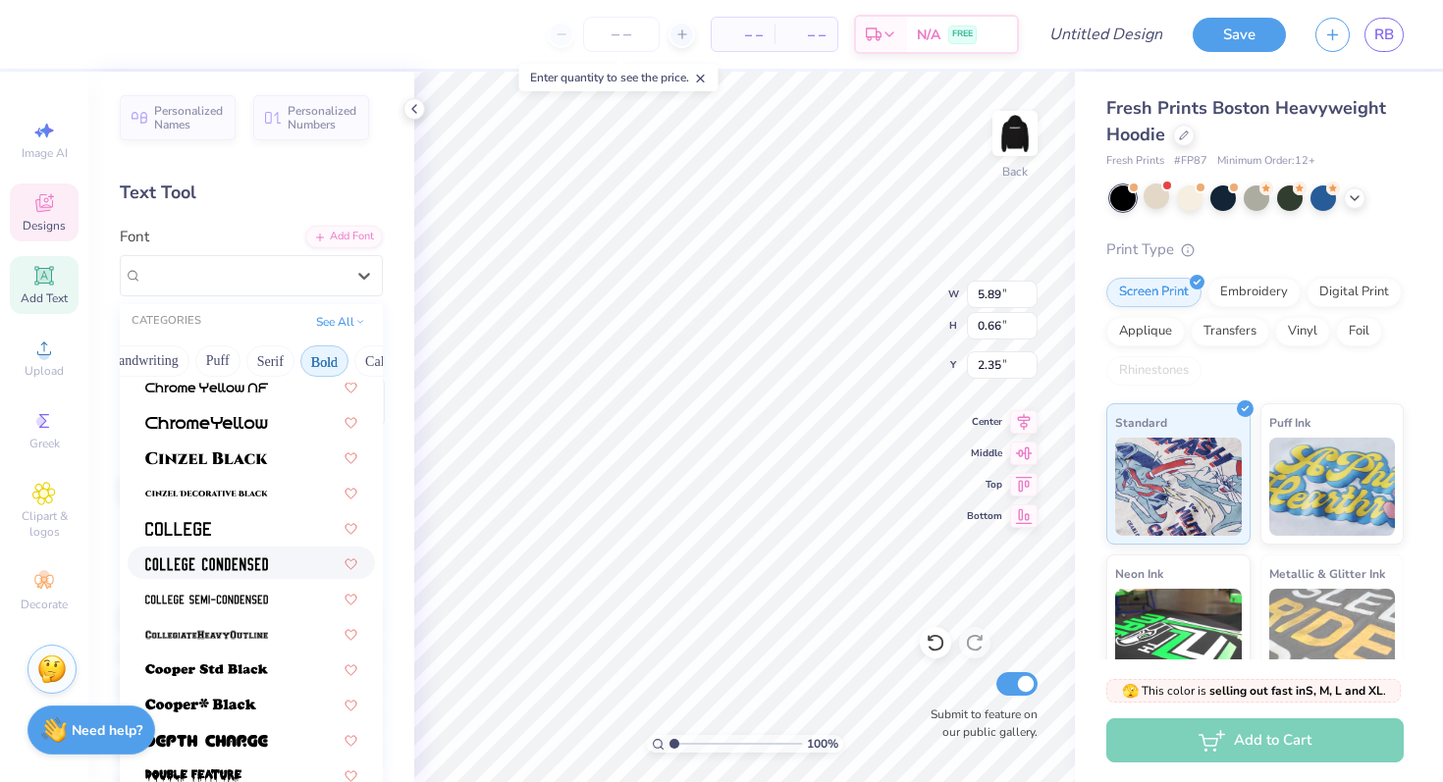
click at [240, 570] on img at bounding box center [206, 565] width 123 height 14
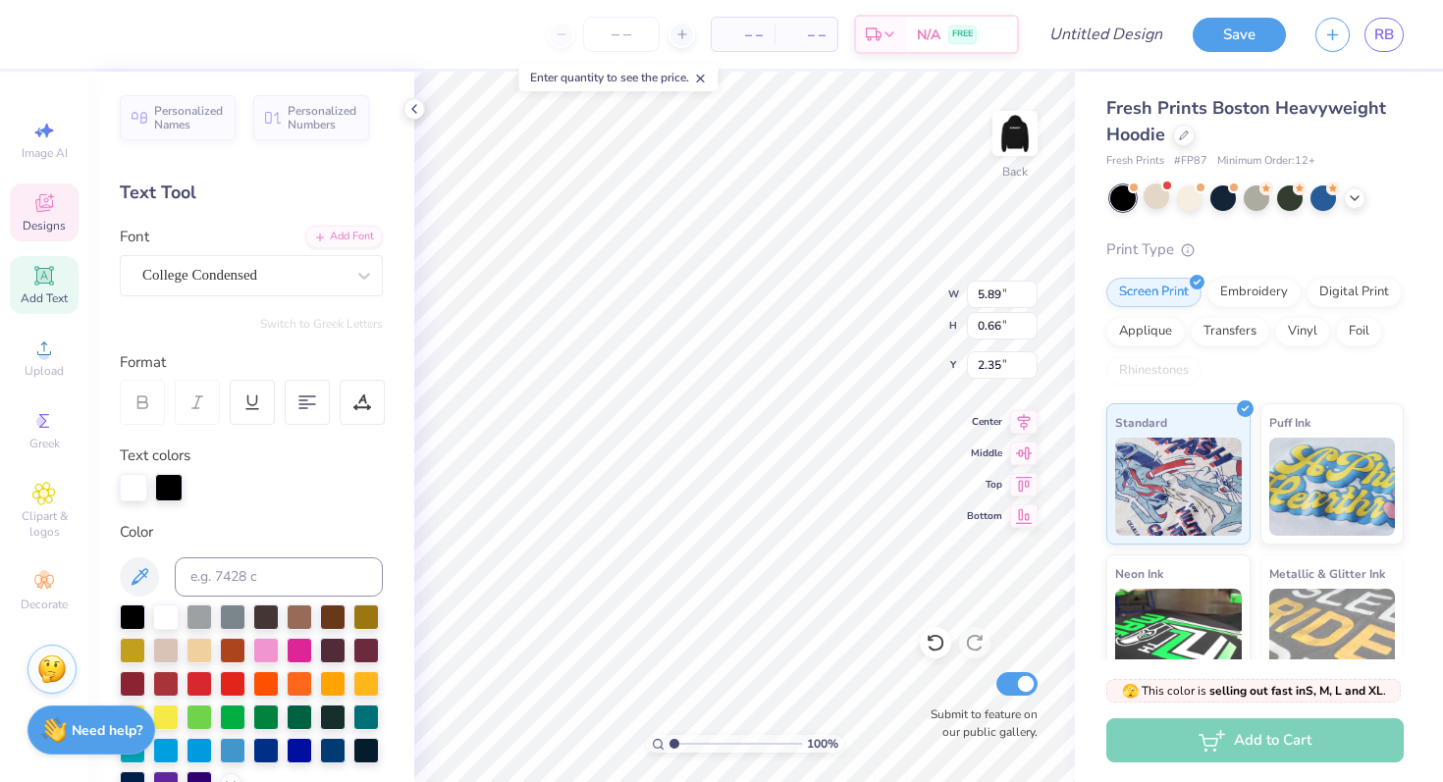
type input "3.63"
type input "0.58"
type input "2.40"
click at [245, 279] on div "College Condensed" at bounding box center [243, 275] width 206 height 30
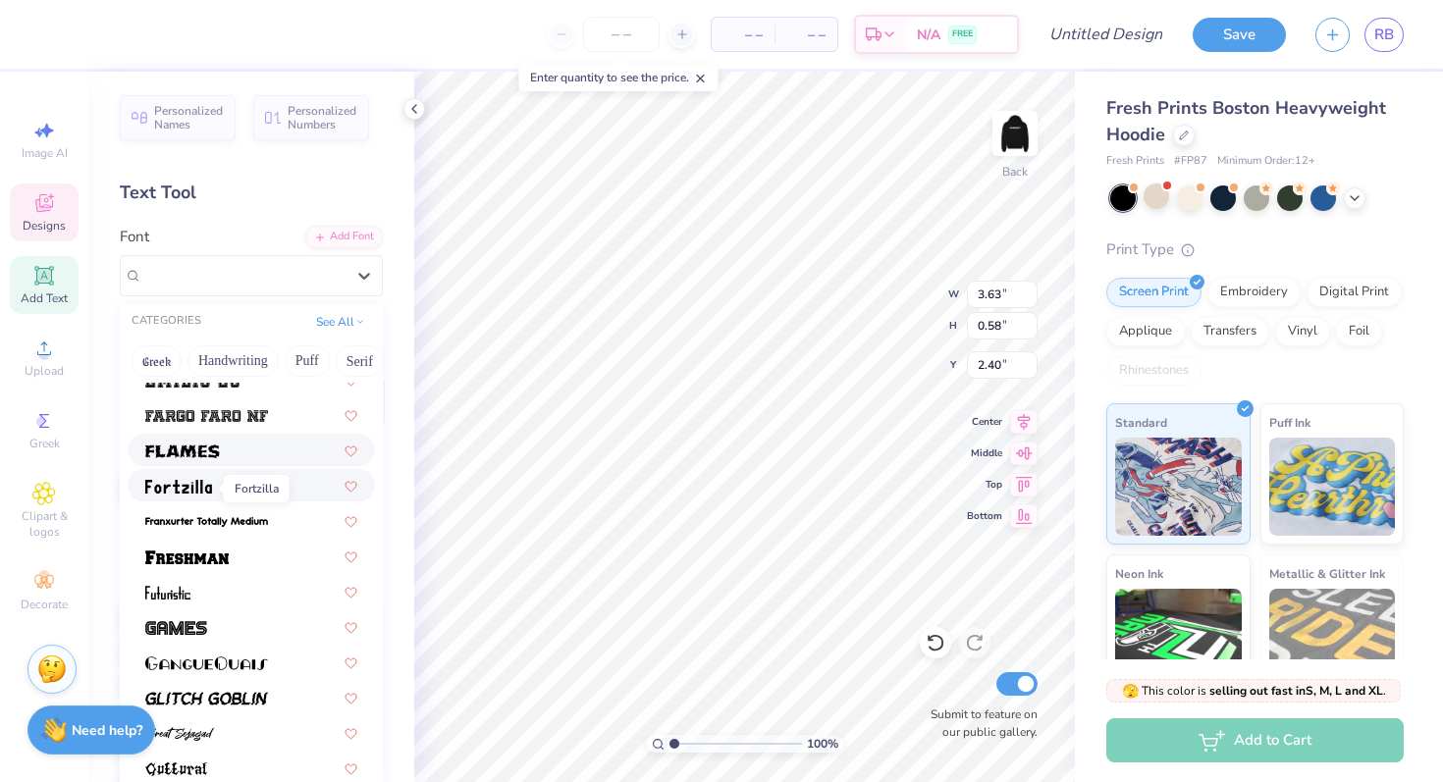
scroll to position [579, 0]
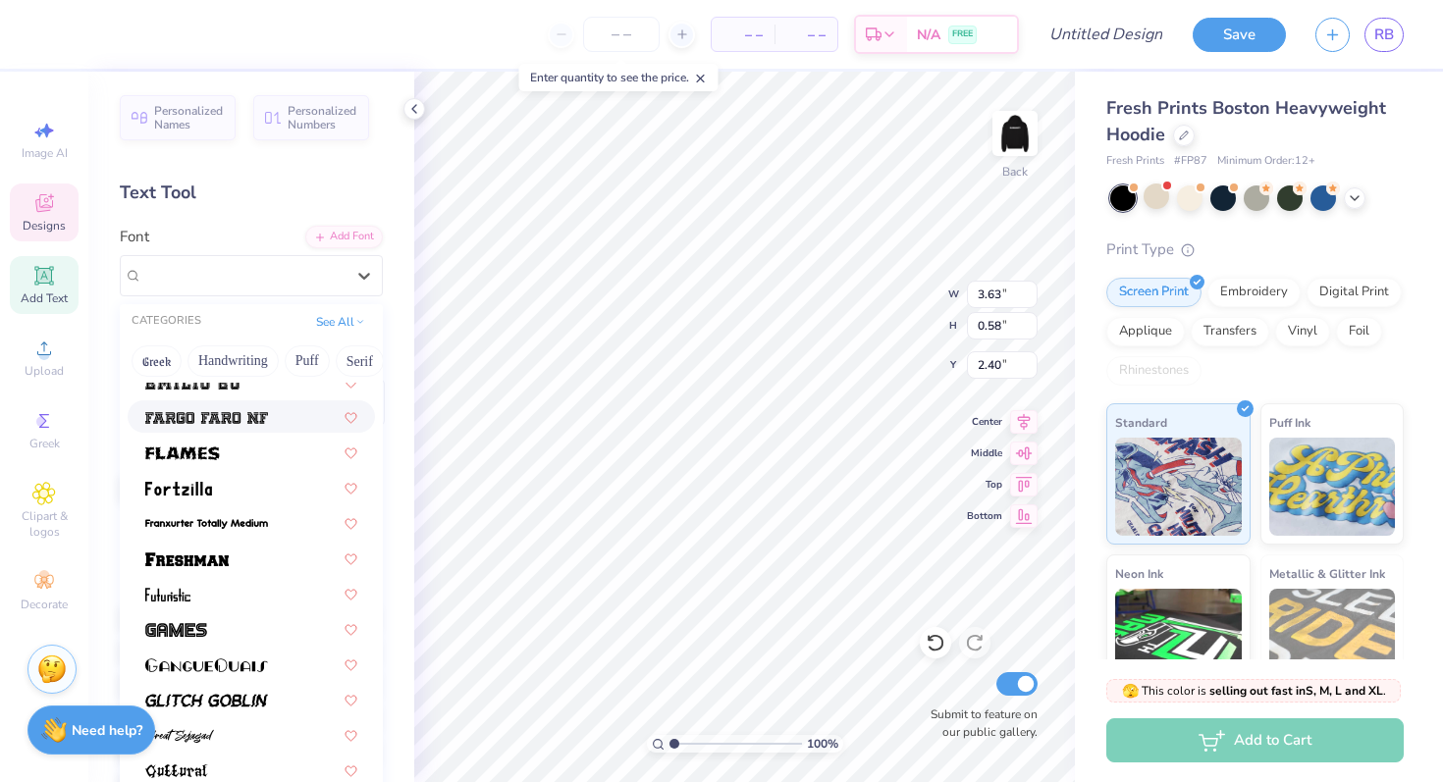
click at [230, 421] on img at bounding box center [206, 418] width 123 height 14
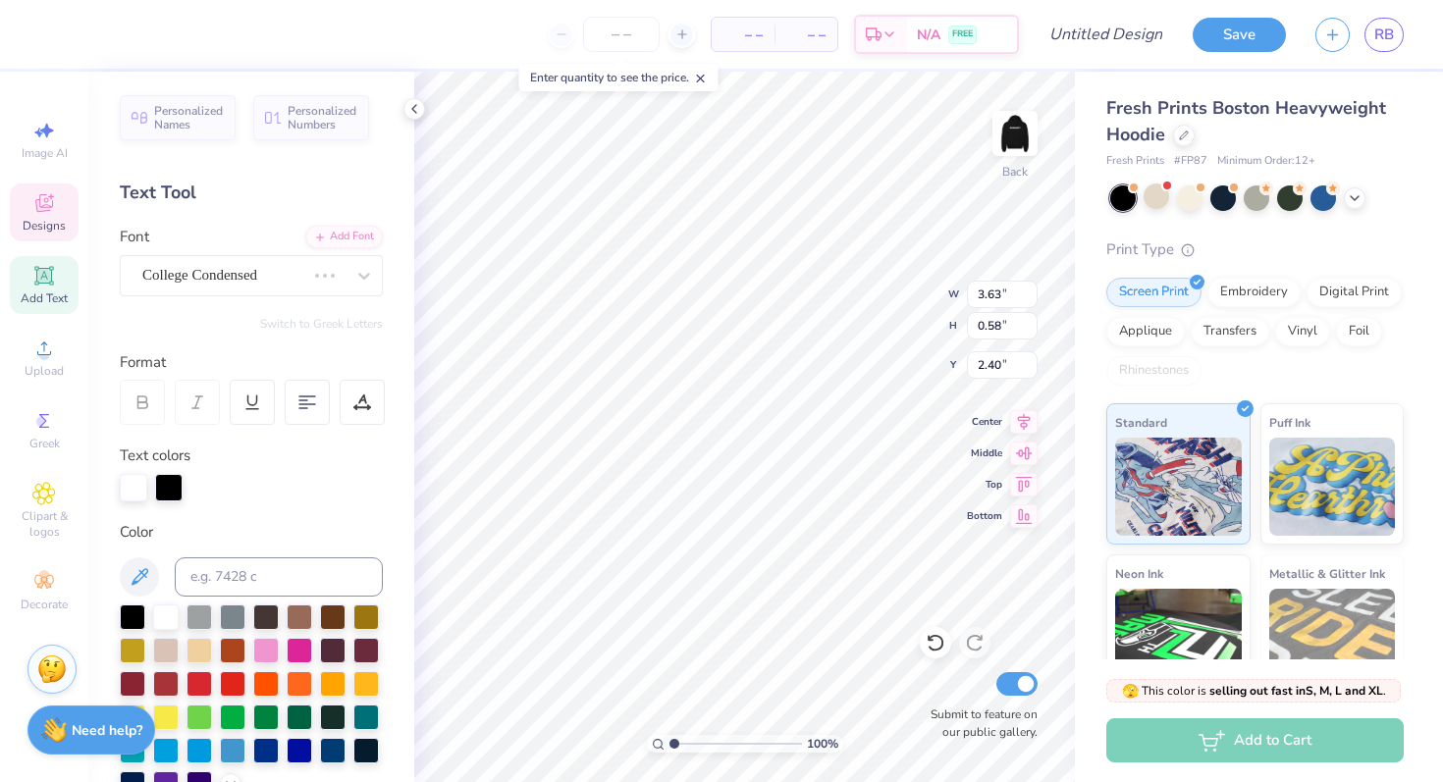
type input "6.28"
type input "0.64"
type input "2.36"
click at [288, 282] on div "Fargo Faro NF" at bounding box center [243, 275] width 206 height 30
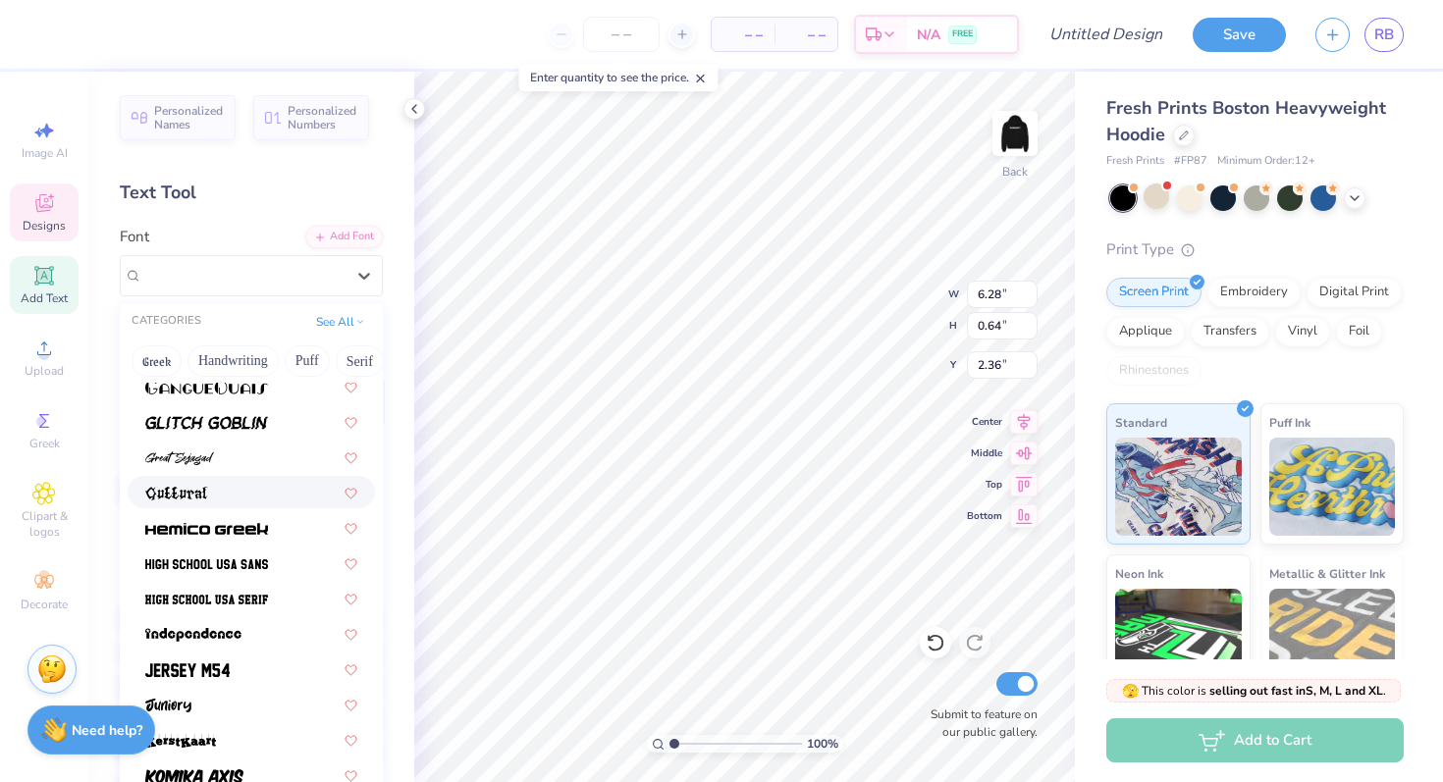
scroll to position [984, 0]
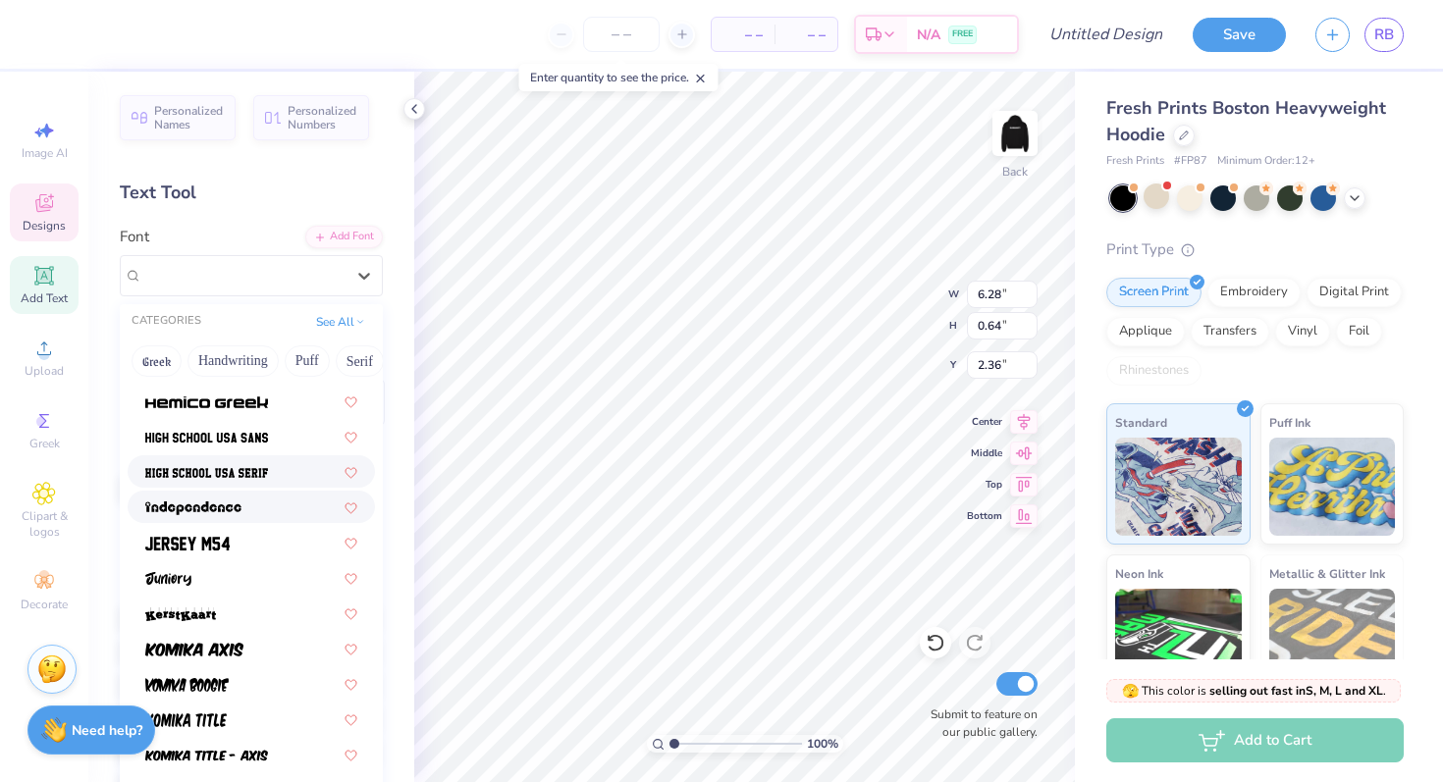
click at [239, 465] on span at bounding box center [206, 471] width 123 height 21
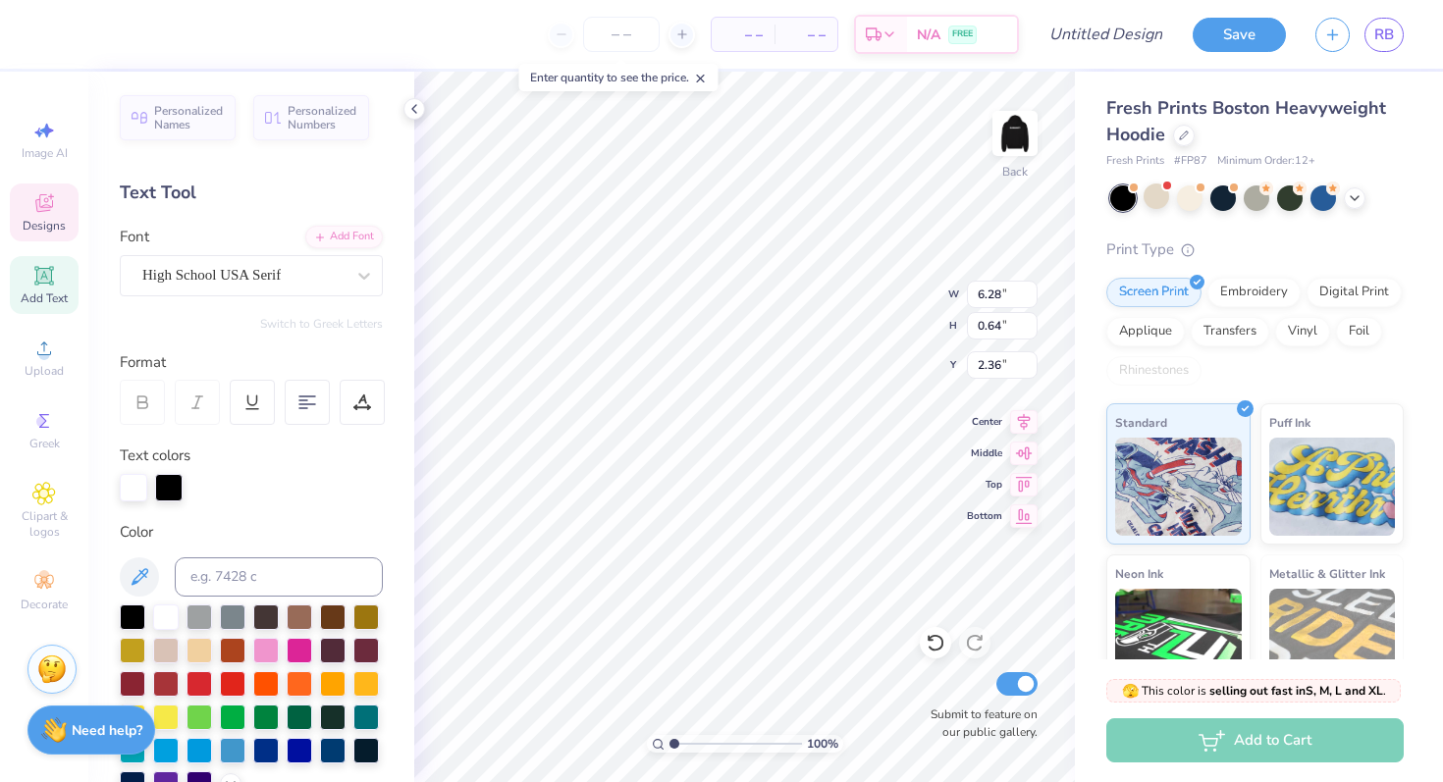
type input "5.23"
type input "0.66"
type input "2.35"
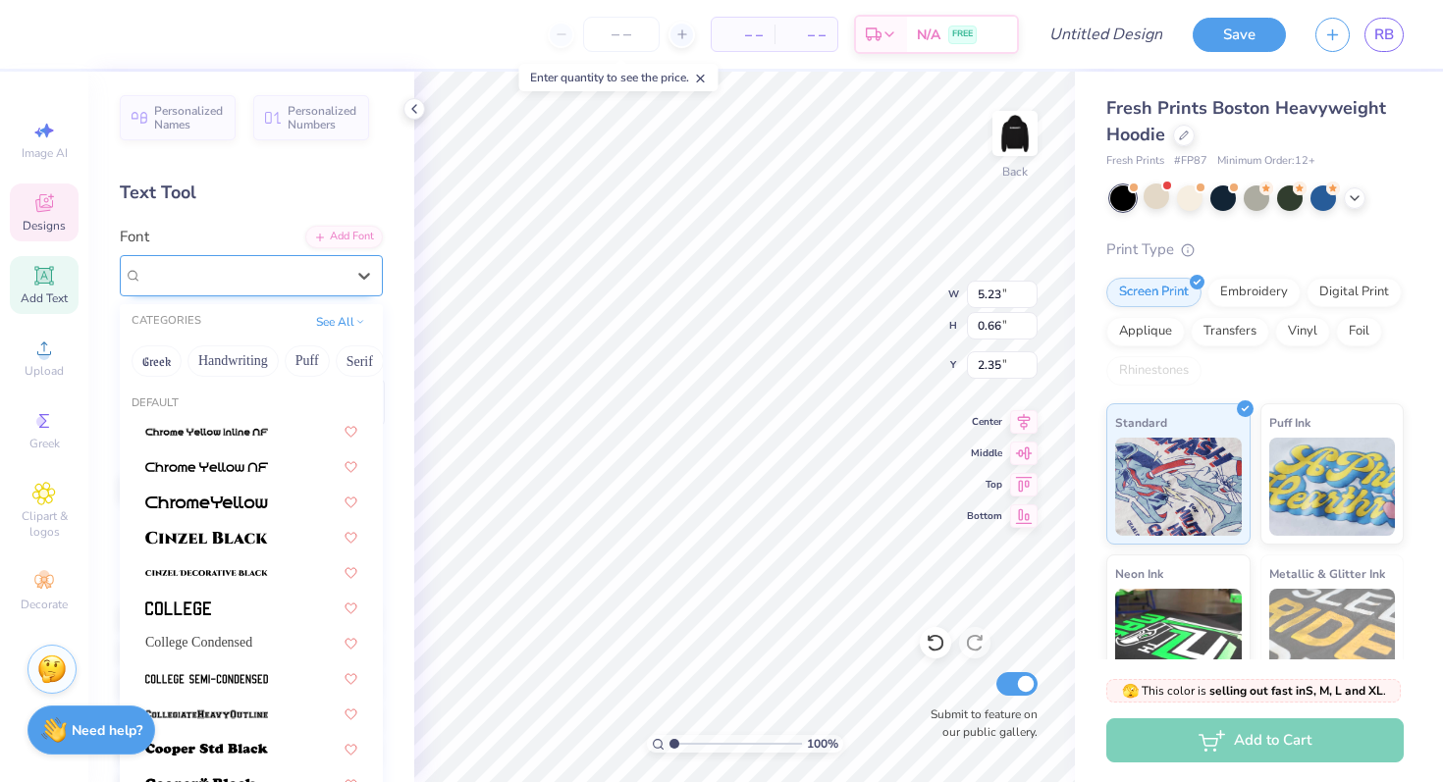
click at [310, 277] on div "High School USA Serif" at bounding box center [243, 275] width 206 height 30
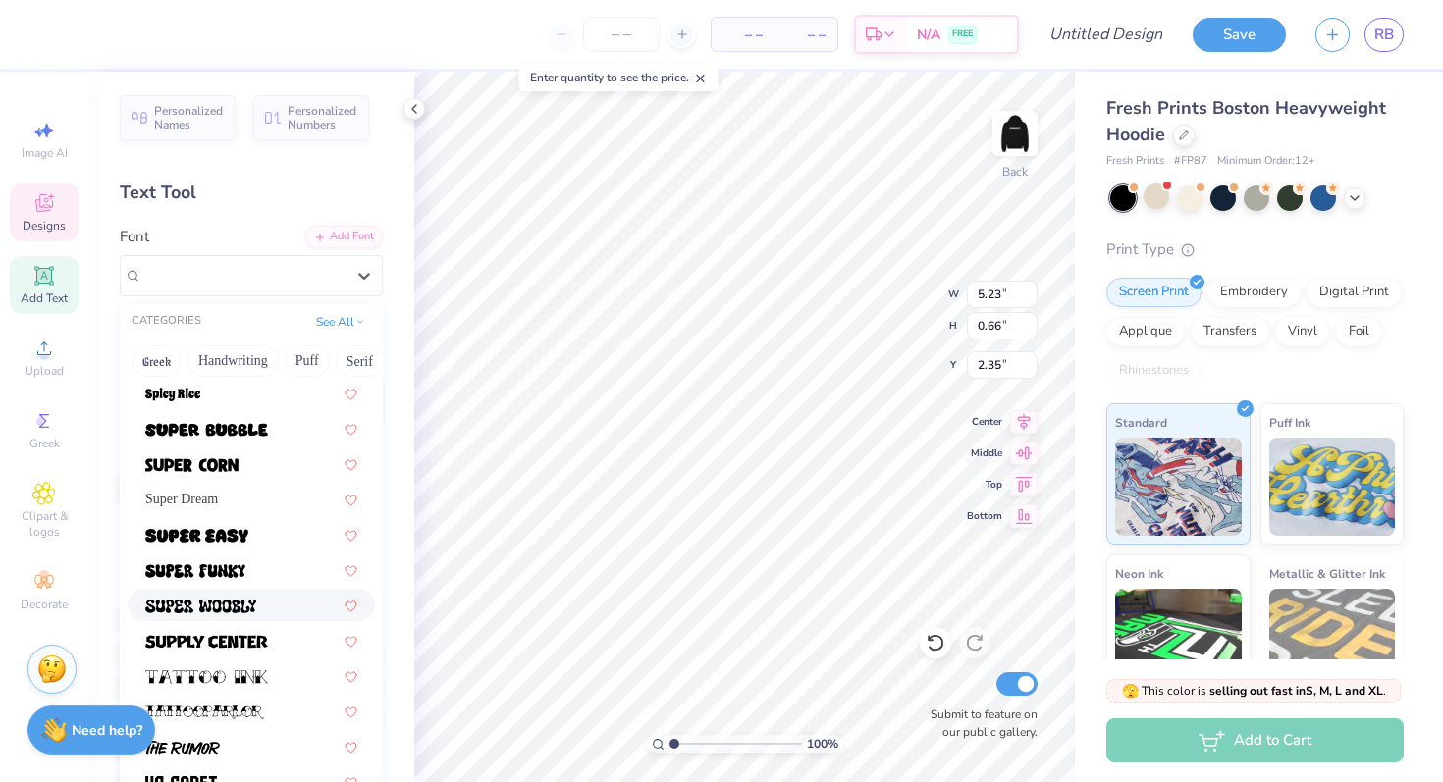
scroll to position [2142, 0]
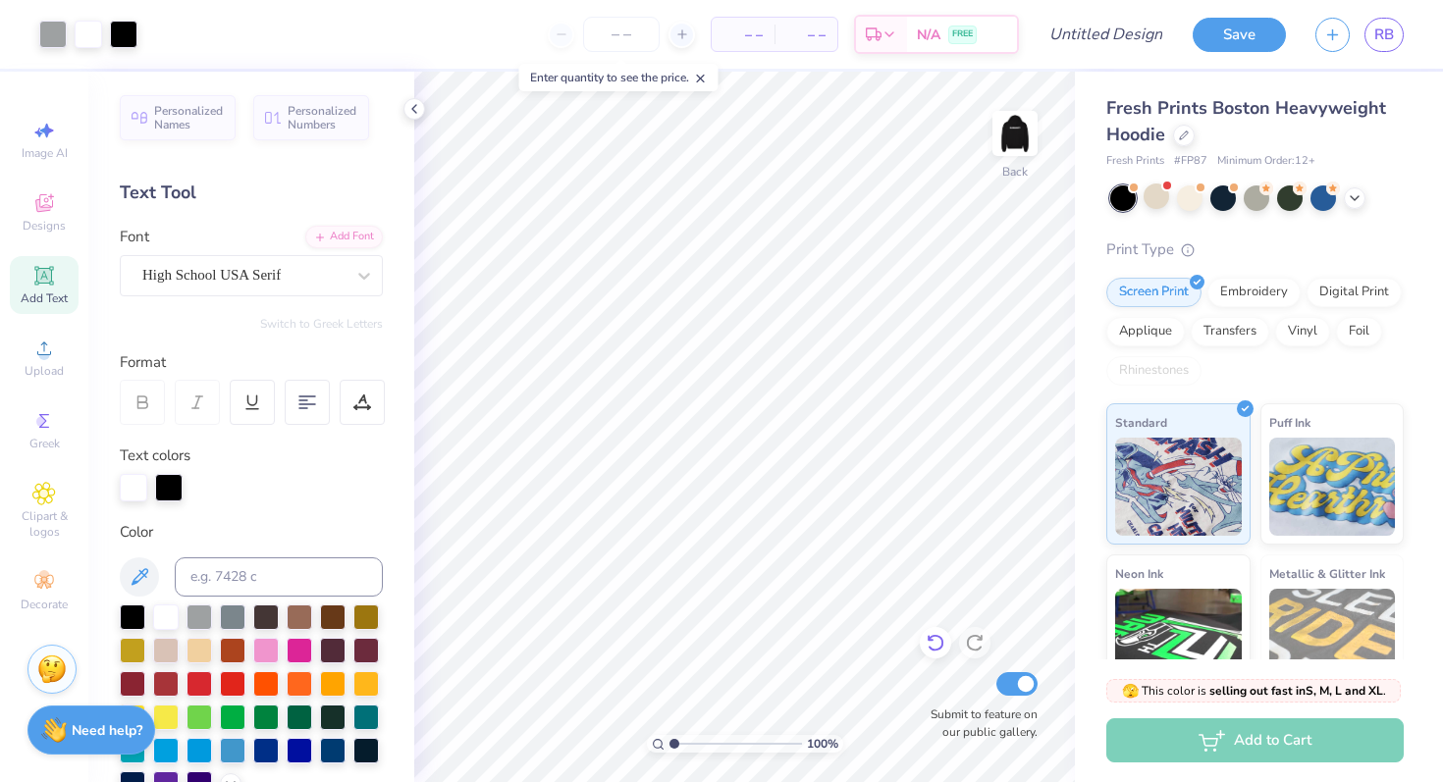
click at [942, 648] on icon at bounding box center [936, 643] width 20 height 20
click at [932, 639] on icon at bounding box center [936, 643] width 20 height 20
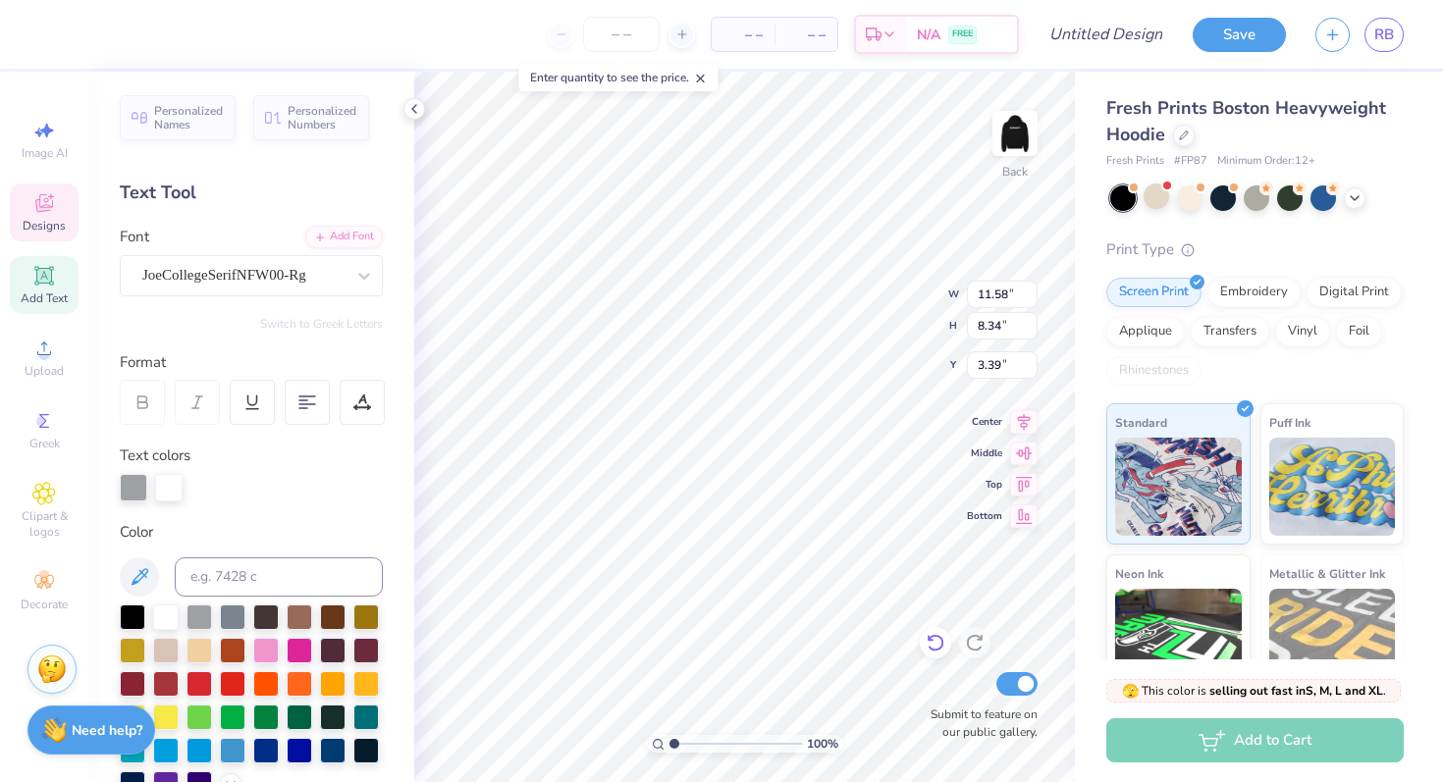
type input "10.10"
type input "7.28"
type input "3.96"
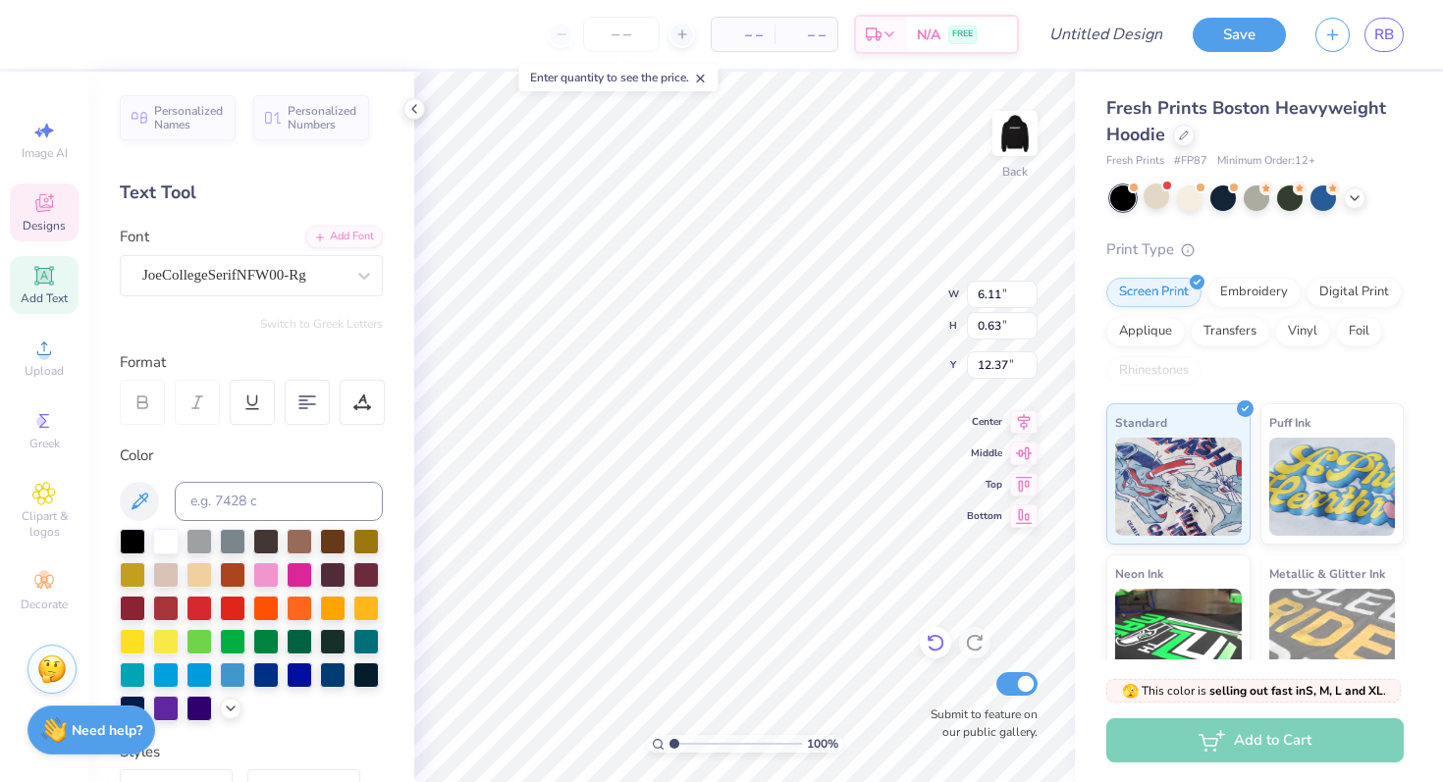
type input "12.07"
type input "2.68"
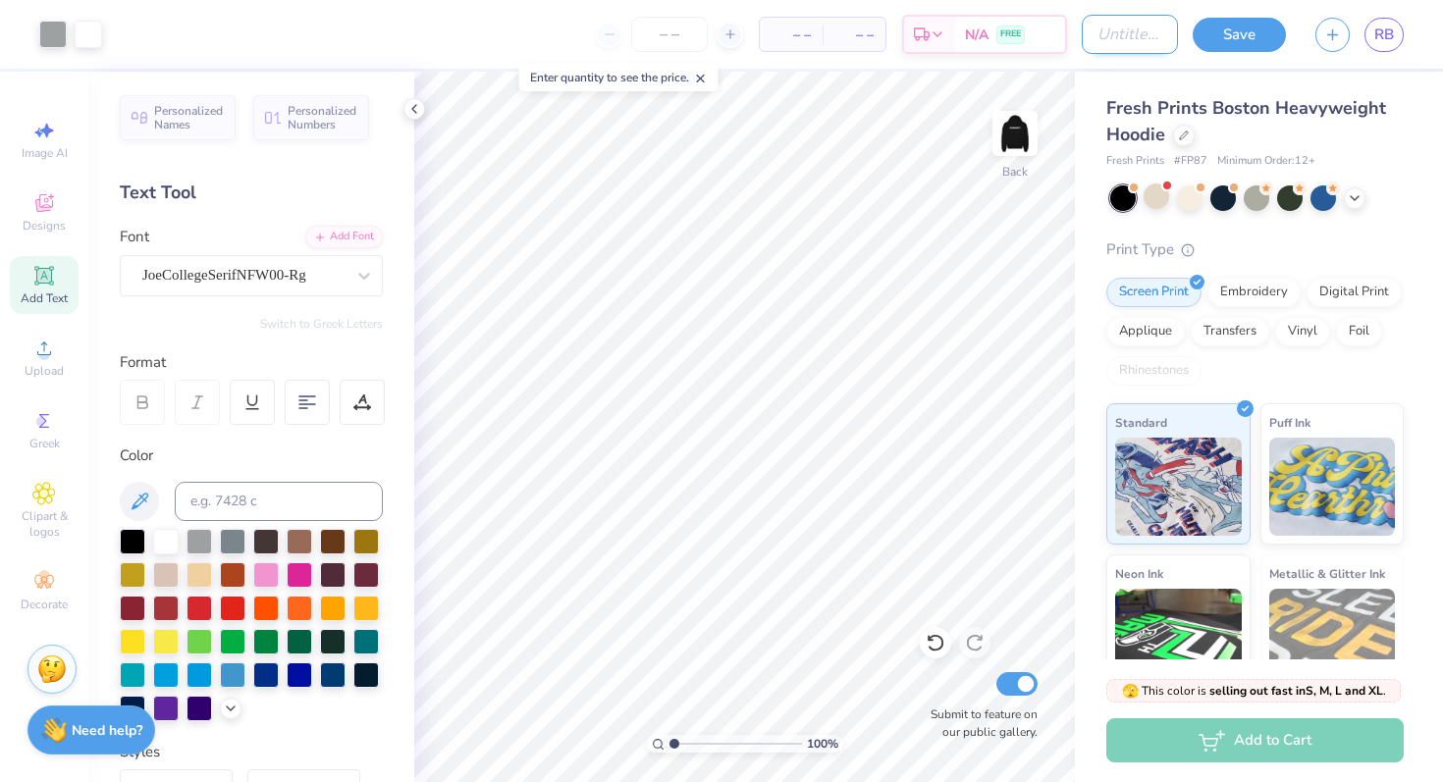
click at [1094, 29] on input "Design Title" at bounding box center [1130, 34] width 96 height 39
type input "BIG 25 KR"
click at [1242, 27] on button "Save" at bounding box center [1239, 32] width 93 height 34
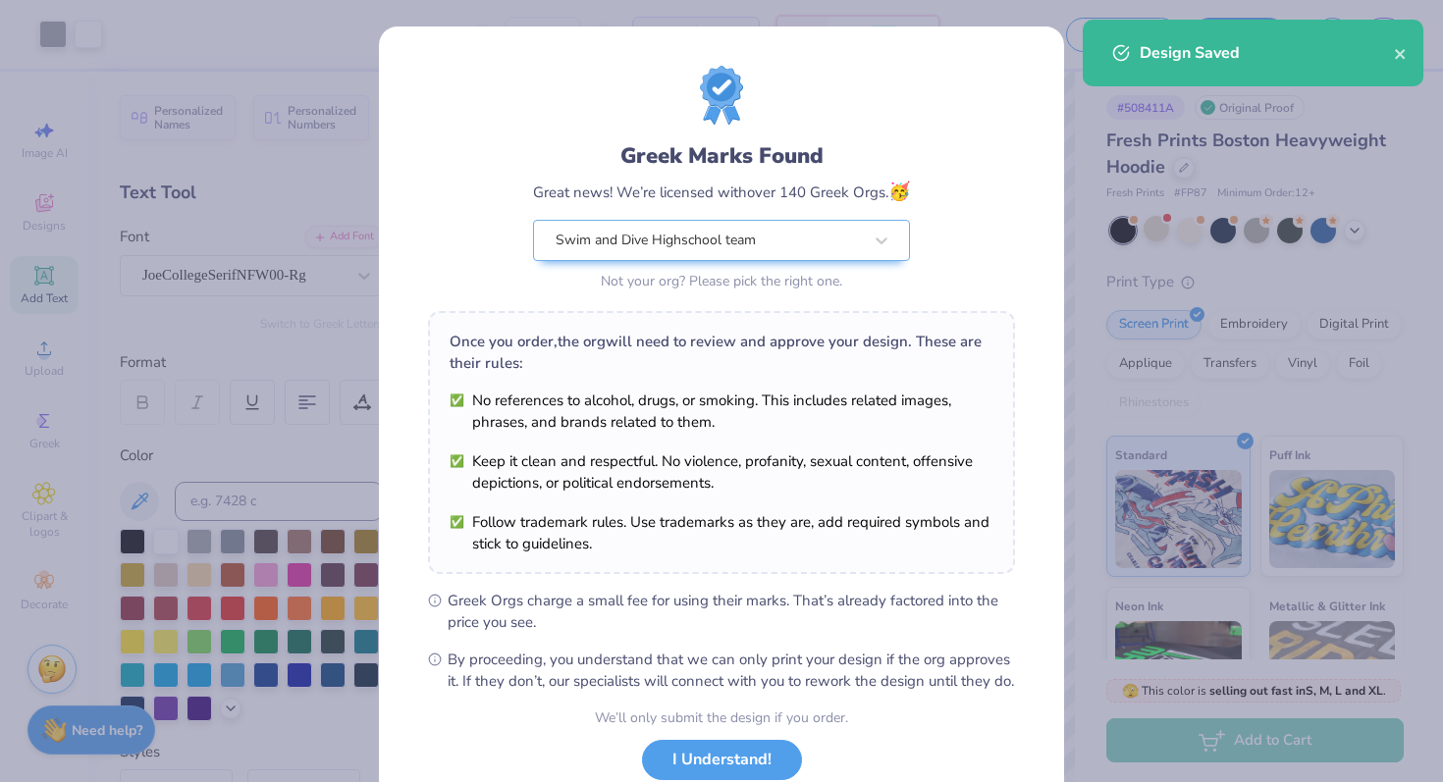
scroll to position [136, 0]
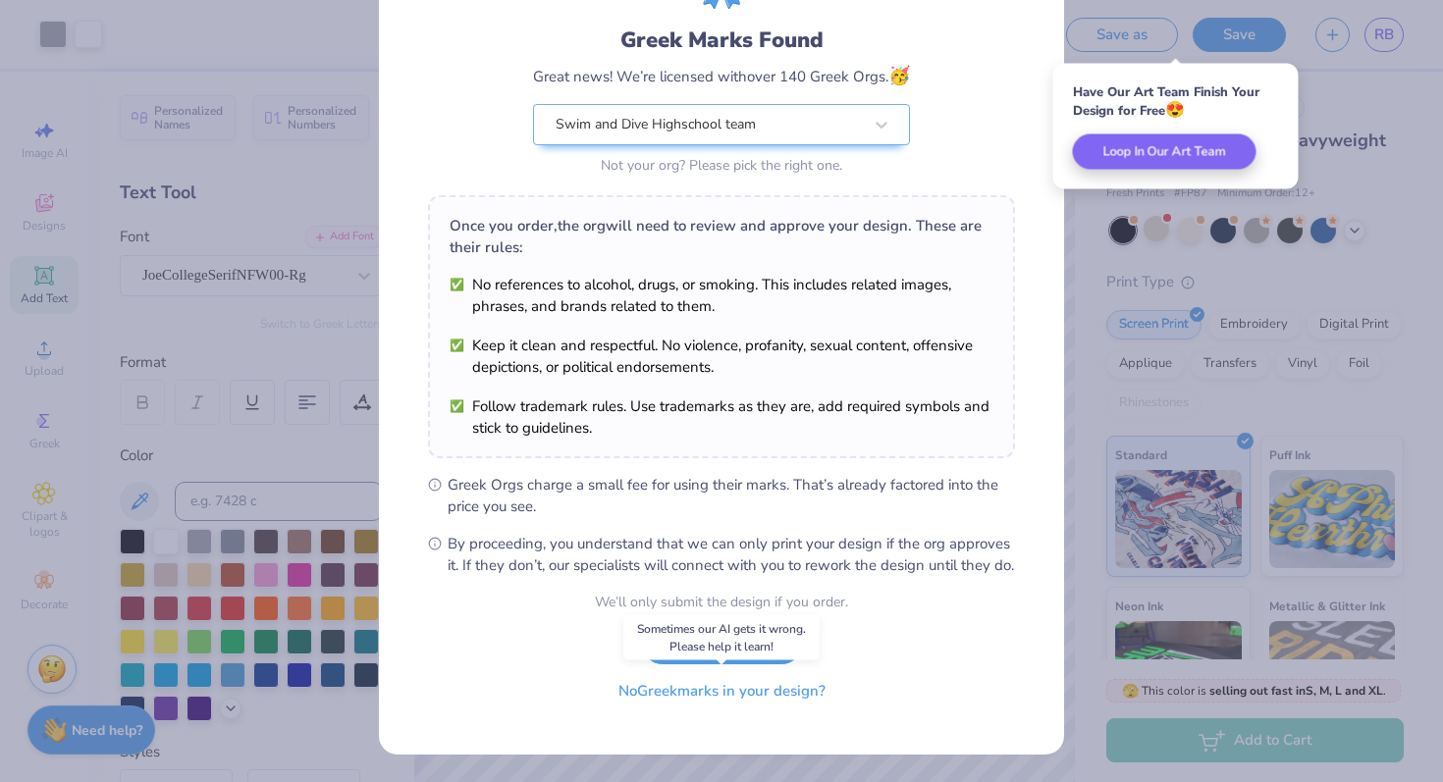
click at [749, 696] on button "No Greek marks in your design?" at bounding box center [722, 691] width 240 height 40
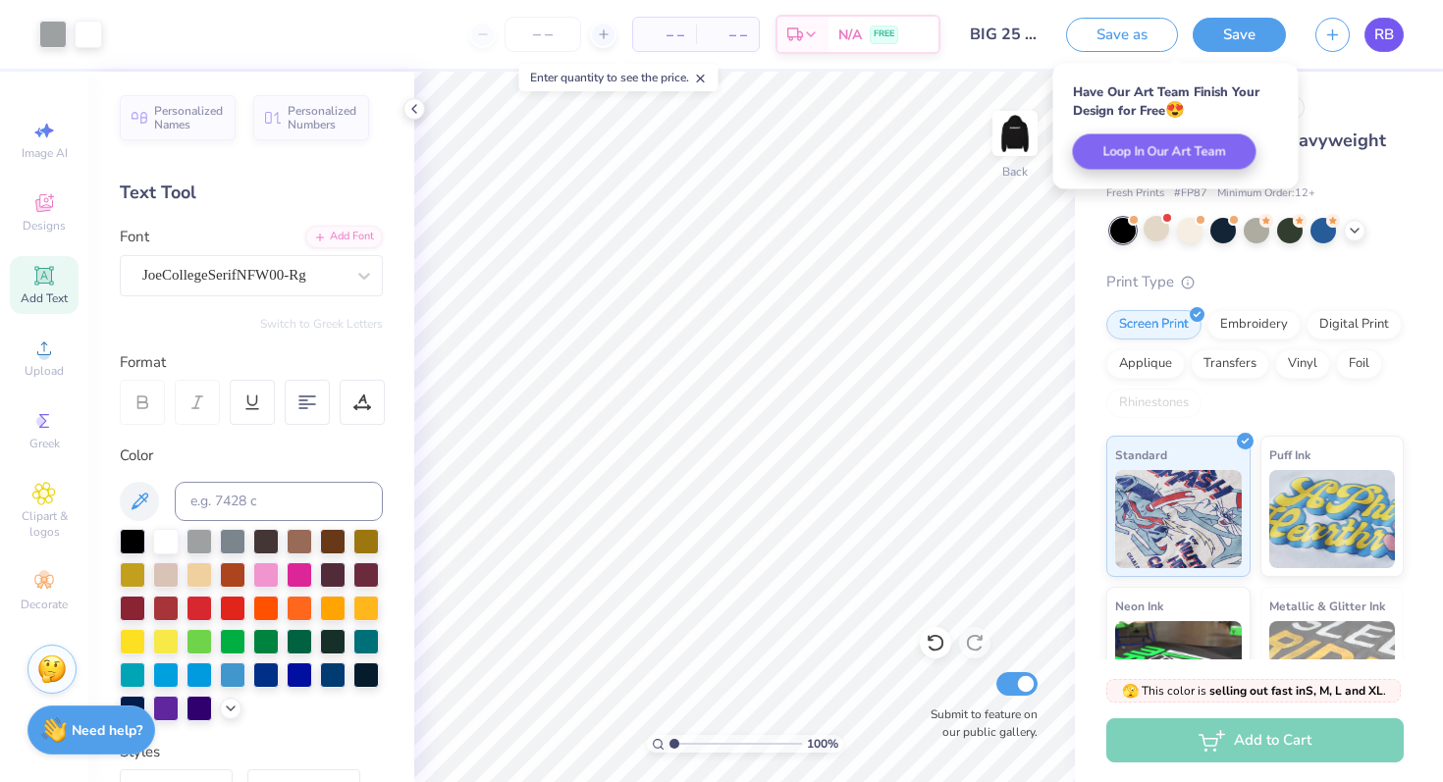
click at [1388, 28] on span "RB" at bounding box center [1384, 35] width 20 height 23
